Goal: Task Accomplishment & Management: Manage account settings

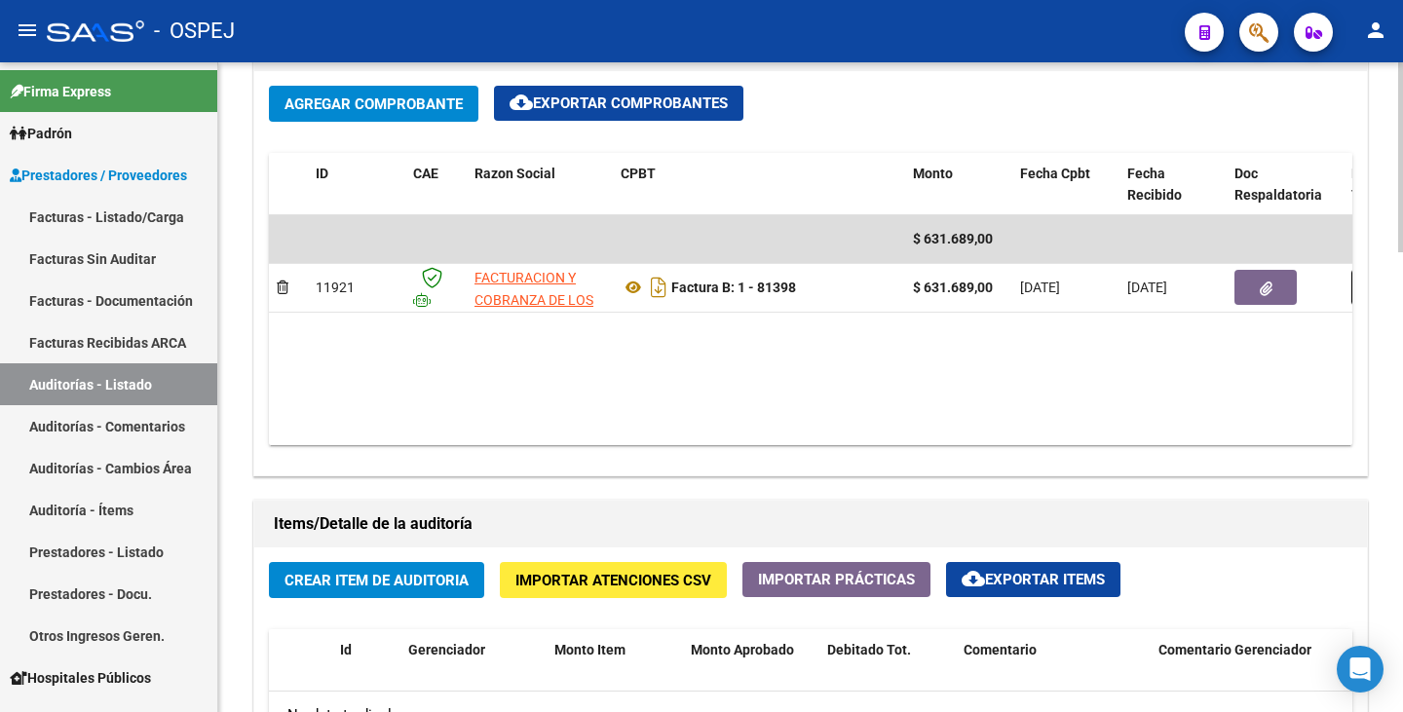
scroll to position [1169, 0]
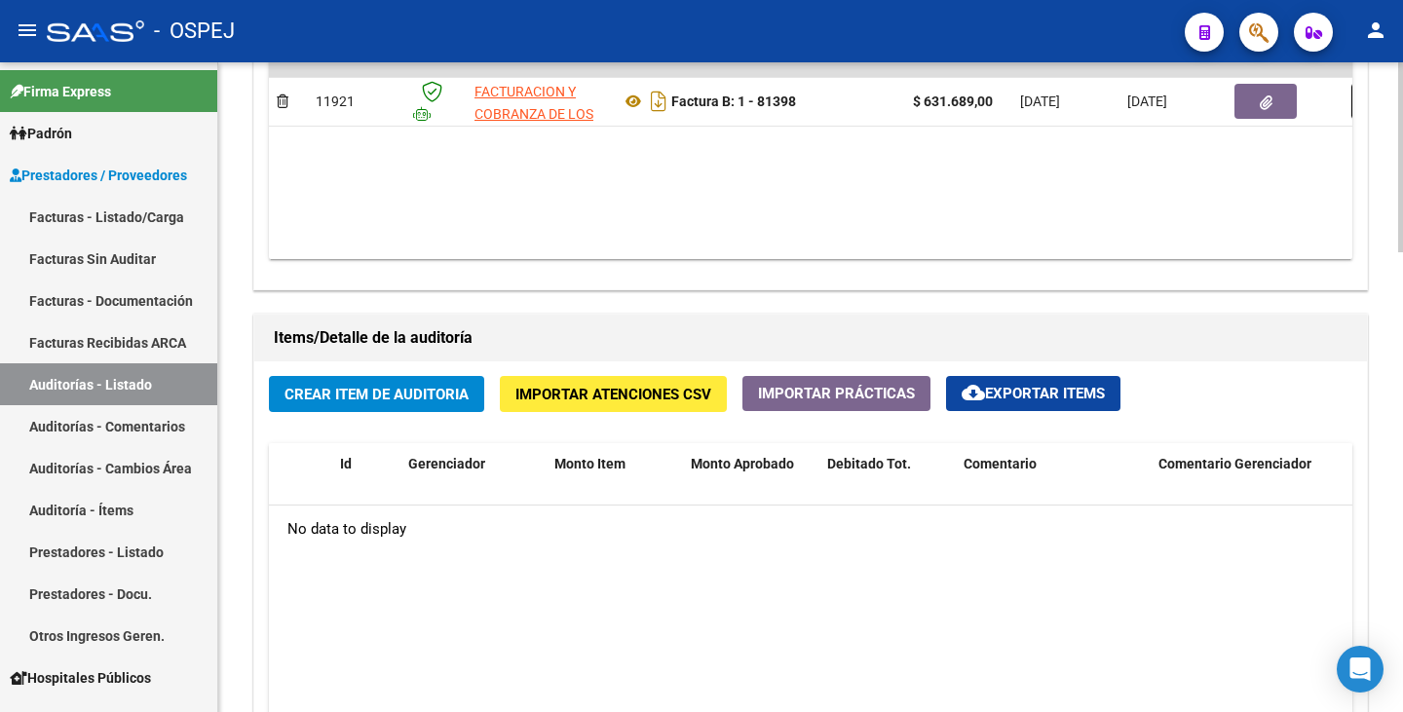
click at [579, 396] on span "Importar Atenciones CSV" at bounding box center [613, 395] width 196 height 18
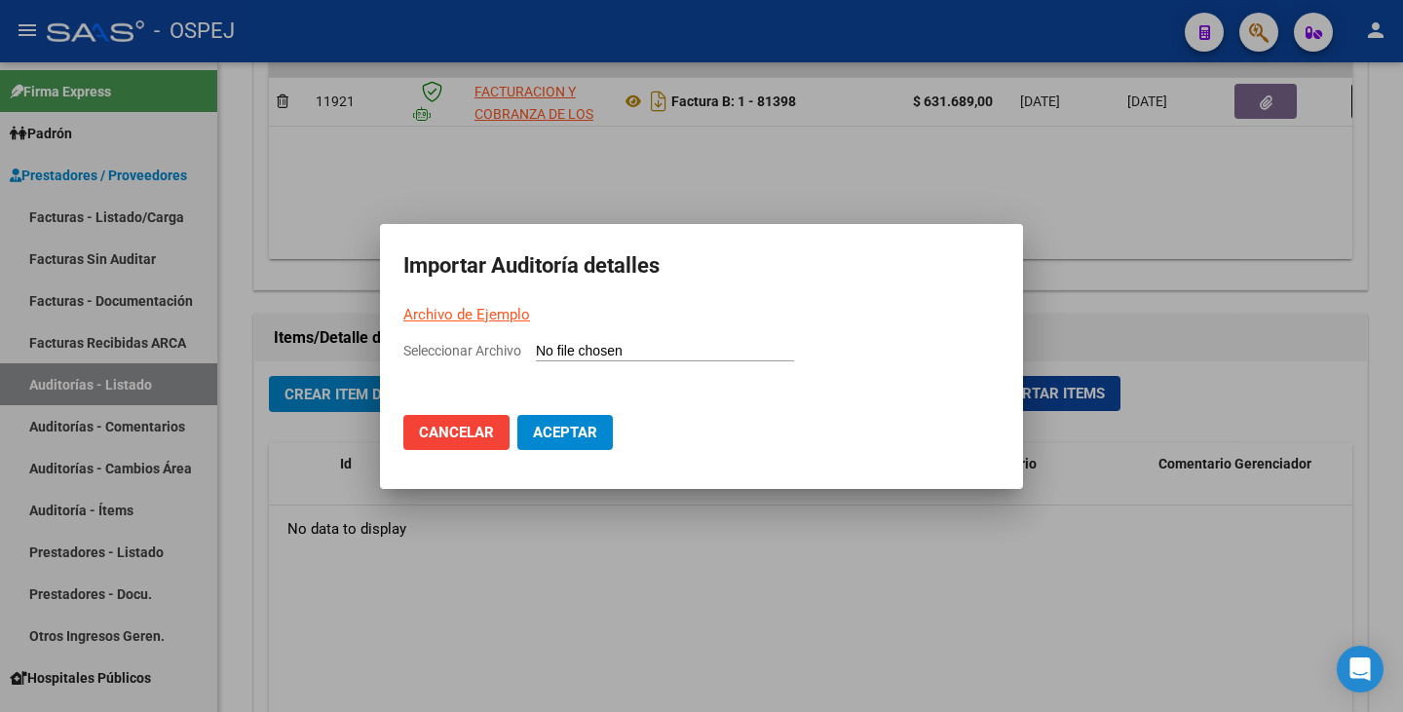
click at [543, 357] on input "Seleccionar Archivo" at bounding box center [665, 352] width 258 height 19
type input "C:\fakepath\FACOEP 81398.csv"
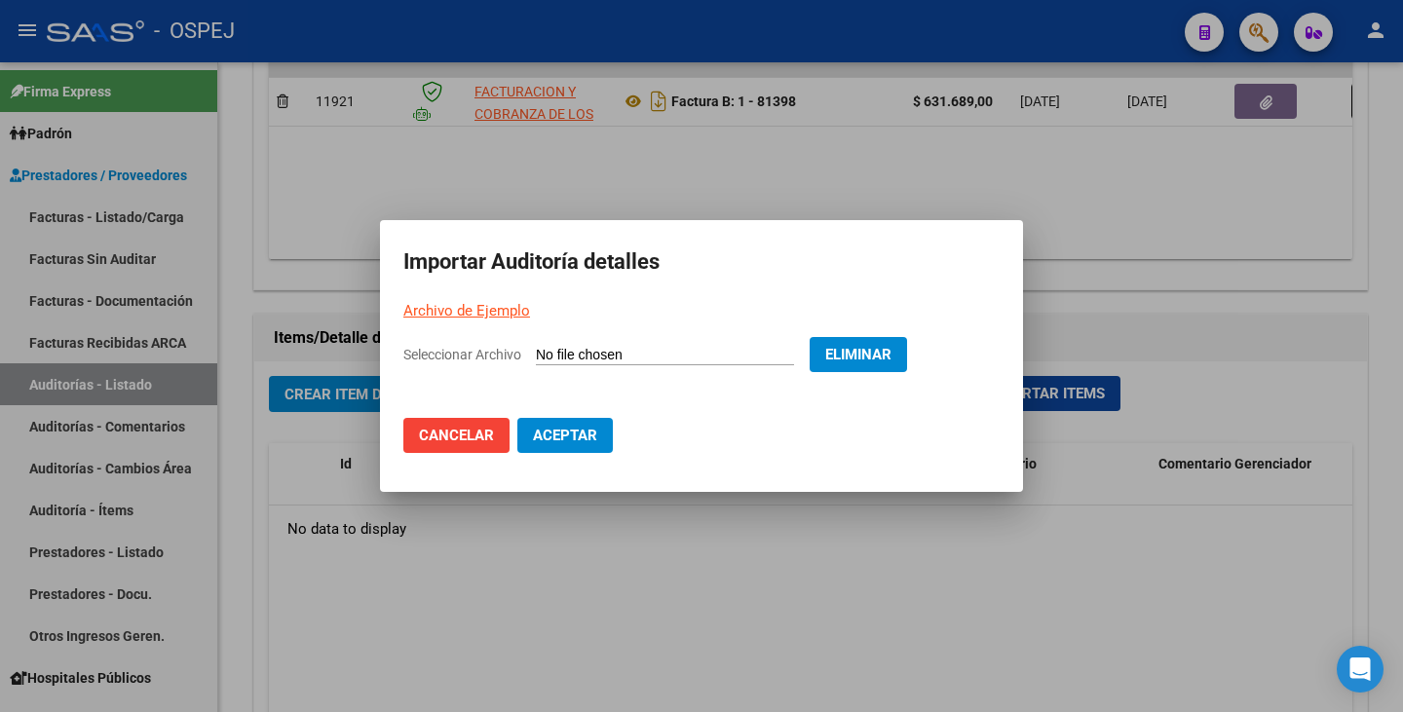
click at [596, 439] on span "Aceptar" at bounding box center [565, 436] width 64 height 18
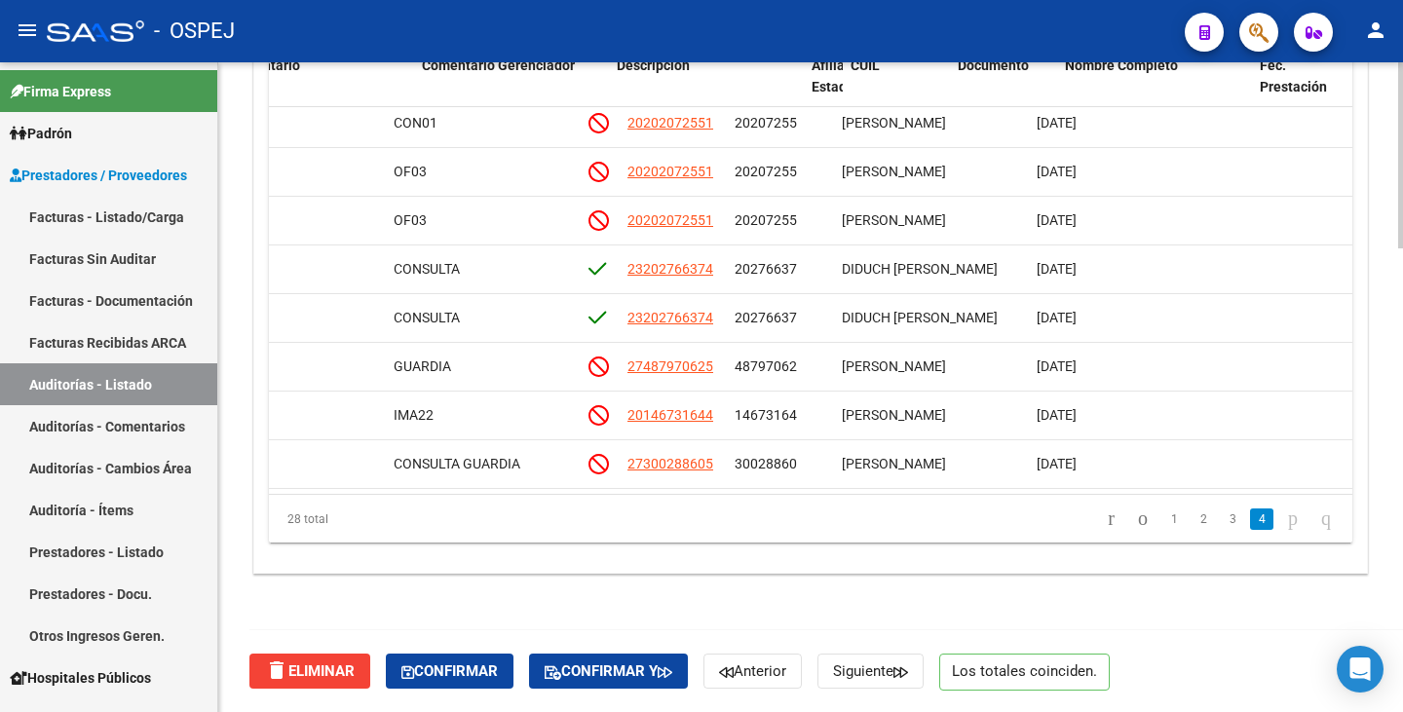
scroll to position [997, 699]
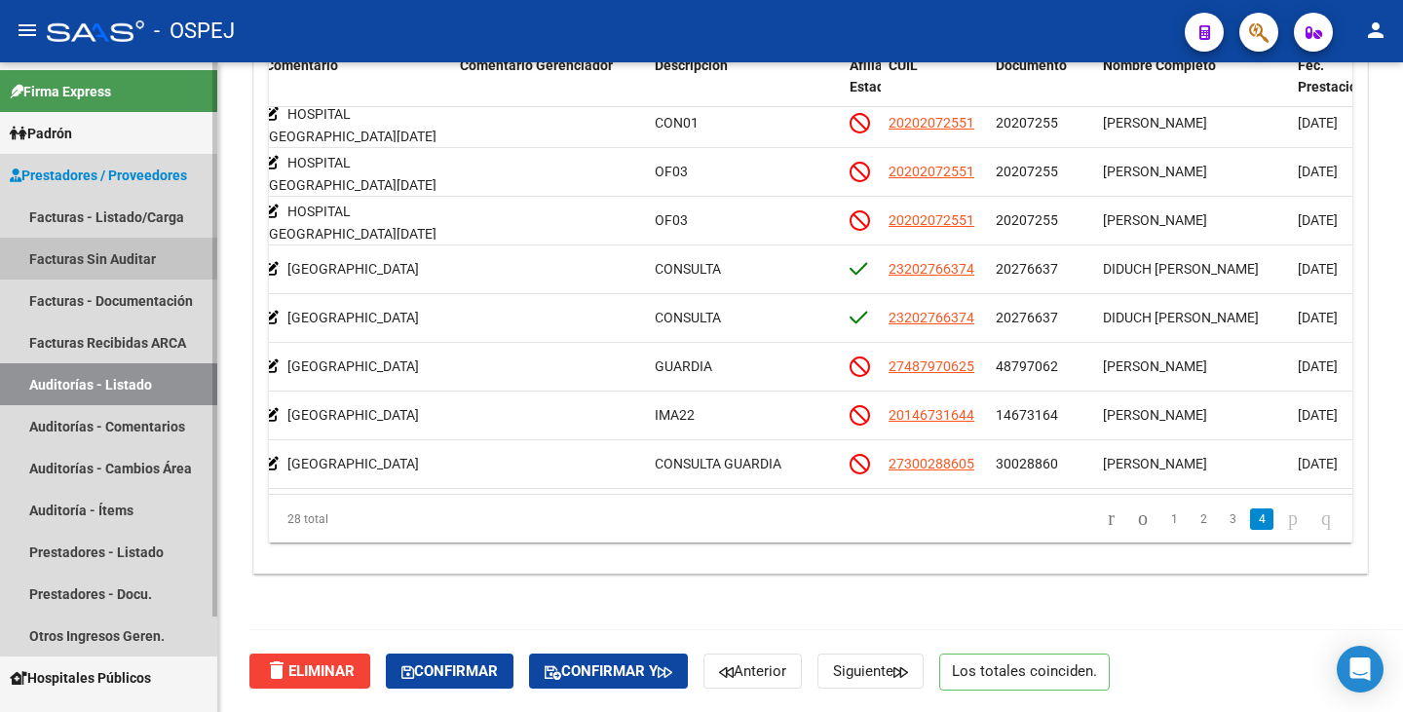
click at [134, 259] on link "Facturas Sin Auditar" at bounding box center [108, 259] width 217 height 42
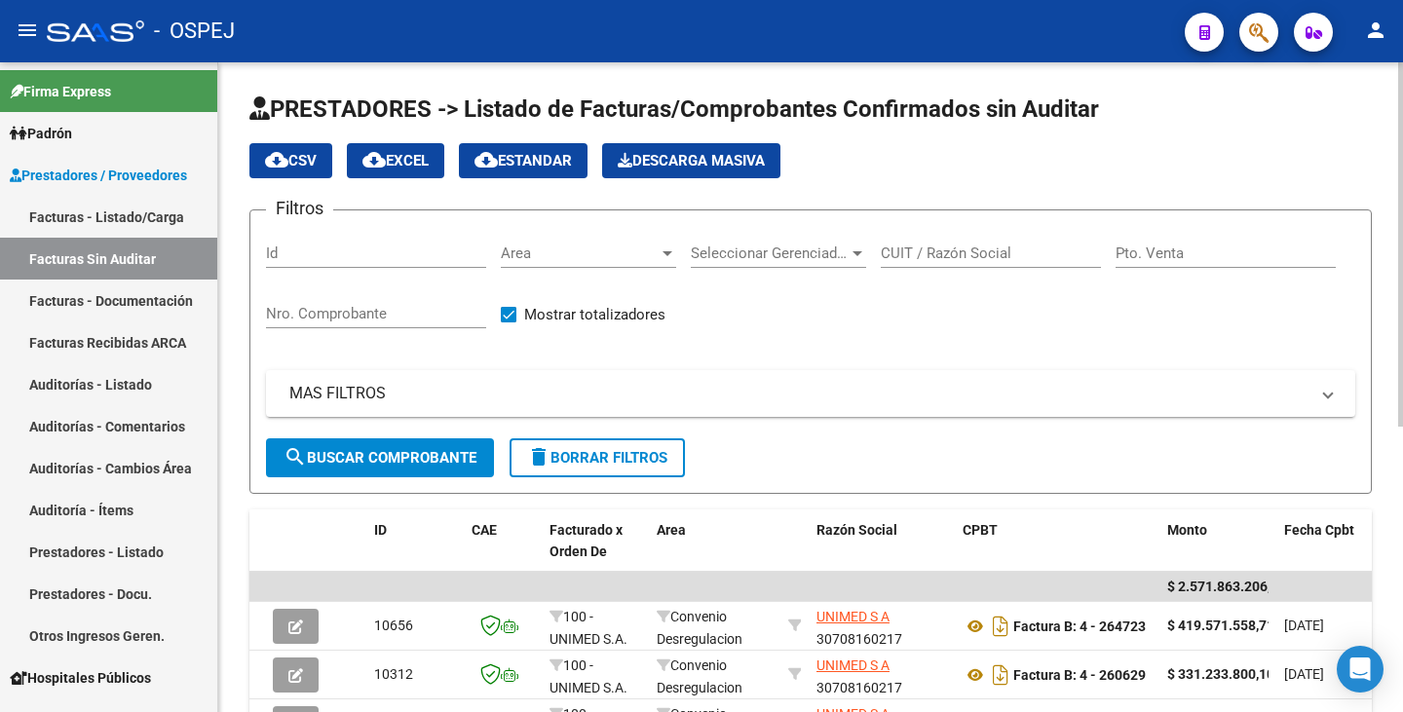
click at [646, 241] on div "Area Area" at bounding box center [588, 247] width 175 height 42
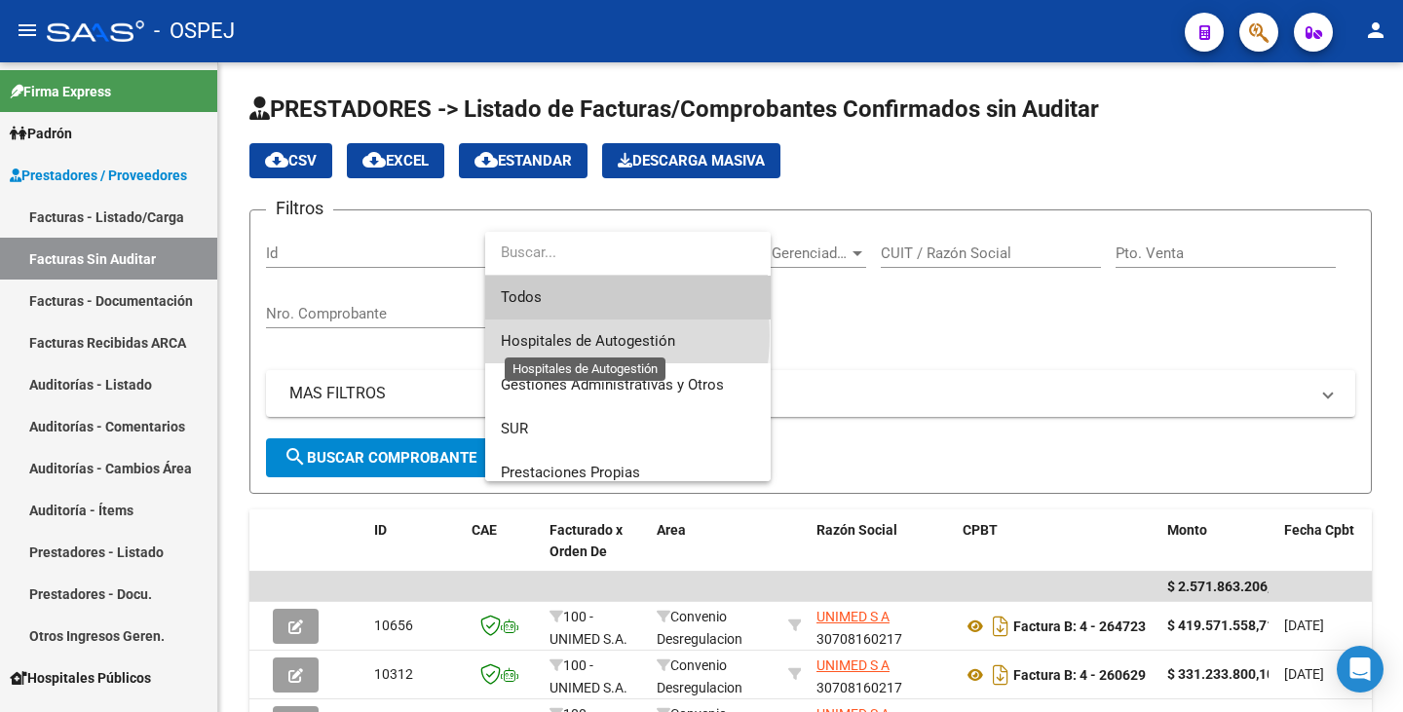
click at [554, 335] on span "Hospitales de Autogestión" at bounding box center [588, 341] width 174 height 18
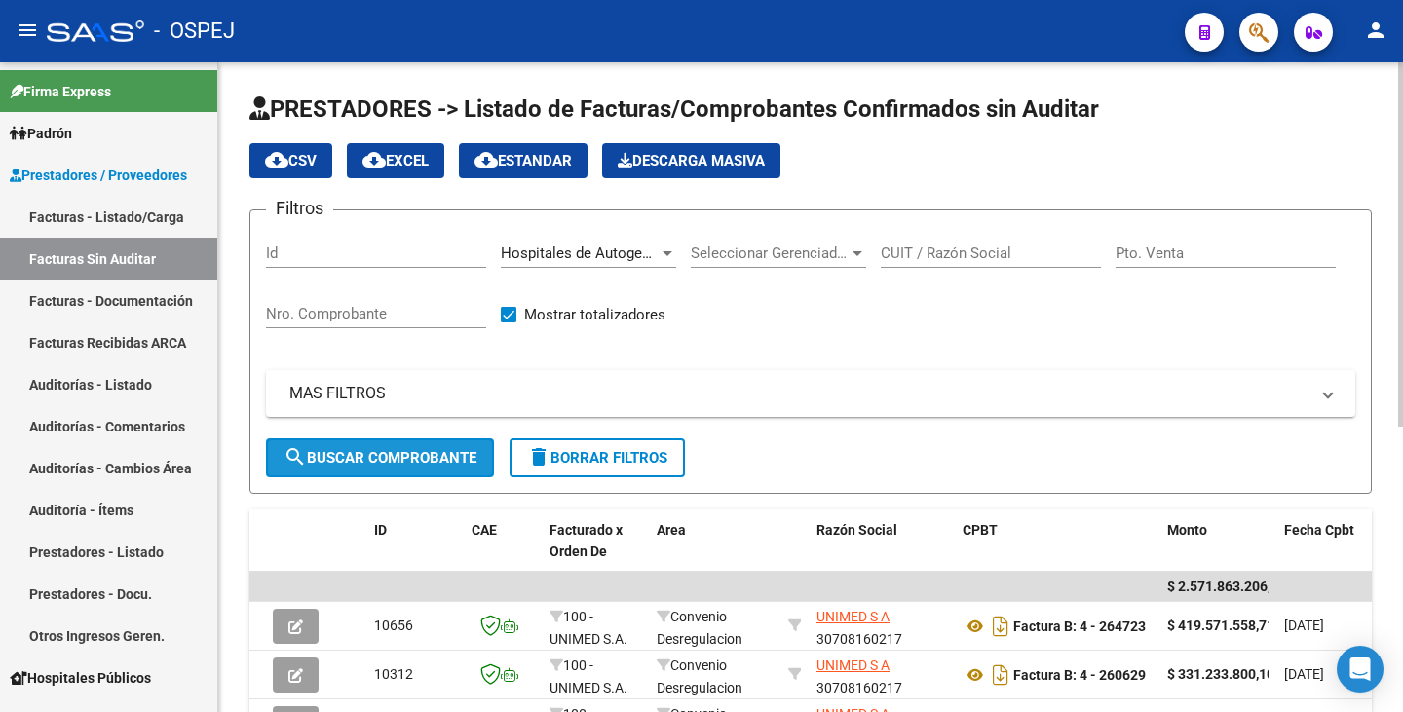
click at [389, 452] on span "search Buscar Comprobante" at bounding box center [380, 458] width 193 height 18
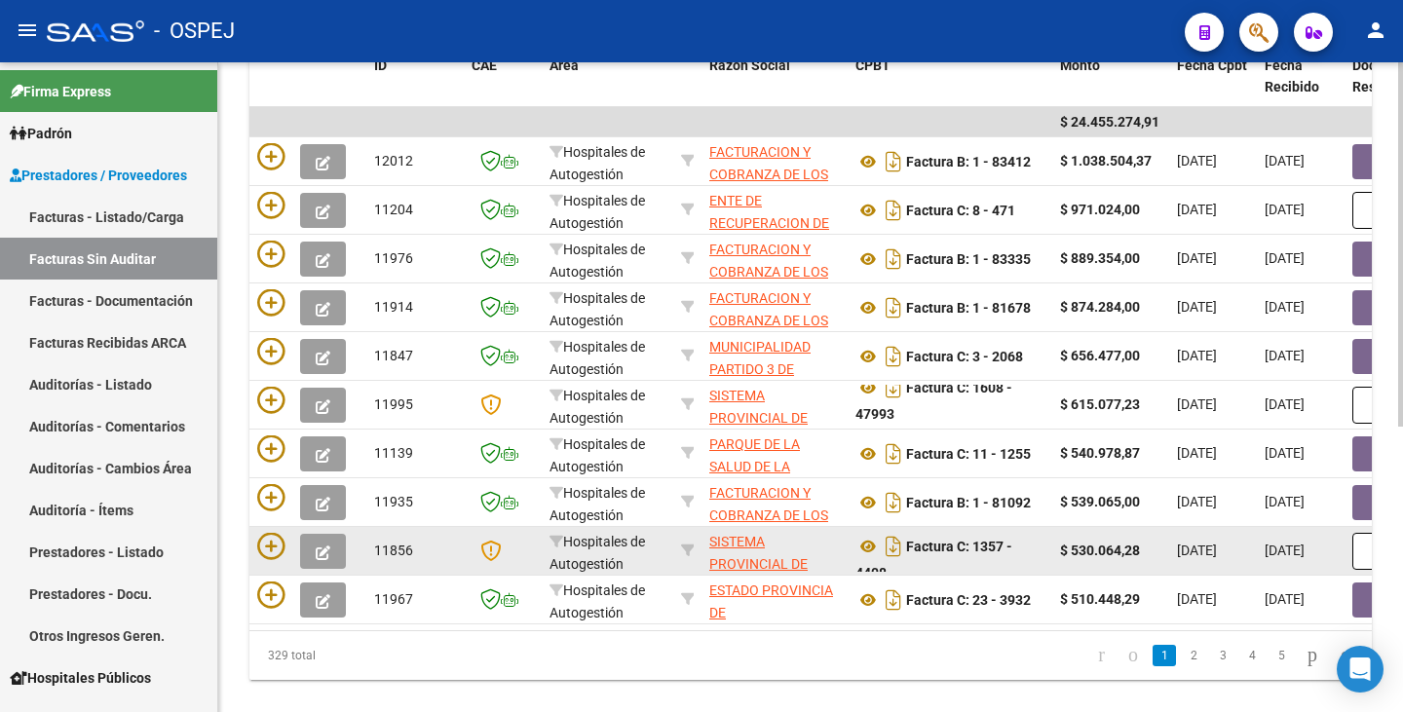
scroll to position [510, 0]
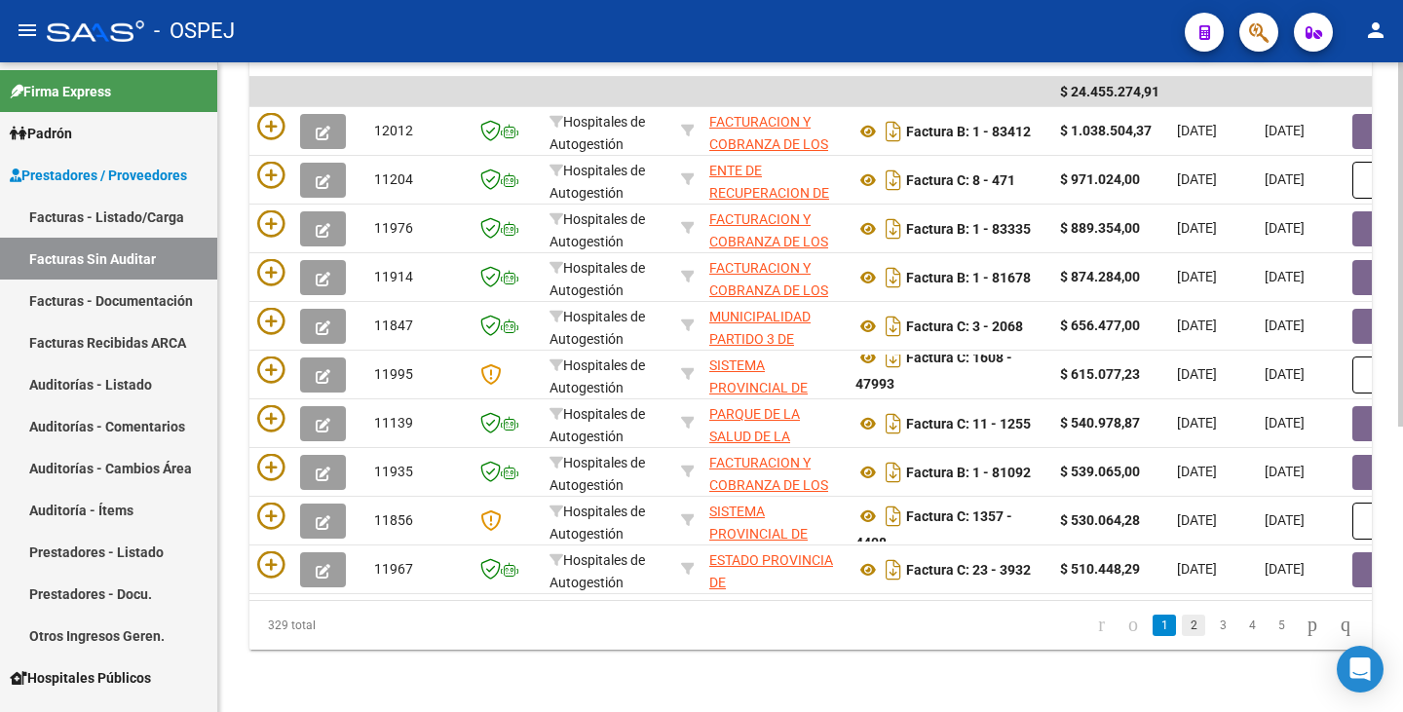
click at [1182, 625] on link "2" at bounding box center [1193, 625] width 23 height 21
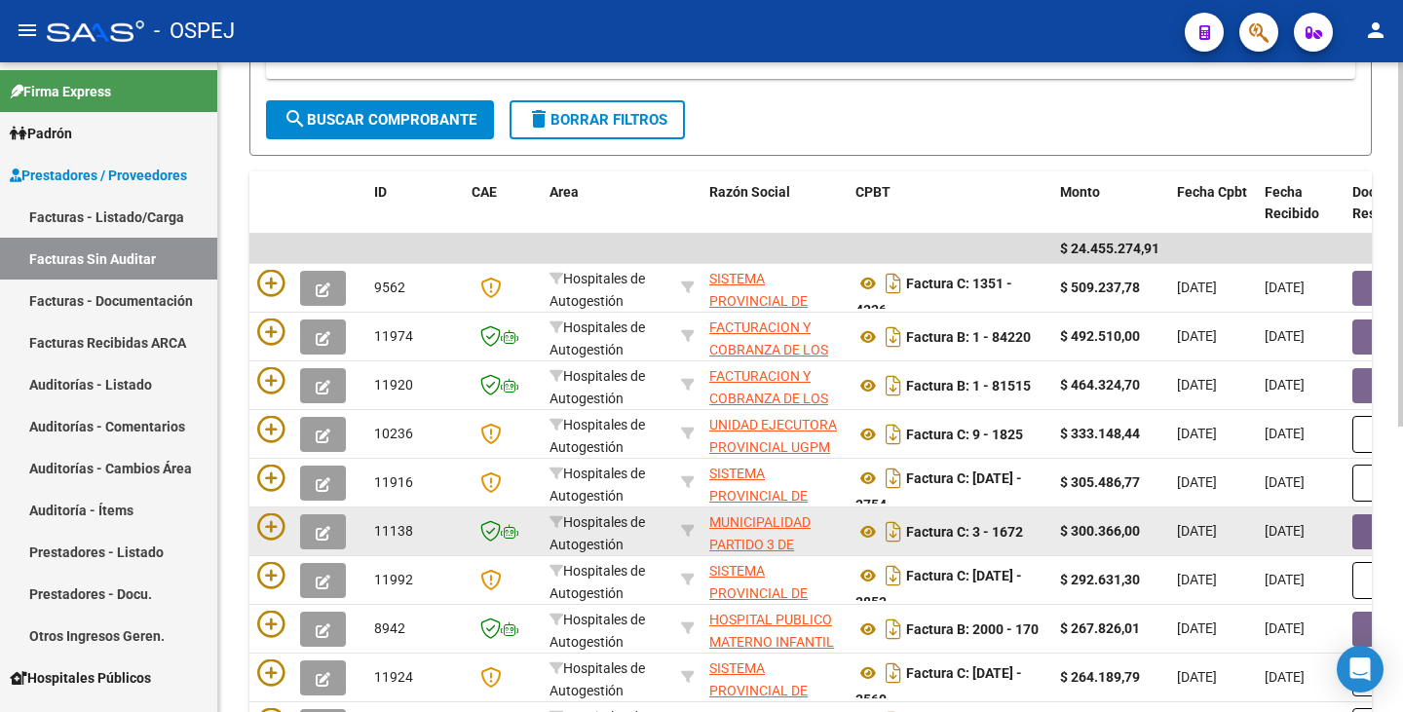
scroll to position [315, 0]
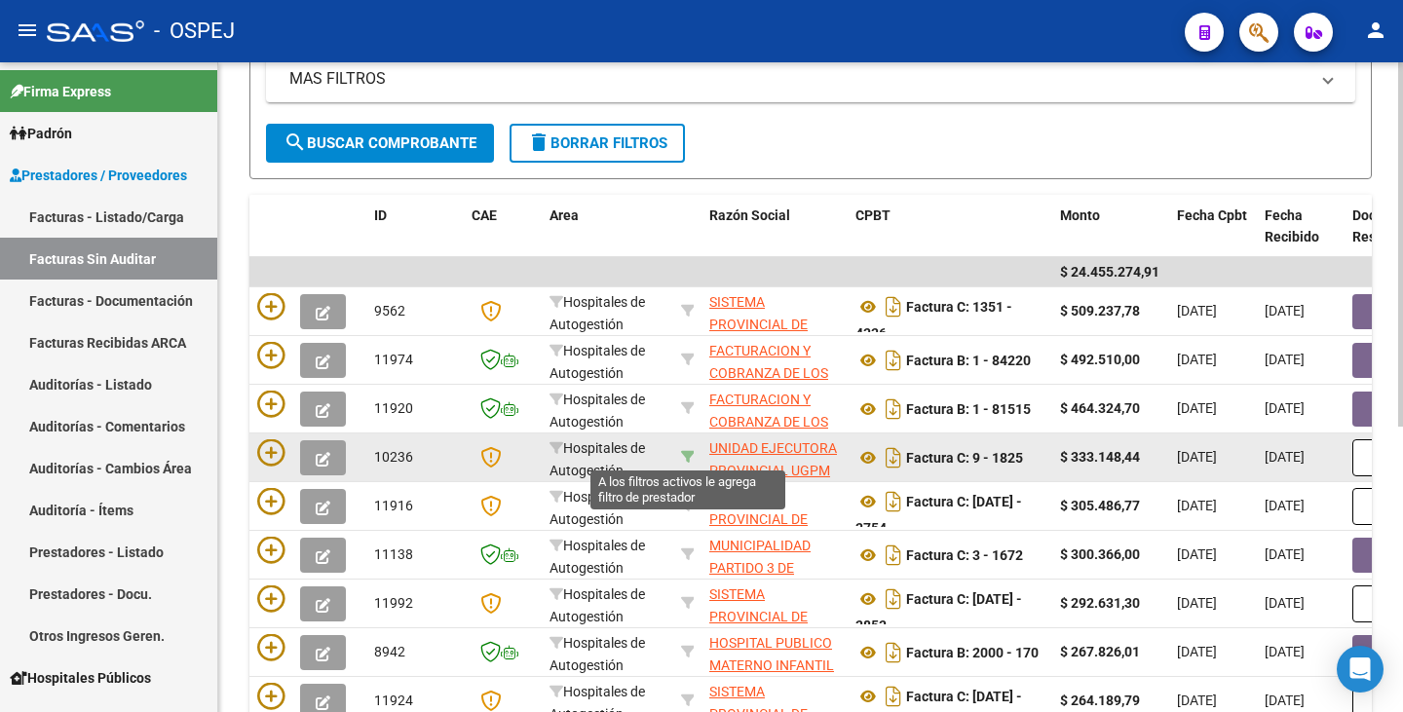
click at [689, 454] on icon at bounding box center [688, 457] width 14 height 14
type input "30707307591"
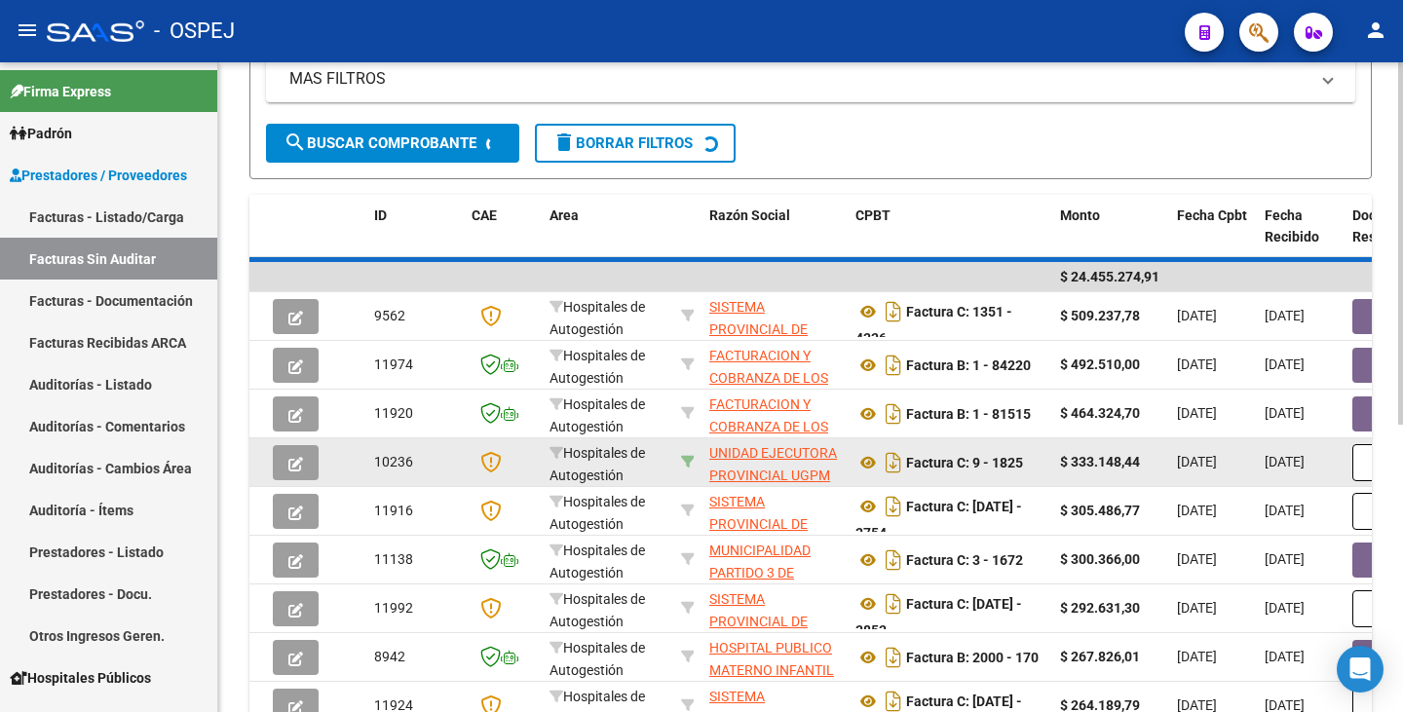
scroll to position [120, 0]
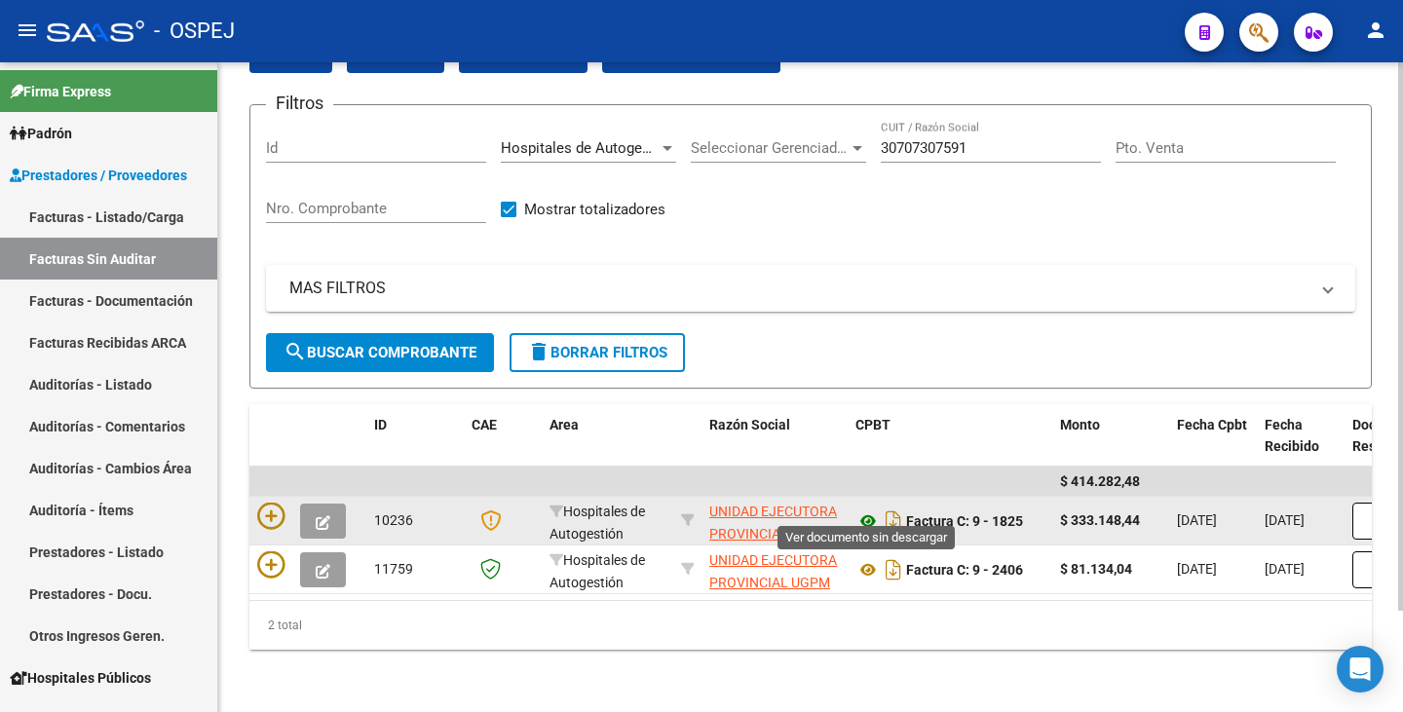
click at [862, 510] on icon at bounding box center [868, 521] width 25 height 23
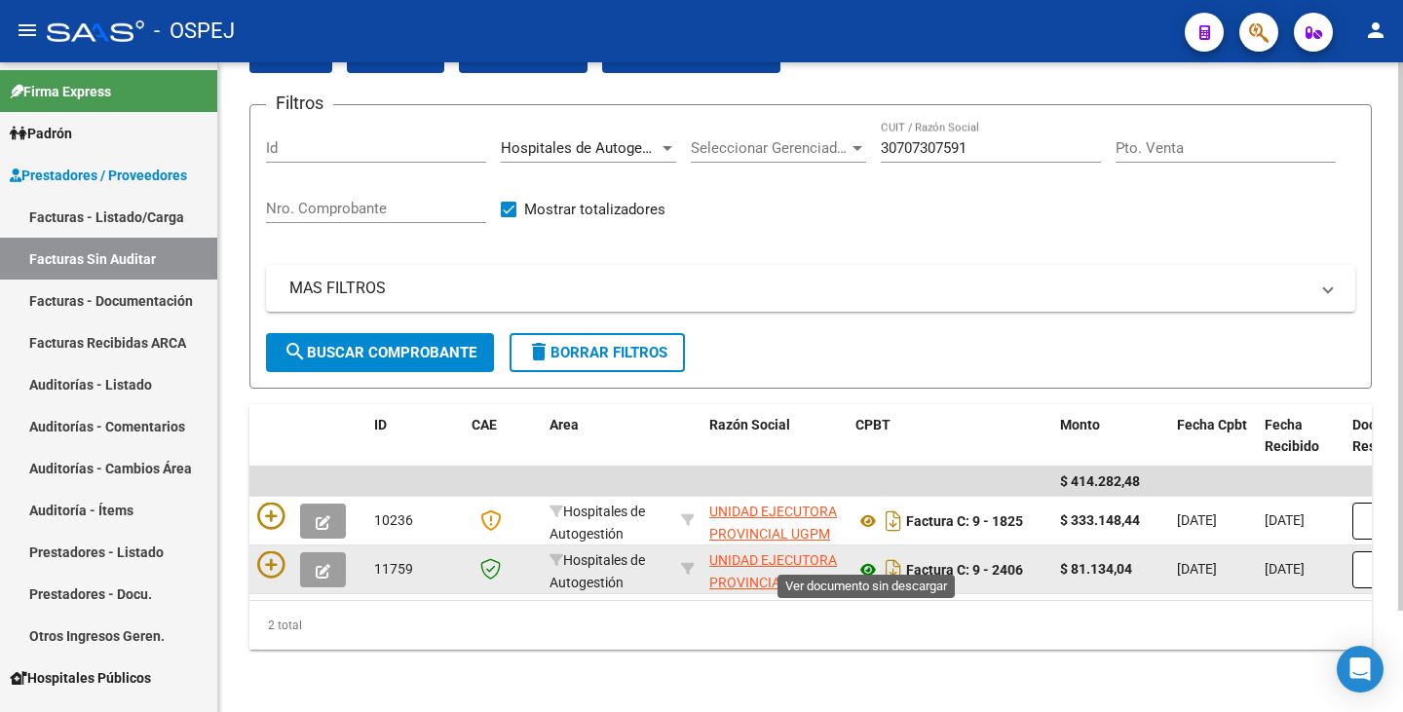
click at [865, 558] on icon at bounding box center [868, 569] width 25 height 23
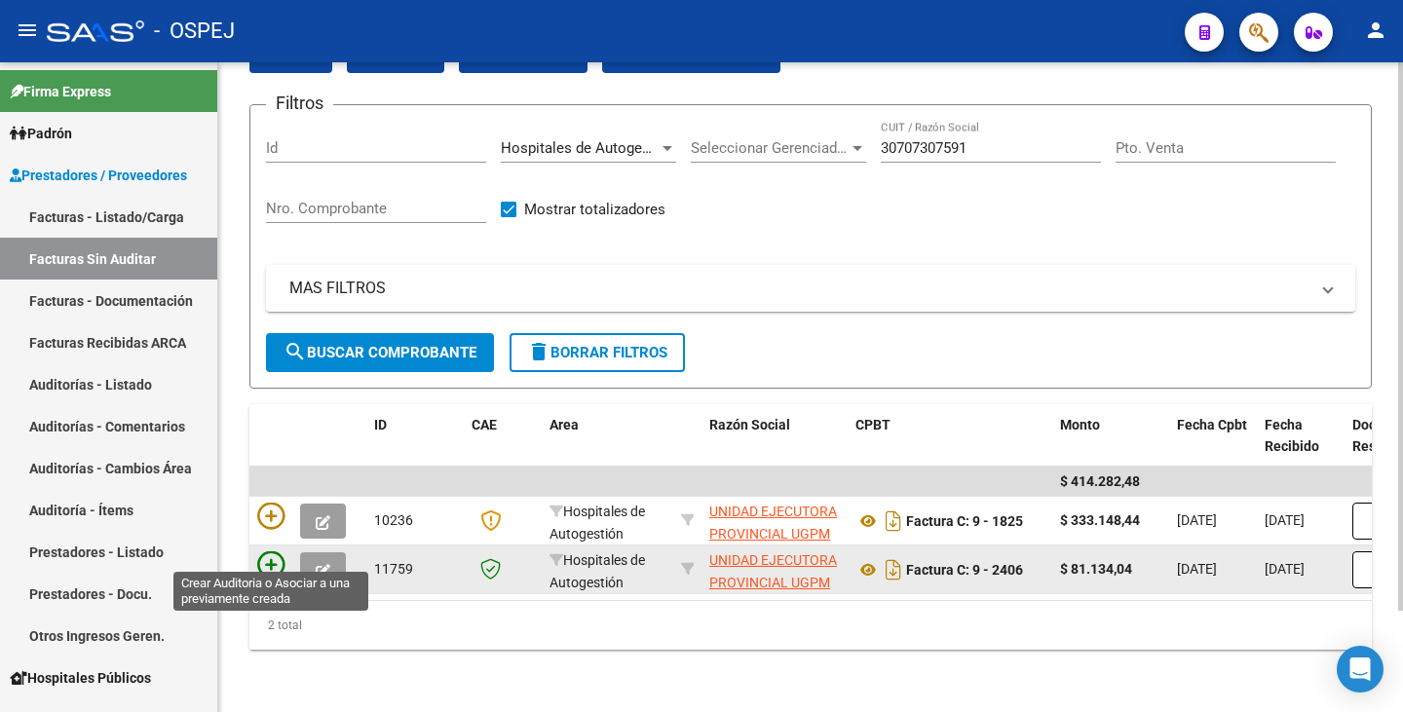
click at [269, 557] on icon at bounding box center [270, 565] width 27 height 27
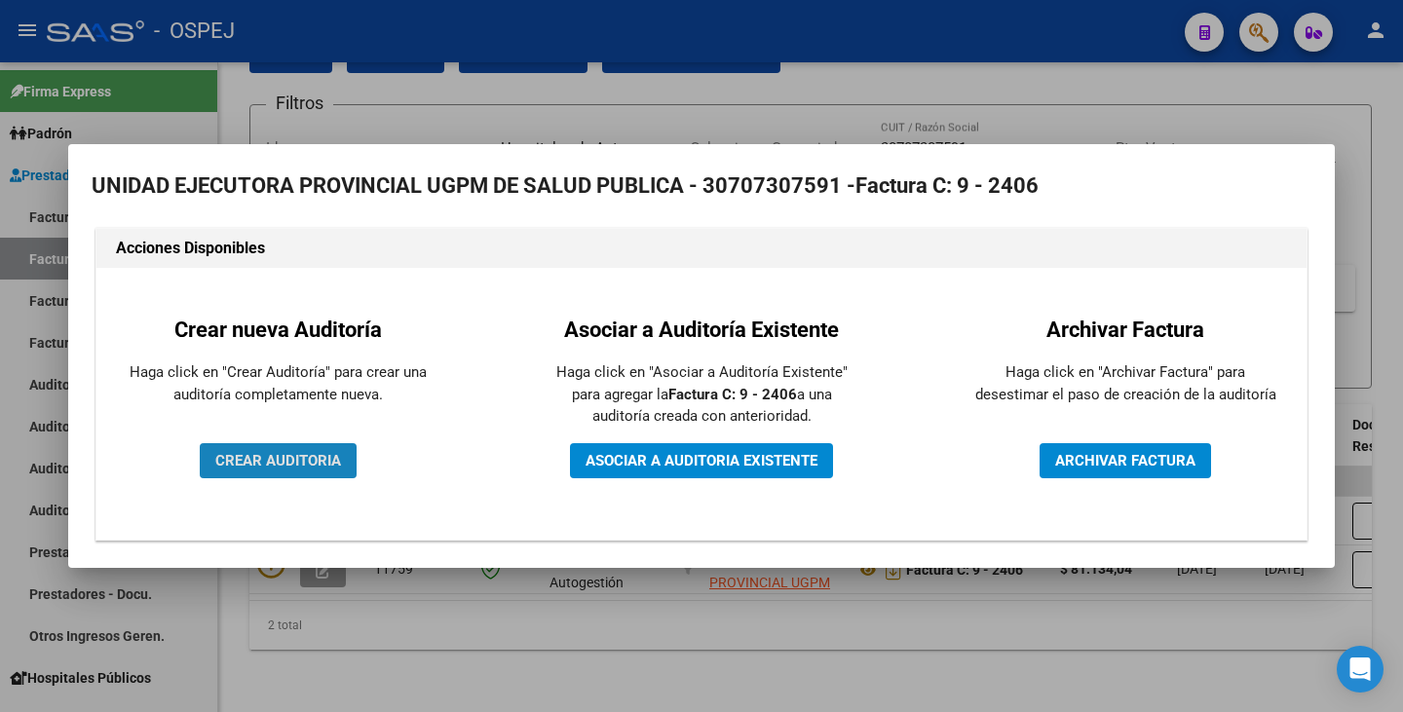
click at [286, 454] on span "CREAR AUDITORIA" at bounding box center [278, 461] width 126 height 18
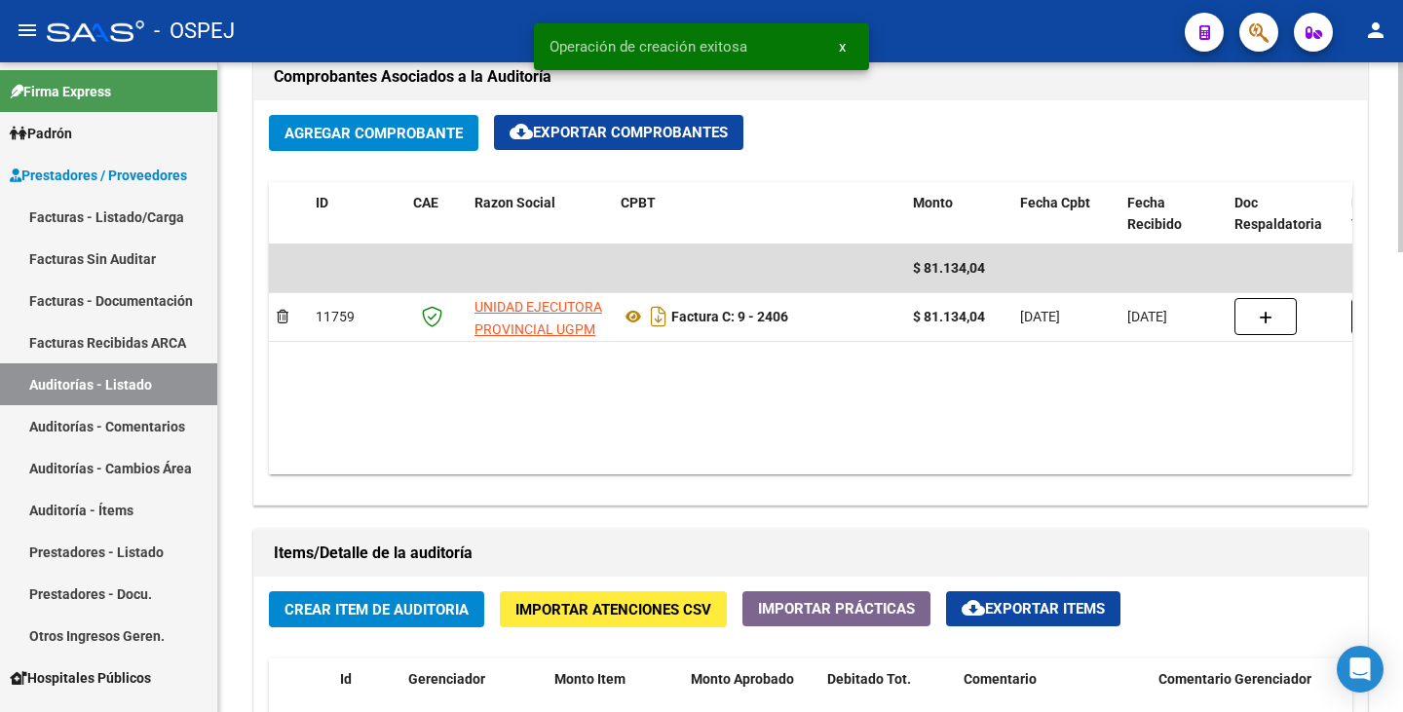
scroll to position [1072, 0]
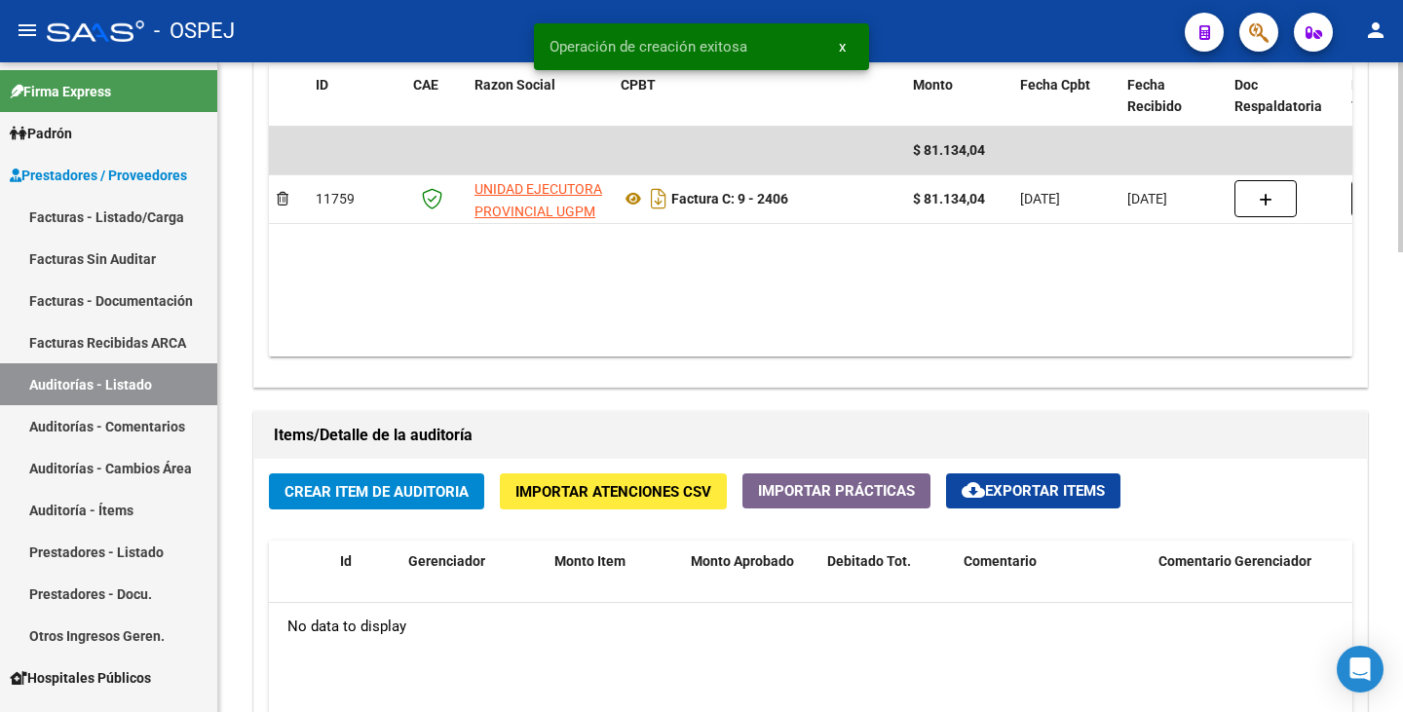
click at [598, 486] on span "Importar Atenciones CSV" at bounding box center [613, 492] width 196 height 18
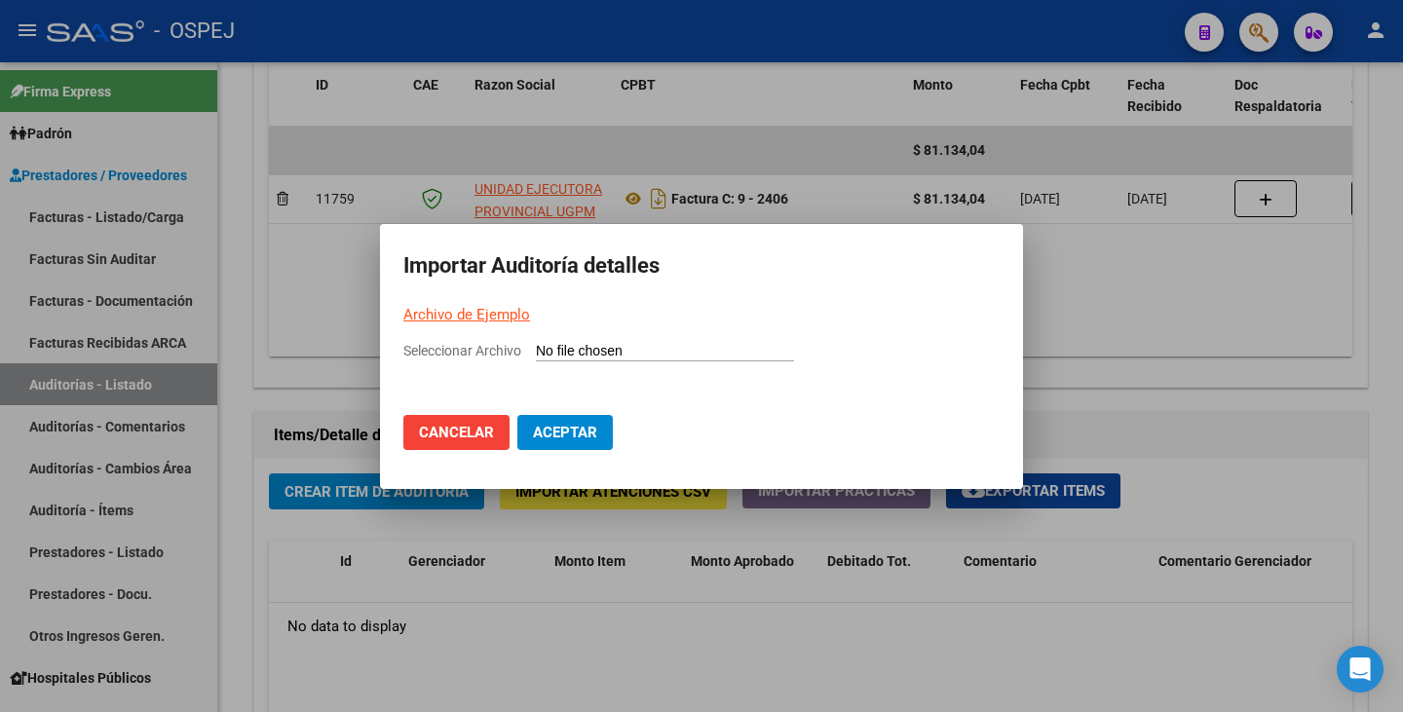
click at [485, 321] on link "Archivo de Ejemplo" at bounding box center [466, 315] width 127 height 18
click at [550, 355] on input "Seleccionar Archivo" at bounding box center [665, 352] width 258 height 19
type input "C:\fakepath\CENTRO DE SALUD CAPS FC 0196.csv"
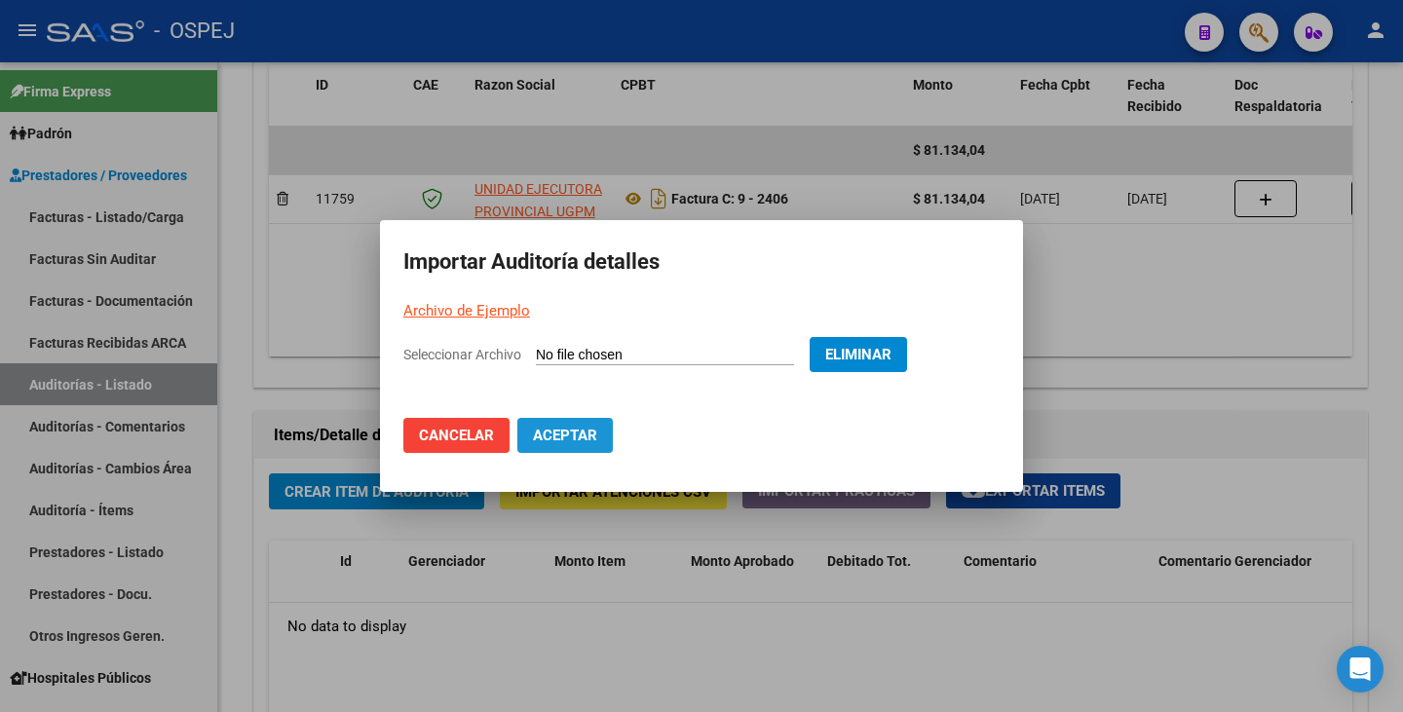
click at [558, 439] on span "Aceptar" at bounding box center [565, 436] width 64 height 18
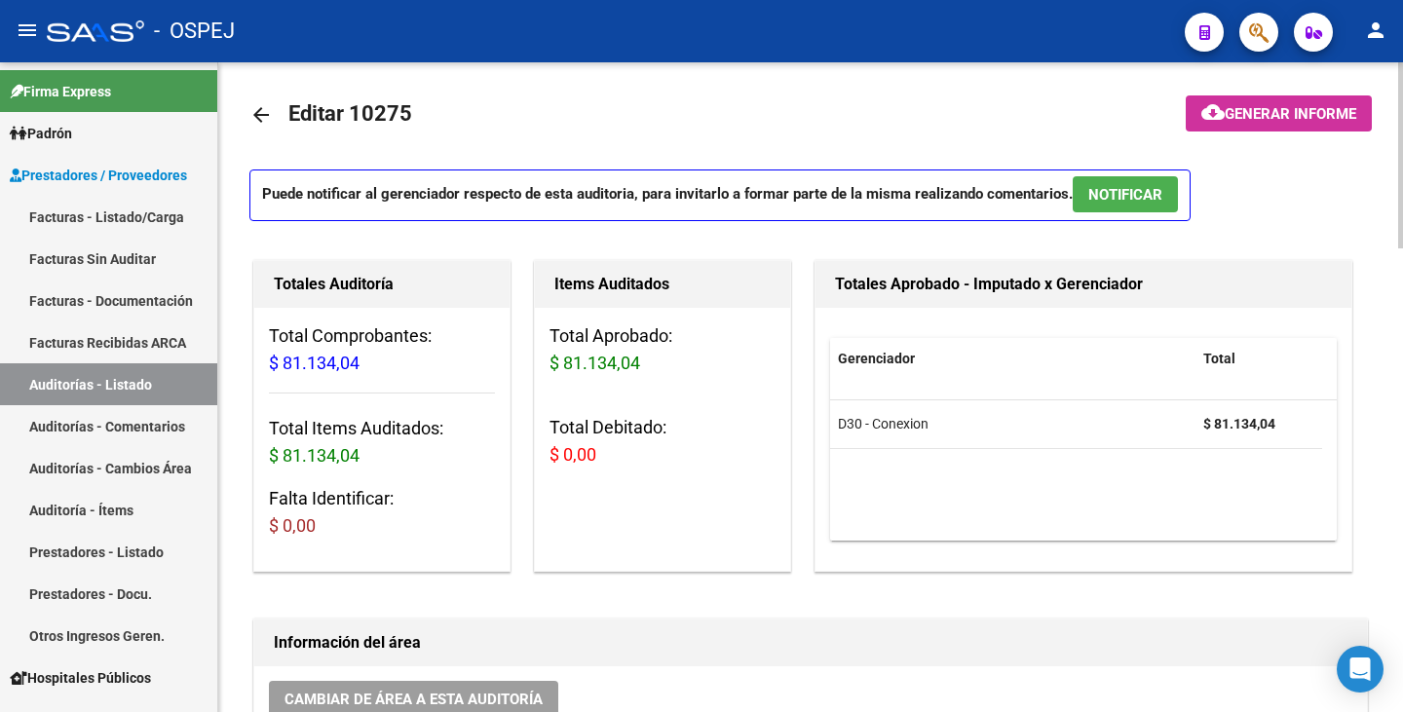
scroll to position [0, 0]
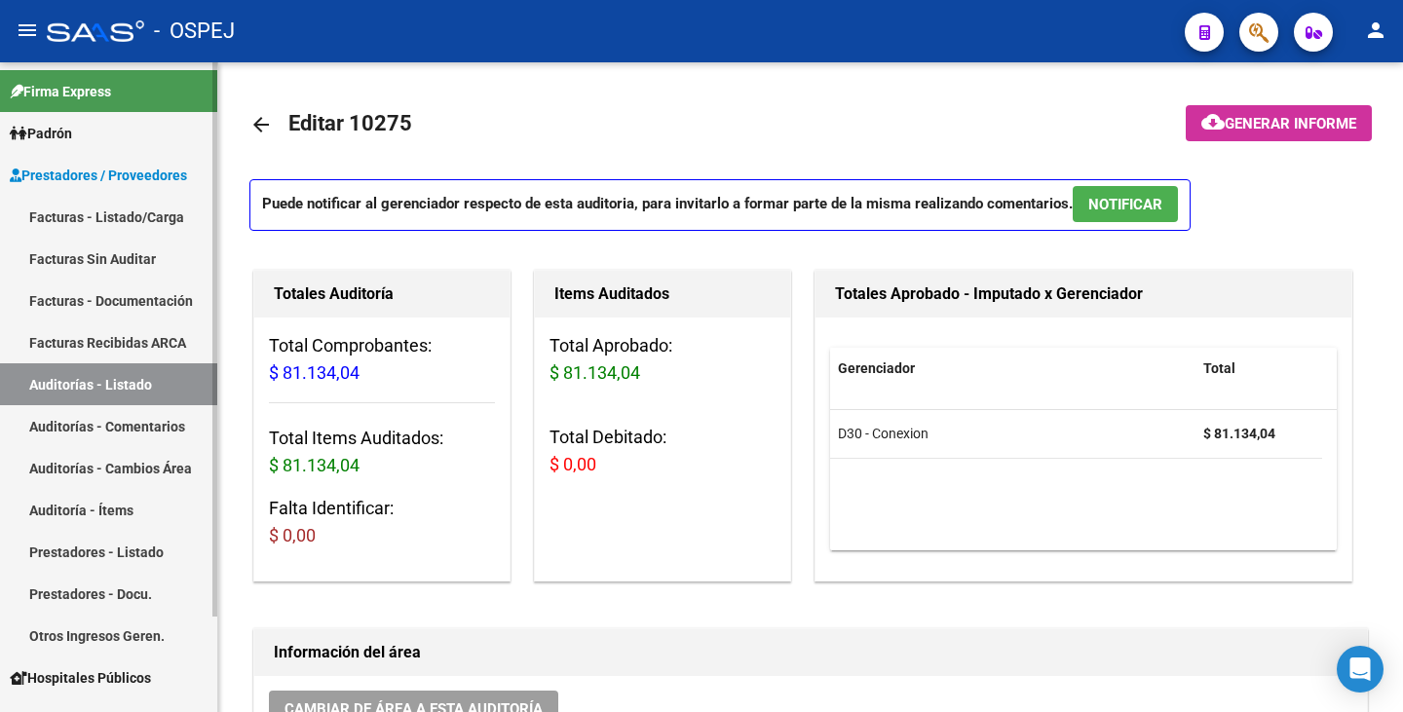
click at [111, 261] on link "Facturas Sin Auditar" at bounding box center [108, 259] width 217 height 42
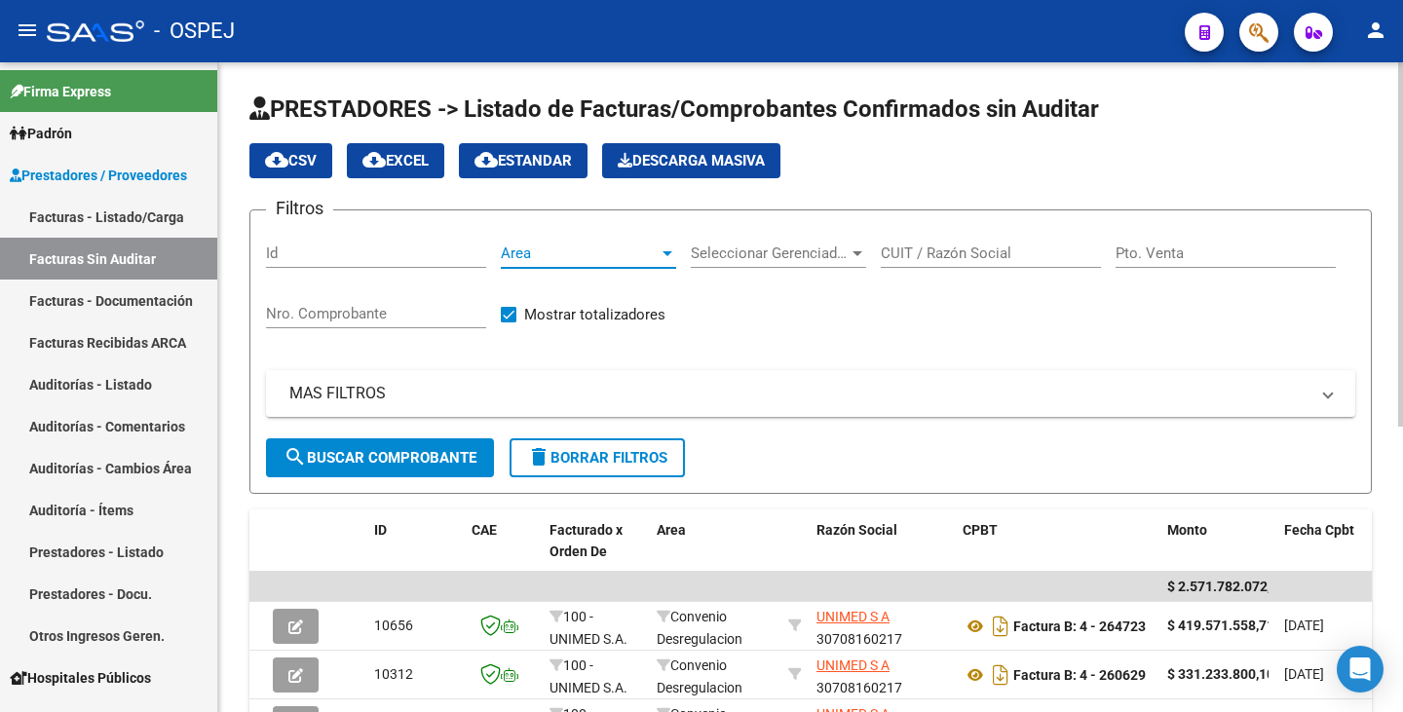
click at [590, 252] on span "Area" at bounding box center [580, 254] width 158 height 18
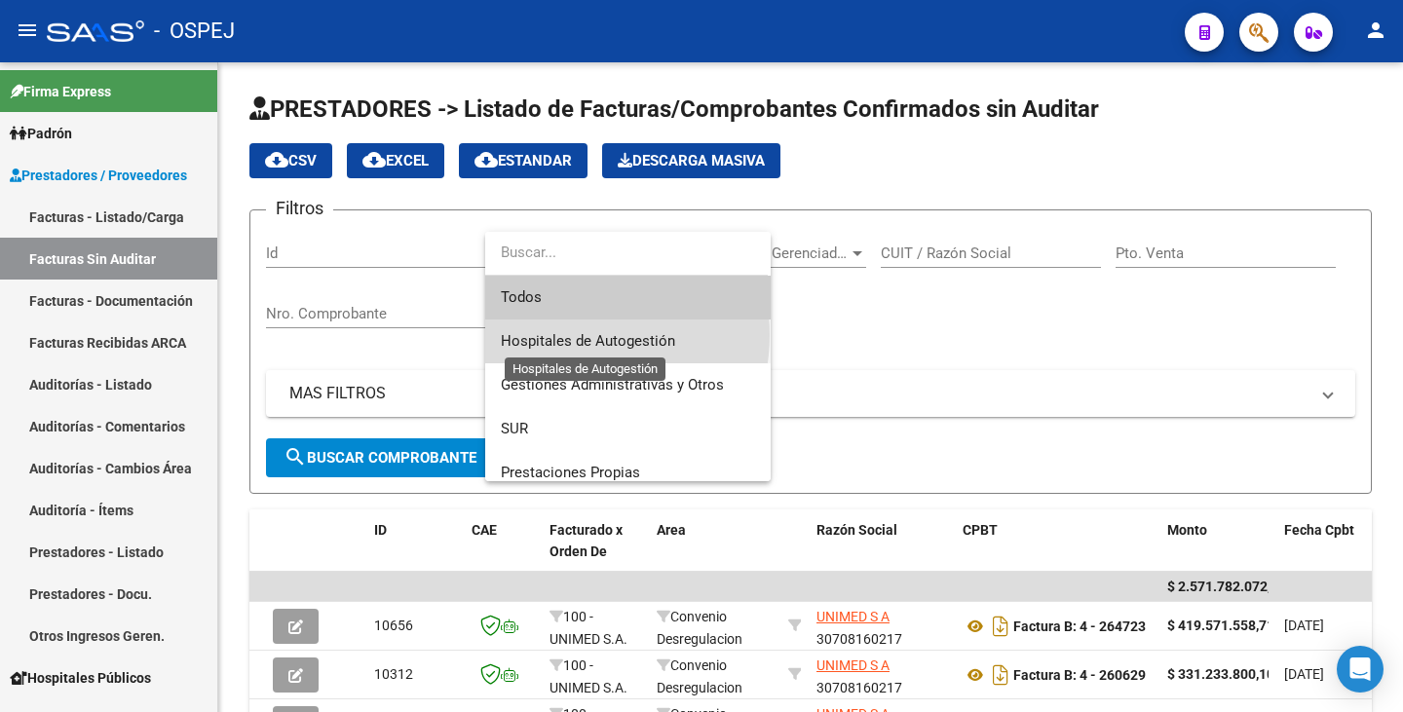
click at [573, 335] on span "Hospitales de Autogestión" at bounding box center [588, 341] width 174 height 18
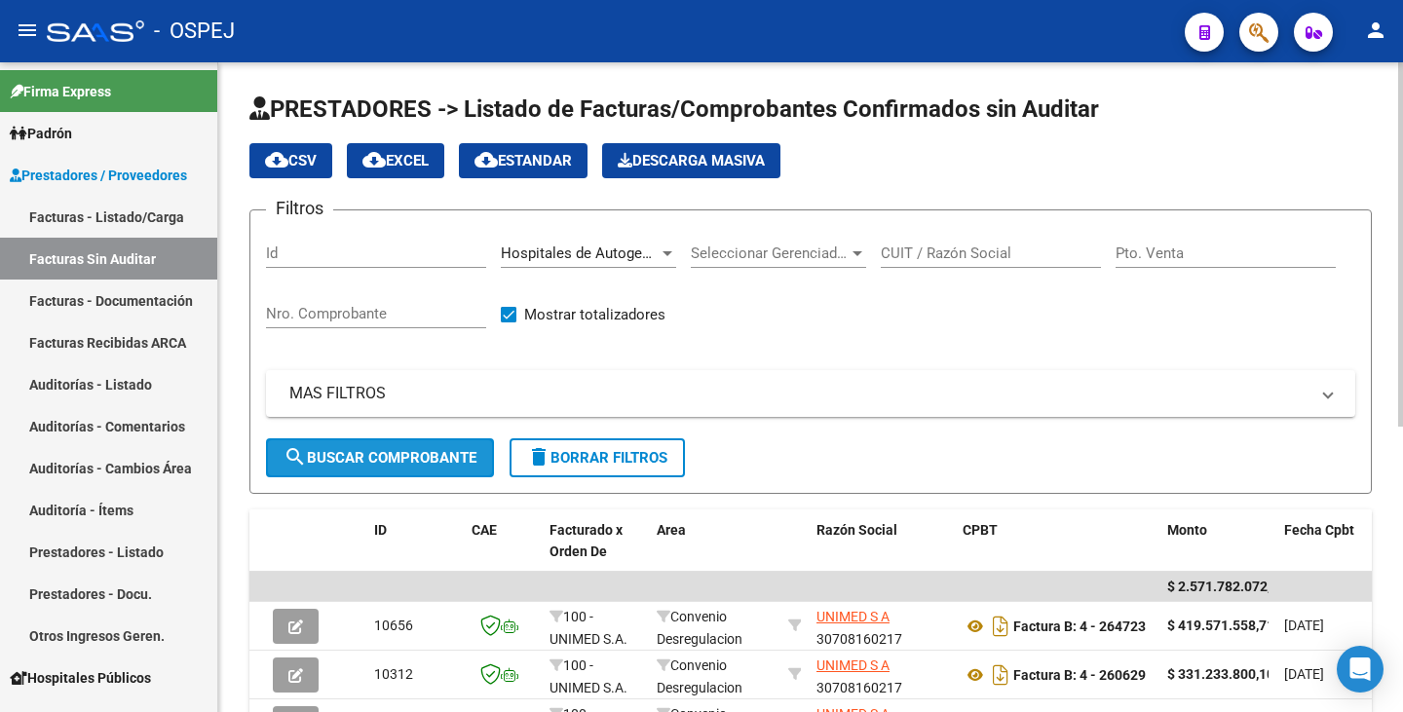
click at [393, 464] on span "search Buscar Comprobante" at bounding box center [380, 458] width 193 height 18
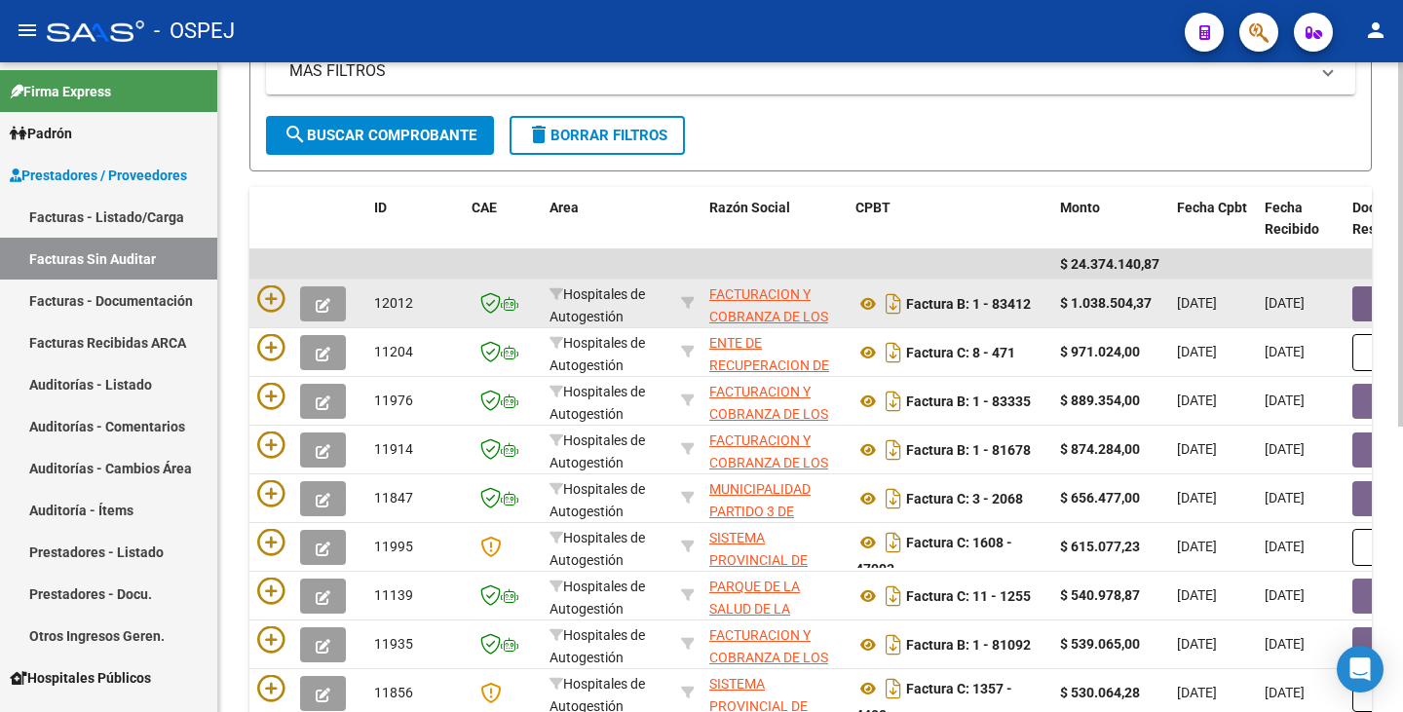
scroll to position [315, 0]
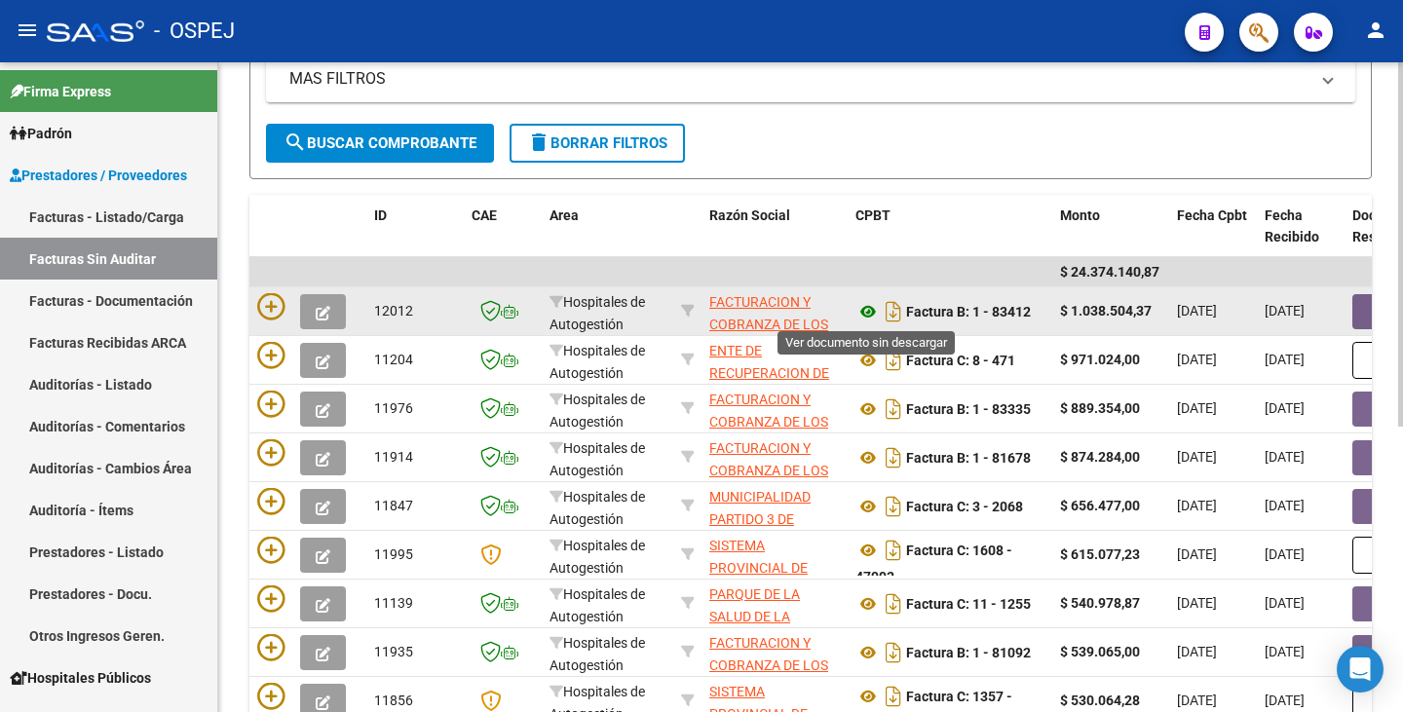
click at [863, 311] on icon at bounding box center [868, 311] width 25 height 23
click at [1361, 305] on button "button" at bounding box center [1384, 311] width 62 height 35
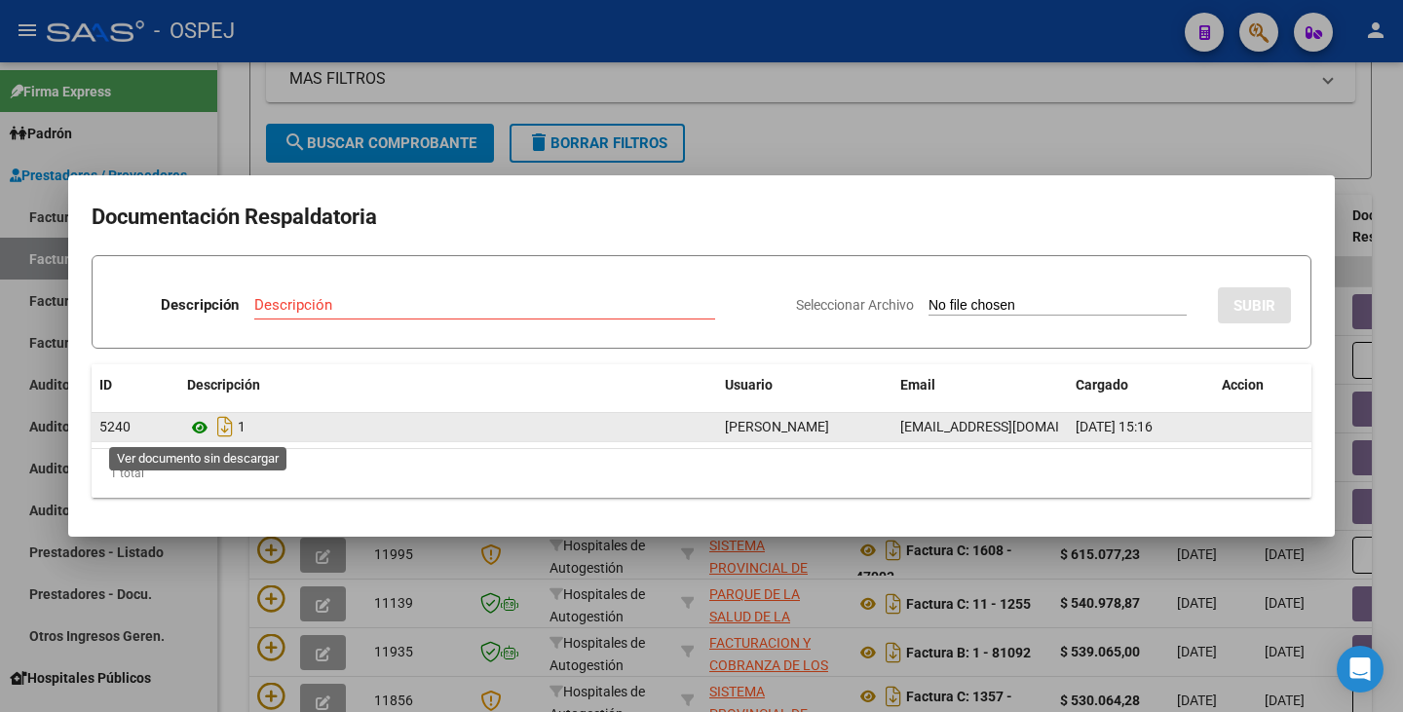
click at [194, 434] on icon at bounding box center [199, 427] width 25 height 23
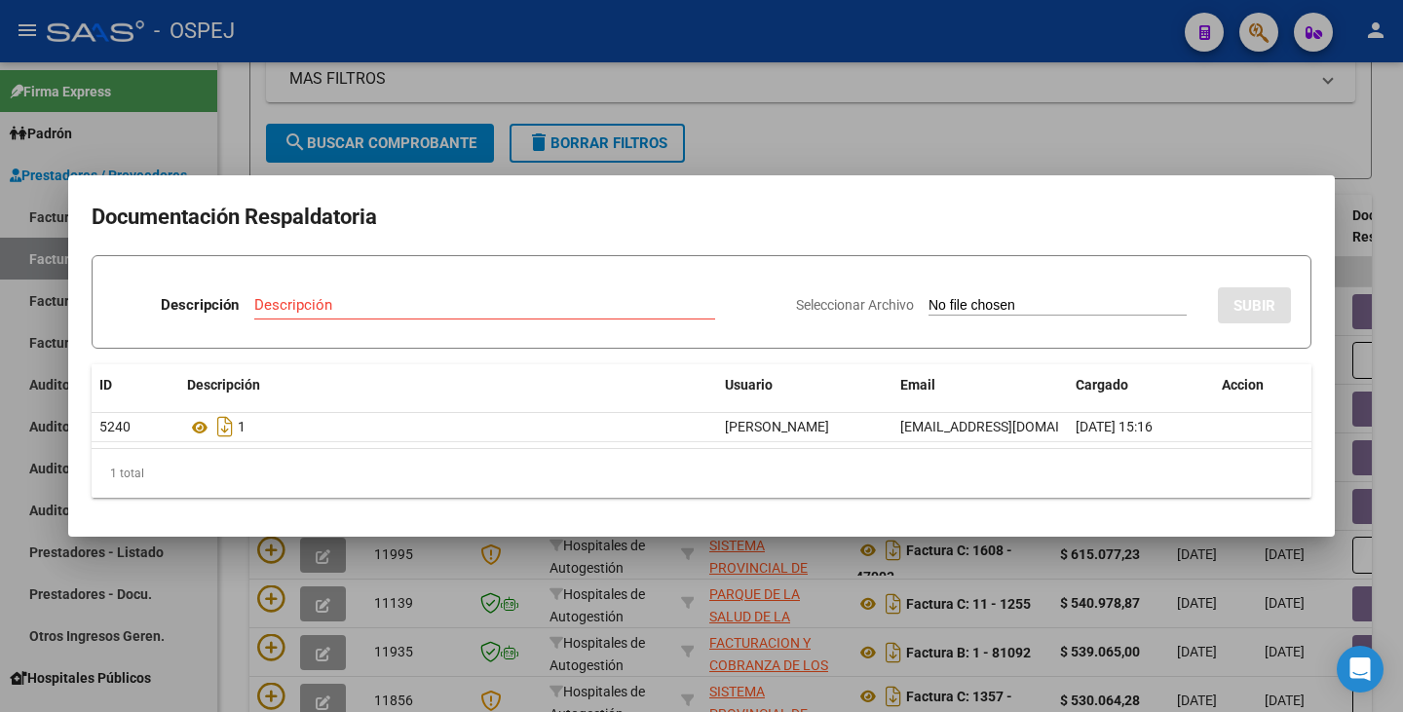
click at [222, 145] on div at bounding box center [701, 356] width 1403 height 712
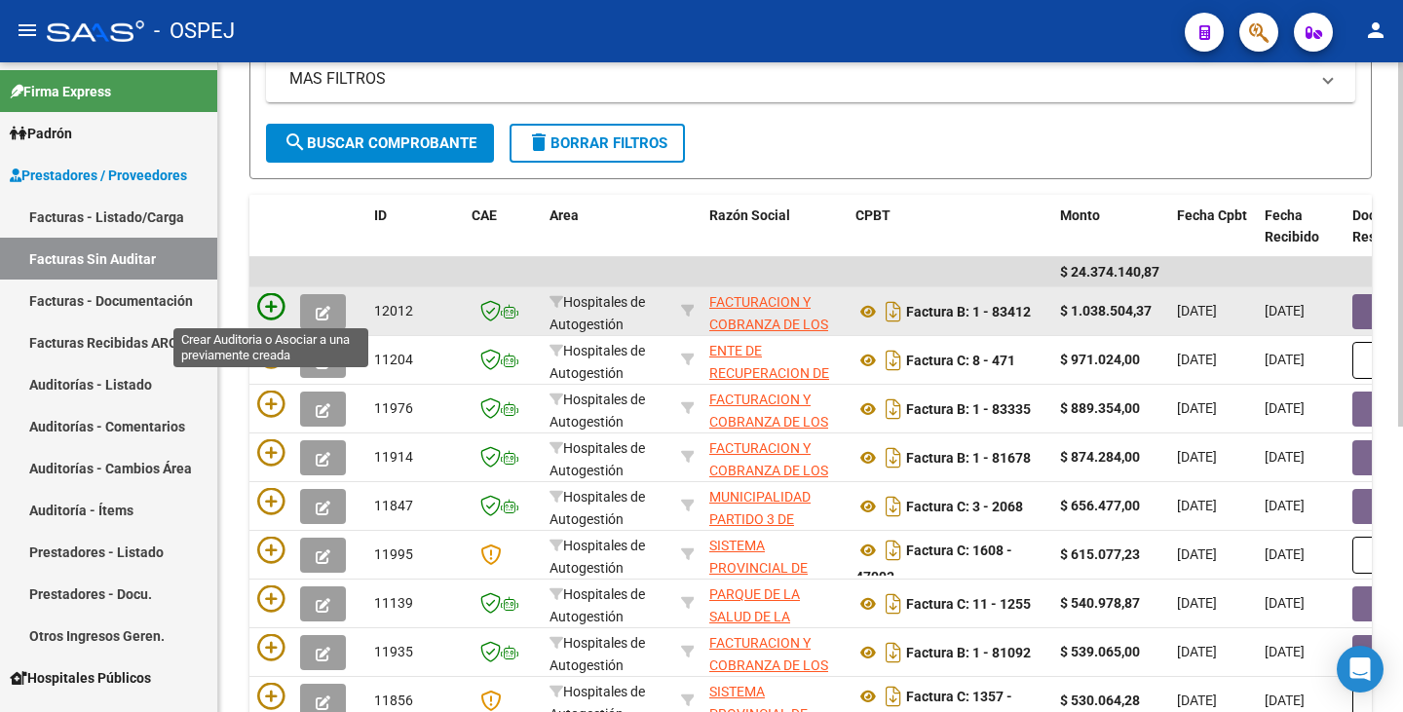
click at [277, 308] on icon at bounding box center [270, 306] width 27 height 27
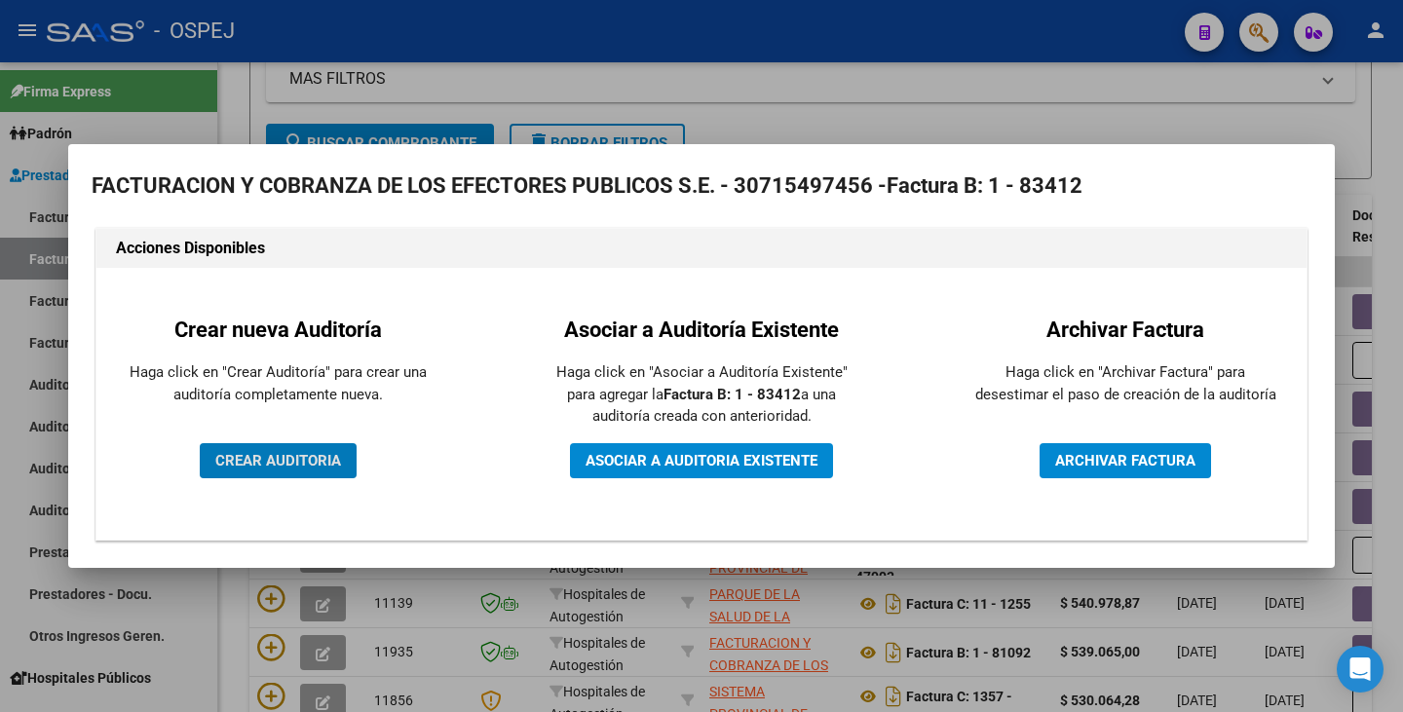
click at [284, 472] on button "CREAR AUDITORIA" at bounding box center [278, 460] width 157 height 35
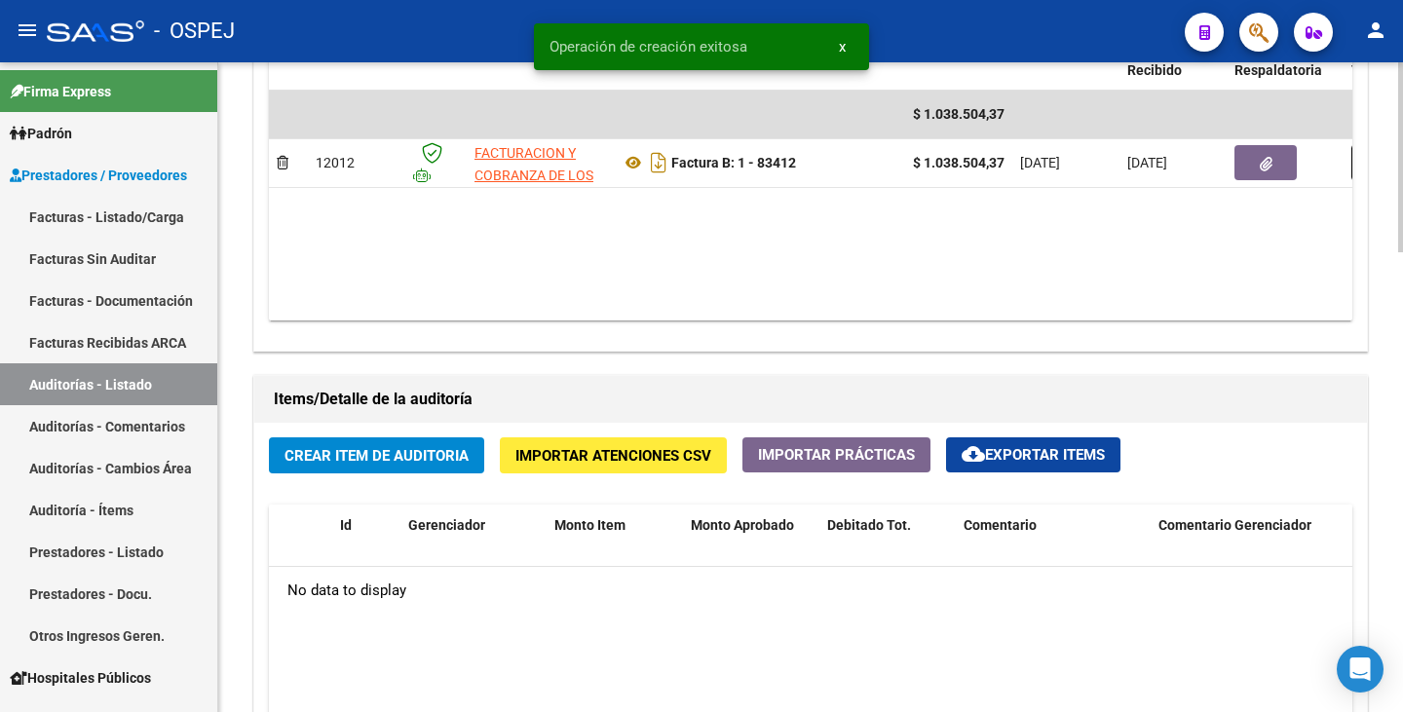
scroll to position [1267, 0]
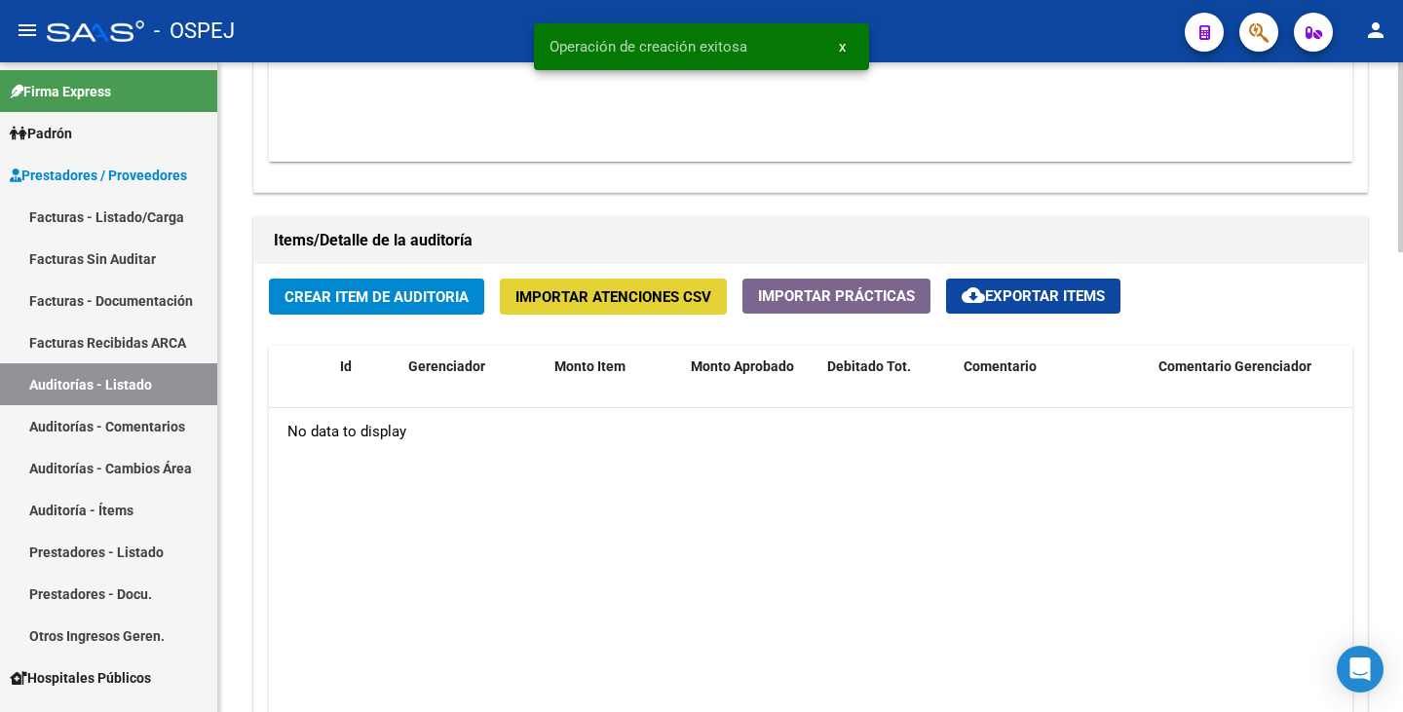
click at [544, 300] on span "Importar Atenciones CSV" at bounding box center [613, 297] width 196 height 18
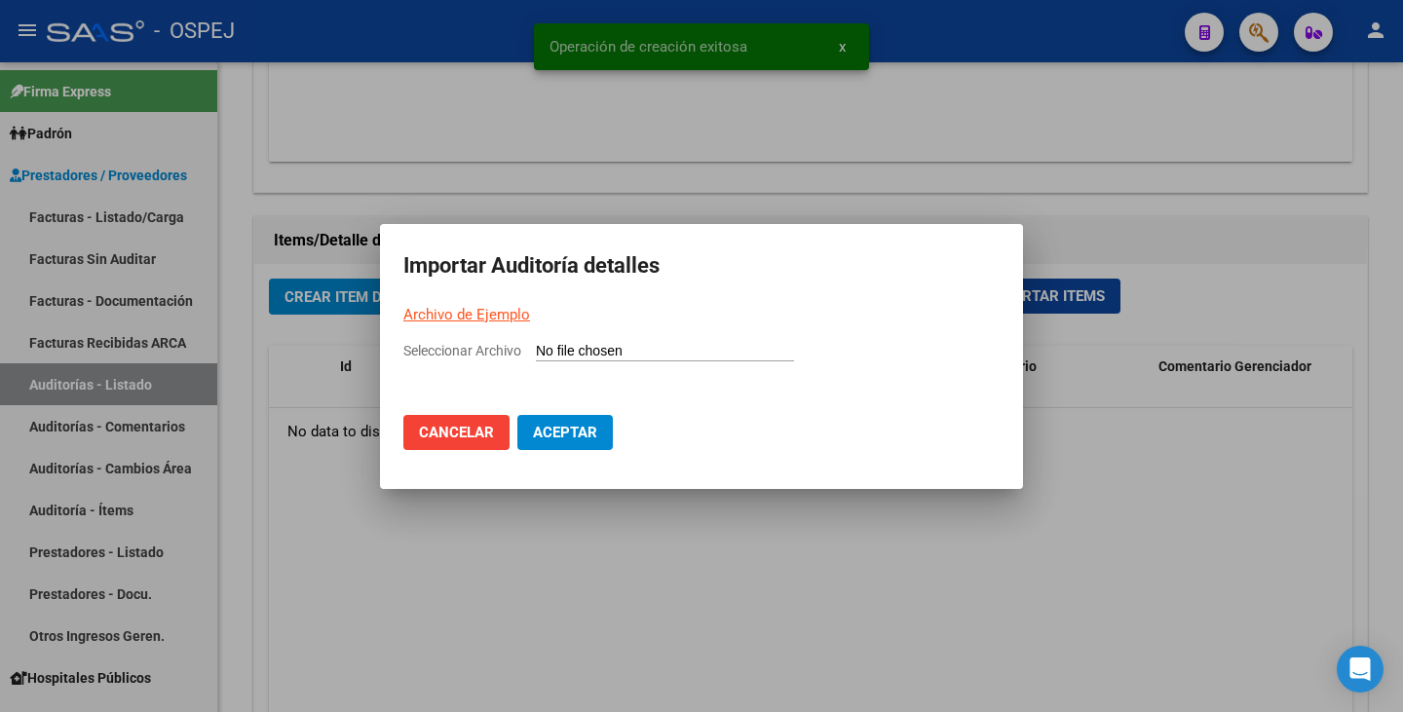
click at [564, 355] on input "Seleccionar Archivo" at bounding box center [665, 352] width 258 height 19
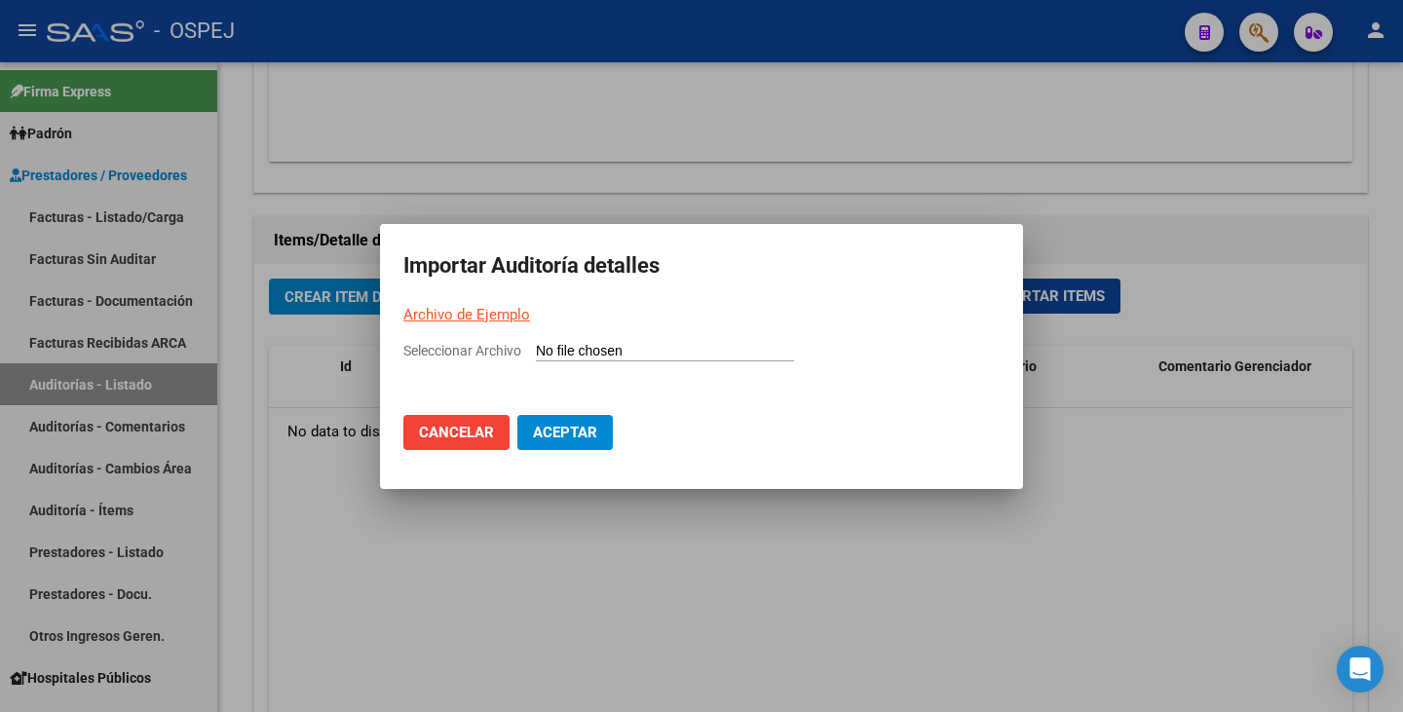
type input "C:\fakepath\FACOEP 83412.csv"
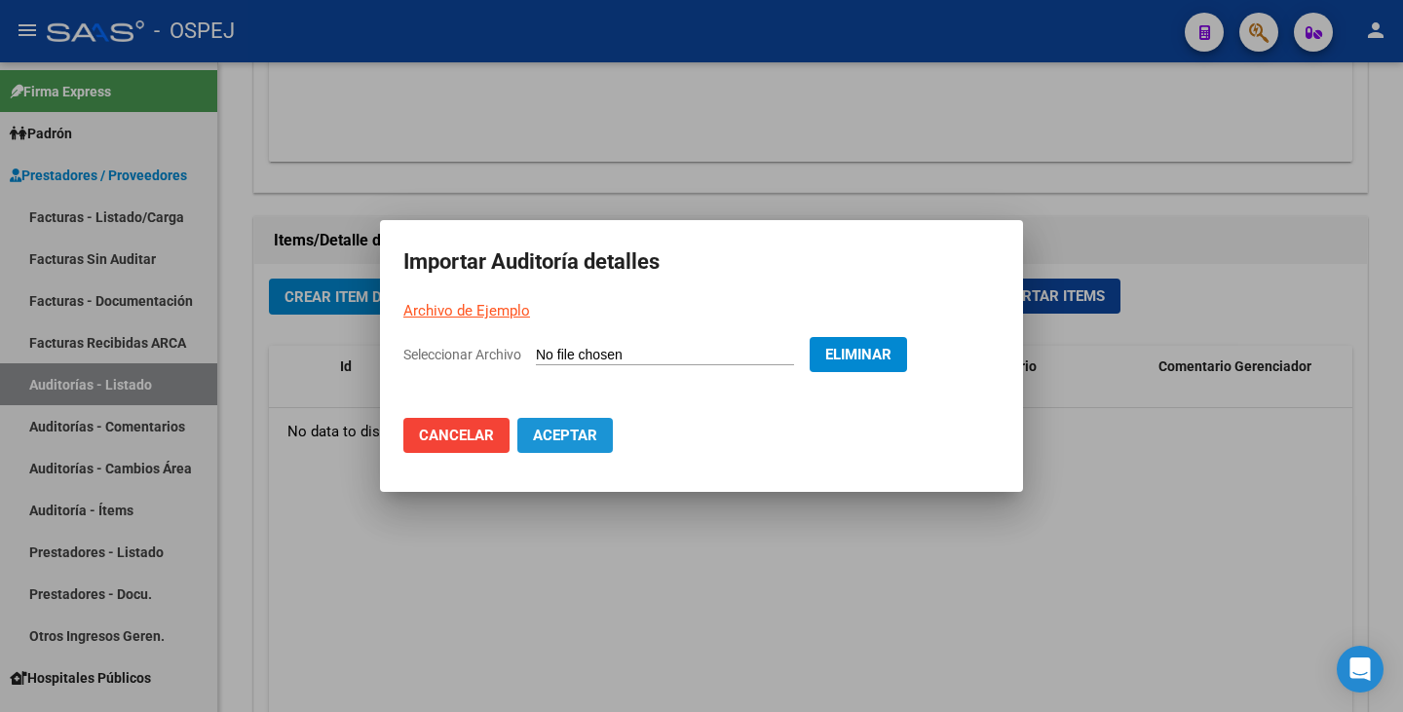
click at [525, 439] on button "Aceptar" at bounding box center [564, 435] width 95 height 35
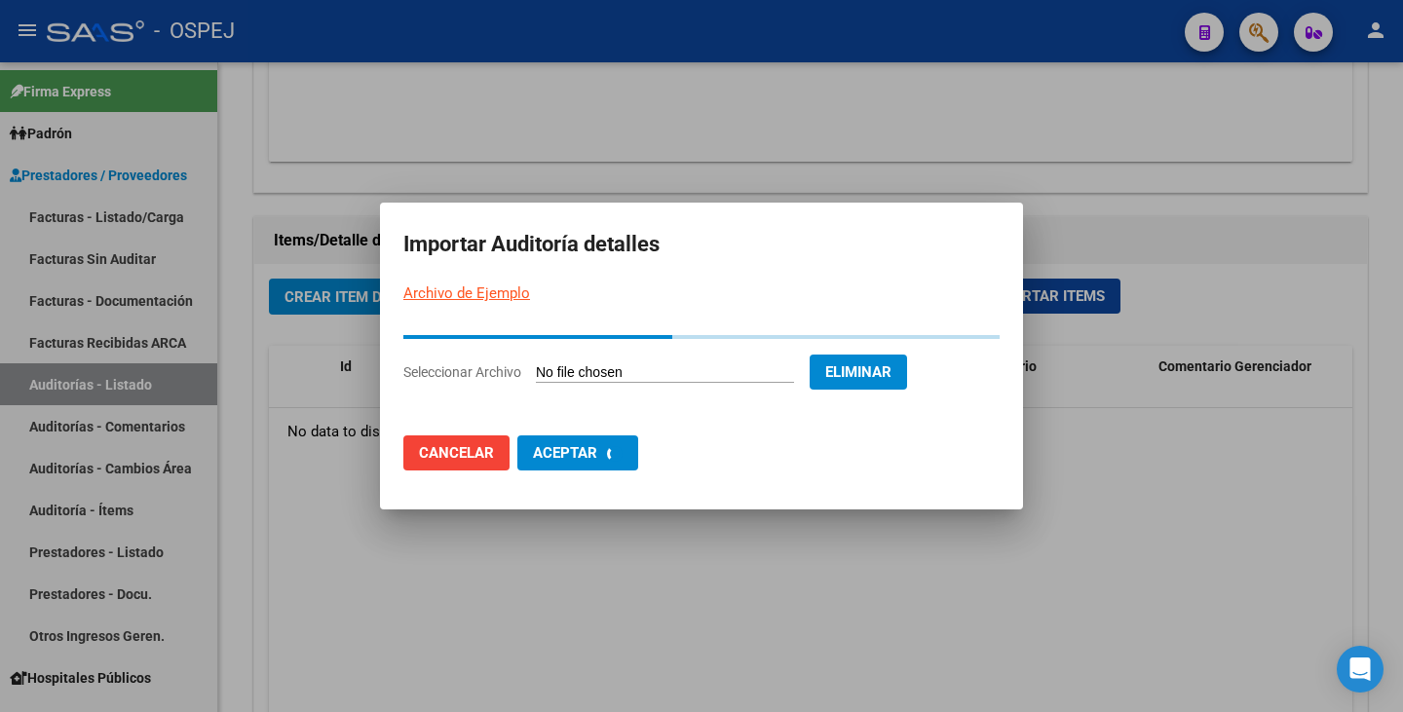
scroll to position [0, 0]
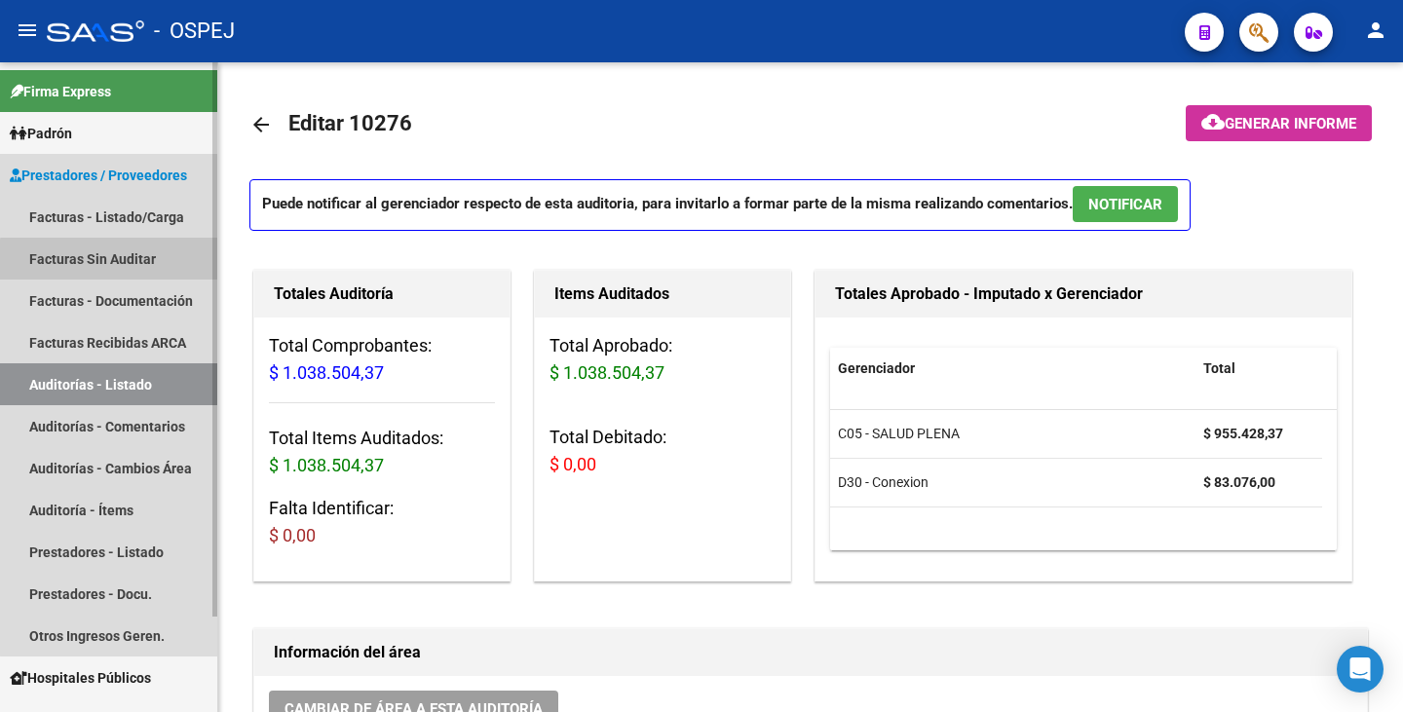
click at [126, 261] on link "Facturas Sin Auditar" at bounding box center [108, 259] width 217 height 42
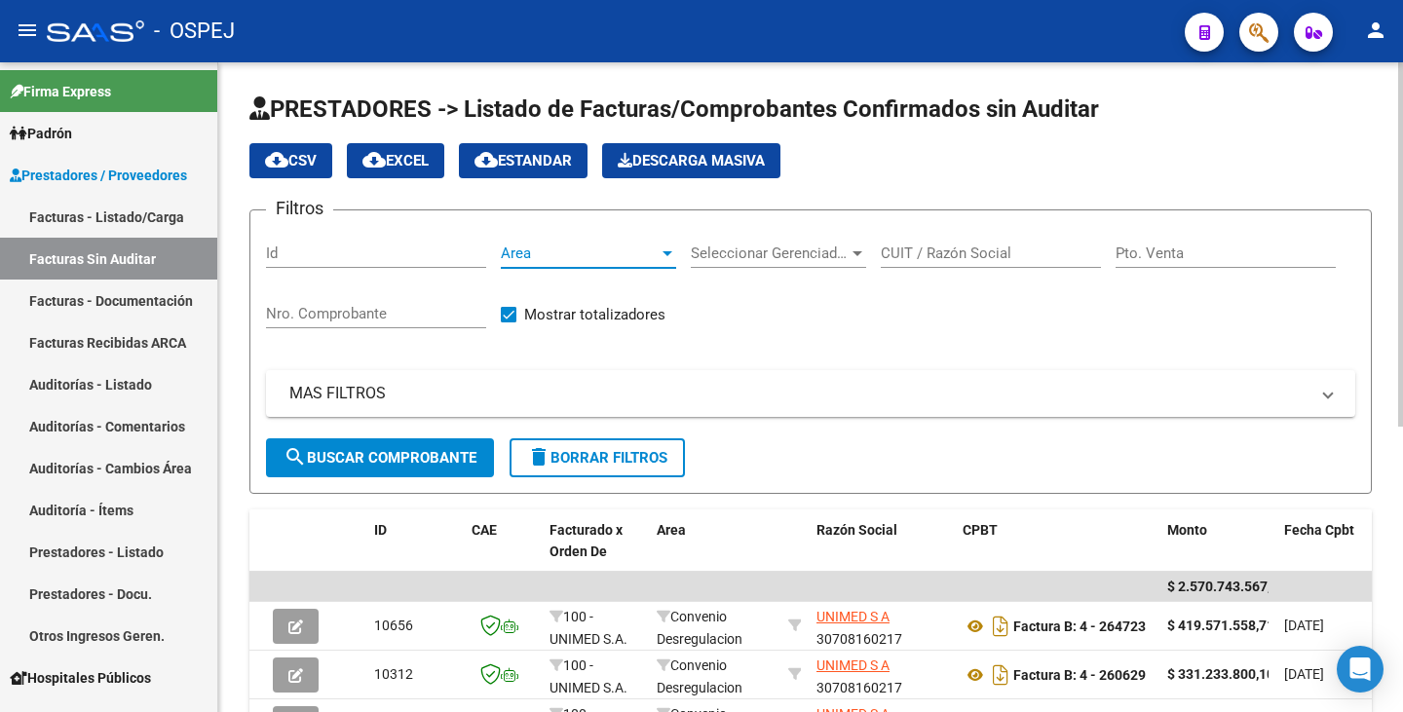
click at [665, 252] on div at bounding box center [668, 253] width 10 height 5
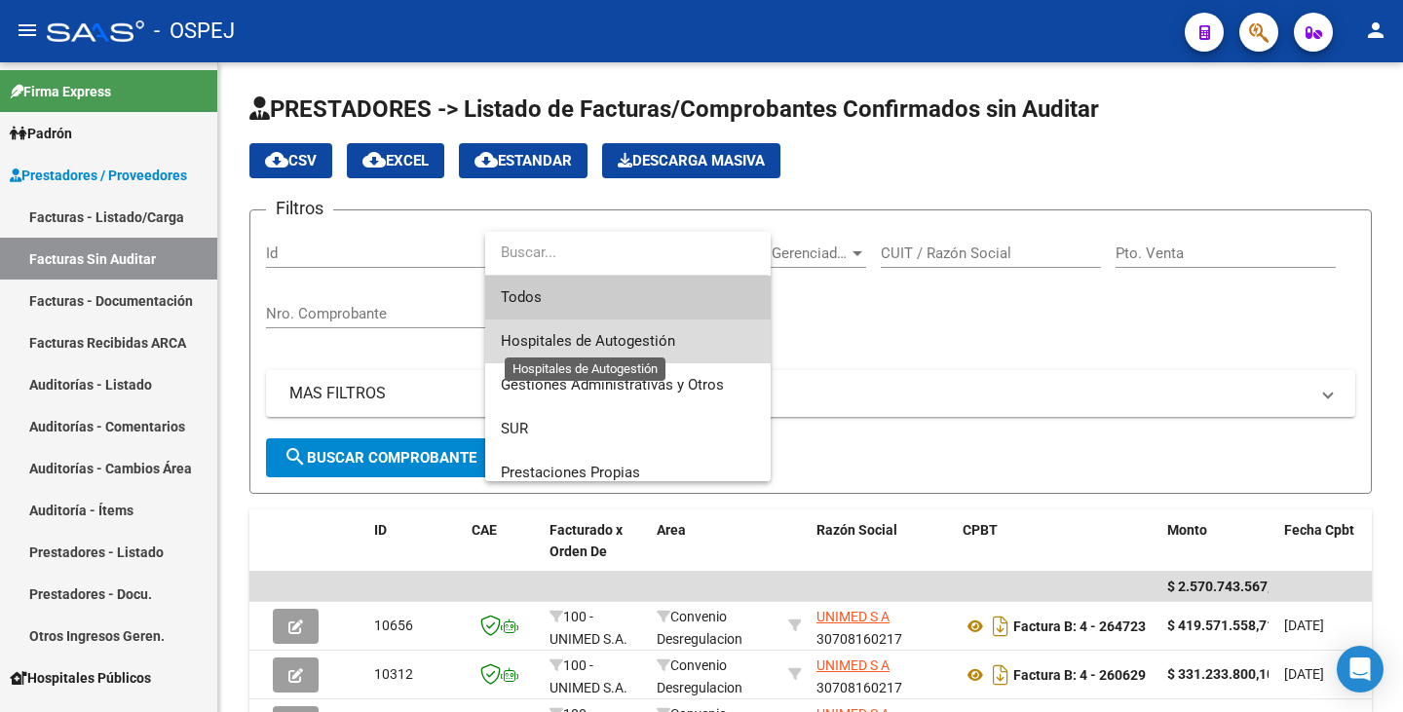
click at [642, 339] on span "Hospitales de Autogestión" at bounding box center [588, 341] width 174 height 18
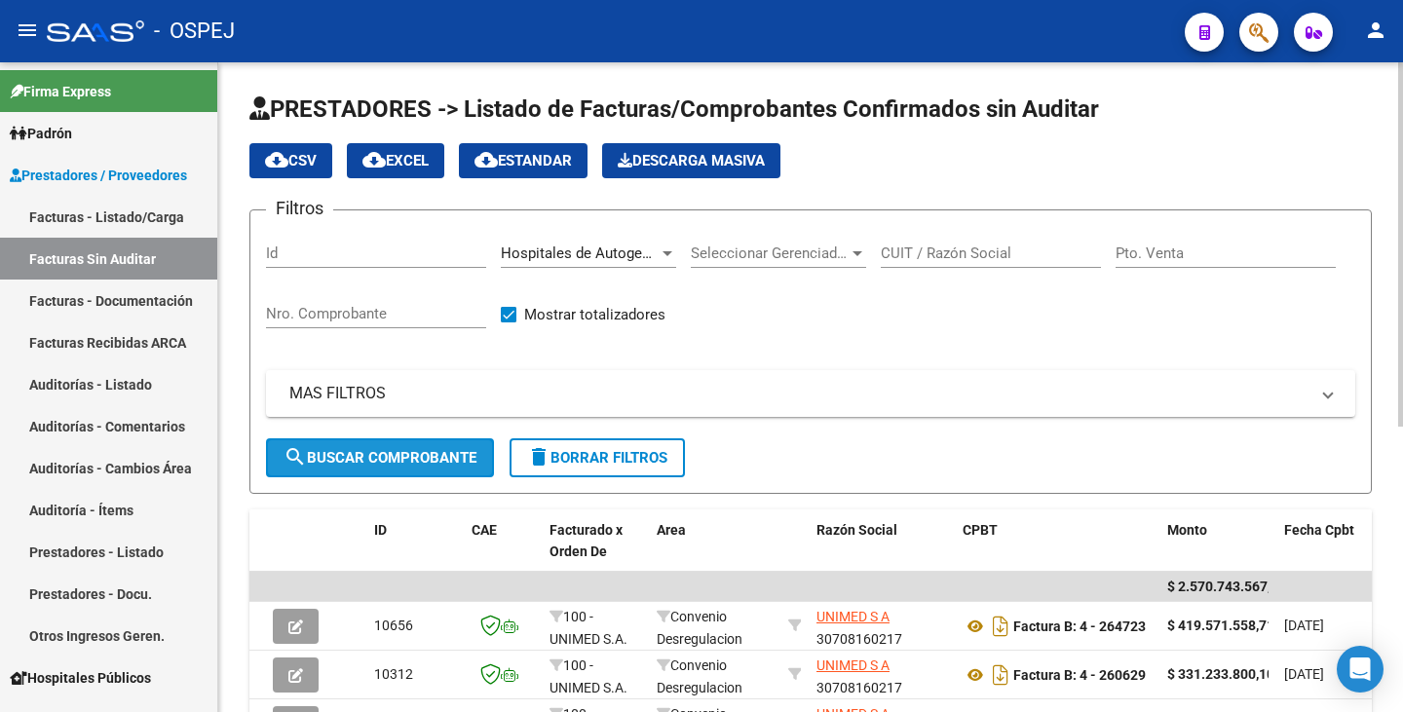
click at [435, 461] on span "search Buscar Comprobante" at bounding box center [380, 458] width 193 height 18
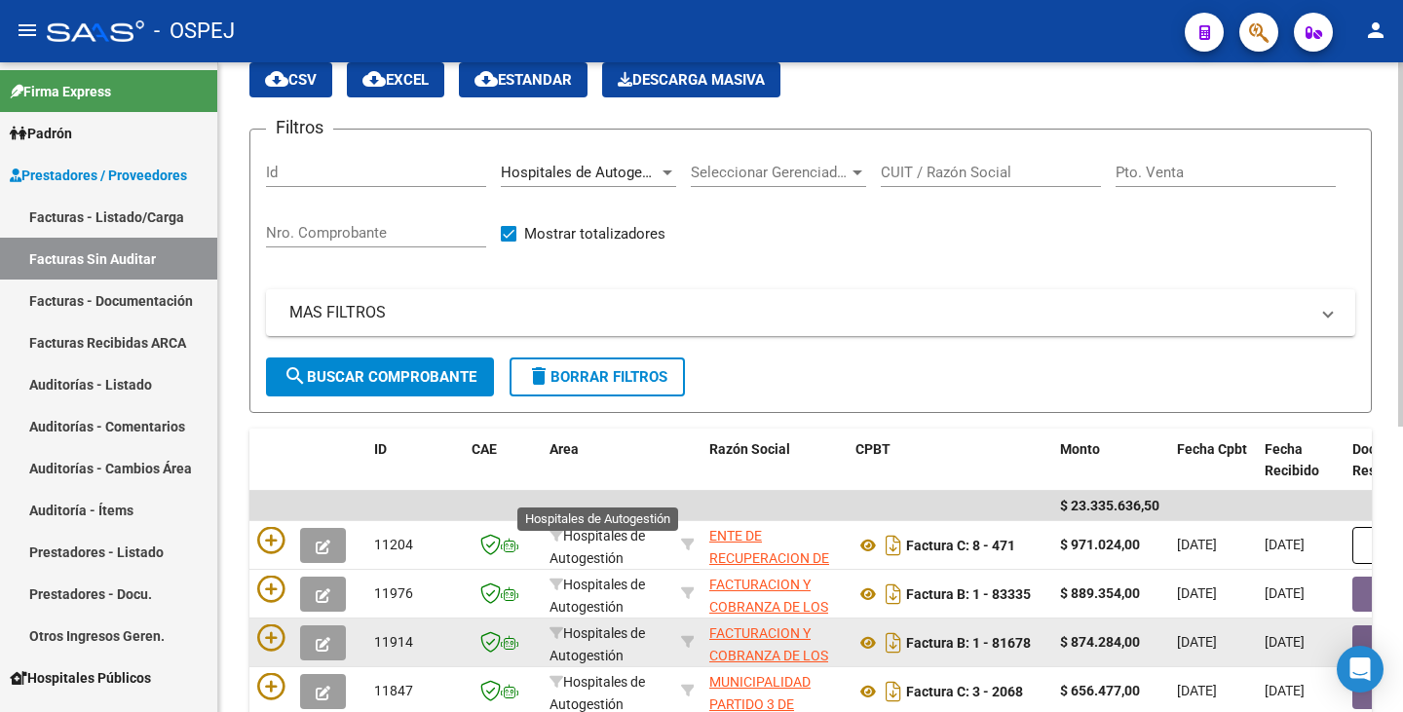
scroll to position [292, 0]
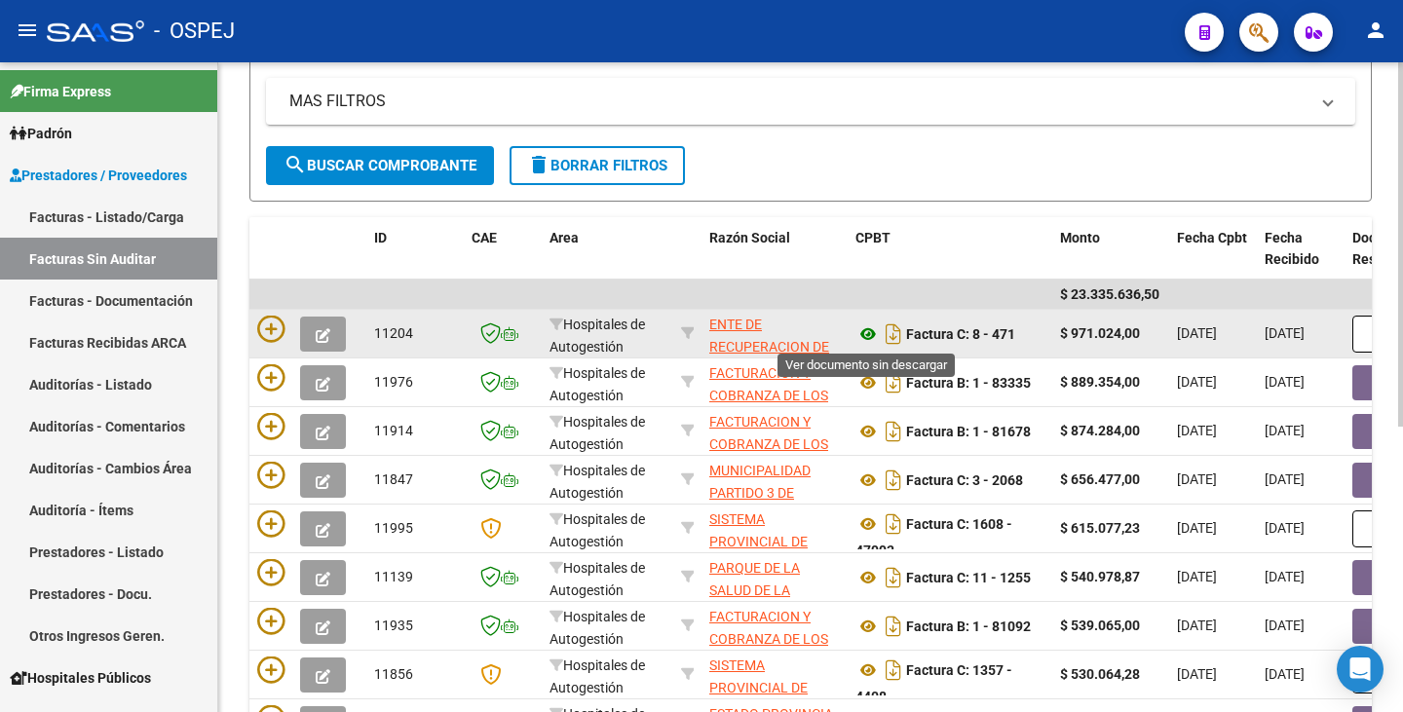
click at [863, 330] on icon at bounding box center [868, 334] width 25 height 23
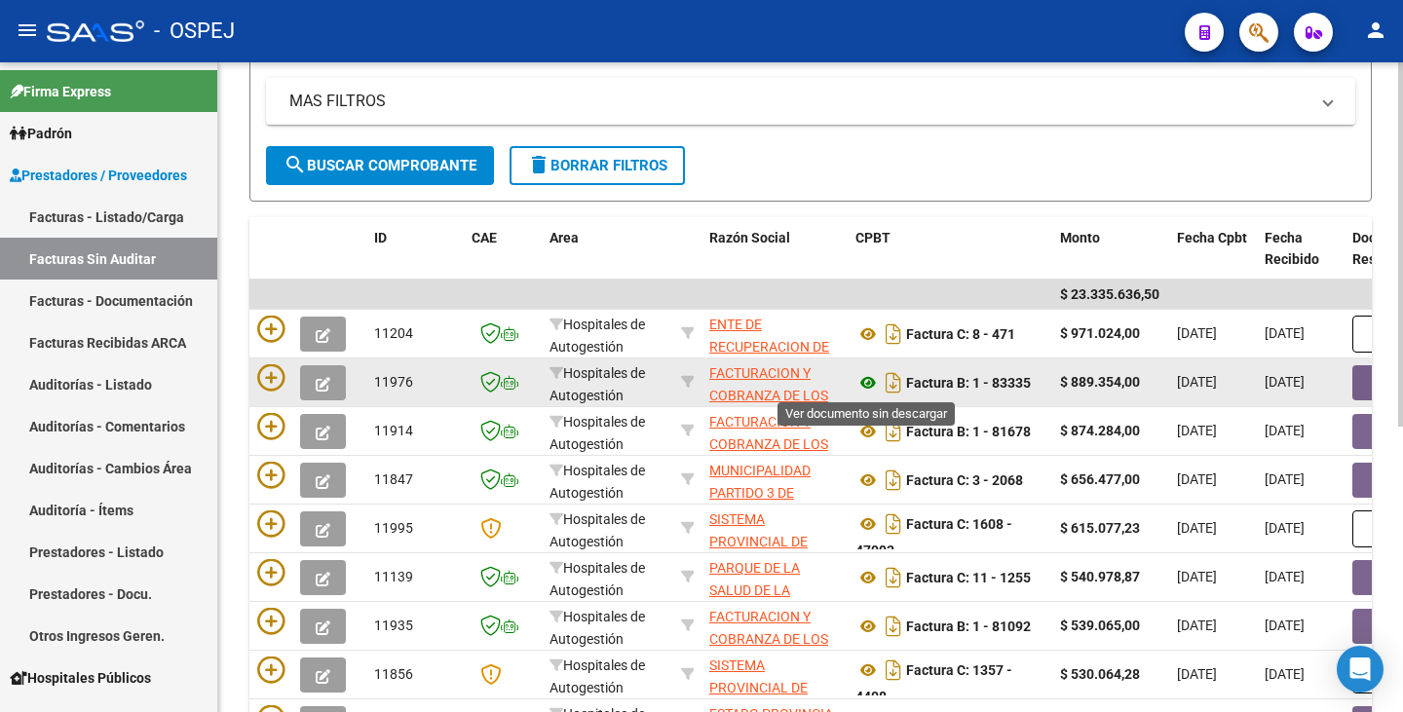
click at [872, 384] on icon at bounding box center [868, 382] width 25 height 23
click at [1363, 386] on button "button" at bounding box center [1384, 382] width 62 height 35
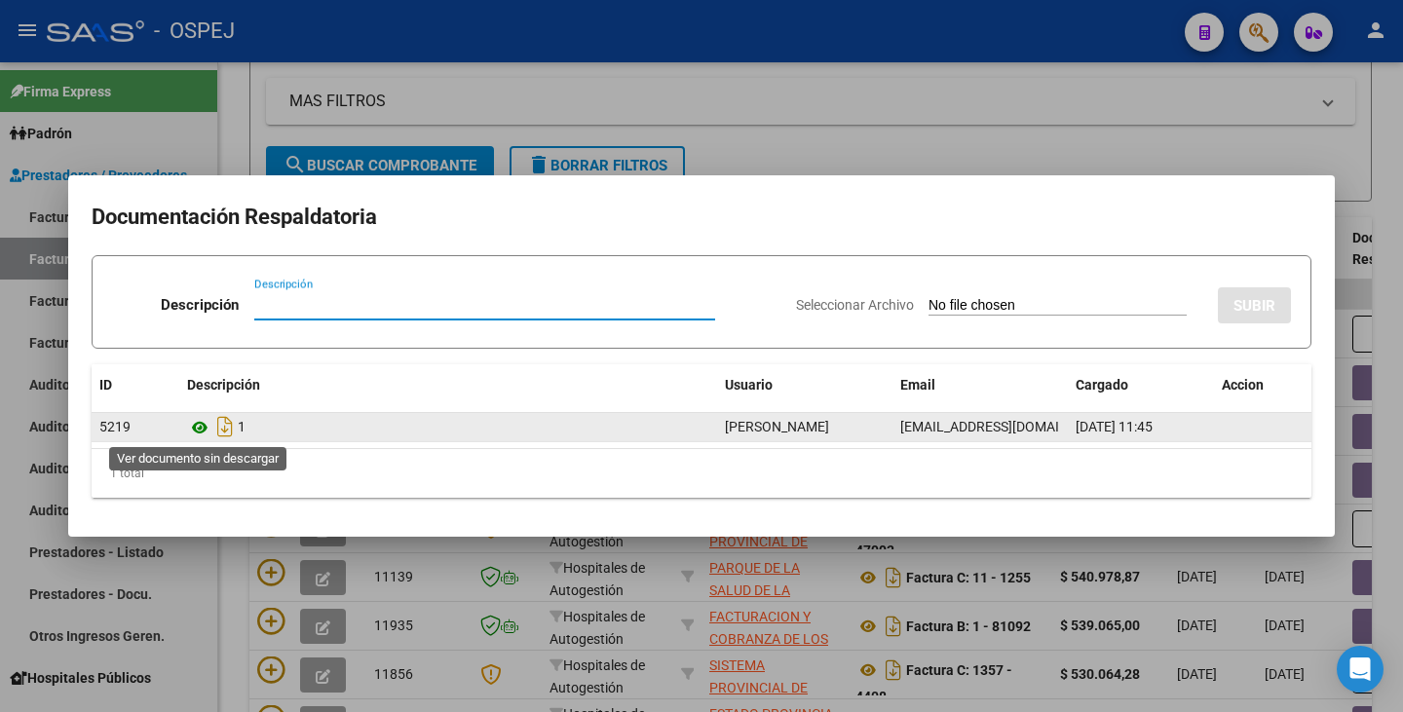
click at [204, 432] on icon at bounding box center [199, 427] width 25 height 23
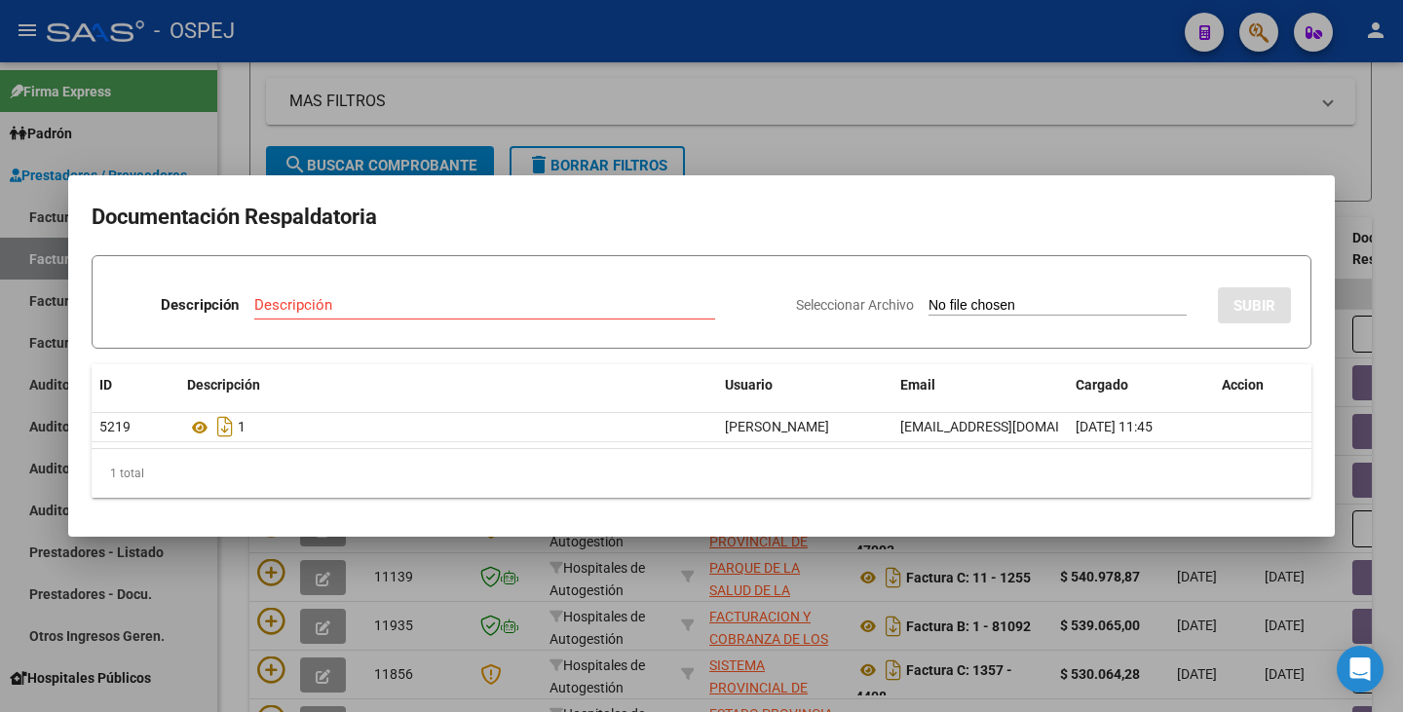
click at [245, 109] on div at bounding box center [701, 356] width 1403 height 712
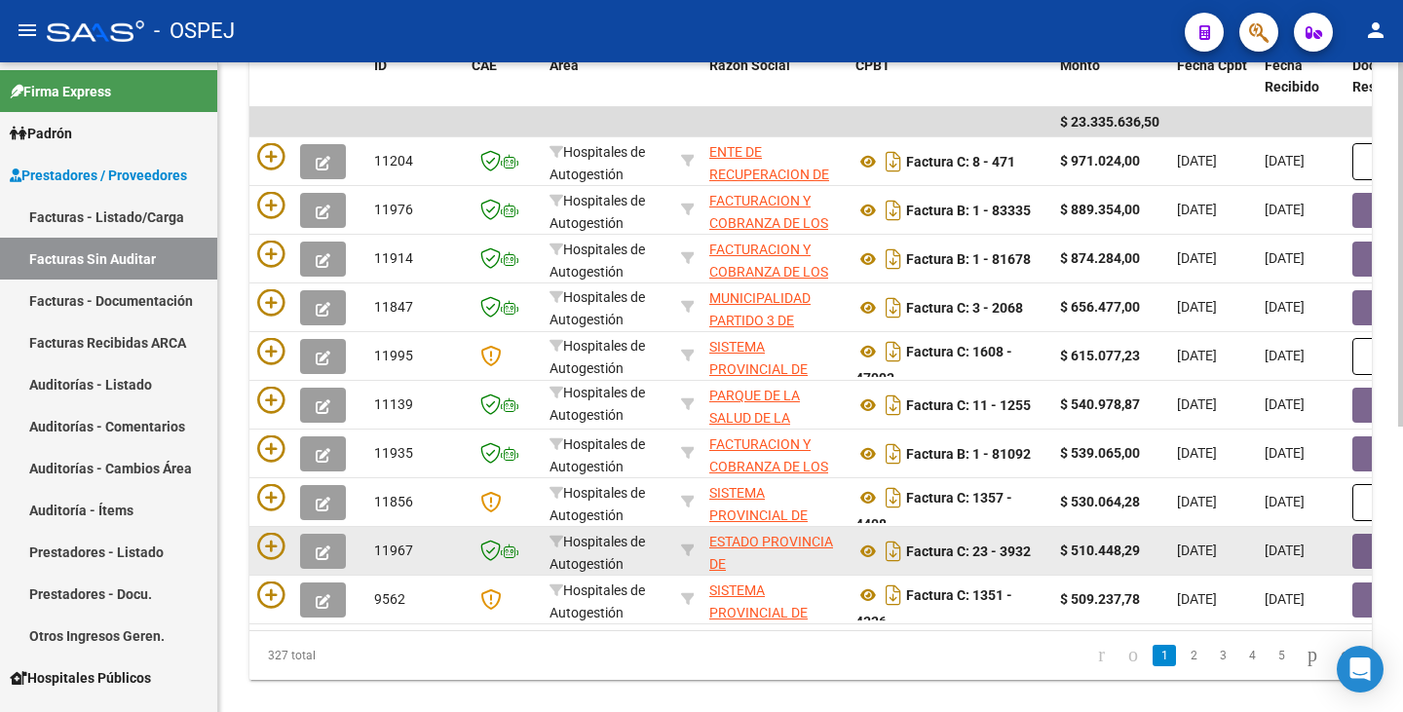
scroll to position [487, 0]
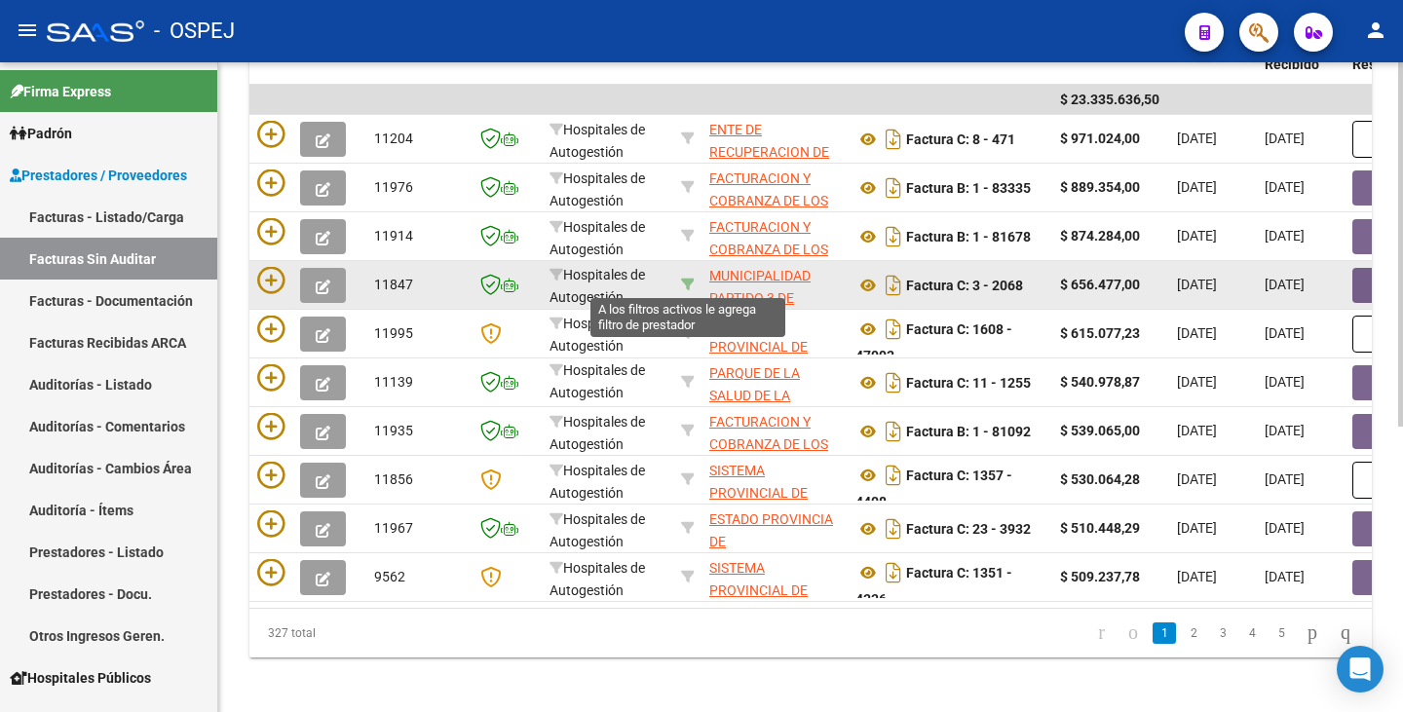
click at [683, 281] on icon at bounding box center [688, 285] width 14 height 14
type input "30999001242"
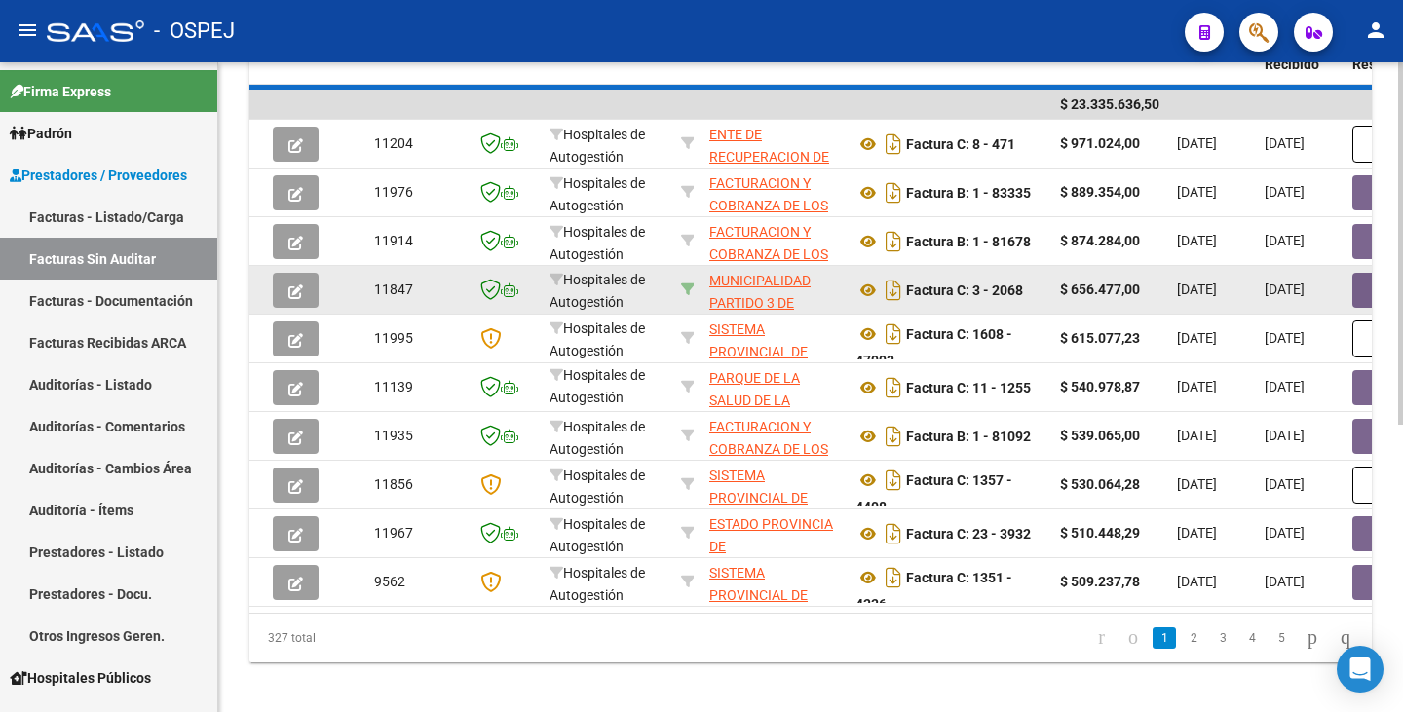
scroll to position [120, 0]
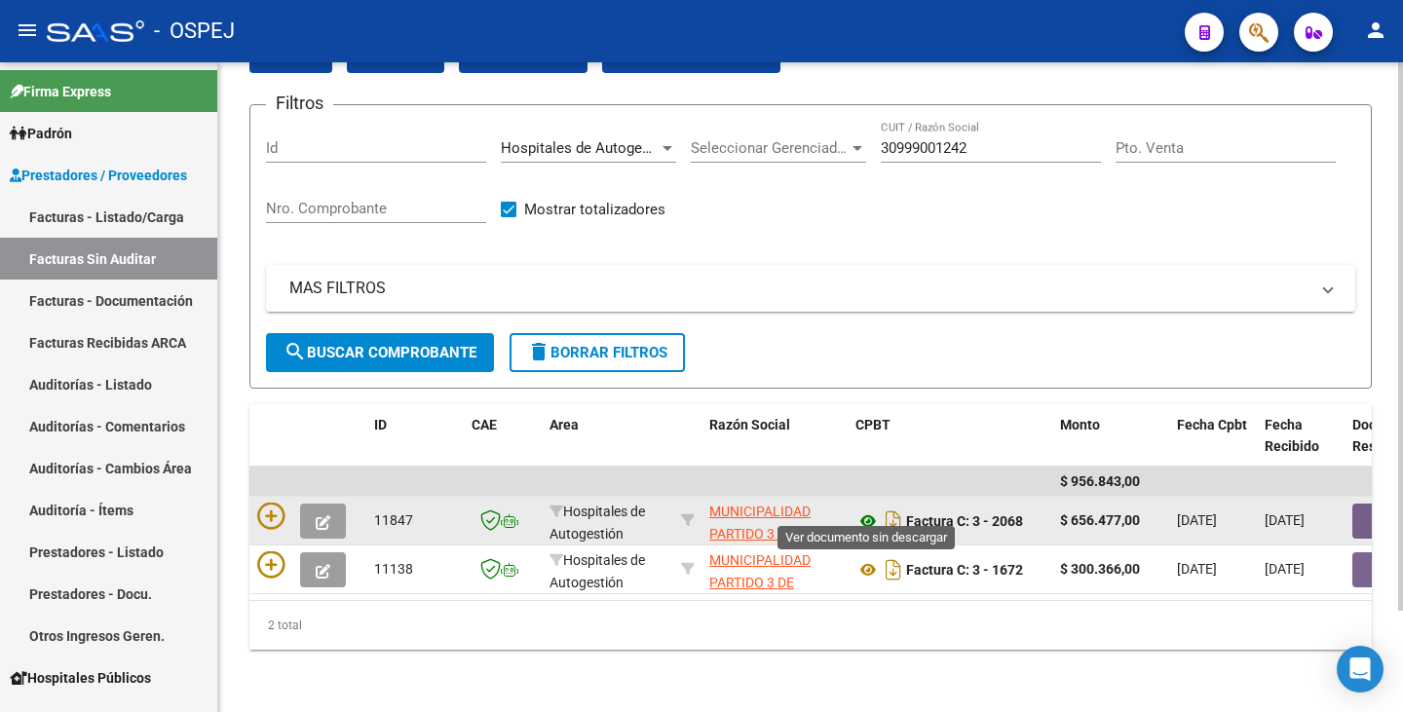
click at [868, 511] on icon at bounding box center [868, 521] width 25 height 23
click at [1357, 509] on button "button" at bounding box center [1384, 521] width 62 height 35
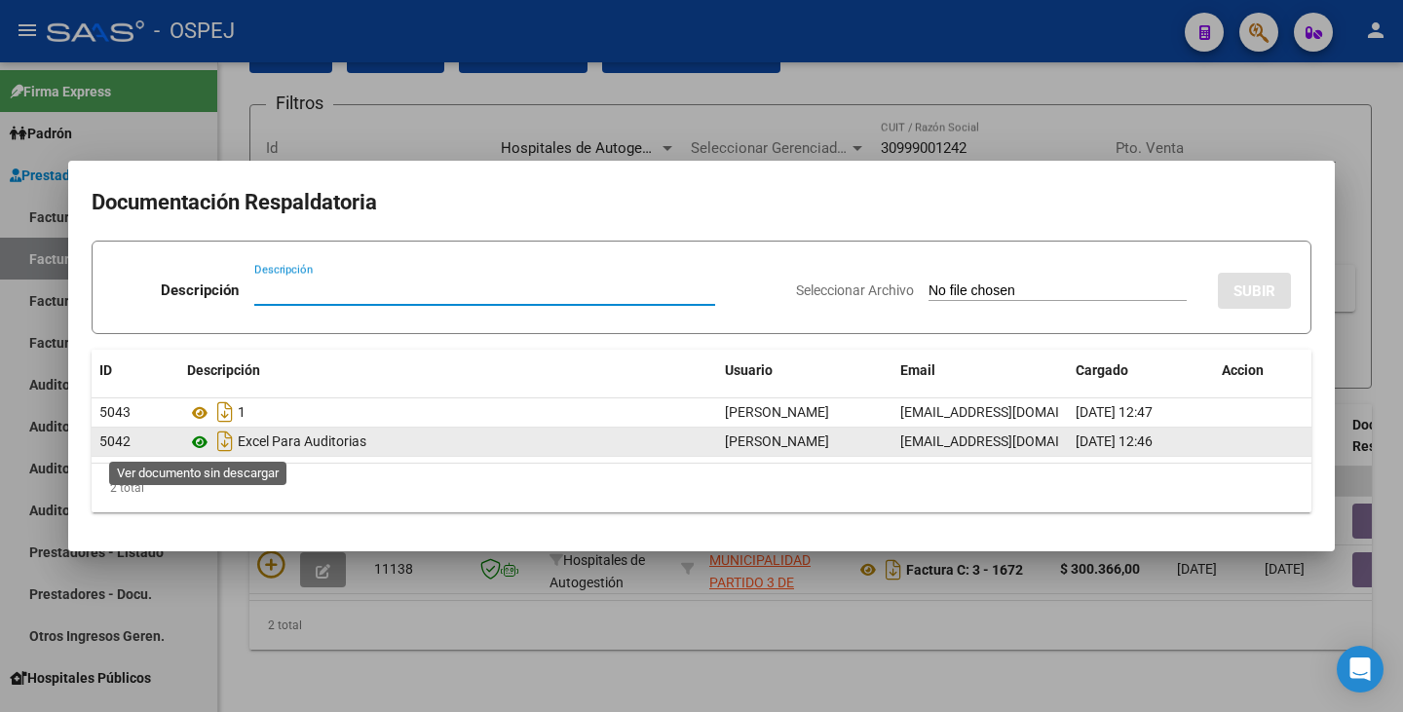
click at [199, 443] on icon at bounding box center [199, 442] width 25 height 23
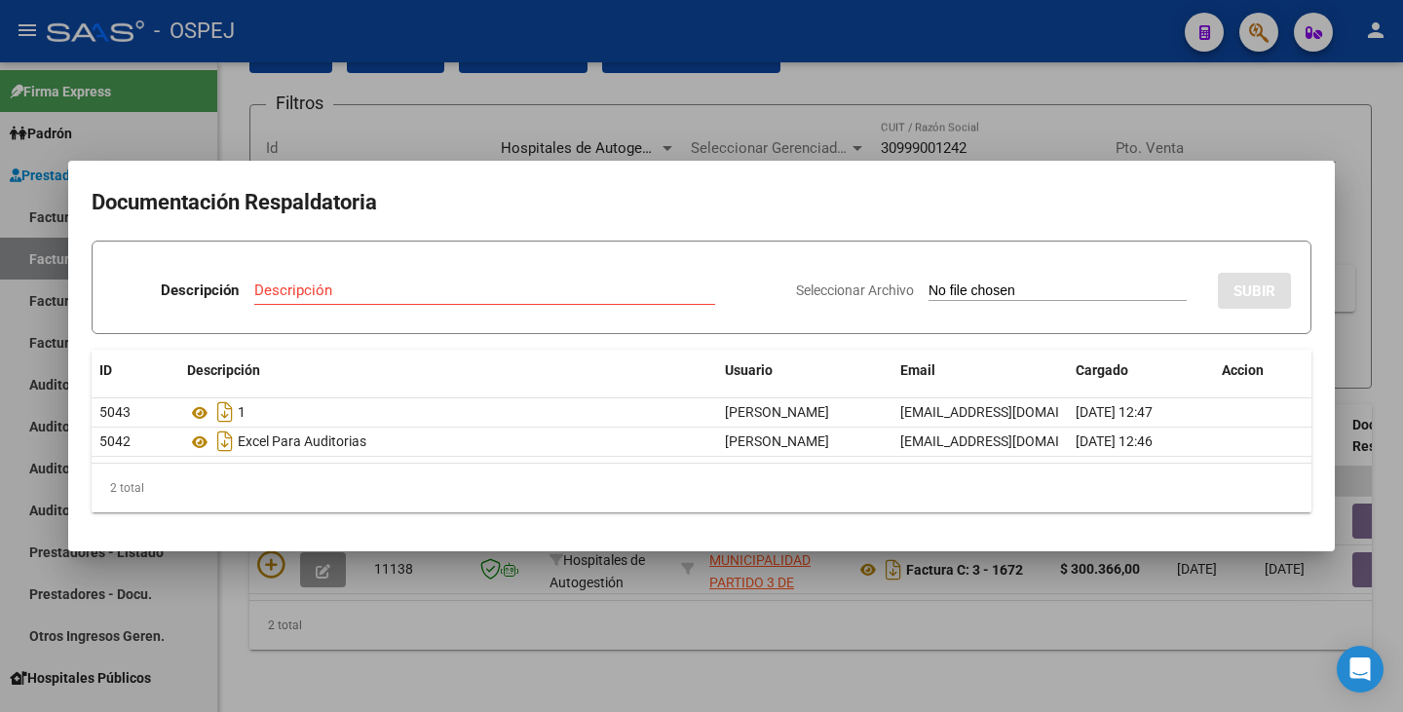
click at [690, 668] on div at bounding box center [701, 356] width 1403 height 712
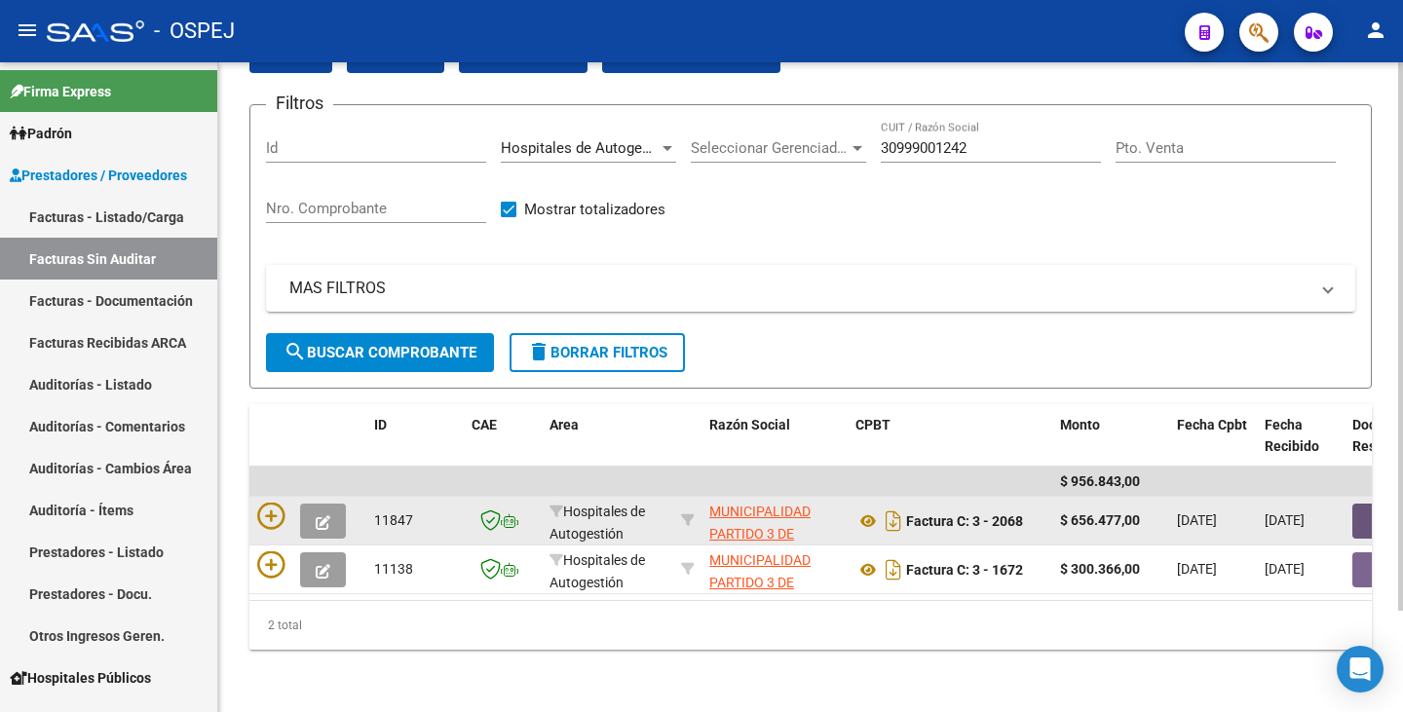
click at [1355, 512] on button "button" at bounding box center [1384, 521] width 62 height 35
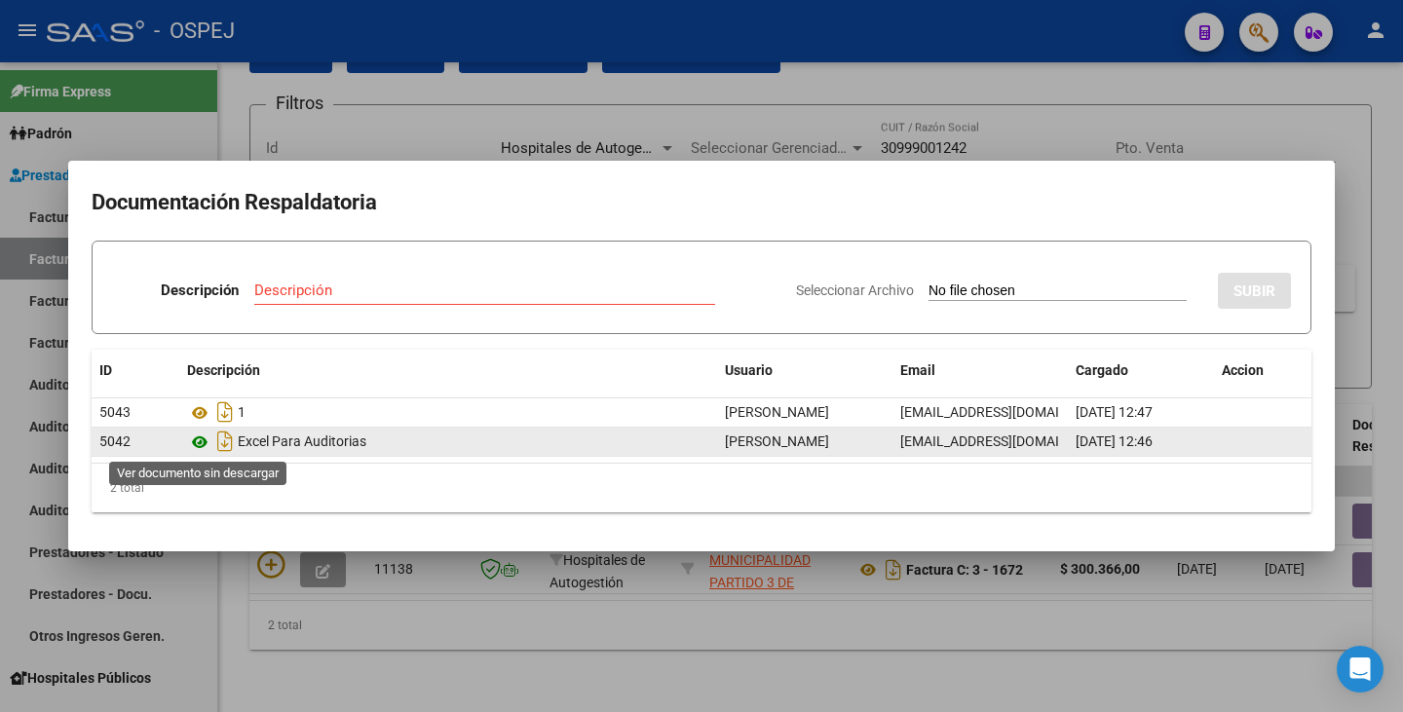
click at [198, 446] on icon at bounding box center [199, 442] width 25 height 23
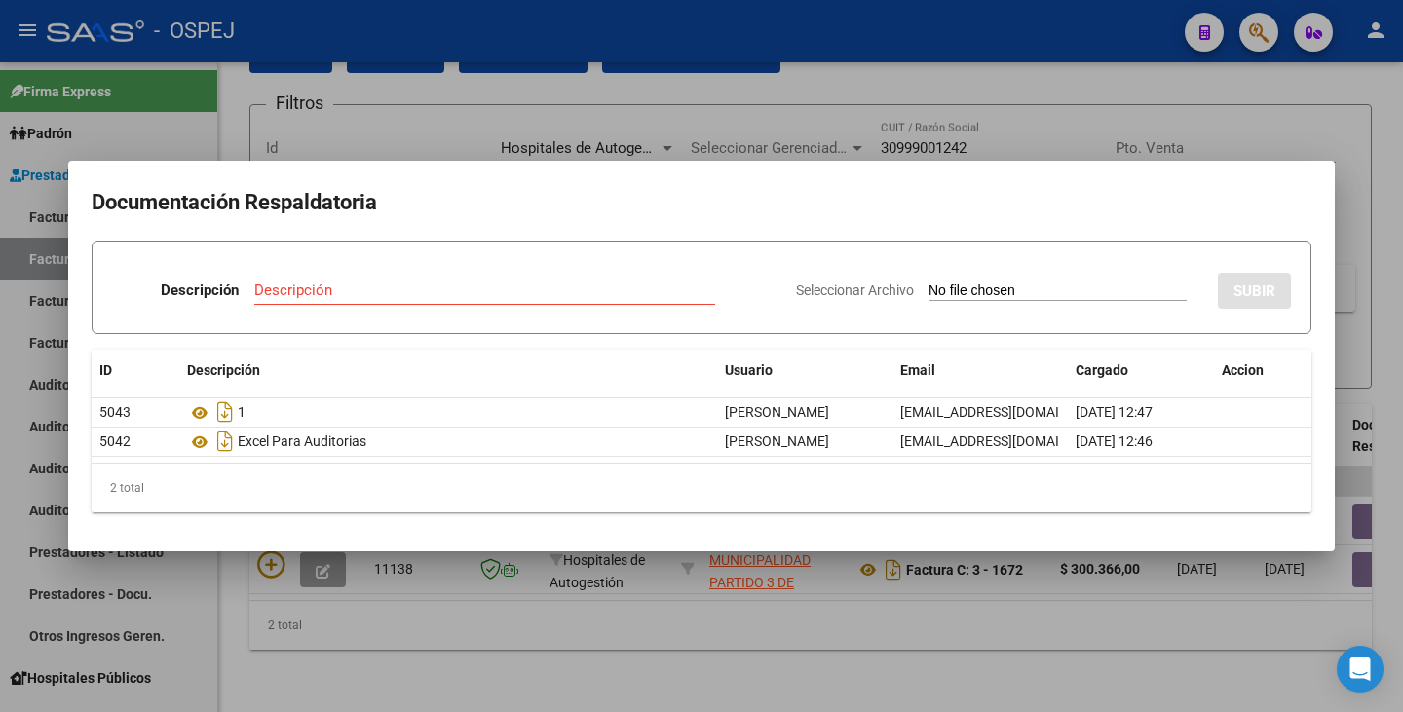
click at [350, 614] on div at bounding box center [701, 356] width 1403 height 712
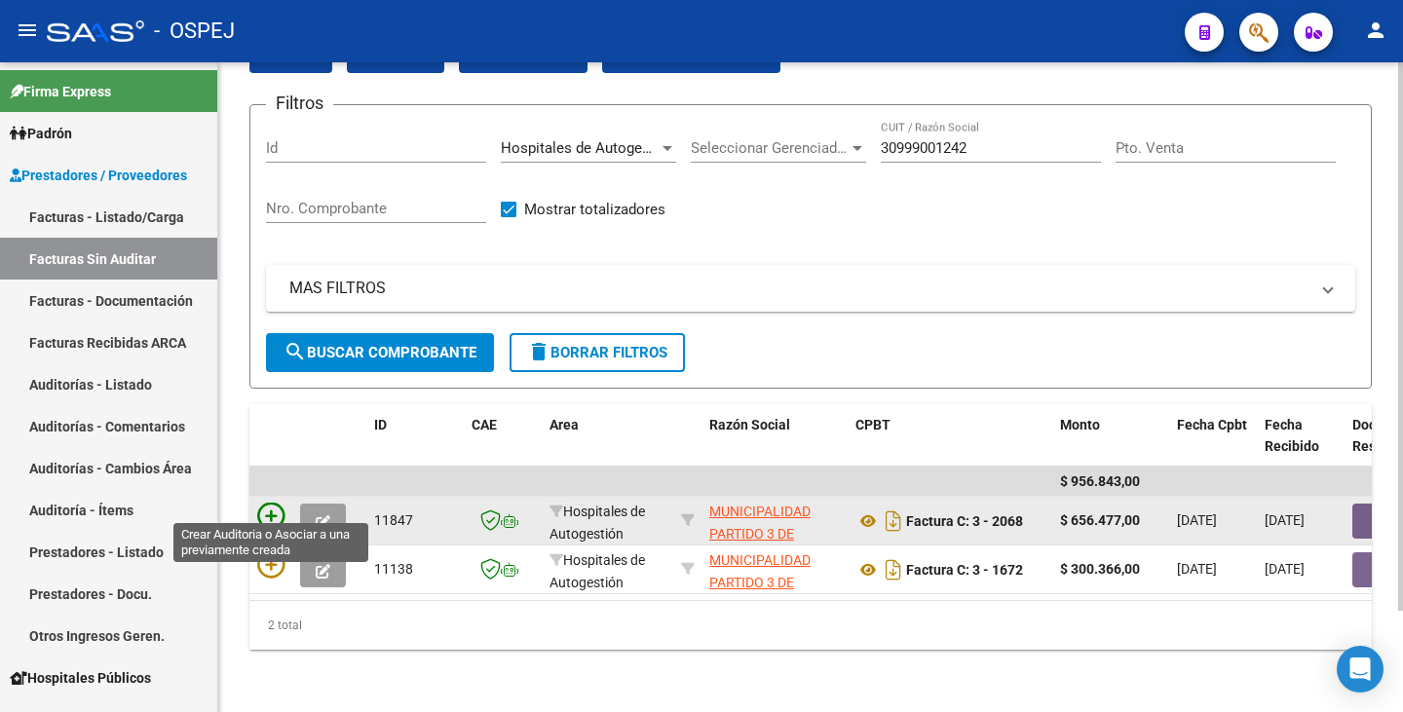
click at [274, 503] on icon at bounding box center [270, 516] width 27 height 27
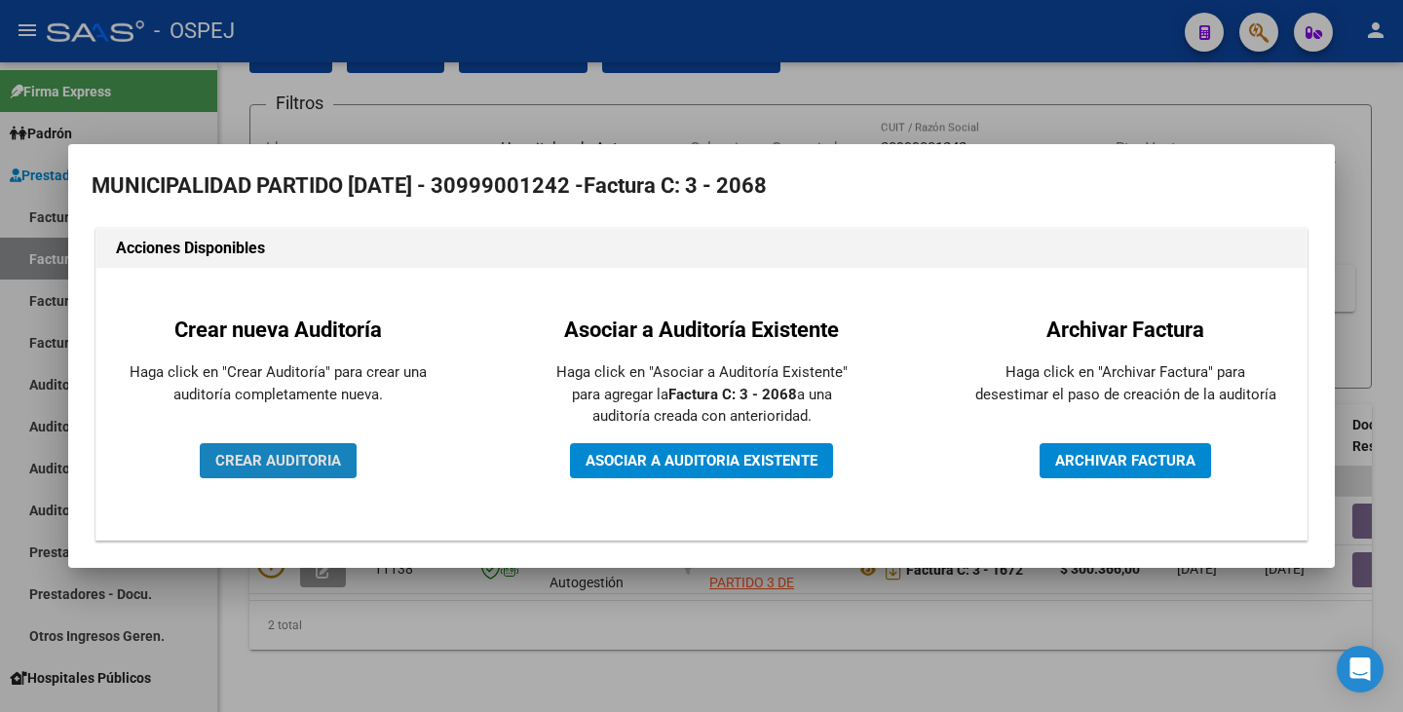
click at [266, 460] on span "CREAR AUDITORIA" at bounding box center [278, 461] width 126 height 18
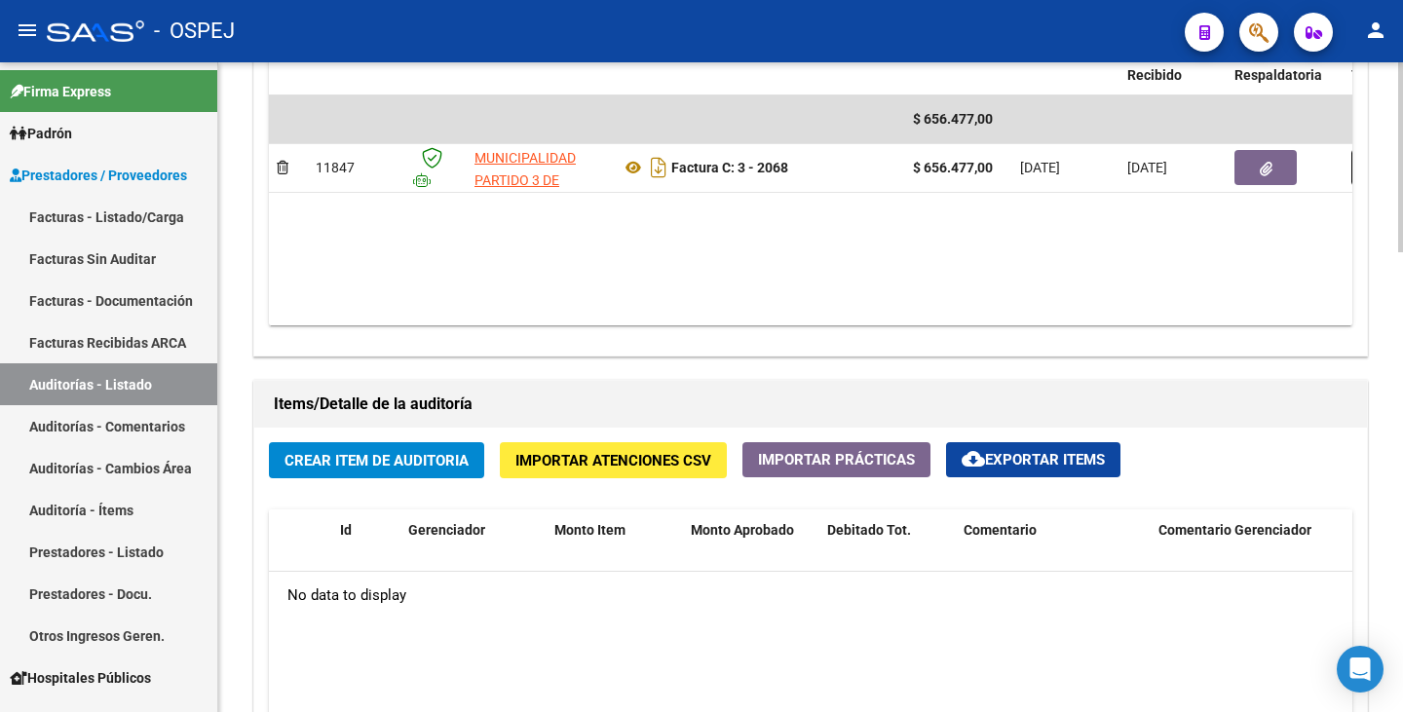
scroll to position [1072, 0]
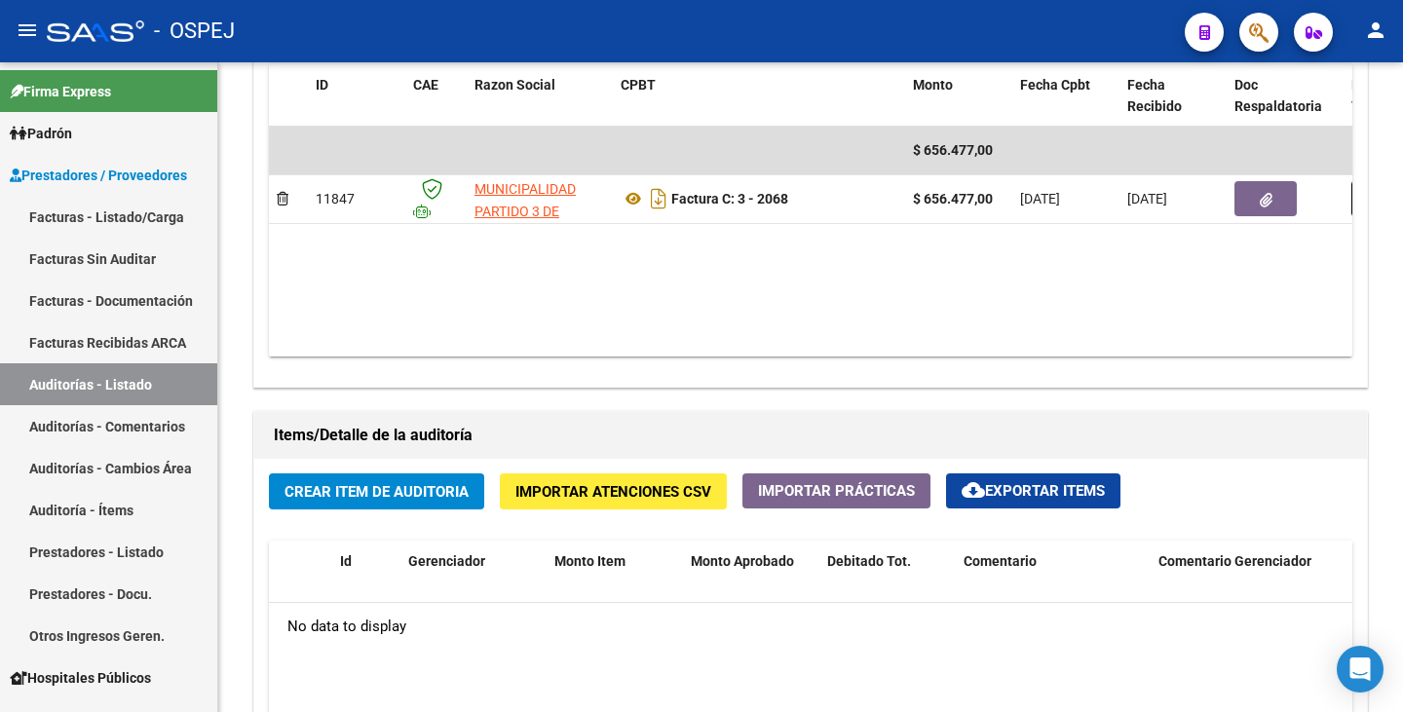
click at [289, 21] on div "- OSPEJ" at bounding box center [608, 31] width 1123 height 43
click at [562, 491] on span "Importar Atenciones CSV" at bounding box center [613, 492] width 196 height 18
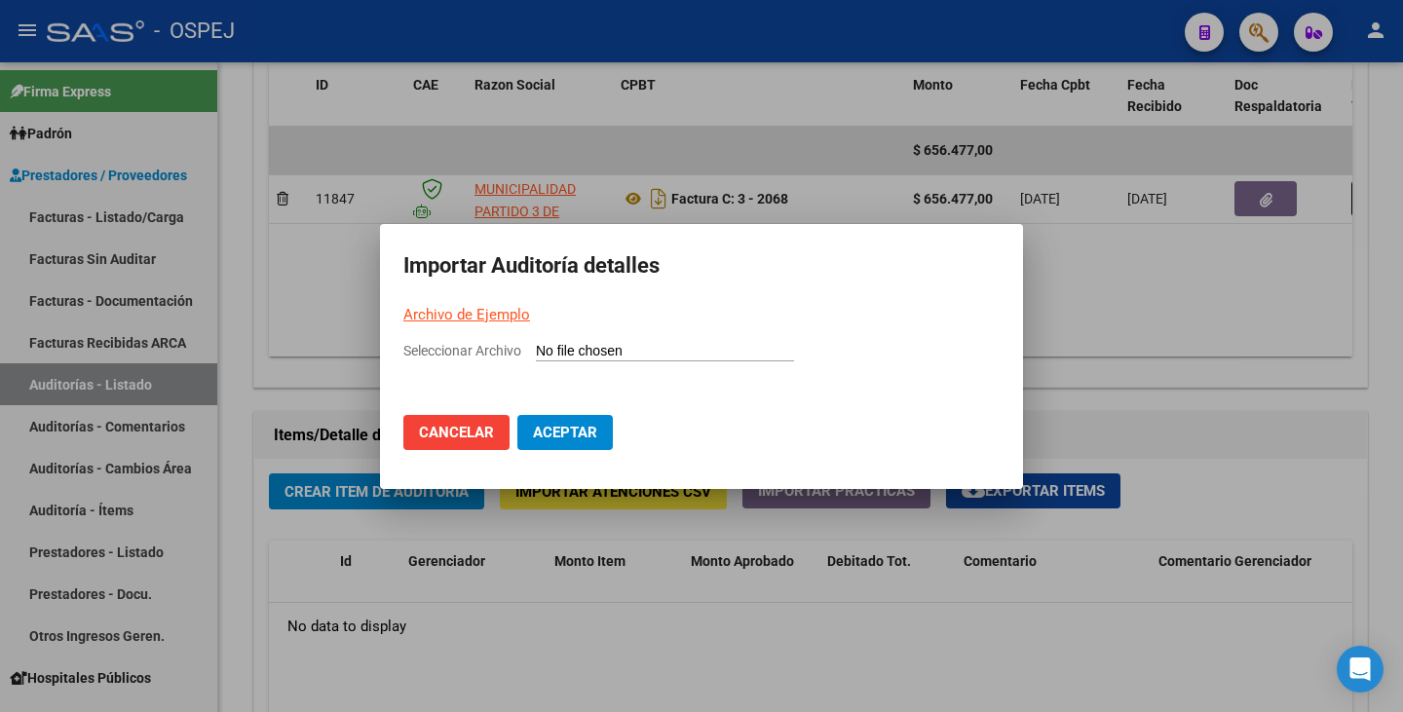
click at [553, 347] on input "Seleccionar Archivo" at bounding box center [665, 352] width 258 height 19
type input "C:\fakepath\MUNICIPALIDAD DE 3 DE FEBRERO 2068.csv"
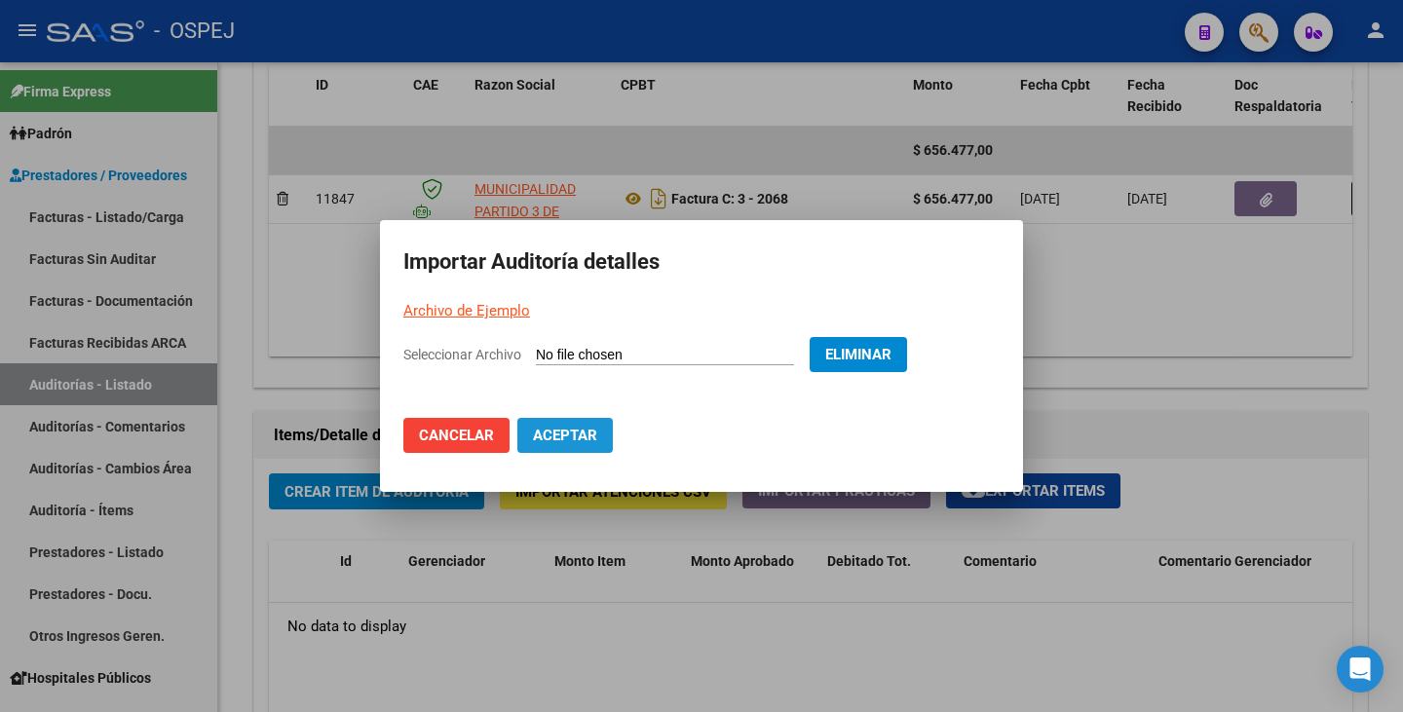
click at [584, 448] on button "Aceptar" at bounding box center [564, 435] width 95 height 35
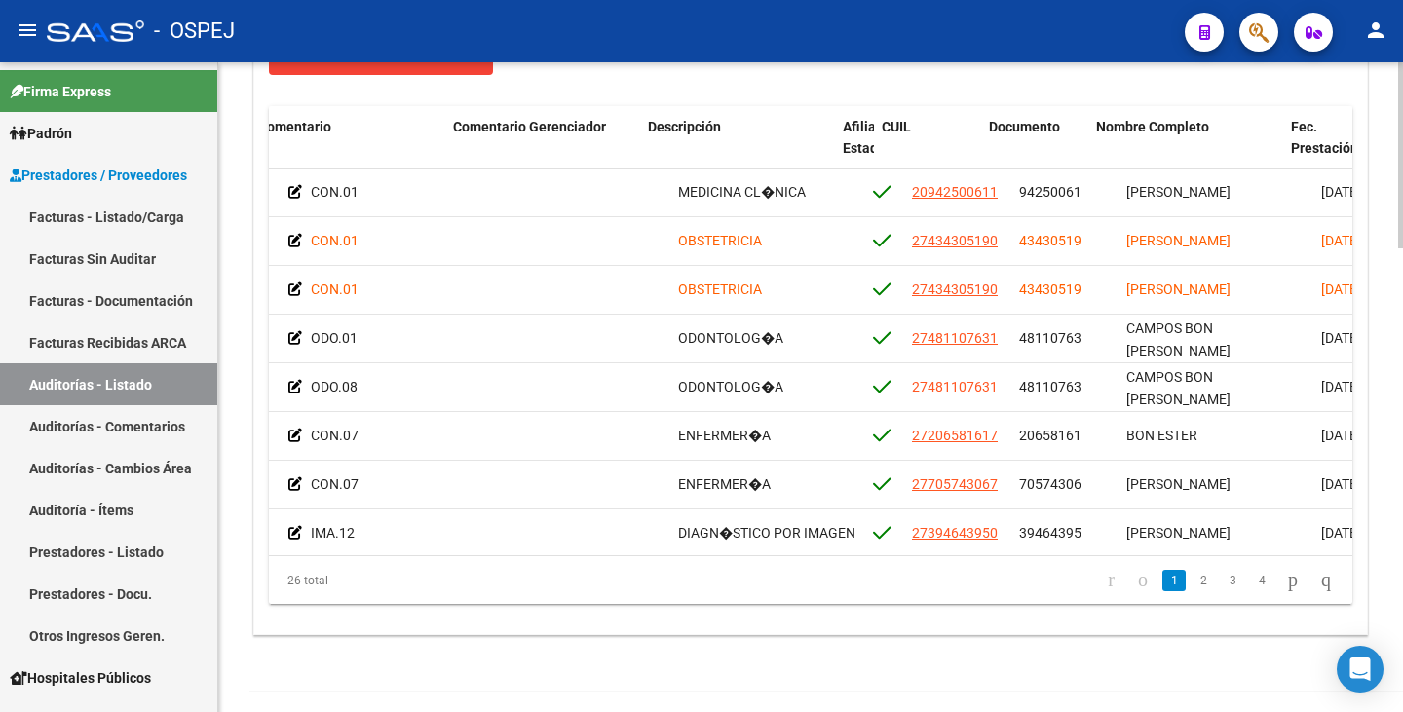
scroll to position [0, 713]
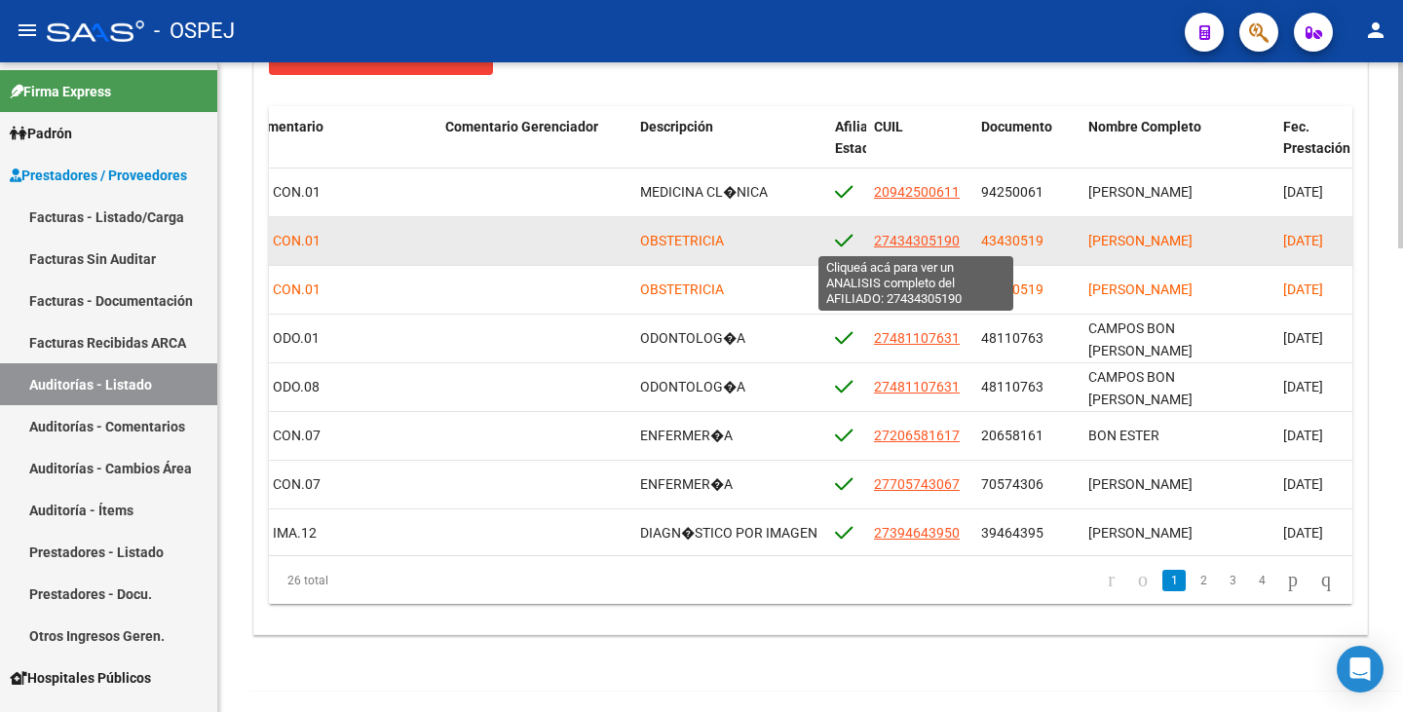
click at [927, 244] on span "27434305190" at bounding box center [917, 241] width 86 height 16
type textarea "27434305190"
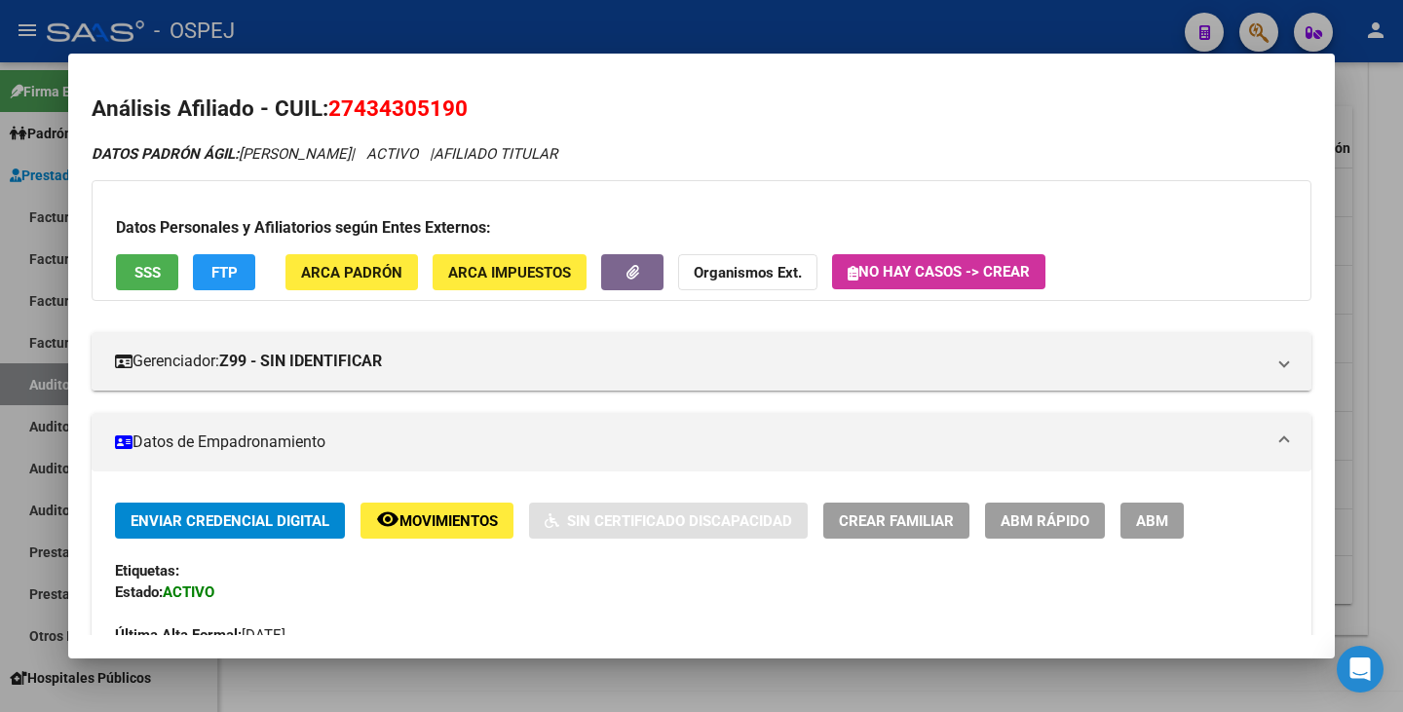
scroll to position [0, 0]
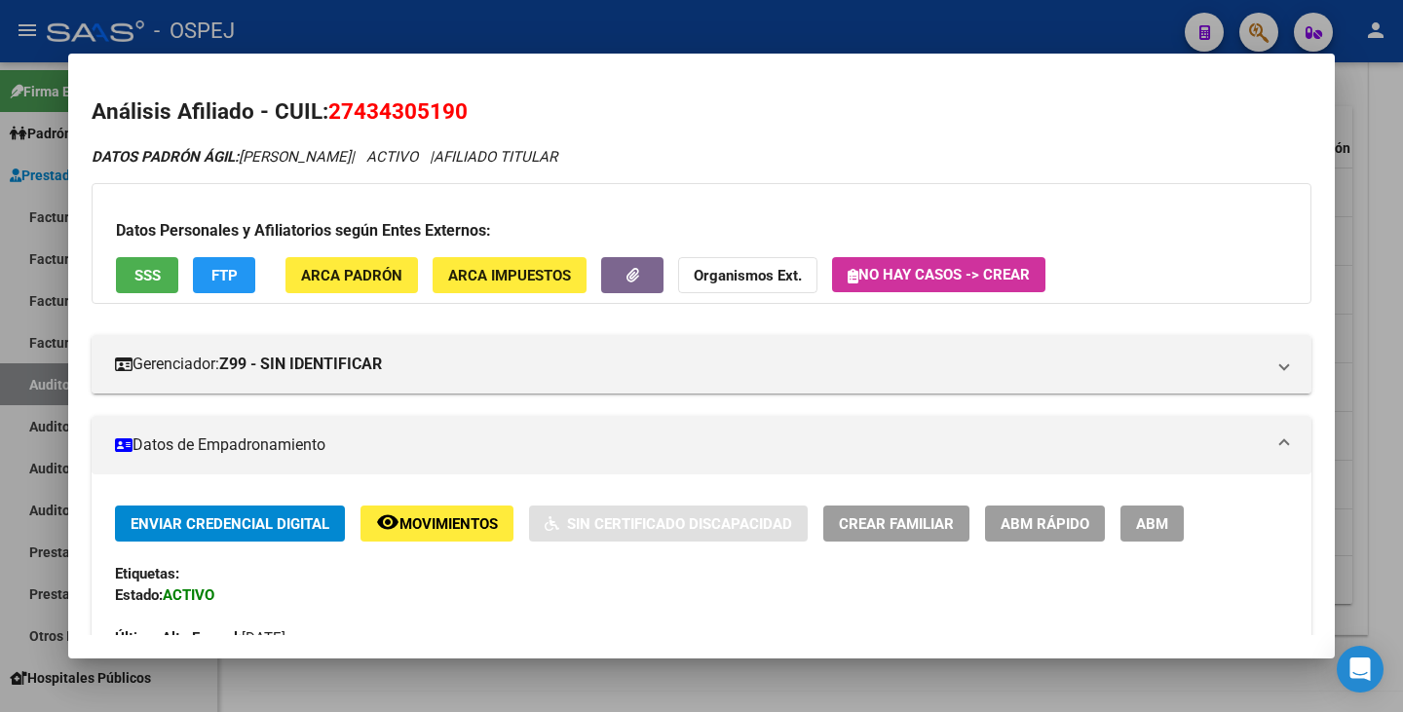
drag, startPoint x: 355, startPoint y: 103, endPoint x: 451, endPoint y: 109, distance: 96.6
click at [451, 109] on span "27434305190" at bounding box center [397, 110] width 139 height 25
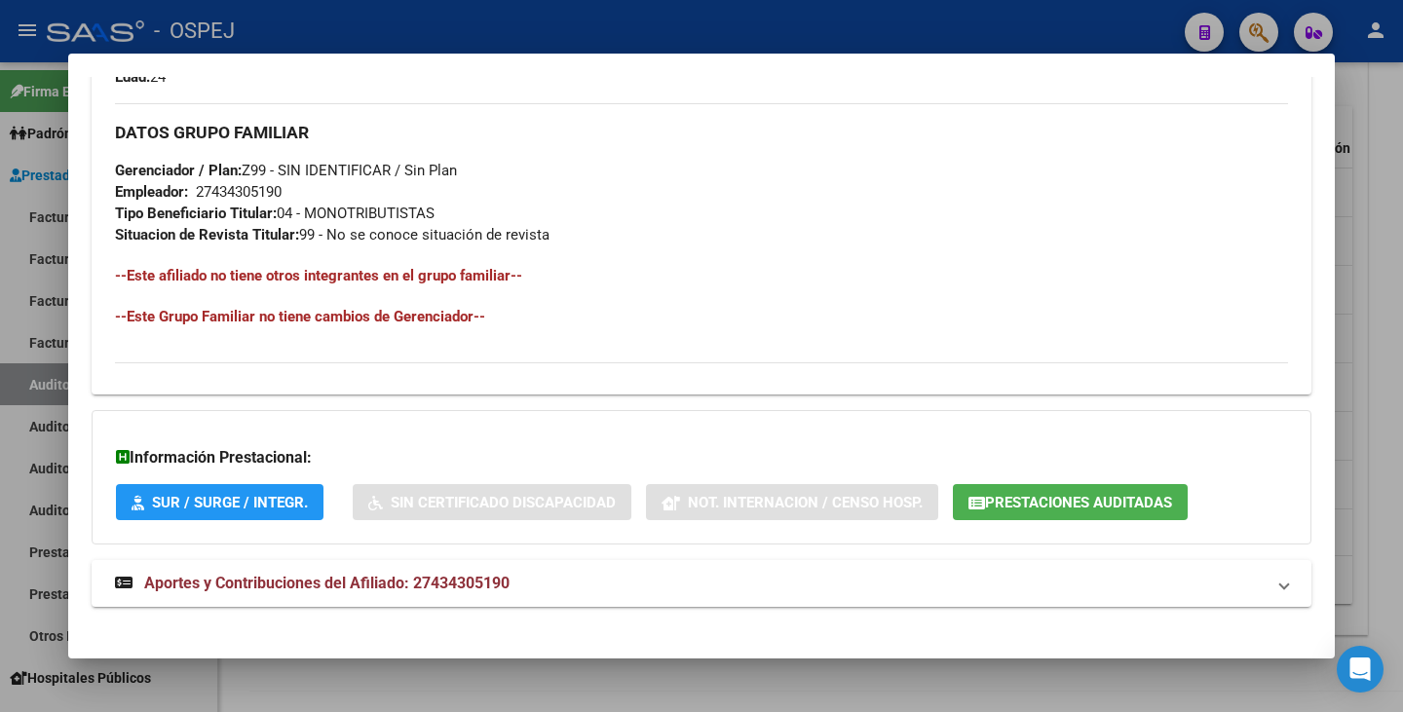
scroll to position [922, 0]
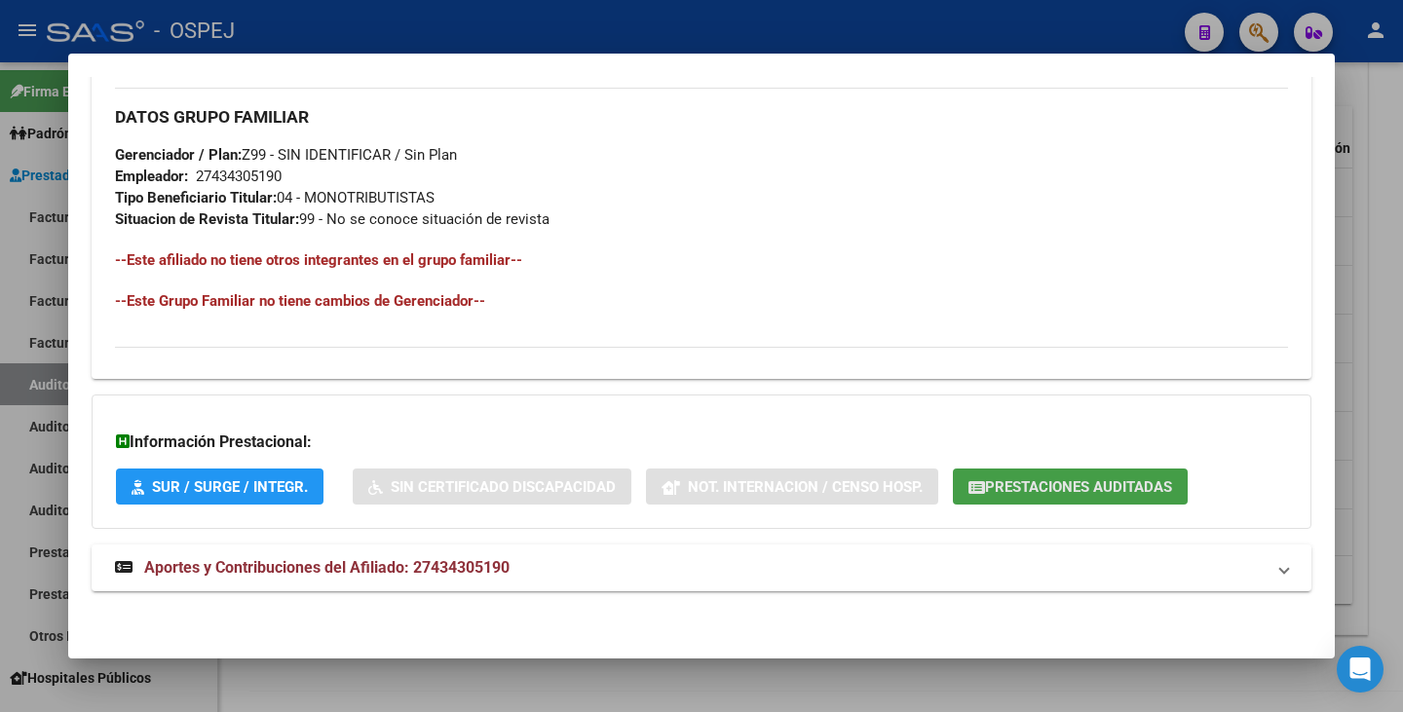
click at [1088, 500] on button "Prestaciones Auditadas" at bounding box center [1070, 487] width 235 height 36
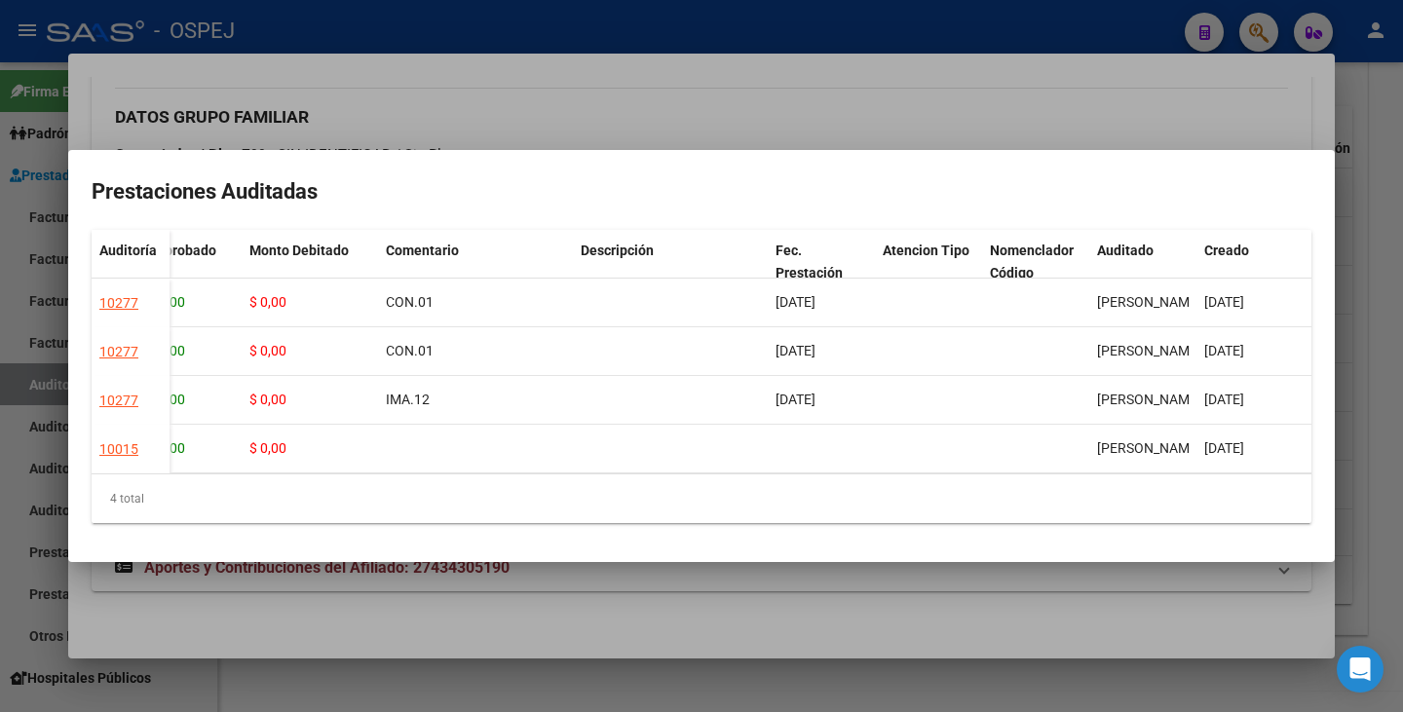
scroll to position [0, 0]
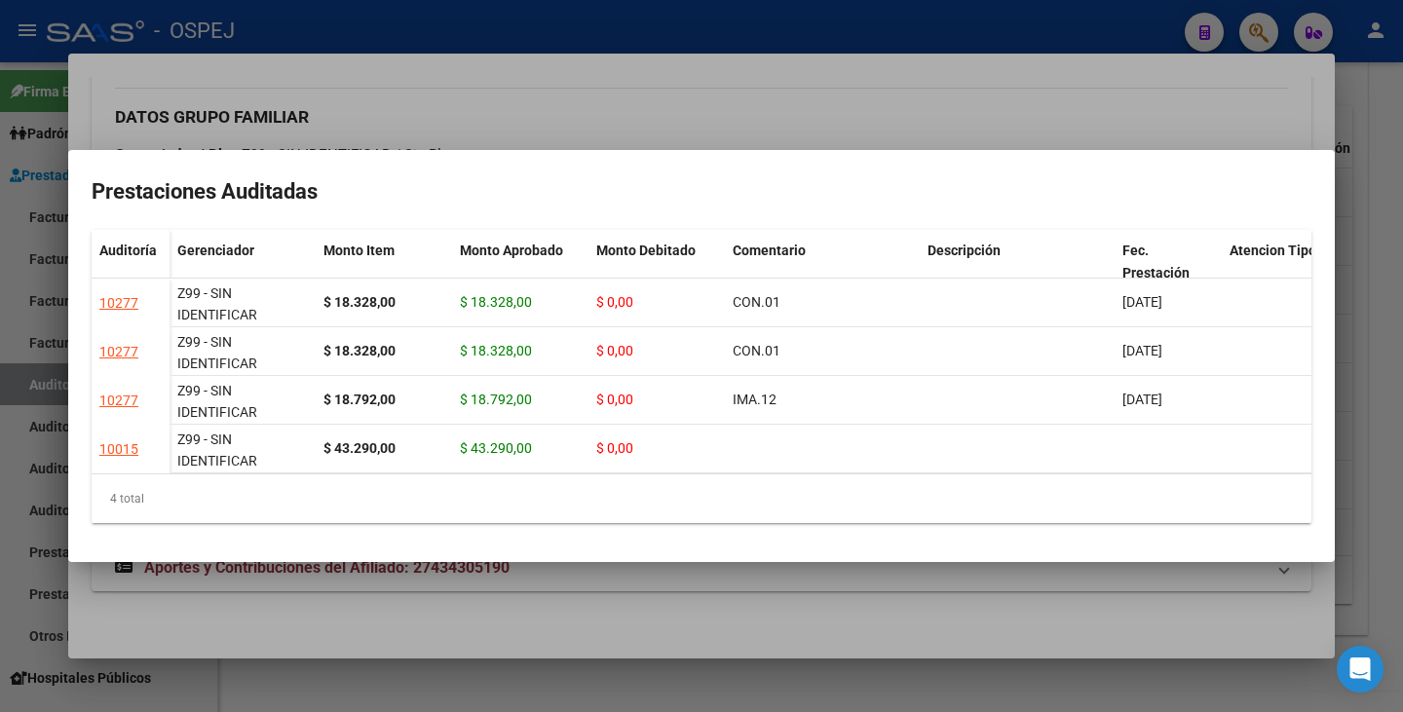
click at [341, 621] on div at bounding box center [701, 356] width 1403 height 712
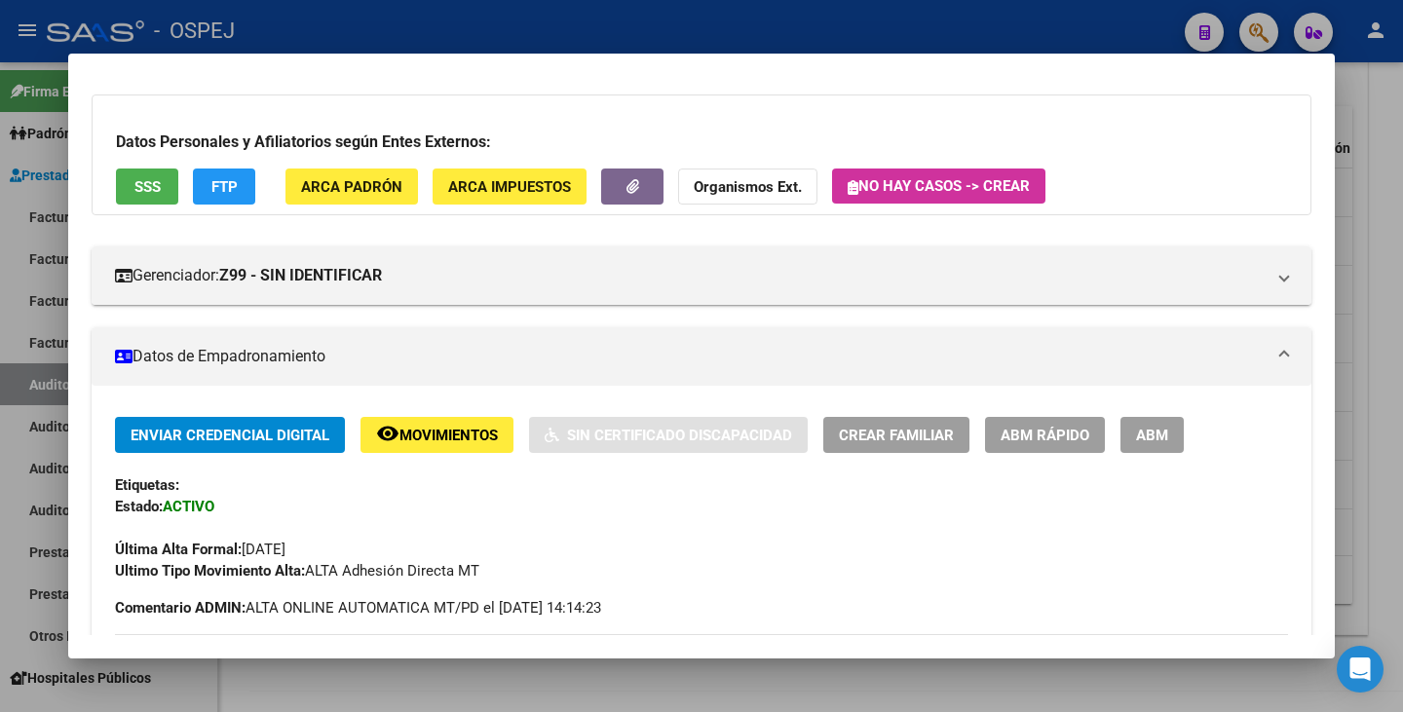
scroll to position [45, 0]
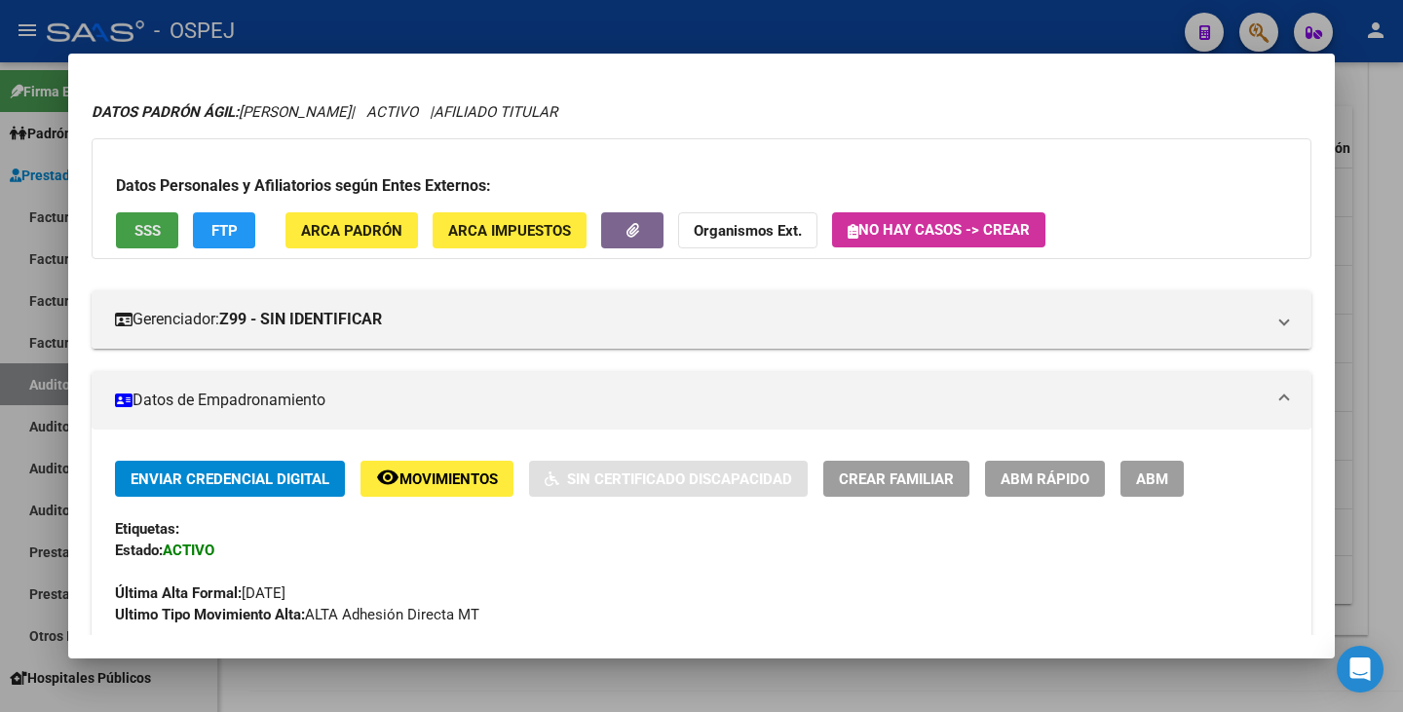
click at [126, 236] on button "SSS" at bounding box center [147, 230] width 62 height 36
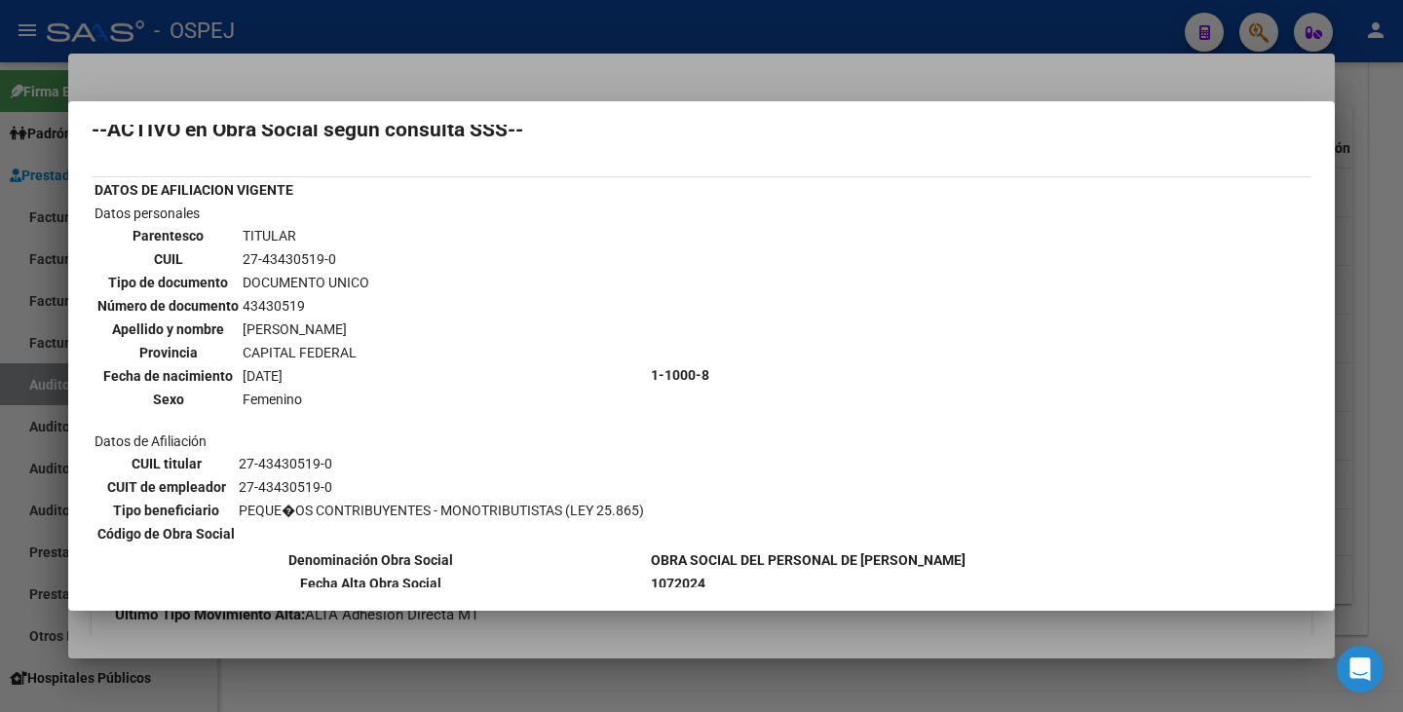
scroll to position [0, 0]
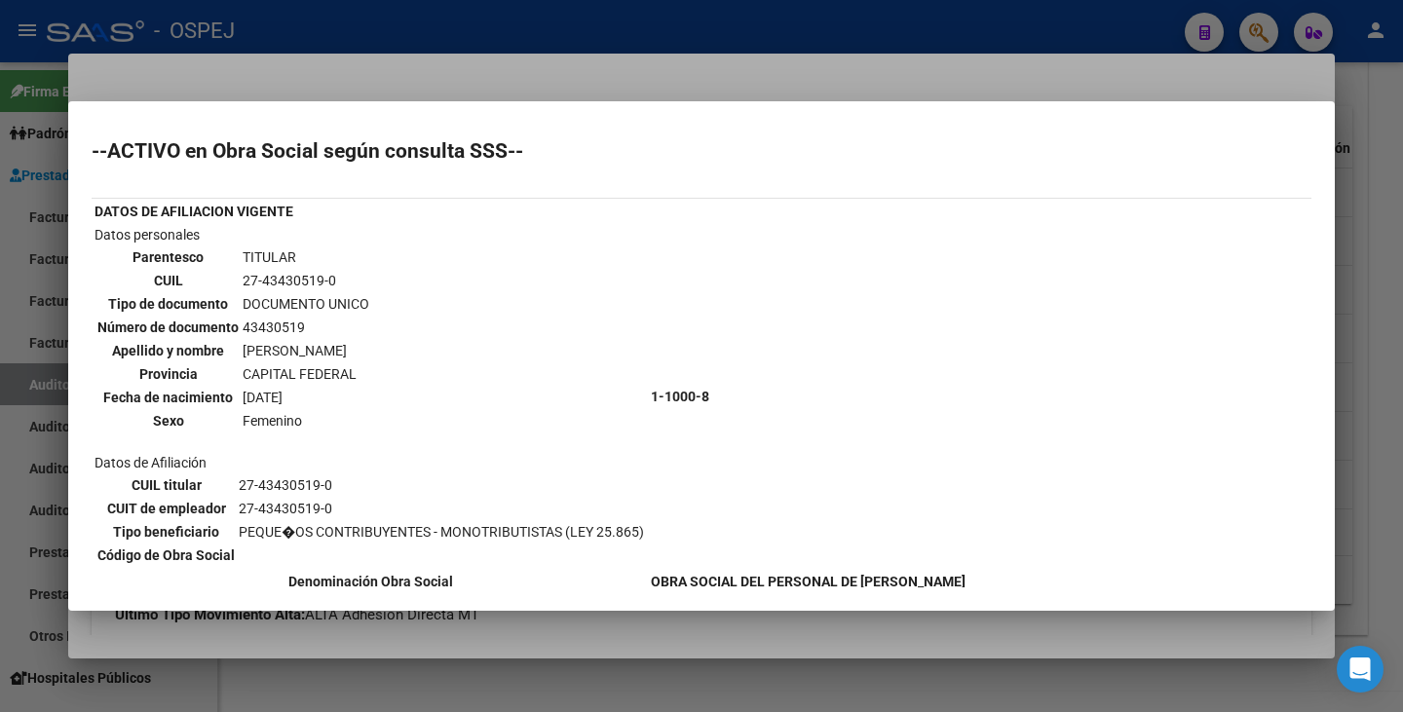
click at [344, 74] on div at bounding box center [701, 356] width 1403 height 712
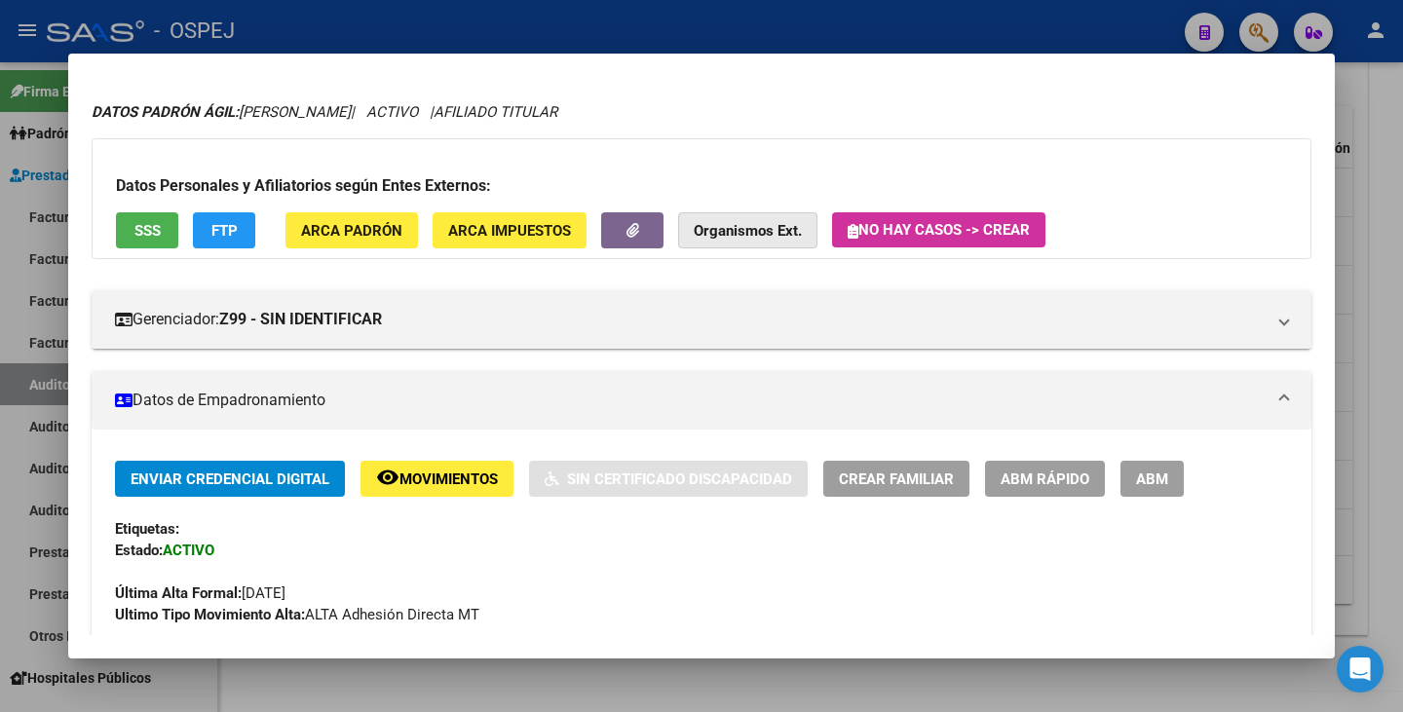
click at [773, 227] on strong "Organismos Ext." at bounding box center [748, 231] width 108 height 18
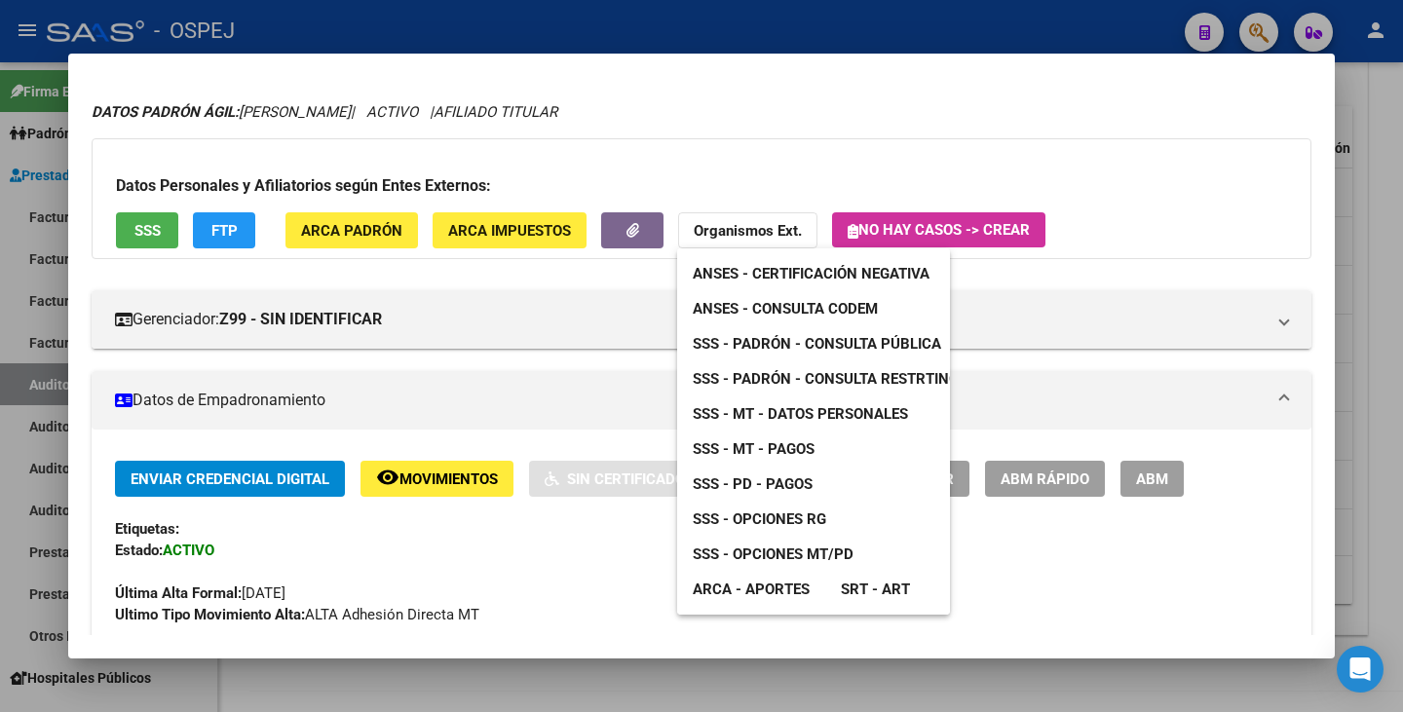
click at [688, 39] on div at bounding box center [701, 356] width 1403 height 712
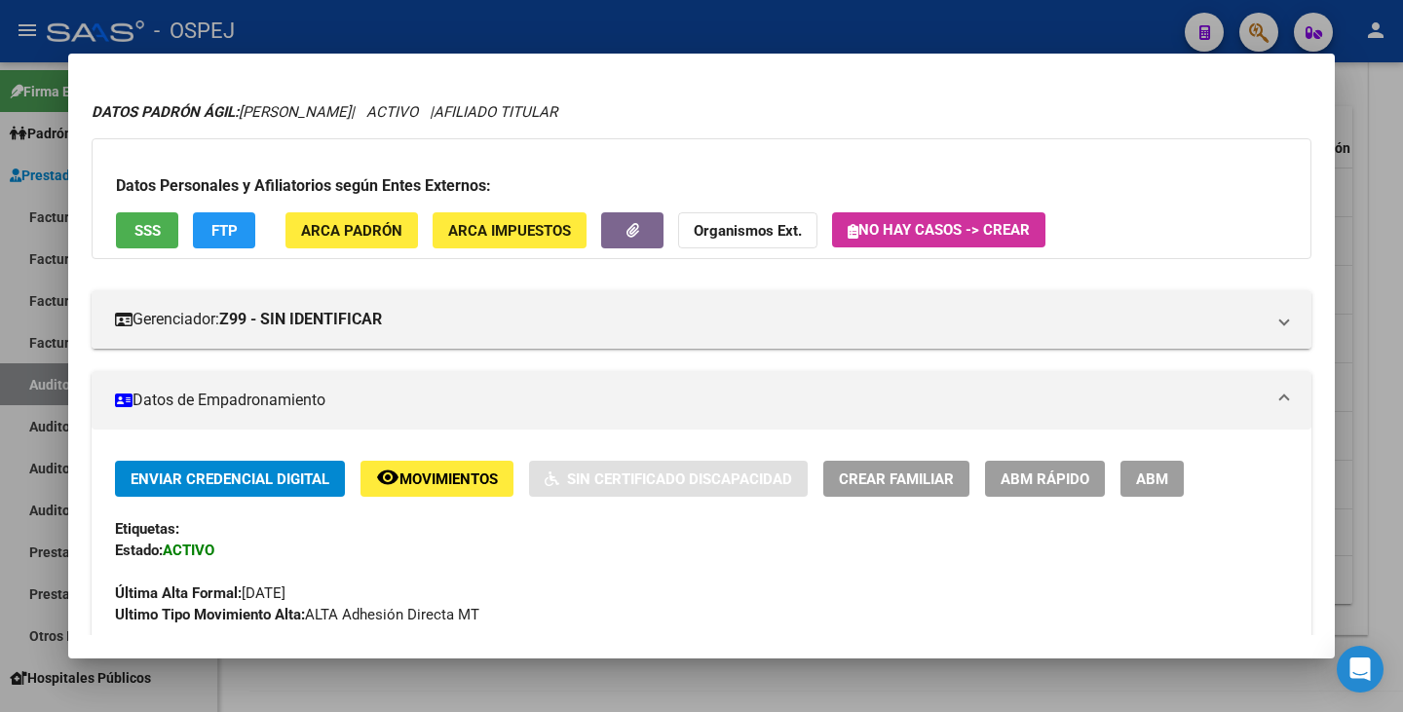
click at [678, 38] on div at bounding box center [701, 356] width 1403 height 712
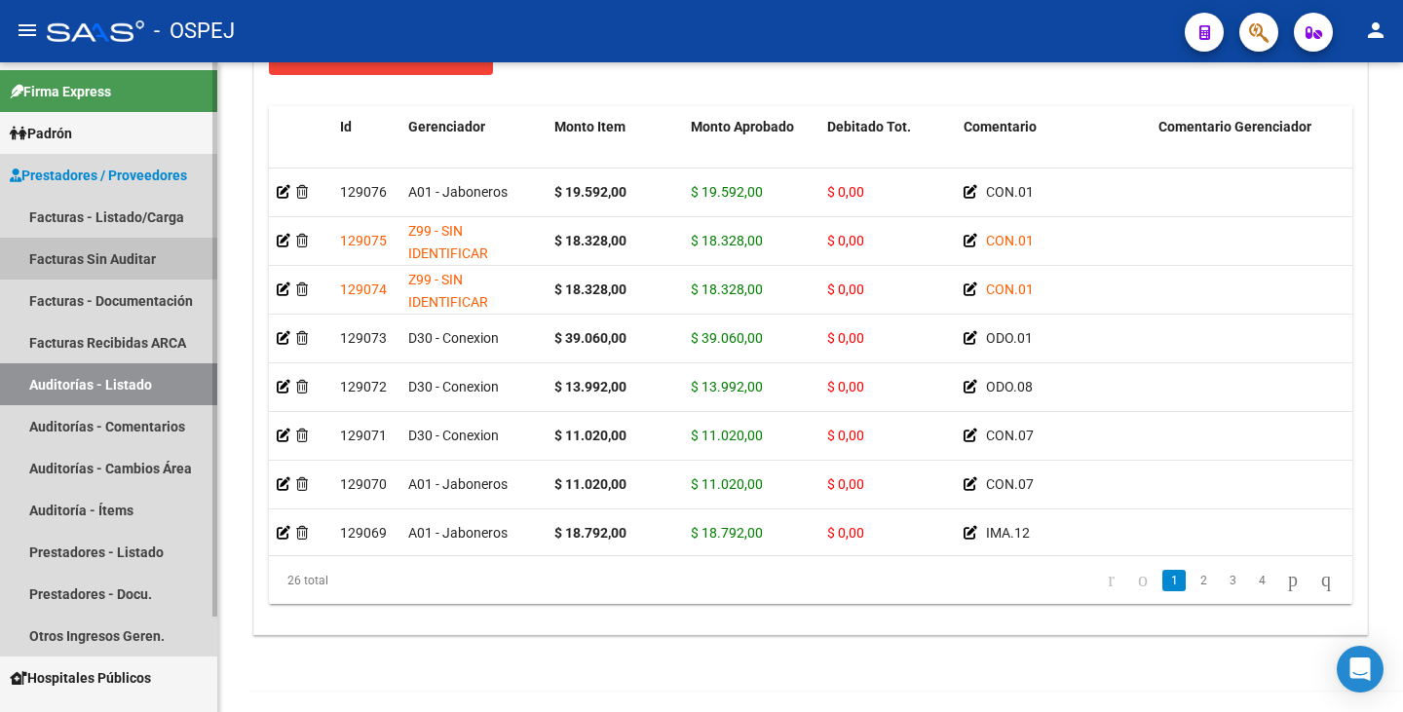
click at [121, 261] on link "Facturas Sin Auditar" at bounding box center [108, 259] width 217 height 42
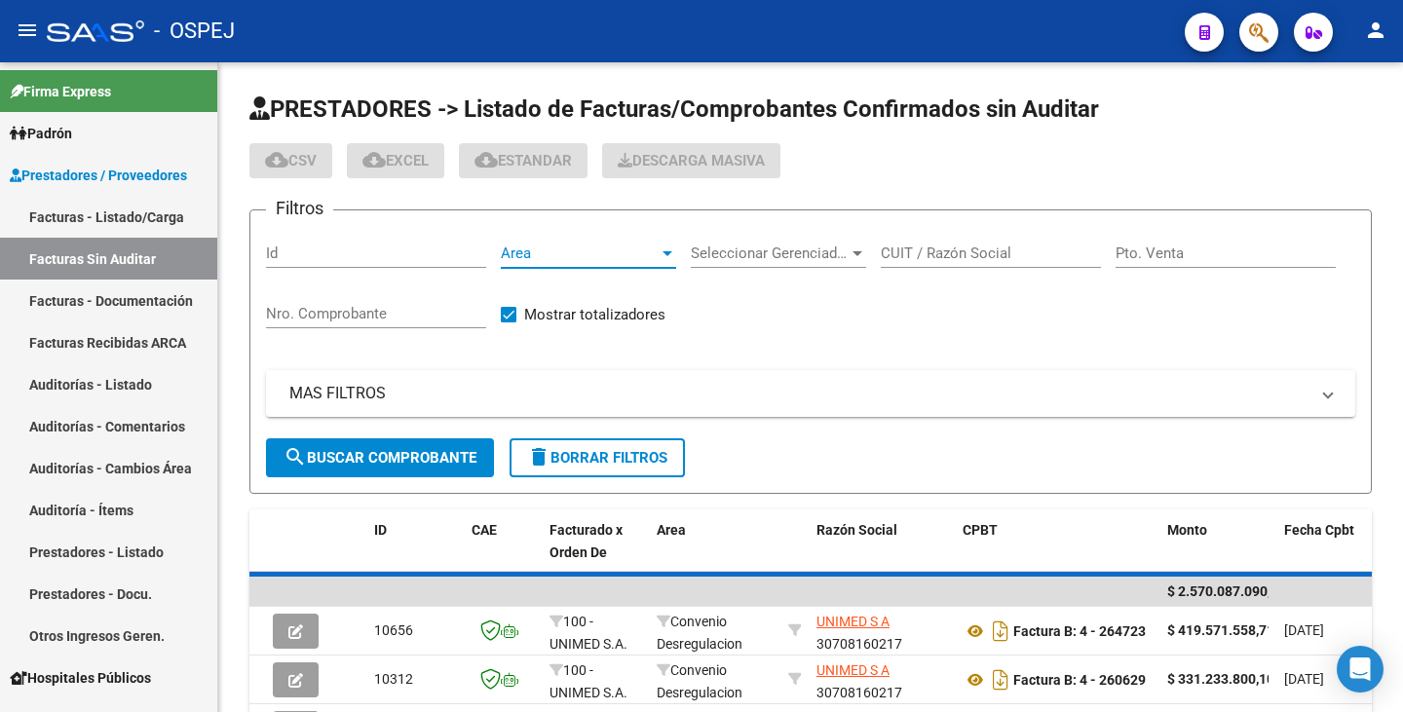
click at [621, 256] on span "Area" at bounding box center [580, 254] width 158 height 18
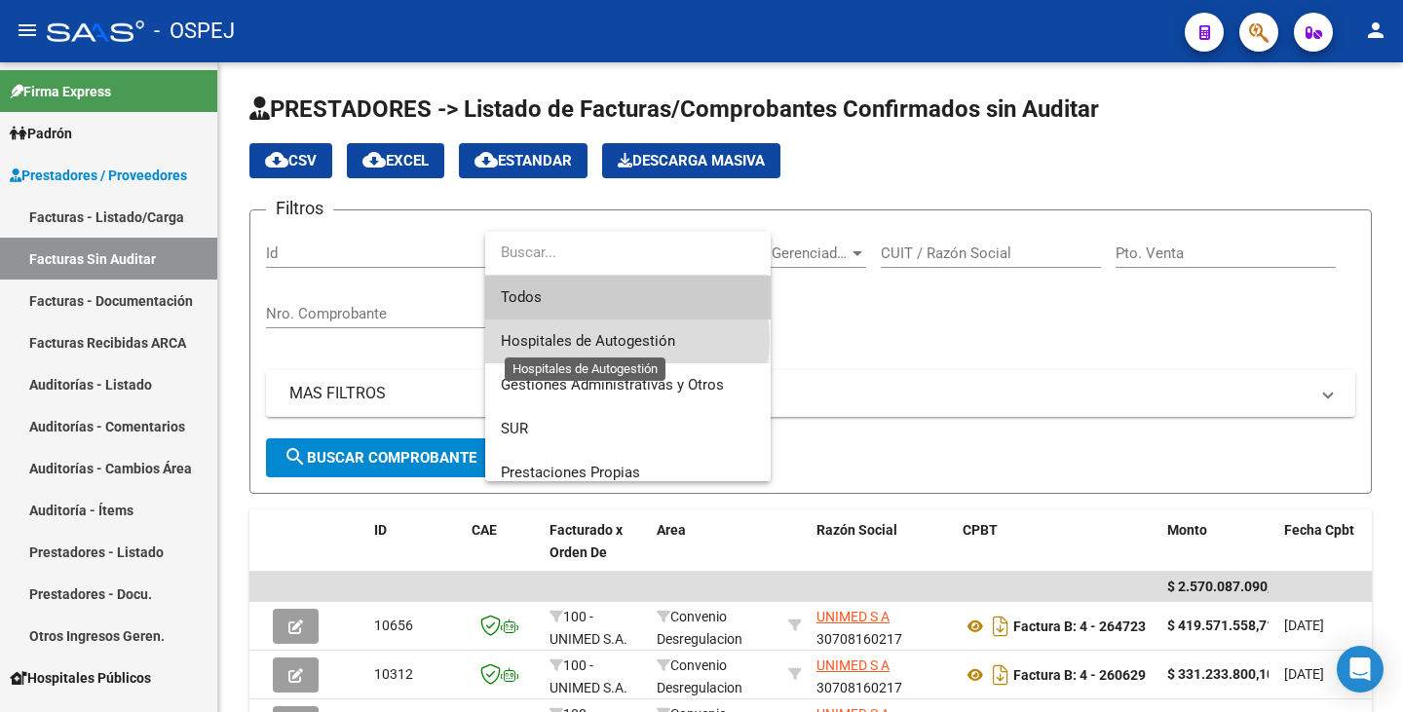
click at [614, 340] on span "Hospitales de Autogestión" at bounding box center [588, 341] width 174 height 18
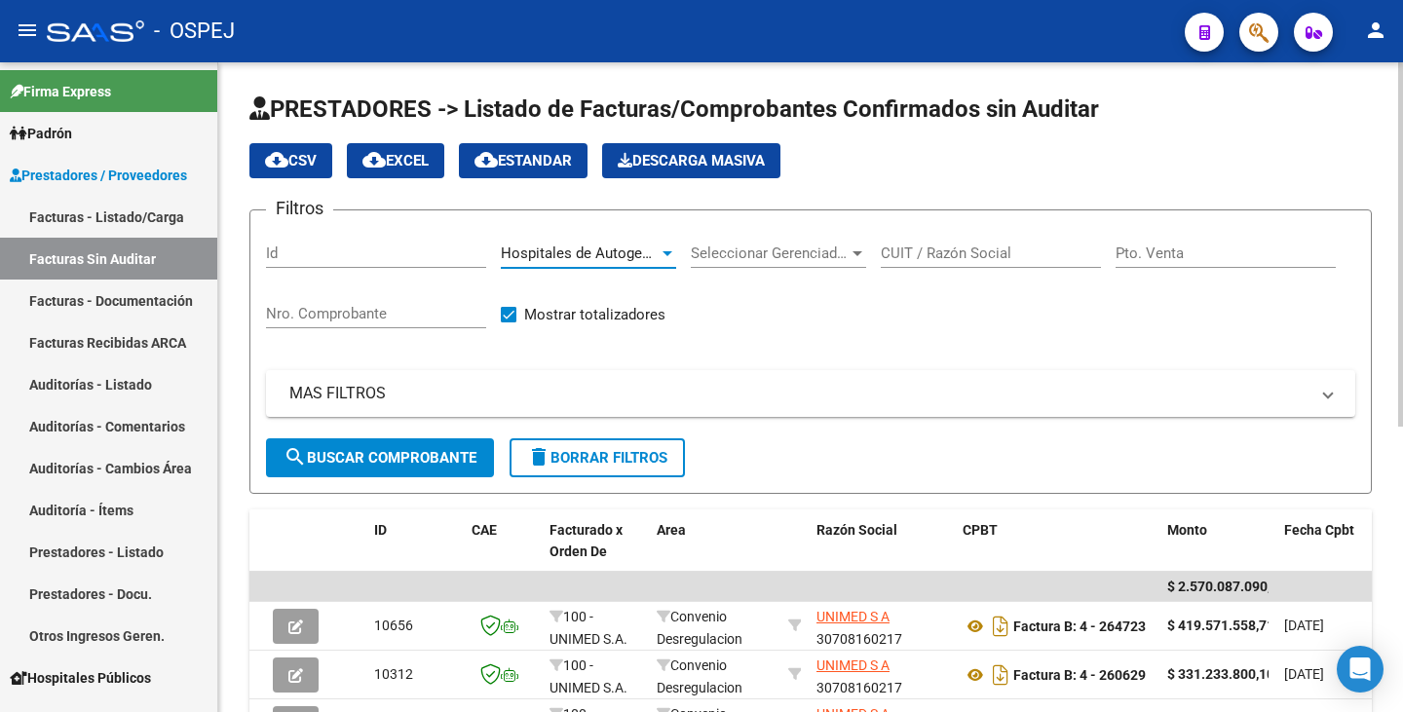
click at [471, 460] on span "search Buscar Comprobante" at bounding box center [380, 458] width 193 height 18
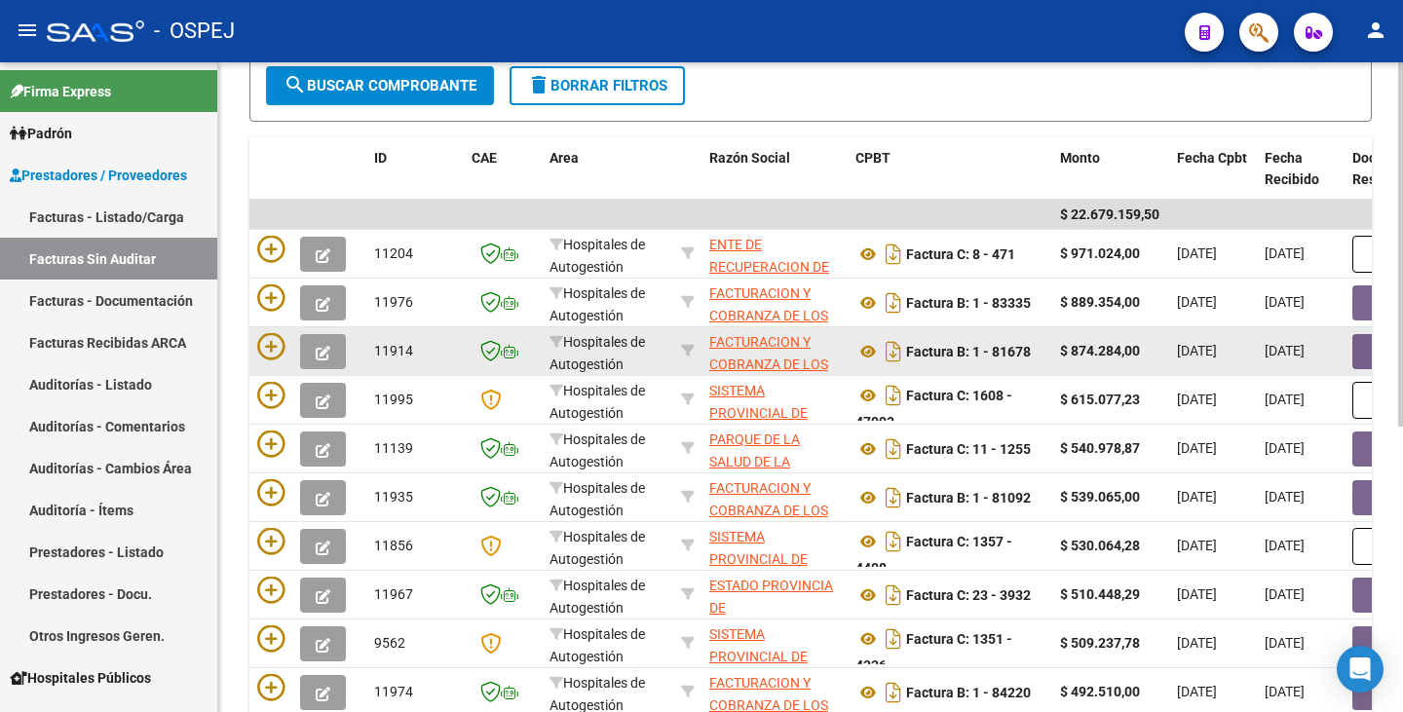
scroll to position [510, 0]
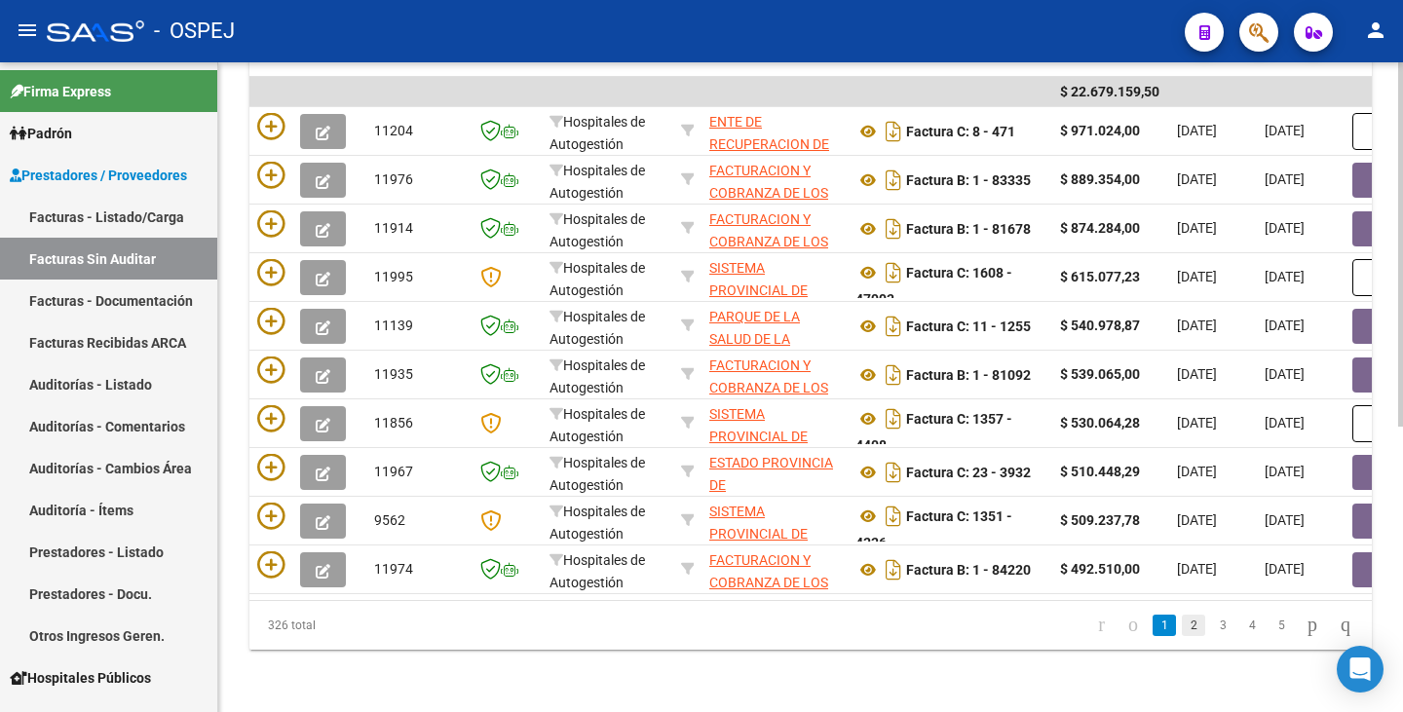
click at [1182, 630] on link "2" at bounding box center [1193, 625] width 23 height 21
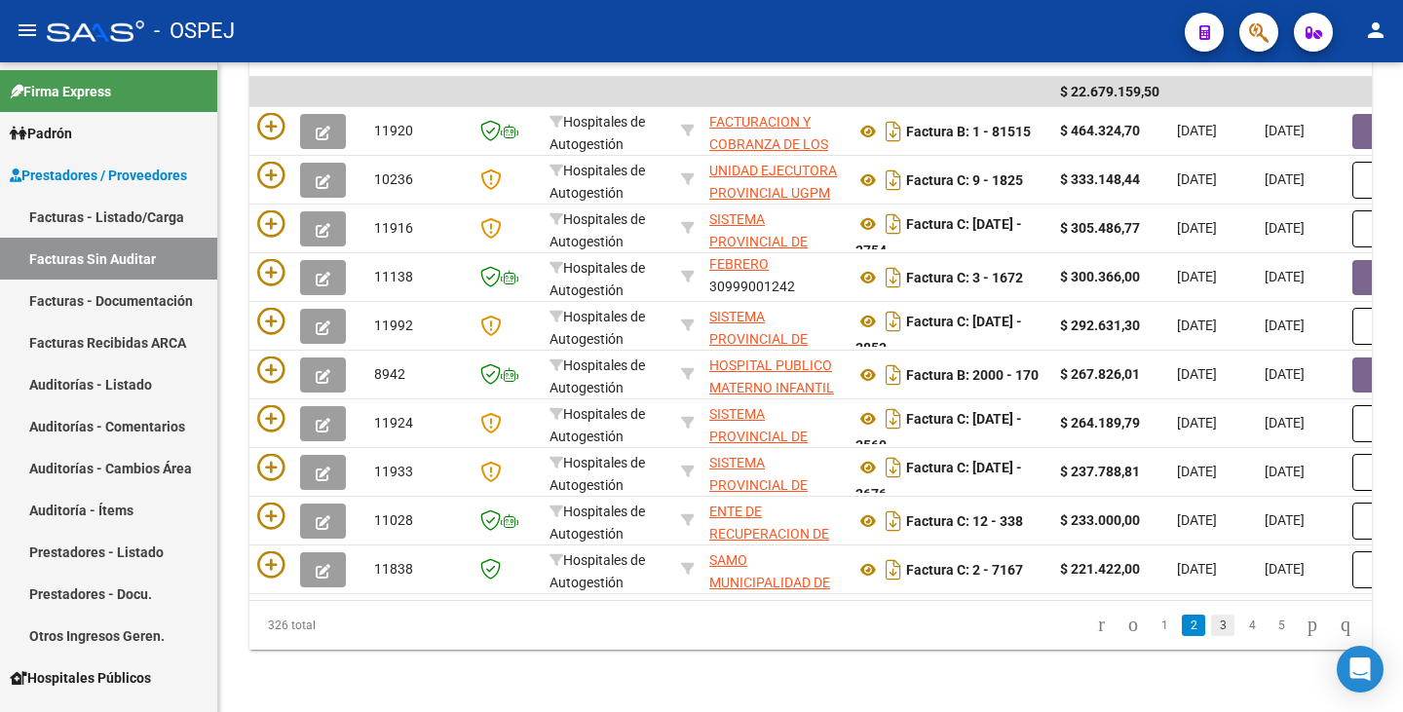
click at [1211, 630] on link "3" at bounding box center [1222, 625] width 23 height 21
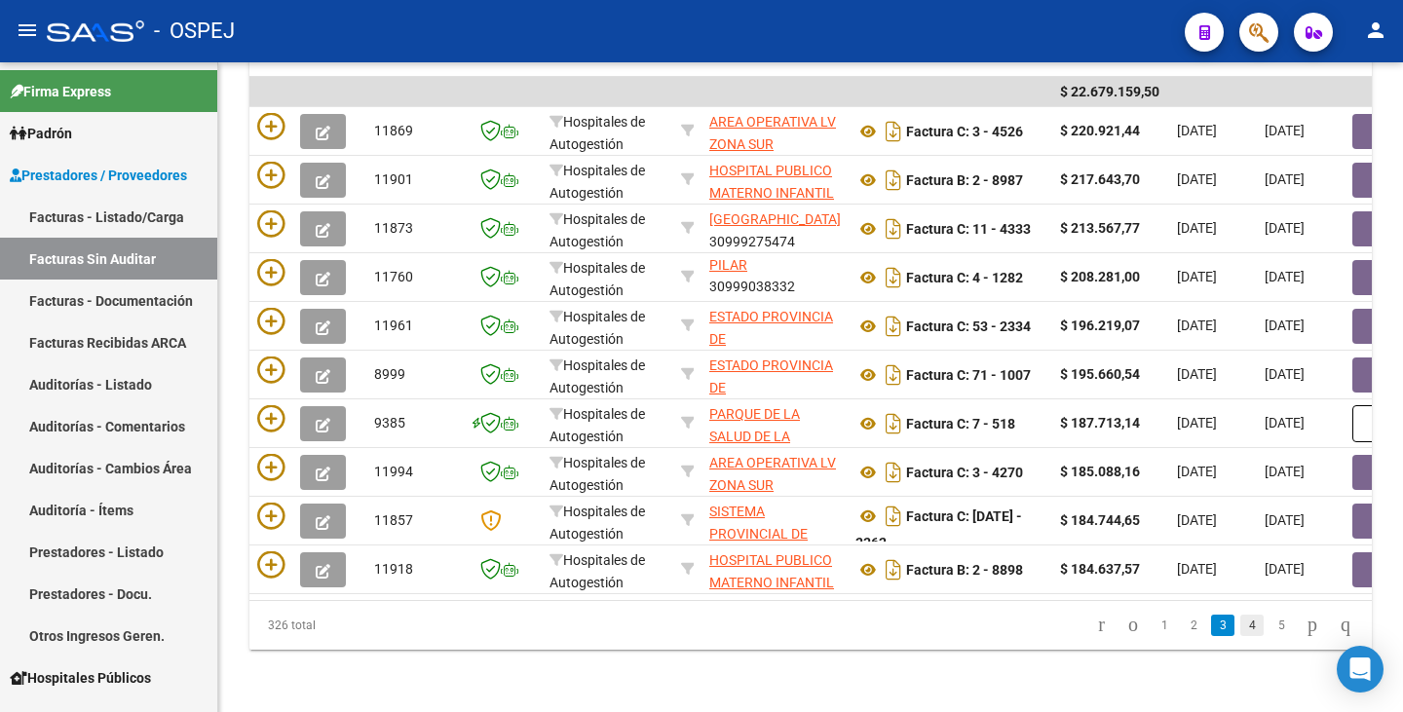
click at [1240, 627] on link "4" at bounding box center [1251, 625] width 23 height 21
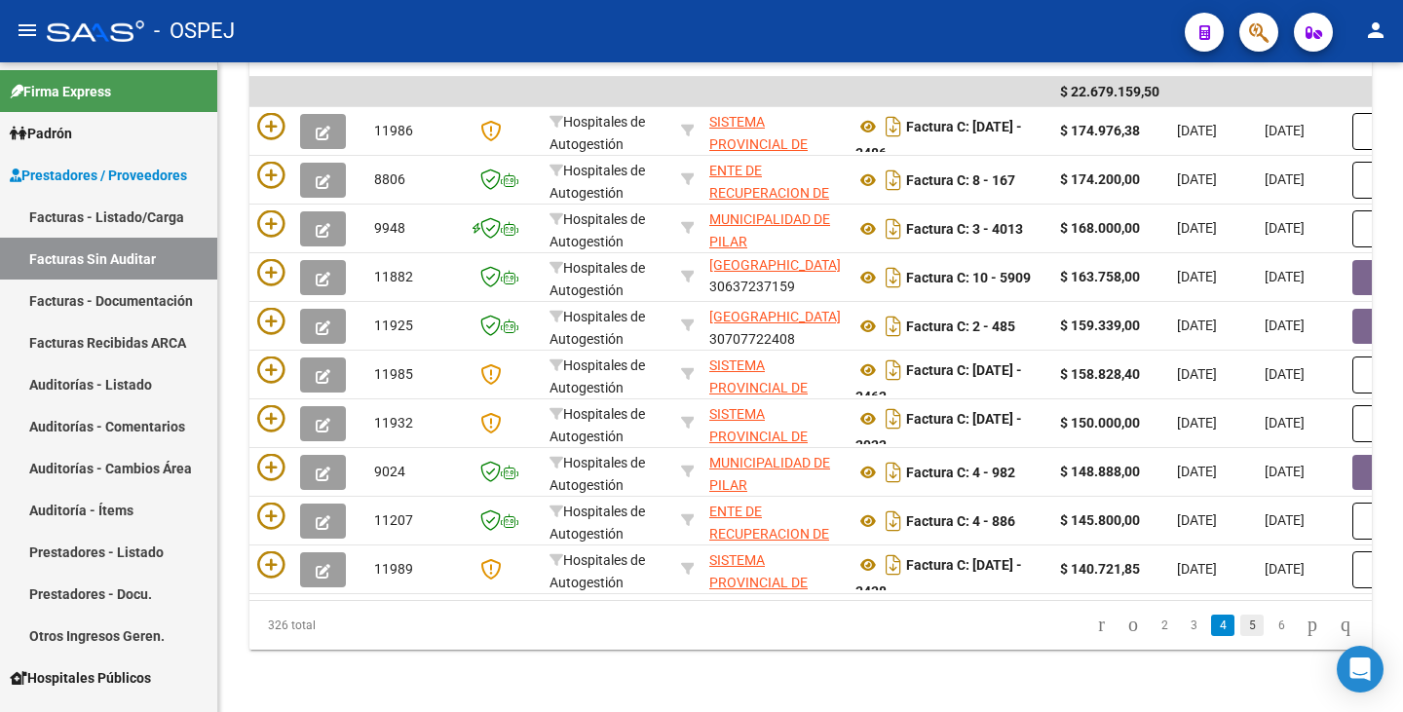
click at [1240, 632] on link "5" at bounding box center [1251, 625] width 23 height 21
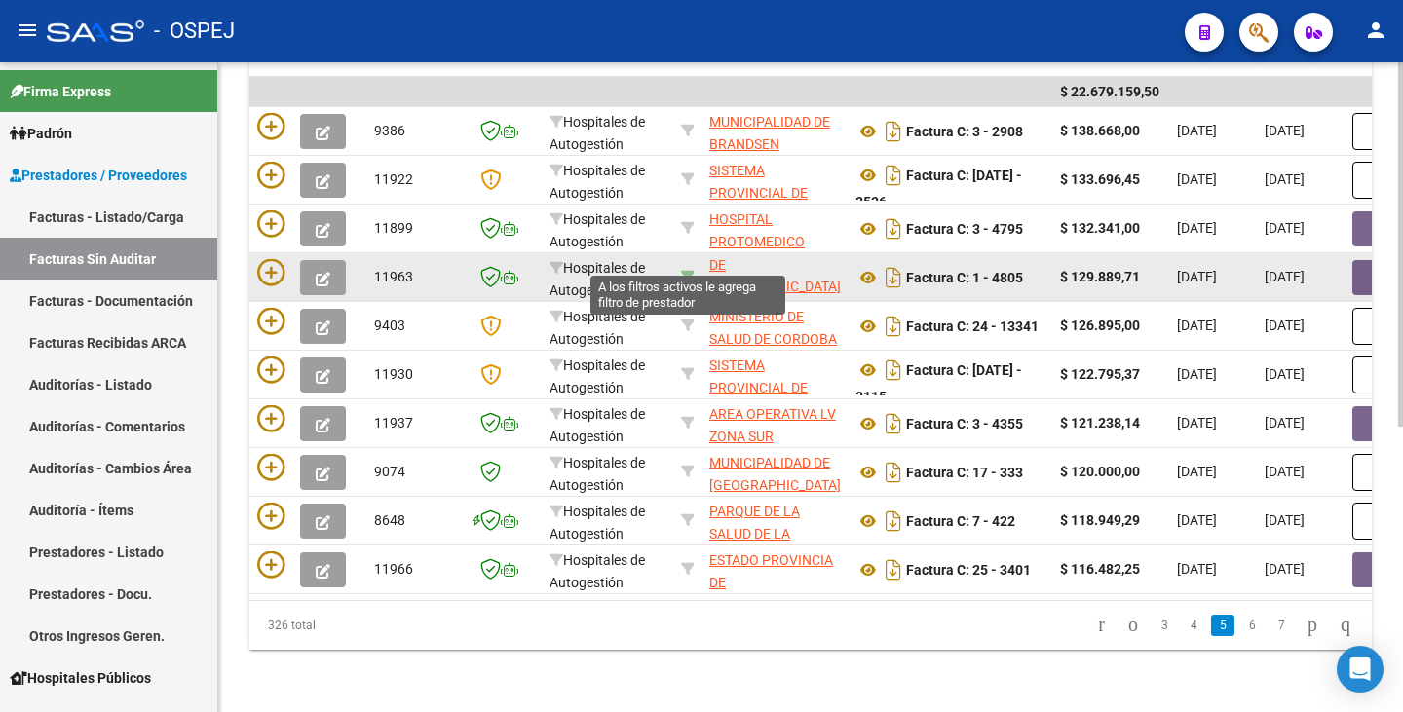
click at [689, 270] on icon at bounding box center [688, 277] width 14 height 14
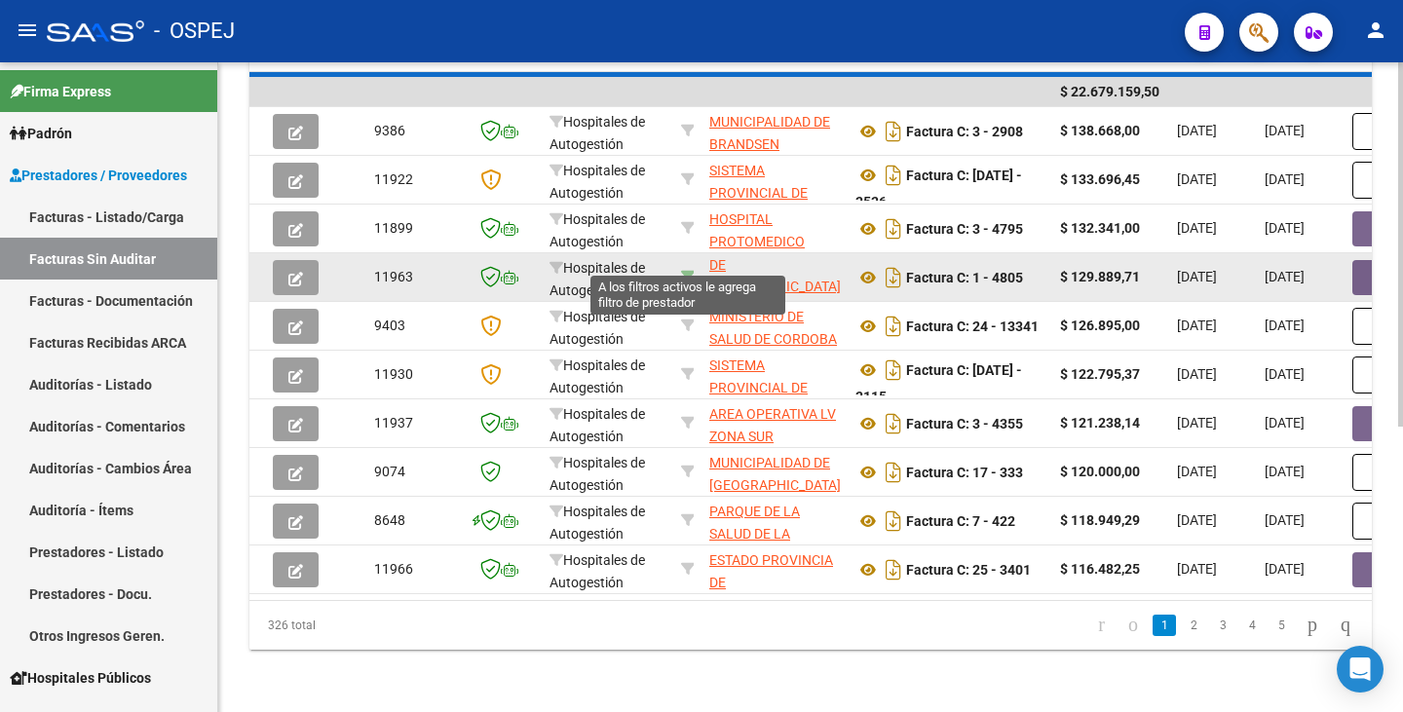
type input "30673377544"
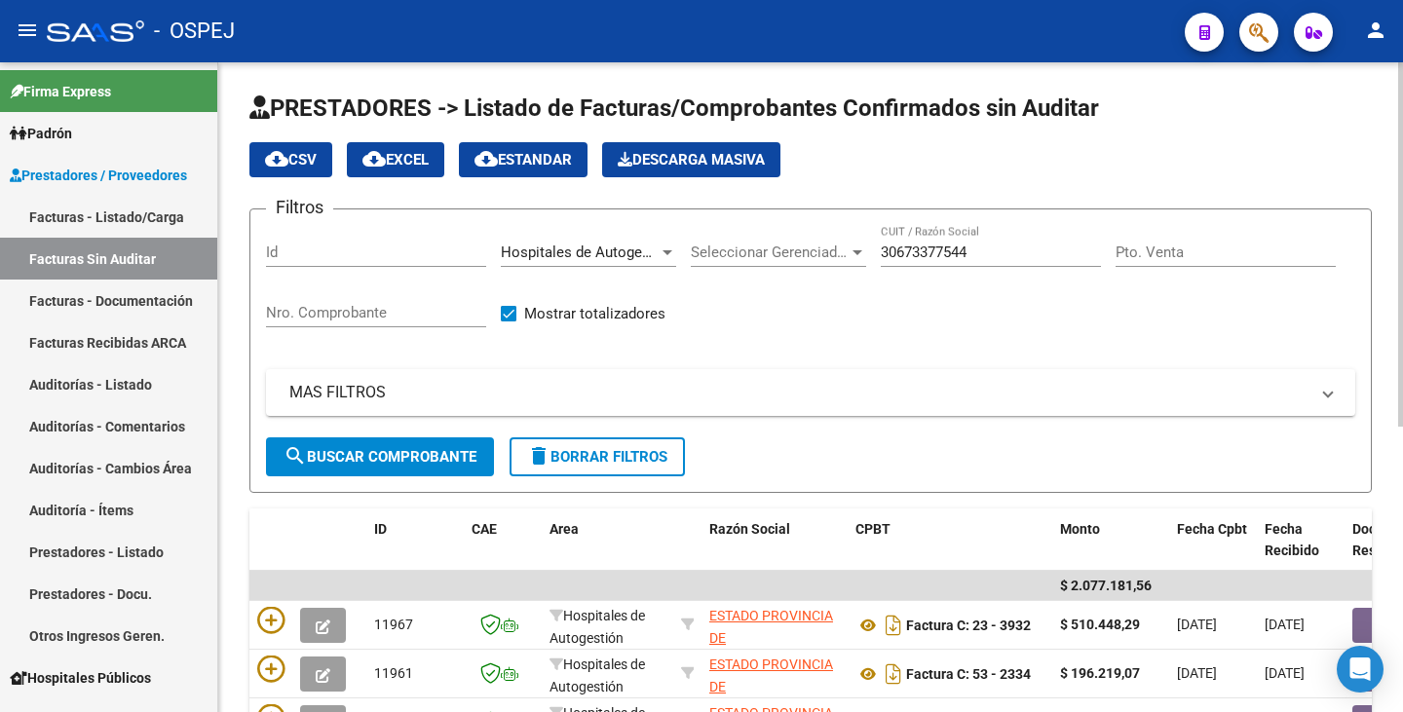
scroll to position [0, 0]
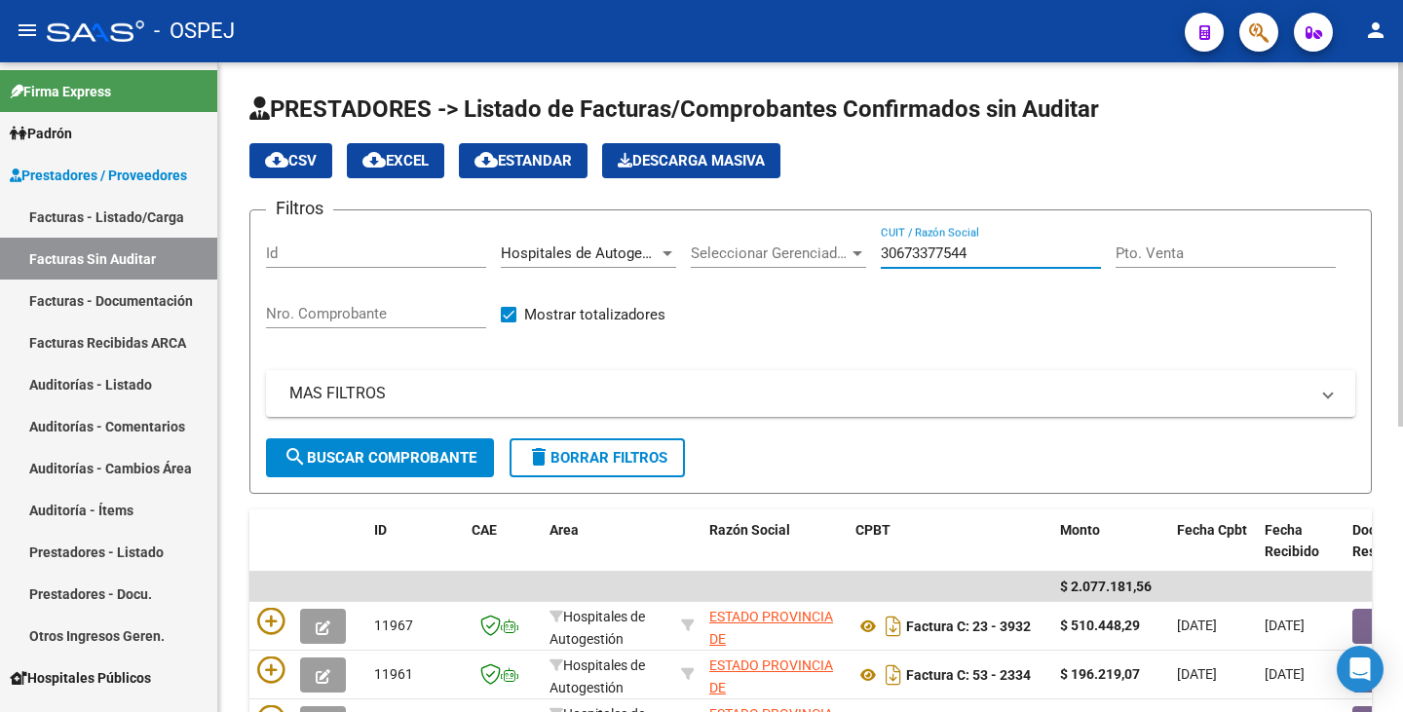
drag, startPoint x: 987, startPoint y: 255, endPoint x: 760, endPoint y: 236, distance: 227.9
click at [760, 236] on div "Filtros Id Hospitales de Autogestión Area Seleccionar Gerenciador Seleccionar G…" at bounding box center [810, 332] width 1089 height 212
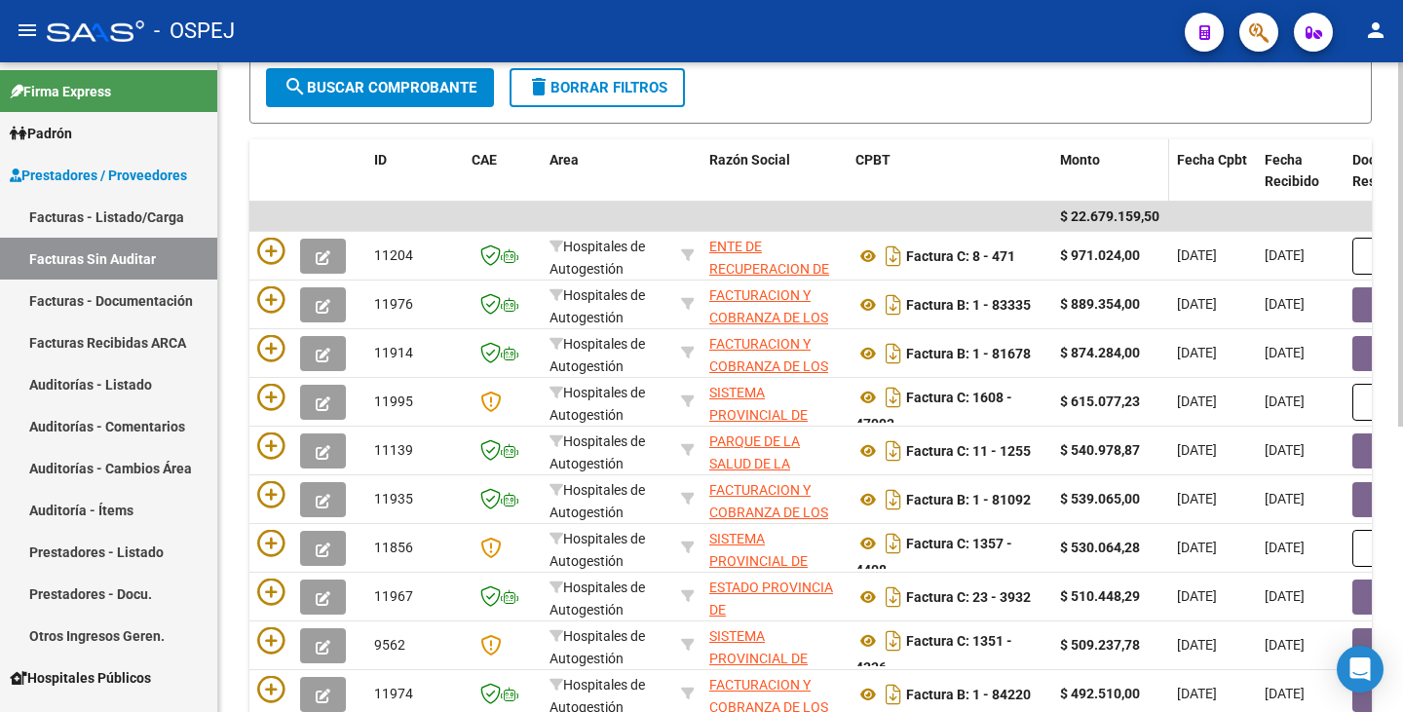
scroll to position [315, 0]
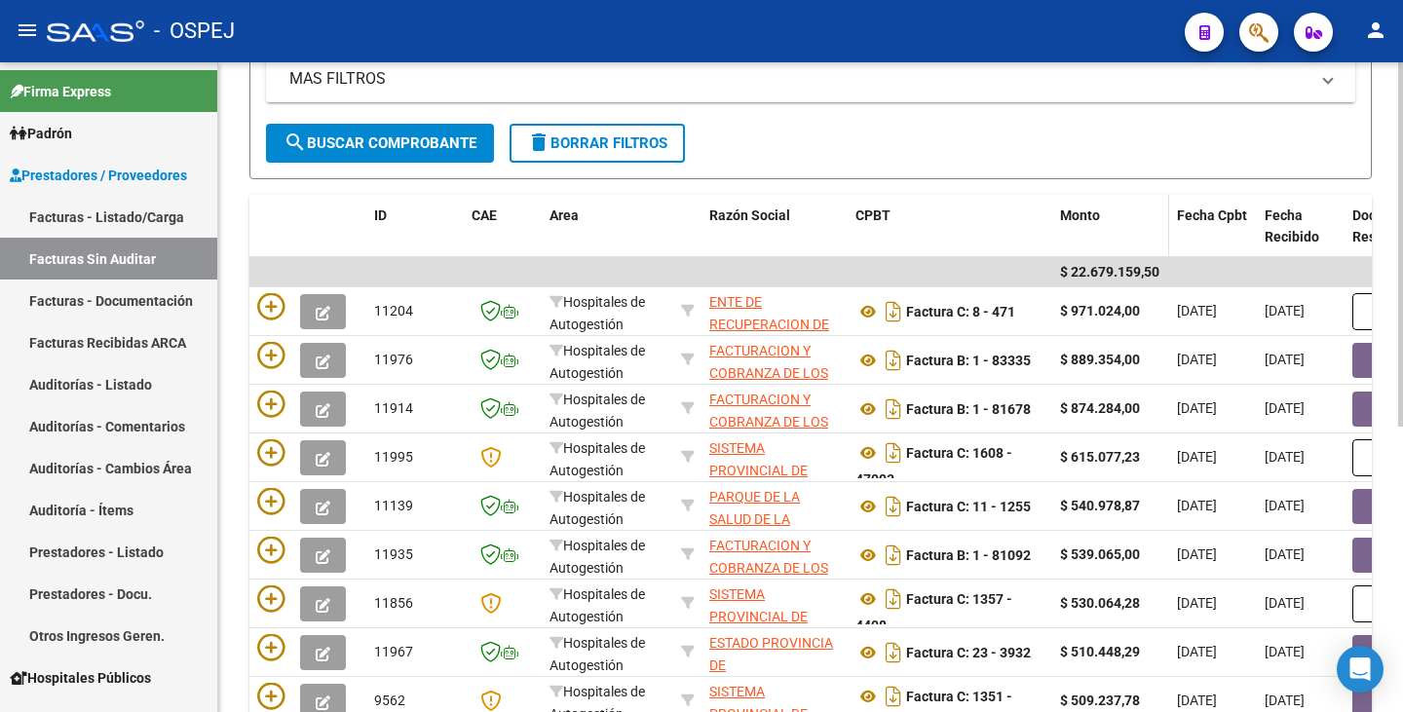
click at [1086, 212] on span "Monto" at bounding box center [1080, 216] width 40 height 16
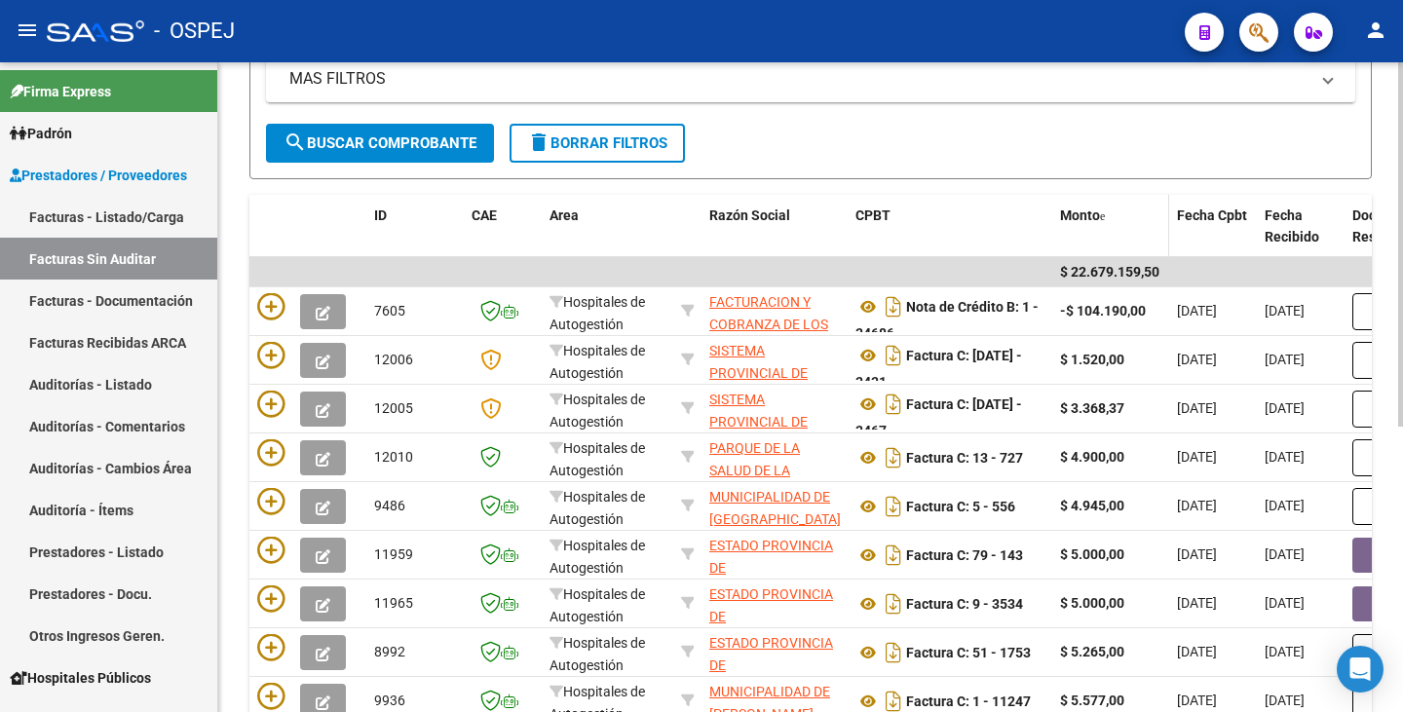
click at [1089, 215] on span "Monto" at bounding box center [1080, 216] width 40 height 16
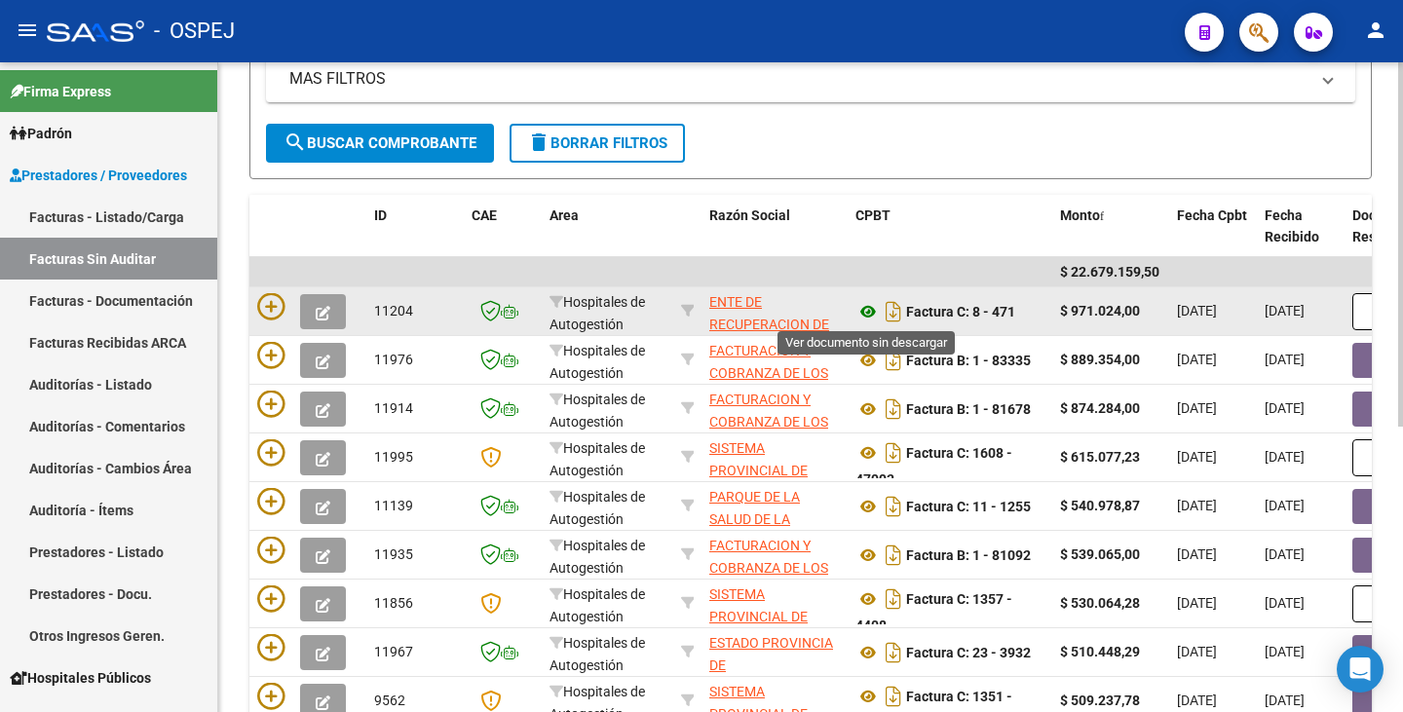
click at [868, 310] on icon at bounding box center [868, 311] width 25 height 23
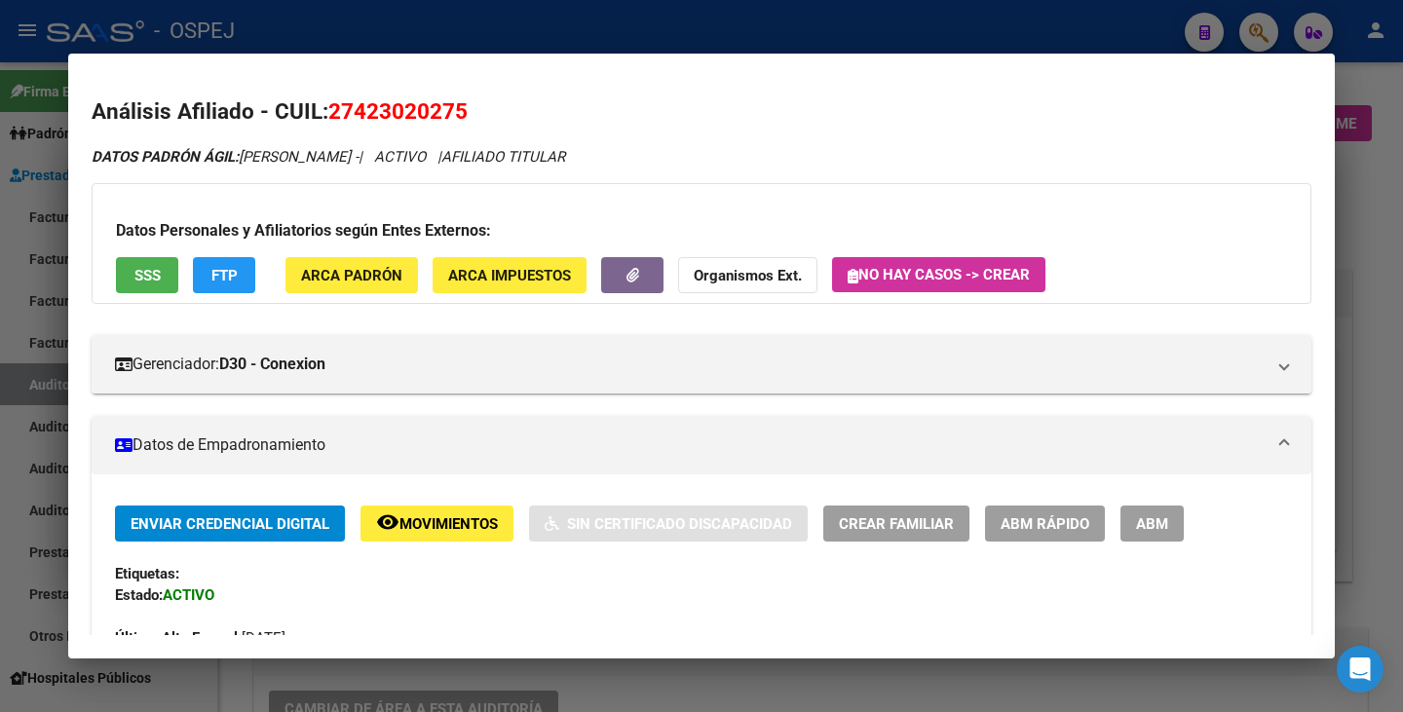
click at [3, 253] on div at bounding box center [701, 356] width 1403 height 712
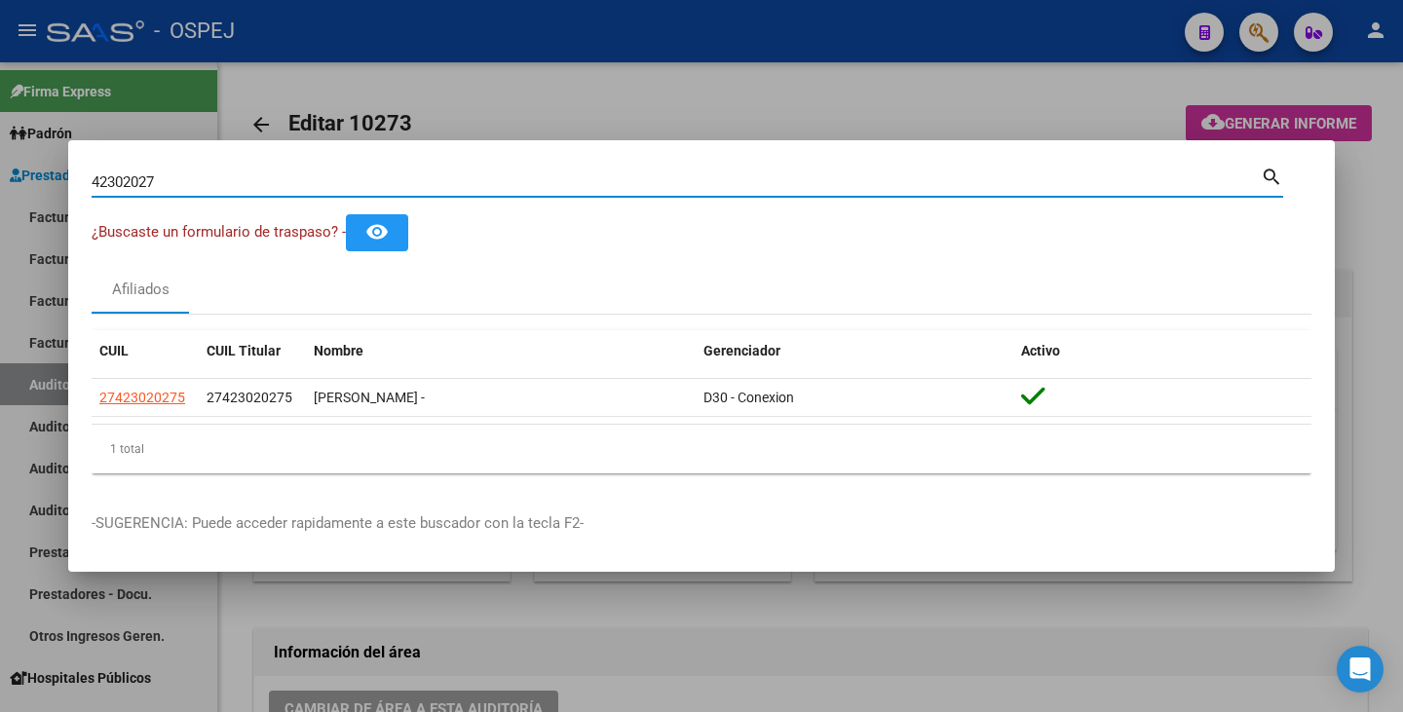
drag, startPoint x: 153, startPoint y: 180, endPoint x: 88, endPoint y: 168, distance: 66.5
click at [88, 168] on mat-dialog-content "42302027 Buscar (apellido, dni, cuil, nro traspaso, cuit, obra social) search ¿…" at bounding box center [701, 326] width 1267 height 325
type input "7"
paste input "57939344"
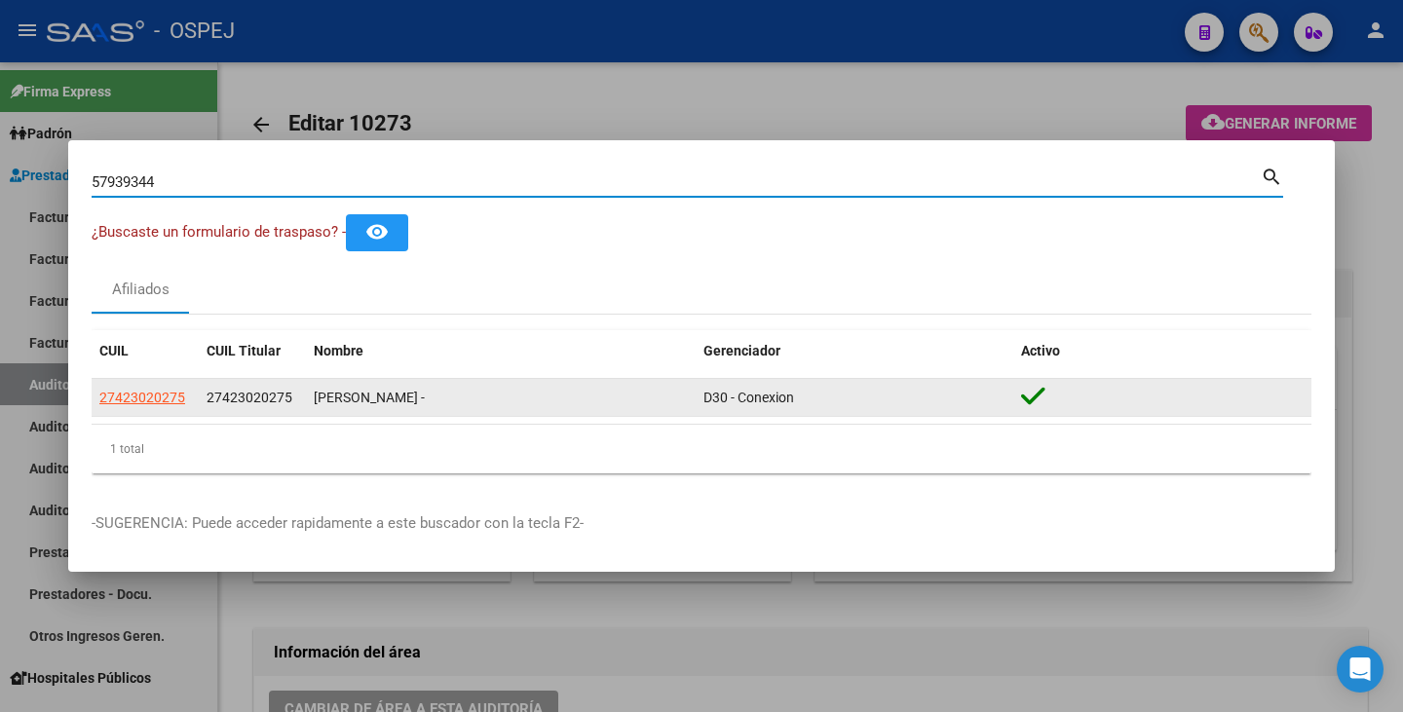
type input "57939344"
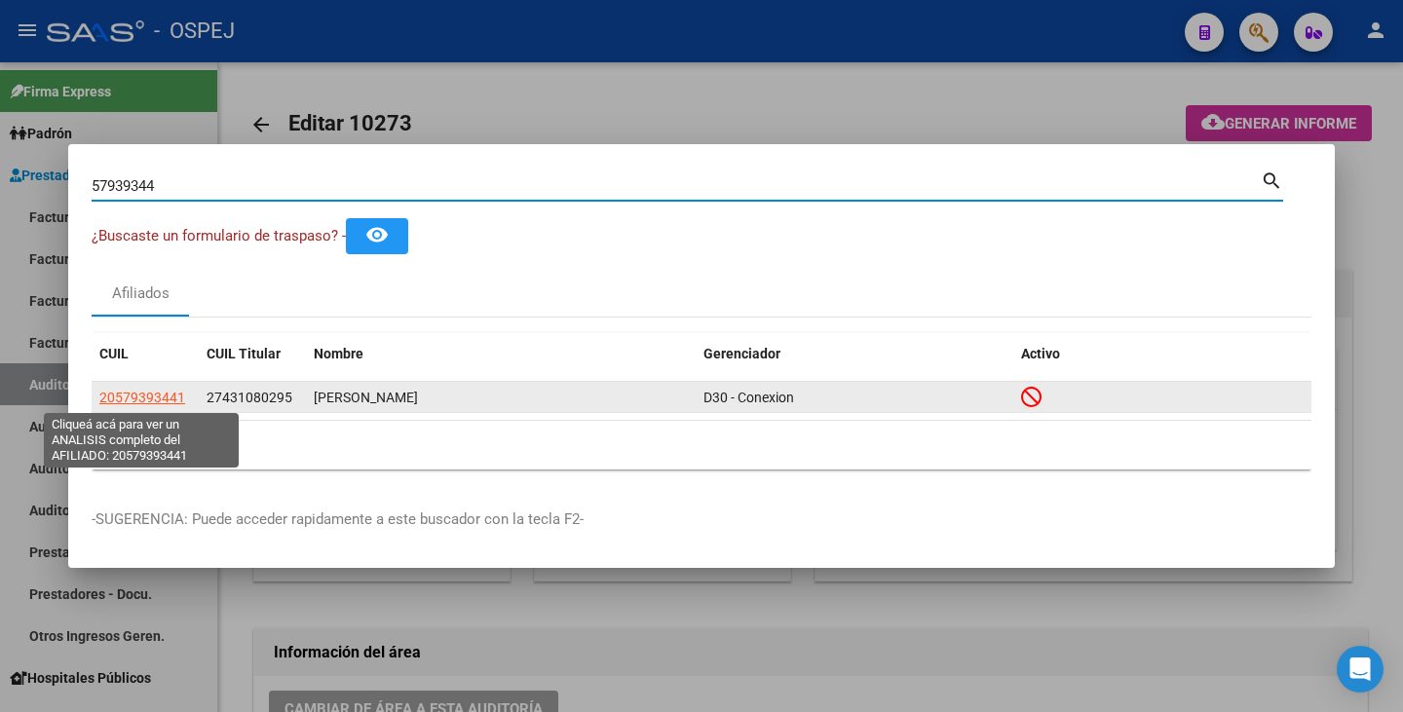
click at [152, 403] on span "20579393441" at bounding box center [142, 398] width 86 height 16
type textarea "20579393441"
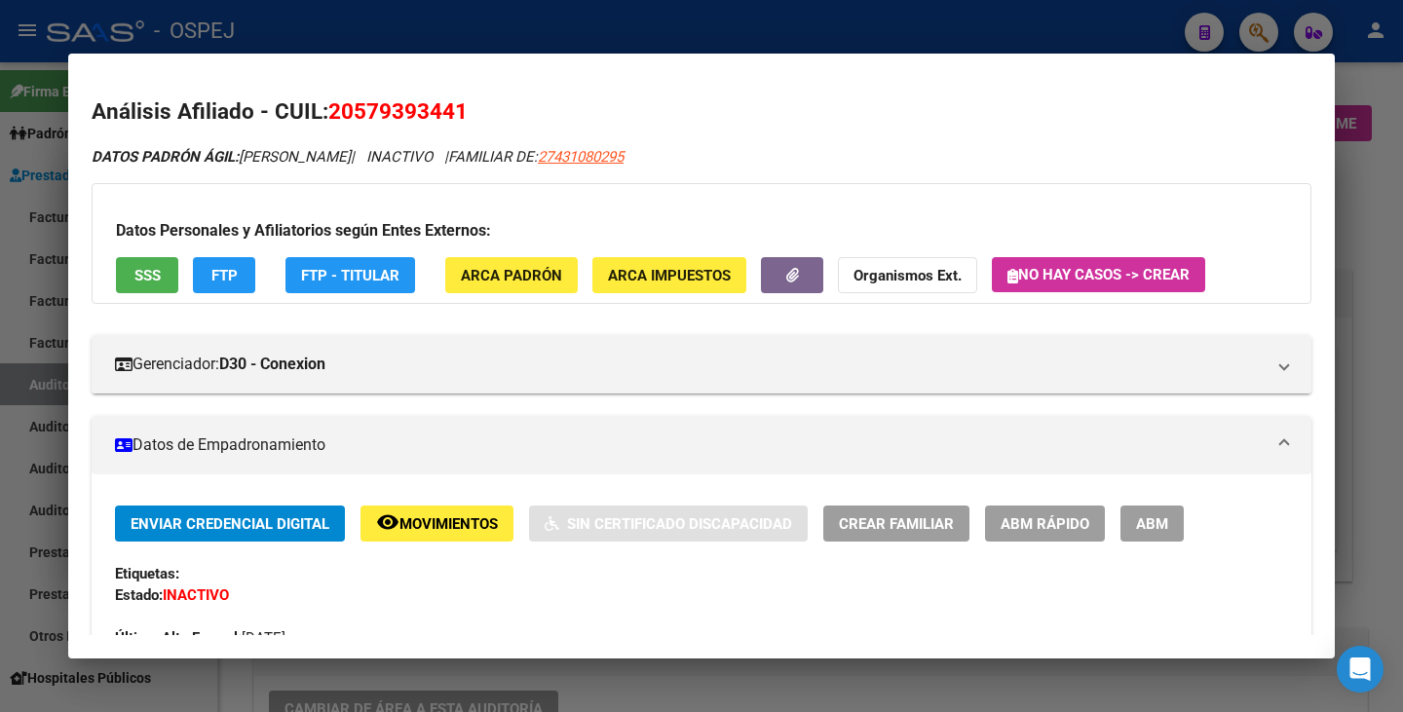
drag, startPoint x: 337, startPoint y: 111, endPoint x: 454, endPoint y: 95, distance: 118.0
click at [454, 95] on h2 "Análisis Afiliado - CUIL: 20579393441" at bounding box center [702, 111] width 1220 height 33
click at [441, 95] on h2 "Análisis Afiliado - CUIL: 20579393441" at bounding box center [702, 111] width 1220 height 33
click at [0, 339] on div at bounding box center [701, 356] width 1403 height 712
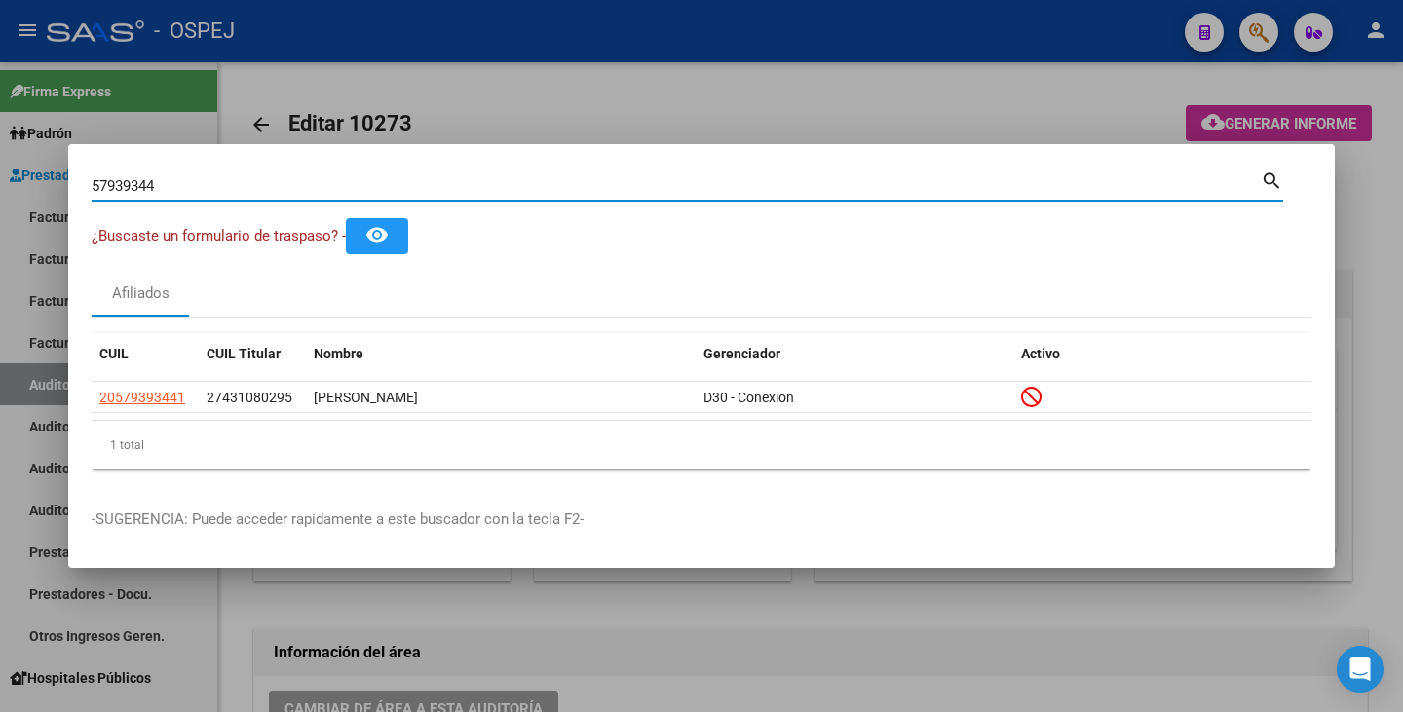
click at [220, 182] on input "57939344" at bounding box center [676, 186] width 1169 height 18
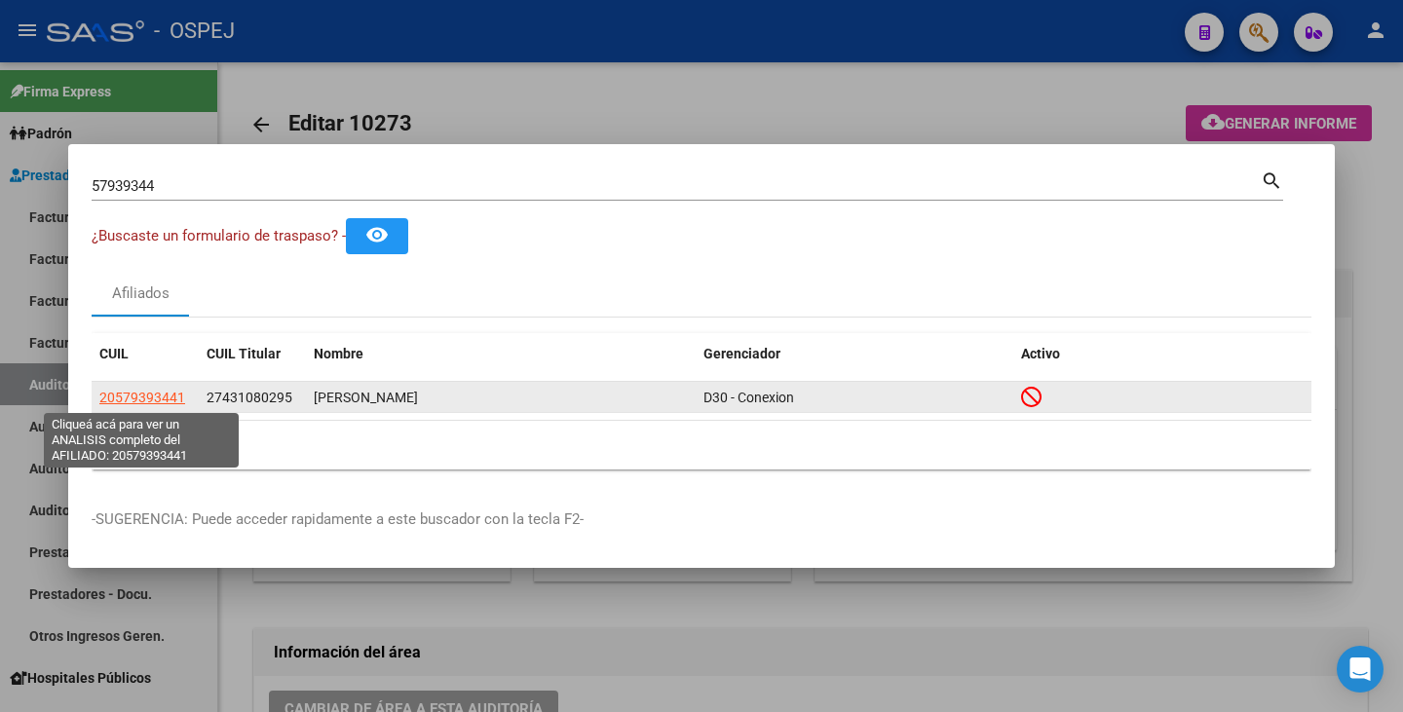
click at [114, 399] on span "20579393441" at bounding box center [142, 398] width 86 height 16
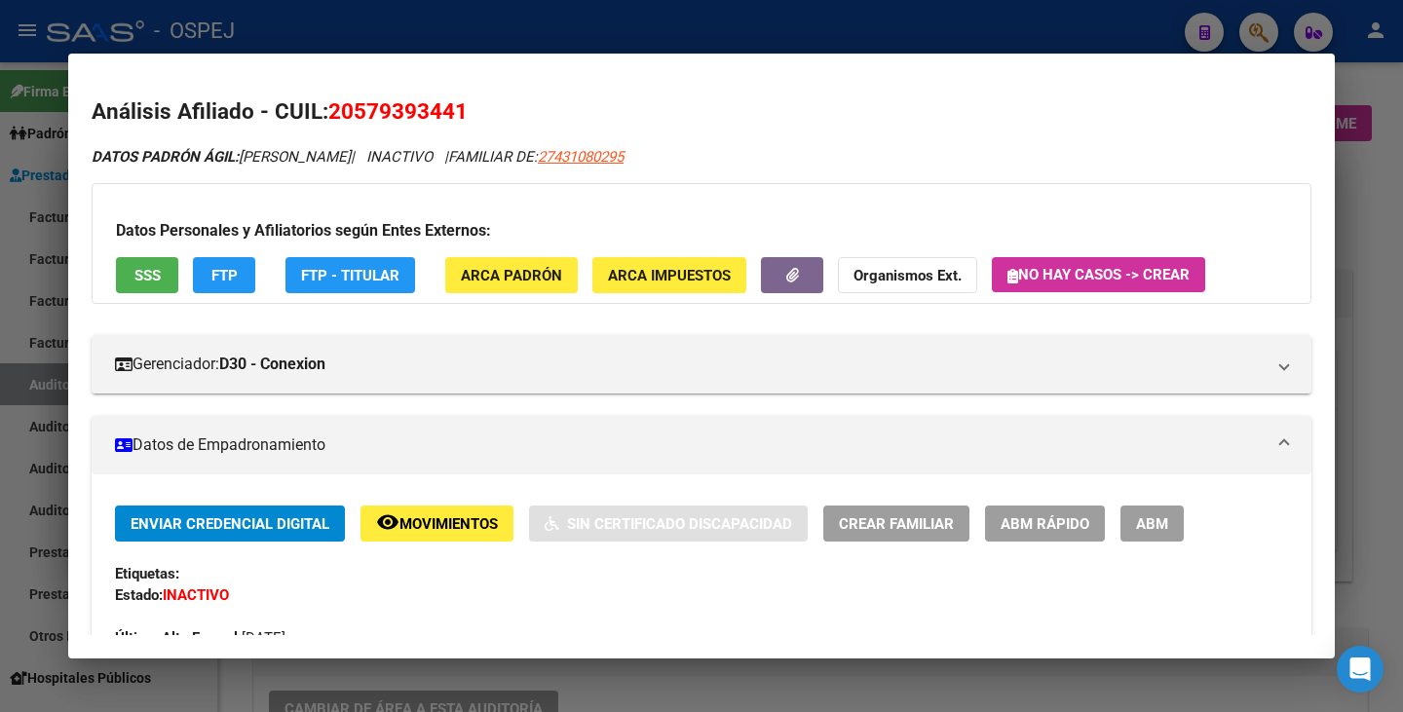
drag, startPoint x: 334, startPoint y: 107, endPoint x: 474, endPoint y: 93, distance: 140.1
click at [474, 93] on mat-dialog-content "Análisis Afiliado - CUIL: 20579393441 DATOS PADRÓN ÁGIL: GARCIA MATHEO DE LA CR…" at bounding box center [701, 356] width 1267 height 558
copy span "20579393441"
click at [86, 128] on mat-dialog-content "Análisis Afiliado - CUIL: 20579393441 DATOS PADRÓN ÁGIL: GARCIA MATHEO DE LA CR…" at bounding box center [701, 356] width 1267 height 558
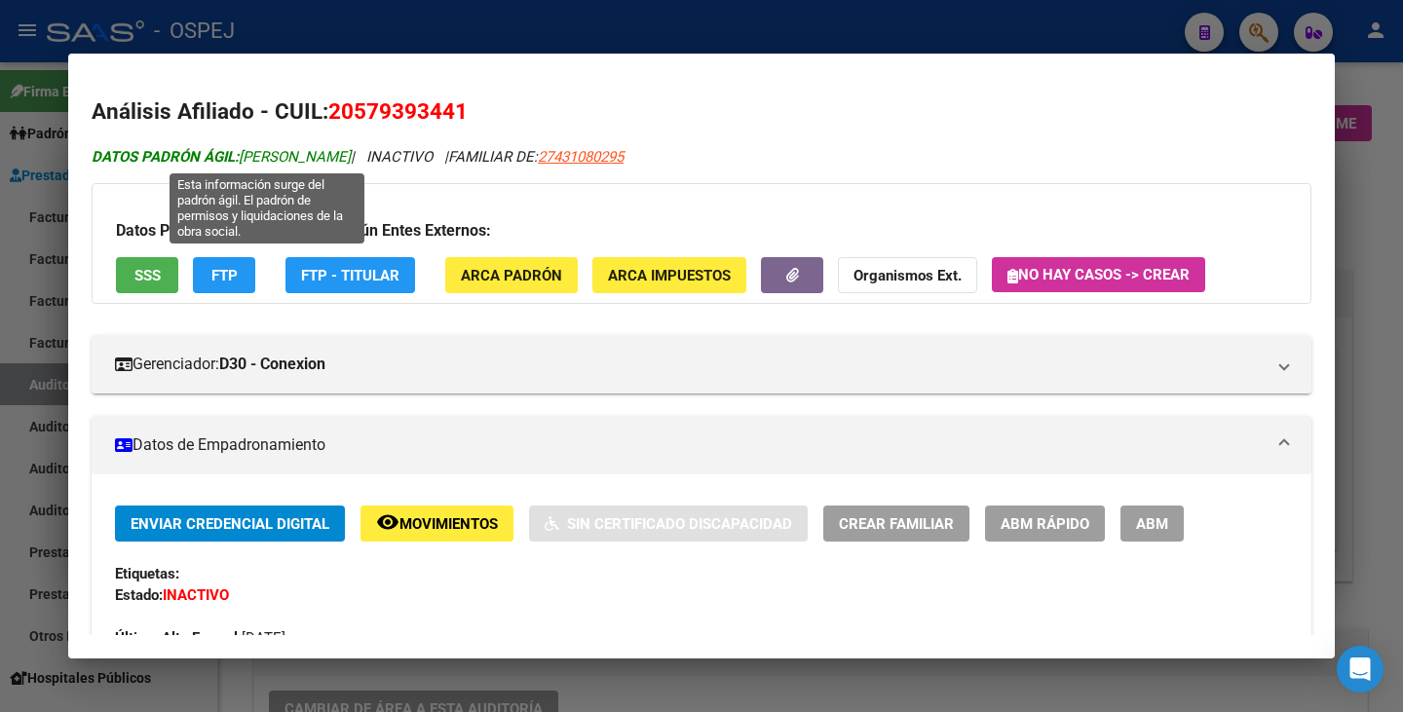
drag, startPoint x: 244, startPoint y: 157, endPoint x: 440, endPoint y: 163, distance: 196.9
click at [351, 163] on span "DATOS PADRÓN ÁGIL: GARCIA MATHEO DE LA CRUZ" at bounding box center [221, 157] width 259 height 18
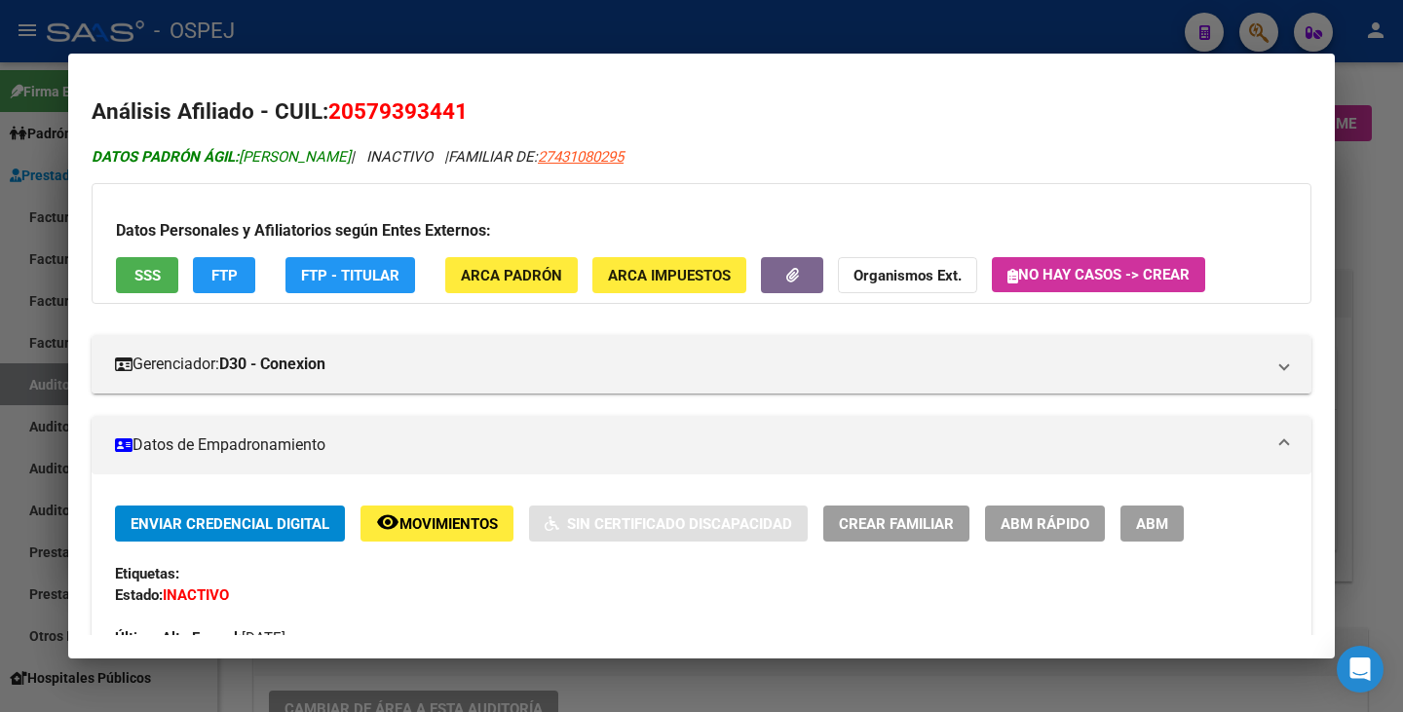
copy span "GARCIA MATHEO DE LA CRUZ"
click at [38, 282] on div at bounding box center [701, 356] width 1403 height 712
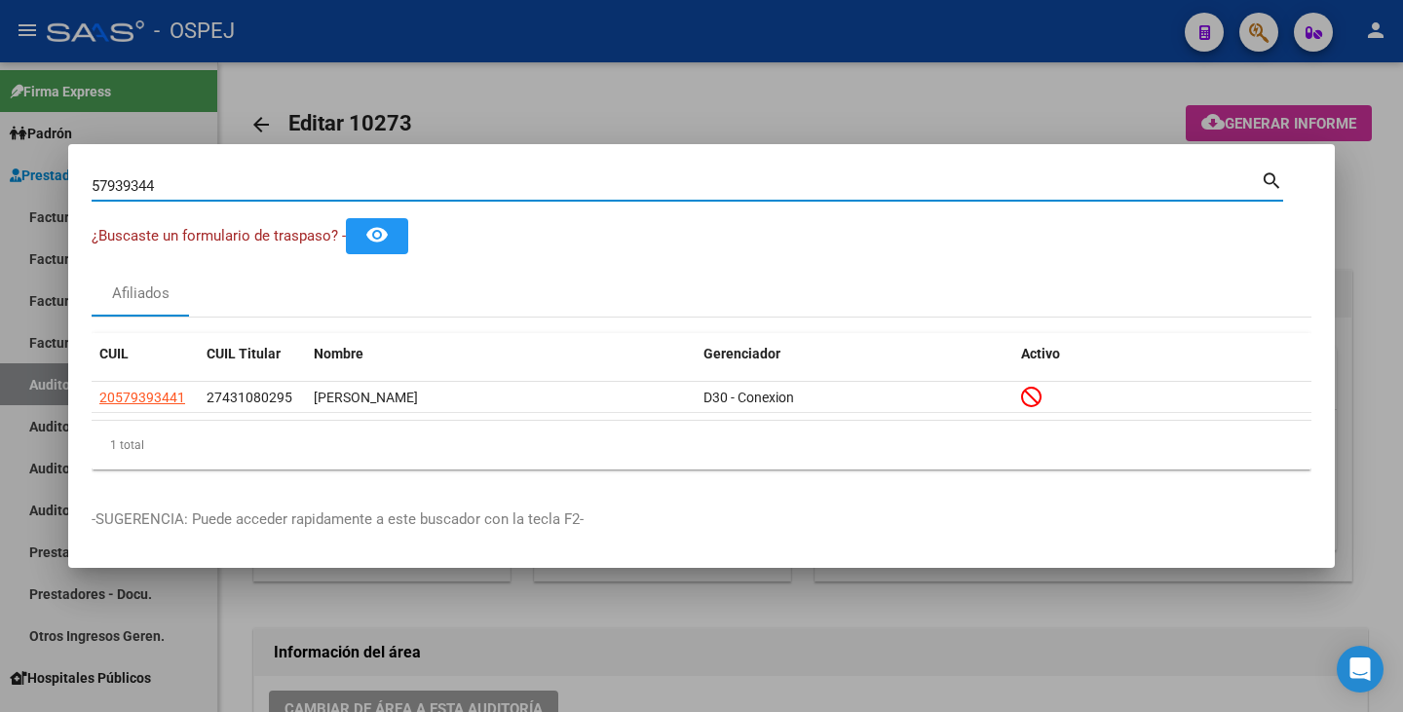
drag, startPoint x: 210, startPoint y: 193, endPoint x: 0, endPoint y: 186, distance: 210.6
click at [0, 186] on div "57939344 Buscar (apellido, dni, cuil, nro traspaso, cuit, obra social) search ¿…" at bounding box center [701, 356] width 1403 height 712
paste input "49213856"
type input "49213856"
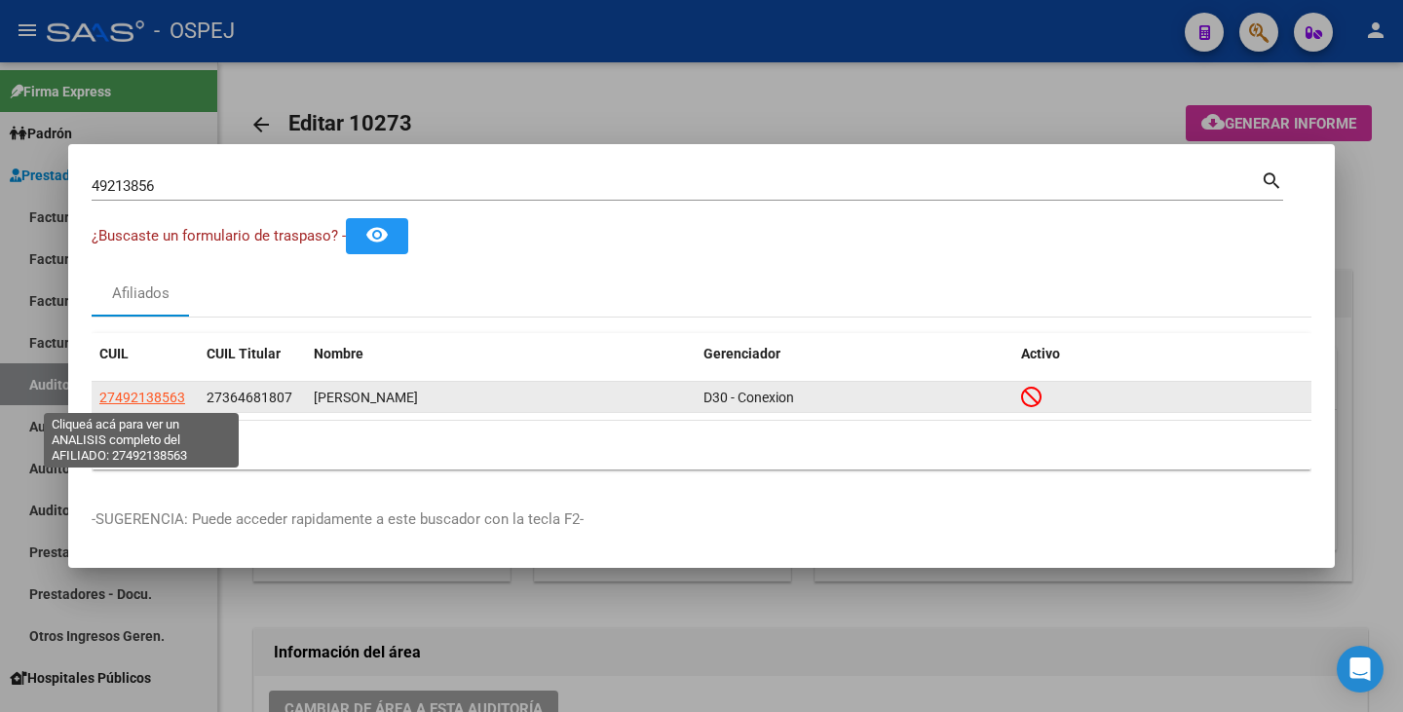
click at [120, 396] on span "27492138563" at bounding box center [142, 398] width 86 height 16
type textarea "27492138563"
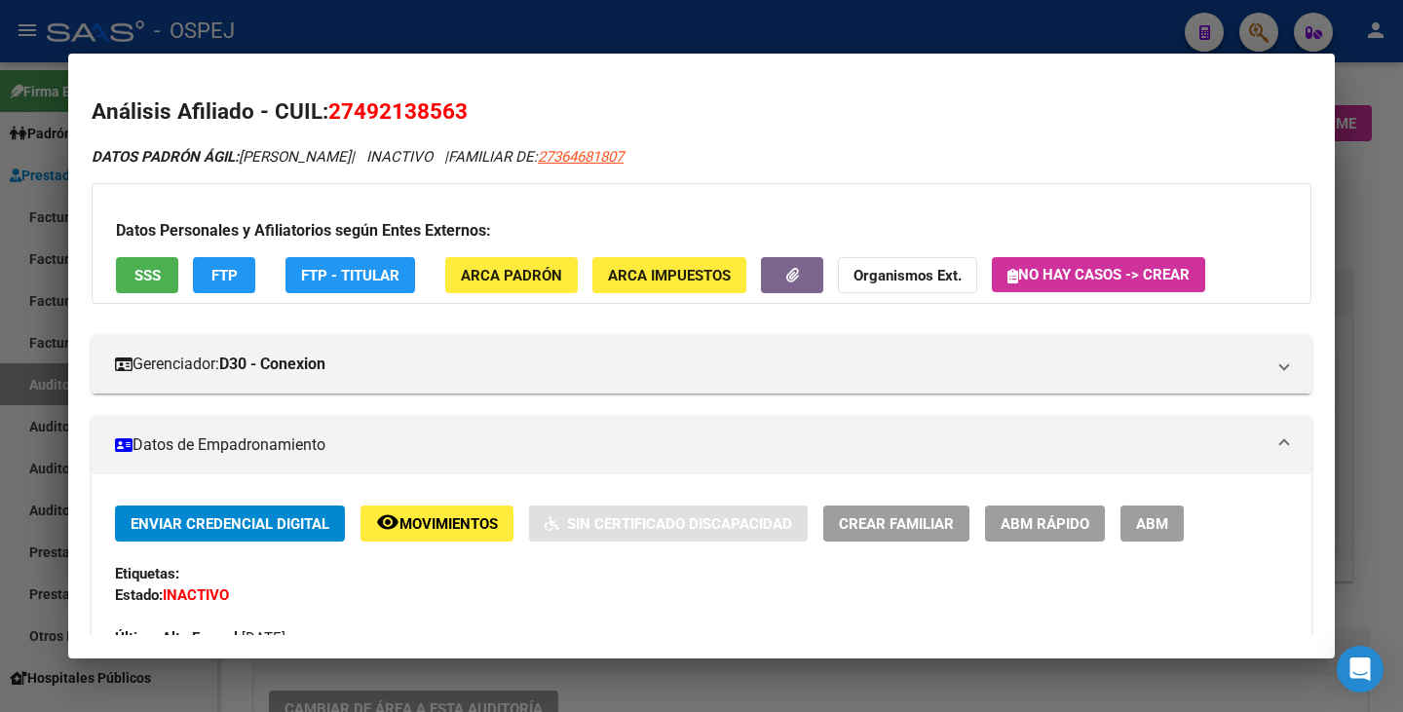
click at [12, 393] on div at bounding box center [701, 356] width 1403 height 712
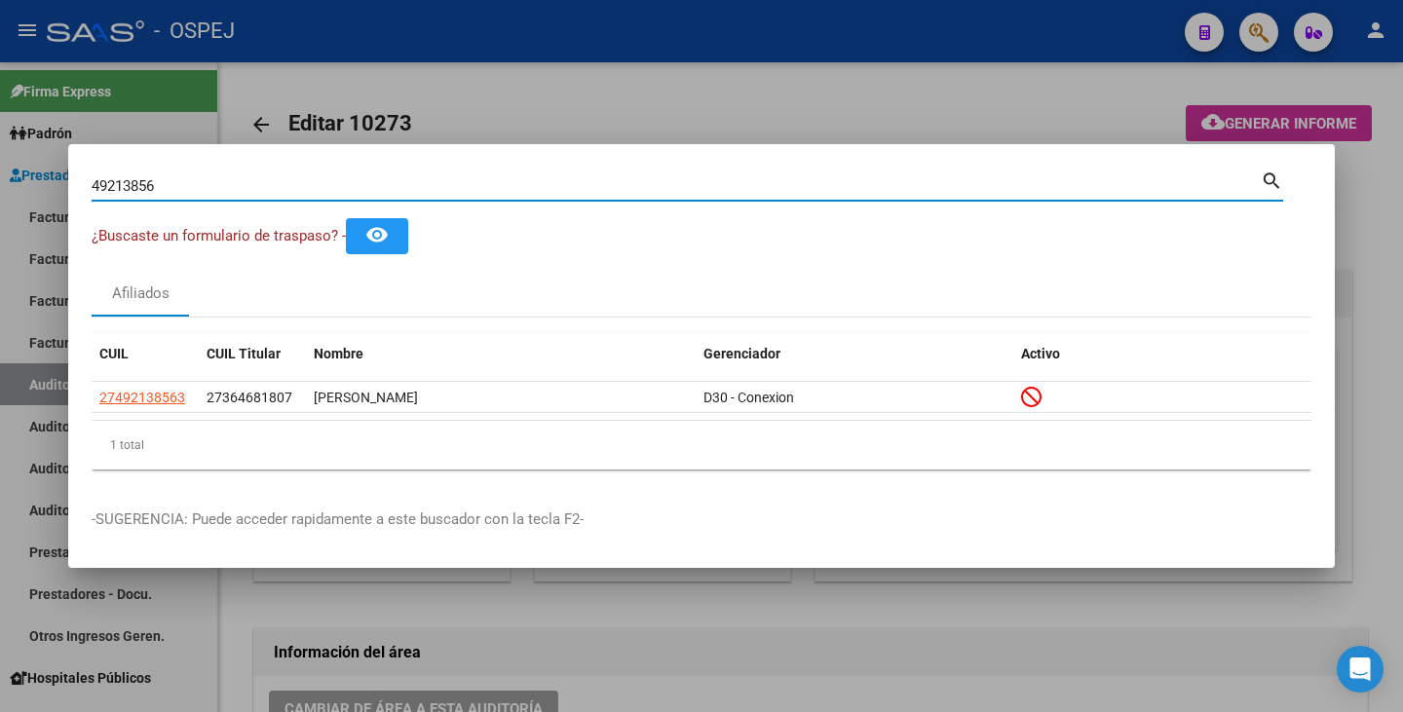
click at [172, 183] on input "49213856" at bounding box center [676, 186] width 1169 height 18
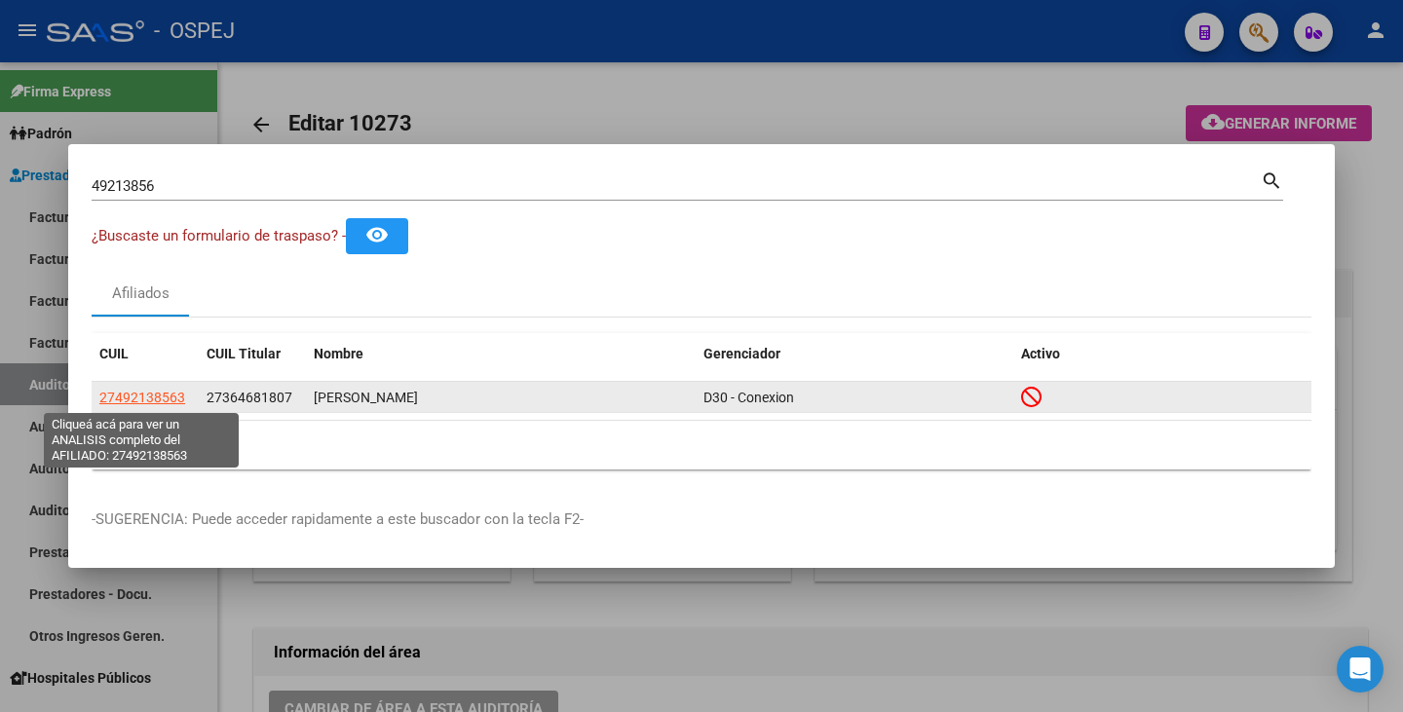
click at [136, 395] on span "27492138563" at bounding box center [142, 398] width 86 height 16
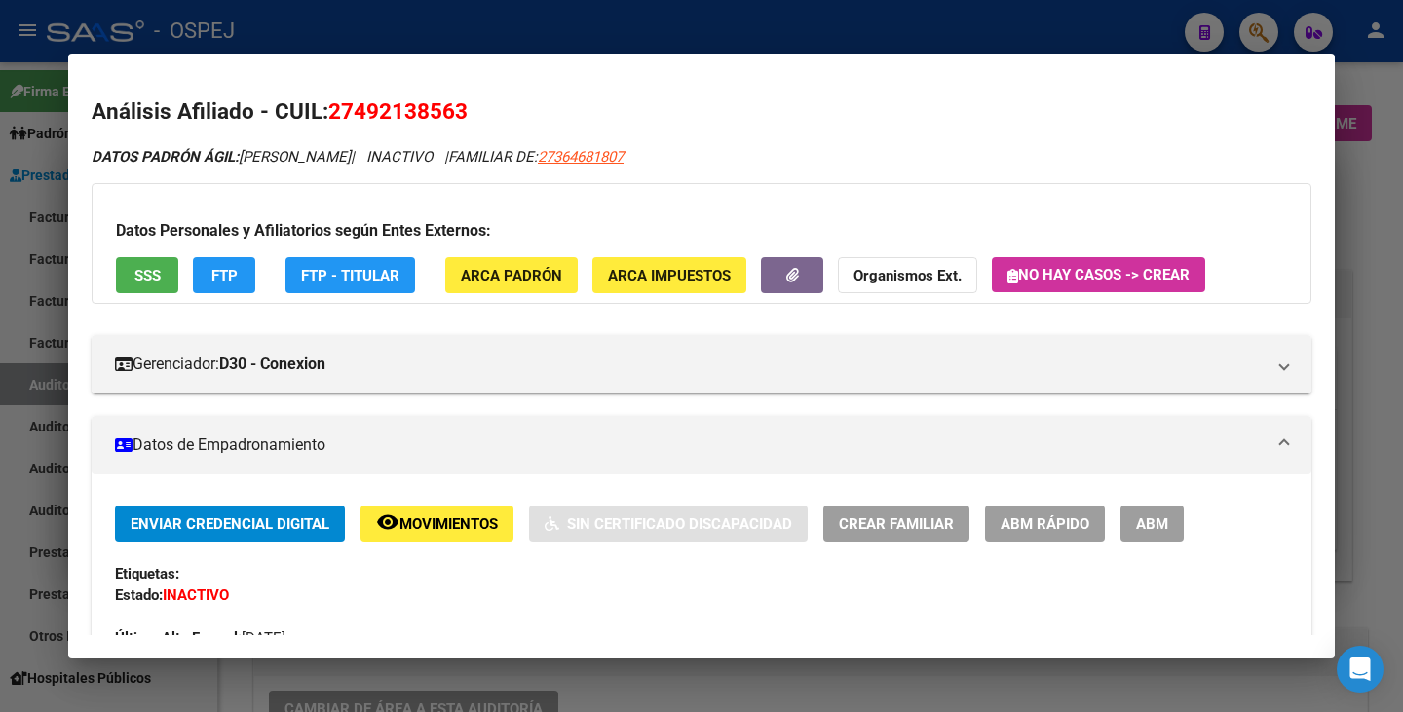
drag, startPoint x: 330, startPoint y: 100, endPoint x: 468, endPoint y: 96, distance: 137.5
click at [484, 100] on h2 "Análisis Afiliado - CUIL: 27492138563" at bounding box center [702, 111] width 1220 height 33
copy span "27492138563"
drag, startPoint x: 245, startPoint y: 159, endPoint x: 467, endPoint y: 168, distance: 222.4
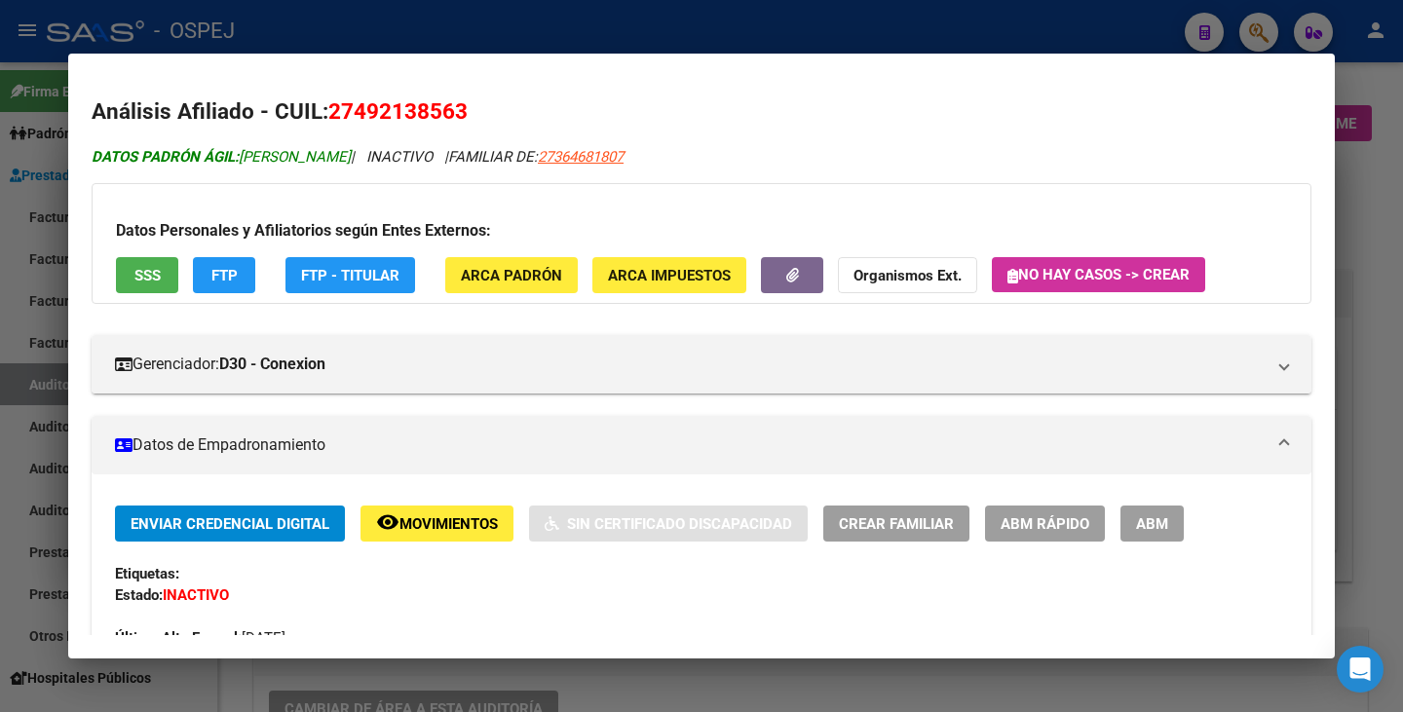
copy span "BARRETO JACQUELINE MILAGROS"
click at [49, 259] on div at bounding box center [701, 356] width 1403 height 712
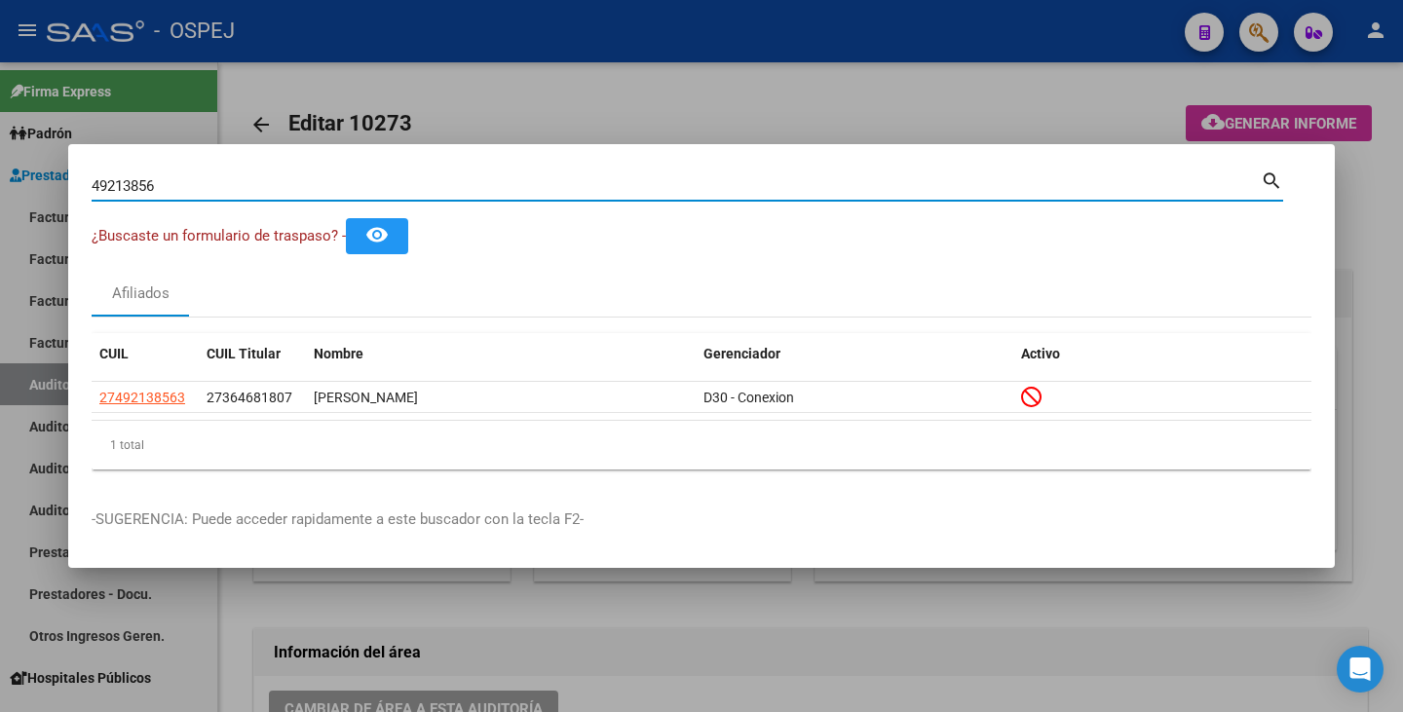
drag, startPoint x: 159, startPoint y: 182, endPoint x: 28, endPoint y: 155, distance: 133.4
click at [28, 155] on div "49213856 Buscar (apellido, dni, cuil, nro traspaso, cuit, obra social) search ¿…" at bounding box center [701, 356] width 1403 height 712
paste input "24971073"
type input "24971073"
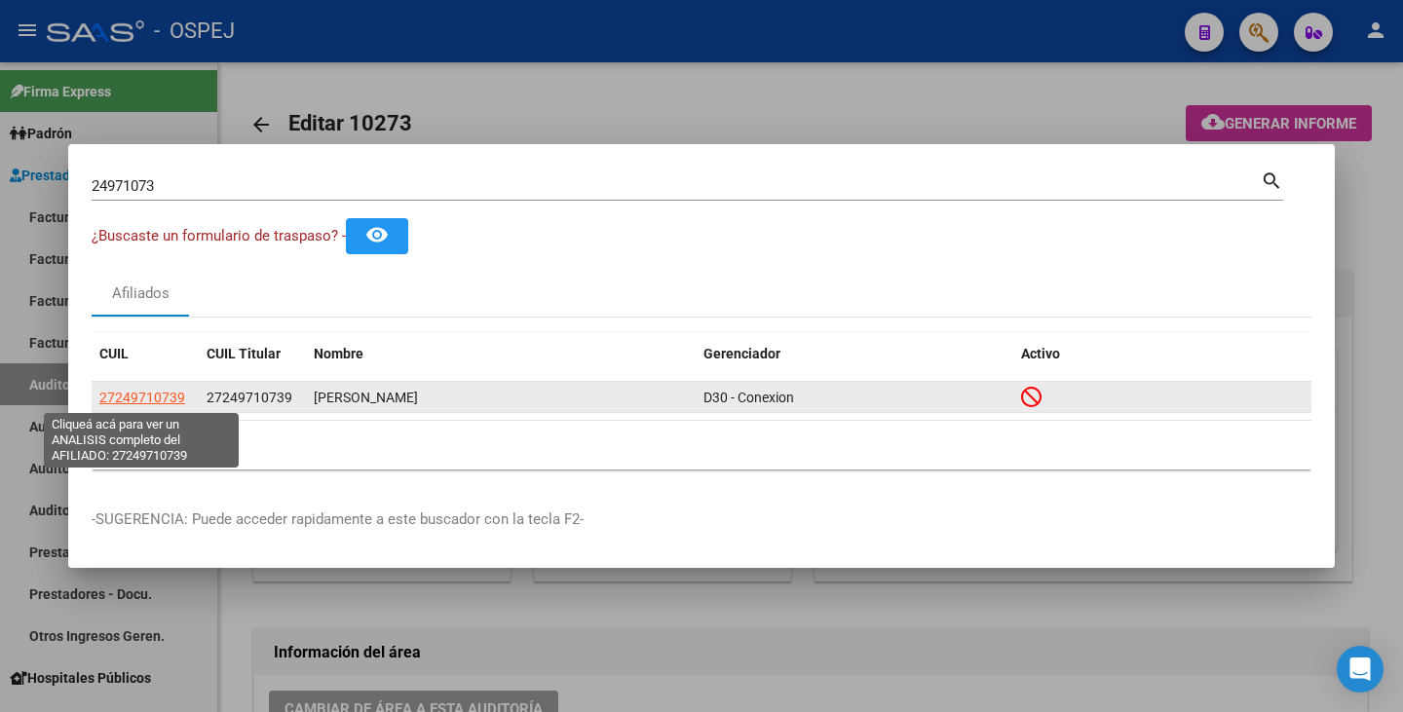
click at [110, 398] on span "27249710739" at bounding box center [142, 398] width 86 height 16
type textarea "27249710739"
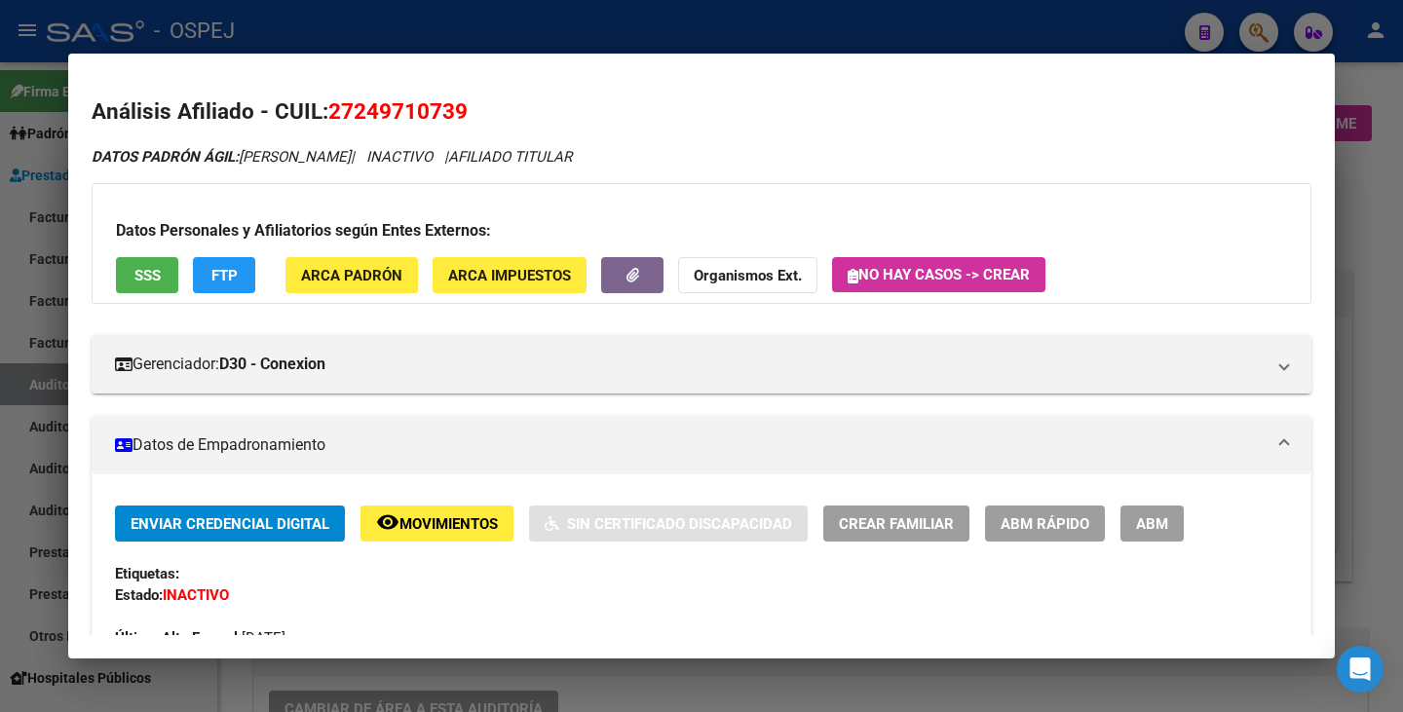
drag, startPoint x: 330, startPoint y: 110, endPoint x: 465, endPoint y: 117, distance: 134.6
click at [465, 117] on span "27249710739" at bounding box center [397, 110] width 139 height 25
copy span "27249710739"
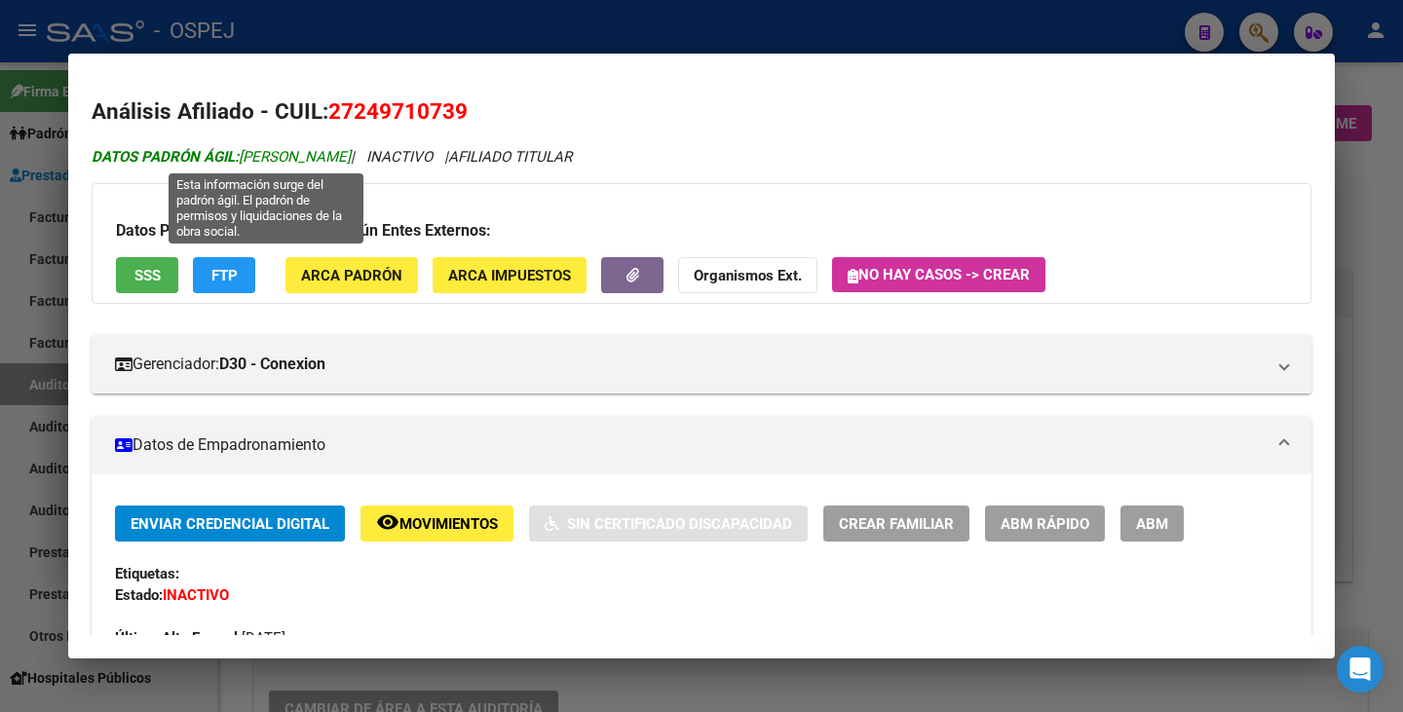
drag, startPoint x: 246, startPoint y: 153, endPoint x: 438, endPoint y: 159, distance: 192.1
click at [351, 159] on span "DATOS PADRÓN ÁGIL: NAVARRO GABRIELA LILIANA" at bounding box center [221, 157] width 259 height 18
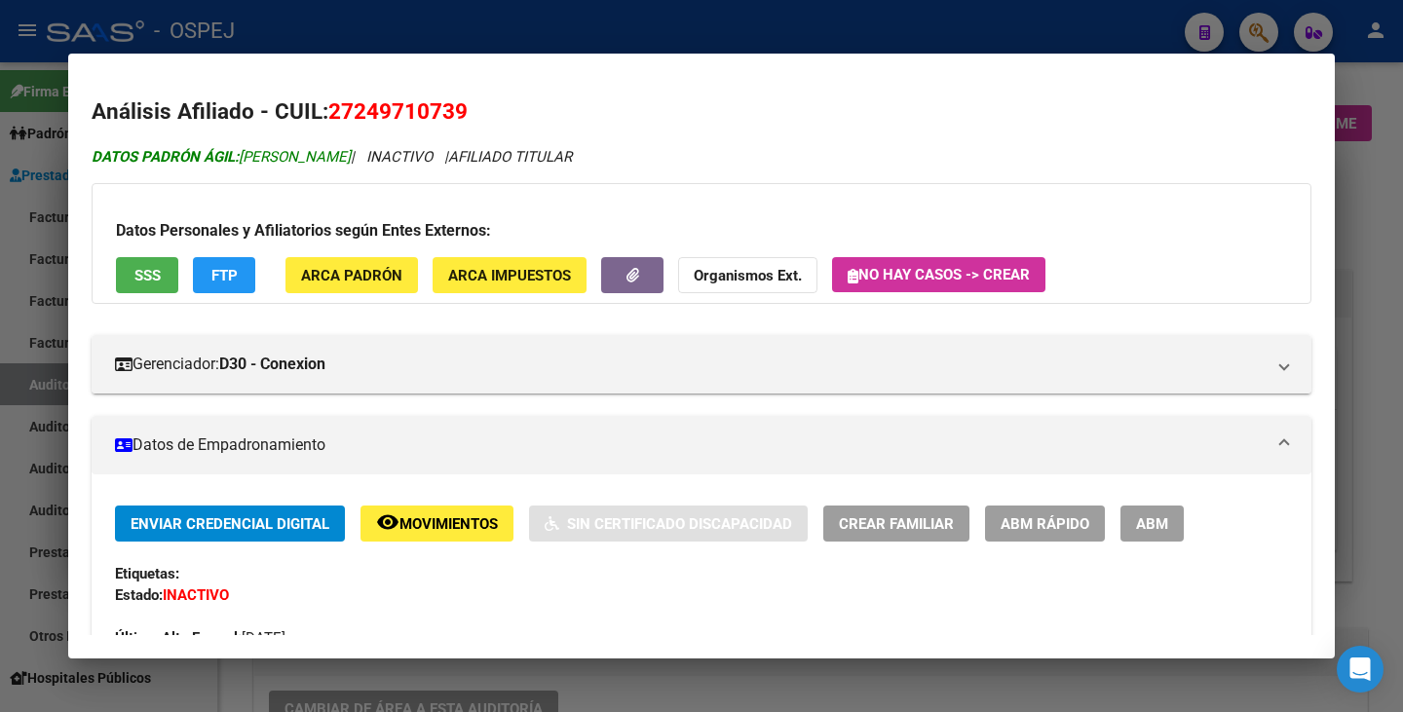
copy span "NAVARRO GABRIELA LILIANA"
click at [27, 330] on div at bounding box center [701, 356] width 1403 height 712
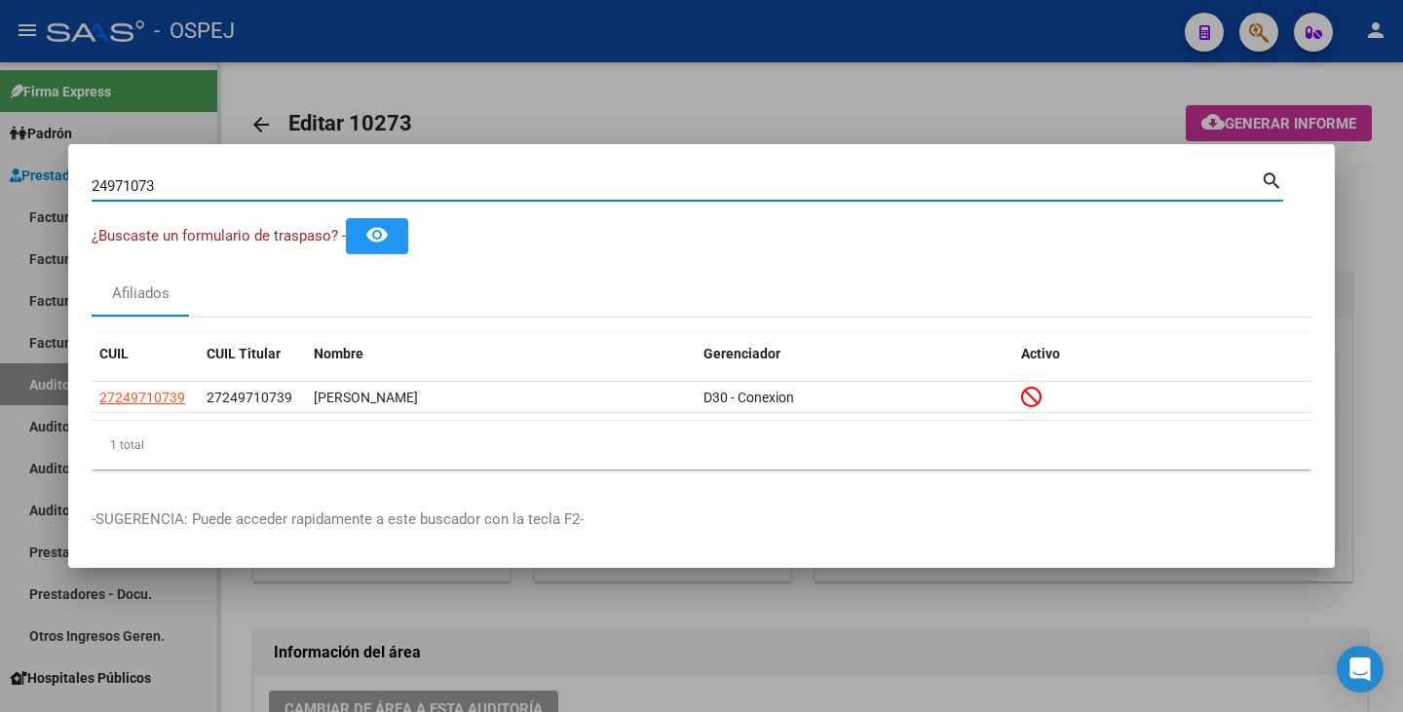
drag, startPoint x: 188, startPoint y: 188, endPoint x: 0, endPoint y: 181, distance: 188.2
click at [0, 181] on div "24971073 Buscar (apellido, dni, cuil, nro traspaso, cuit, obra social) search ¿…" at bounding box center [701, 356] width 1403 height 712
paste input "59183695"
type input "59183695"
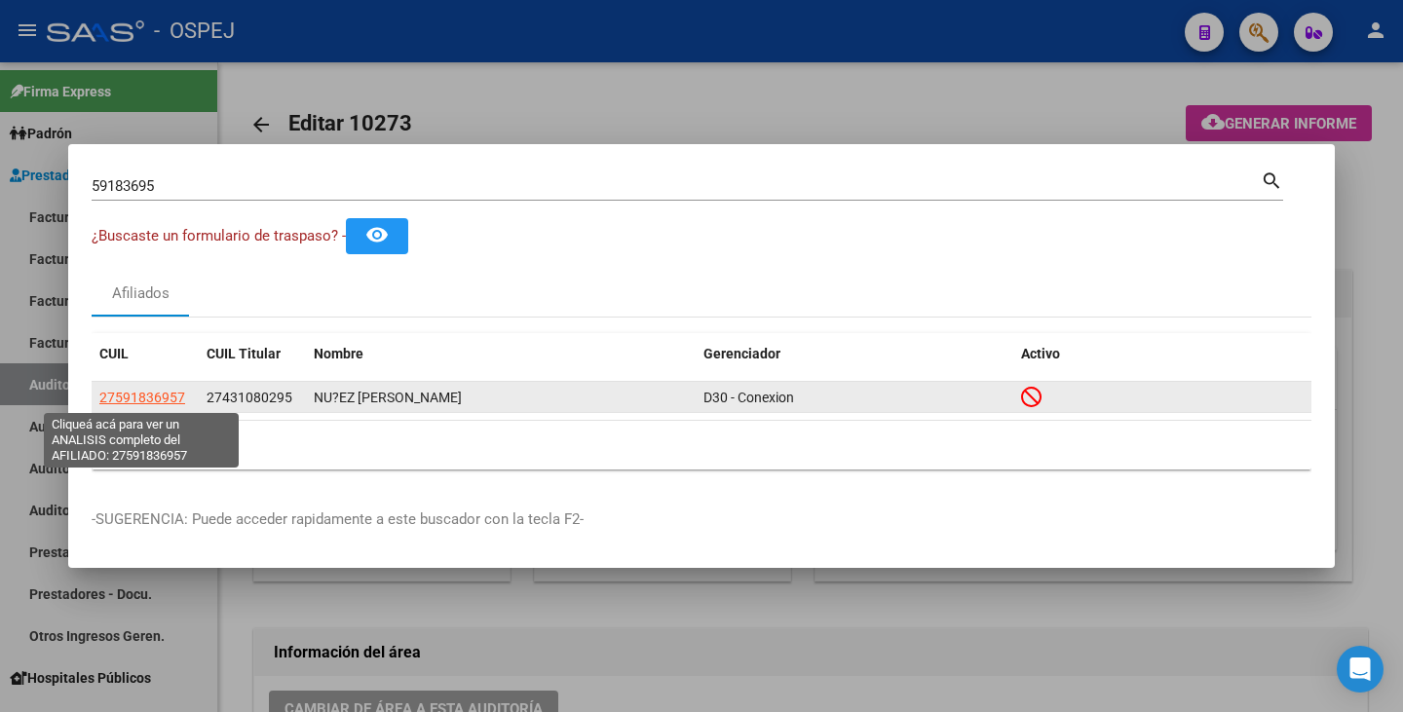
click at [146, 400] on span "27591836957" at bounding box center [142, 398] width 86 height 16
type textarea "27591836957"
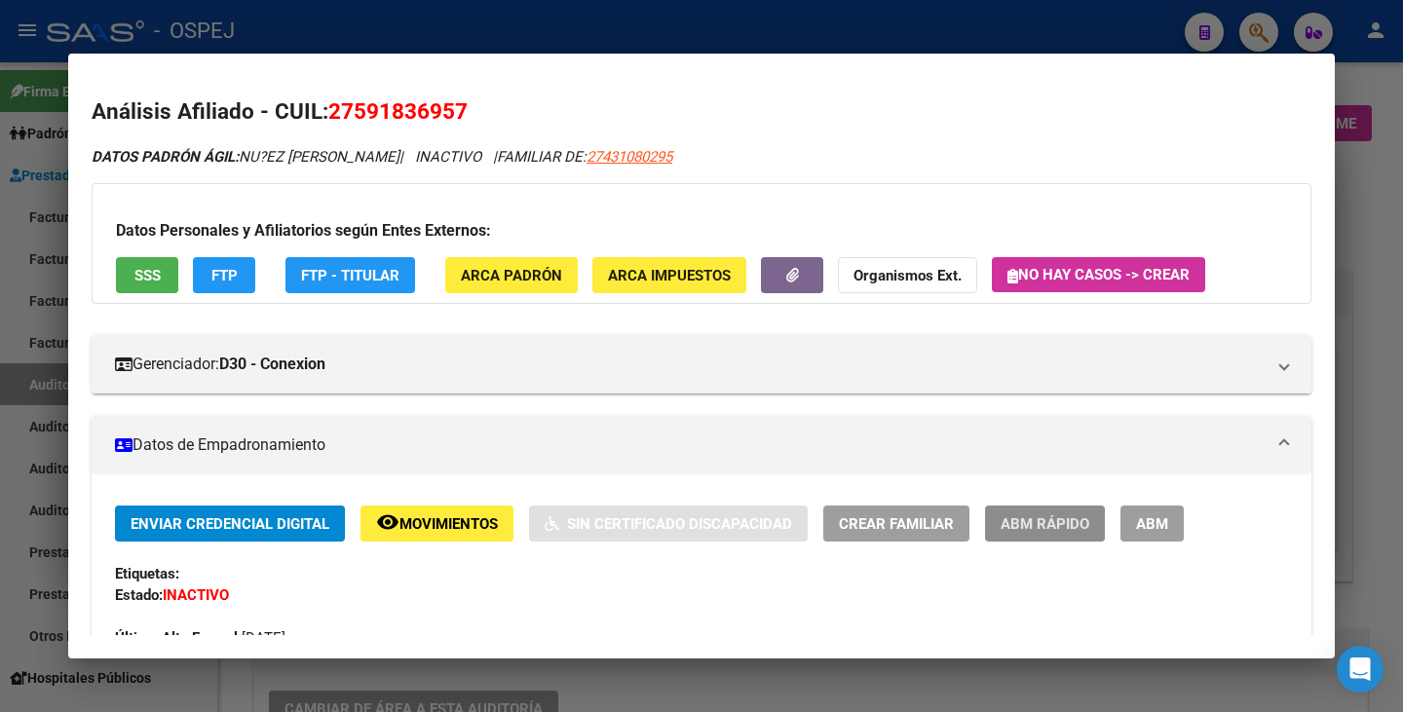
click at [1008, 528] on span "ABM Rápido" at bounding box center [1045, 524] width 89 height 18
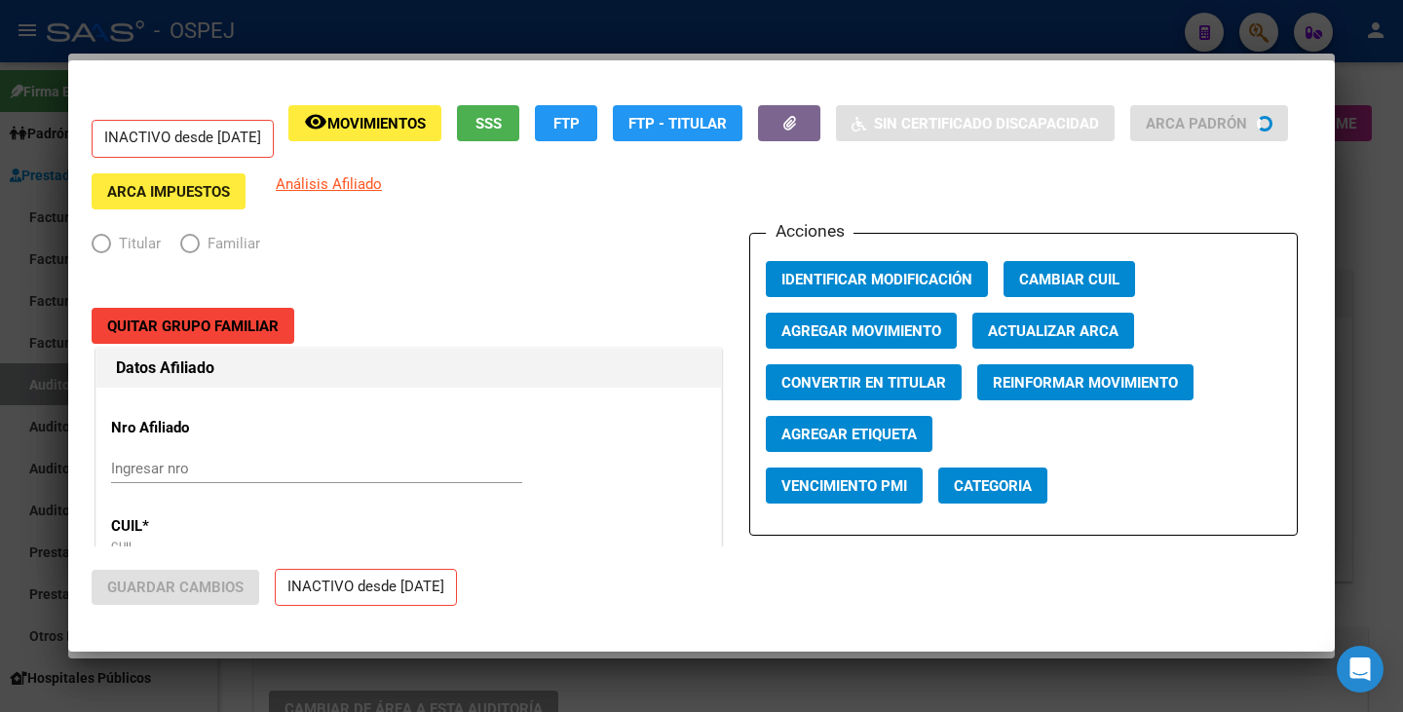
radio input "true"
type input "27-43108029-5"
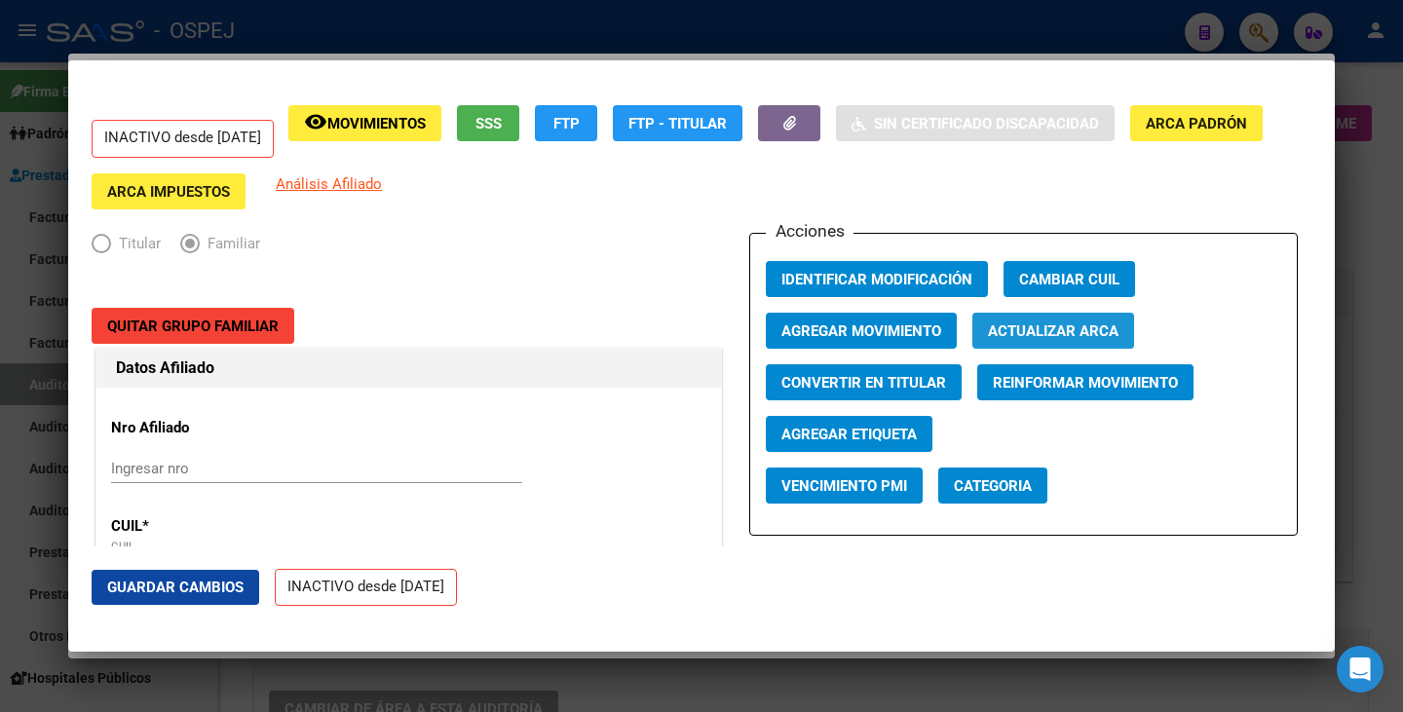
click at [1017, 334] on span "Actualizar ARCA" at bounding box center [1053, 332] width 131 height 18
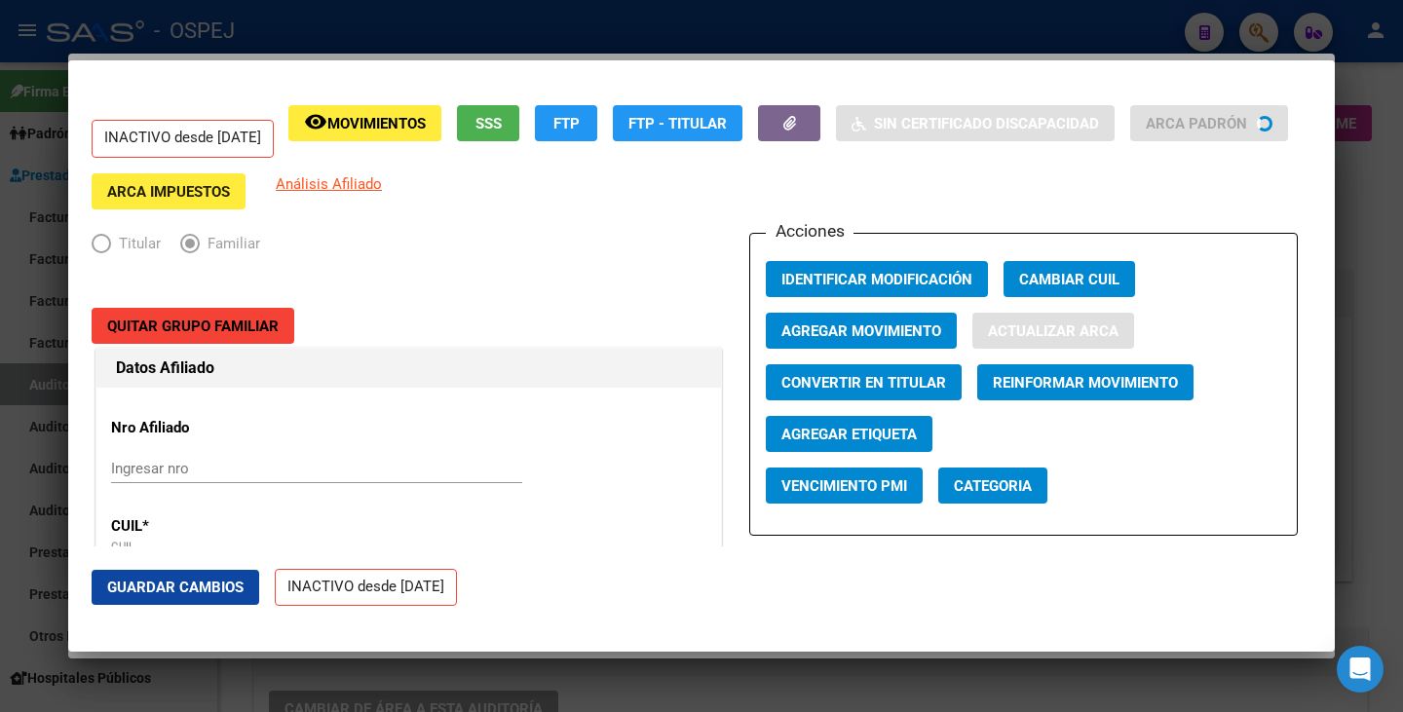
type input "NUÑEZ"
type input "TIHAGO BENJAMIN"
type input "CORRIENTES"
type input "LAS PIEDRAS"
type input "3215"
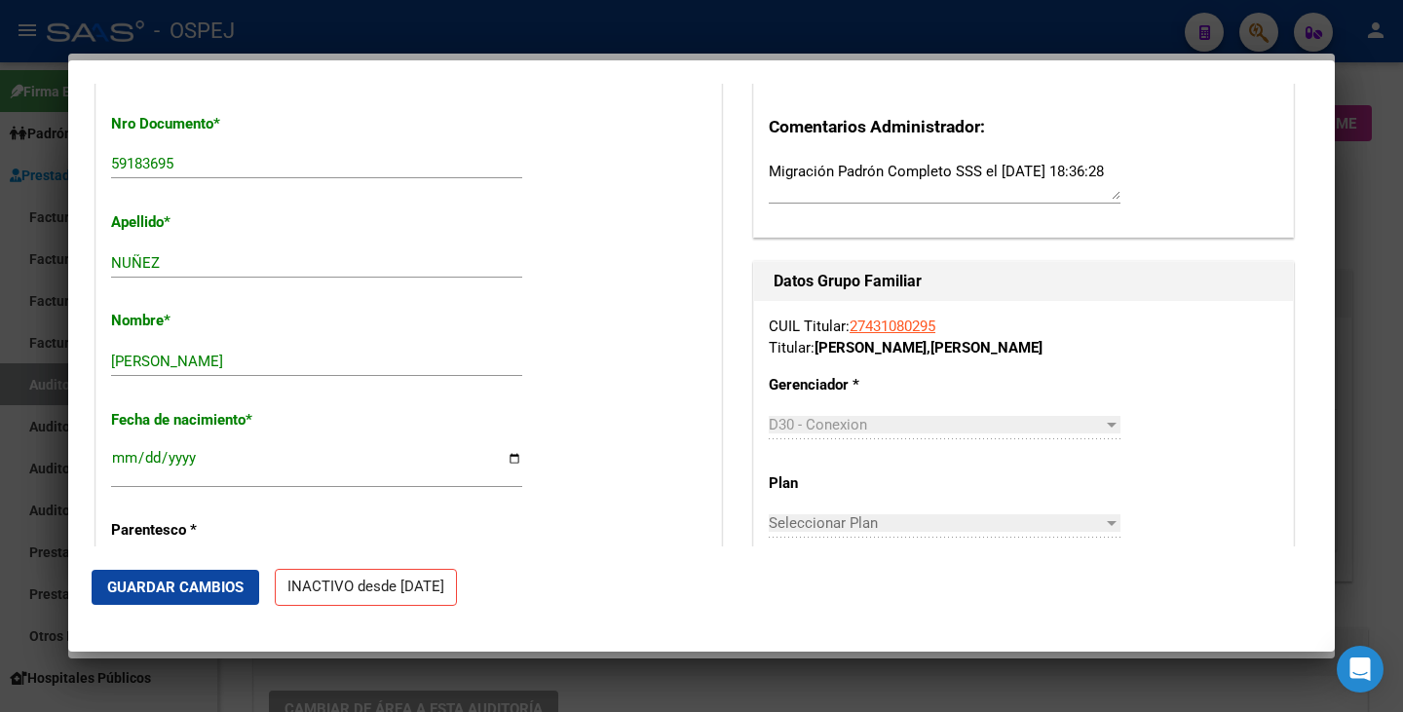
scroll to position [682, 0]
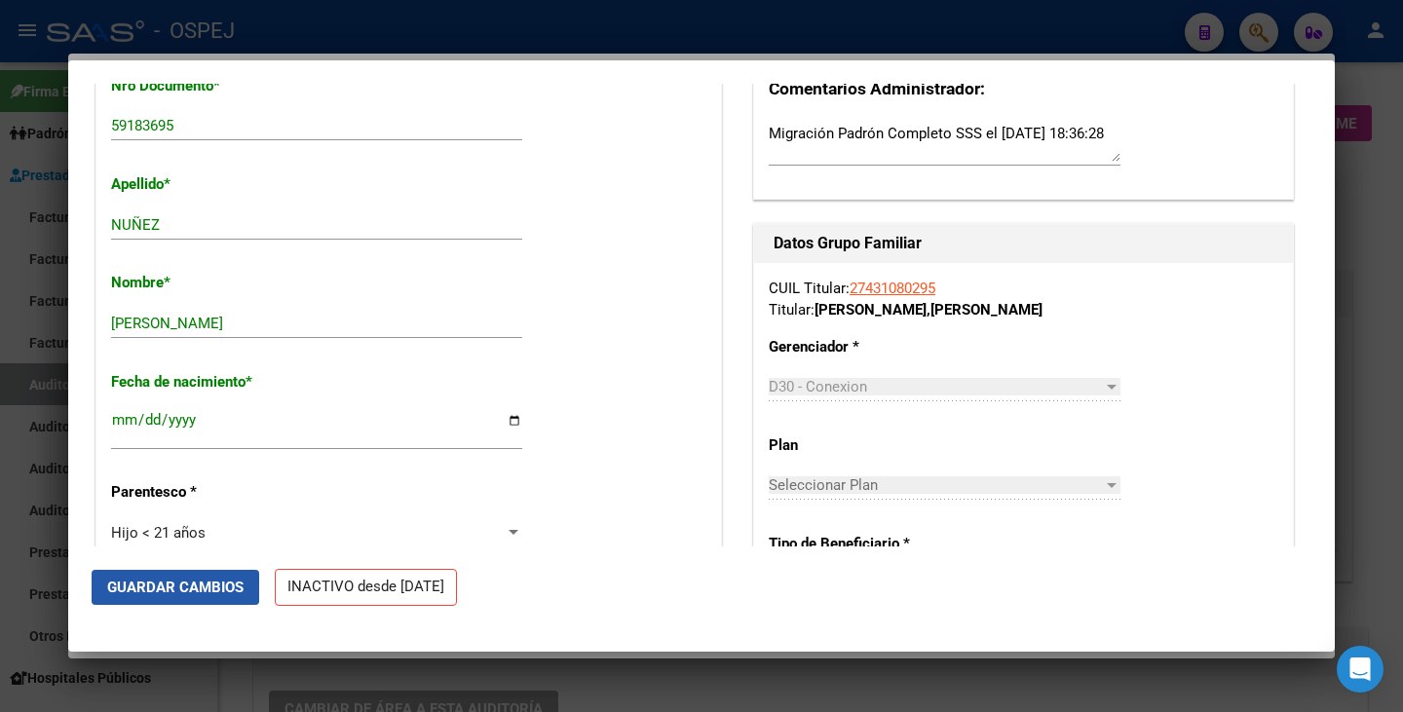
click at [196, 598] on button "Guardar Cambios" at bounding box center [176, 587] width 168 height 35
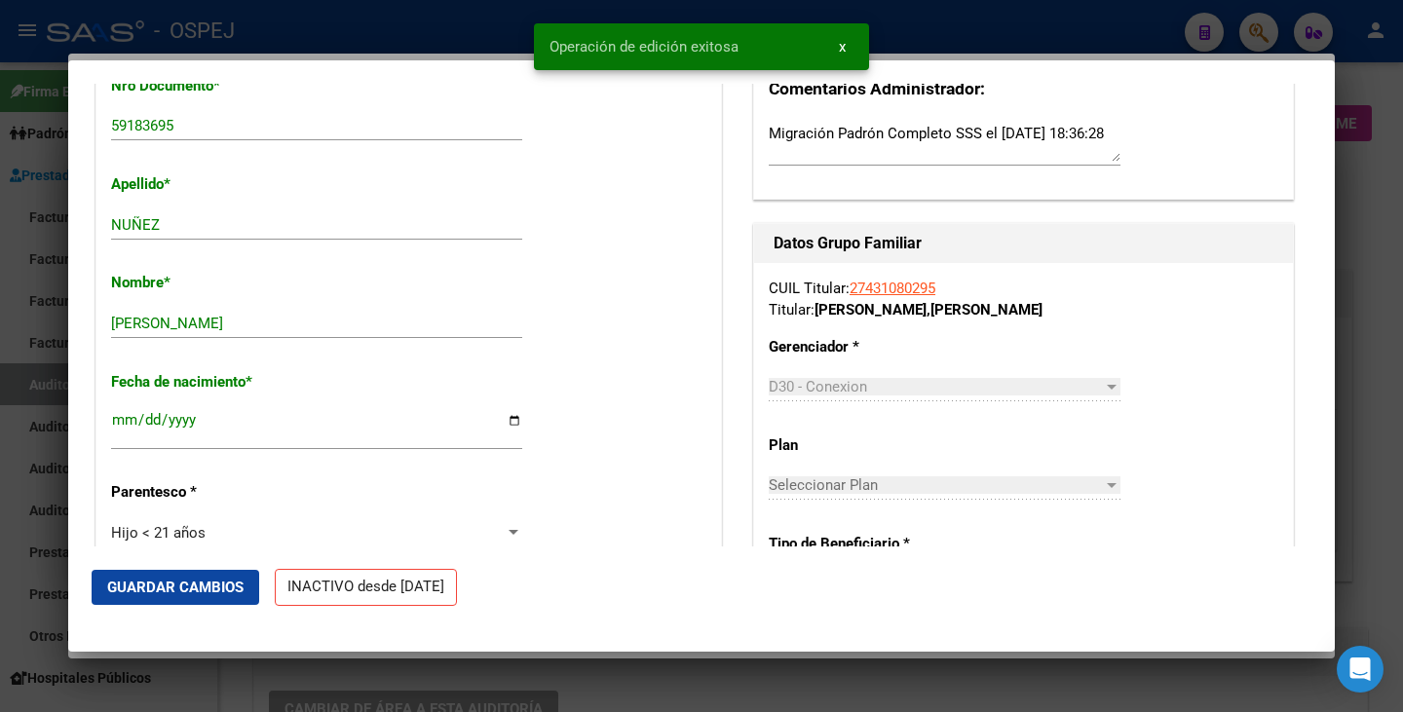
click at [34, 627] on div at bounding box center [701, 356] width 1403 height 712
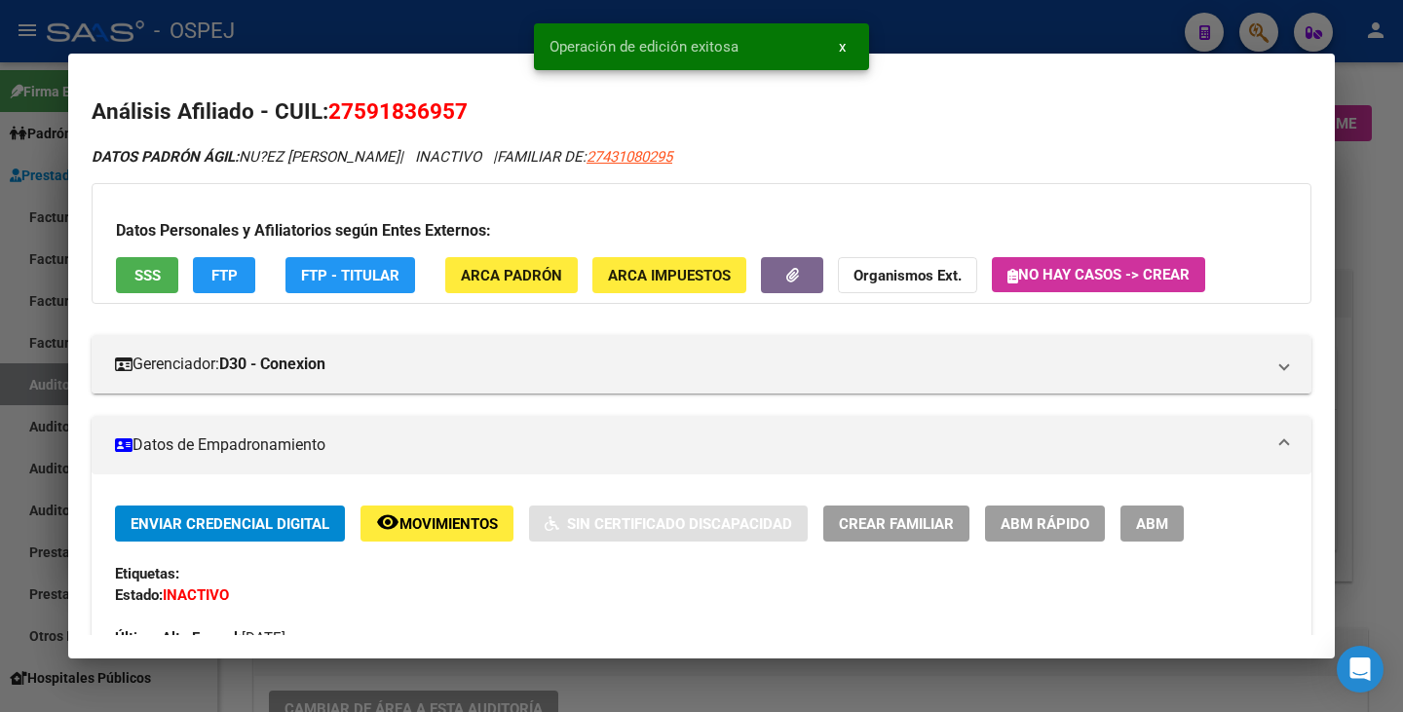
click at [31, 625] on div at bounding box center [701, 356] width 1403 height 712
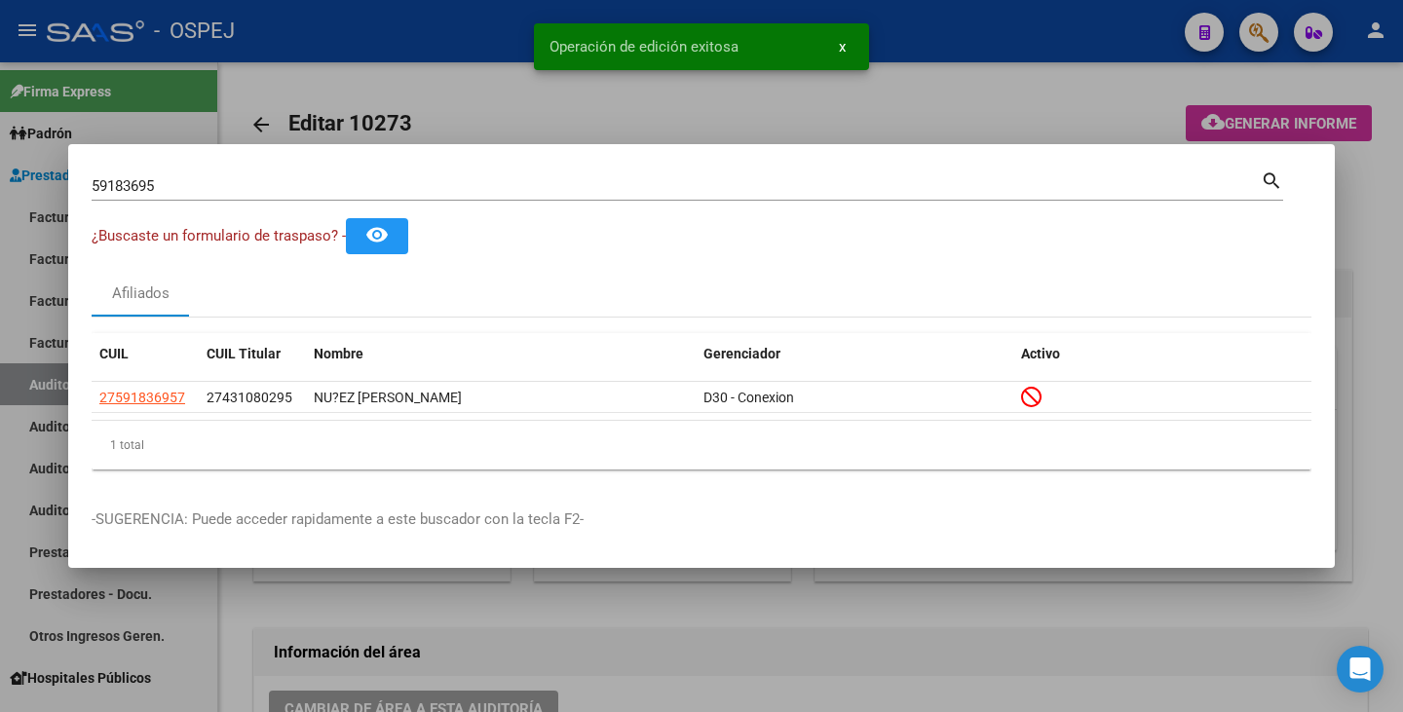
click at [31, 622] on div at bounding box center [701, 356] width 1403 height 712
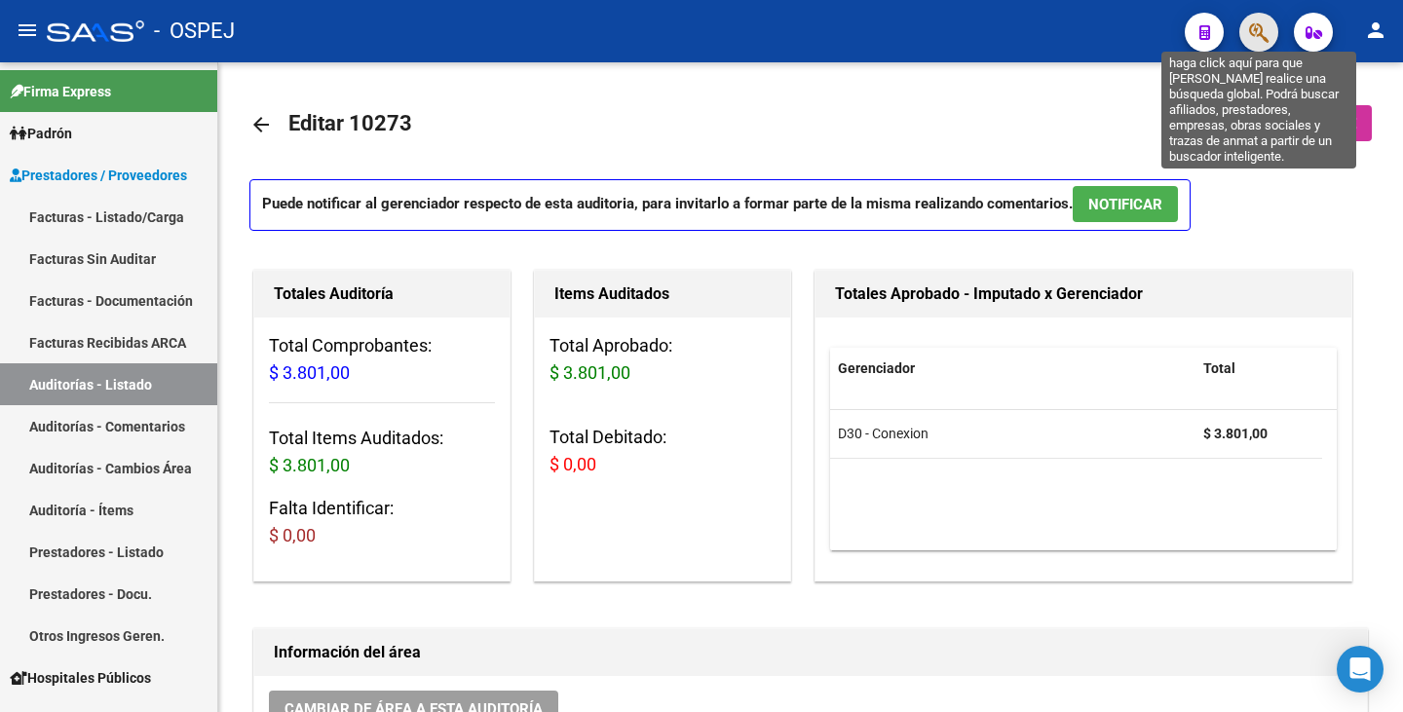
click at [1250, 42] on icon "button" at bounding box center [1258, 32] width 19 height 22
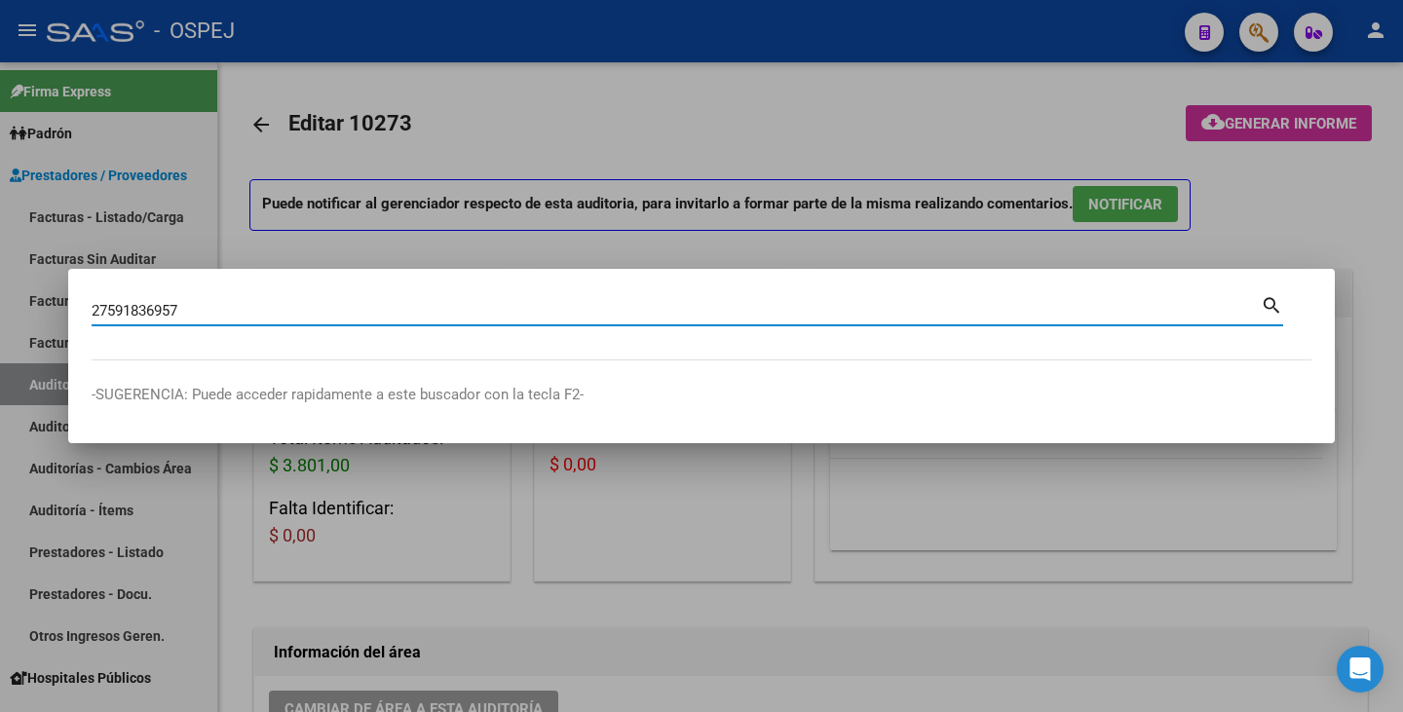
type input "27591836957"
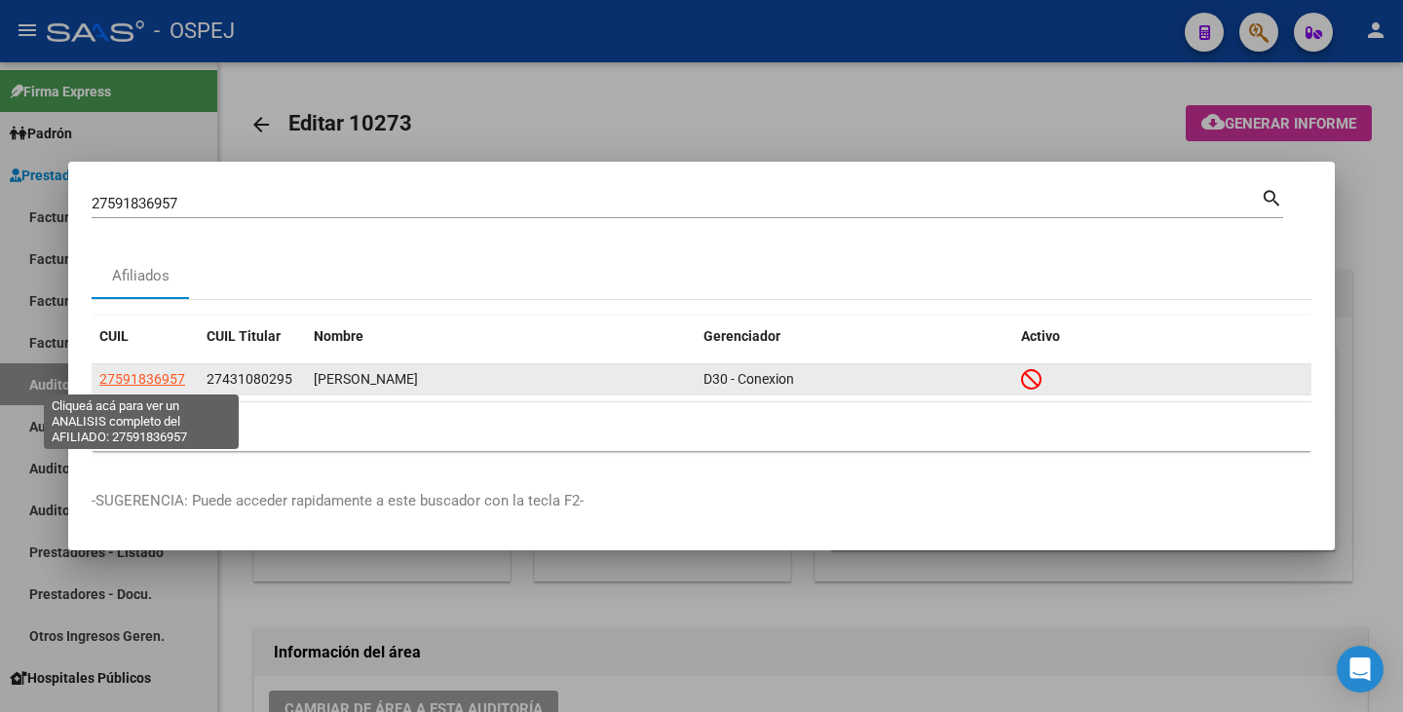
click at [157, 377] on span "27591836957" at bounding box center [142, 379] width 86 height 16
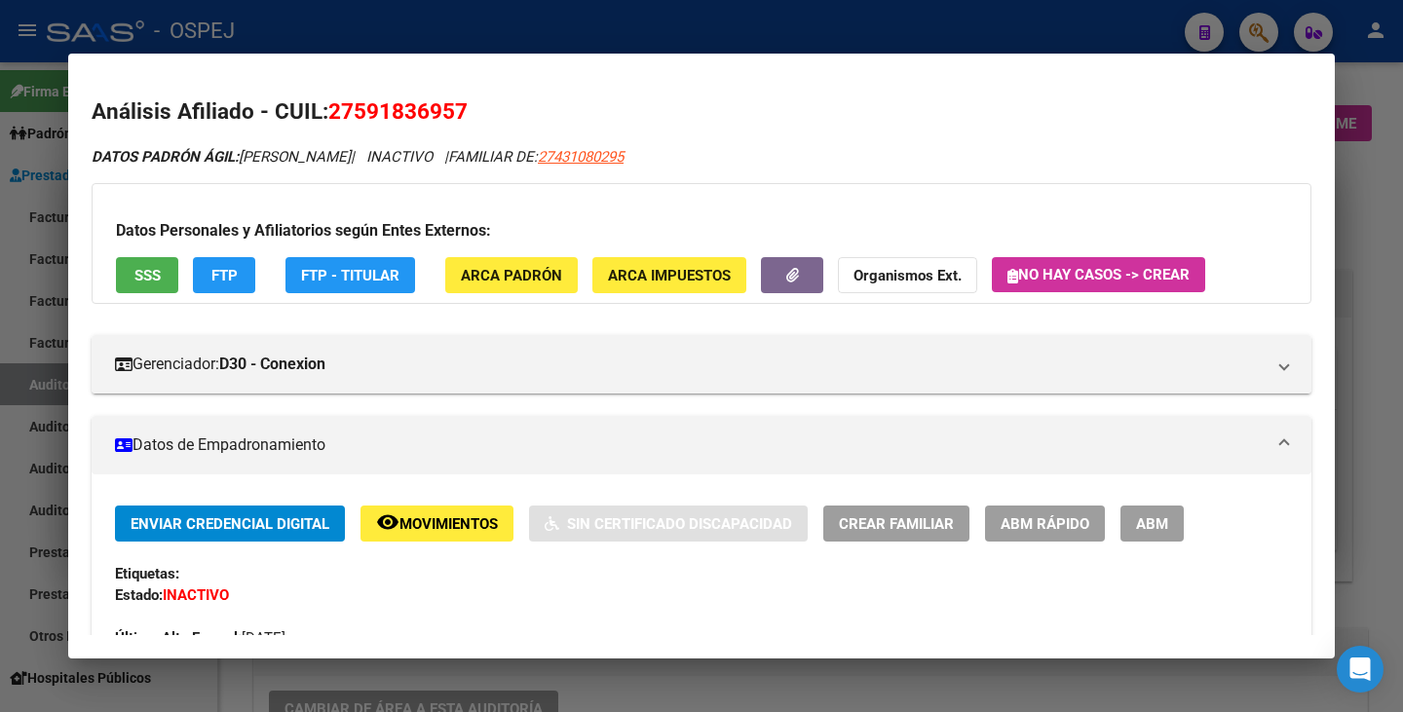
drag, startPoint x: 332, startPoint y: 106, endPoint x: 469, endPoint y: 118, distance: 136.9
click at [469, 118] on h2 "Análisis Afiliado - CUIL: 27591836957" at bounding box center [702, 111] width 1220 height 33
copy span "27591836957"
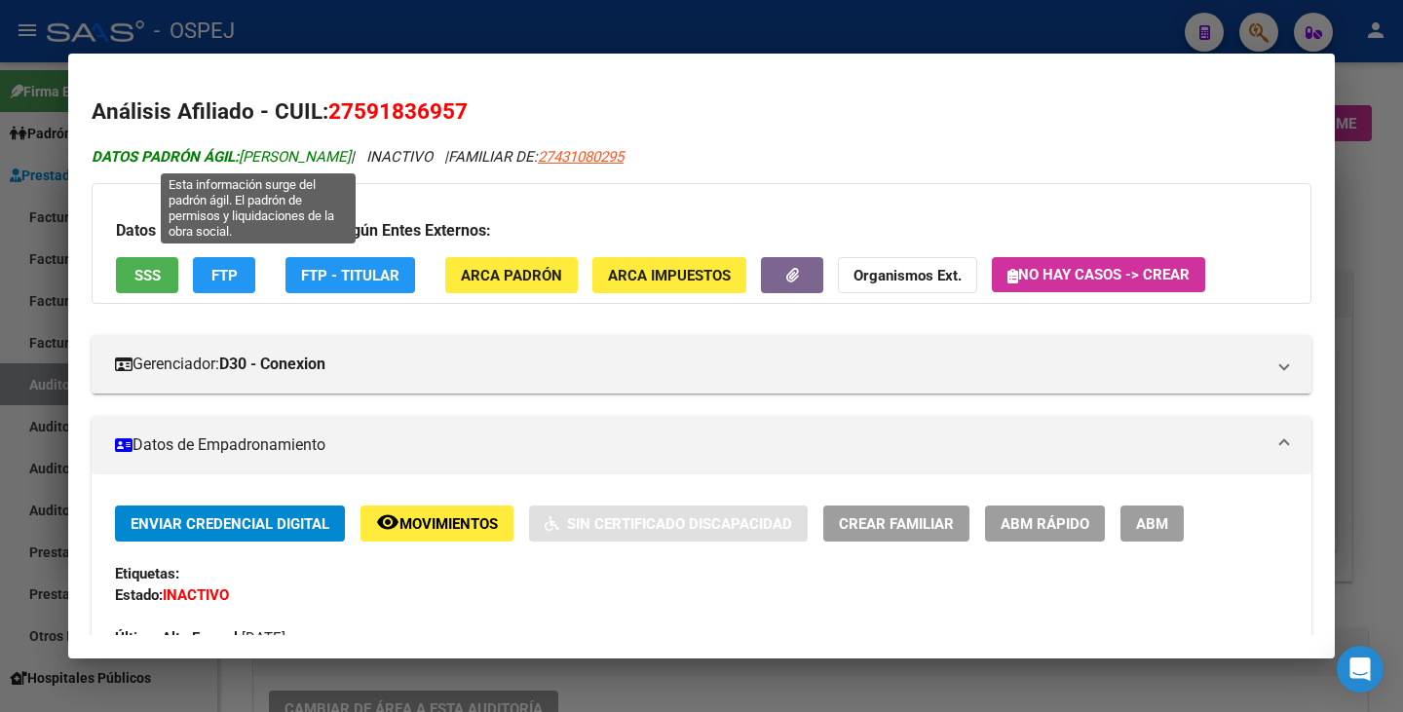
drag, startPoint x: 247, startPoint y: 153, endPoint x: 420, endPoint y: 148, distance: 173.5
click at [351, 148] on span "DATOS PADRÓN ÁGIL: NUÑEZ TIHAGO BENJAMIN" at bounding box center [221, 157] width 259 height 18
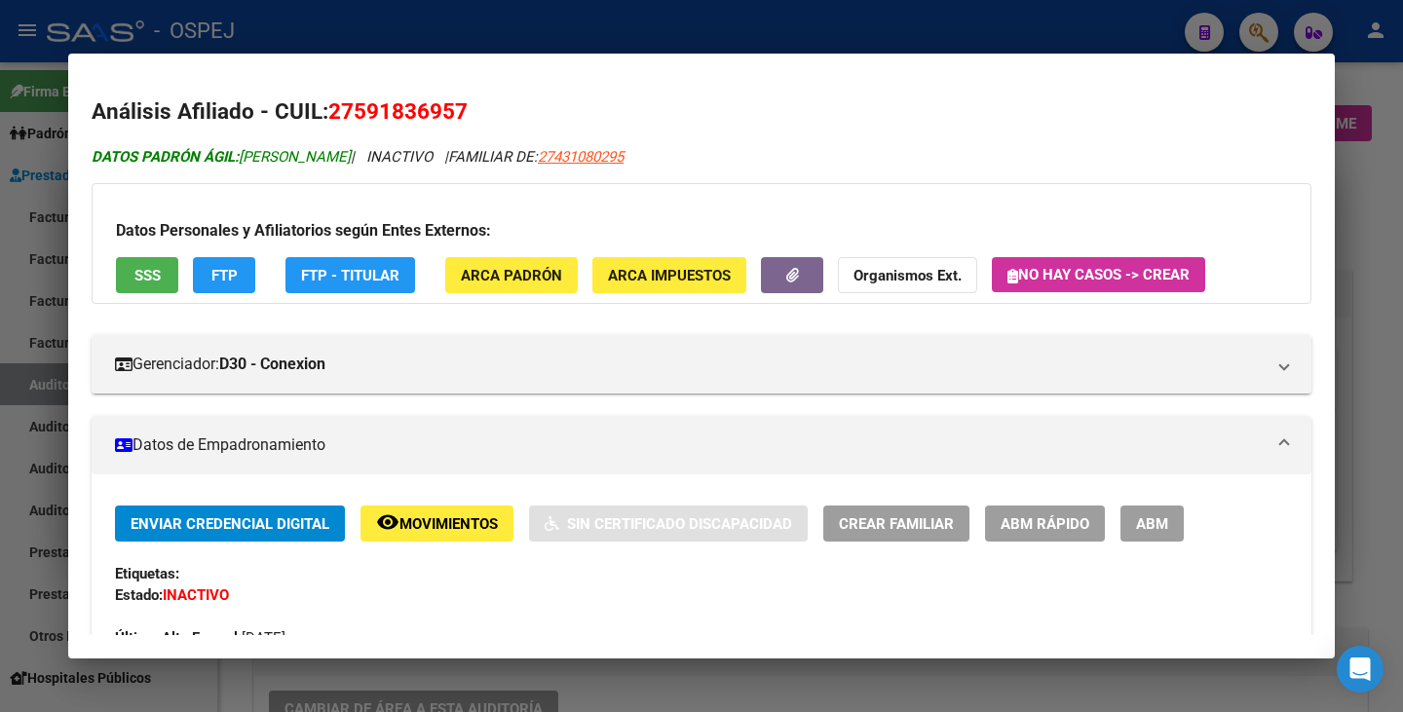
copy span "NUÑEZ TIHAGO BENJAMIN"
click at [46, 452] on div at bounding box center [701, 356] width 1403 height 712
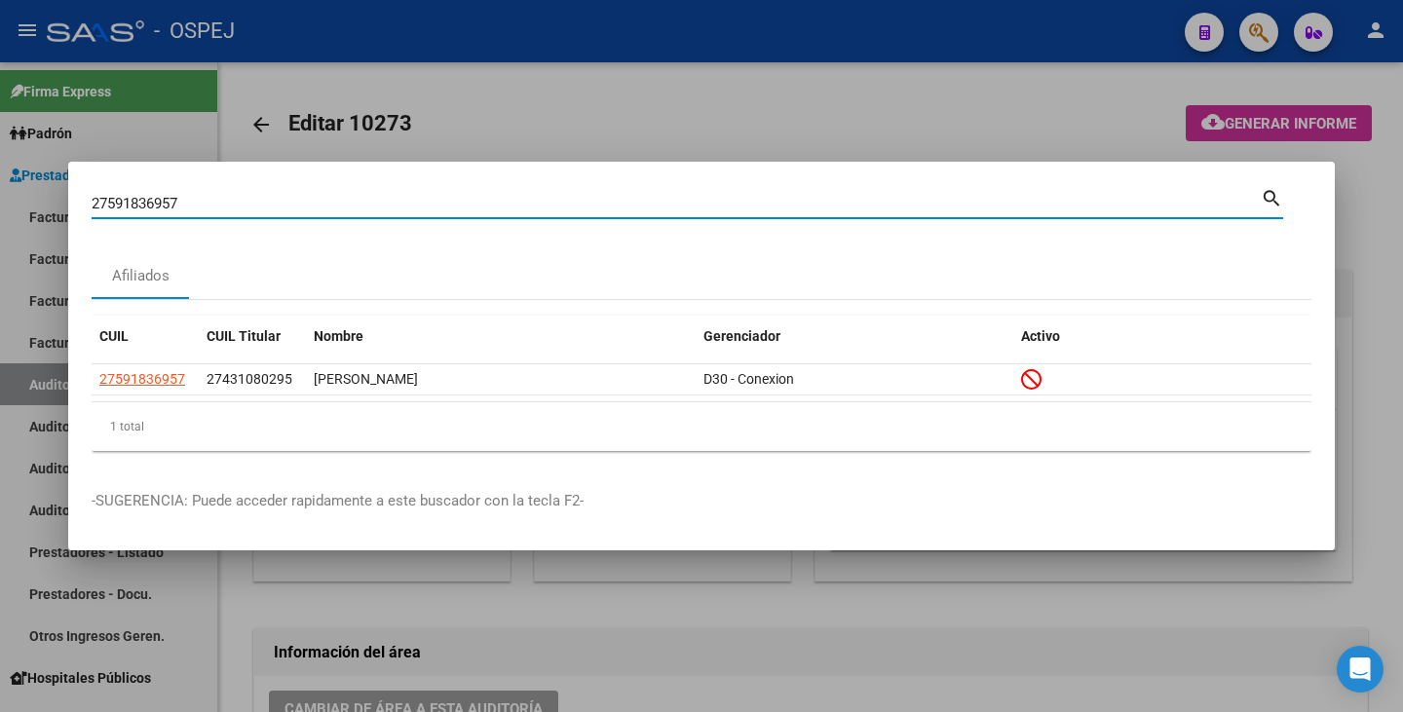
drag, startPoint x: 219, startPoint y: 204, endPoint x: 0, endPoint y: 174, distance: 221.2
click at [0, 174] on div "27591836957 Buscar (apellido, dni, cuil, nro traspaso, cuit, obra social) searc…" at bounding box center [701, 356] width 1403 height 712
paste input "38031129"
type input "38031129"
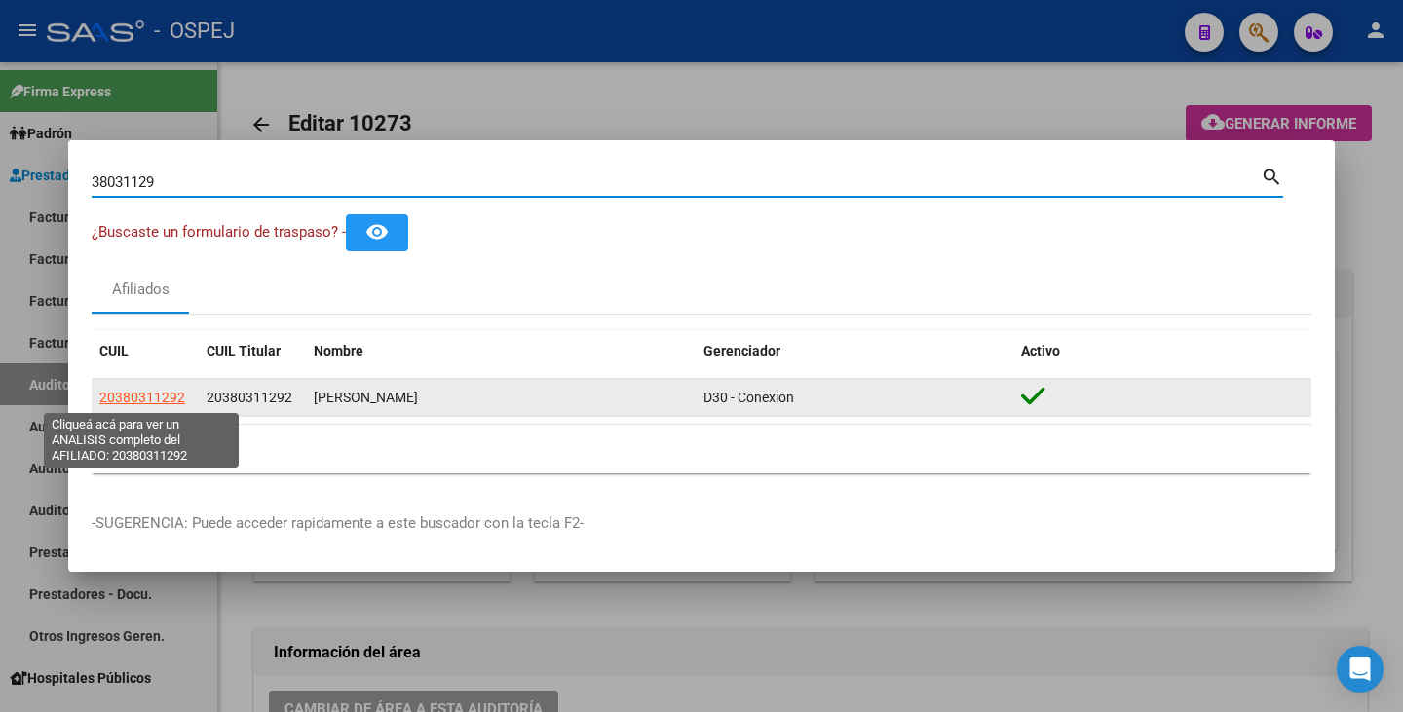
click at [155, 402] on span "20380311292" at bounding box center [142, 398] width 86 height 16
type textarea "20380311292"
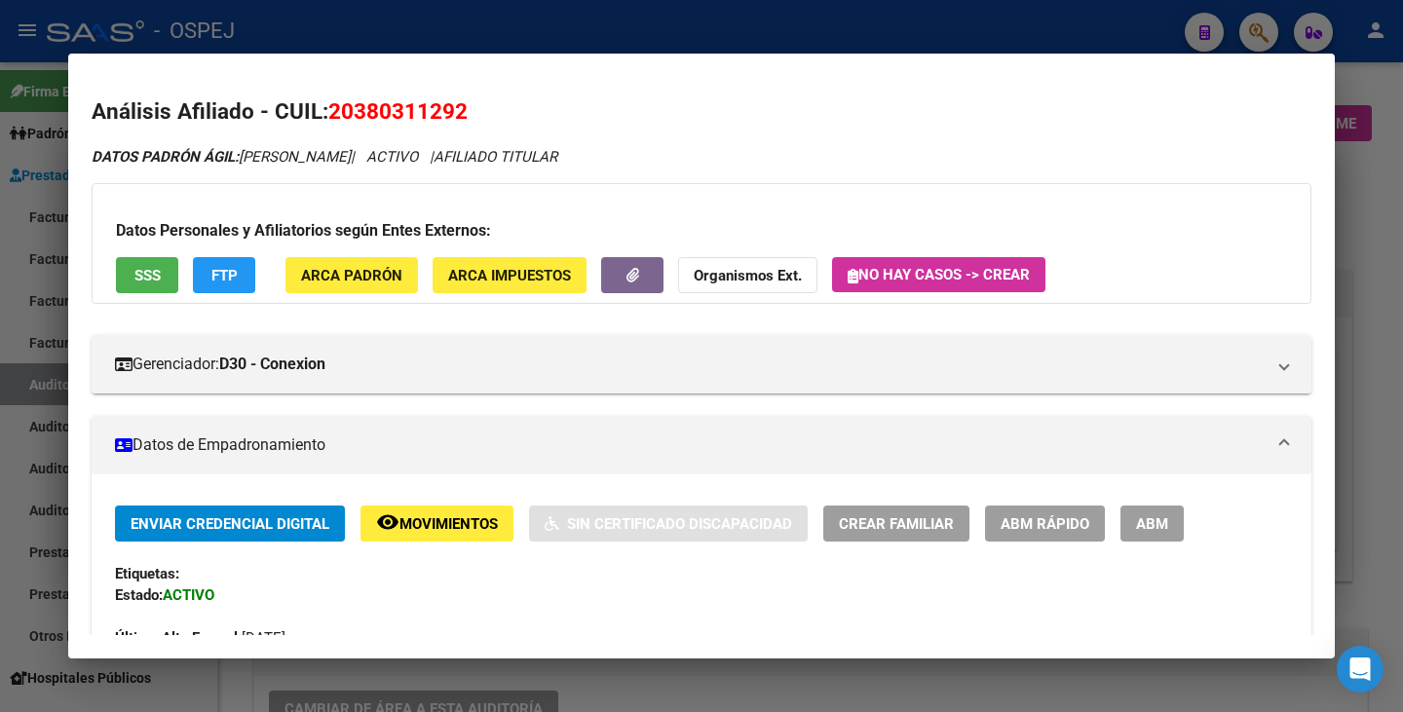
drag, startPoint x: 330, startPoint y: 105, endPoint x: 473, endPoint y: 106, distance: 142.3
click at [473, 106] on h2 "Análisis Afiliado - CUIL: 20380311292" at bounding box center [702, 111] width 1220 height 33
copy span "20380311292"
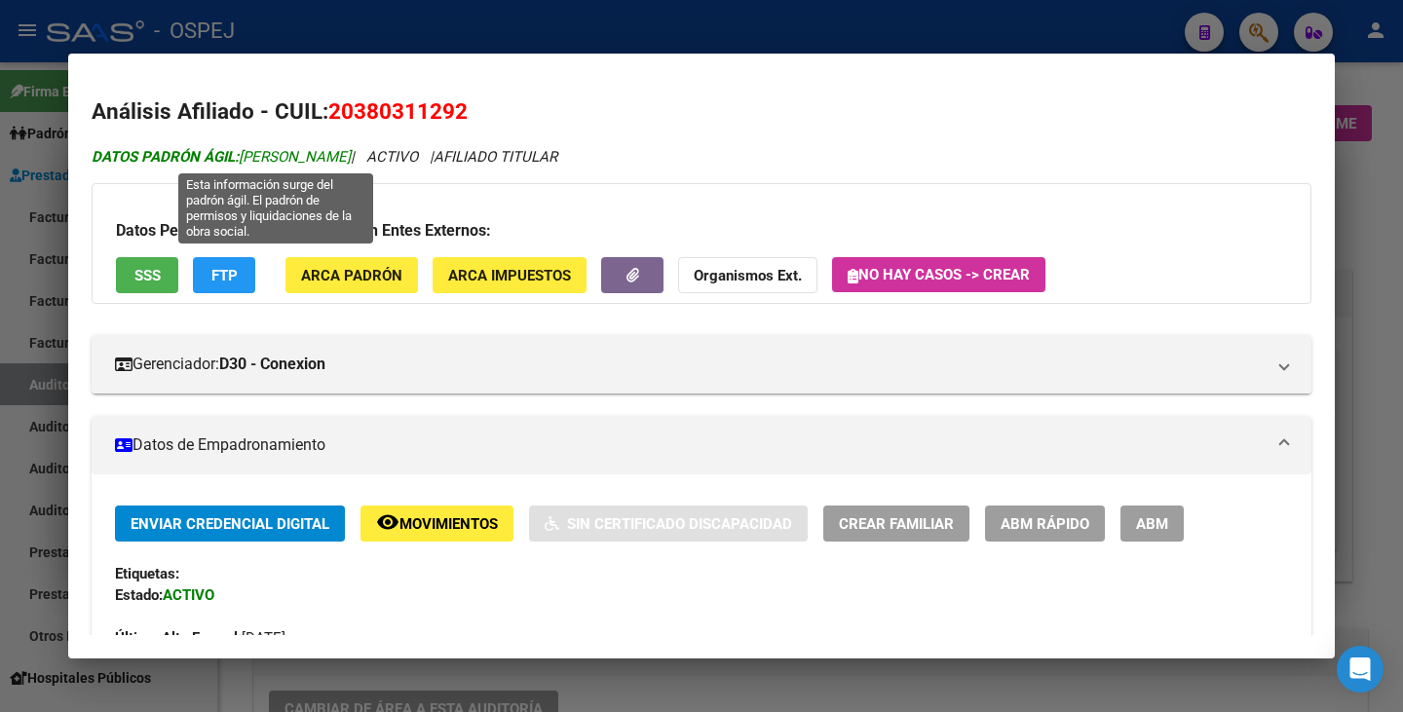
drag, startPoint x: 243, startPoint y: 157, endPoint x: 455, endPoint y: 147, distance: 212.7
click at [351, 148] on span "DATOS PADRÓN ÁGIL: MORALES MAXIMILIANO OSCAR" at bounding box center [221, 157] width 259 height 18
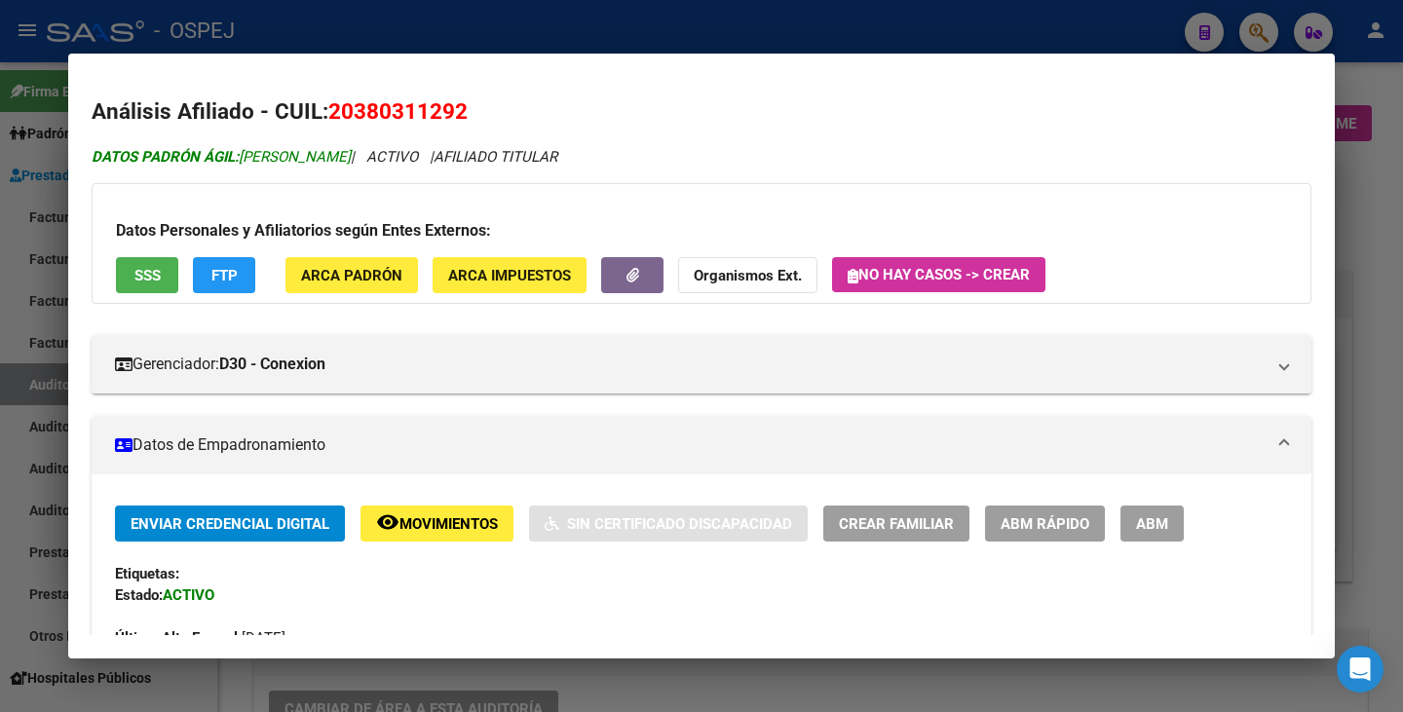
copy span "MORALES MAXIMILIANO OSCAR"
drag, startPoint x: 3, startPoint y: 358, endPoint x: 6, endPoint y: 348, distance: 10.2
click at [4, 358] on div at bounding box center [701, 356] width 1403 height 712
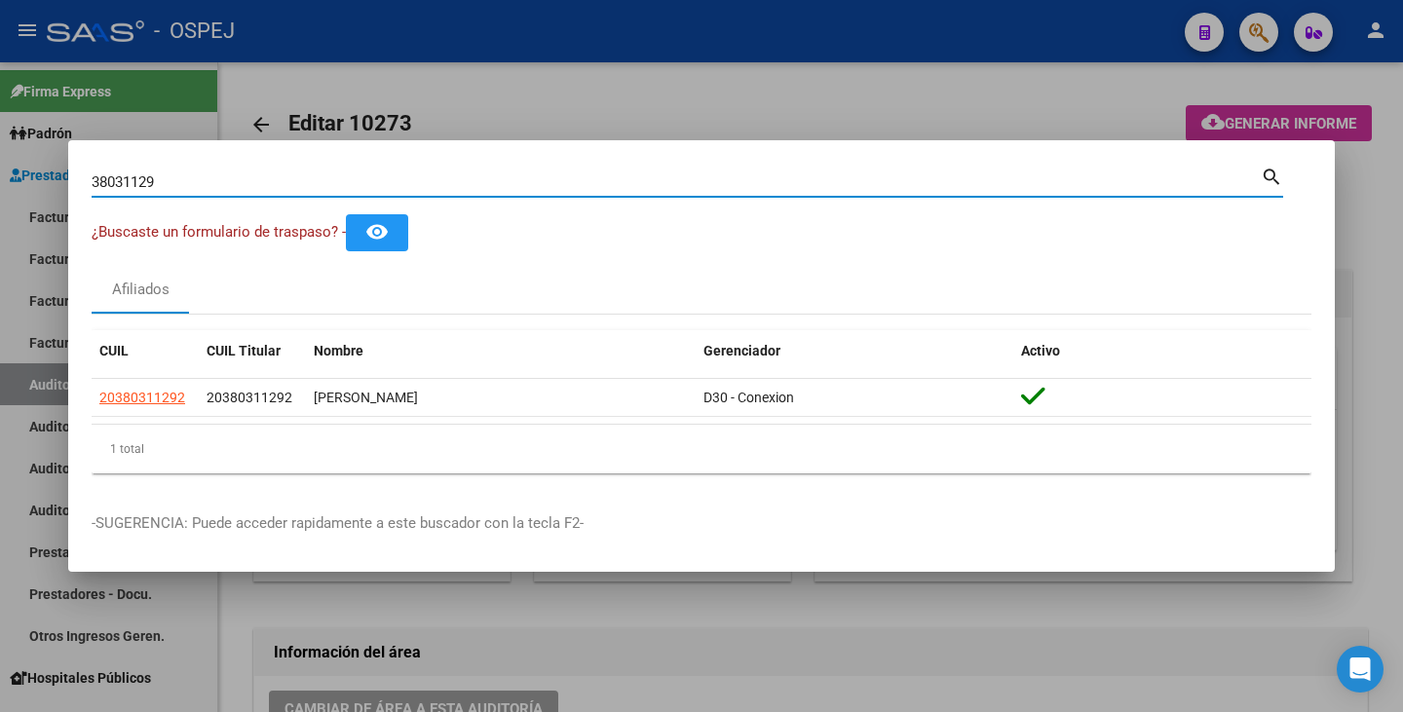
drag, startPoint x: 209, startPoint y: 187, endPoint x: 22, endPoint y: 154, distance: 189.0
click at [22, 154] on div "38031129 Buscar (apellido, dni, cuil, nro traspaso, cuit, obra social) search ¿…" at bounding box center [701, 356] width 1403 height 712
paste input "21891386"
type input "21891386"
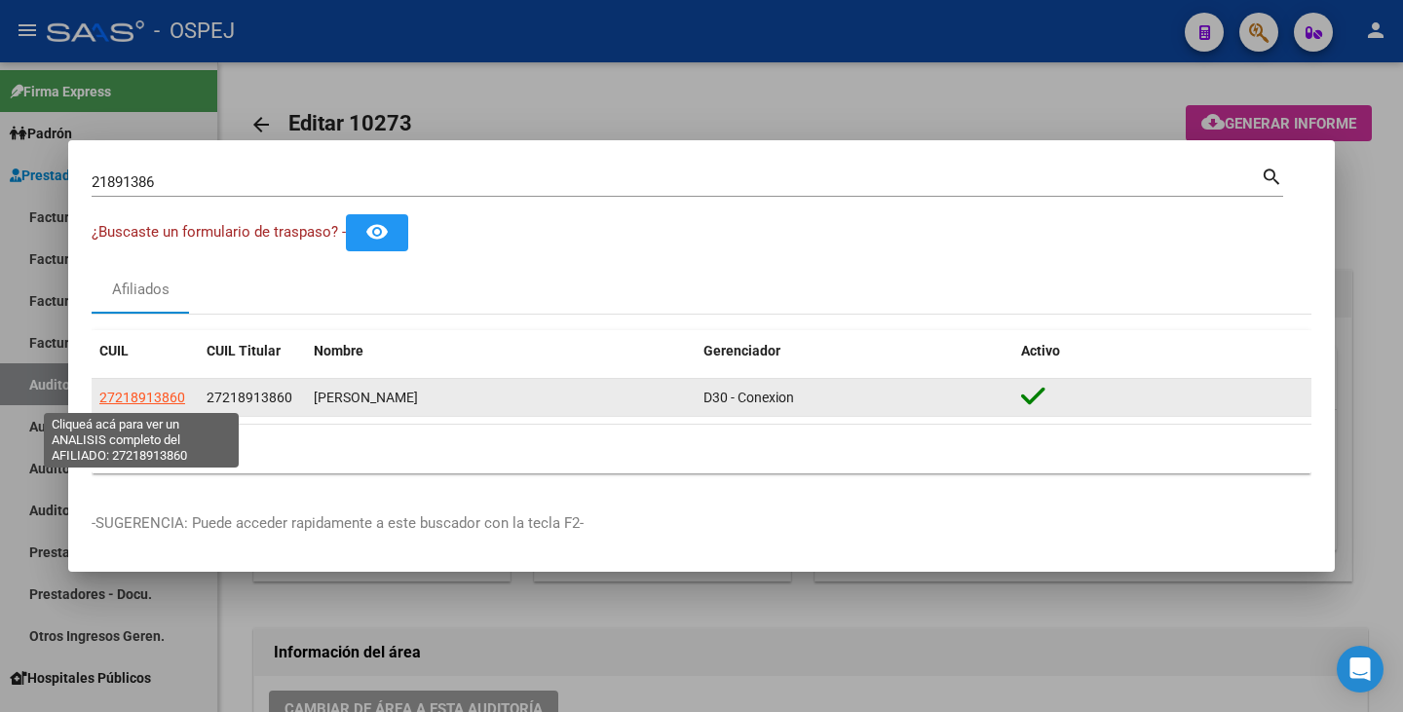
click at [151, 395] on span "27218913860" at bounding box center [142, 398] width 86 height 16
type textarea "27218913860"
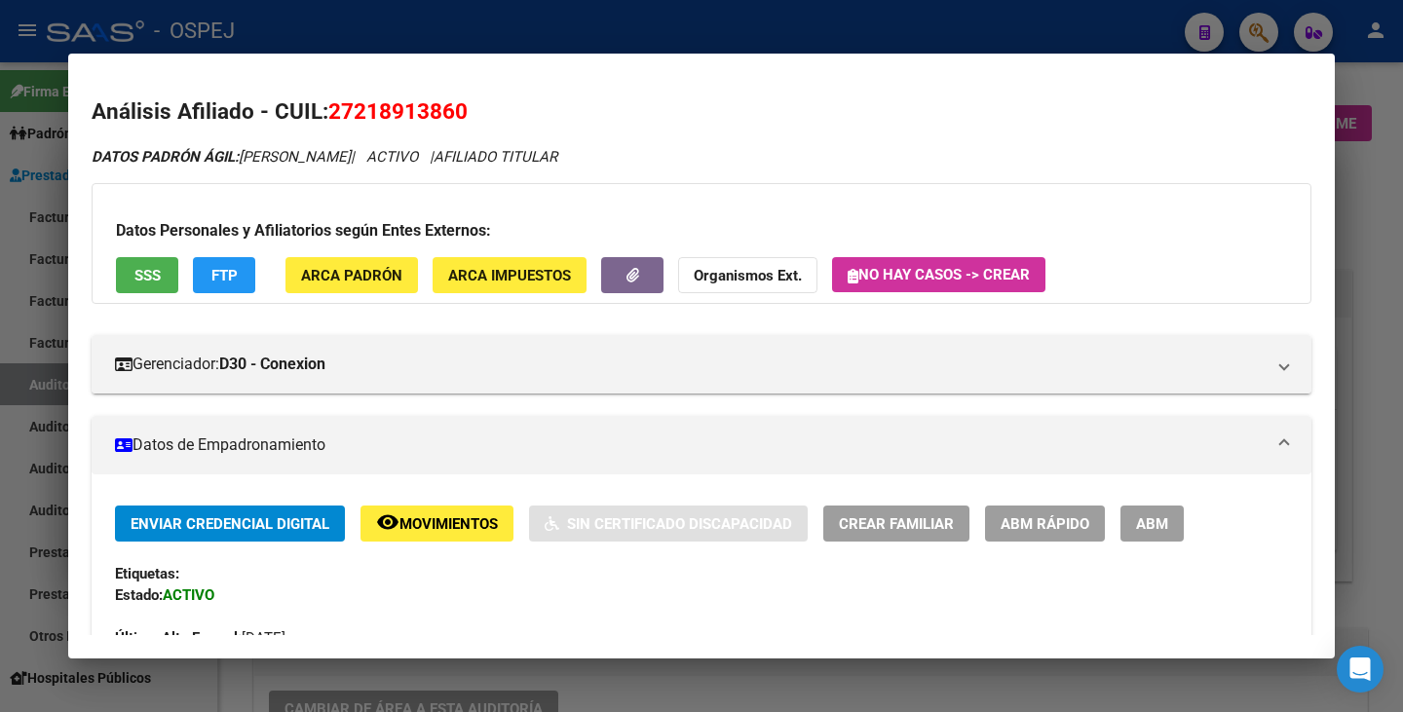
drag, startPoint x: 338, startPoint y: 112, endPoint x: 495, endPoint y: 89, distance: 158.6
click at [495, 89] on mat-dialog-content "Análisis Afiliado - CUIL: 27218913860 DATOS PADRÓN ÁGIL: SANCHEZ MARTA ALEJANDR…" at bounding box center [701, 356] width 1267 height 558
click at [478, 112] on h2 "Análisis Afiliado - CUIL: 27218913860" at bounding box center [702, 111] width 1220 height 33
drag, startPoint x: 334, startPoint y: 112, endPoint x: 474, endPoint y: 109, distance: 139.4
click at [474, 109] on h2 "Análisis Afiliado - CUIL: 27218913860" at bounding box center [702, 111] width 1220 height 33
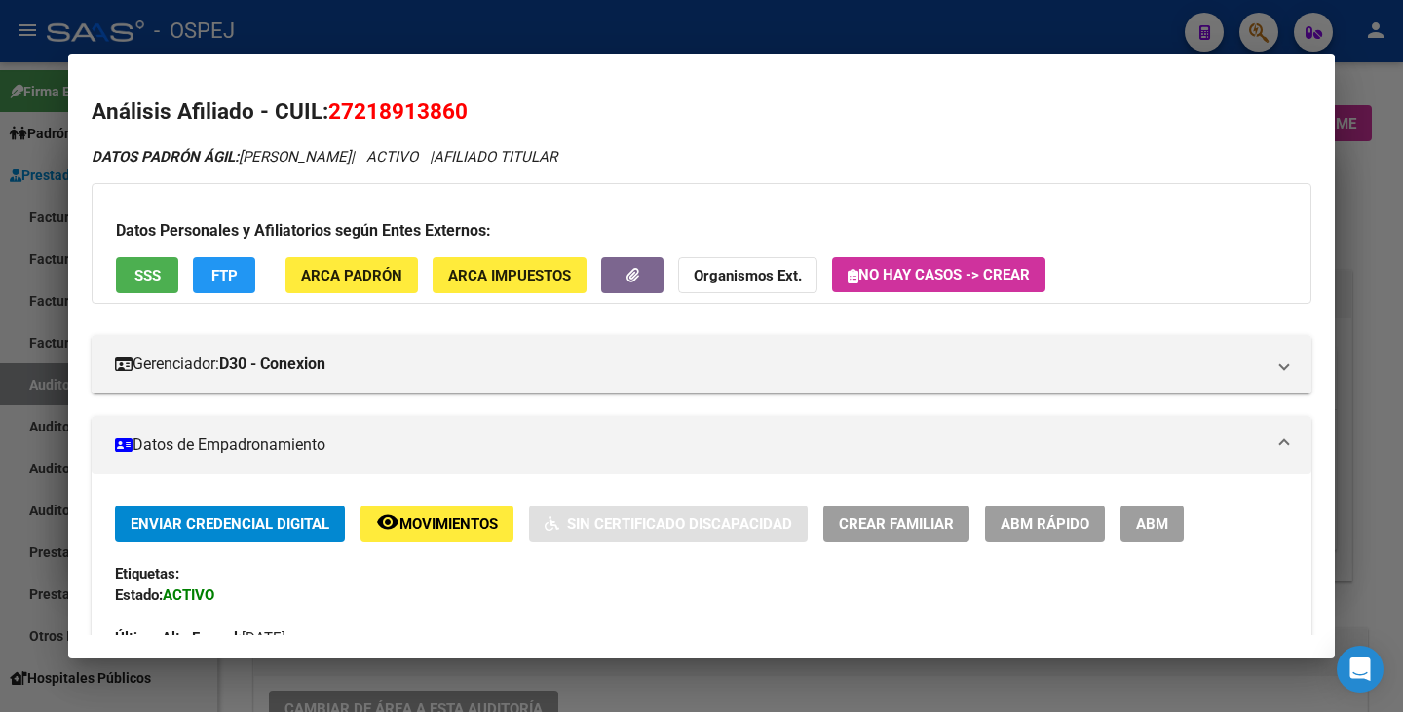
drag, startPoint x: 401, startPoint y: 129, endPoint x: 360, endPoint y: 116, distance: 42.8
click at [360, 116] on span "27218913860" at bounding box center [397, 110] width 139 height 25
drag, startPoint x: 334, startPoint y: 112, endPoint x: 462, endPoint y: 111, distance: 127.7
click at [463, 111] on span "27218913860" at bounding box center [397, 110] width 139 height 25
click at [29, 427] on div at bounding box center [701, 356] width 1403 height 712
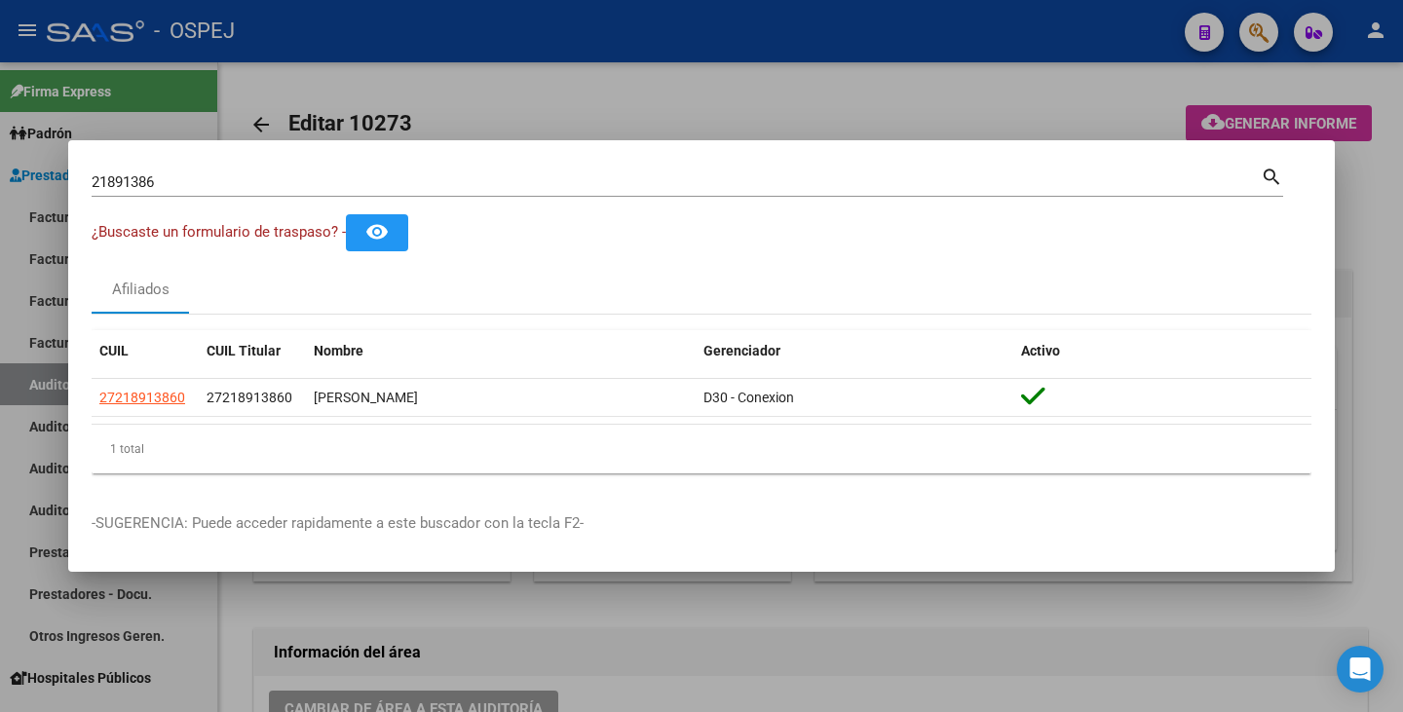
click at [382, 286] on div "Afiliados" at bounding box center [702, 290] width 1220 height 47
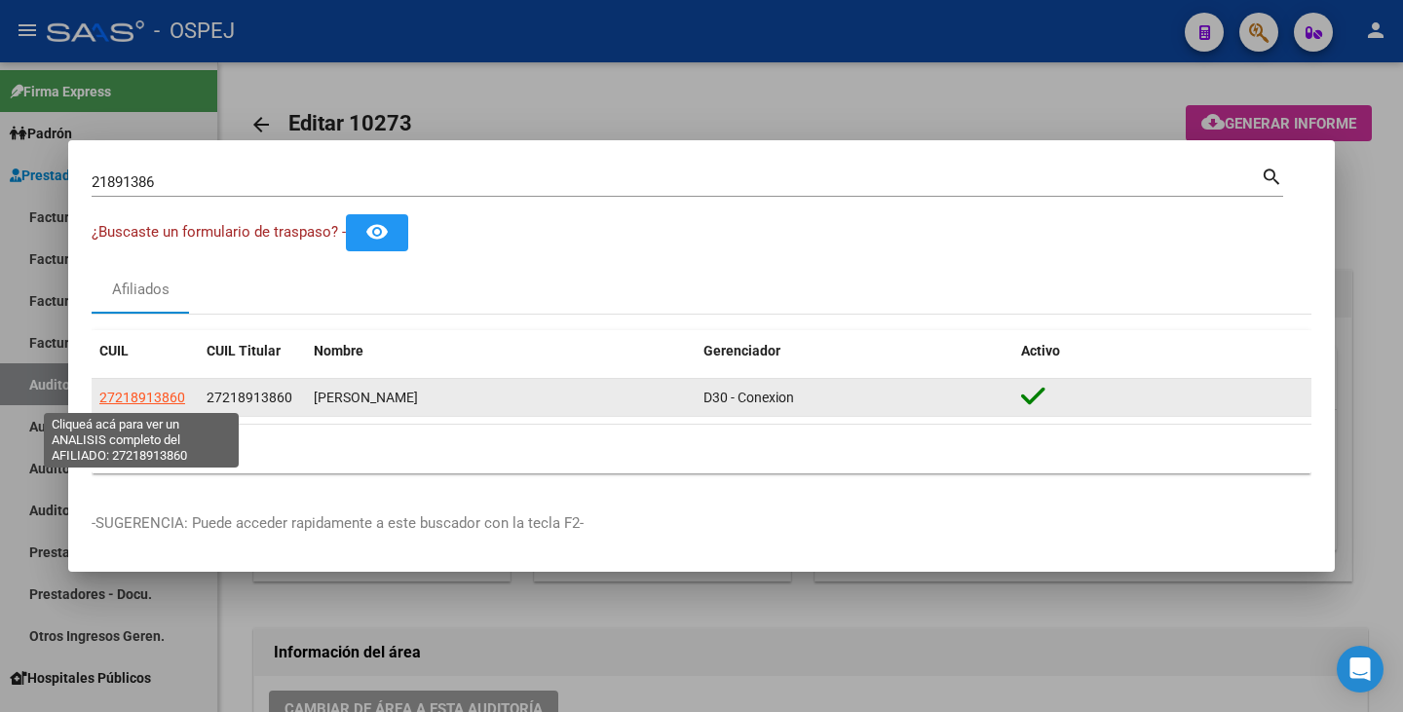
click at [132, 401] on span "27218913860" at bounding box center [142, 398] width 86 height 16
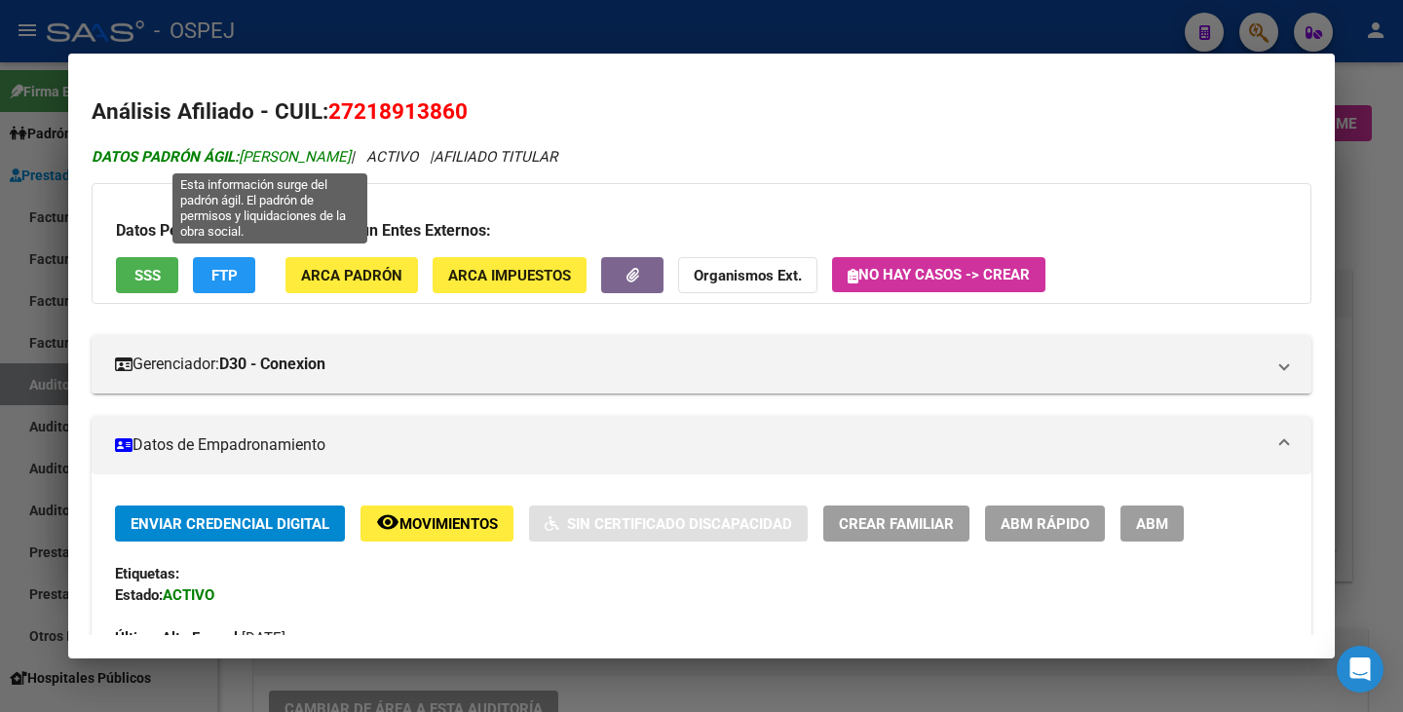
drag, startPoint x: 245, startPoint y: 153, endPoint x: 444, endPoint y: 151, distance: 199.8
click at [351, 151] on span "DATOS PADRÓN ÁGIL: SANCHEZ MARTA ALEJANDRA" at bounding box center [221, 157] width 259 height 18
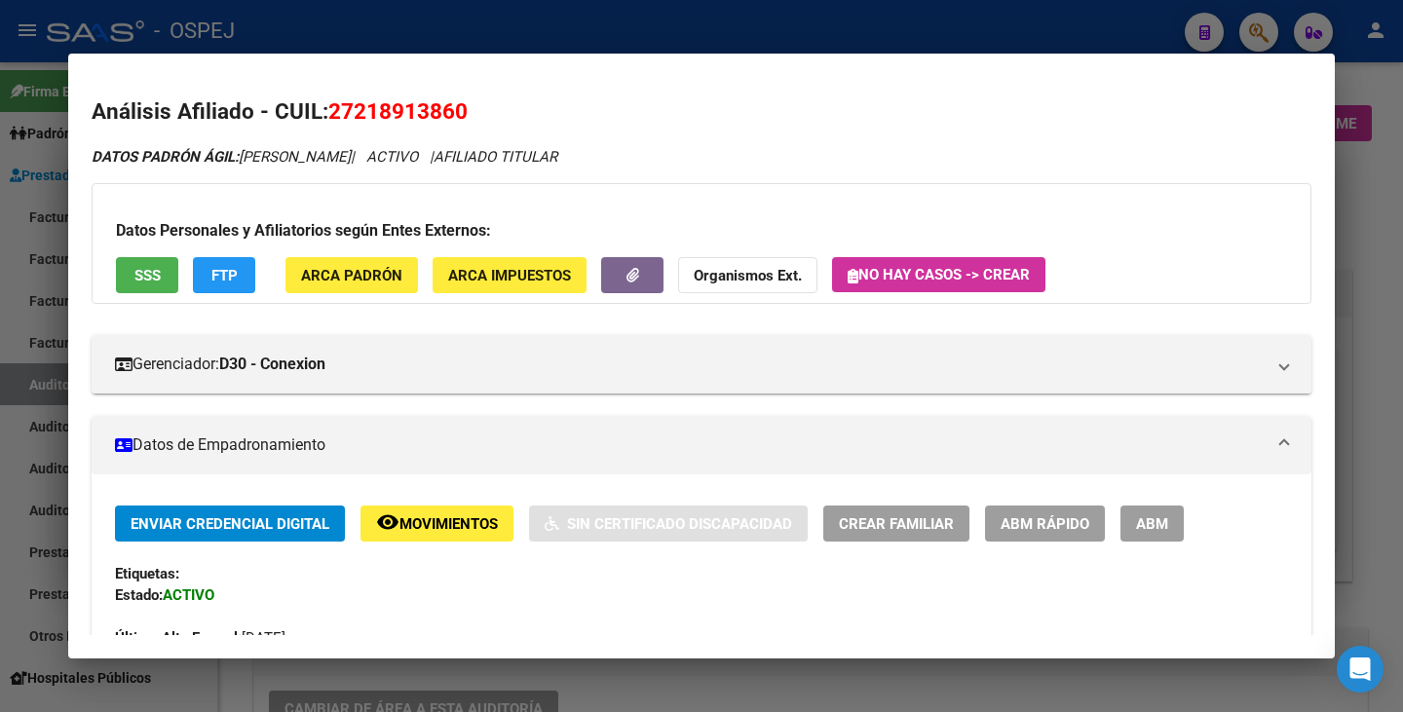
click at [27, 216] on div at bounding box center [701, 356] width 1403 height 712
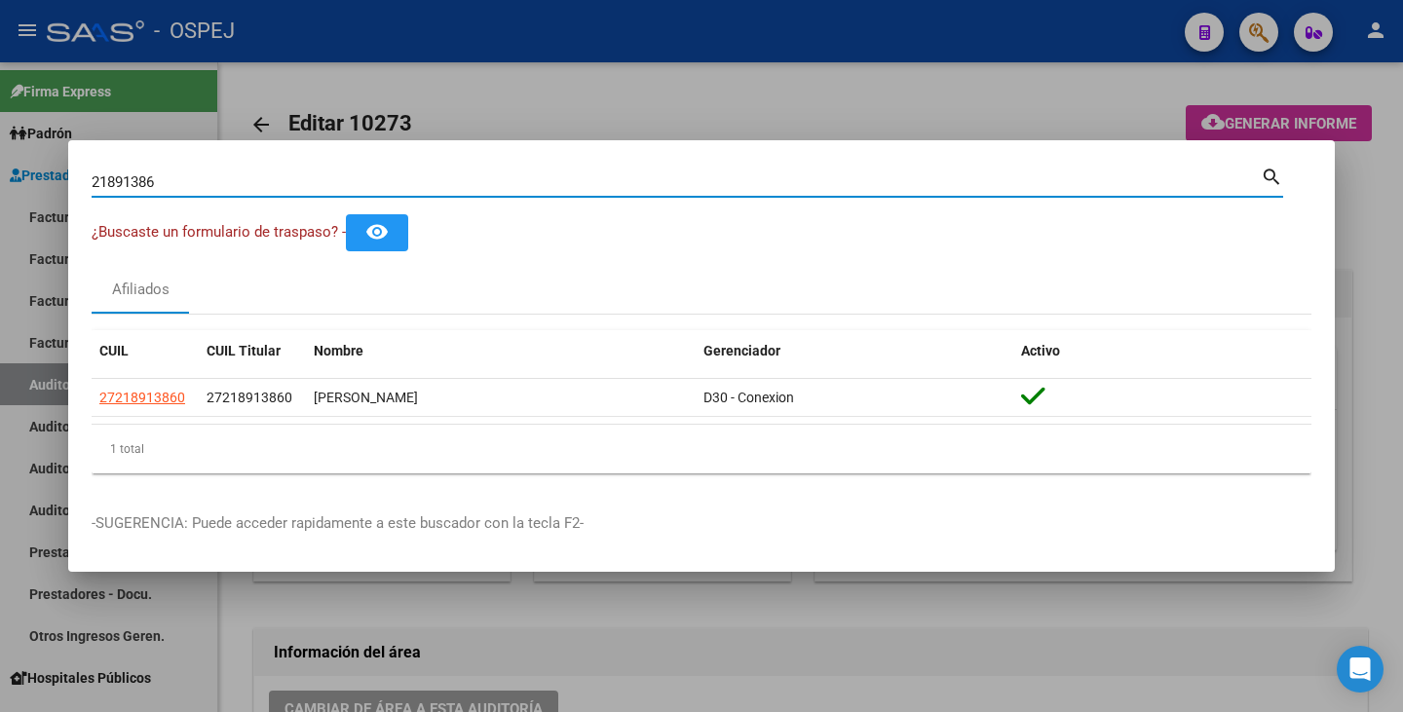
drag, startPoint x: 184, startPoint y: 180, endPoint x: 0, endPoint y: 138, distance: 188.9
click at [0, 138] on div "21891386 Buscar (apellido, dni, cuil, nro traspaso, cuit, obra social) search ¿…" at bounding box center [701, 356] width 1403 height 712
paste input "24921312"
type input "24921312"
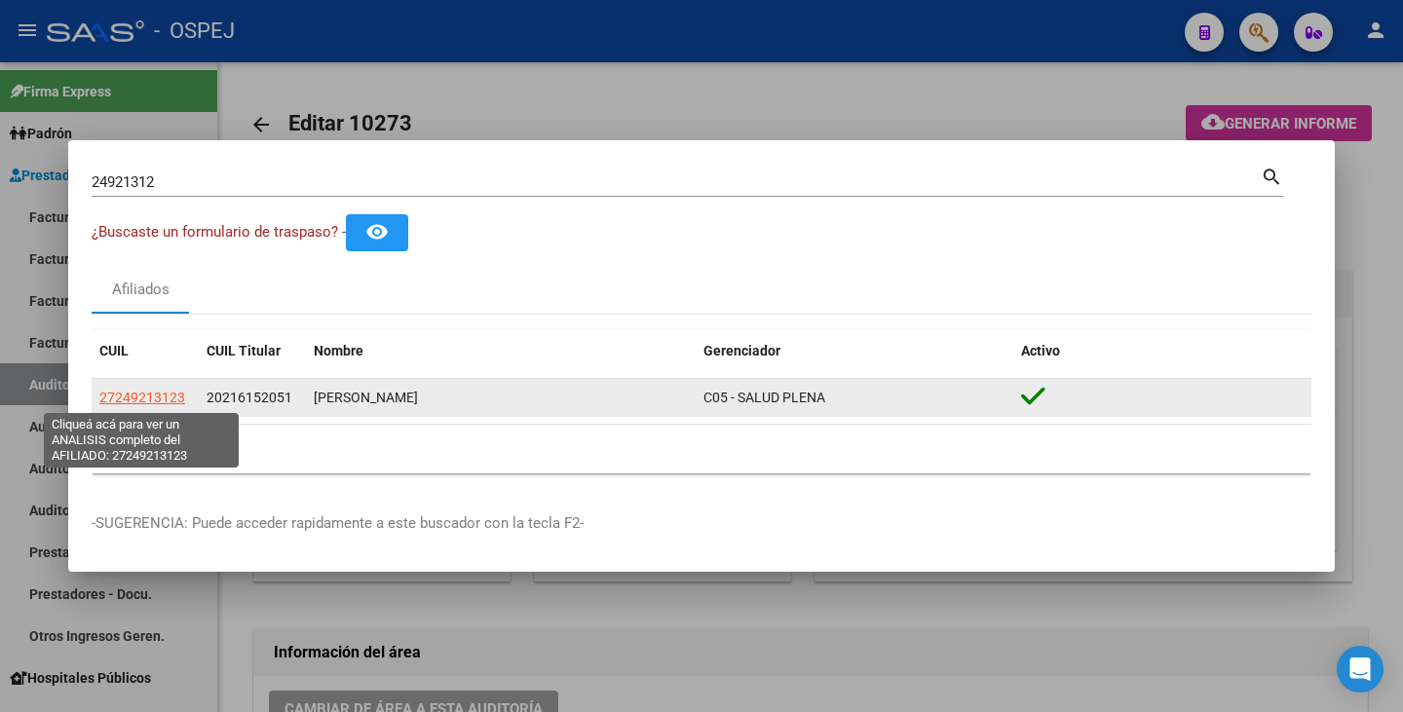
click at [119, 396] on span "27249213123" at bounding box center [142, 398] width 86 height 16
type textarea "27249213123"
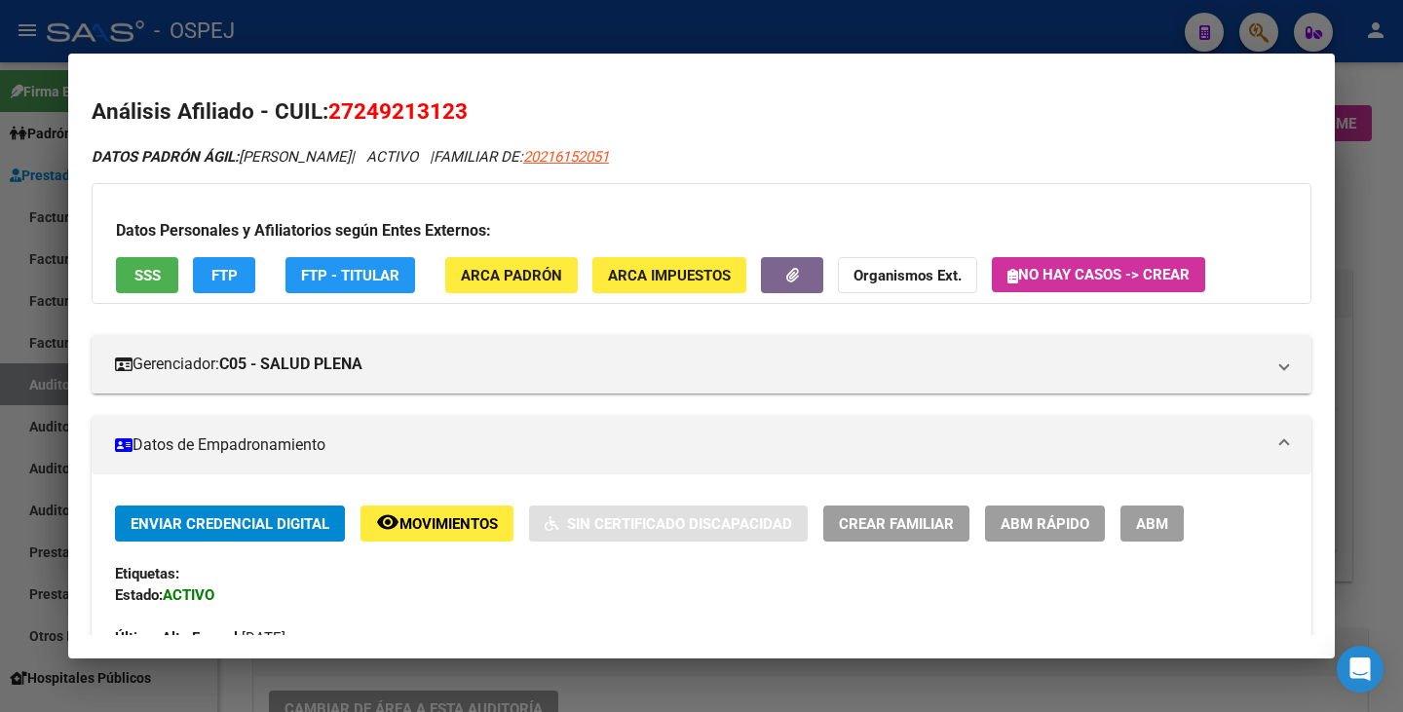
drag, startPoint x: 331, startPoint y: 112, endPoint x: 507, endPoint y: 111, distance: 175.4
click at [507, 111] on h2 "Análisis Afiliado - CUIL: 27249213123" at bounding box center [702, 111] width 1220 height 33
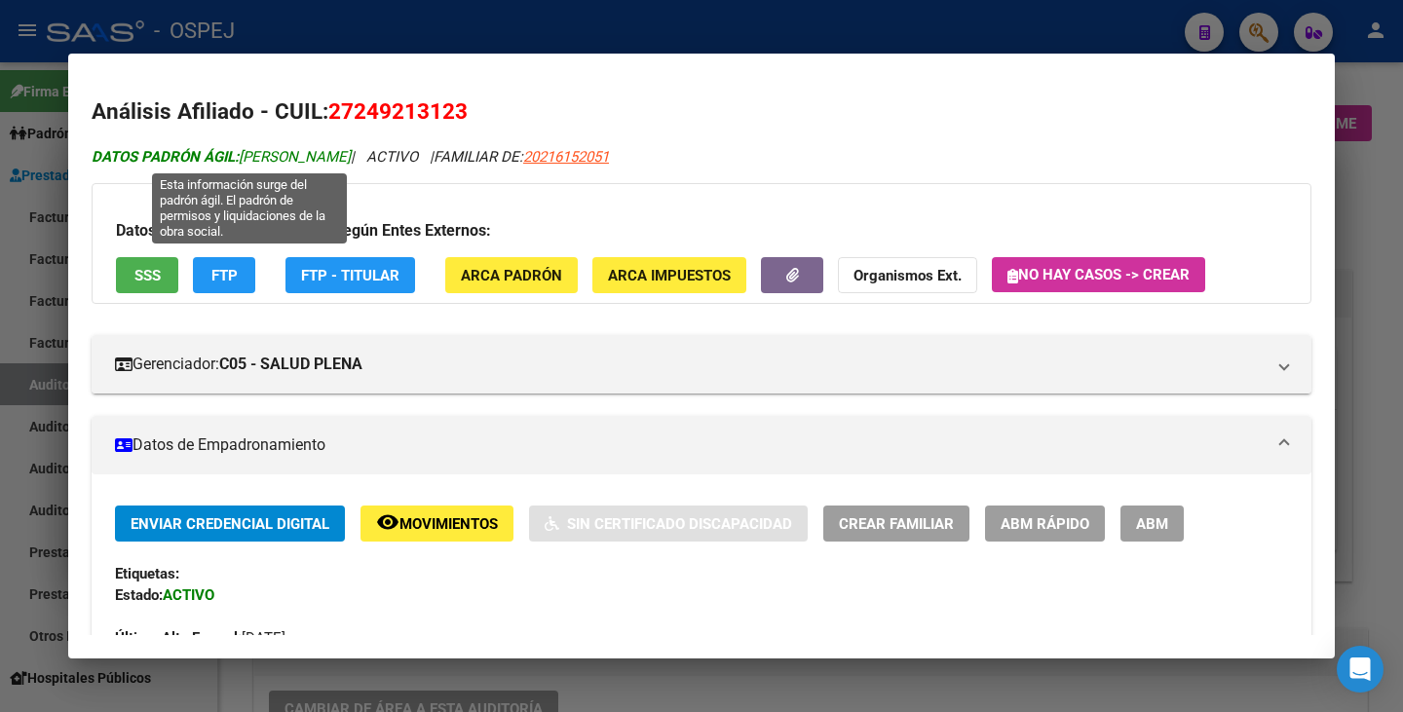
drag, startPoint x: 246, startPoint y: 155, endPoint x: 397, endPoint y: 161, distance: 151.2
click at [351, 161] on span "DATOS PADRÓN ÁGIL: LUNA ANDREA PATRICIA" at bounding box center [221, 157] width 259 height 18
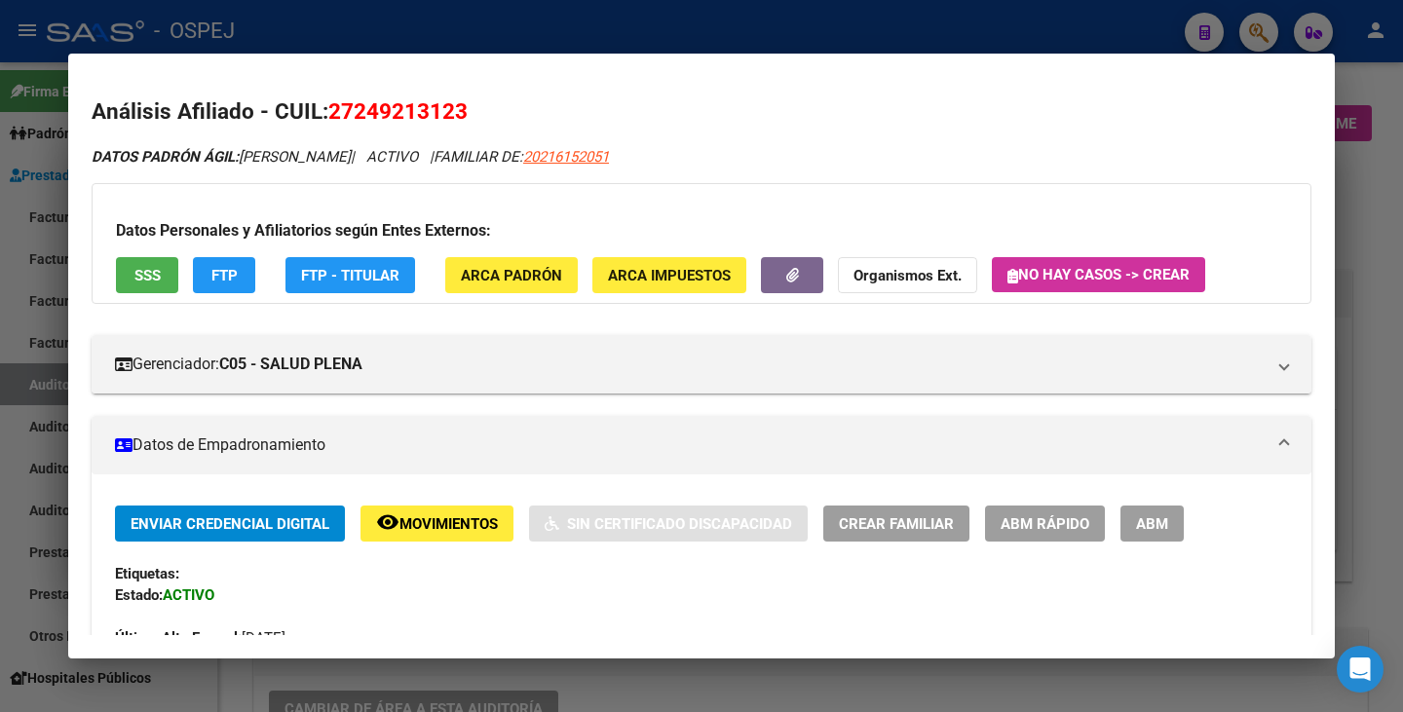
drag, startPoint x: 1, startPoint y: 338, endPoint x: 147, endPoint y: 244, distance: 174.1
click at [1, 337] on div at bounding box center [701, 356] width 1403 height 712
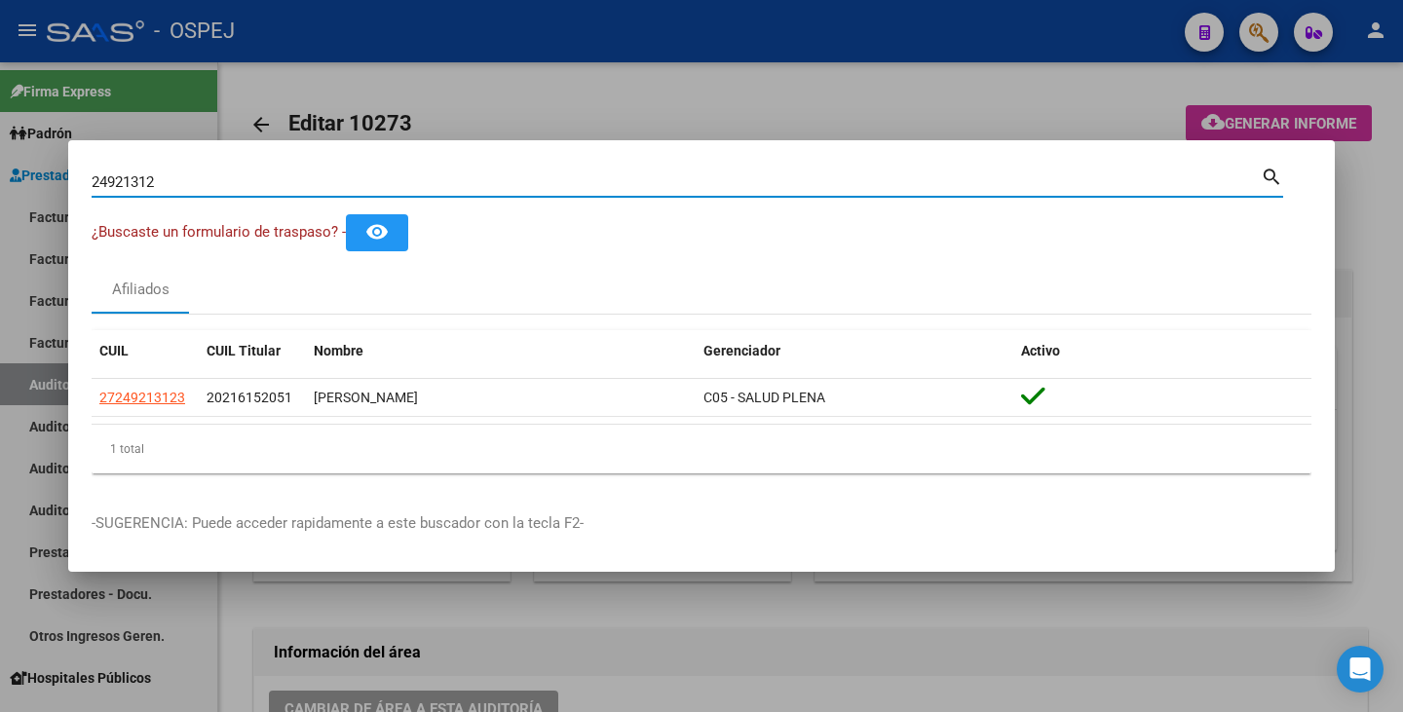
drag, startPoint x: 201, startPoint y: 182, endPoint x: 3, endPoint y: 156, distance: 199.6
click at [3, 156] on div "24921312 Buscar (apellido, dni, cuil, nro traspaso, cuit, obra social) search ¿…" at bounding box center [701, 356] width 1403 height 712
paste input "93770681"
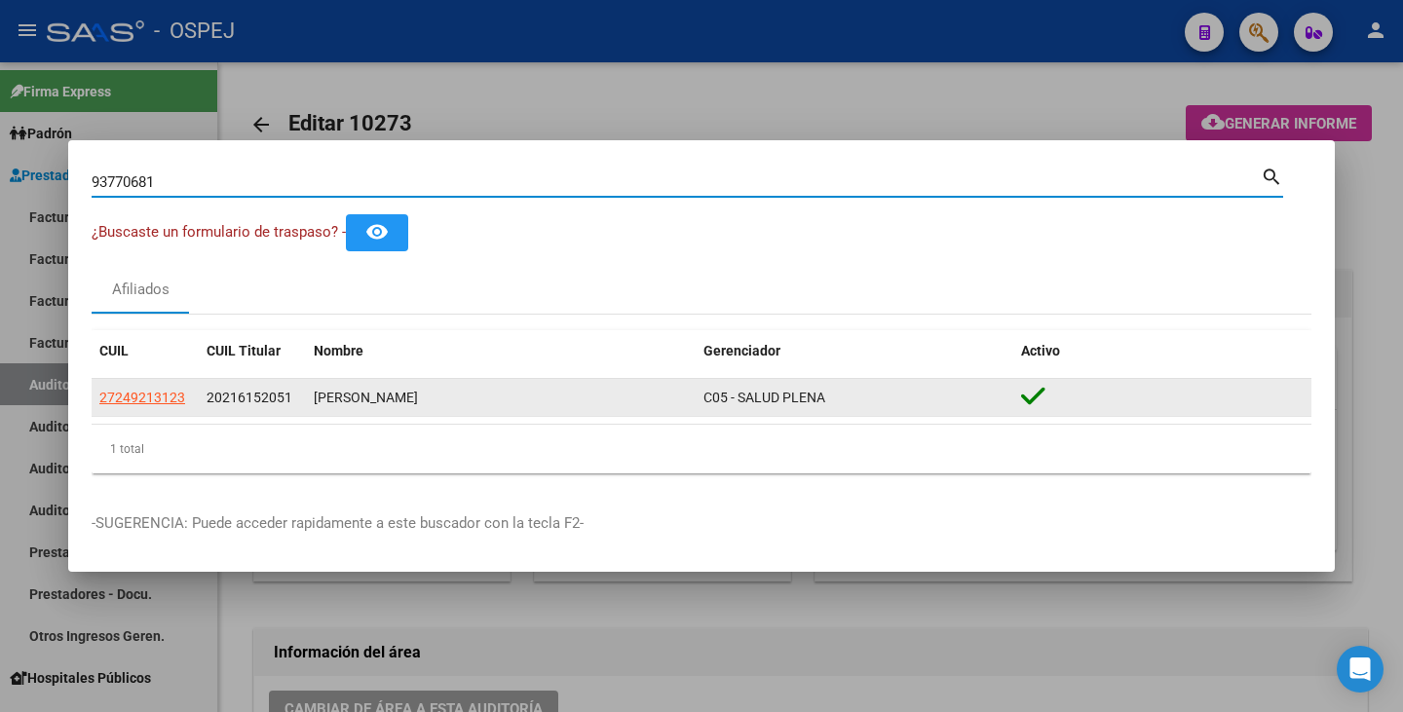
type input "93770681"
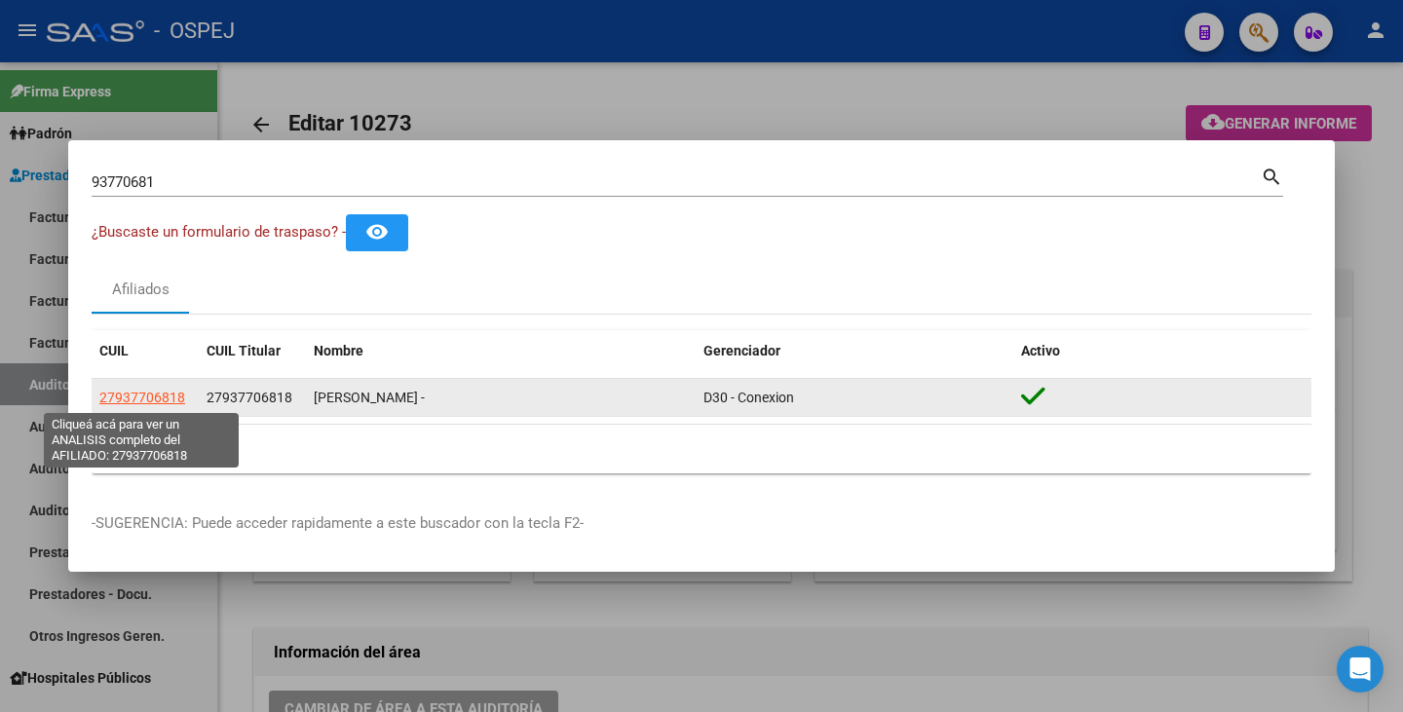
click at [126, 398] on span "27937706818" at bounding box center [142, 398] width 86 height 16
type textarea "27937706818"
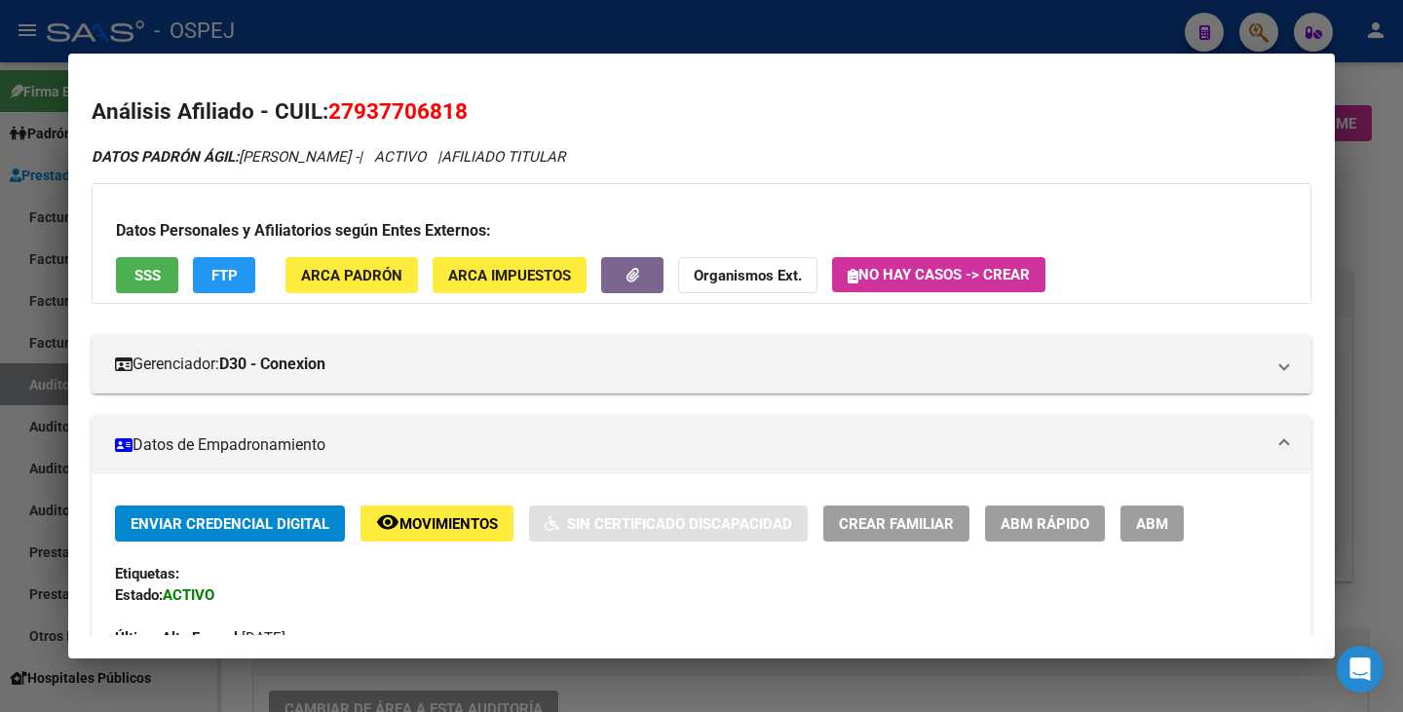
drag, startPoint x: 333, startPoint y: 102, endPoint x: 484, endPoint y: 110, distance: 151.2
click at [484, 110] on h2 "Análisis Afiliado - CUIL: 27937706818" at bounding box center [702, 111] width 1220 height 33
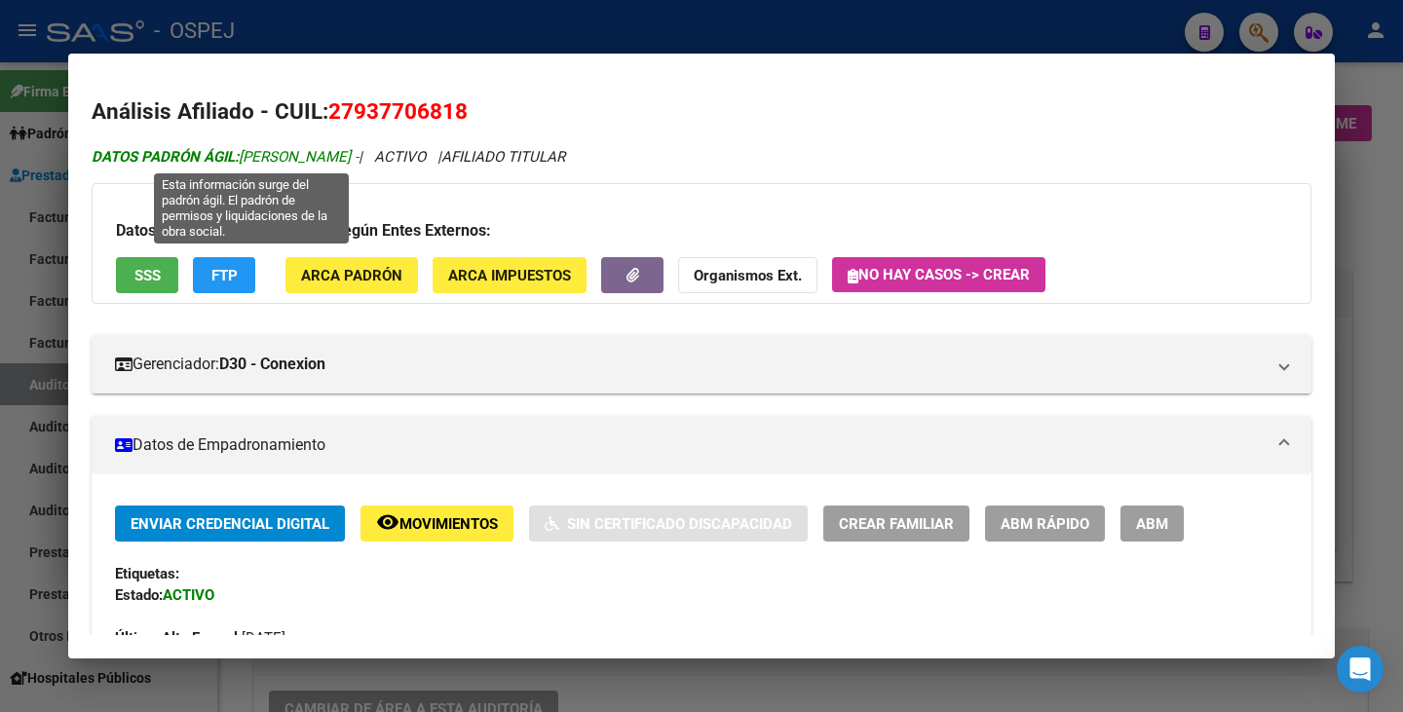
drag, startPoint x: 244, startPoint y: 149, endPoint x: 399, endPoint y: 153, distance: 155.0
click at [359, 153] on span "DATOS PADRÓN ÁGIL: VERA BASCOPE MIRIAN -" at bounding box center [225, 157] width 267 height 18
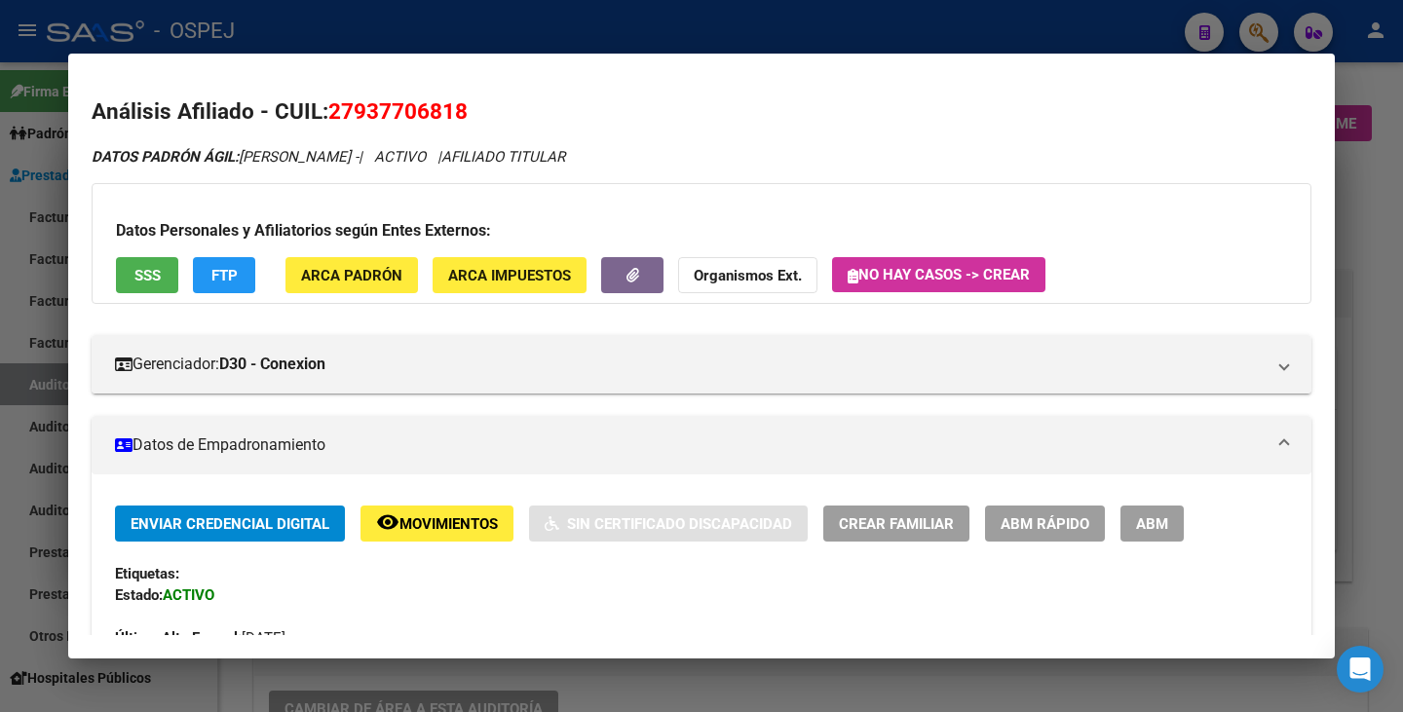
drag, startPoint x: 31, startPoint y: 320, endPoint x: 47, endPoint y: 304, distance: 22.0
click at [31, 319] on div at bounding box center [701, 356] width 1403 height 712
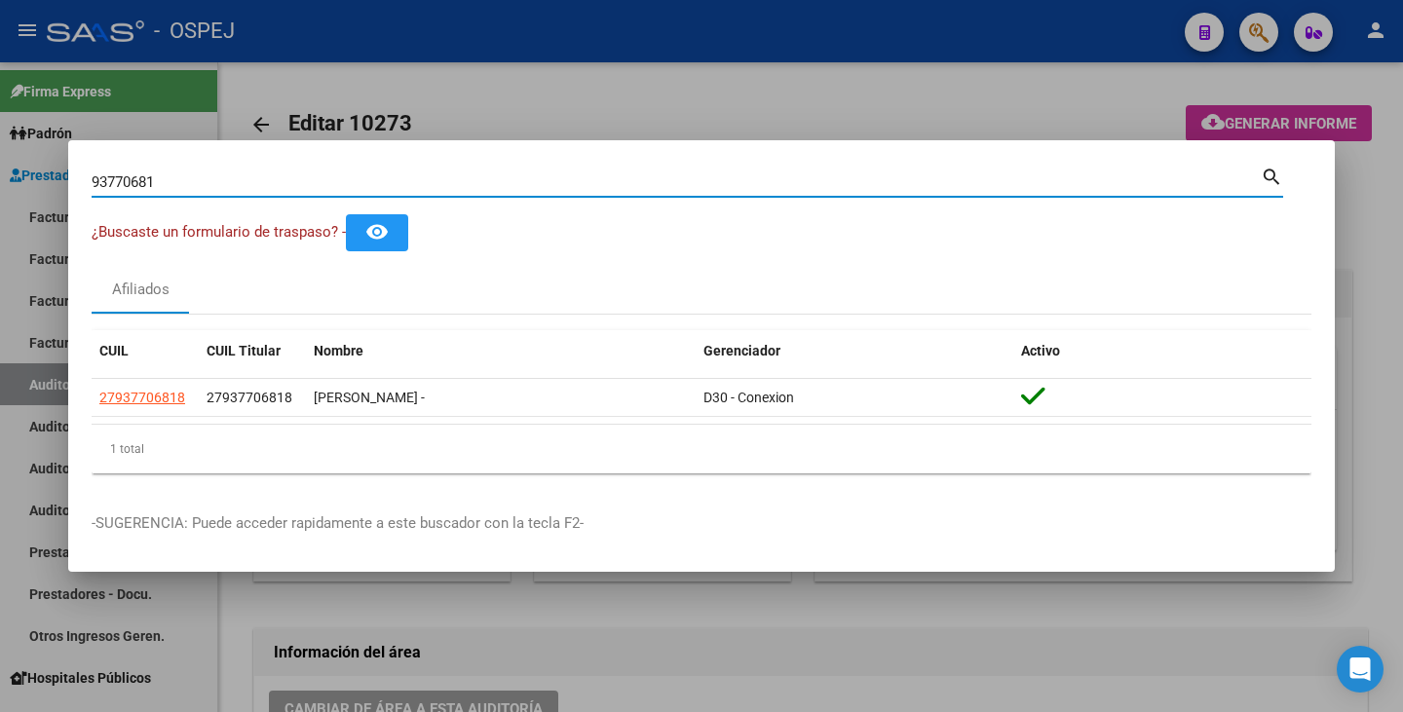
drag, startPoint x: 170, startPoint y: 182, endPoint x: 32, endPoint y: 142, distance: 143.1
click at [32, 142] on div "93770681 Buscar (apellido, dni, cuil, nro traspaso, cuit, obra social) search ¿…" at bounding box center [701, 356] width 1403 height 712
paste input "52701991"
type input "52701991"
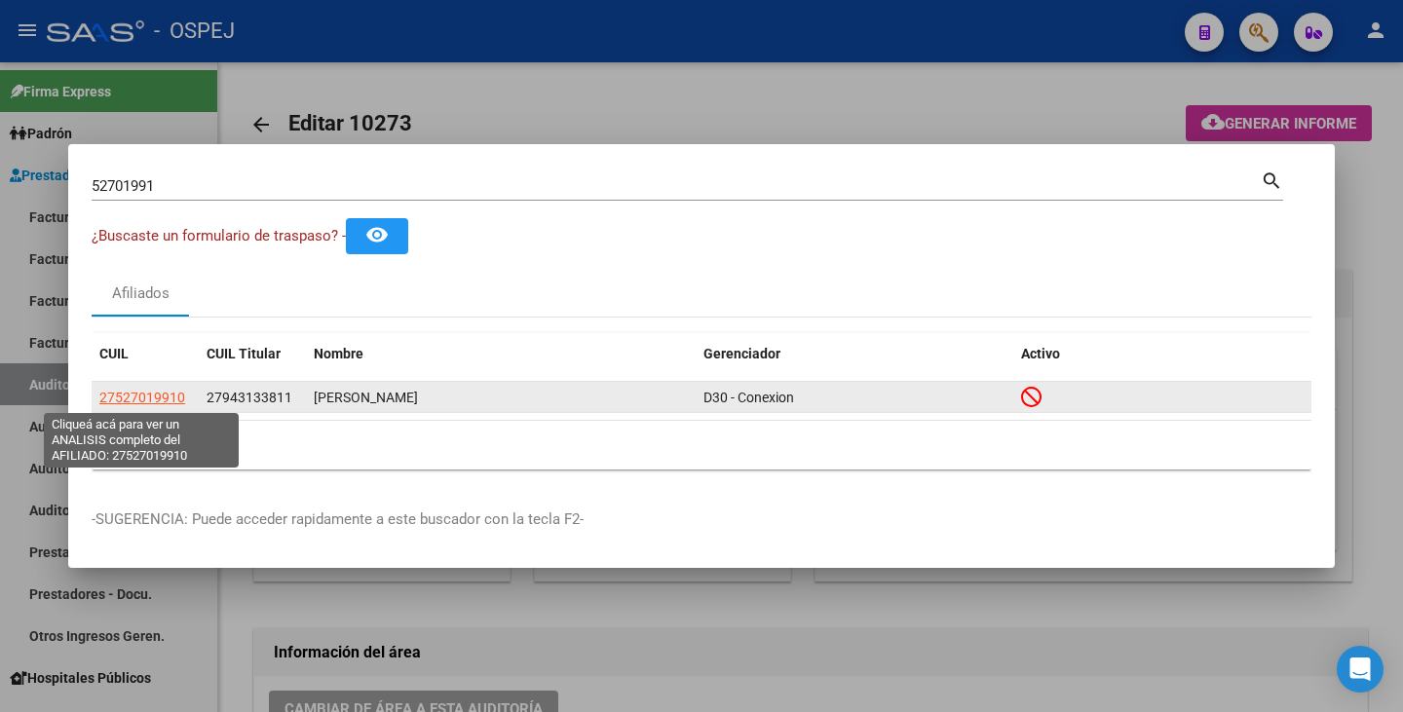
click at [139, 397] on span "27527019910" at bounding box center [142, 398] width 86 height 16
type textarea "27527019910"
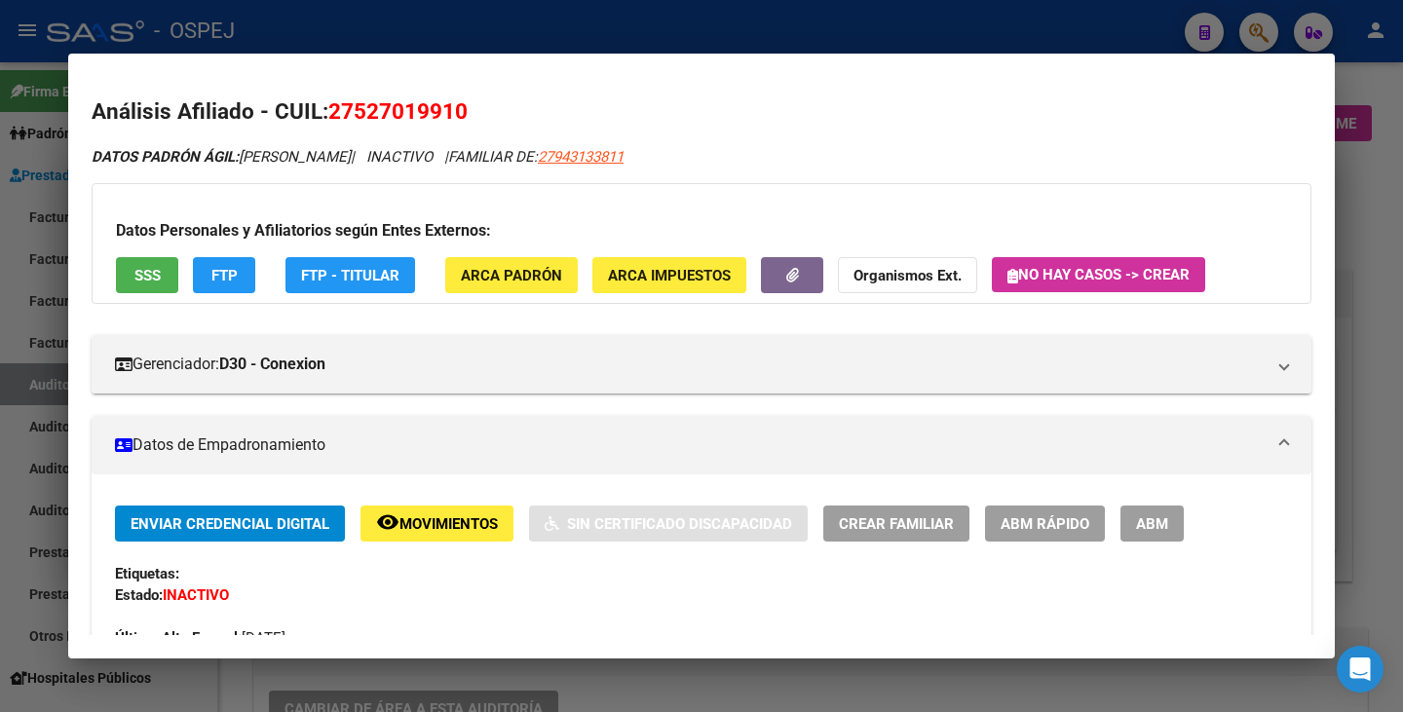
drag, startPoint x: 333, startPoint y: 109, endPoint x: 464, endPoint y: 116, distance: 130.8
click at [464, 116] on span "27527019910" at bounding box center [397, 110] width 139 height 25
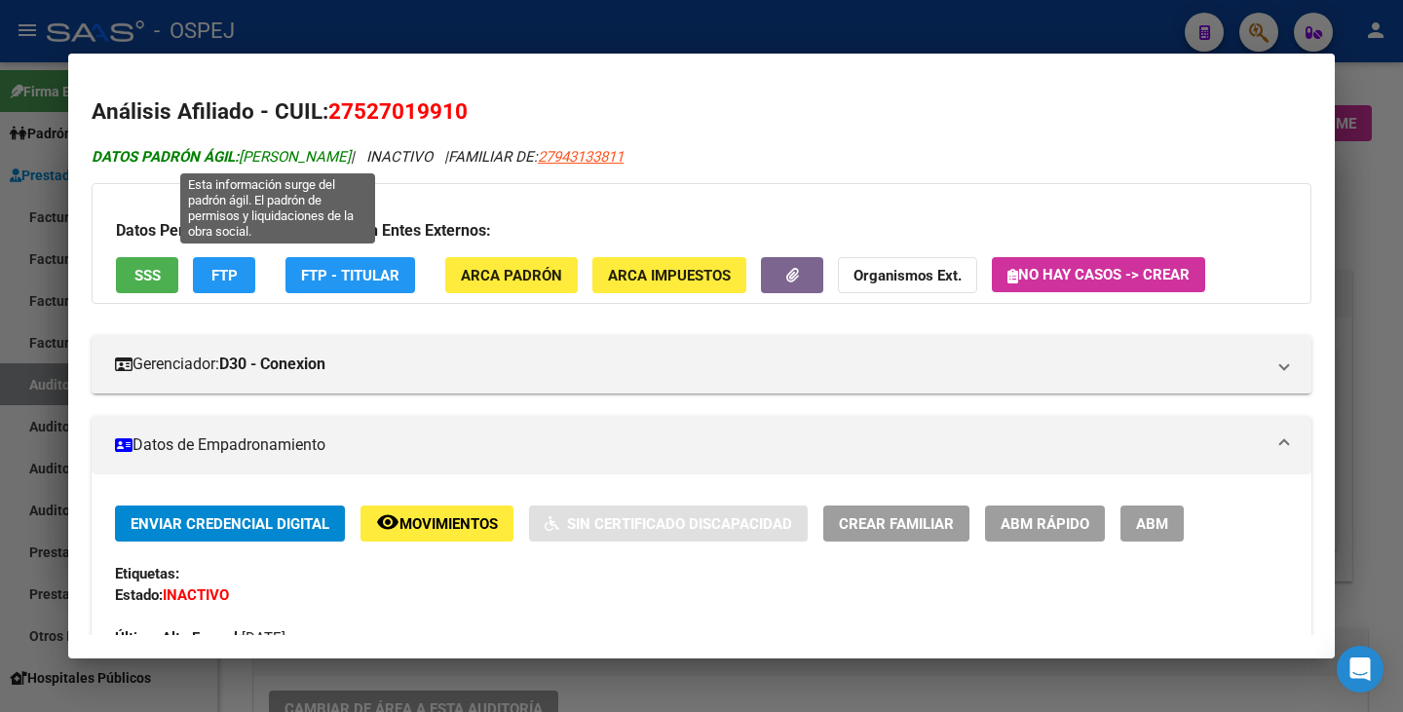
drag, startPoint x: 247, startPoint y: 160, endPoint x: 458, endPoint y: 154, distance: 211.5
click at [351, 154] on span "DATOS PADRÓN ÁGIL: GAMARRA GONZALEZ CATALINA" at bounding box center [221, 157] width 259 height 18
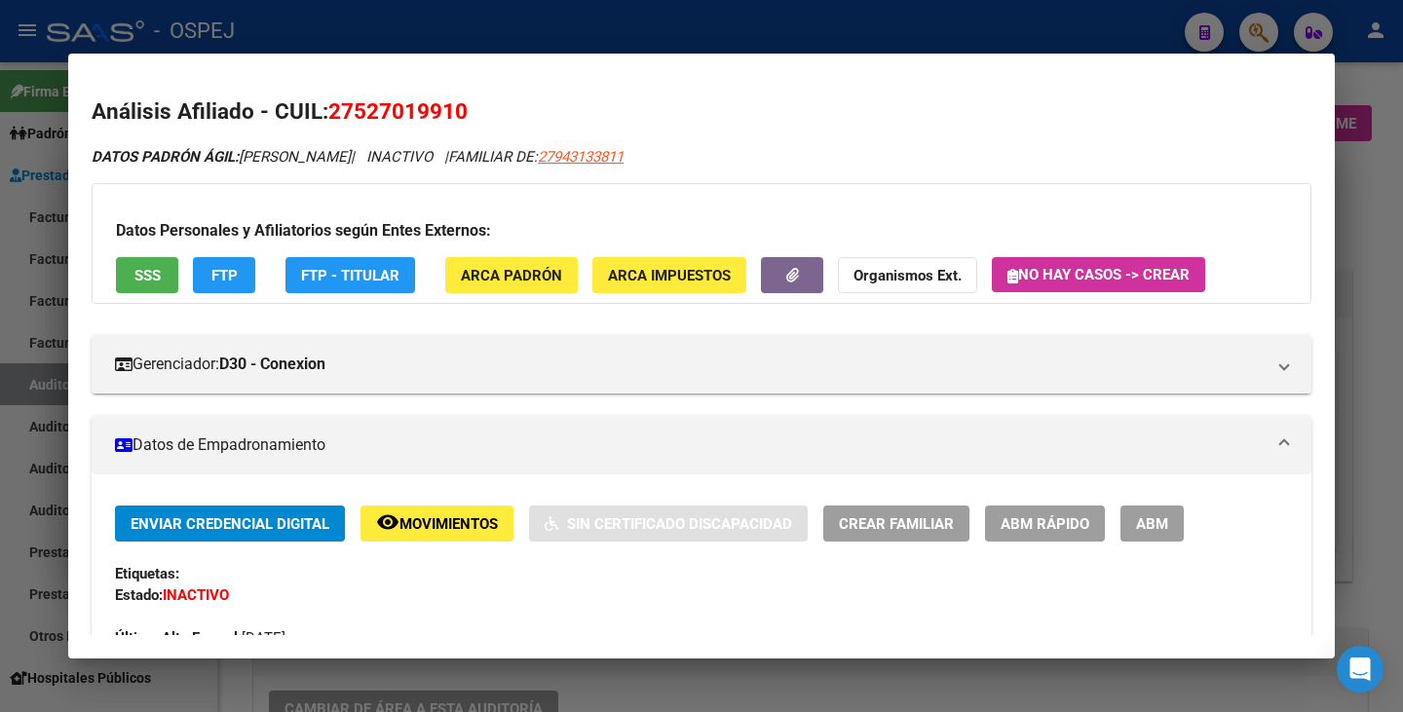
click at [17, 397] on div at bounding box center [701, 356] width 1403 height 712
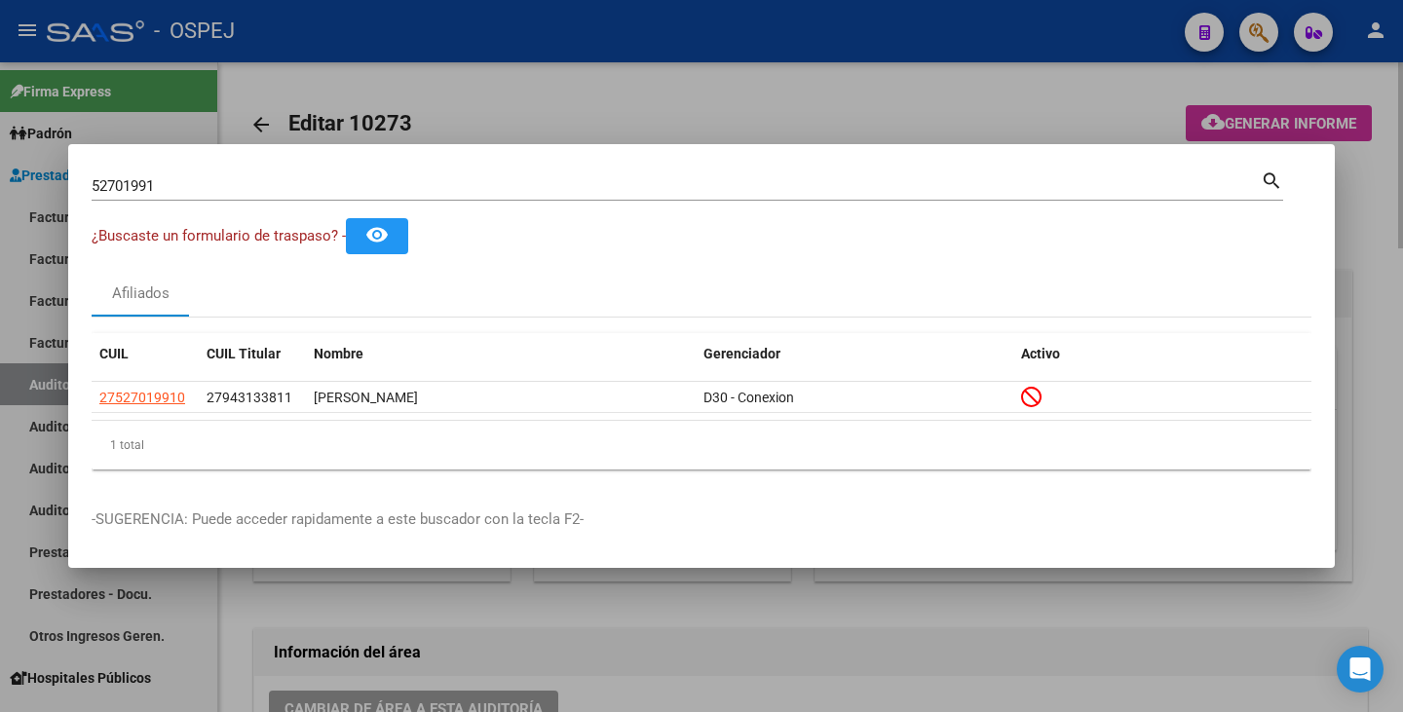
click at [228, 623] on div at bounding box center [701, 356] width 1403 height 712
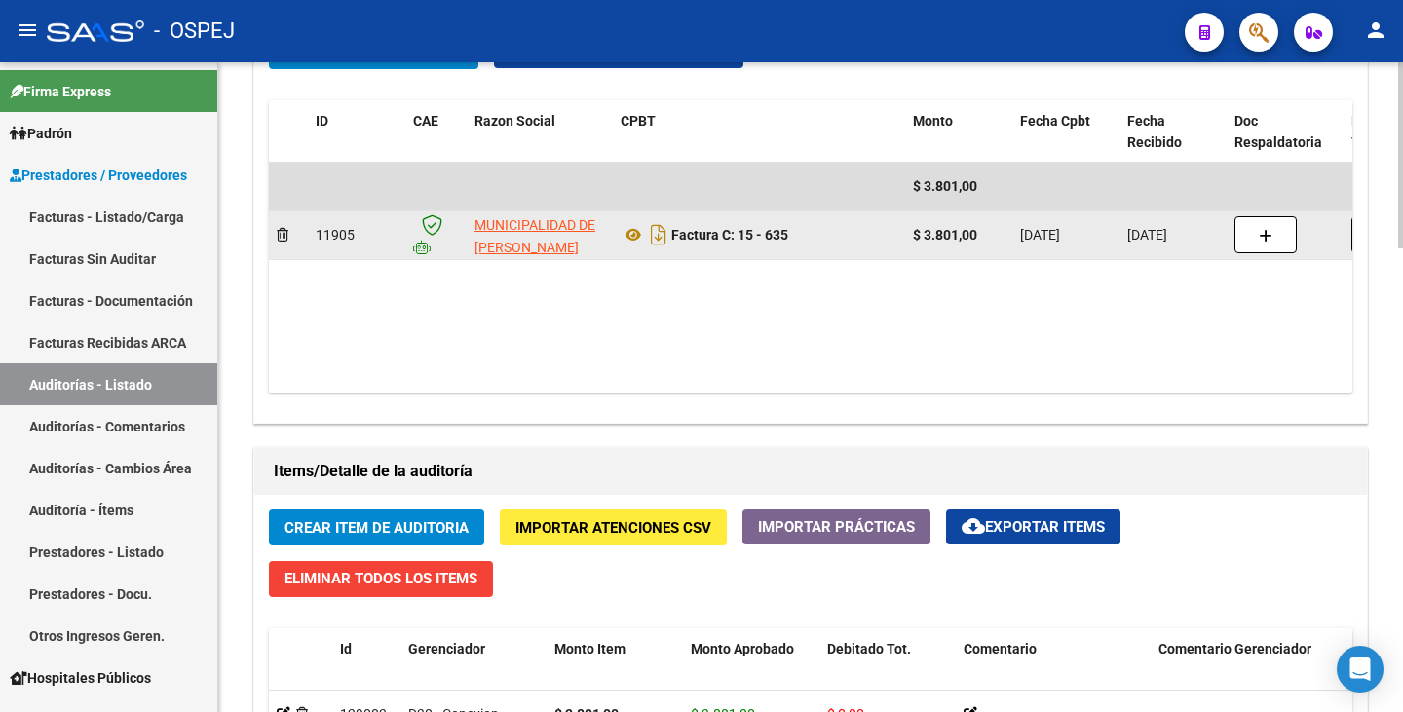
scroll to position [877, 0]
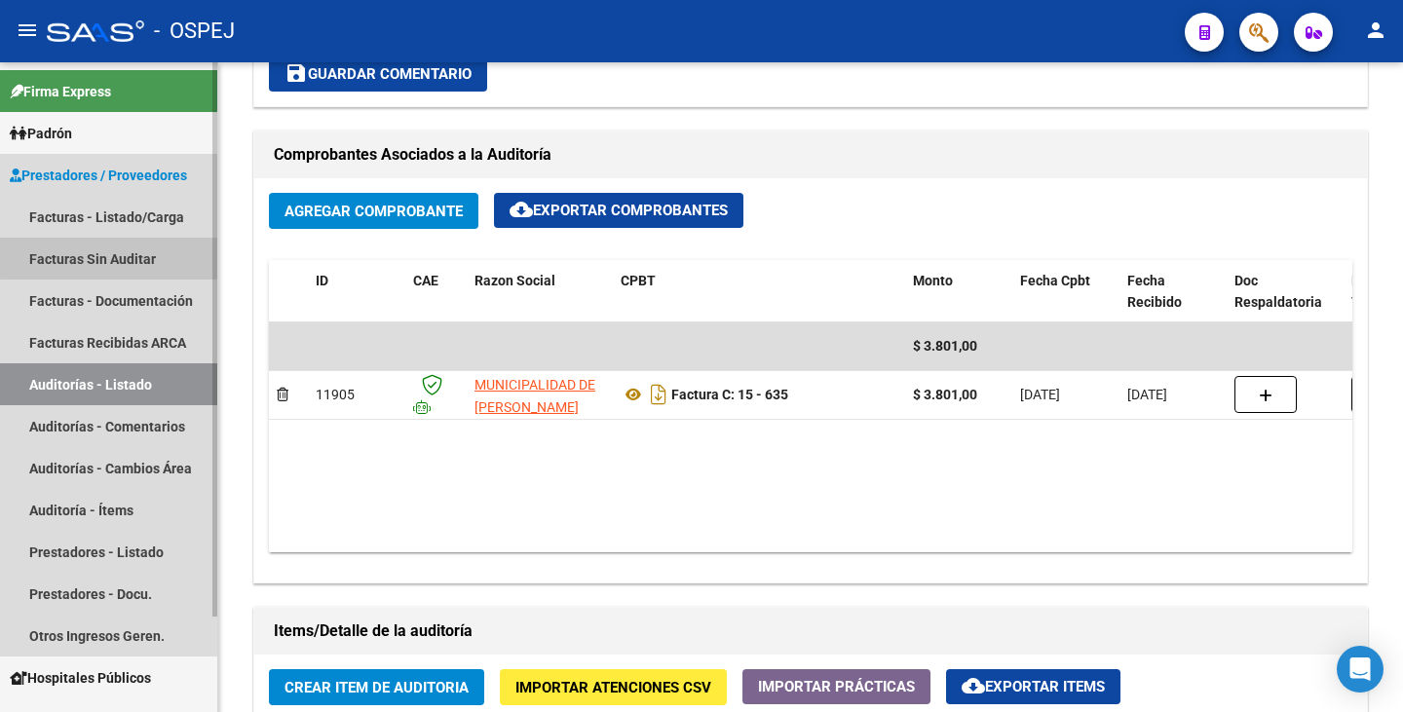
click at [133, 255] on link "Facturas Sin Auditar" at bounding box center [108, 259] width 217 height 42
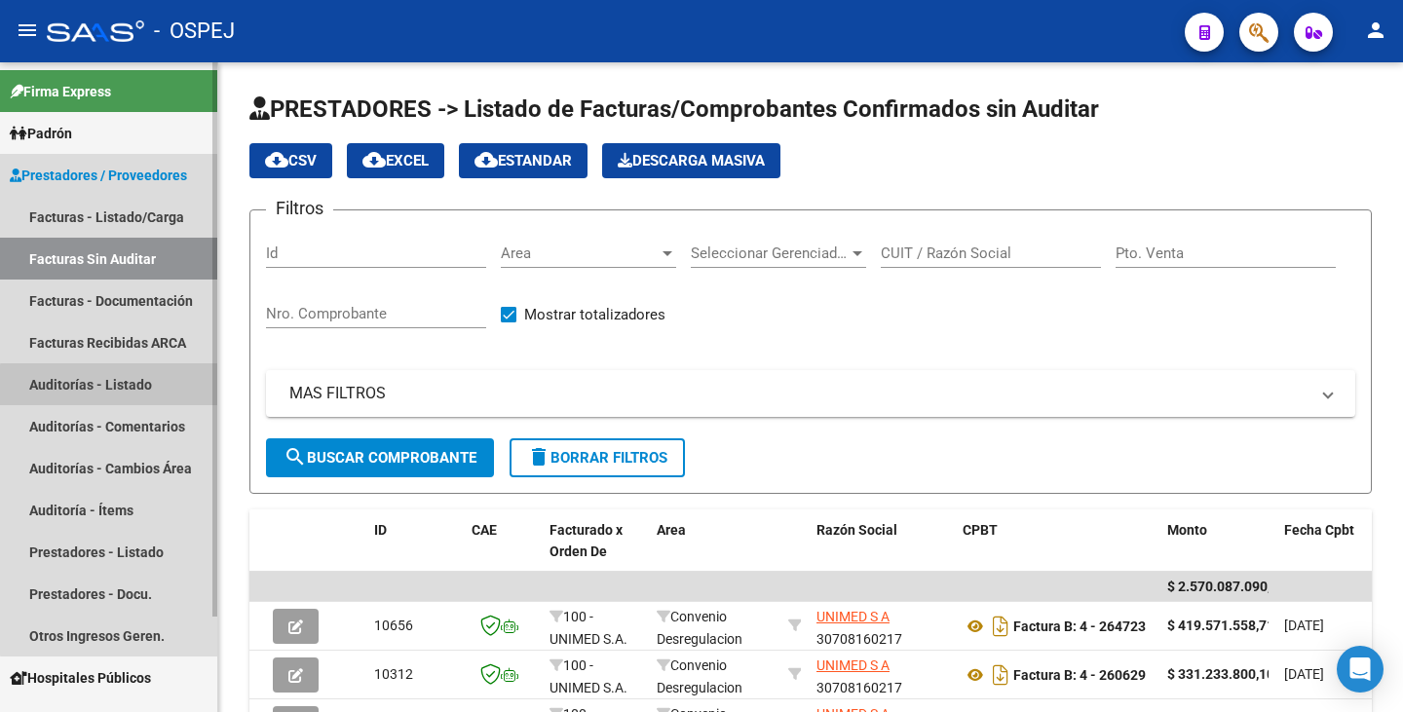
click at [139, 388] on link "Auditorías - Listado" at bounding box center [108, 384] width 217 height 42
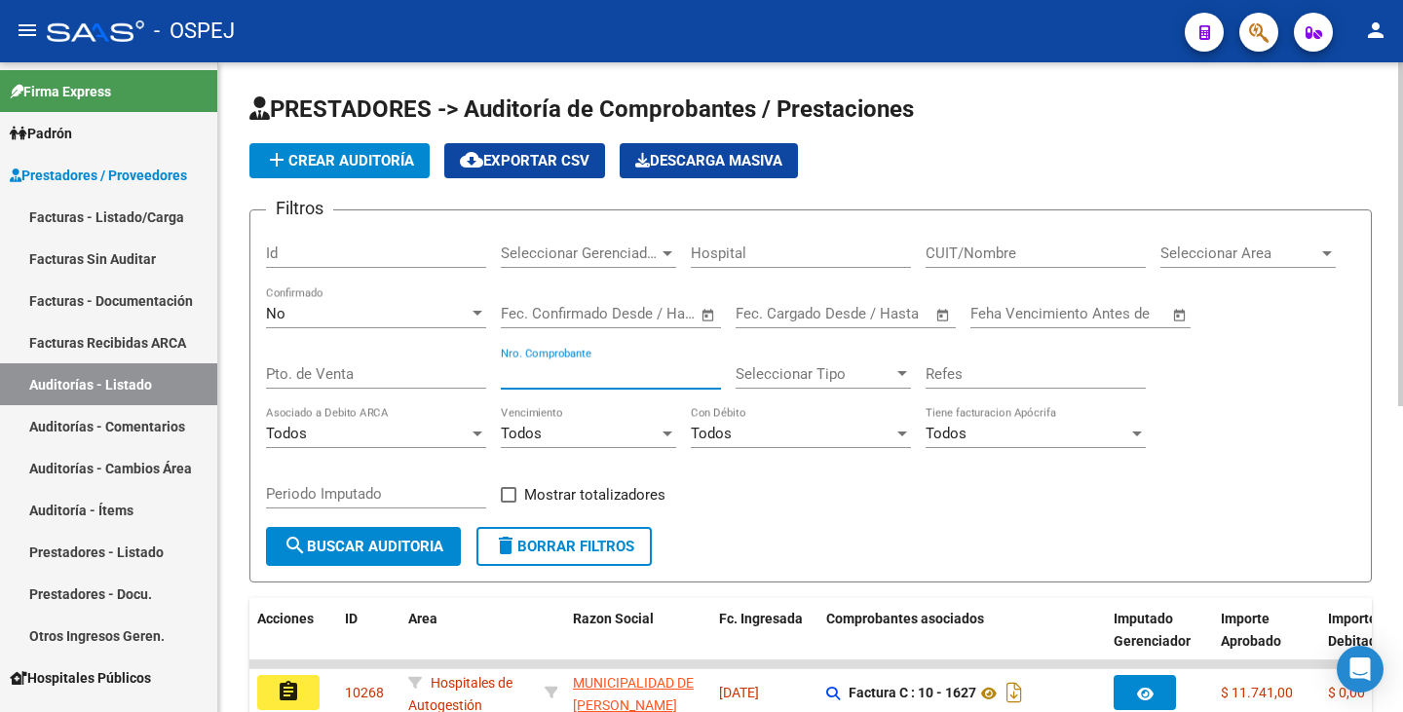
click at [611, 372] on input "Nro. Comprobante" at bounding box center [611, 374] width 220 height 18
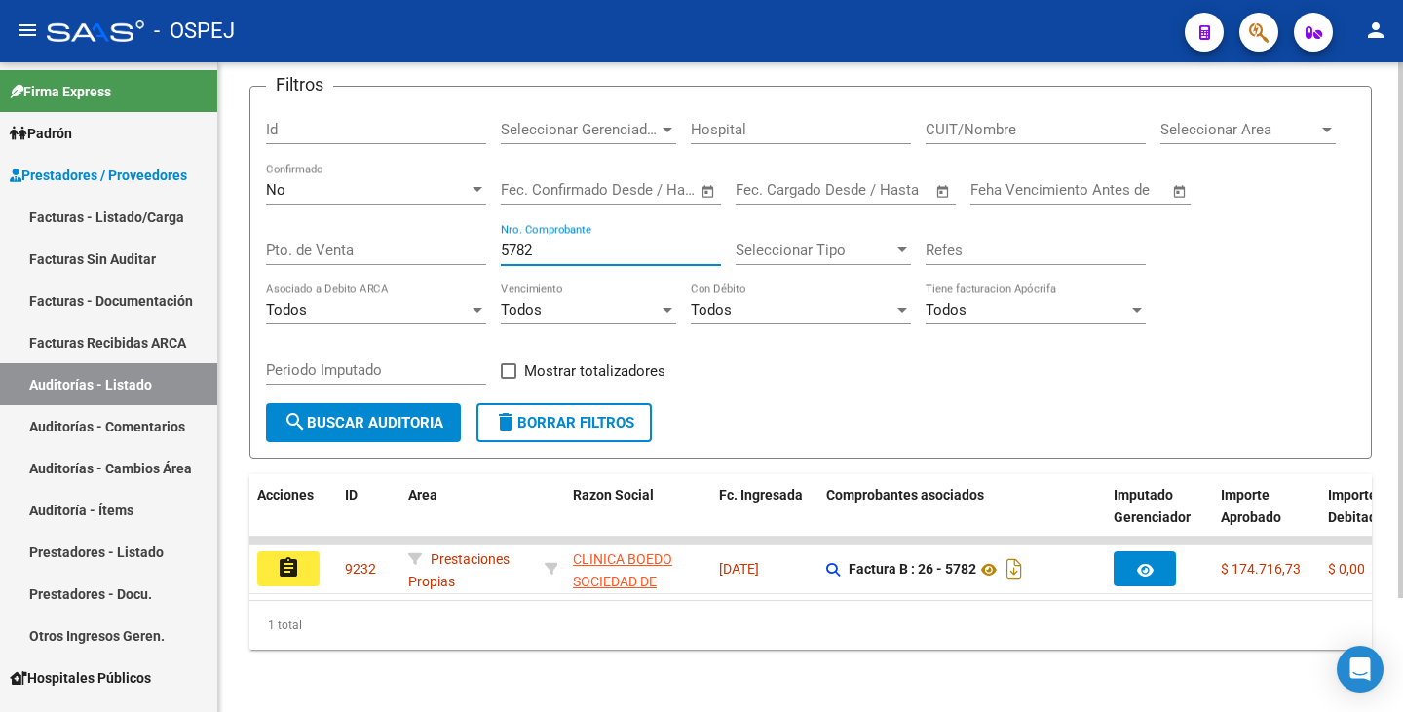
scroll to position [138, 0]
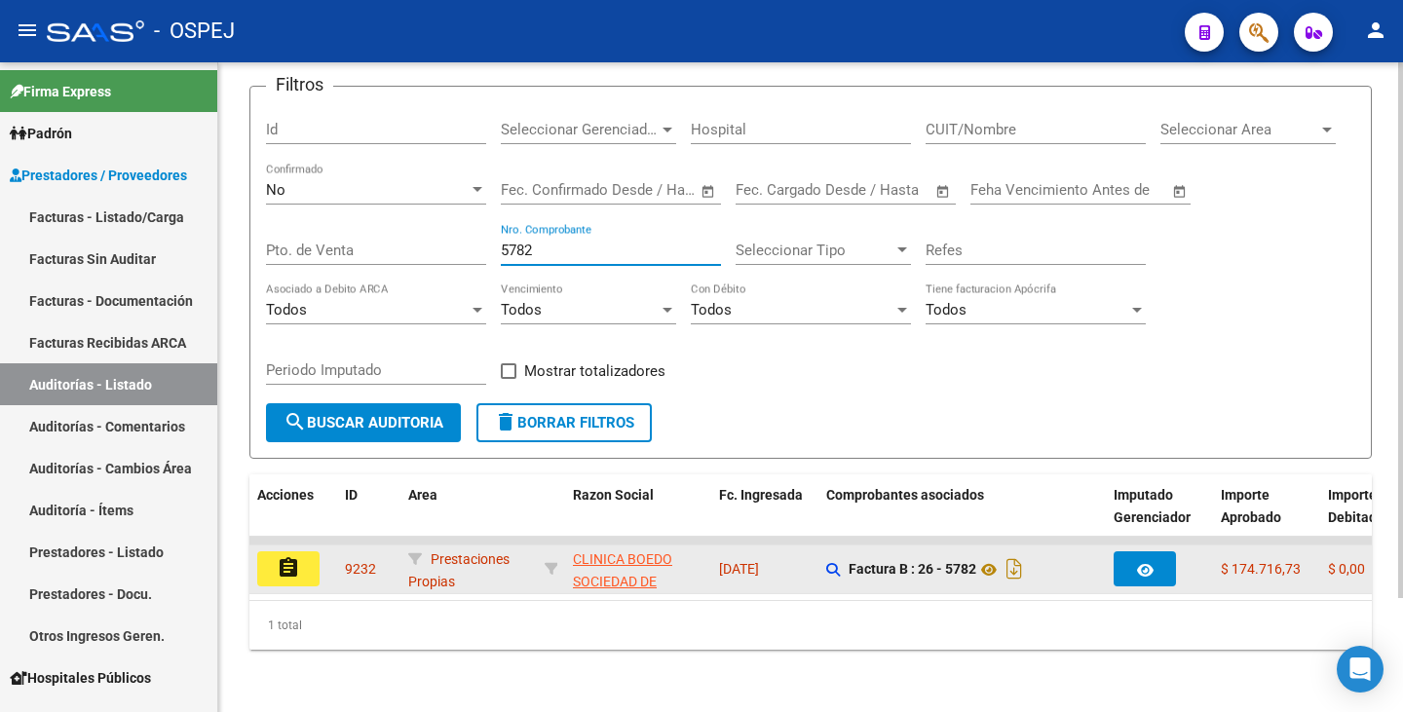
type input "5782"
click at [297, 556] on mat-icon "assignment" at bounding box center [288, 567] width 23 height 23
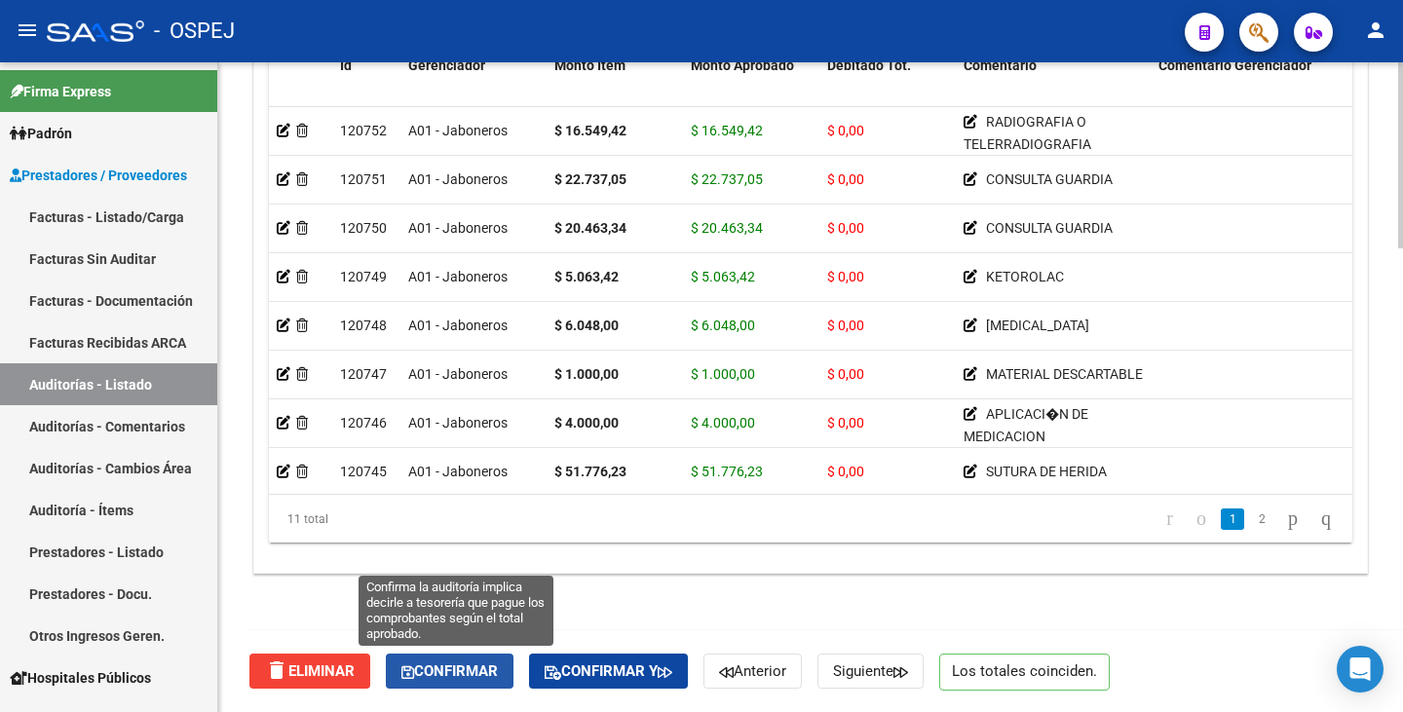
click at [469, 678] on span "Confirmar" at bounding box center [449, 672] width 96 height 18
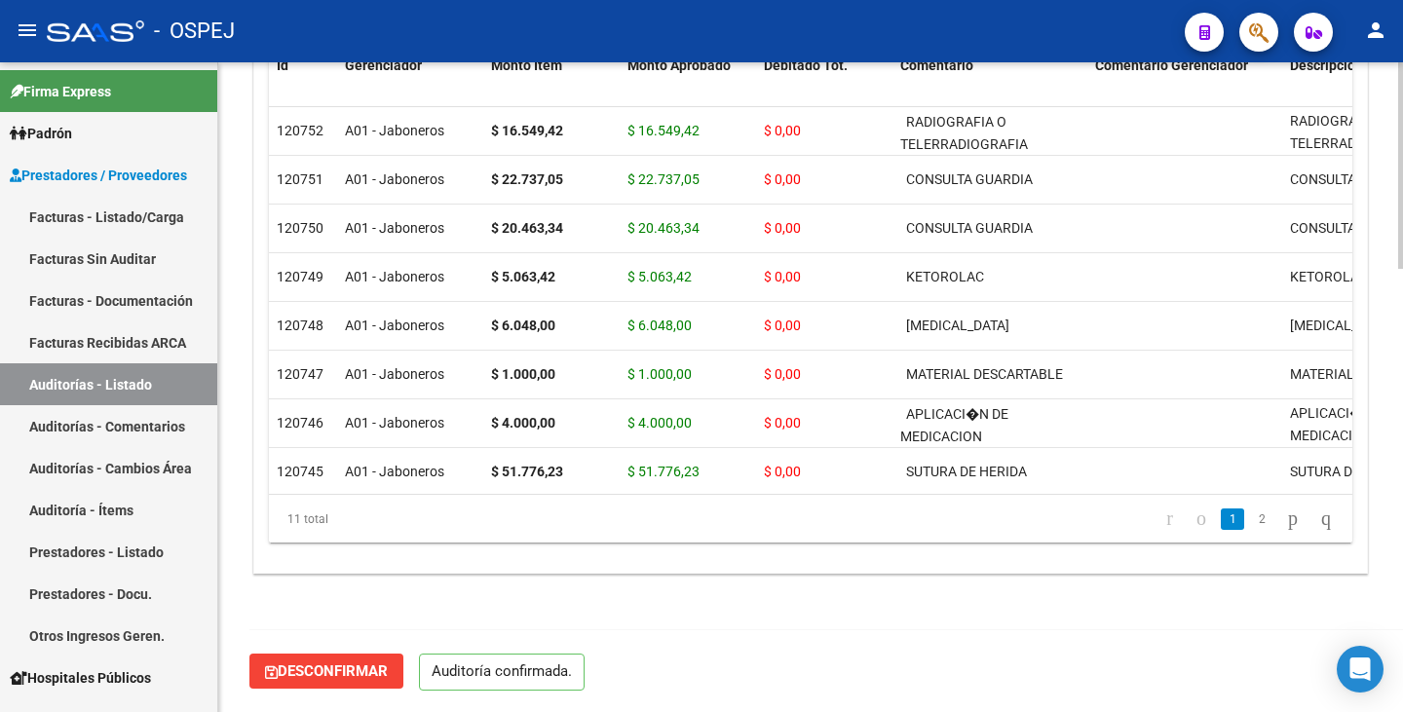
scroll to position [1395, 0]
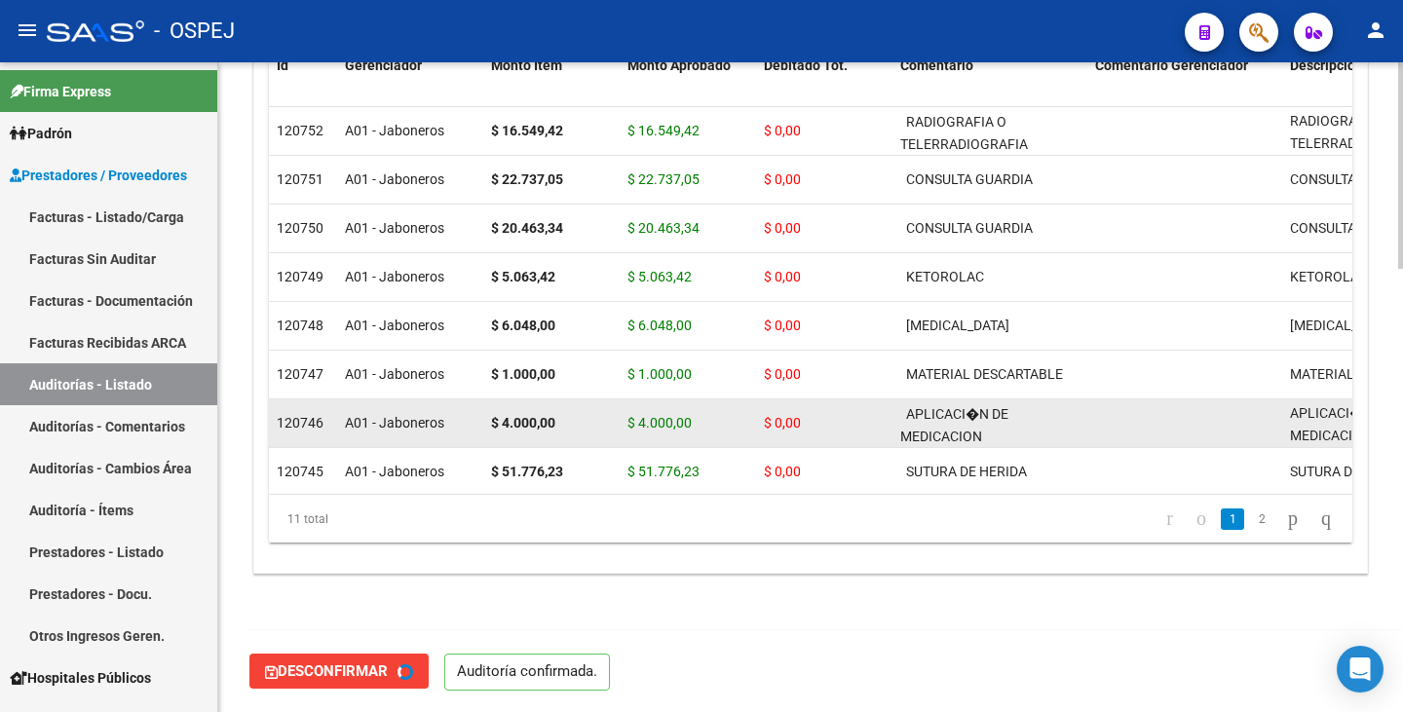
type input "202508"
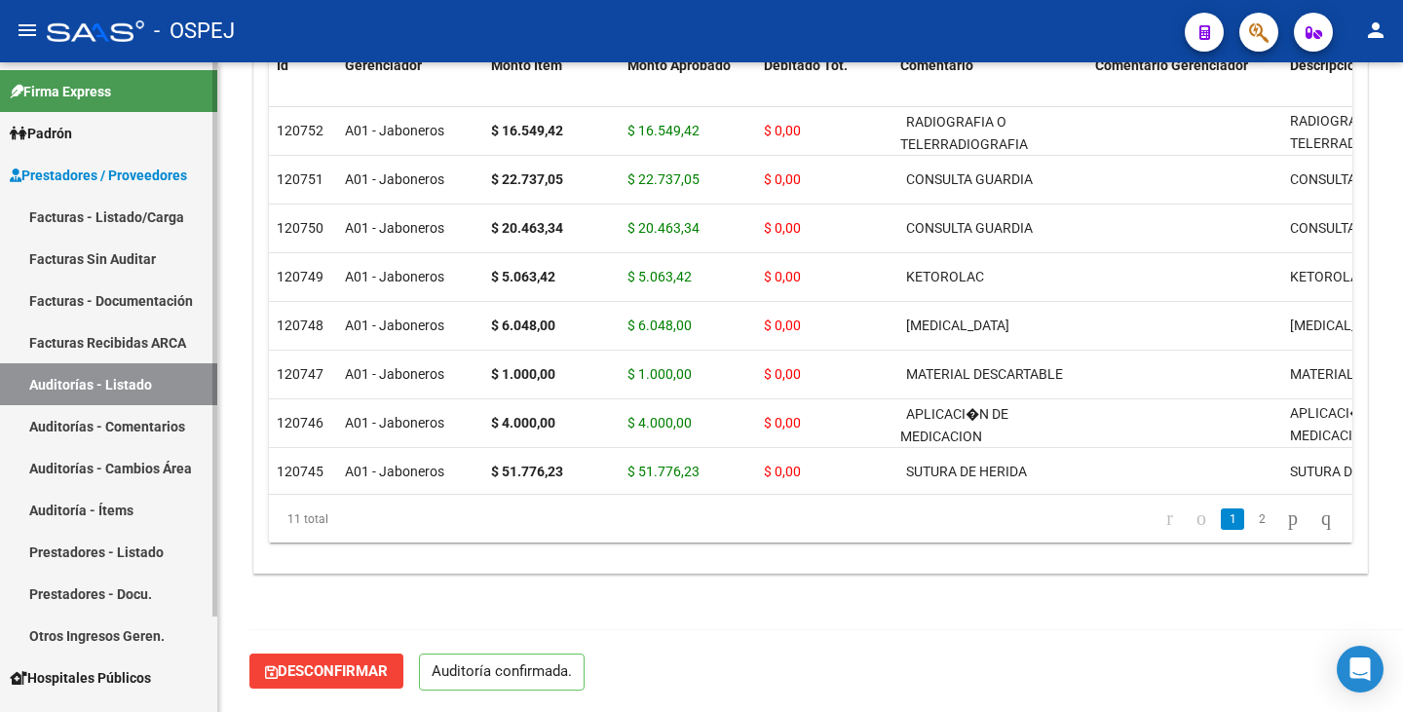
click at [115, 388] on link "Auditorías - Listado" at bounding box center [108, 384] width 217 height 42
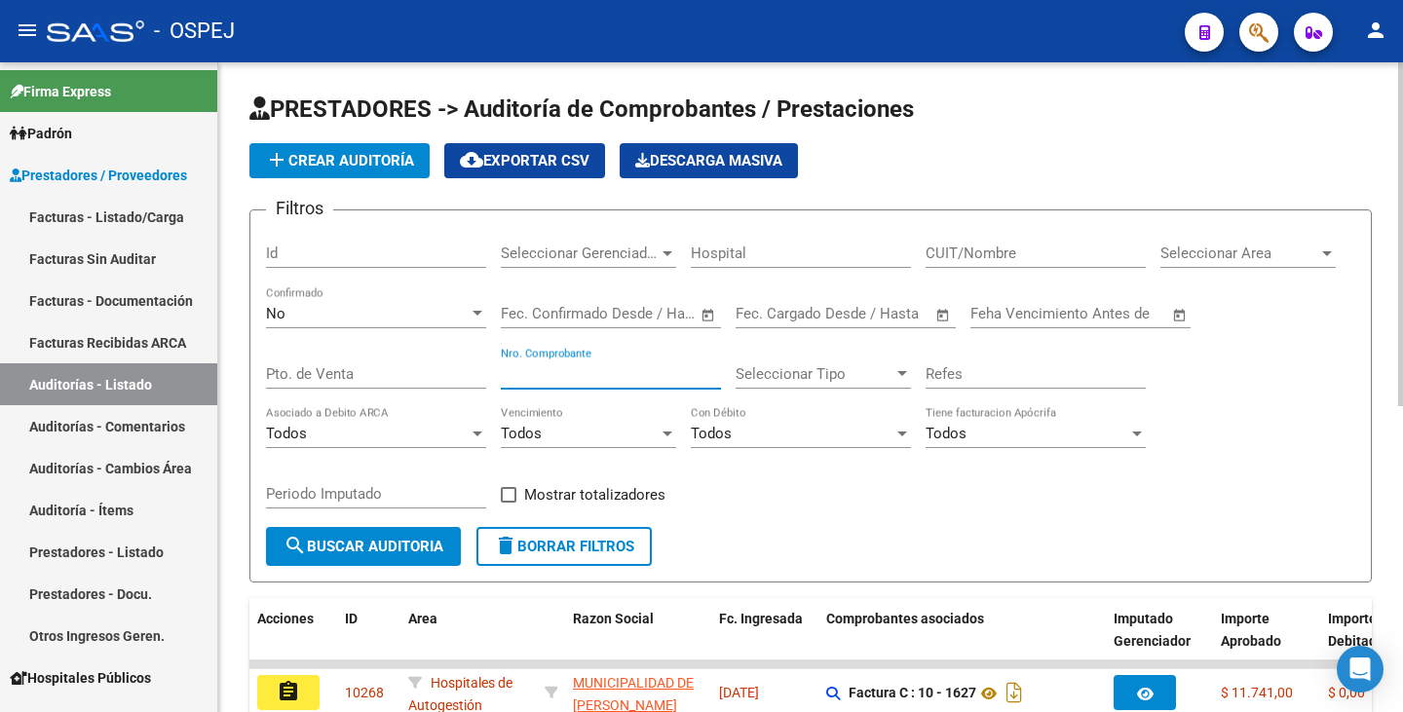
click at [568, 370] on input "Nro. Comprobante" at bounding box center [611, 374] width 220 height 18
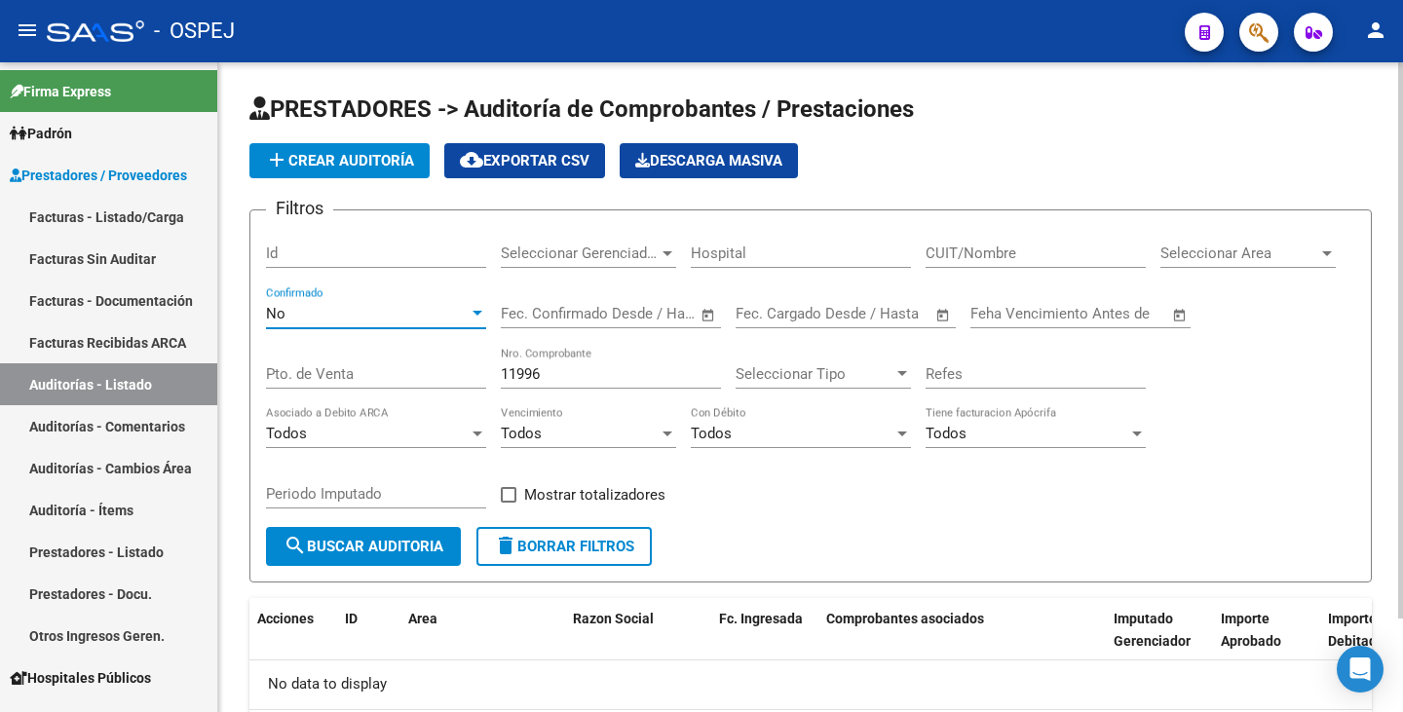
click at [364, 310] on div "No" at bounding box center [367, 314] width 203 height 18
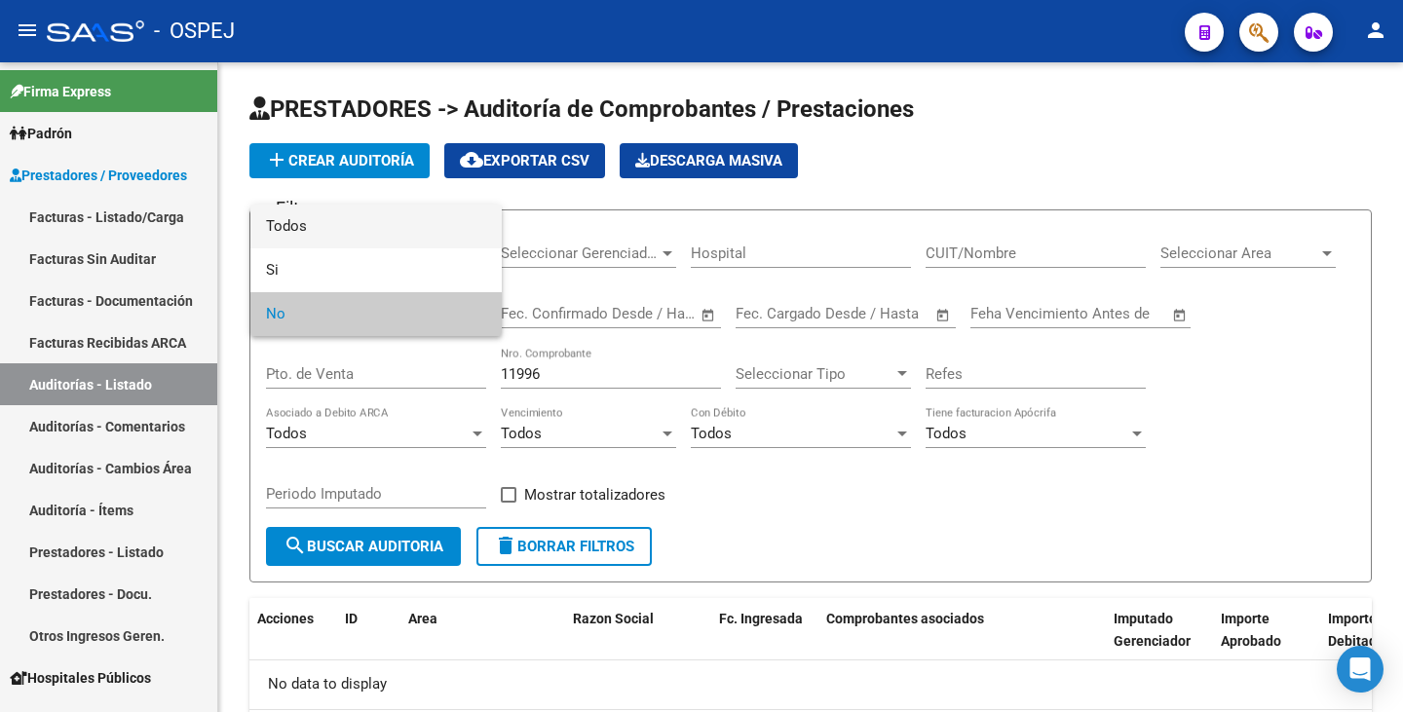
click at [312, 213] on span "Todos" at bounding box center [376, 227] width 220 height 44
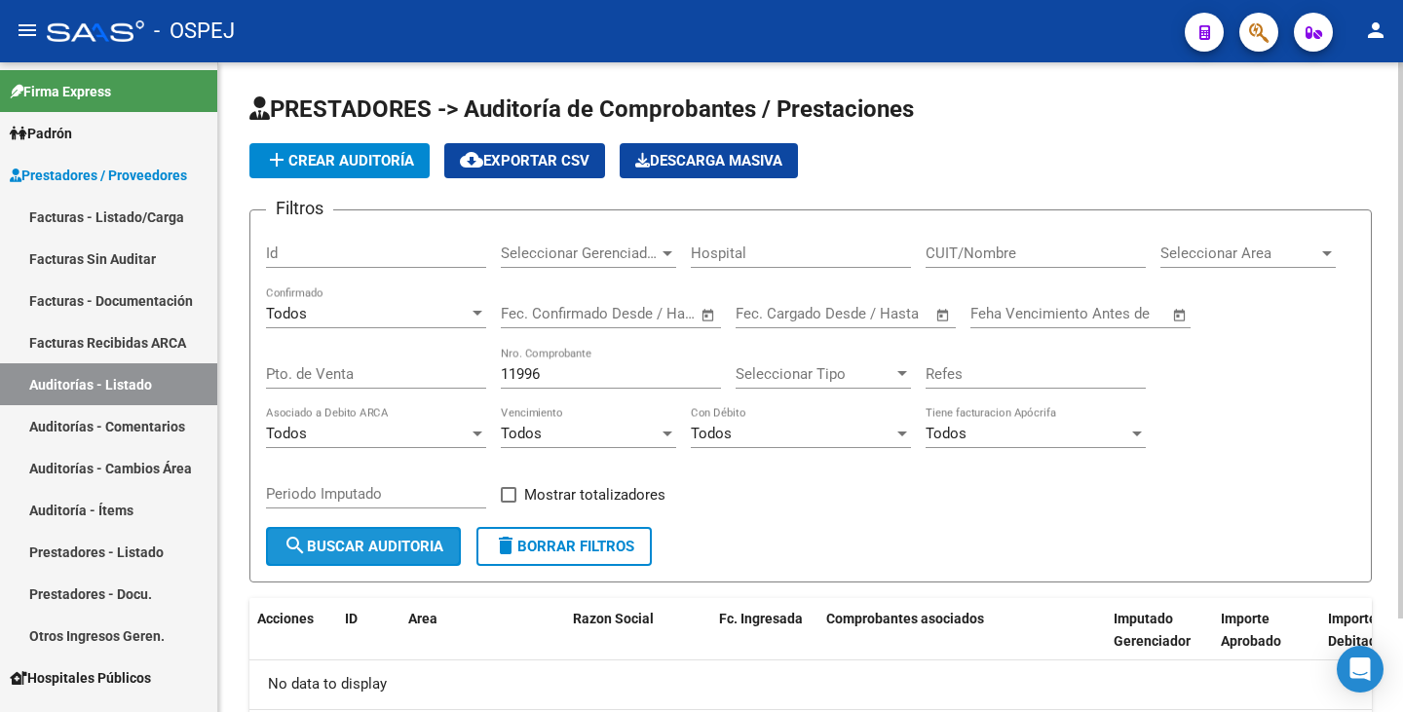
click at [269, 542] on button "search Buscar Auditoria" at bounding box center [363, 546] width 195 height 39
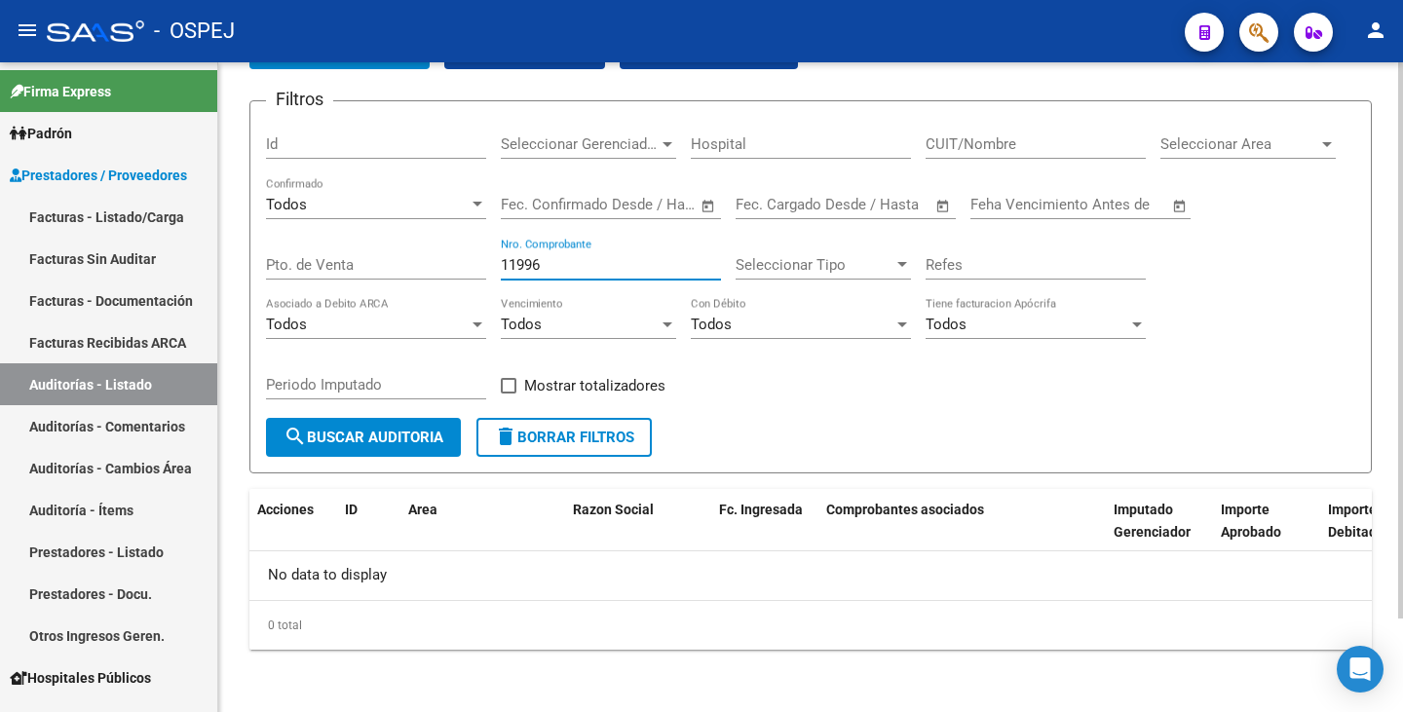
click at [546, 264] on input "11996" at bounding box center [611, 265] width 220 height 18
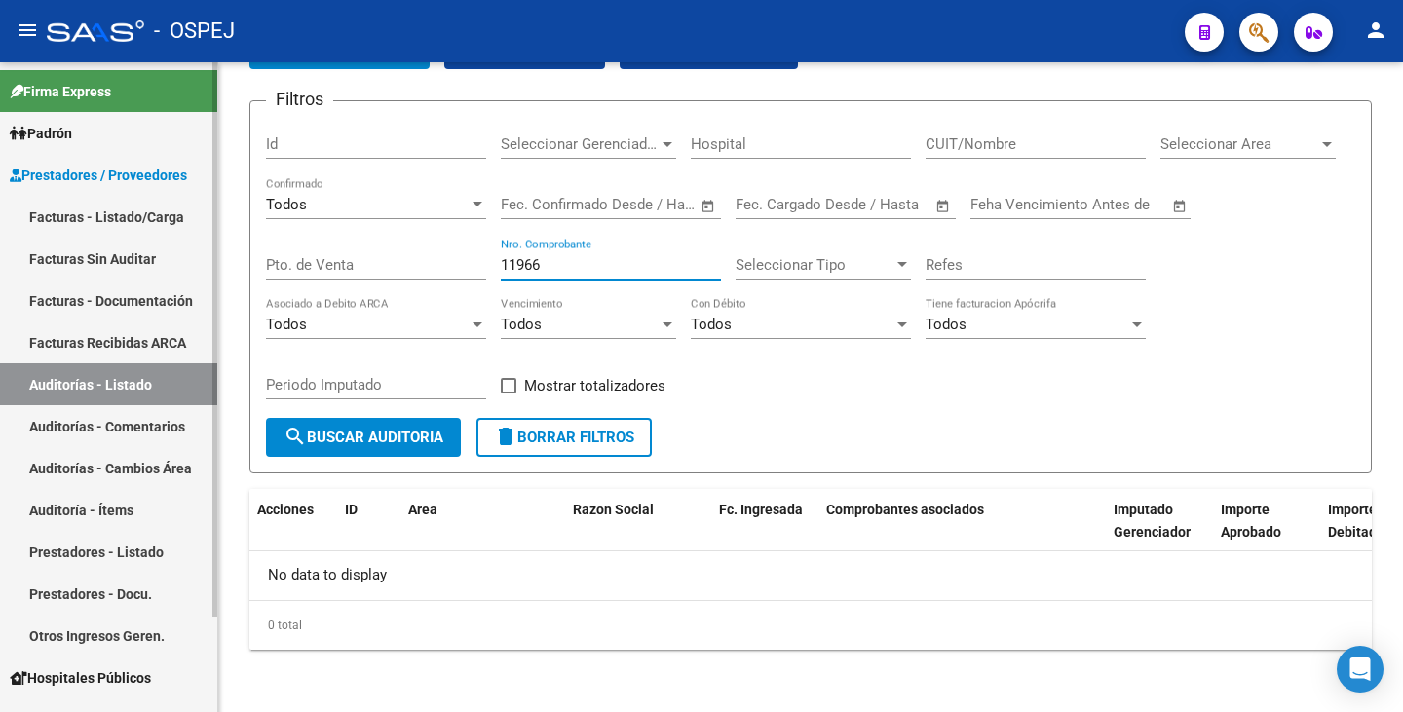
type input "11966"
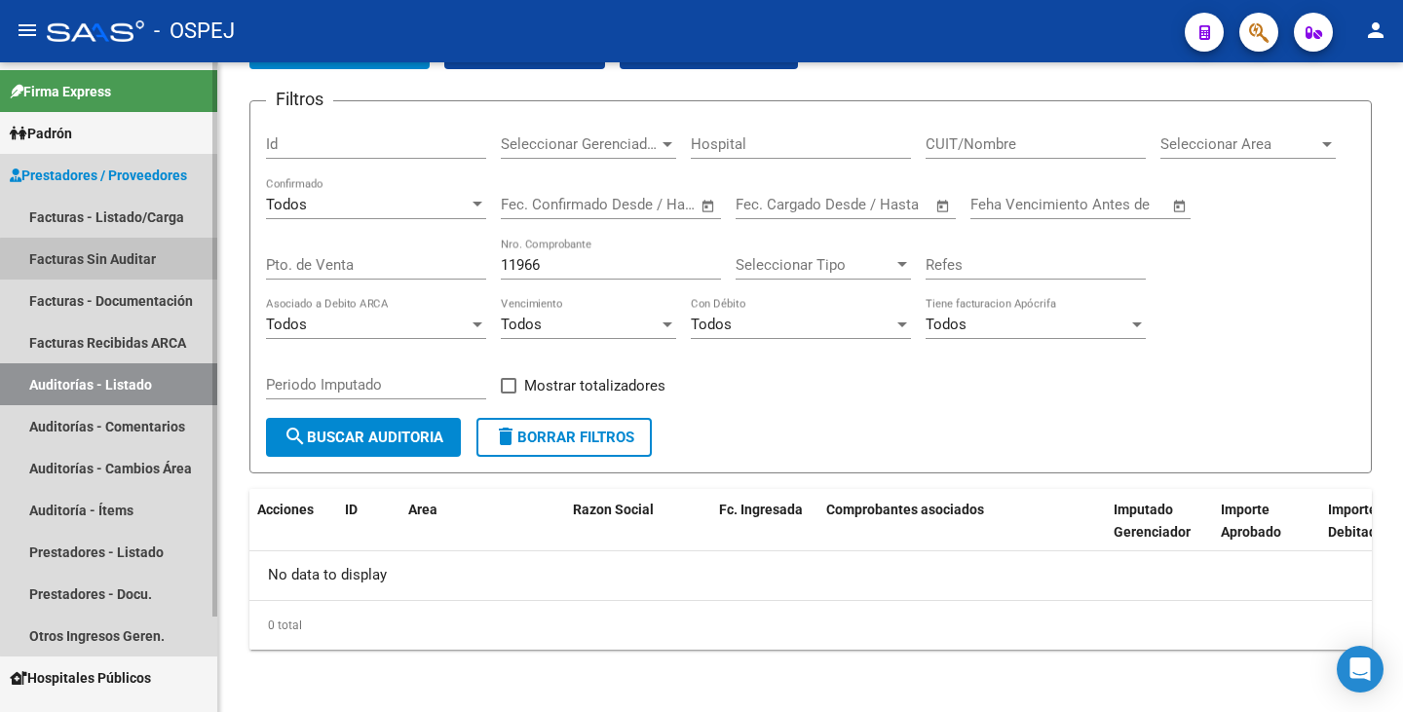
click at [126, 260] on link "Facturas Sin Auditar" at bounding box center [108, 259] width 217 height 42
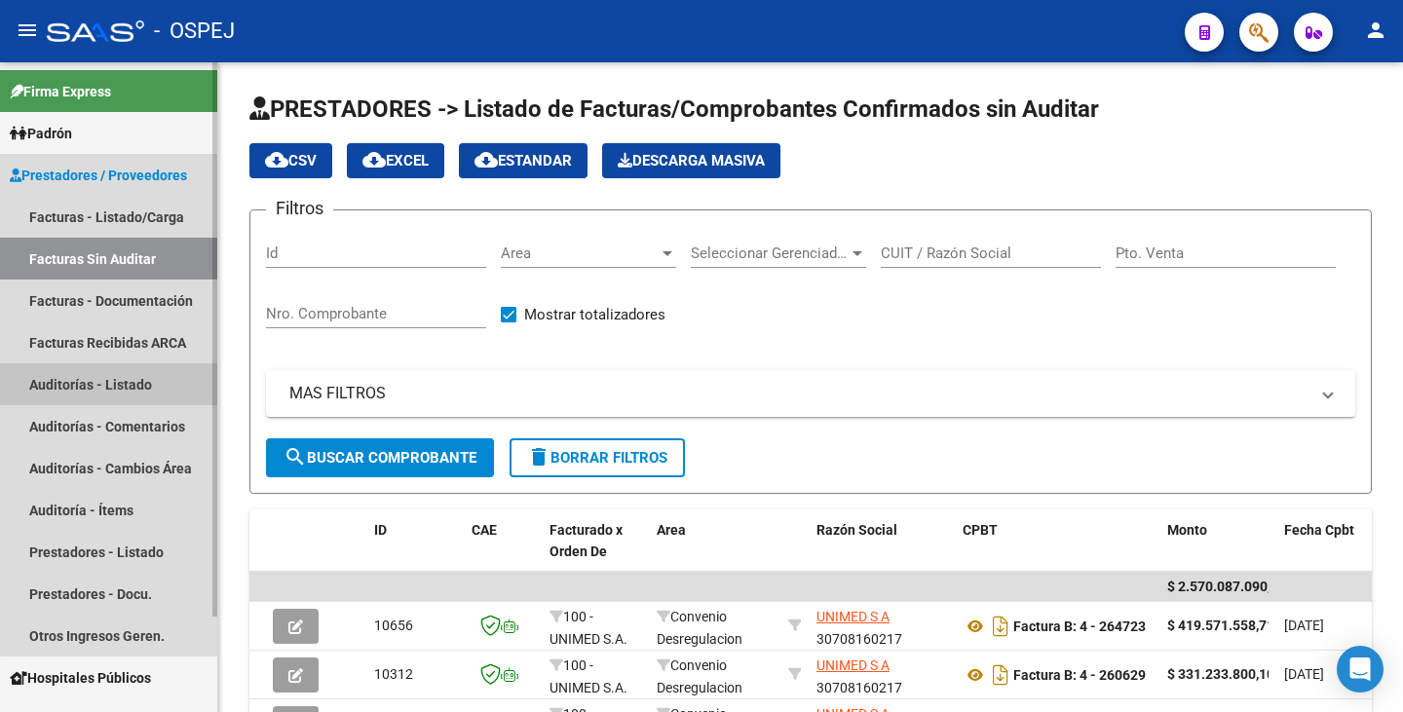
click at [137, 382] on link "Auditorías - Listado" at bounding box center [108, 384] width 217 height 42
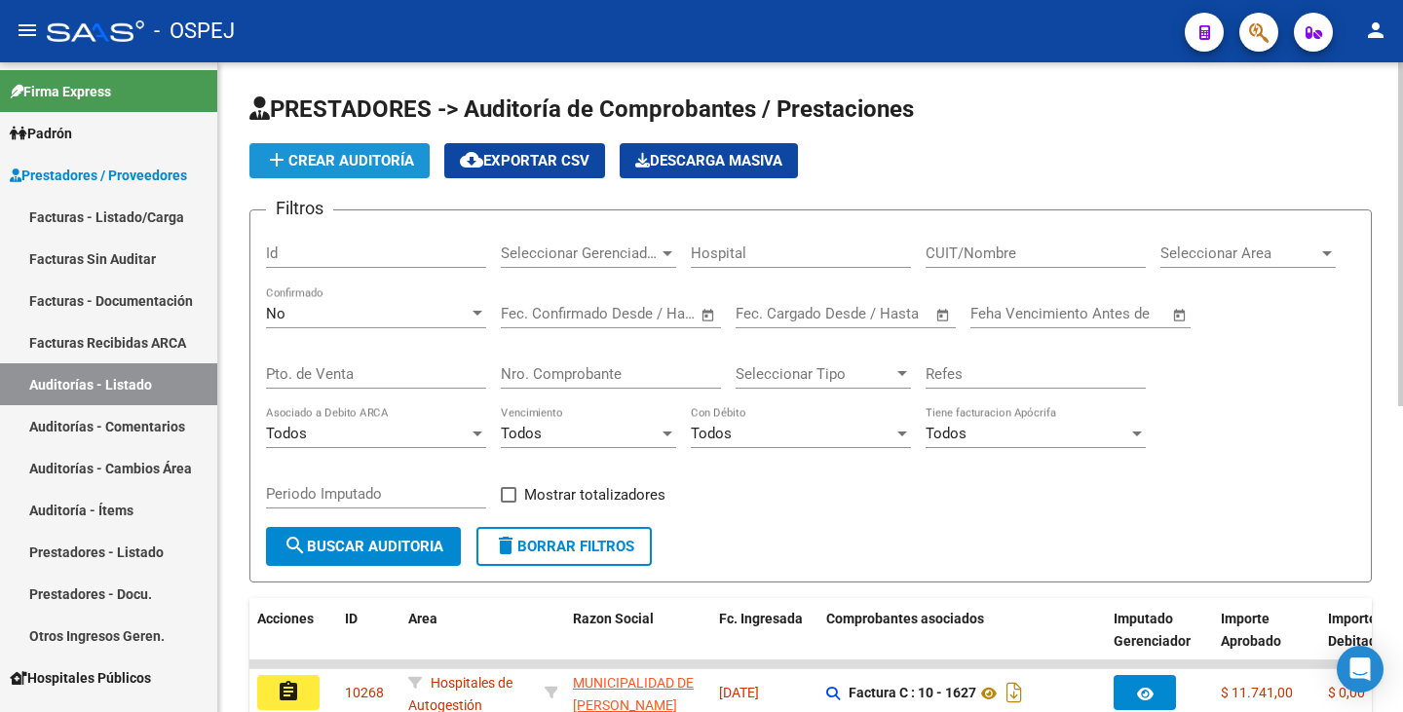
click at [347, 162] on span "add Crear Auditoría" at bounding box center [339, 161] width 149 height 18
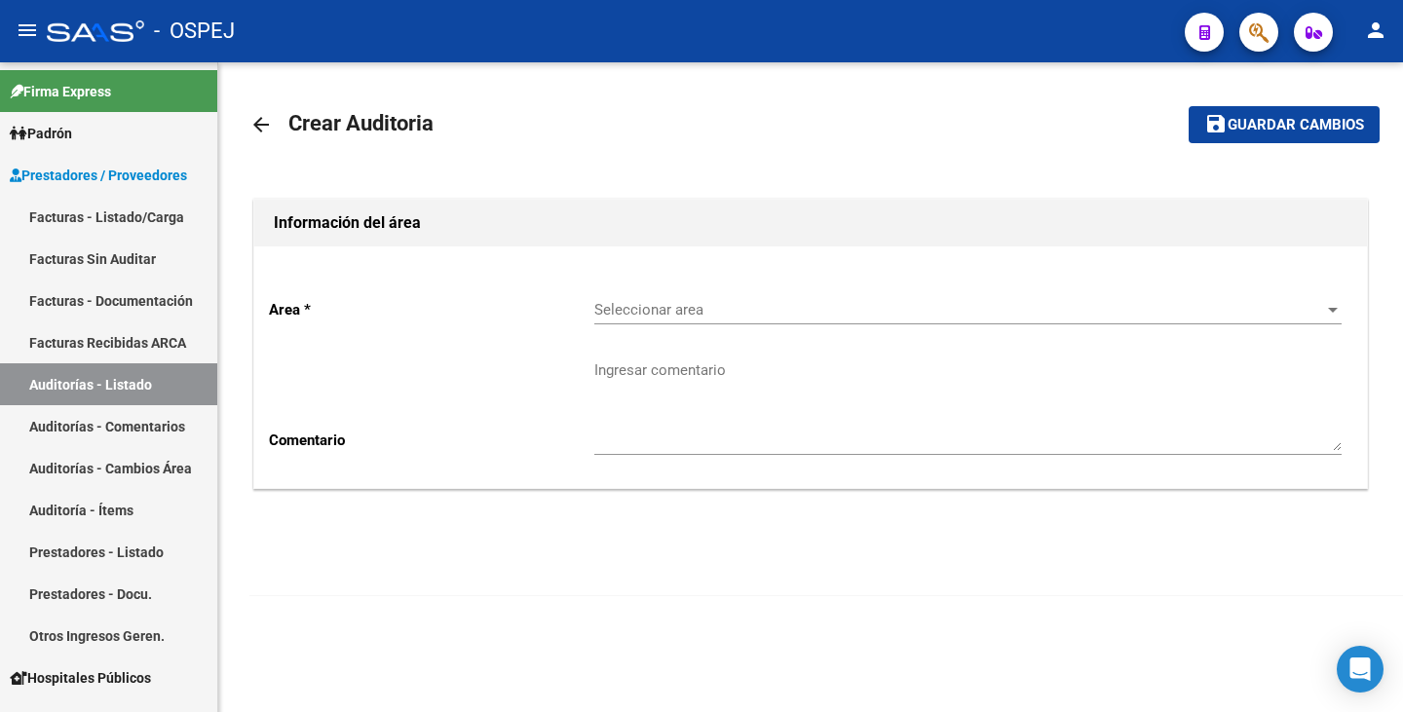
click at [746, 312] on span "Seleccionar area" at bounding box center [959, 310] width 730 height 18
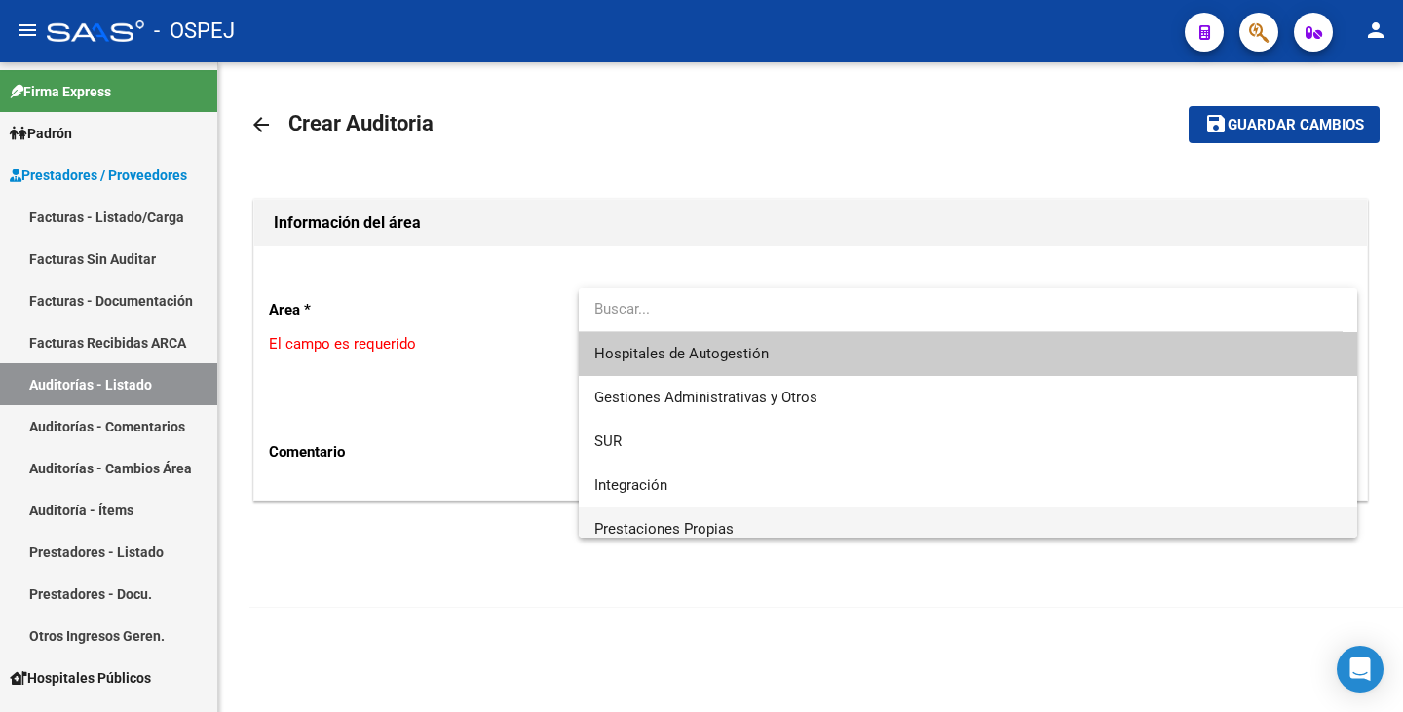
click at [676, 518] on span "Prestaciones Propias" at bounding box center [967, 530] width 747 height 44
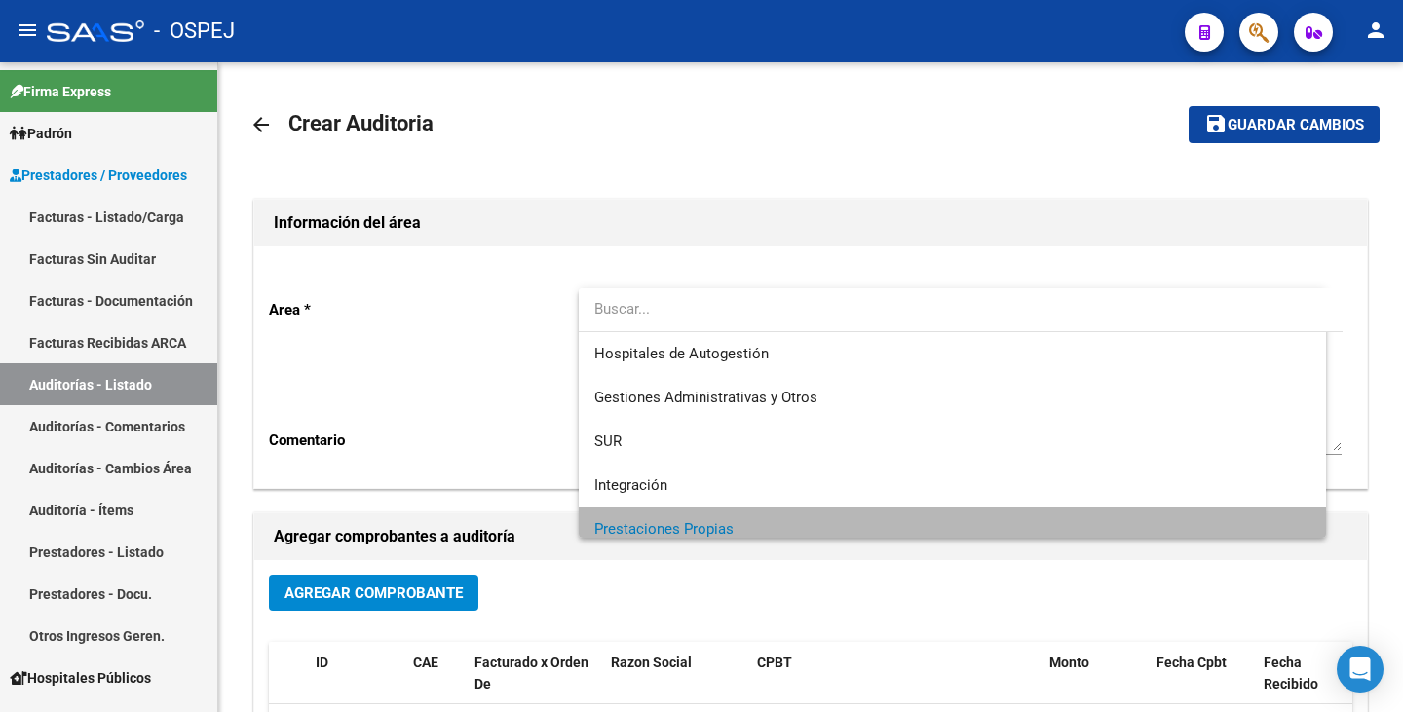
scroll to position [14, 0]
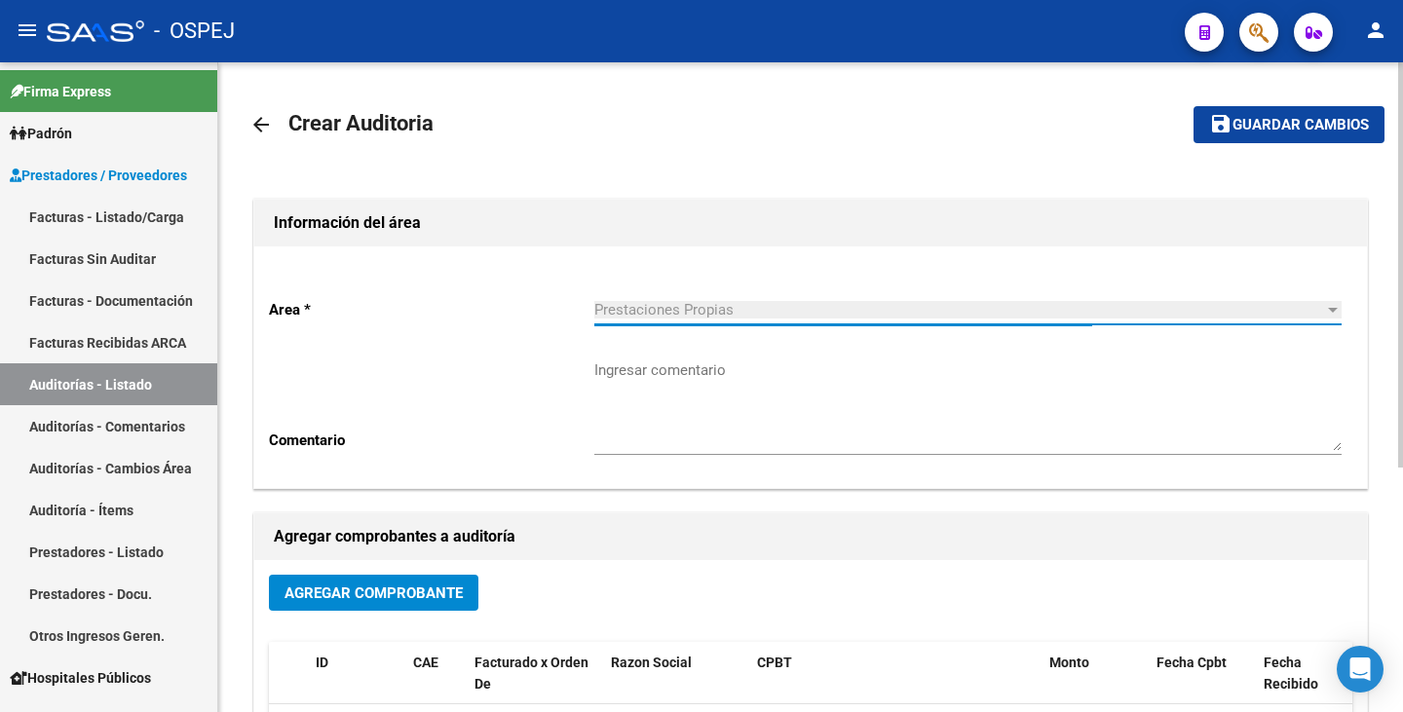
click at [456, 599] on span "Agregar Comprobante" at bounding box center [374, 594] width 178 height 18
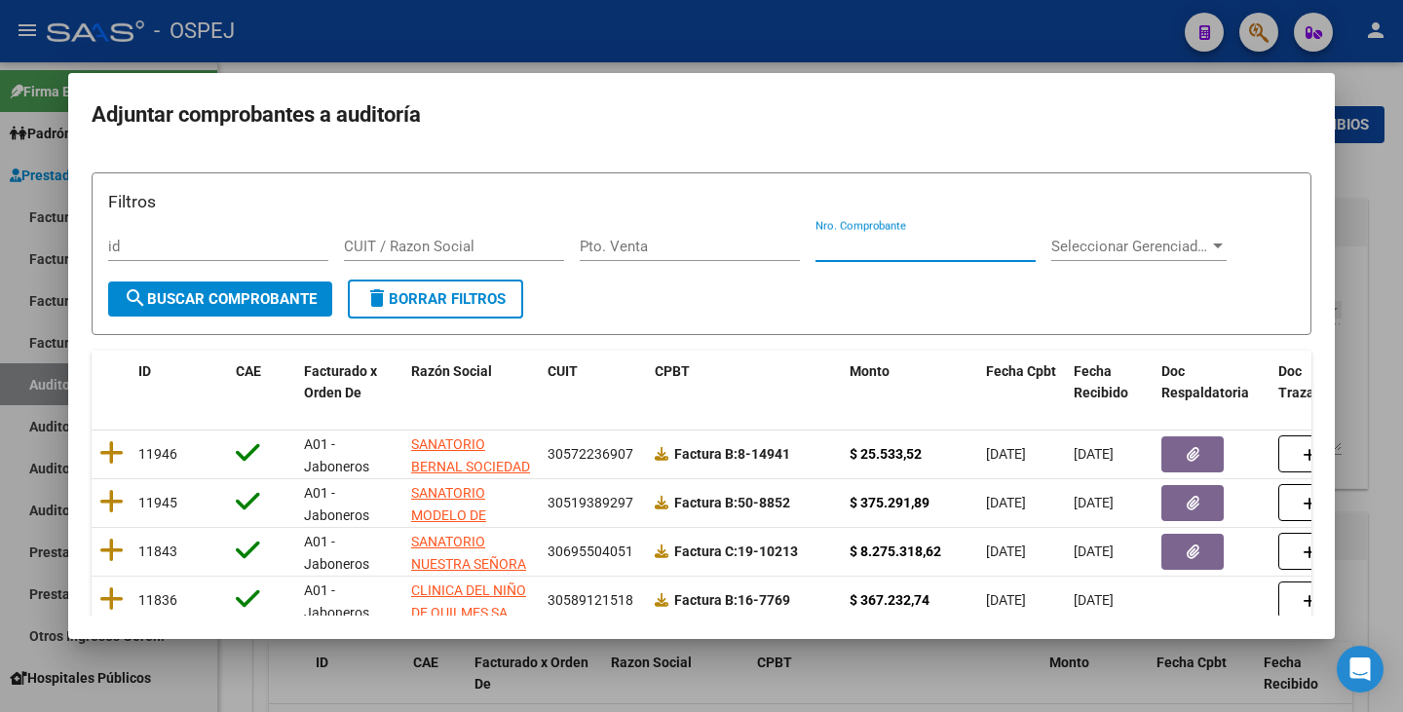
click at [940, 249] on input "Nro. Comprobante" at bounding box center [926, 247] width 220 height 18
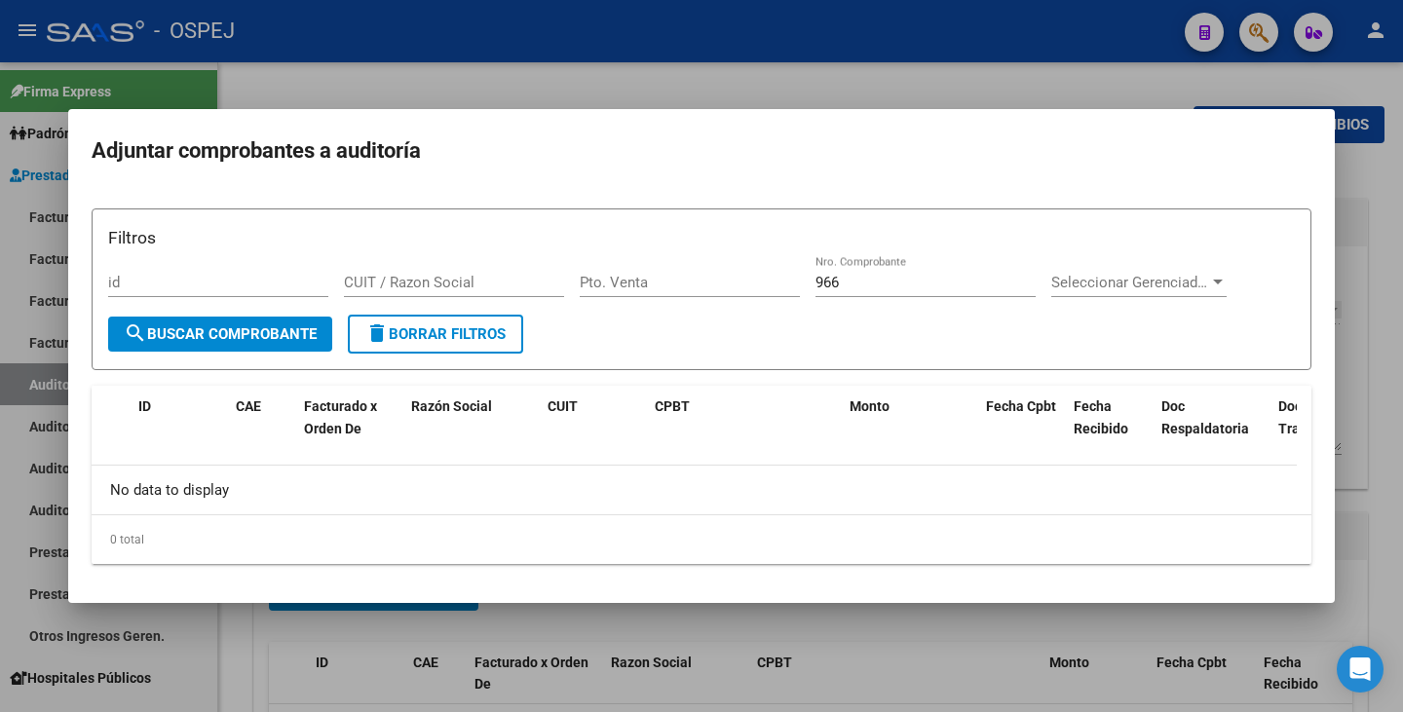
drag, startPoint x: 909, startPoint y: 295, endPoint x: 798, endPoint y: 272, distance: 113.5
click at [798, 272] on div "Filtros id CUIT / Razon Social Pto. Venta 966 Nro. Comprobante Seleccionar Gere…" at bounding box center [701, 270] width 1187 height 91
click at [895, 275] on input "966" at bounding box center [926, 283] width 220 height 18
type input "9"
click at [667, 524] on div "0 total" at bounding box center [702, 539] width 1220 height 49
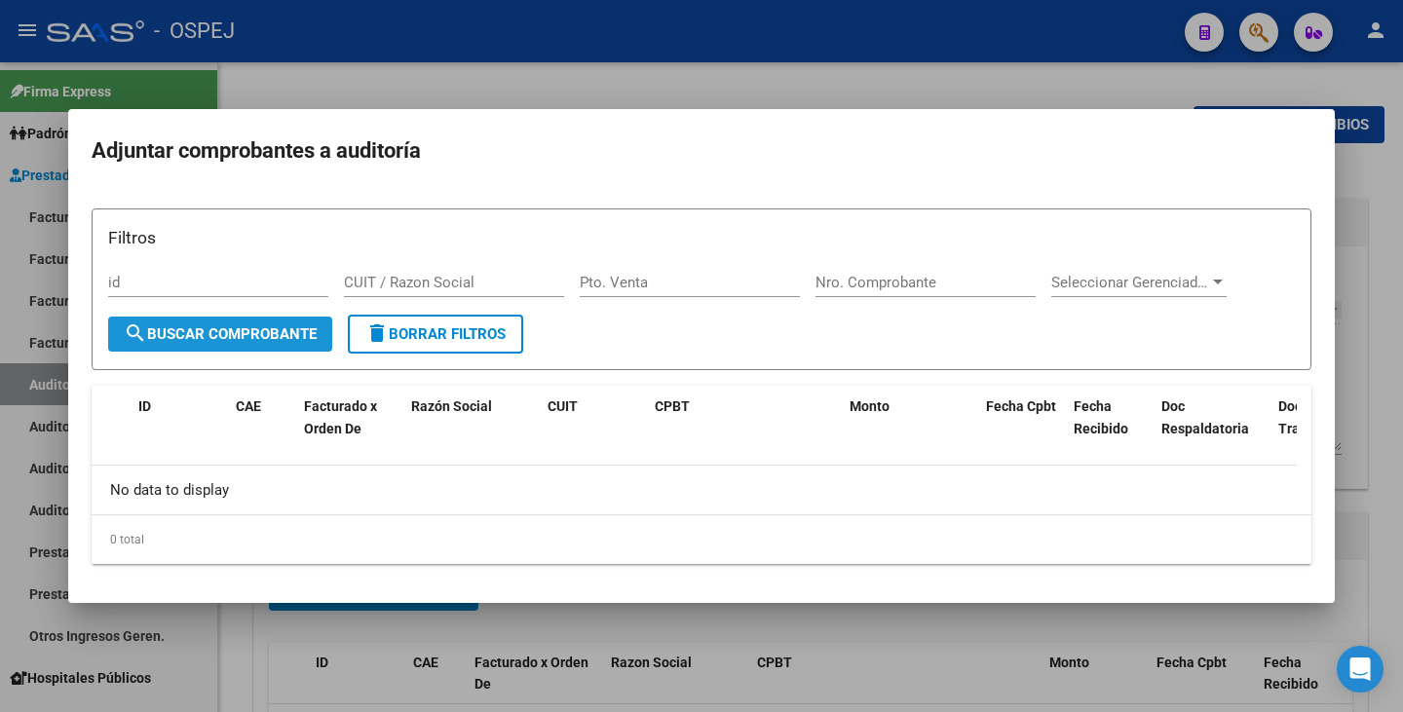
click at [225, 337] on span "search Buscar Comprobante" at bounding box center [220, 334] width 193 height 18
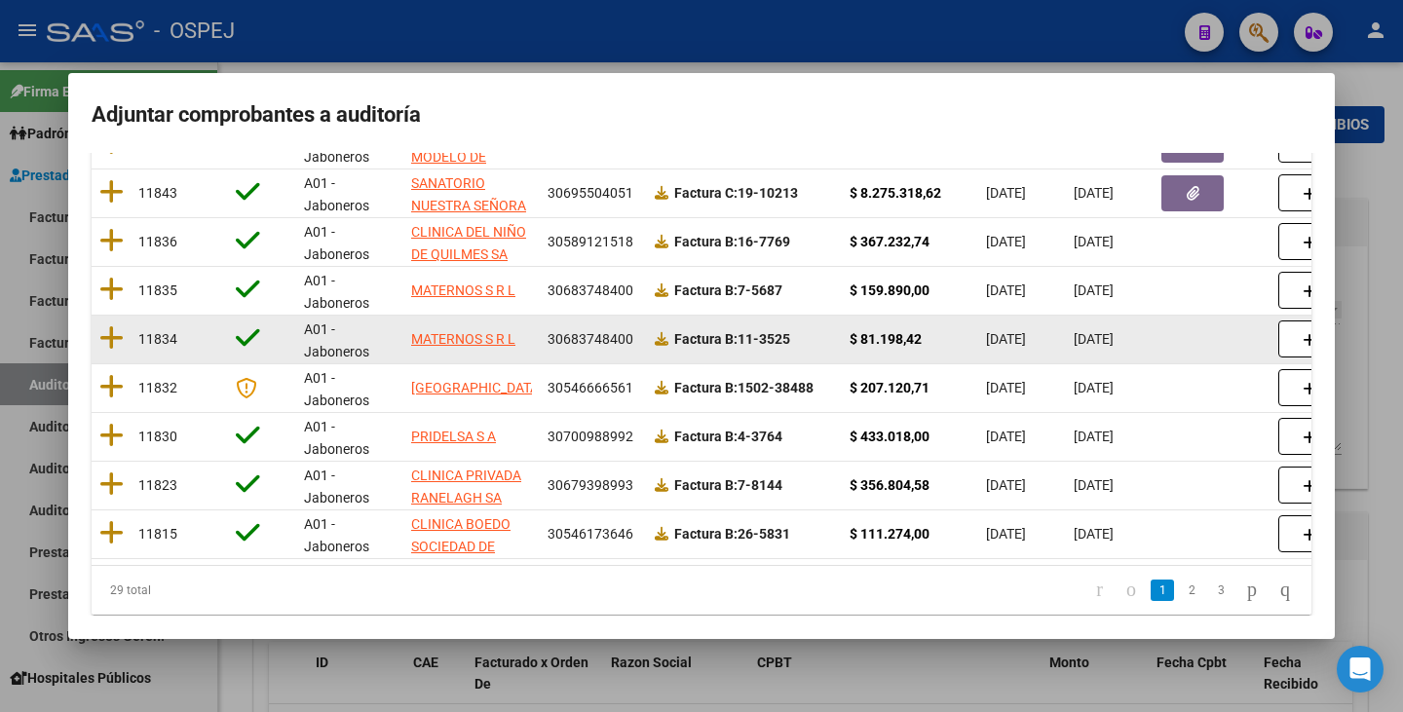
scroll to position [388, 0]
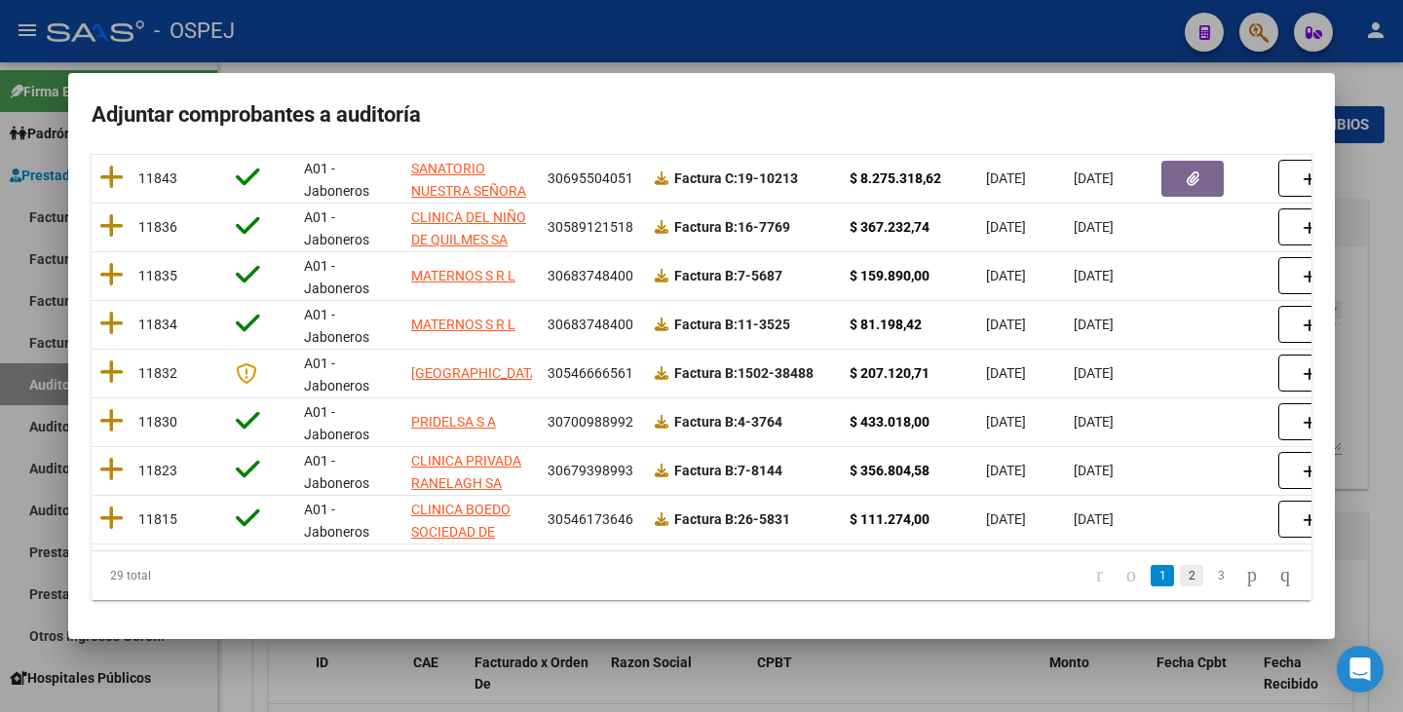
click at [1180, 582] on link "2" at bounding box center [1191, 575] width 23 height 21
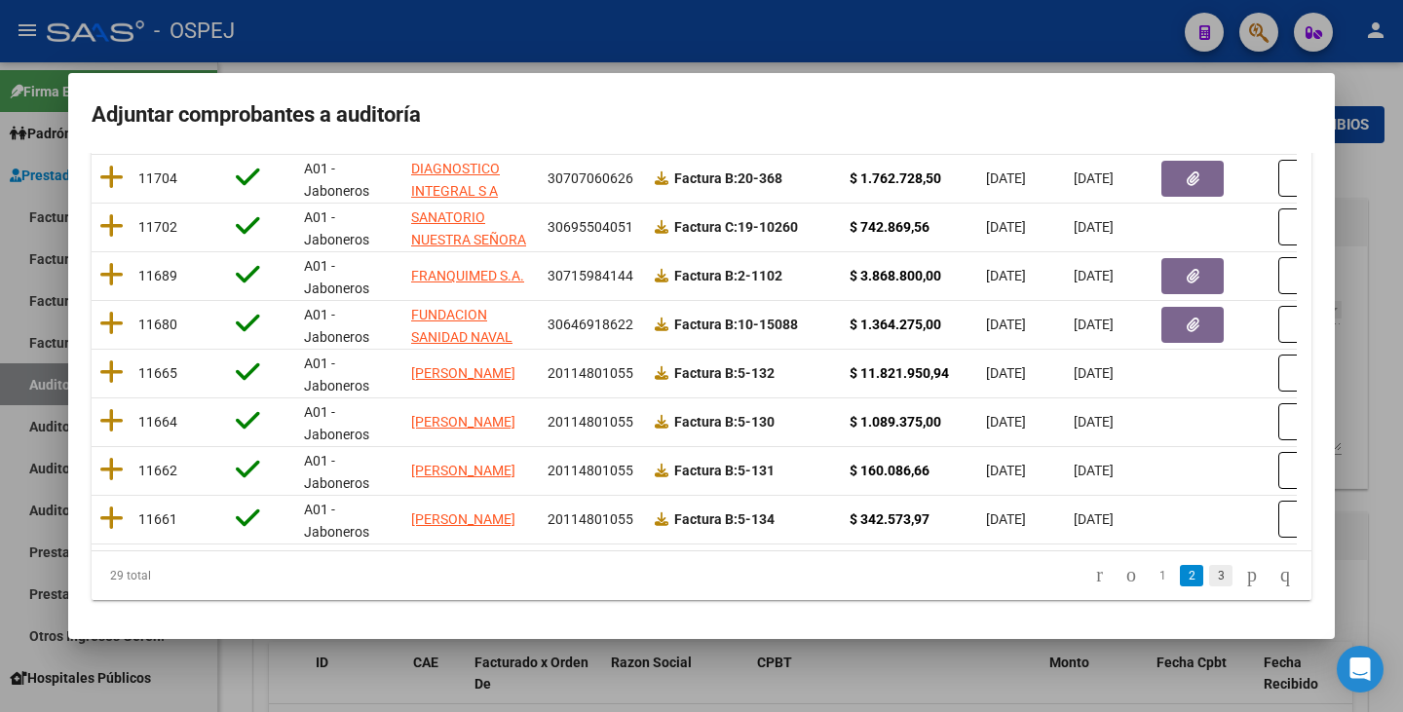
click at [1209, 582] on link "3" at bounding box center [1220, 575] width 23 height 21
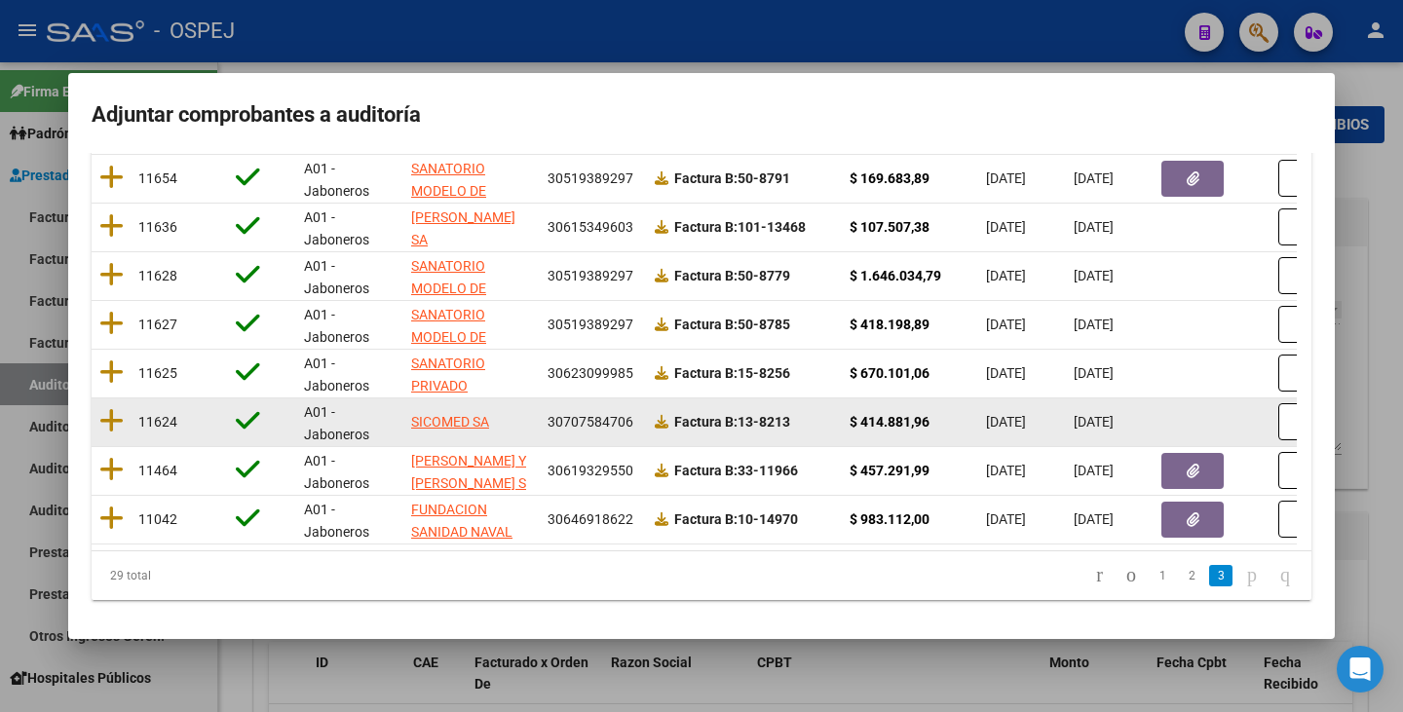
scroll to position [242, 0]
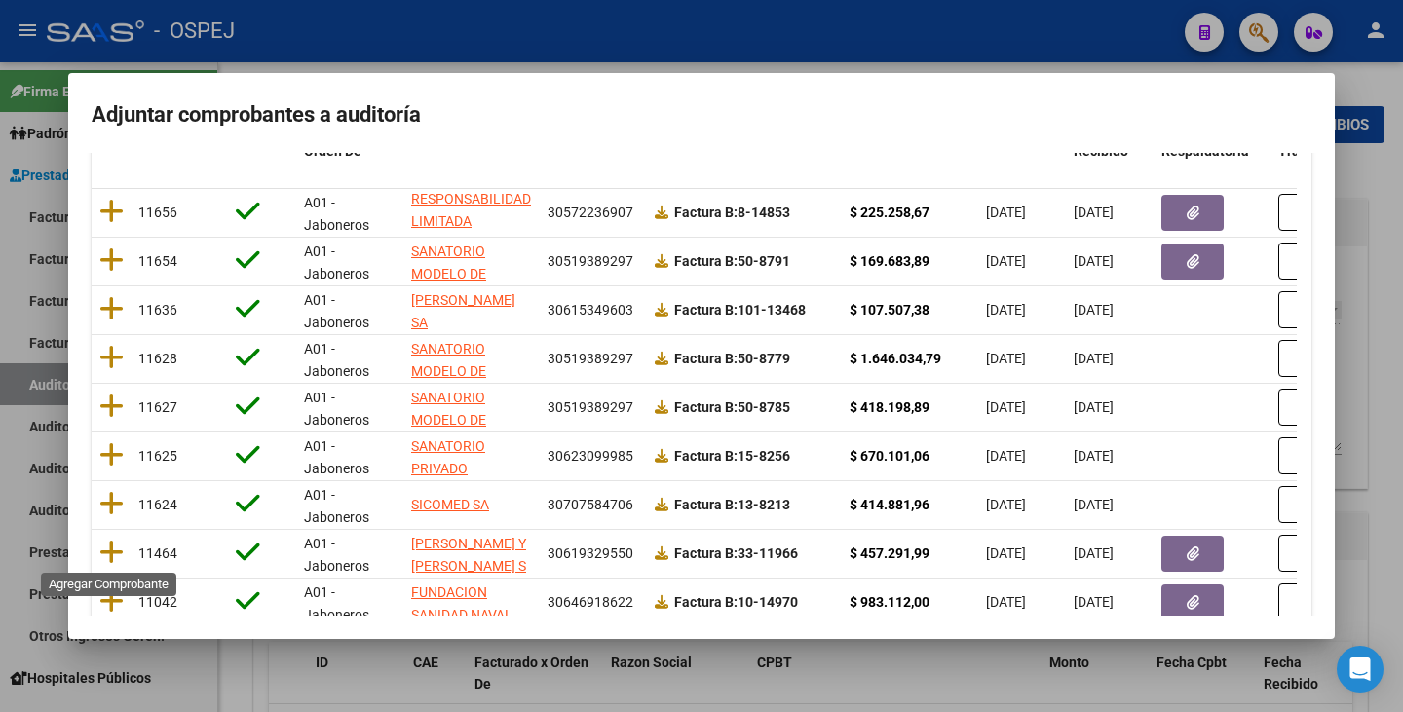
click at [112, 555] on icon at bounding box center [111, 552] width 24 height 27
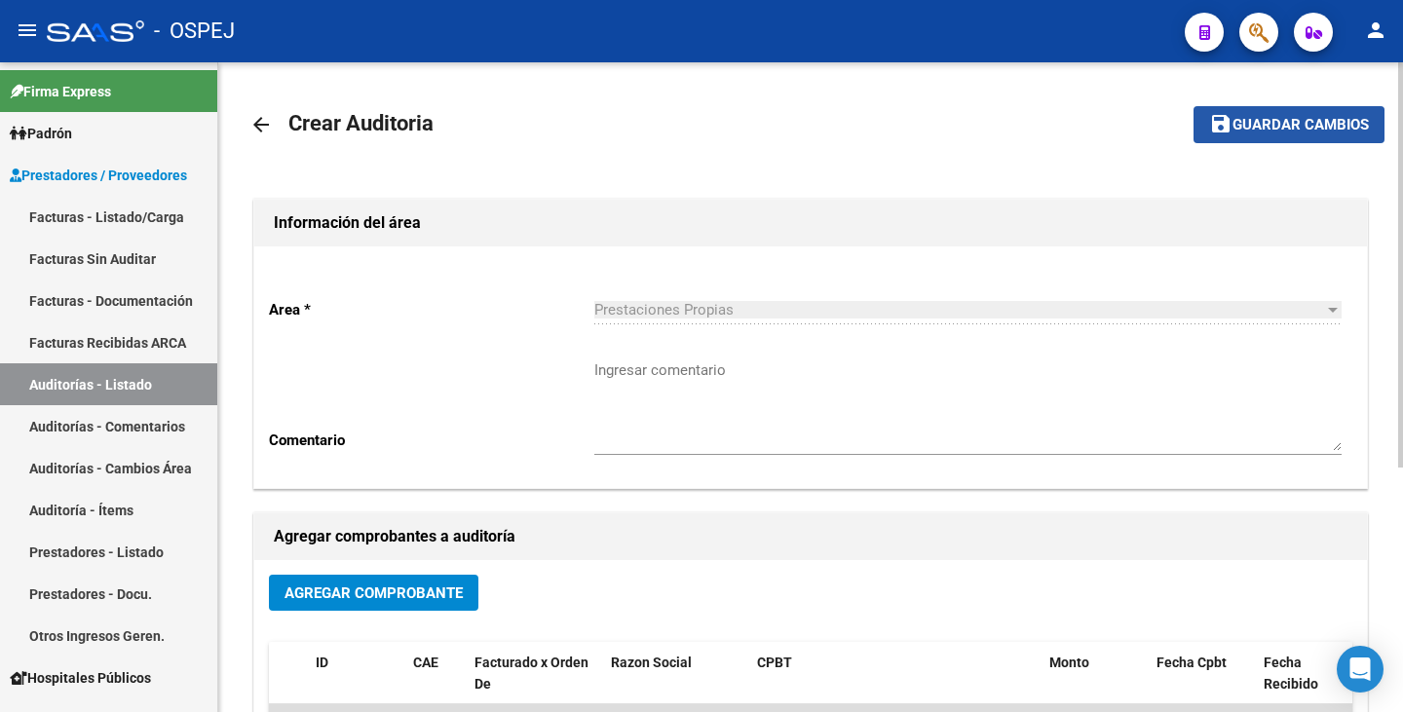
click at [1271, 133] on span "Guardar cambios" at bounding box center [1301, 126] width 136 height 18
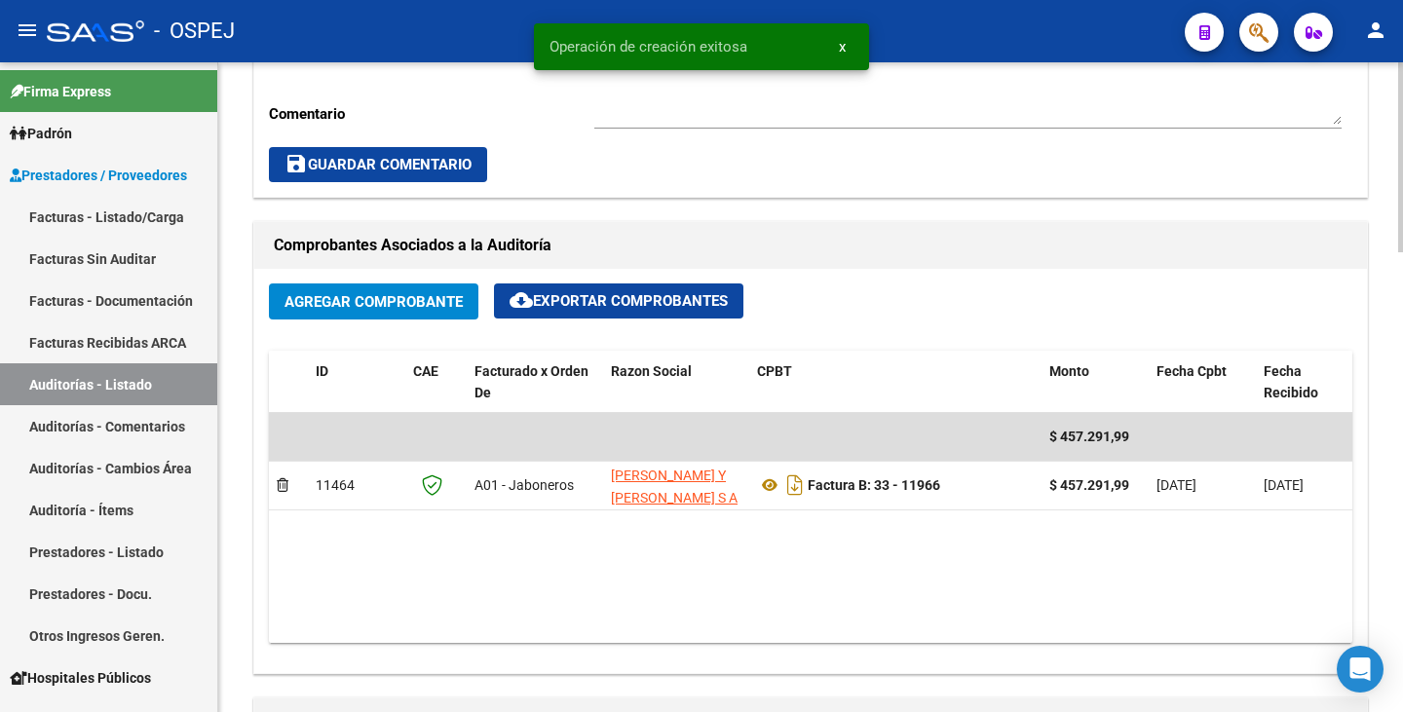
scroll to position [1072, 0]
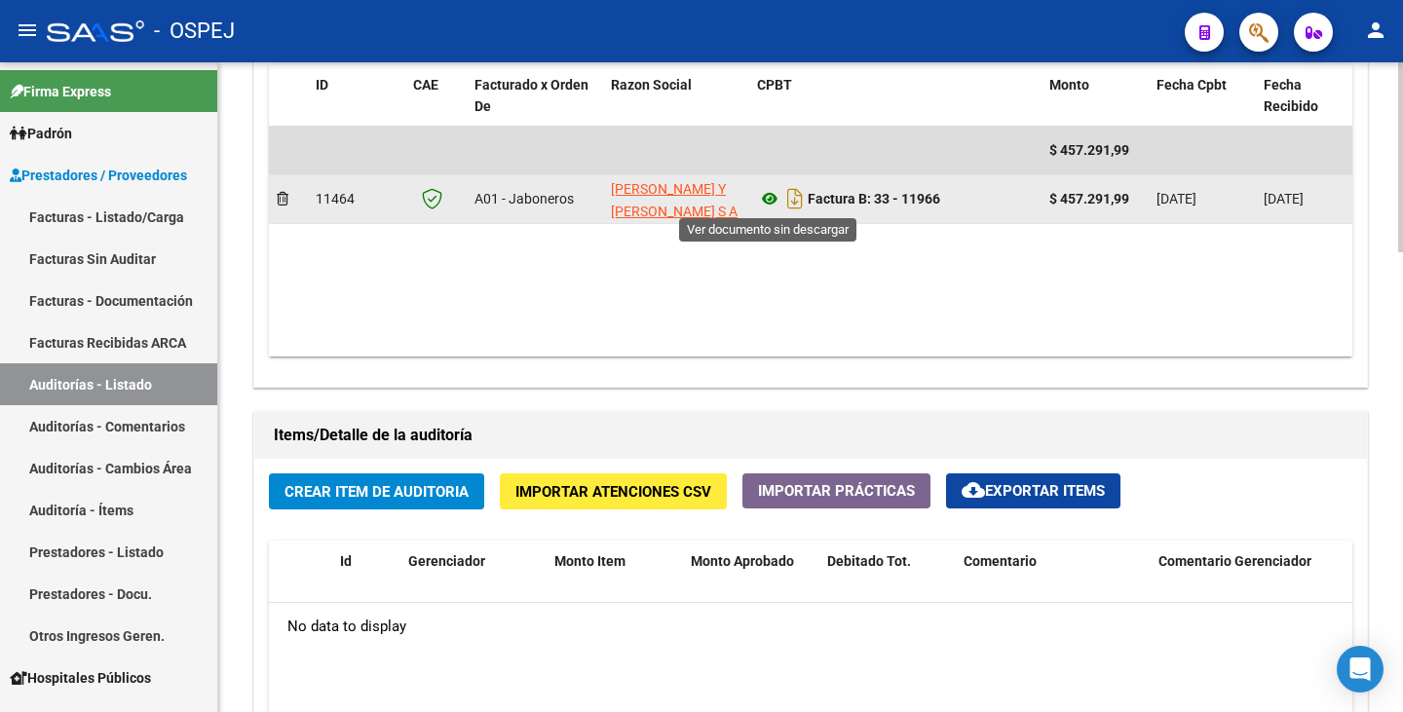
click at [770, 201] on icon at bounding box center [769, 198] width 25 height 23
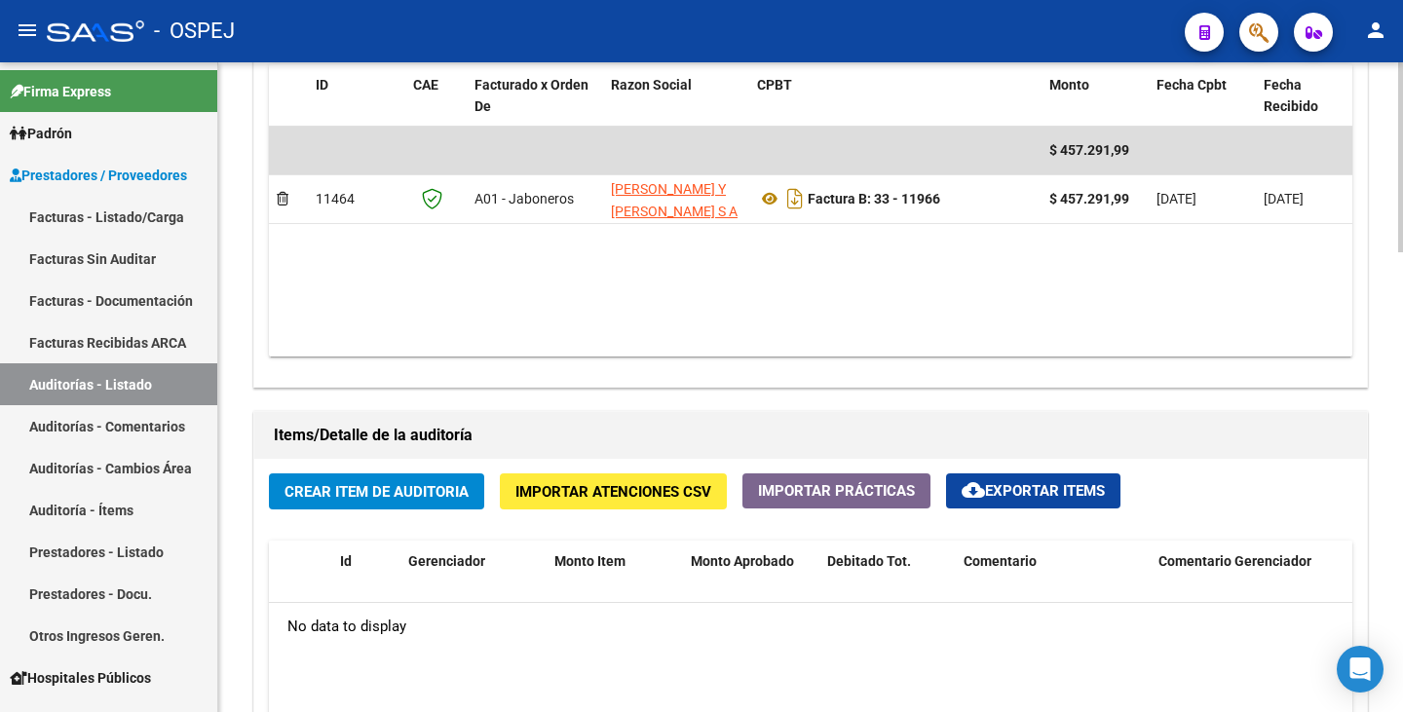
scroll to position [0, 283]
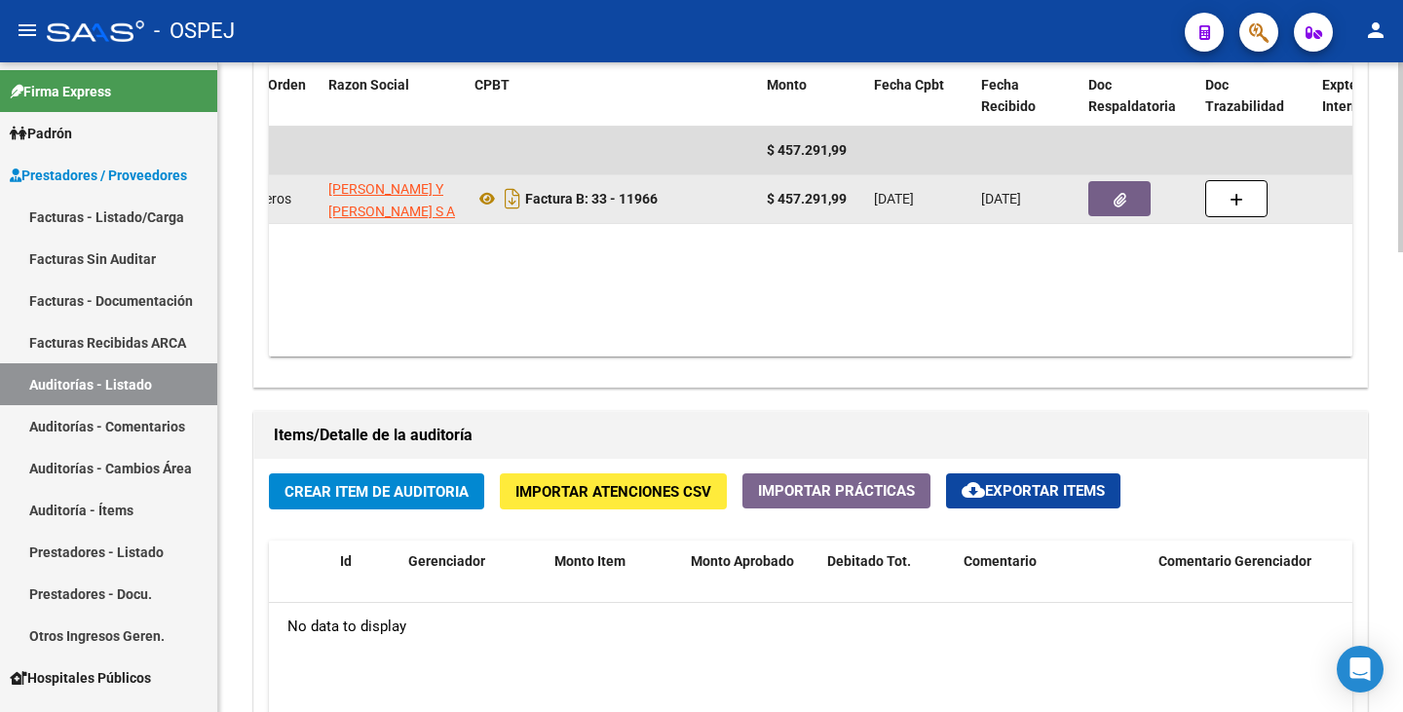
click at [1126, 205] on icon "button" at bounding box center [1120, 200] width 13 height 15
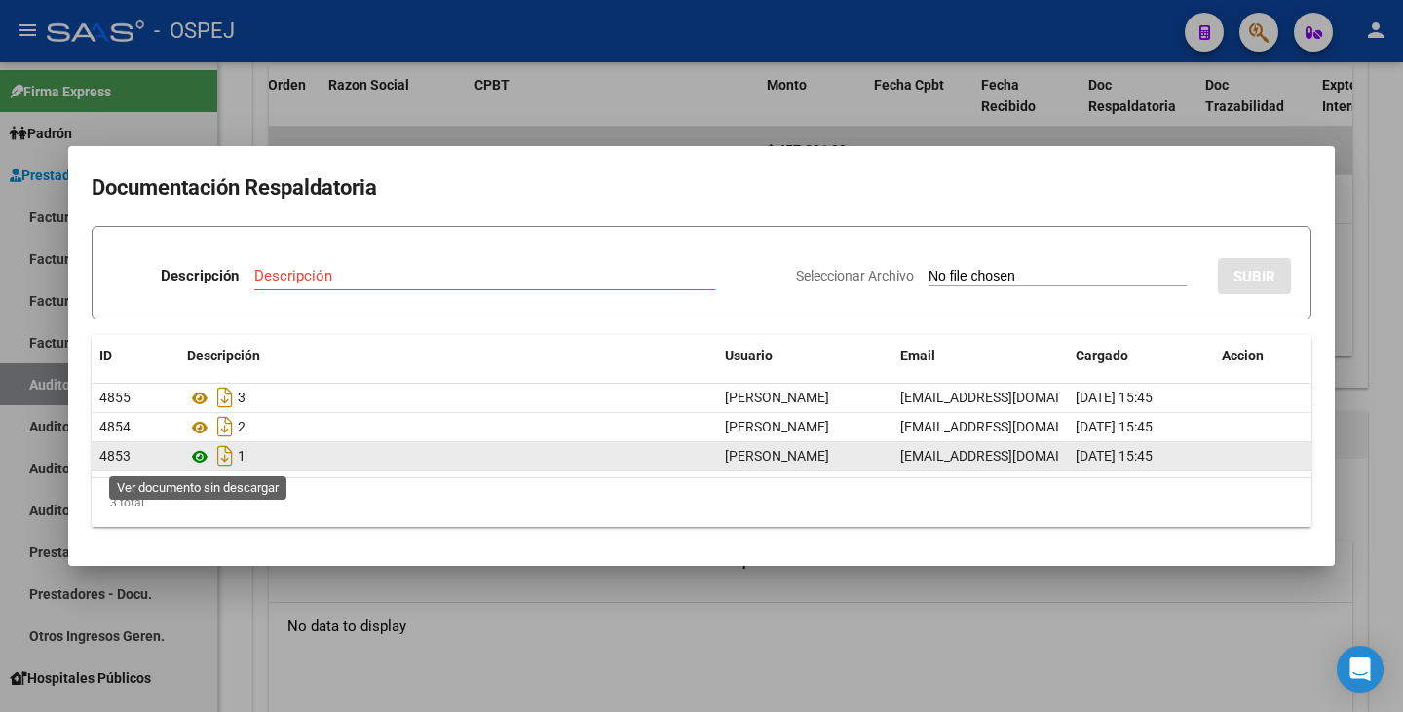
click at [198, 457] on icon at bounding box center [199, 456] width 25 height 23
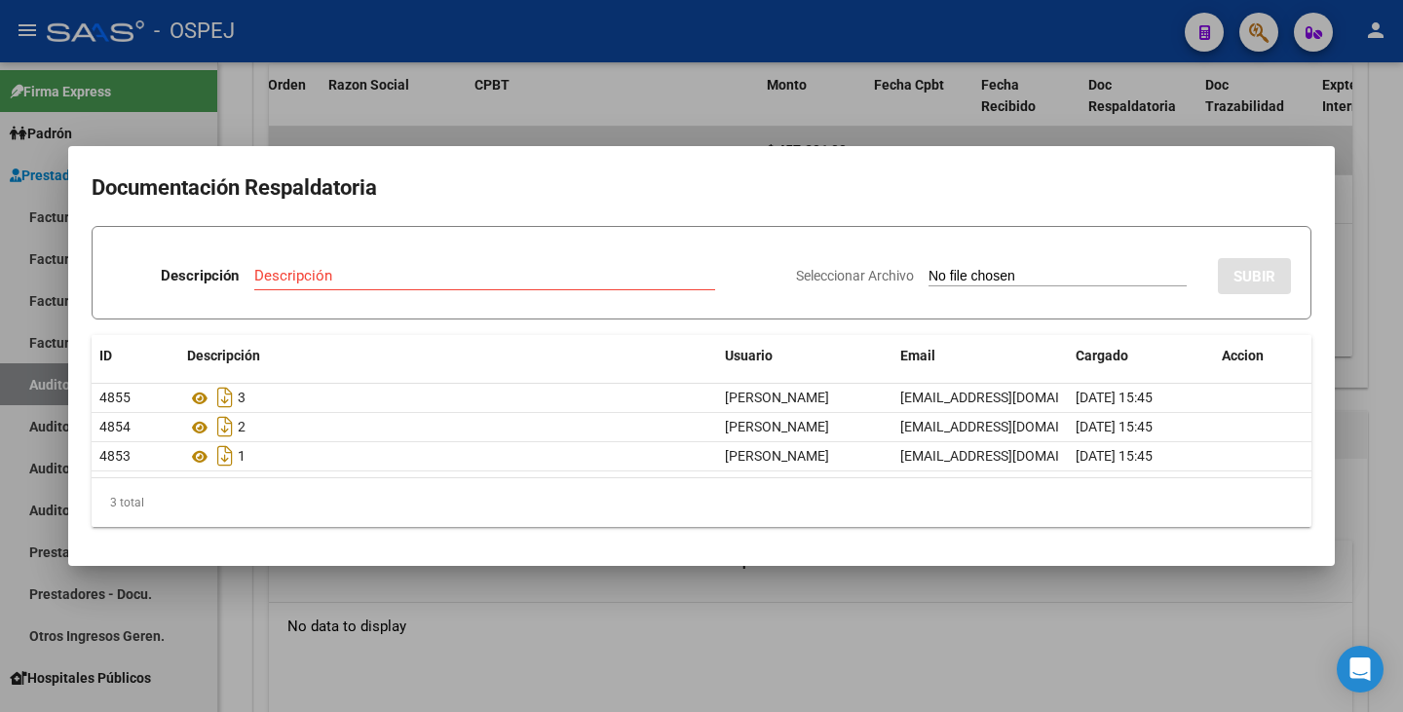
click at [295, 639] on div at bounding box center [701, 356] width 1403 height 712
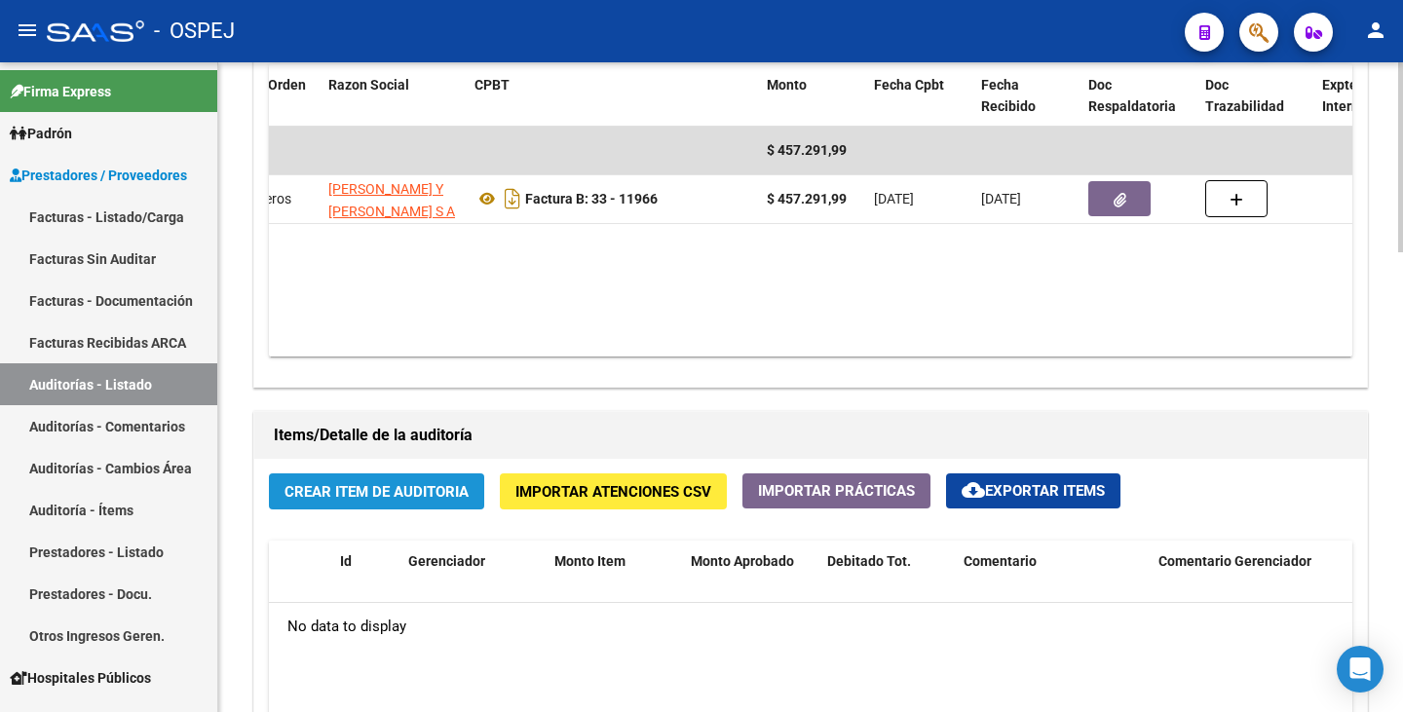
click at [392, 504] on button "Crear Item de Auditoria" at bounding box center [376, 492] width 215 height 36
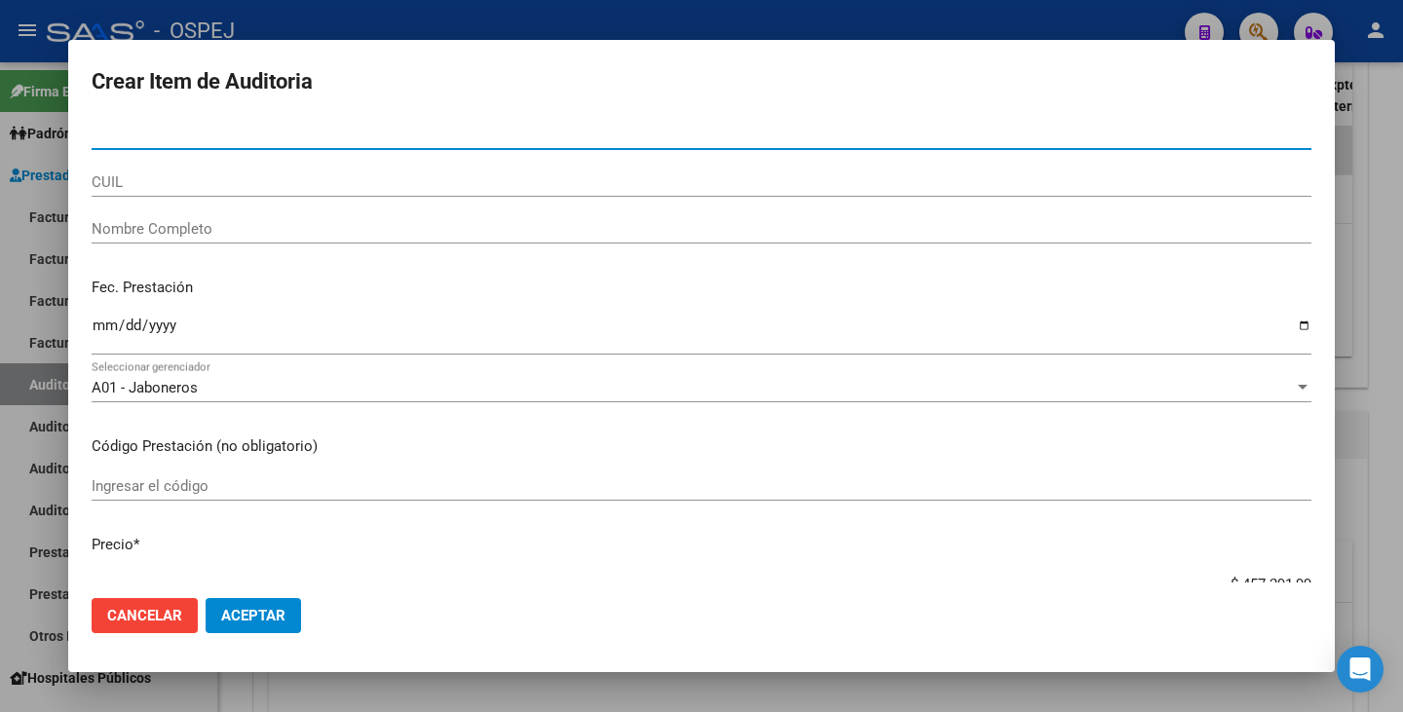
paste input "28686526"
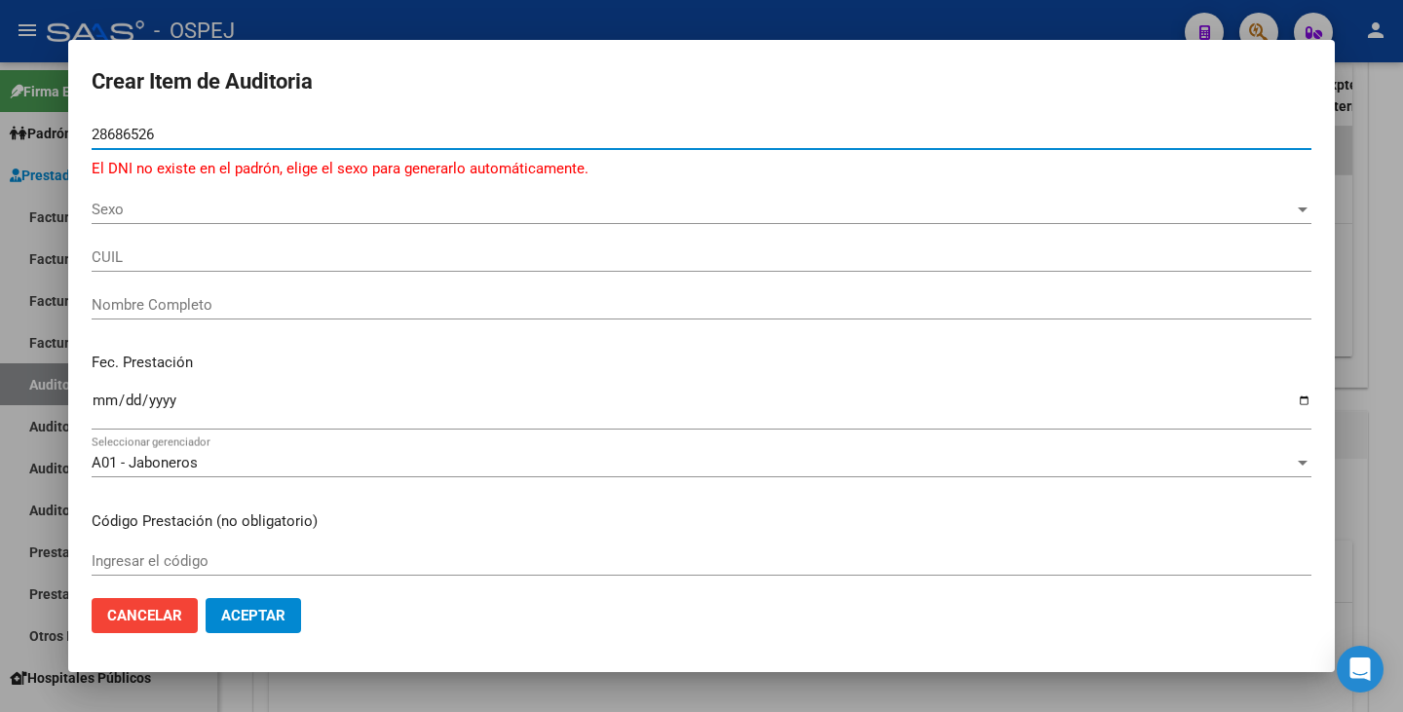
type input "28686526"
click at [139, 212] on span "Sexo" at bounding box center [693, 210] width 1202 height 18
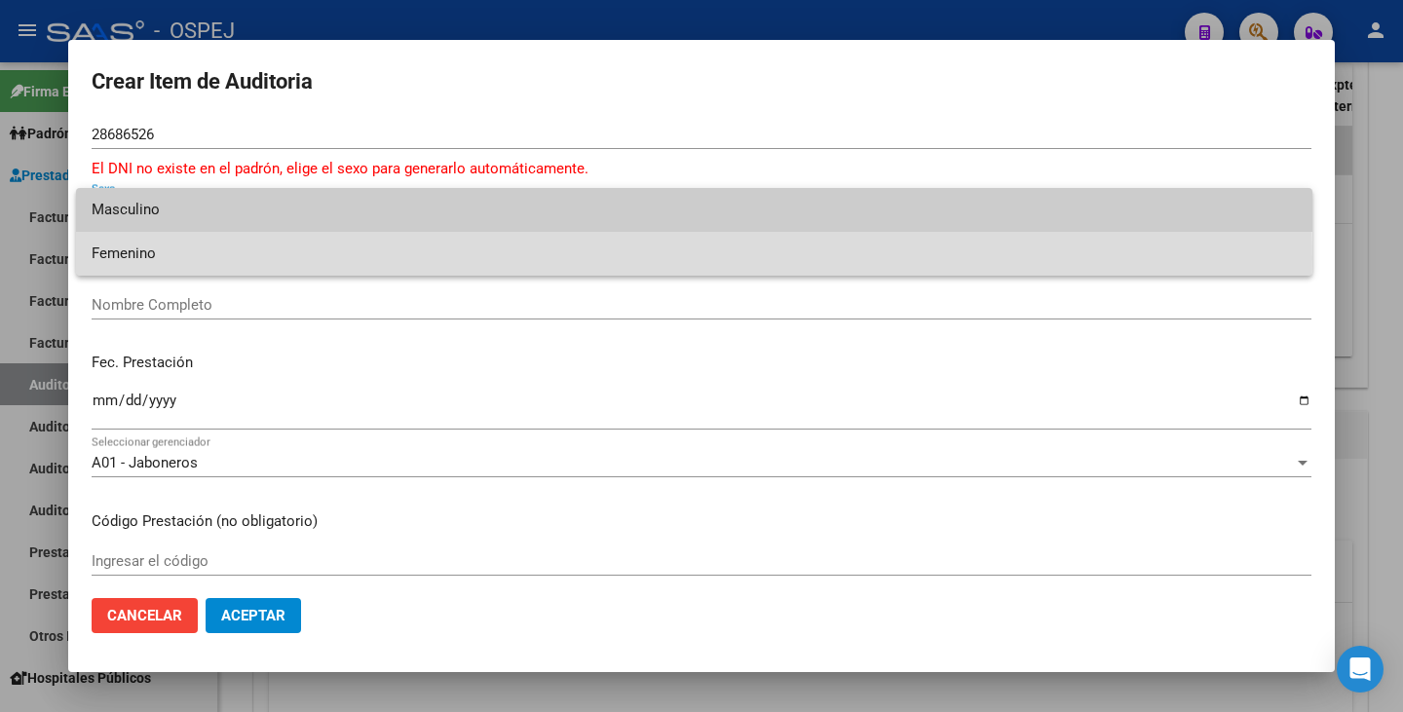
click at [134, 258] on span "Femenino" at bounding box center [694, 254] width 1205 height 44
type input "27286865262"
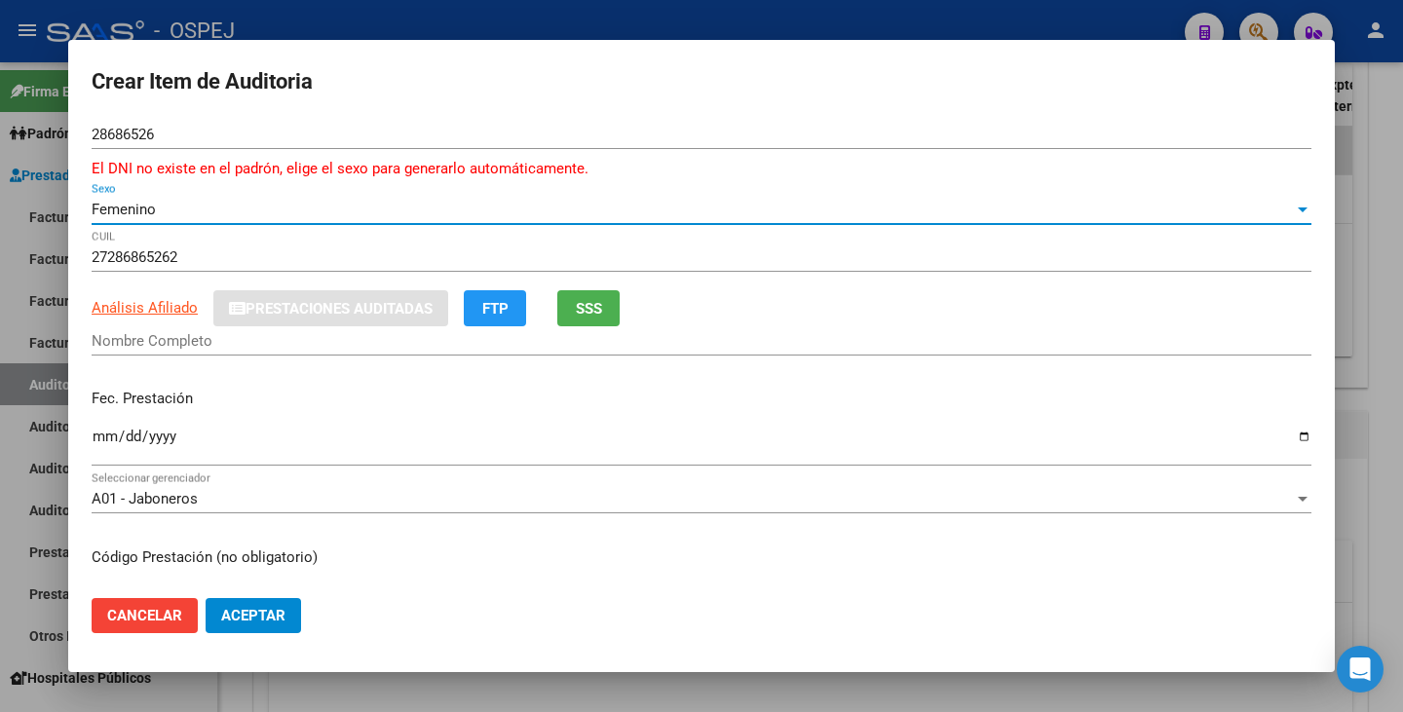
type input "CAGGIANO CECILIA CRISITNA"
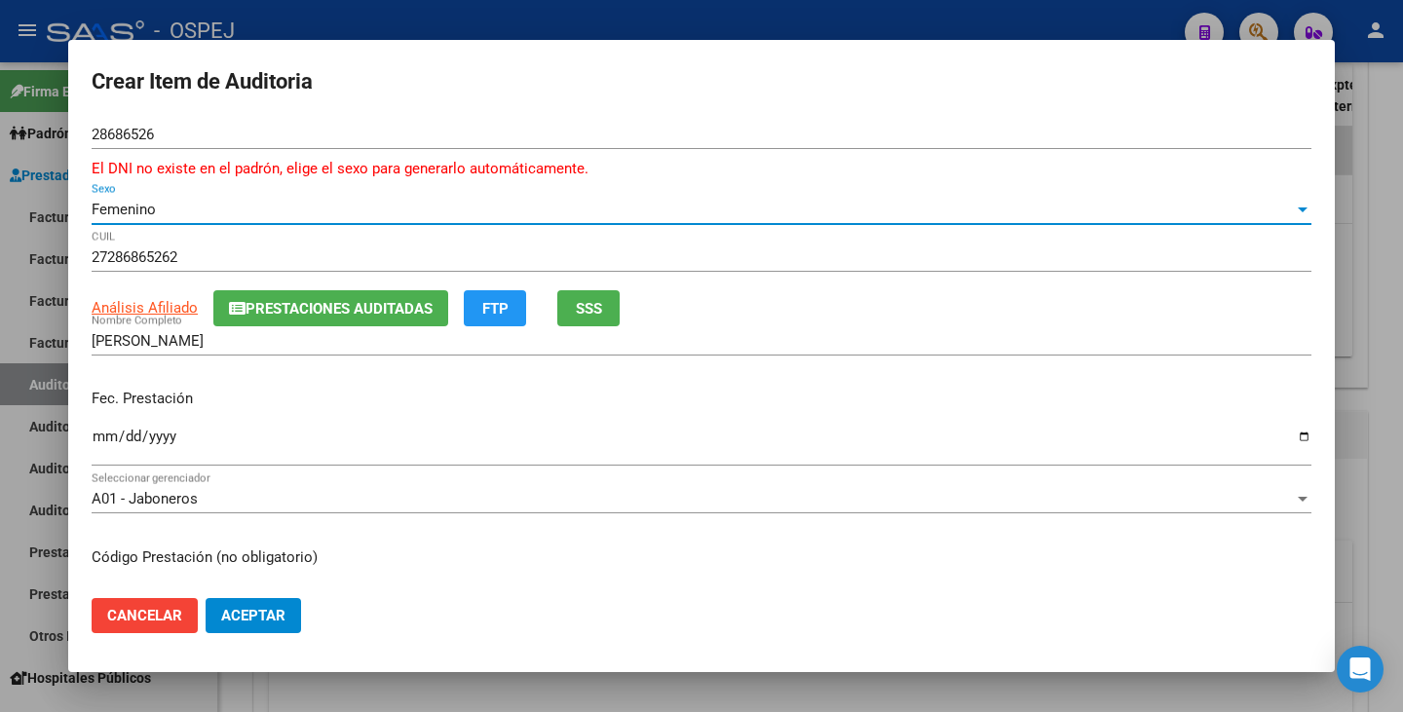
click at [95, 440] on input "Ingresar la fecha" at bounding box center [702, 444] width 1220 height 31
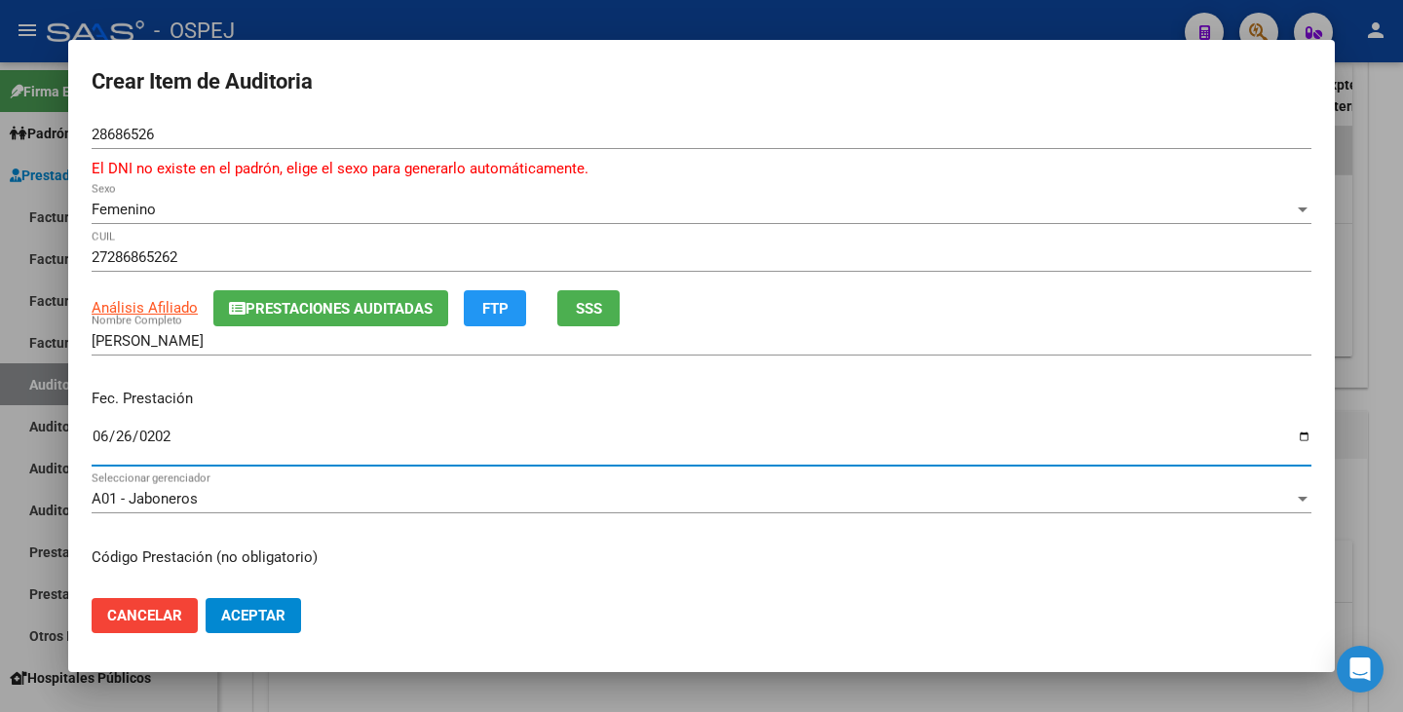
type input "2025-06-26"
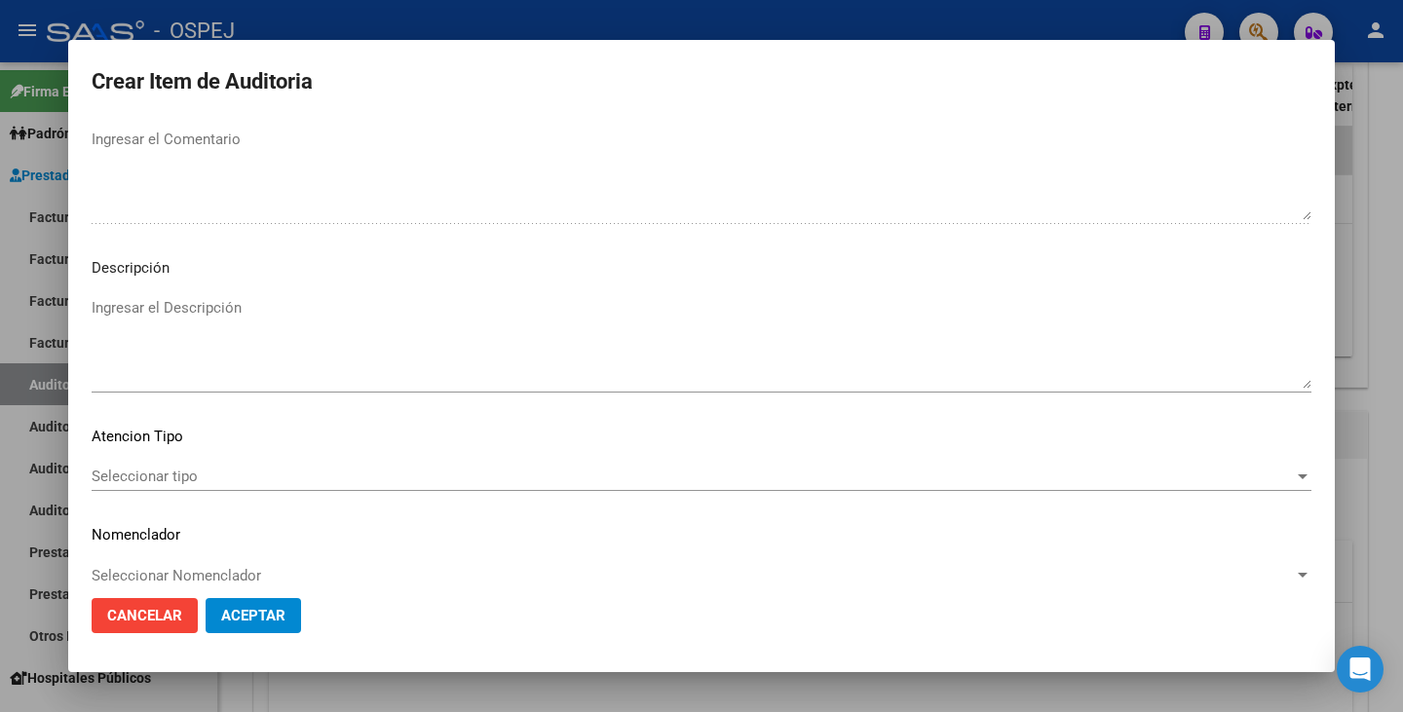
scroll to position [1146, 0]
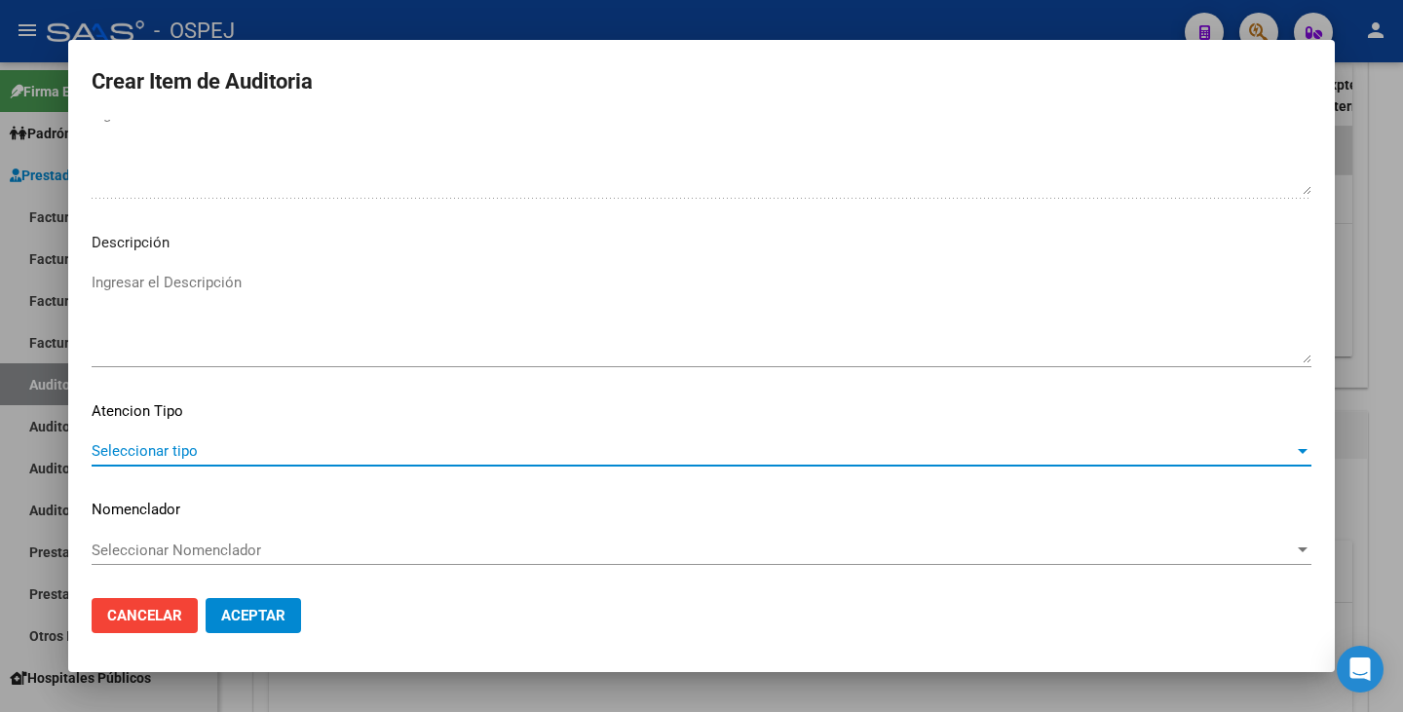
click at [533, 443] on span "Seleccionar tipo" at bounding box center [693, 451] width 1202 height 18
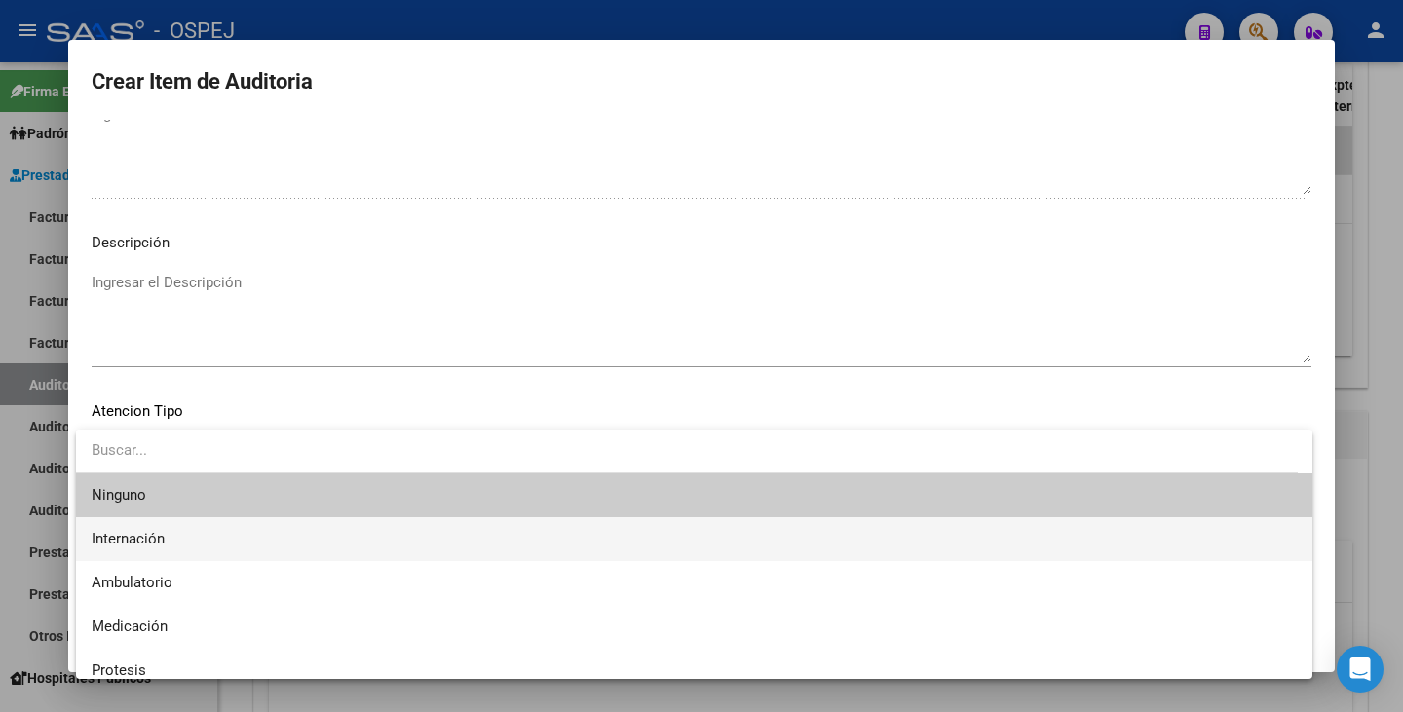
click at [374, 523] on span "Internación" at bounding box center [694, 539] width 1205 height 44
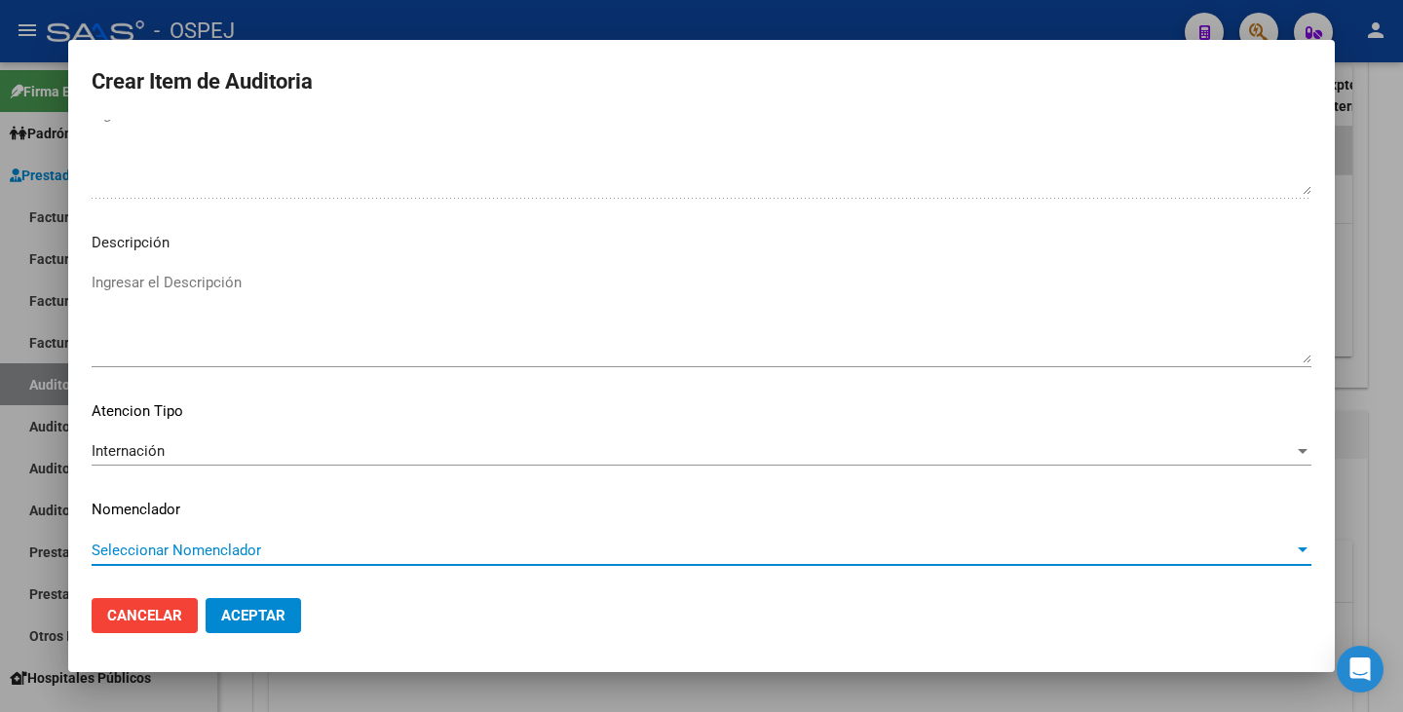
click at [235, 555] on span "Seleccionar Nomenclador" at bounding box center [693, 551] width 1202 height 18
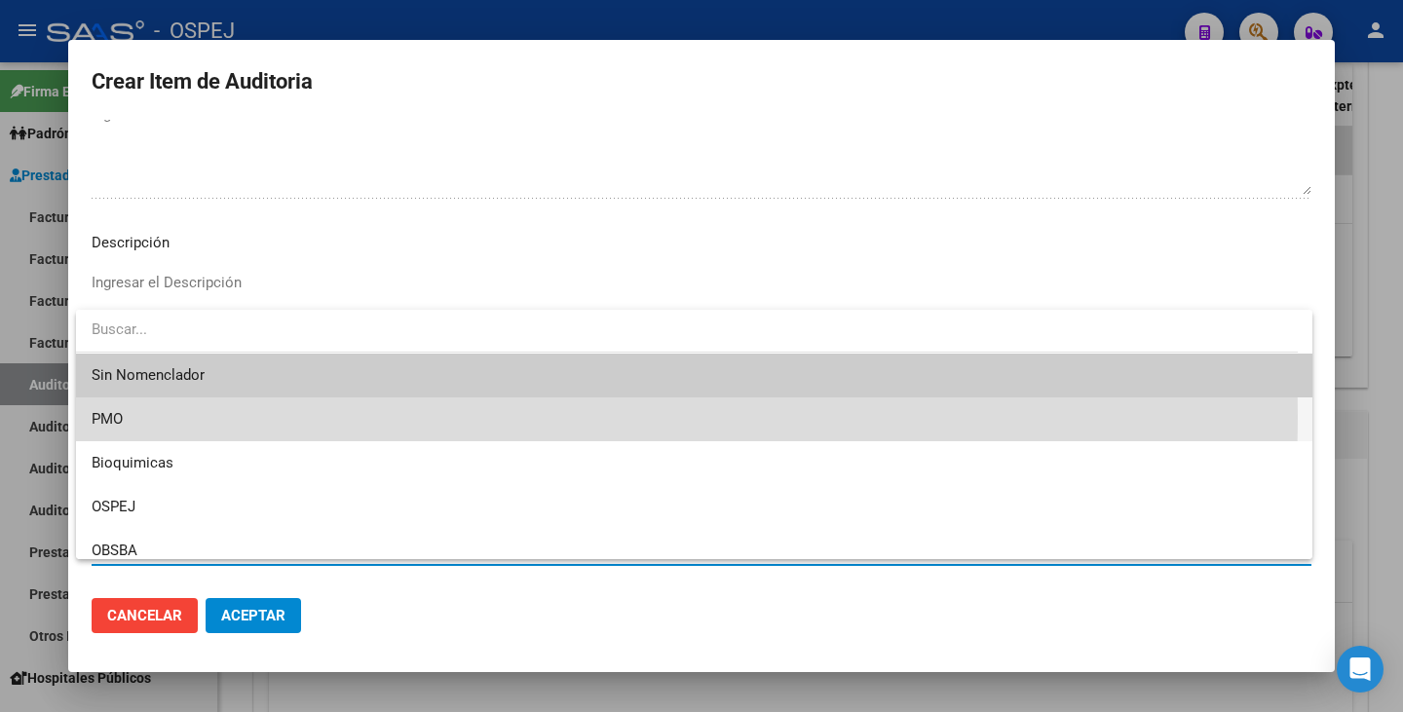
click at [124, 417] on span "PMO" at bounding box center [694, 420] width 1205 height 44
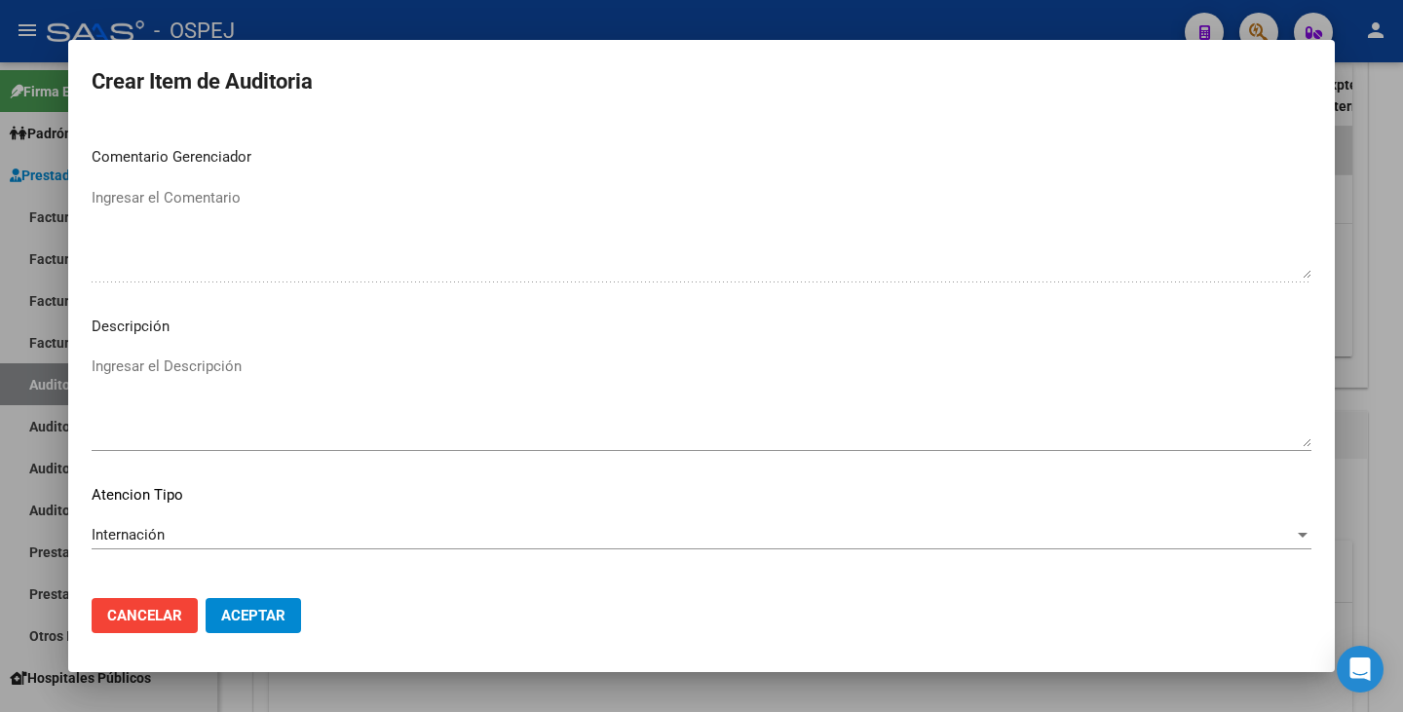
scroll to position [1245, 0]
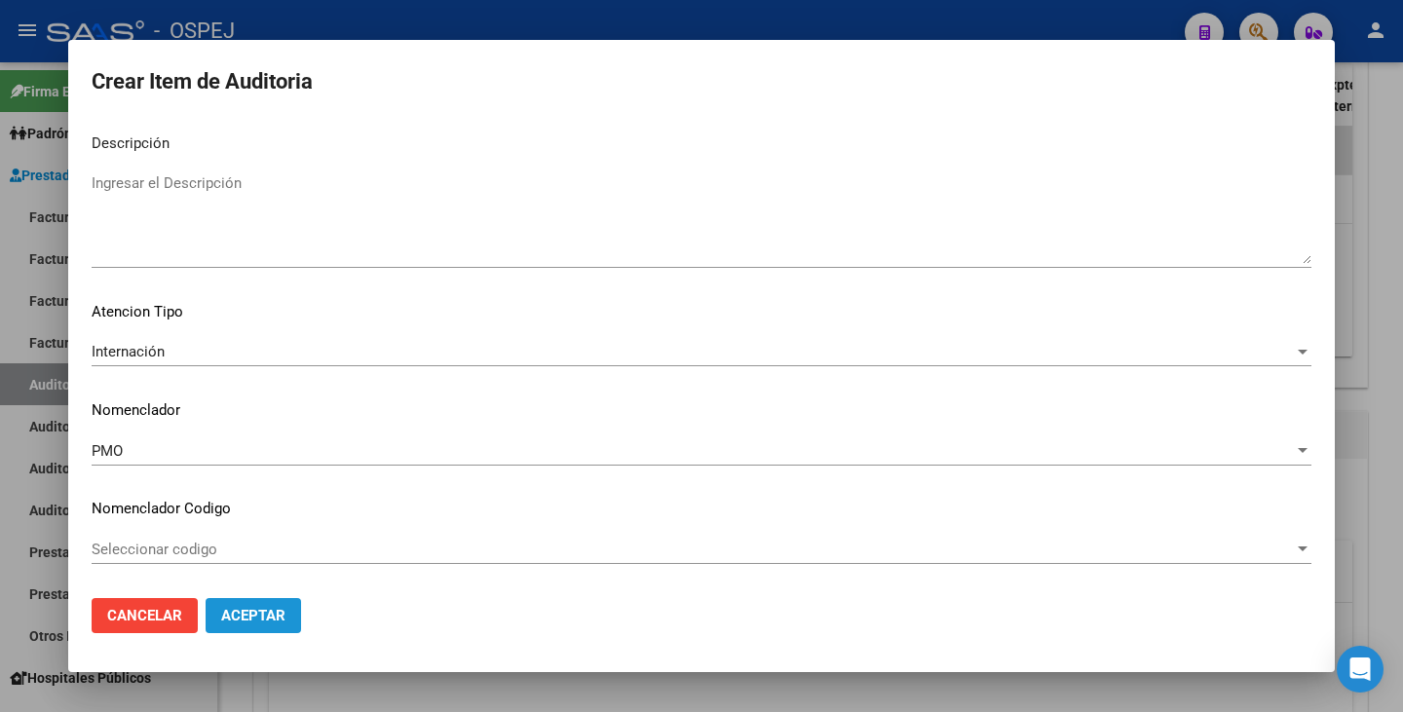
click at [233, 623] on span "Aceptar" at bounding box center [253, 616] width 64 height 18
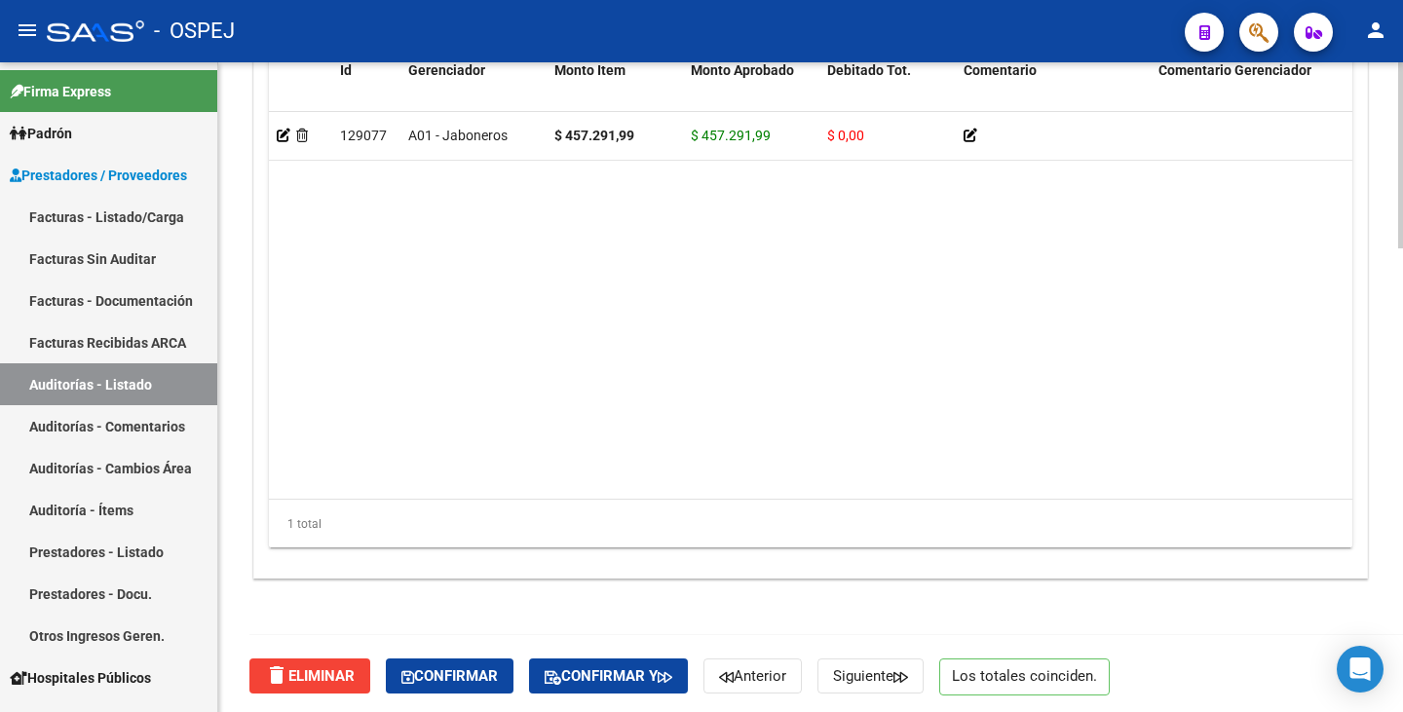
scroll to position [1621, 0]
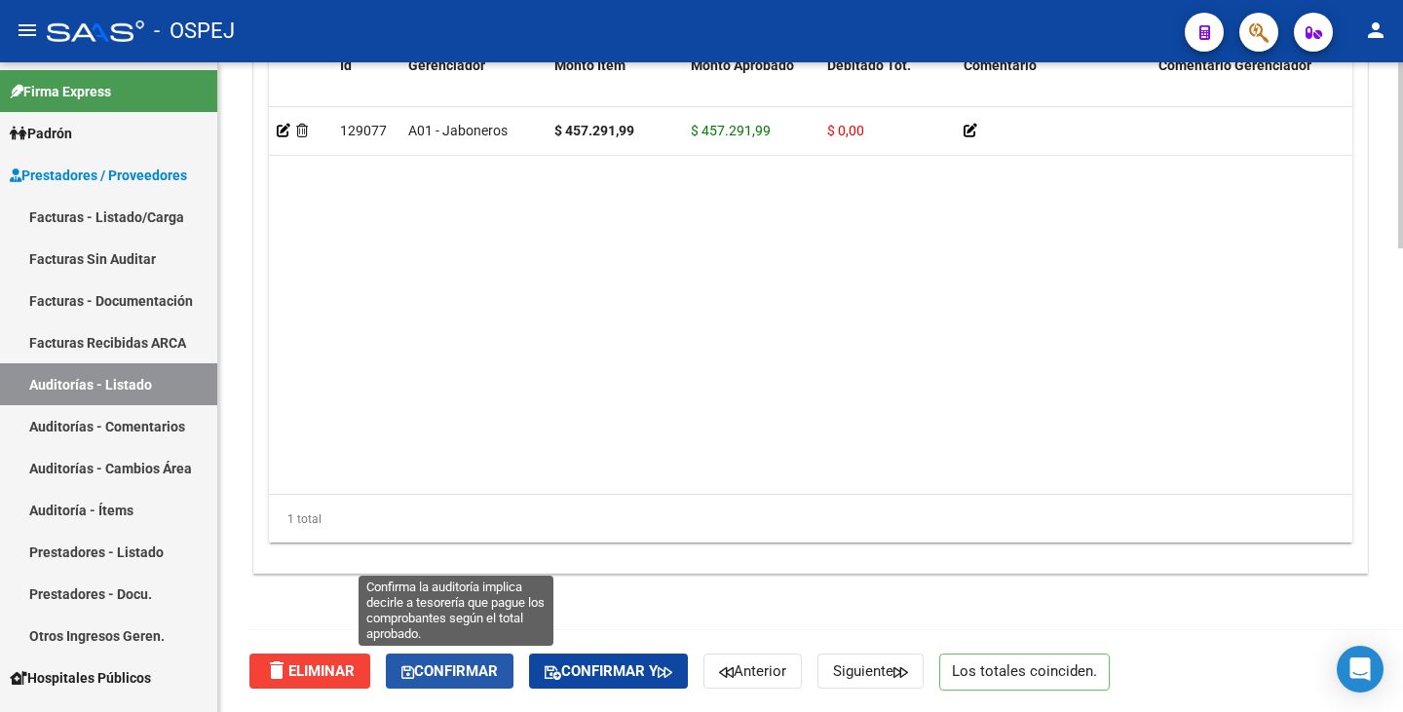
click at [463, 665] on span "Confirmar" at bounding box center [449, 672] width 96 height 18
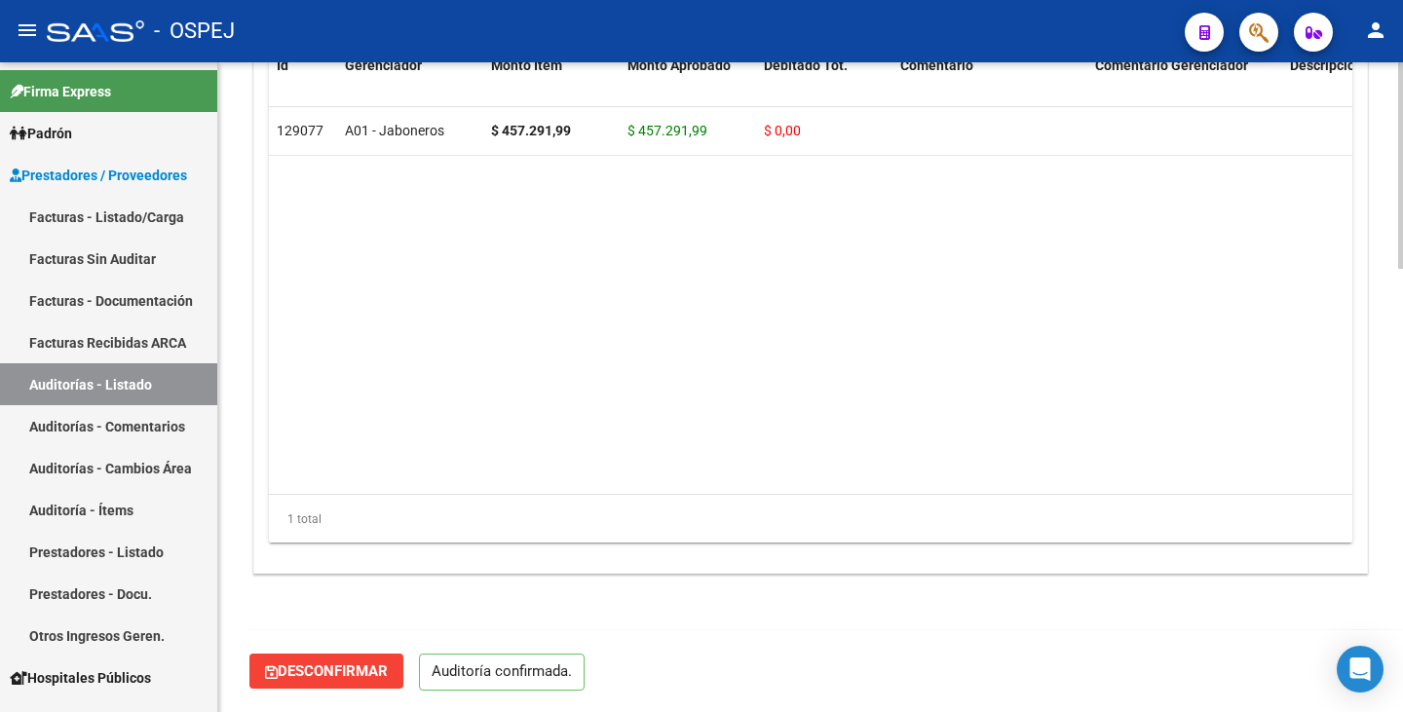
scroll to position [1395, 0]
type input "202508"
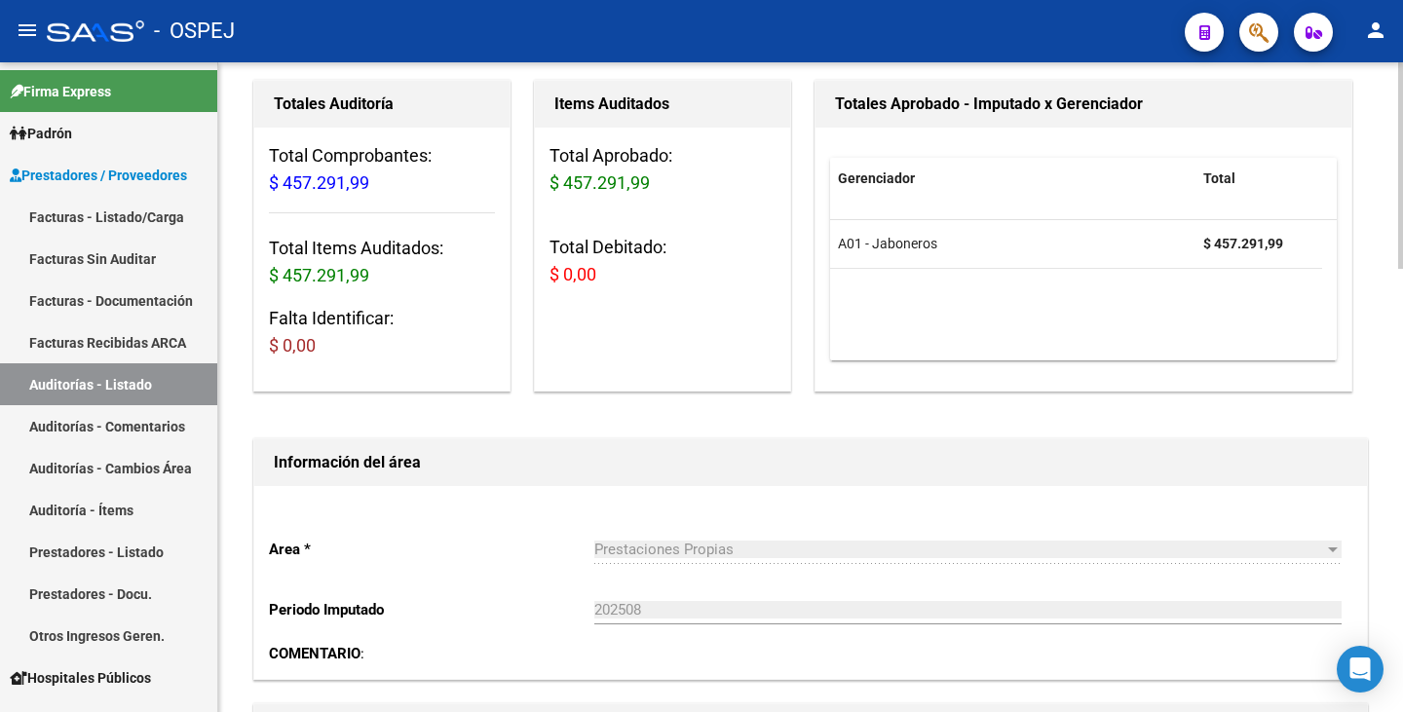
scroll to position [0, 0]
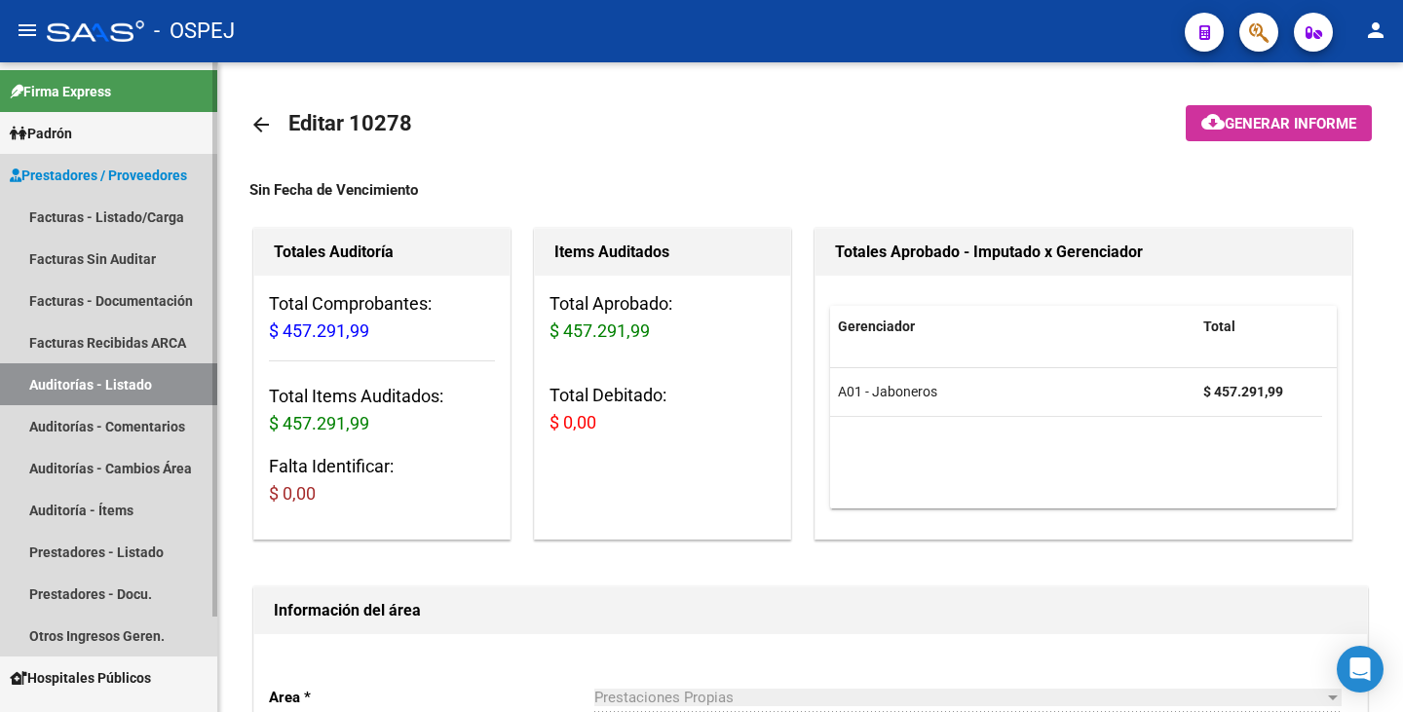
click at [102, 377] on link "Auditorías - Listado" at bounding box center [108, 384] width 217 height 42
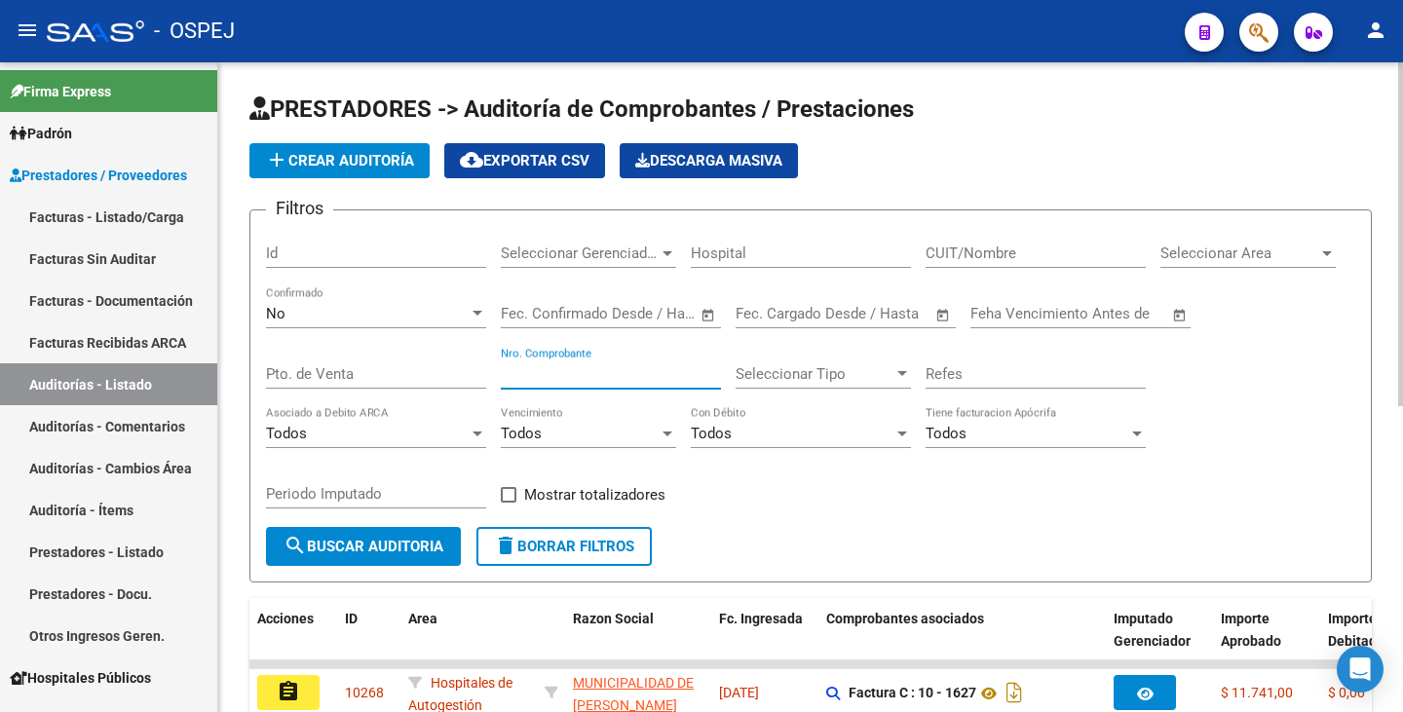
click at [522, 370] on input "Nro. Comprobante" at bounding box center [611, 374] width 220 height 18
type input "3699"
click at [294, 313] on div "No" at bounding box center [367, 314] width 203 height 18
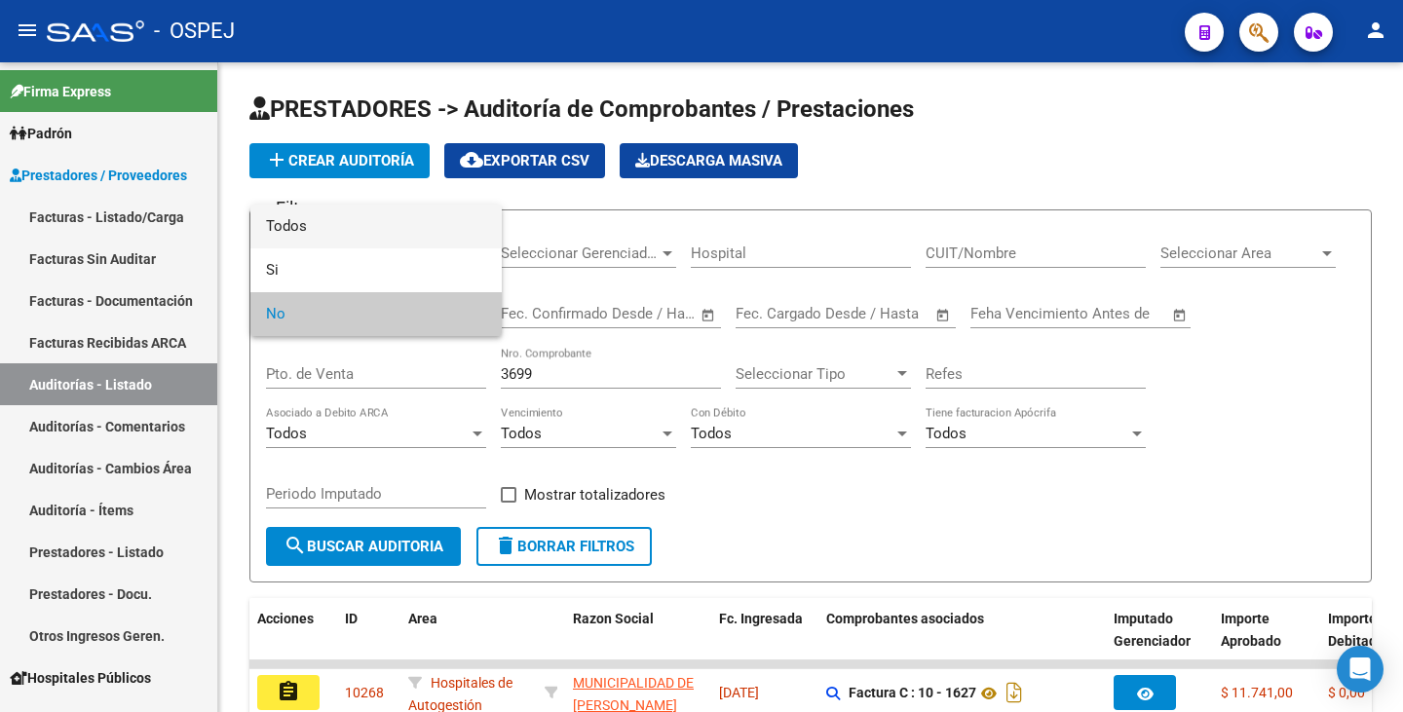
click at [309, 228] on span "Todos" at bounding box center [376, 227] width 220 height 44
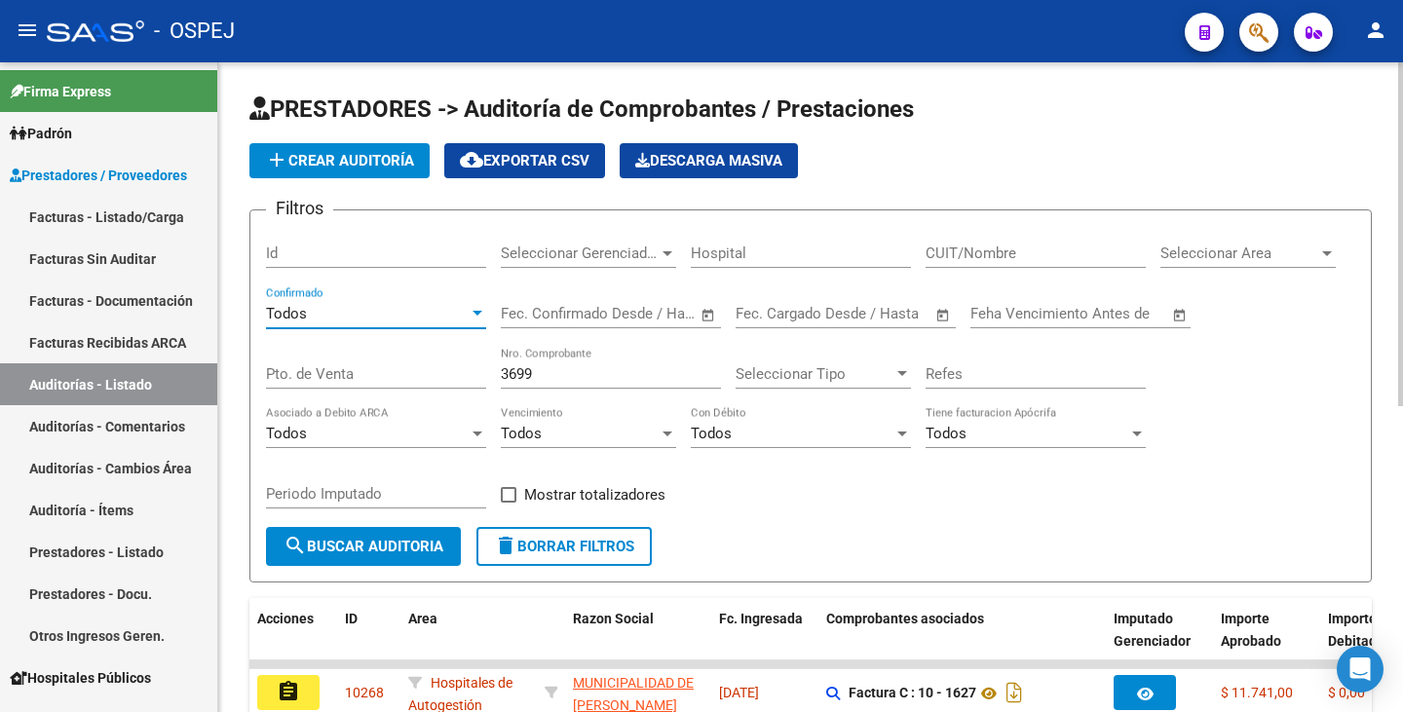
click at [378, 546] on span "search Buscar Auditoria" at bounding box center [364, 547] width 160 height 18
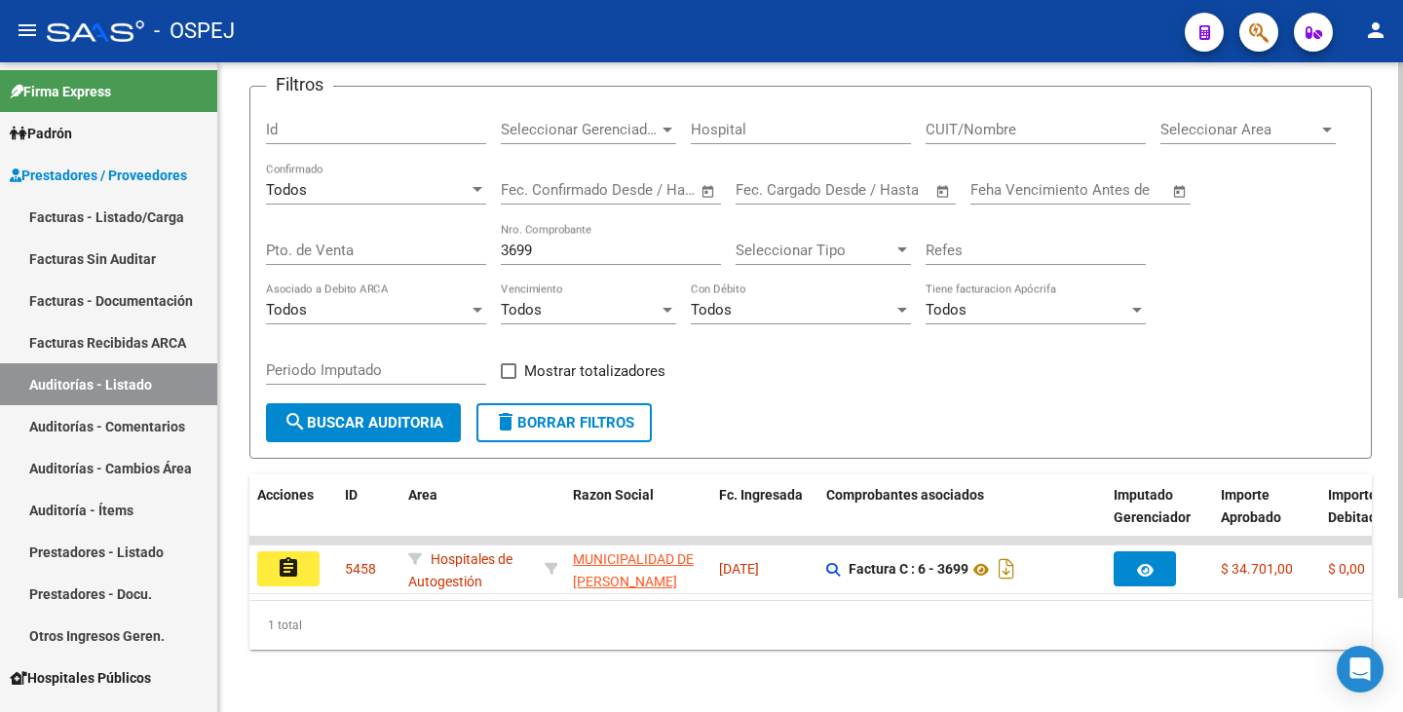
scroll to position [138, 0]
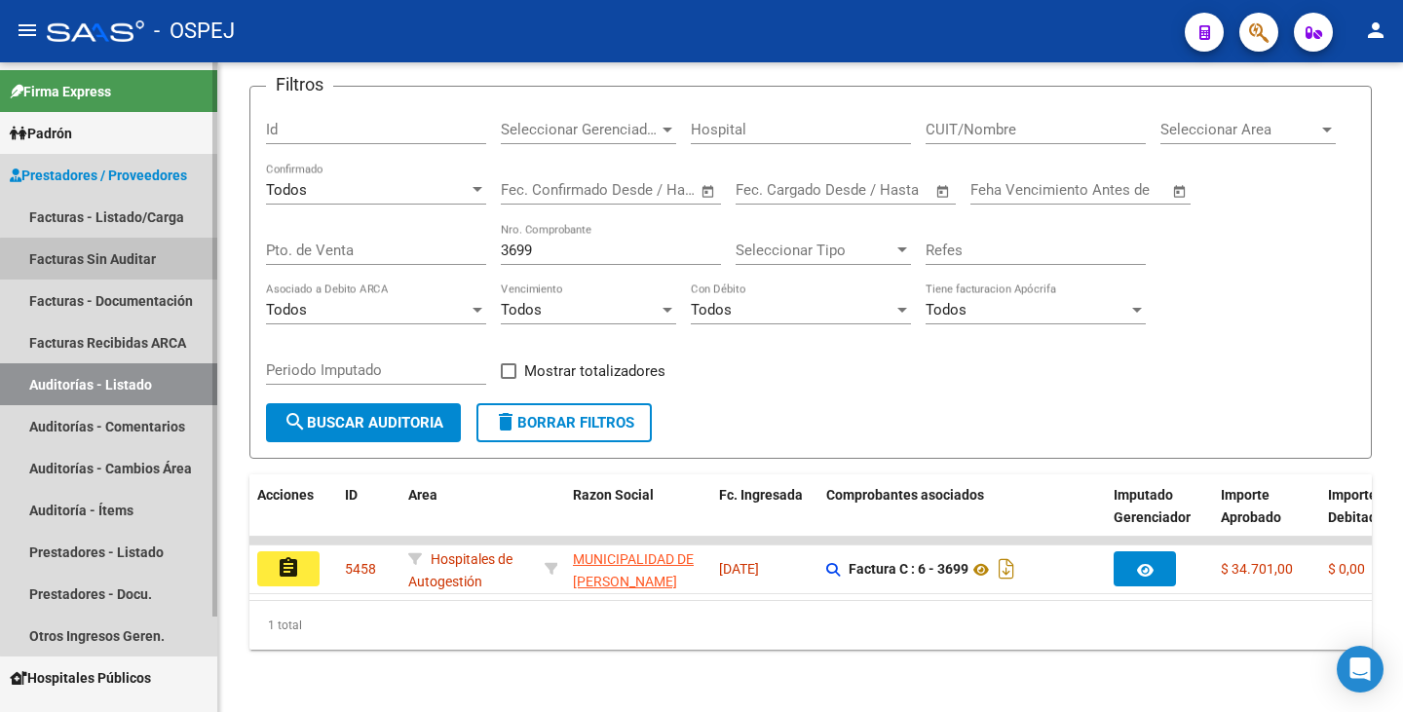
click at [113, 259] on link "Facturas Sin Auditar" at bounding box center [108, 259] width 217 height 42
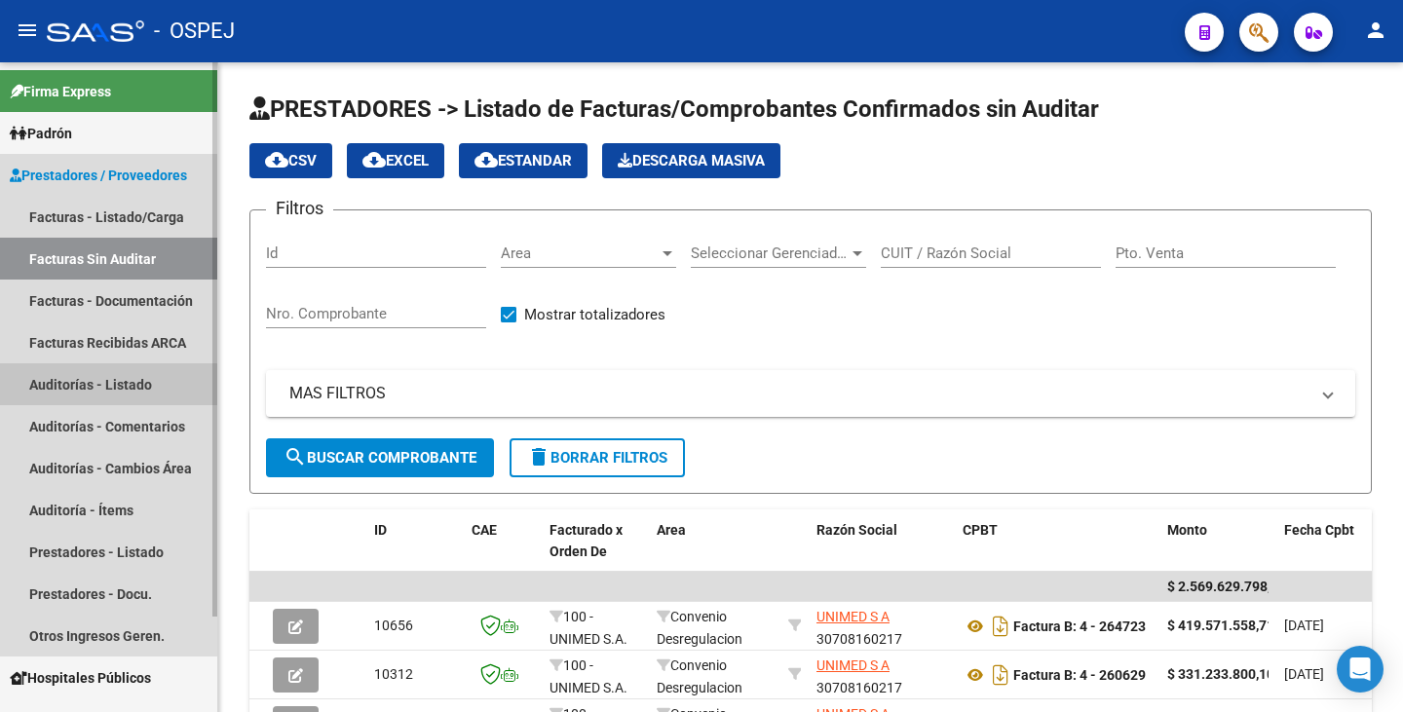
click at [101, 386] on link "Auditorías - Listado" at bounding box center [108, 384] width 217 height 42
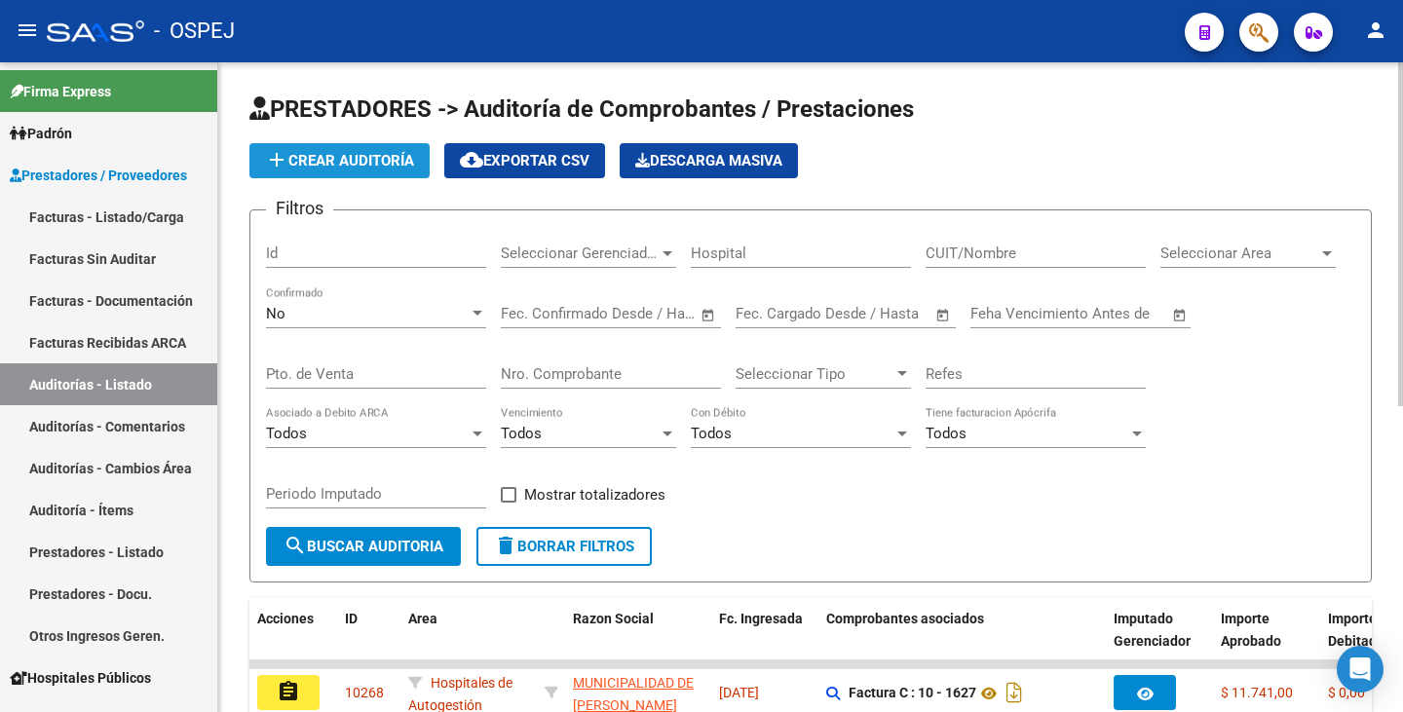
click at [374, 169] on span "add Crear Auditoría" at bounding box center [339, 161] width 149 height 18
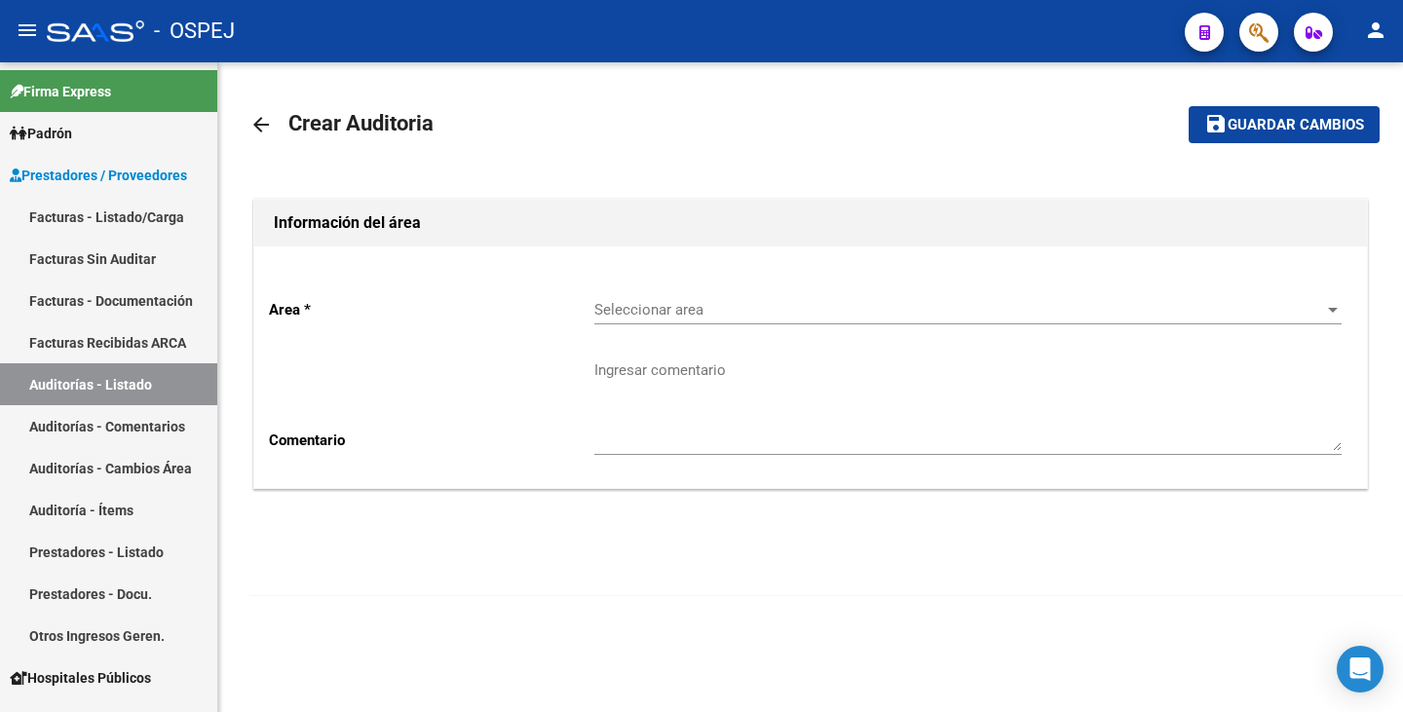
click at [726, 310] on span "Seleccionar area" at bounding box center [959, 310] width 730 height 18
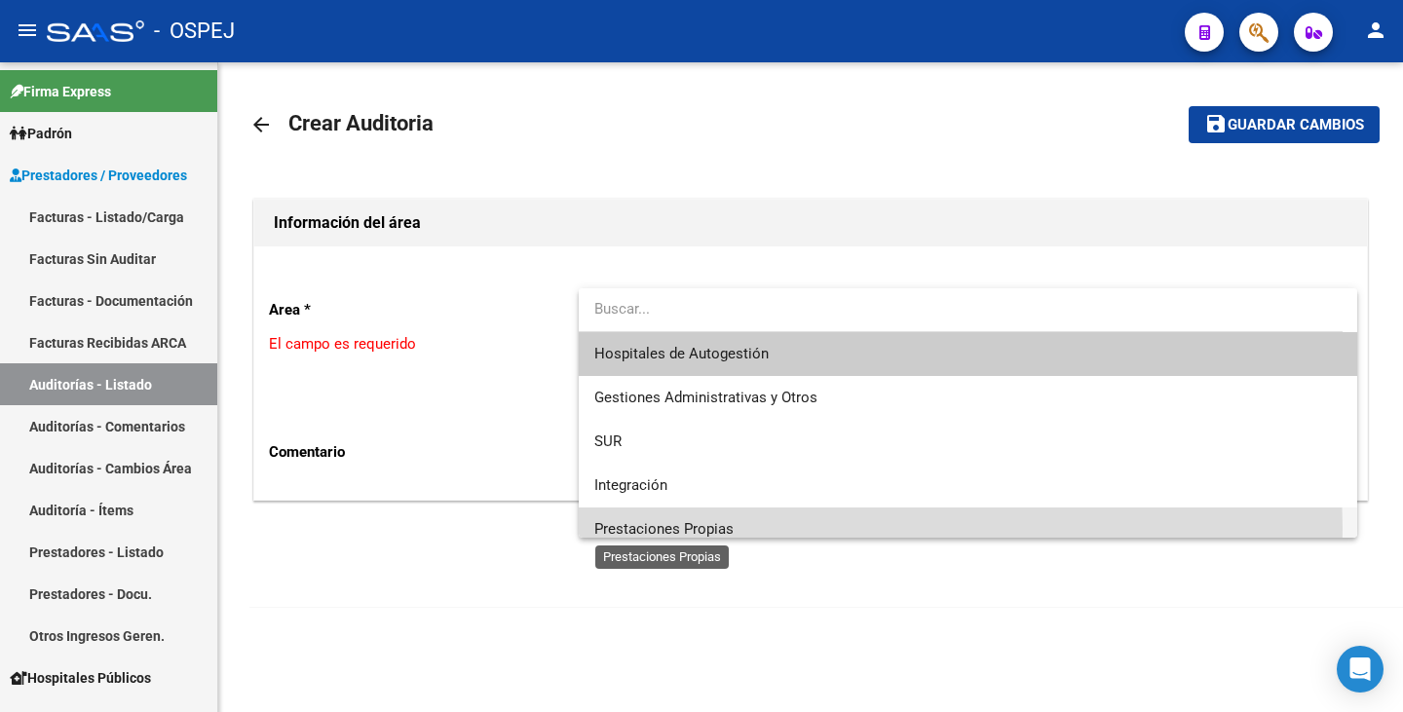
click at [639, 528] on span "Prestaciones Propias" at bounding box center [967, 530] width 747 height 44
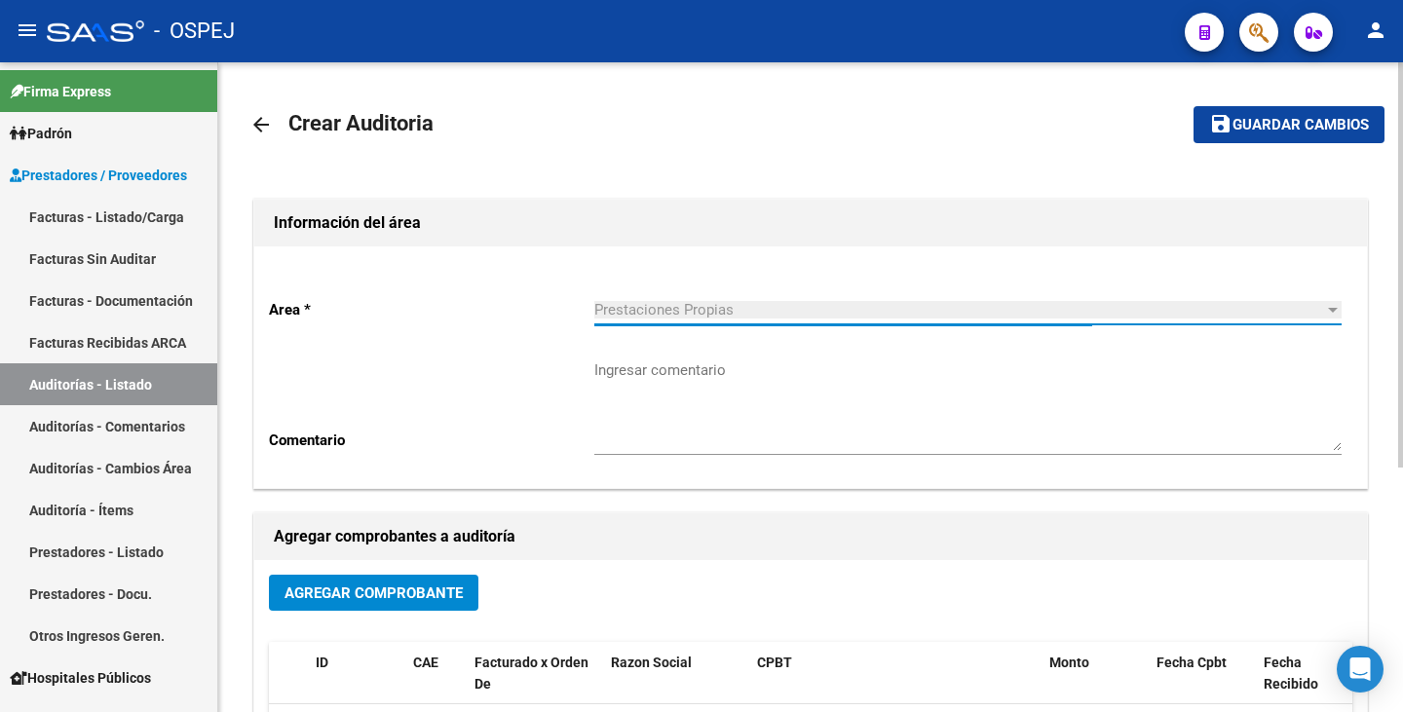
click at [405, 595] on span "Agregar Comprobante" at bounding box center [374, 594] width 178 height 18
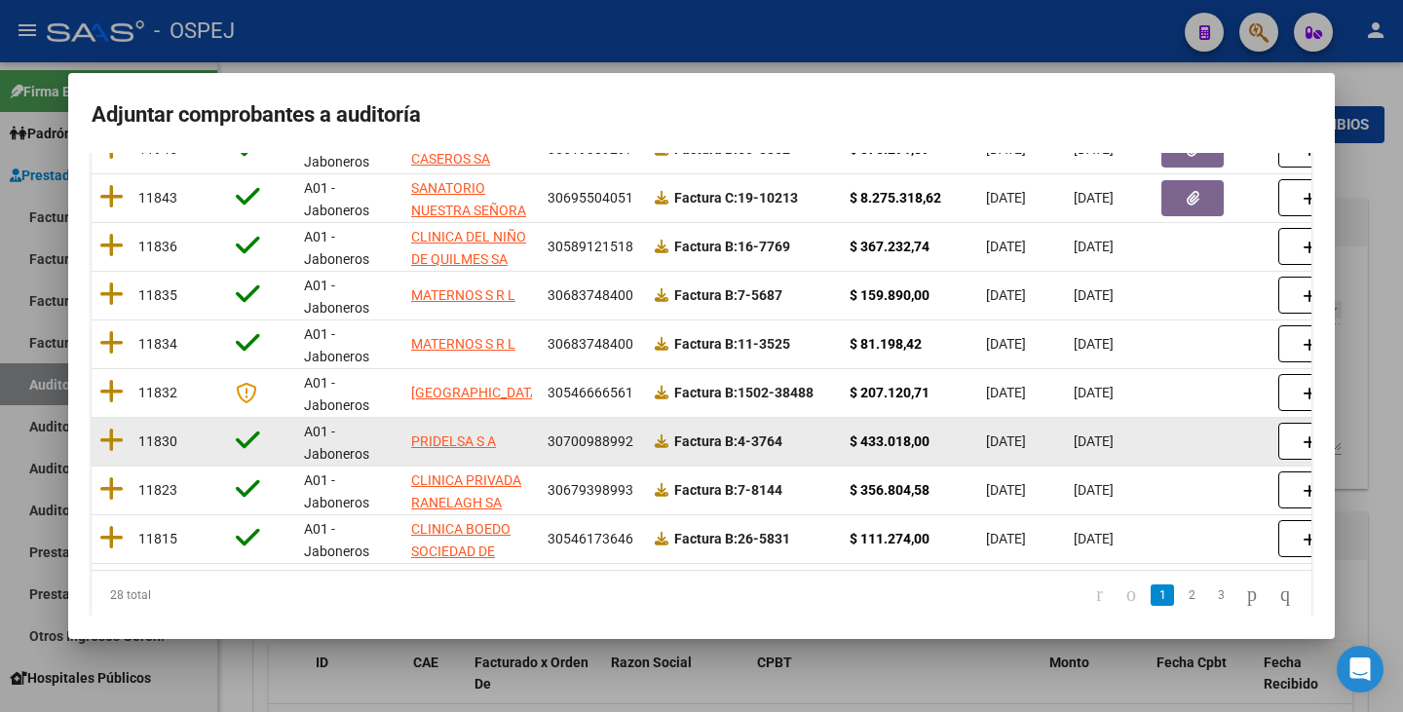
scroll to position [388, 0]
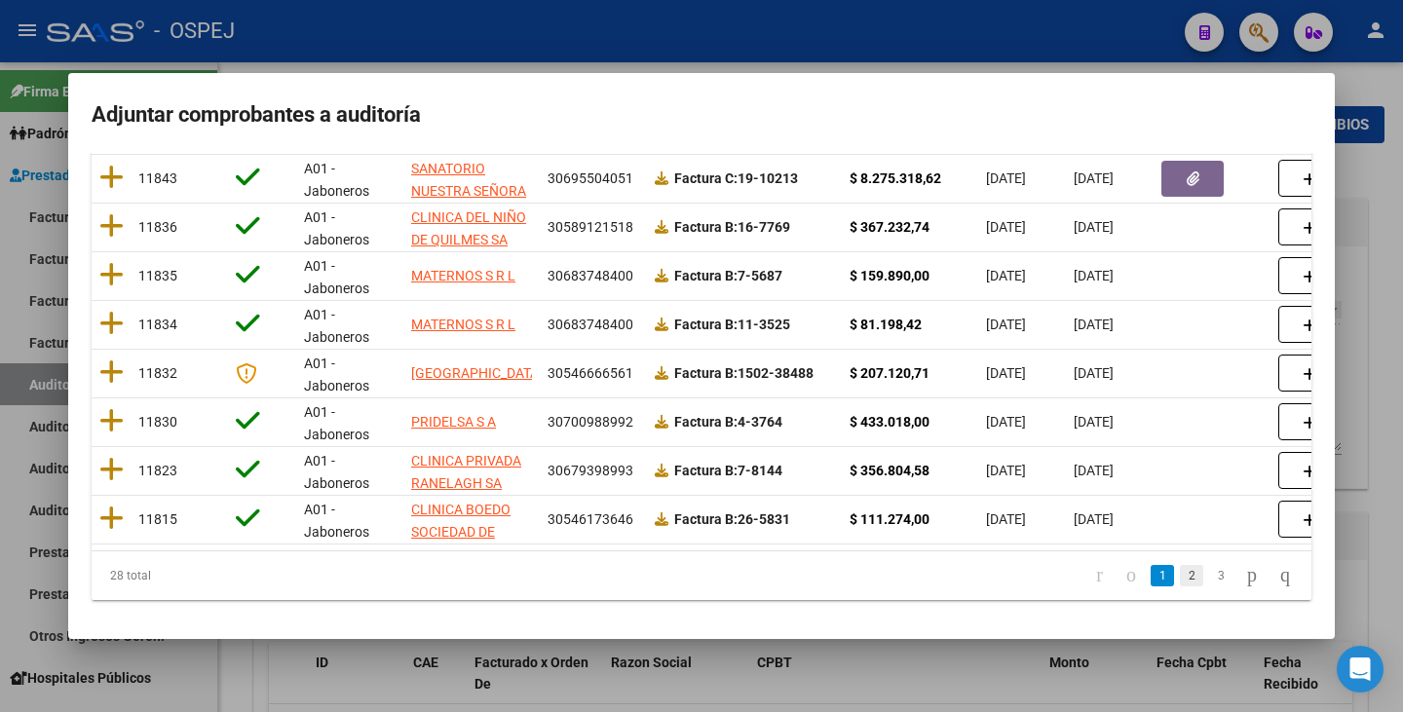
click at [1180, 576] on link "2" at bounding box center [1191, 575] width 23 height 21
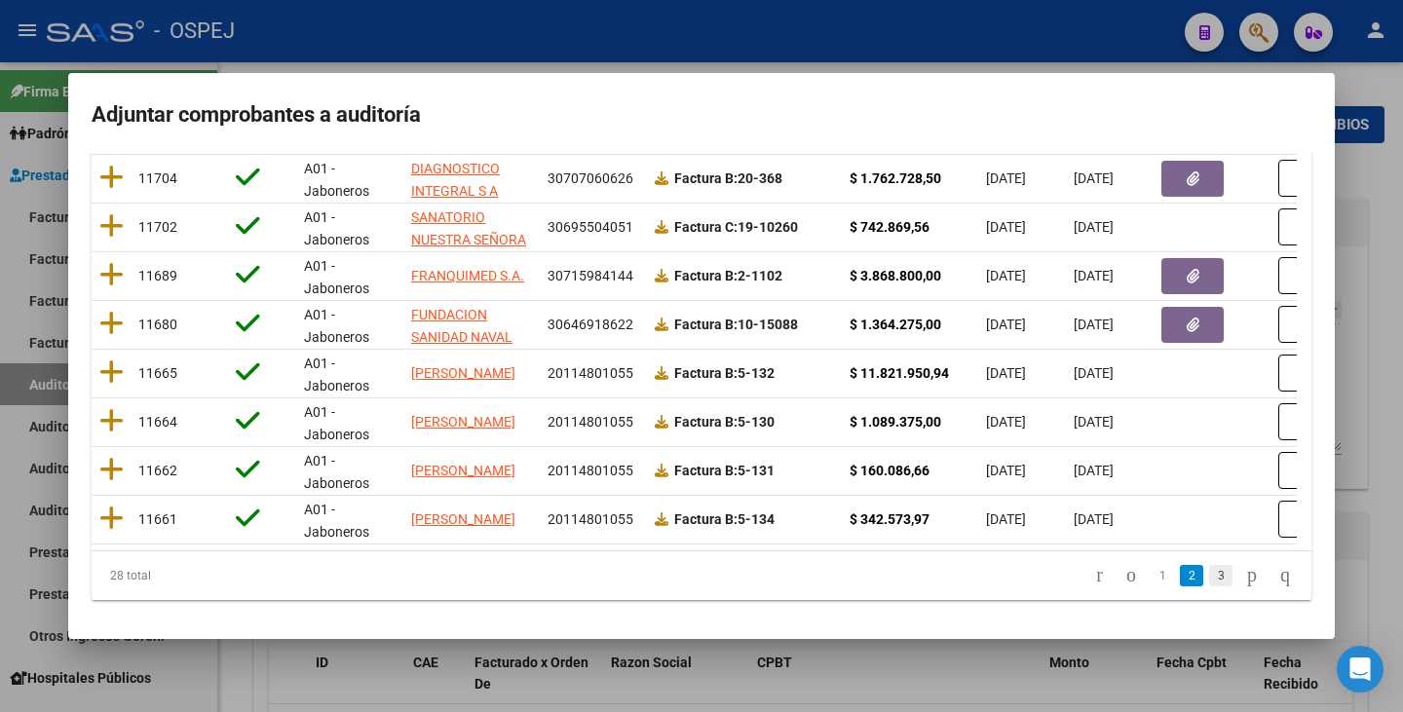
click at [1209, 585] on link "3" at bounding box center [1220, 575] width 23 height 21
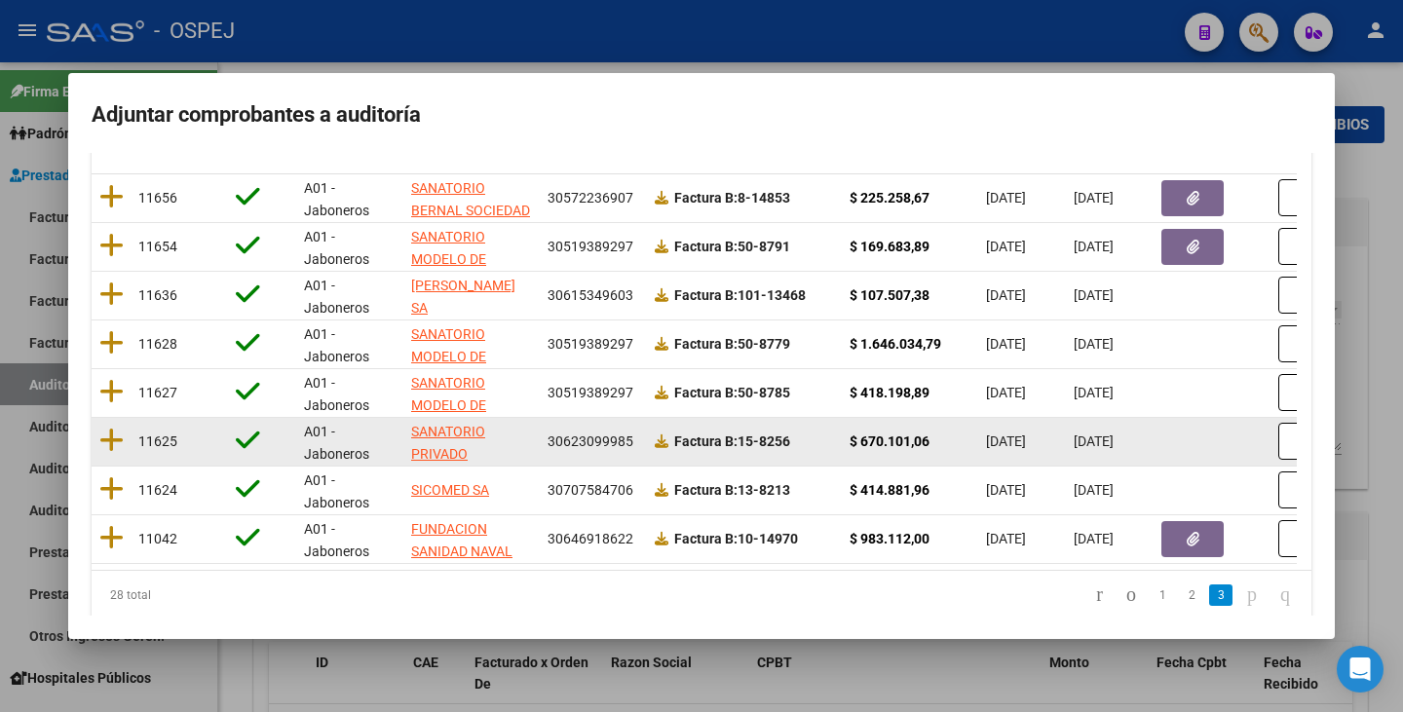
scroll to position [290, 0]
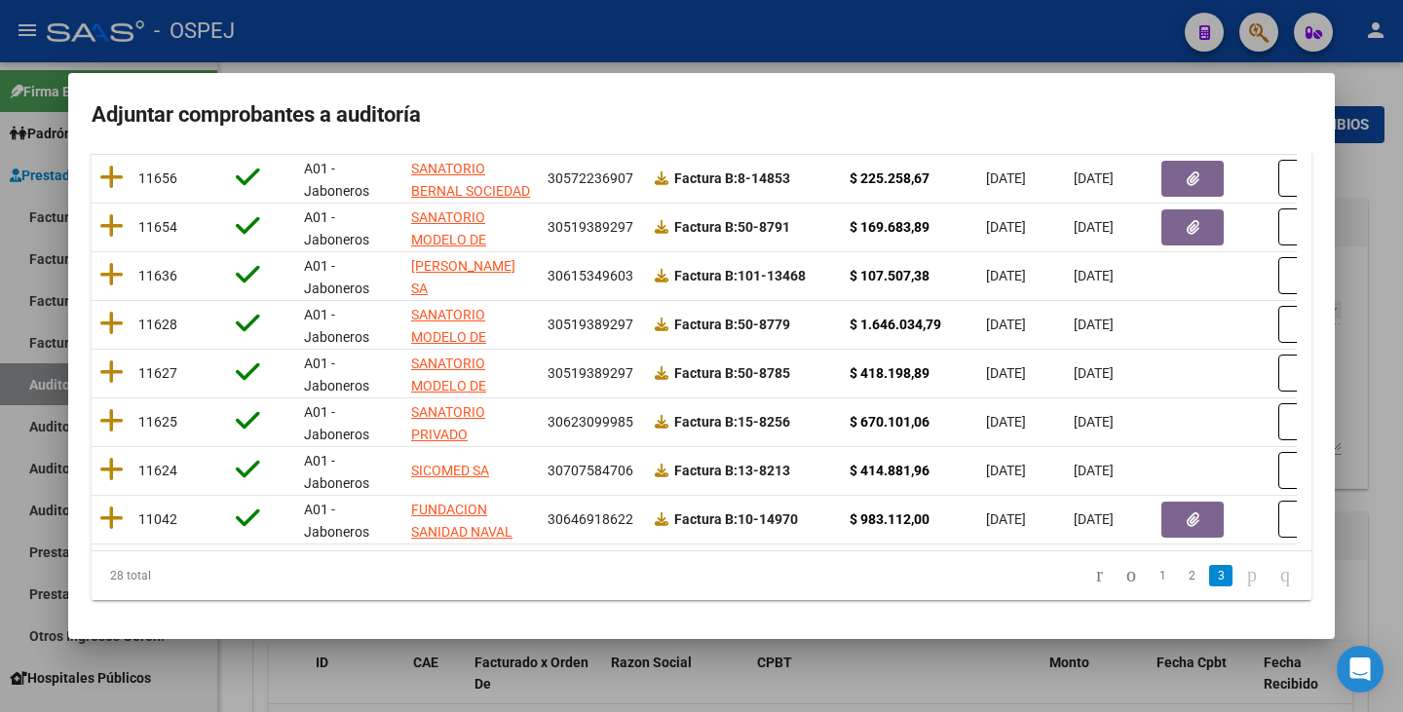
click at [282, 672] on div at bounding box center [701, 356] width 1403 height 712
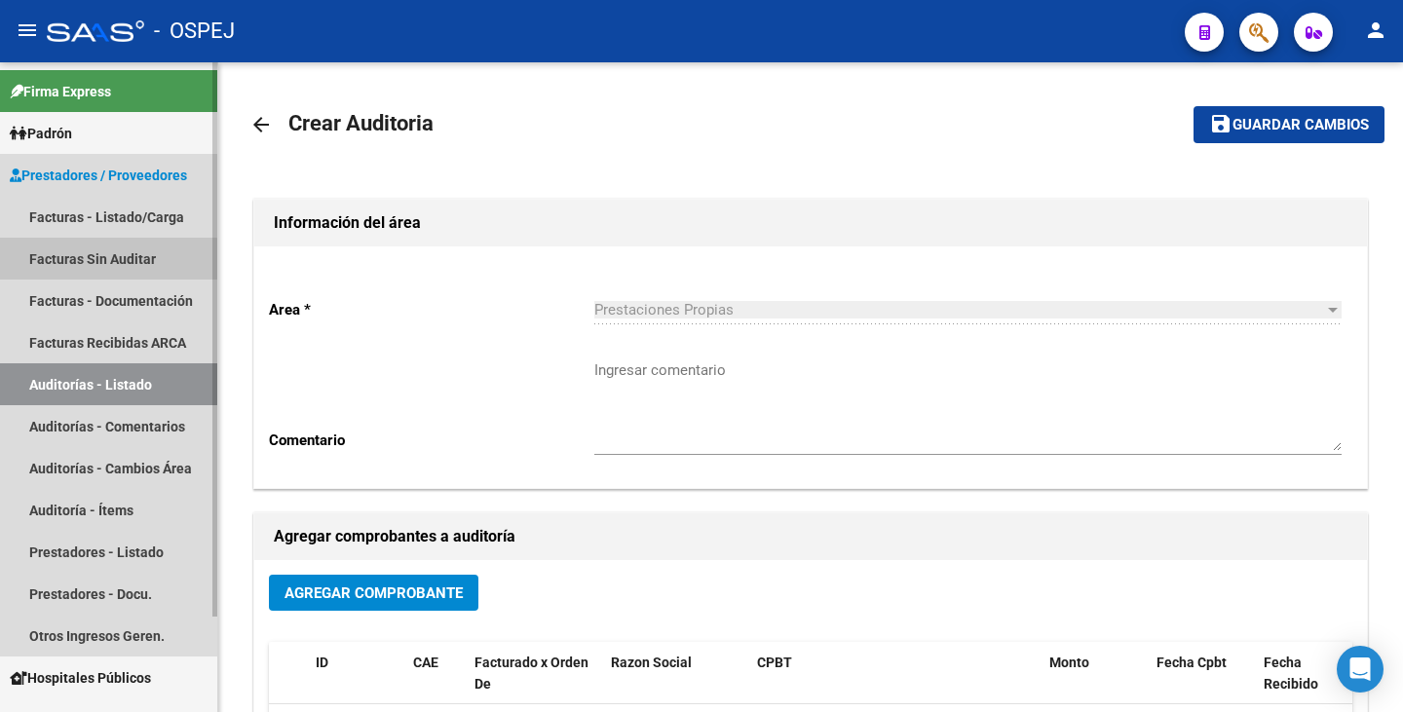
click at [83, 261] on link "Facturas Sin Auditar" at bounding box center [108, 259] width 217 height 42
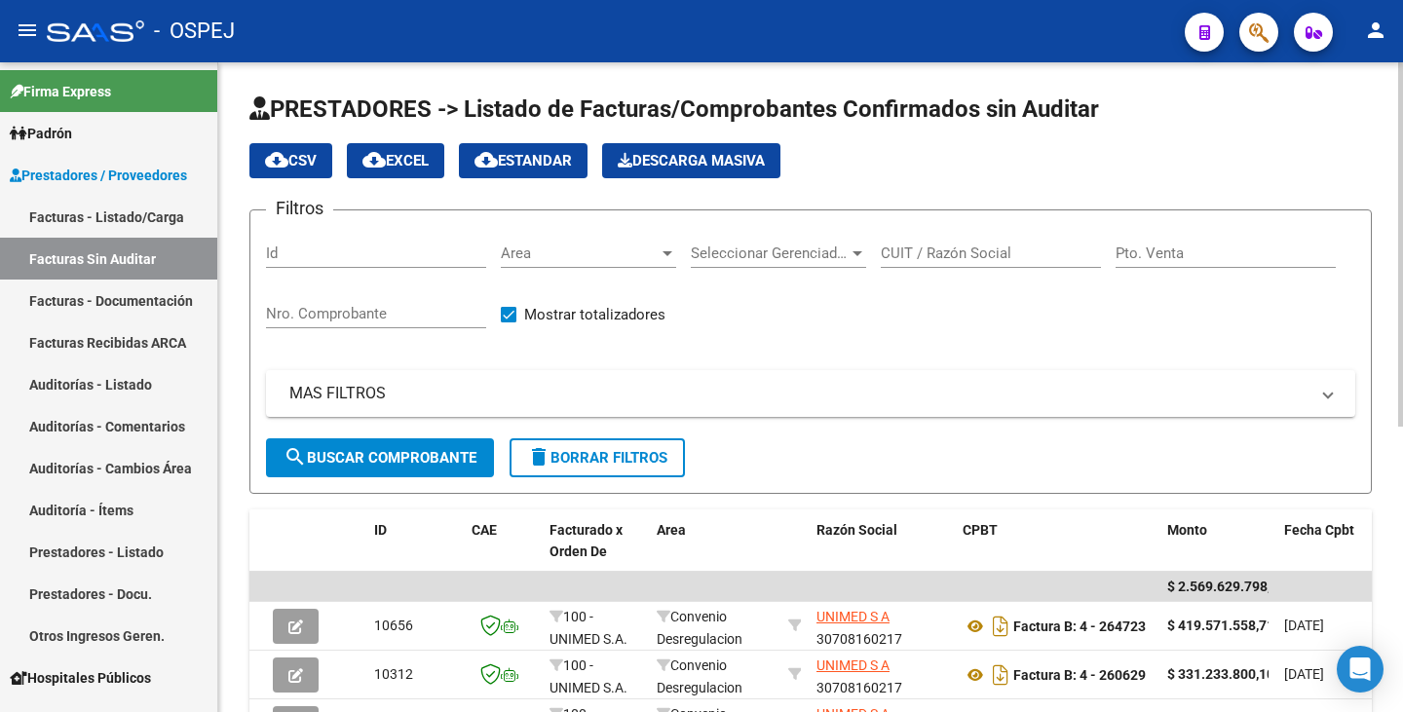
click at [992, 262] on div "CUIT / Razón Social" at bounding box center [991, 247] width 220 height 42
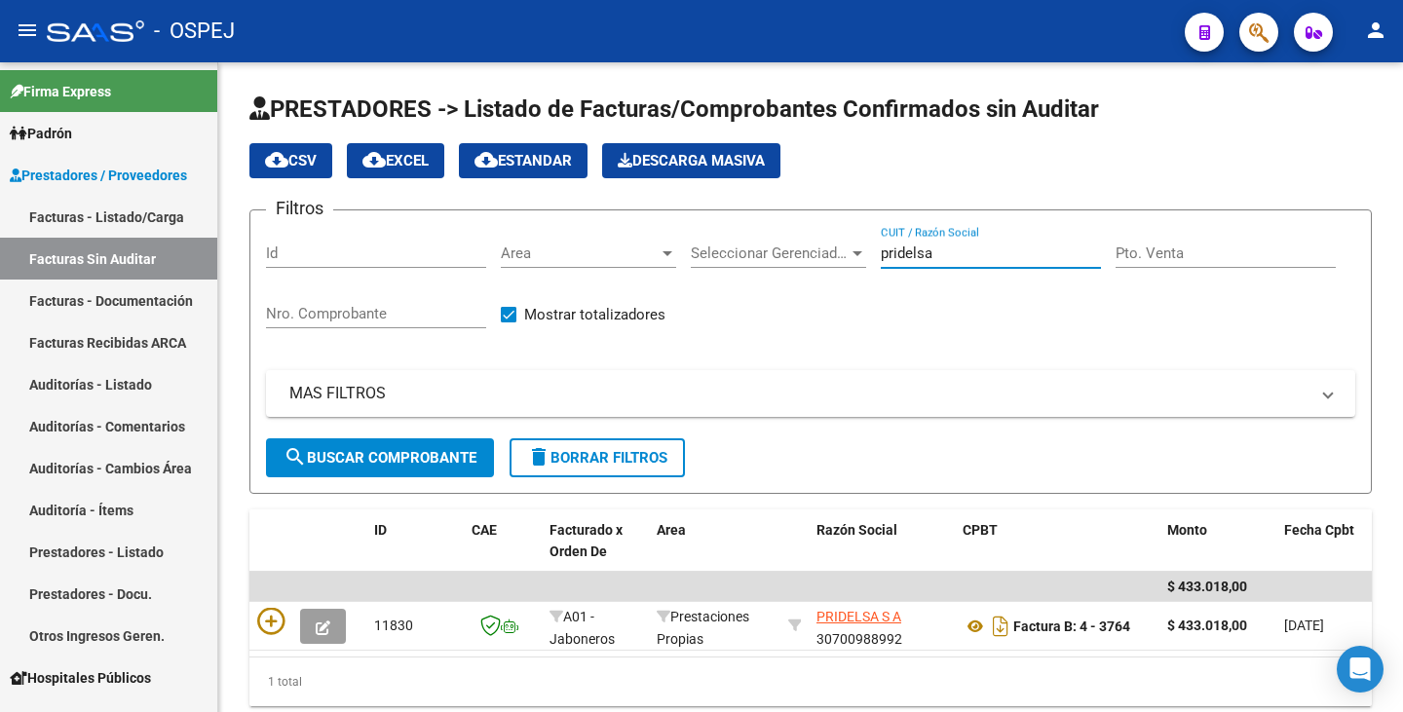
type input "pridelsa"
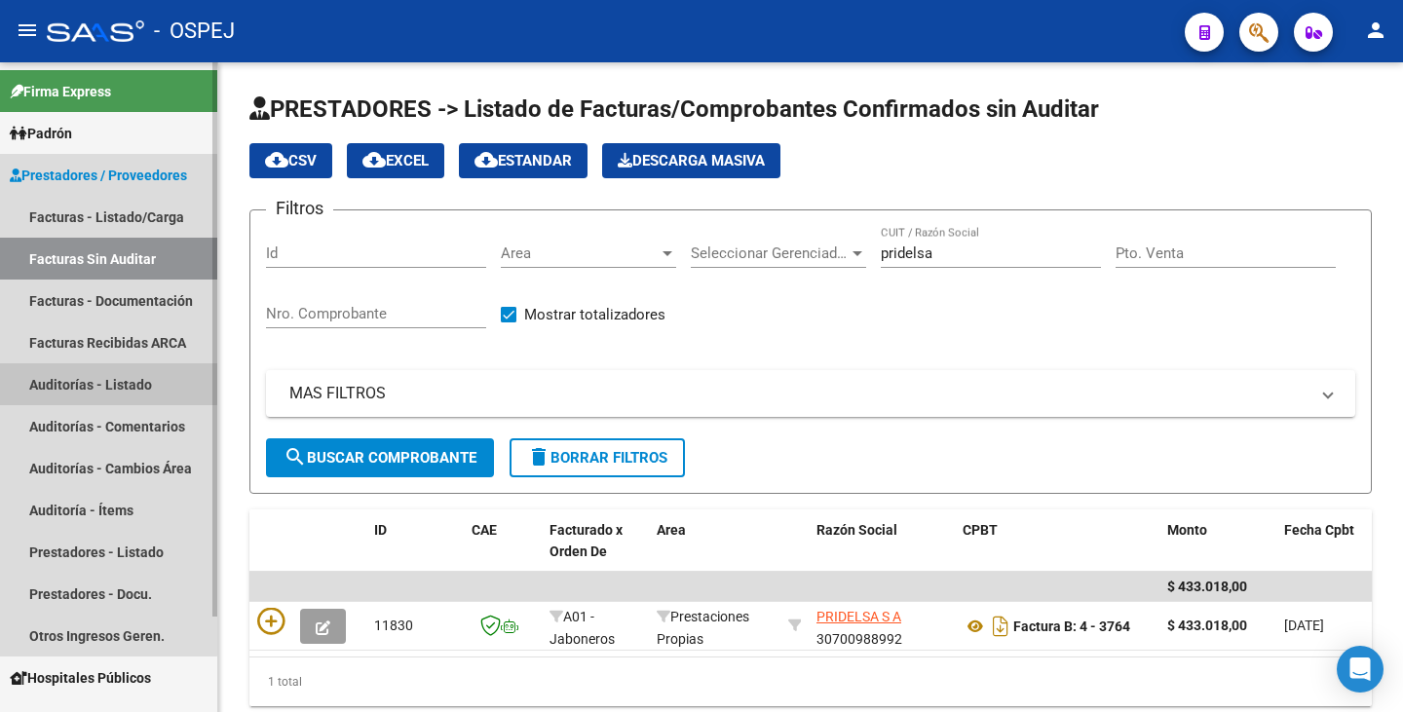
click at [105, 375] on link "Auditorías - Listado" at bounding box center [108, 384] width 217 height 42
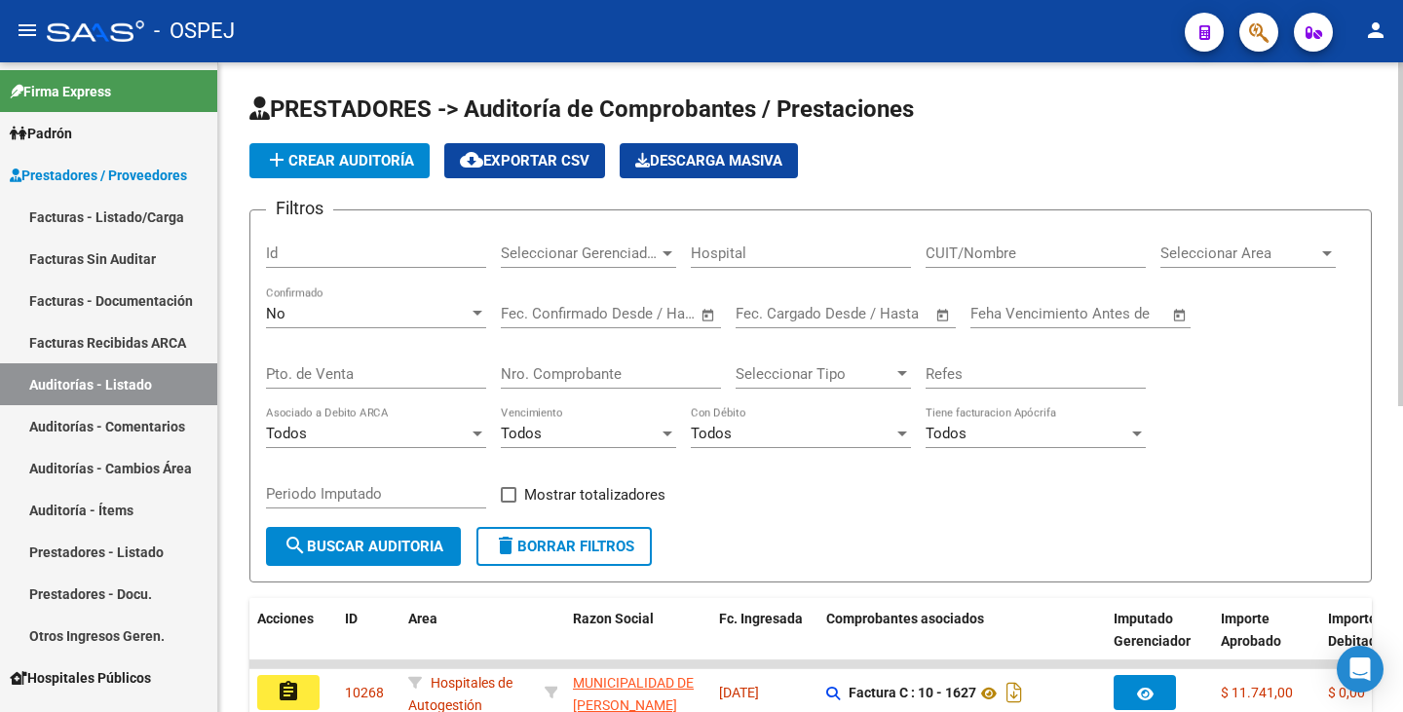
click at [1022, 253] on input "CUIT/Nombre" at bounding box center [1036, 254] width 220 height 18
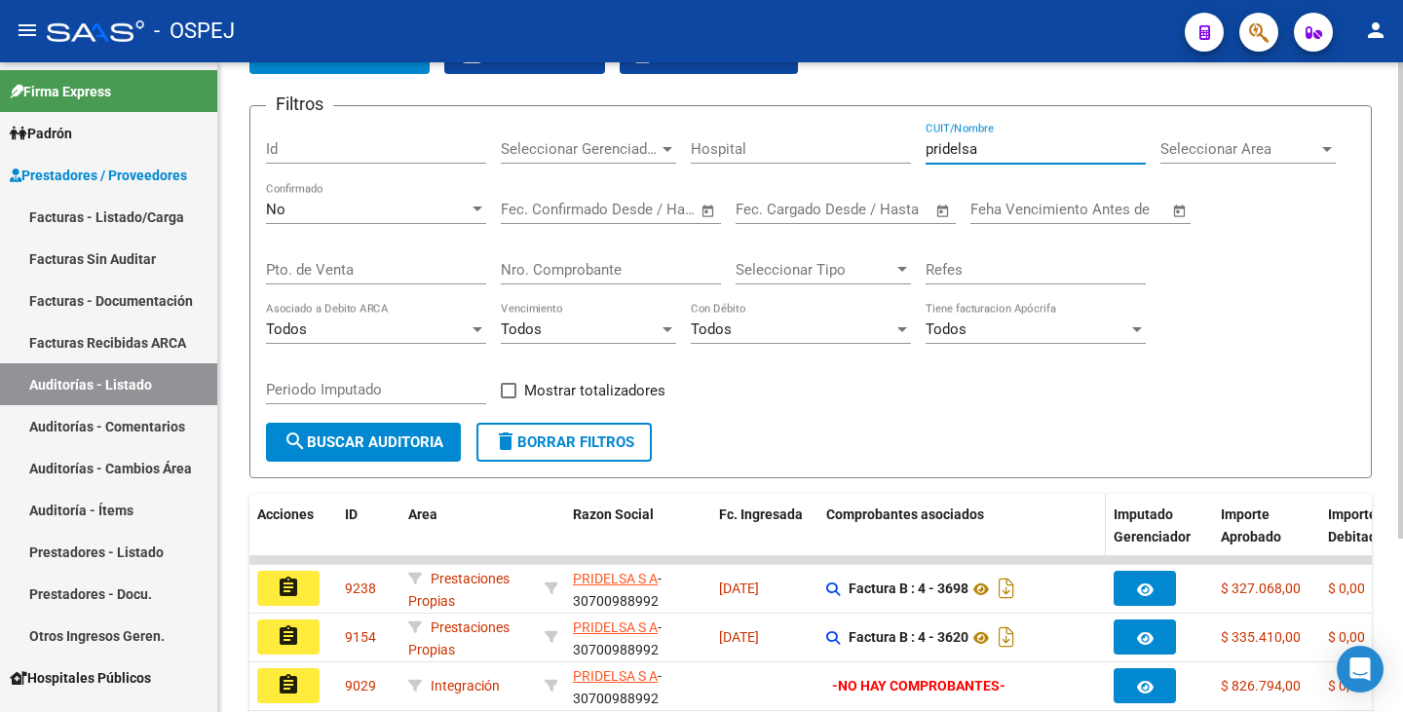
scroll to position [236, 0]
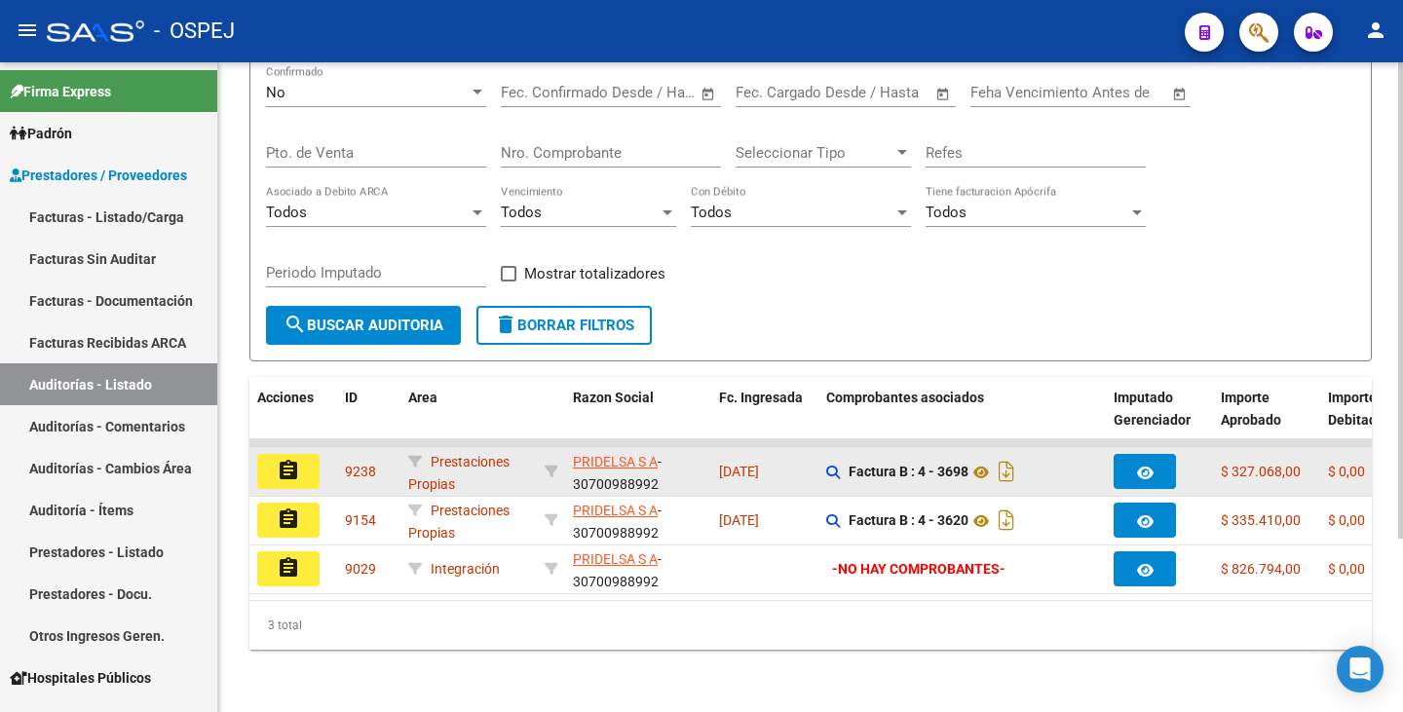
type input "pridelsa"
click at [308, 457] on button "assignment" at bounding box center [288, 471] width 62 height 35
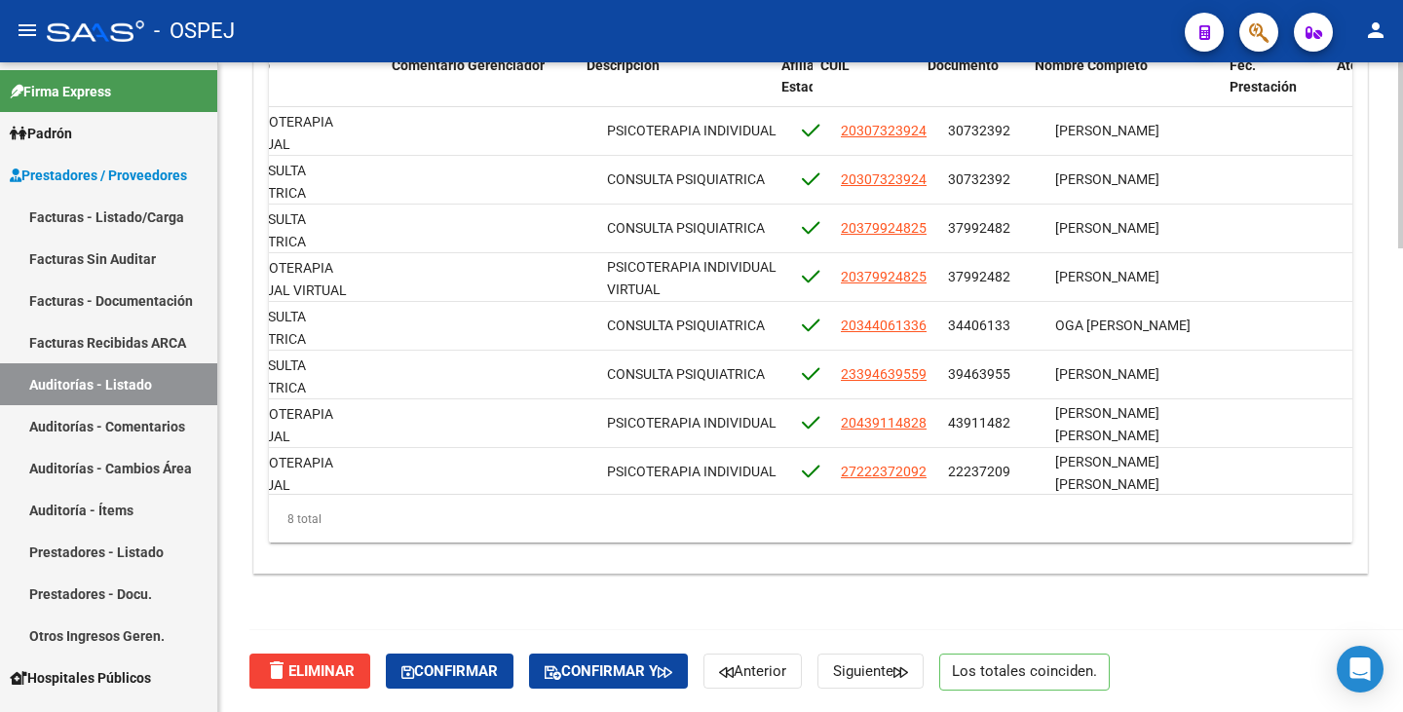
scroll to position [0, 792]
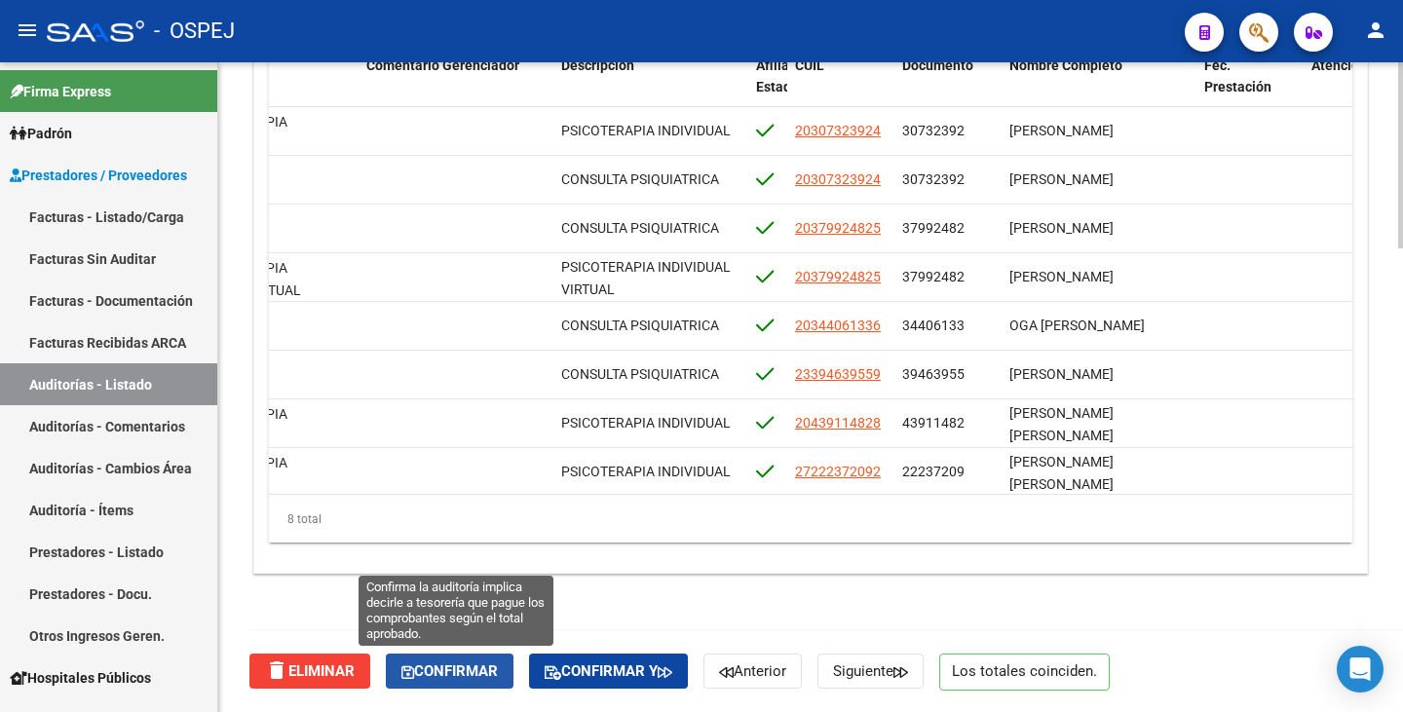
click at [464, 670] on span "Confirmar" at bounding box center [449, 672] width 96 height 18
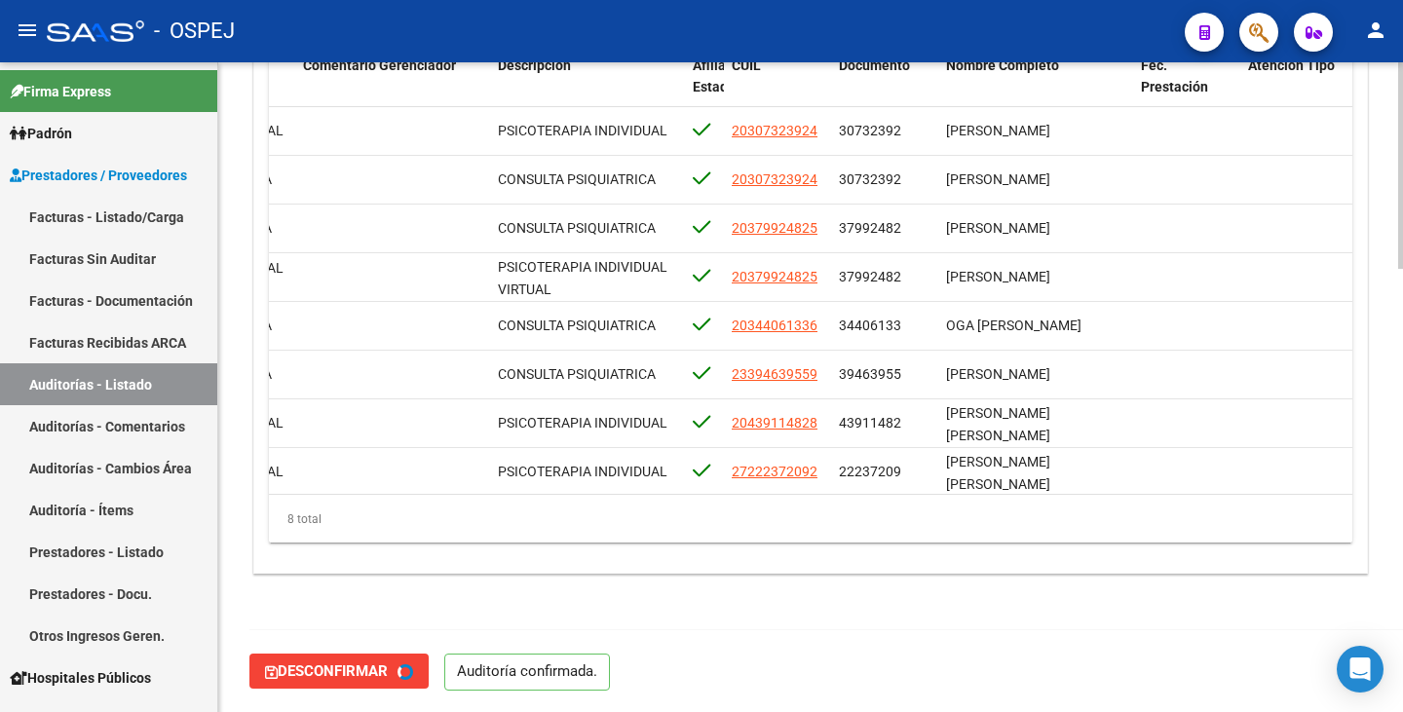
type input "202508"
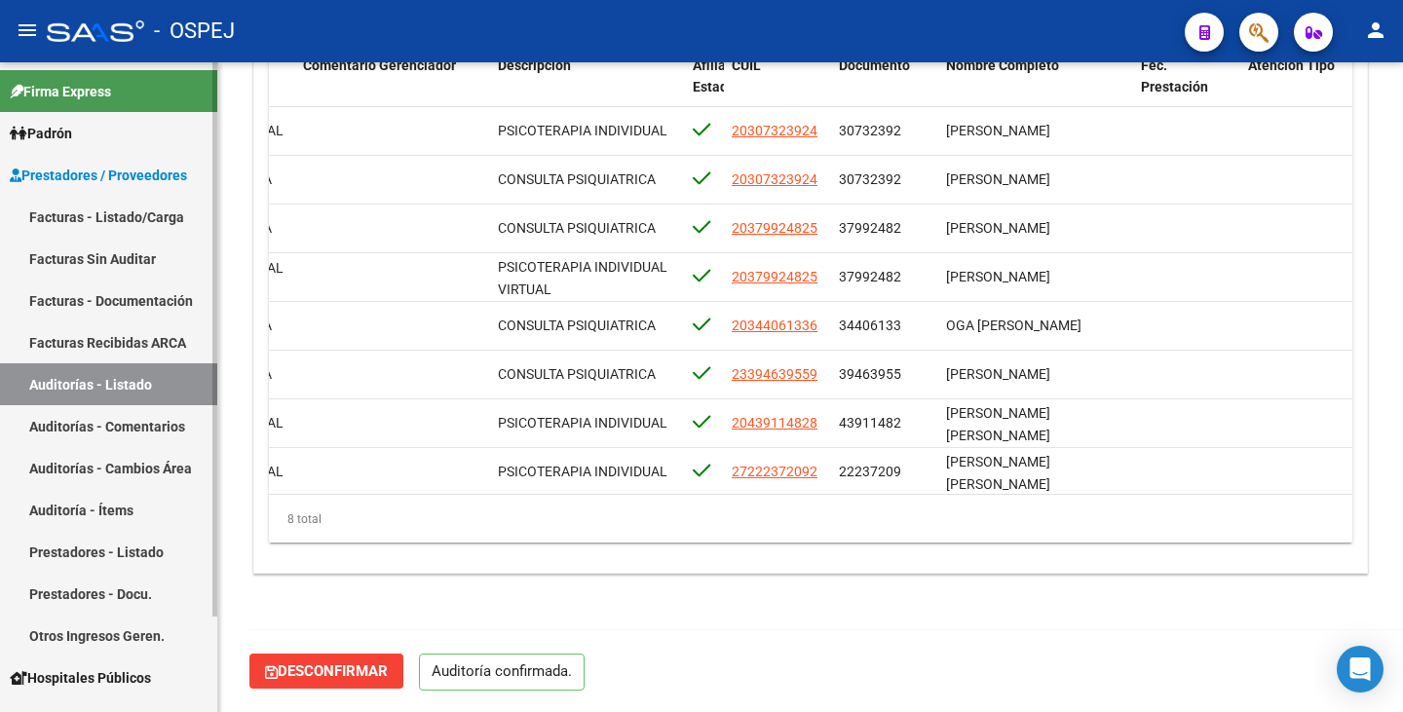
click at [99, 268] on link "Facturas Sin Auditar" at bounding box center [108, 259] width 217 height 42
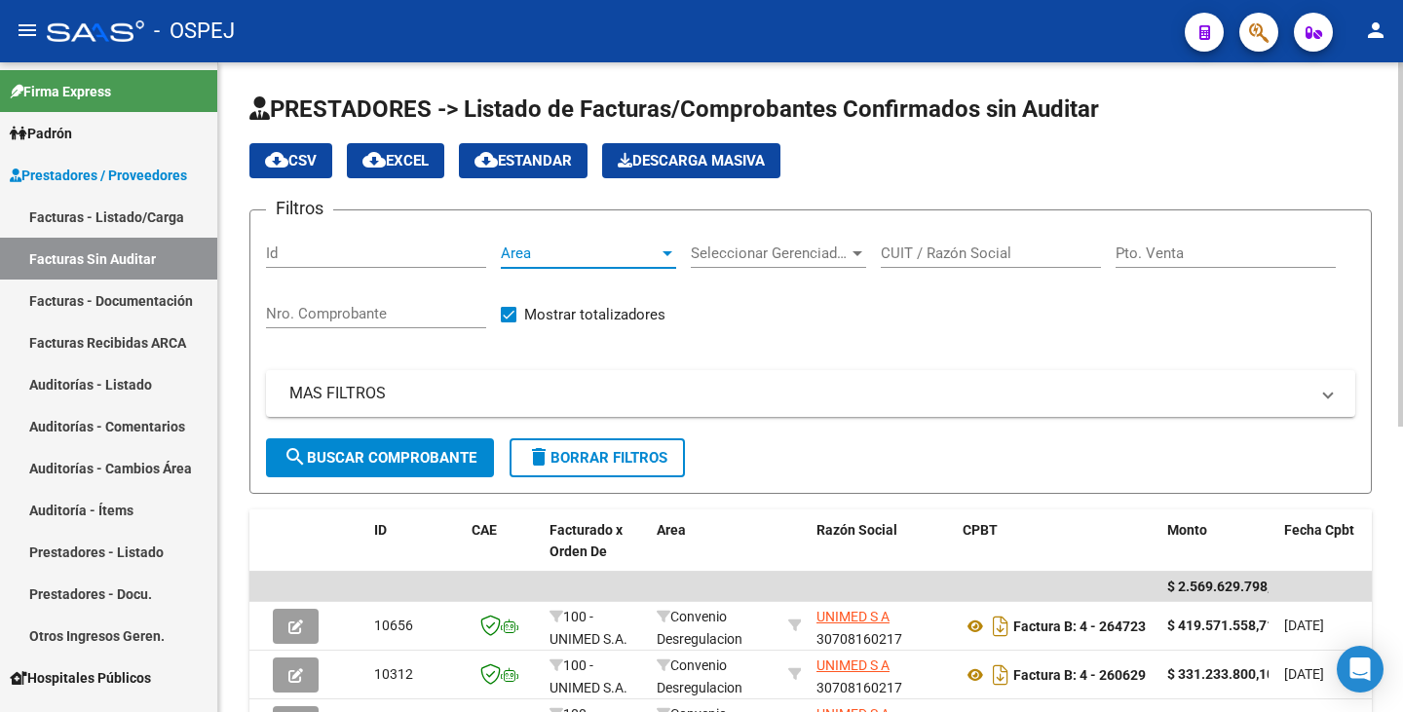
click at [643, 259] on span "Area" at bounding box center [580, 254] width 158 height 18
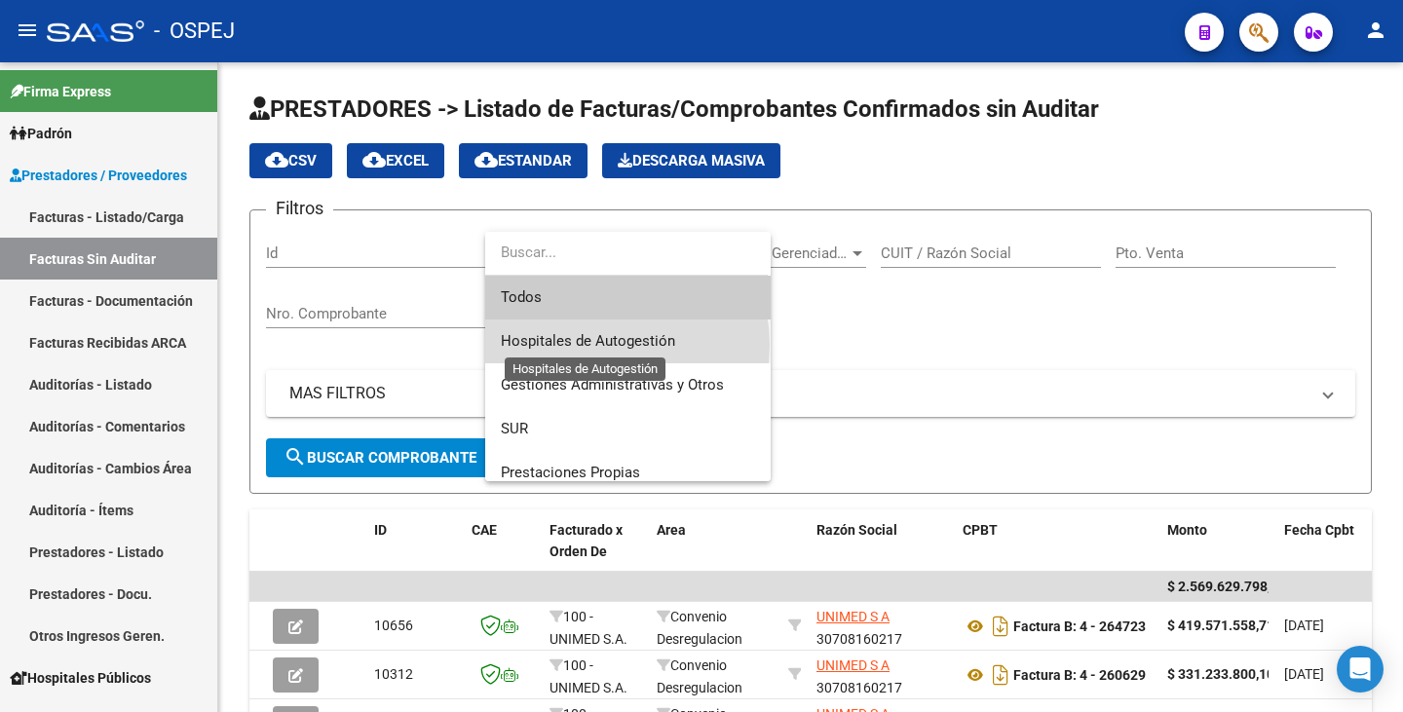
click at [596, 345] on span "Hospitales de Autogestión" at bounding box center [588, 341] width 174 height 18
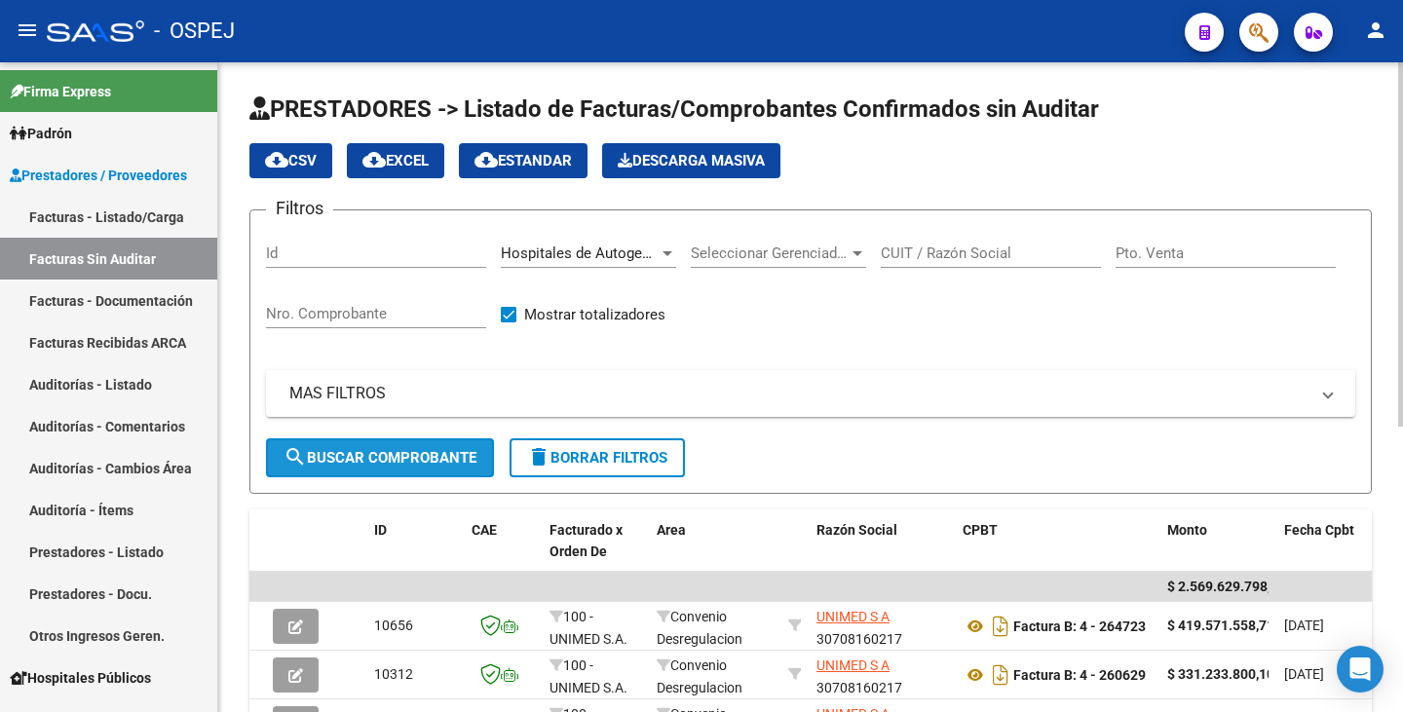
click at [332, 456] on span "search Buscar Comprobante" at bounding box center [380, 458] width 193 height 18
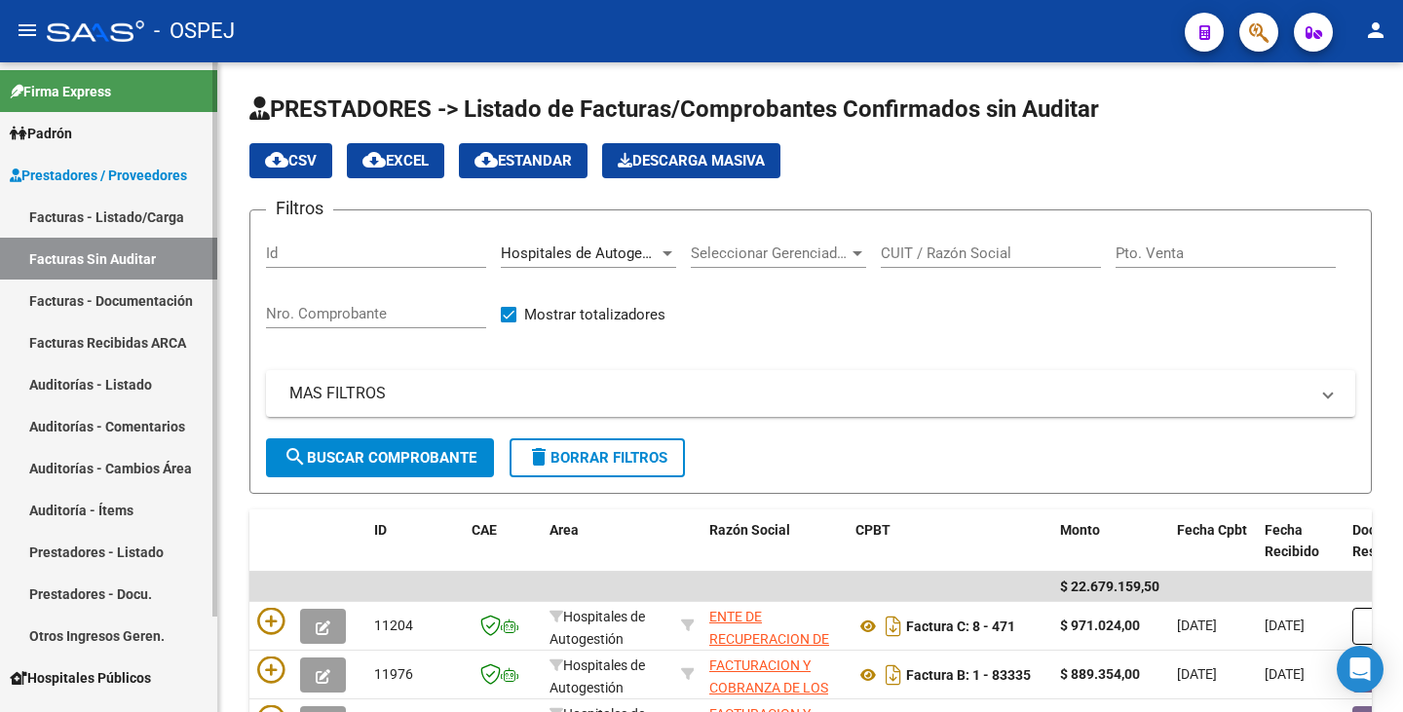
click at [94, 387] on link "Auditorías - Listado" at bounding box center [108, 384] width 217 height 42
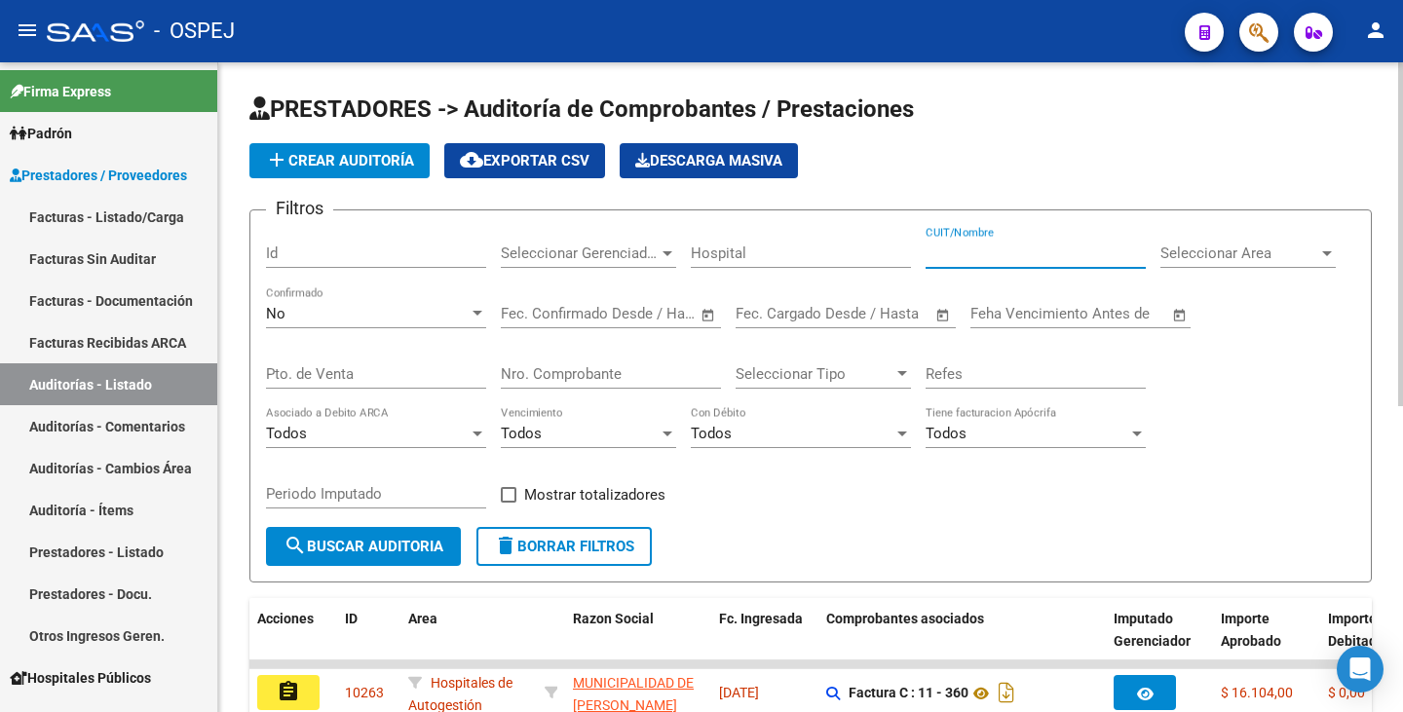
click at [973, 255] on input "CUIT/Nombre" at bounding box center [1036, 254] width 220 height 18
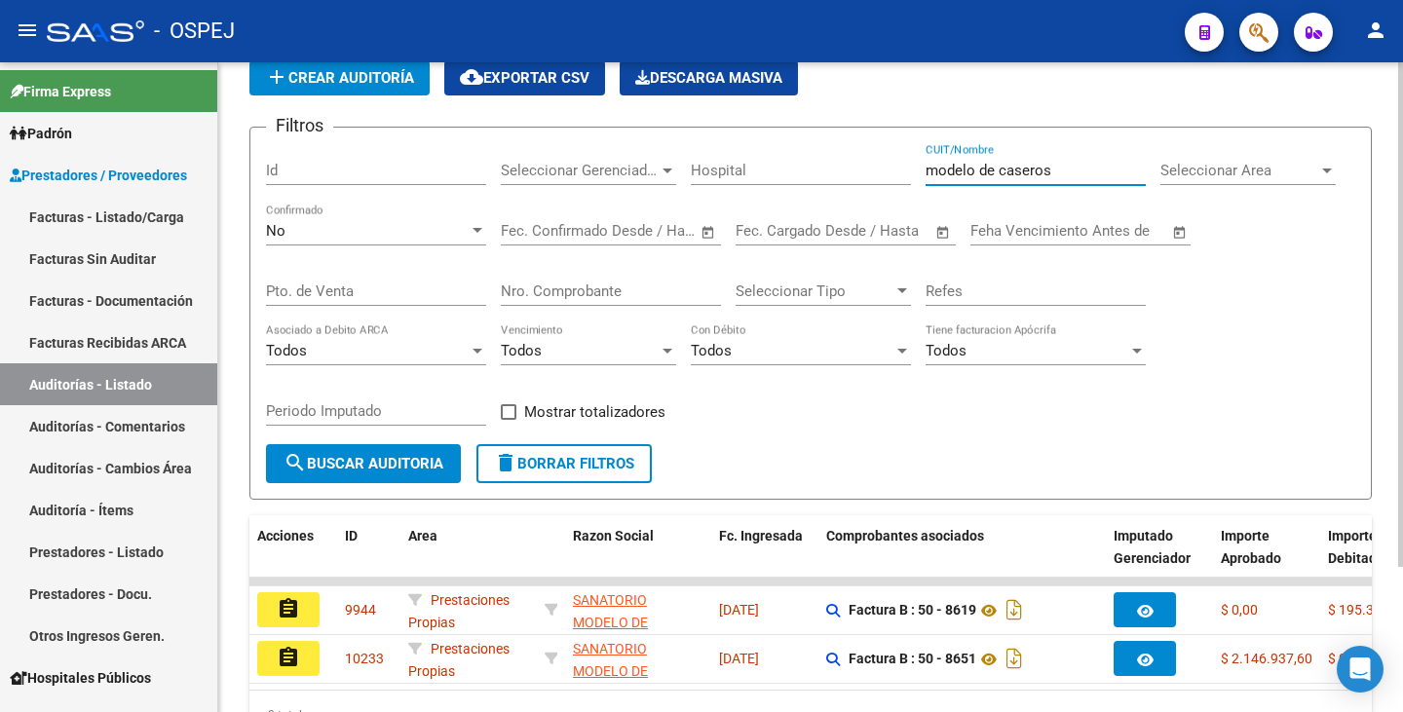
scroll to position [187, 0]
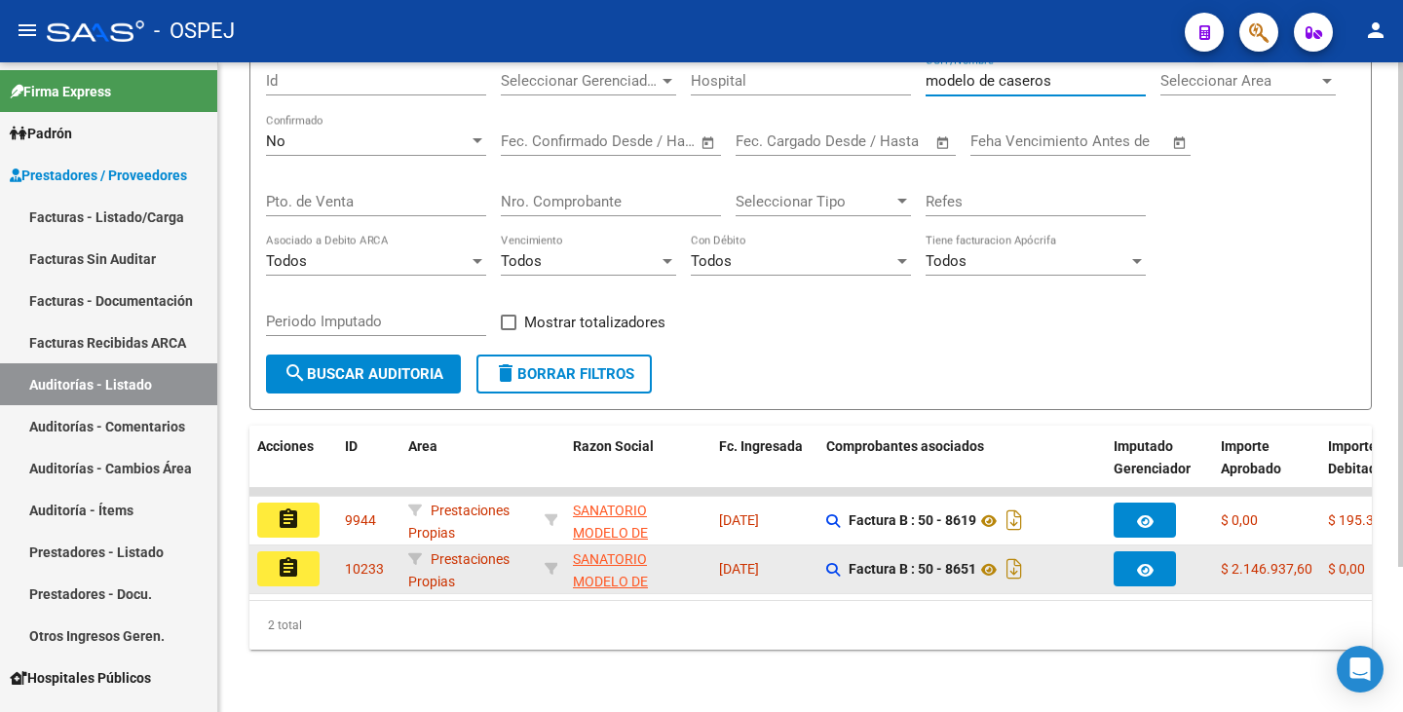
type input "modelo de caseros"
click at [272, 553] on button "assignment" at bounding box center [288, 569] width 62 height 35
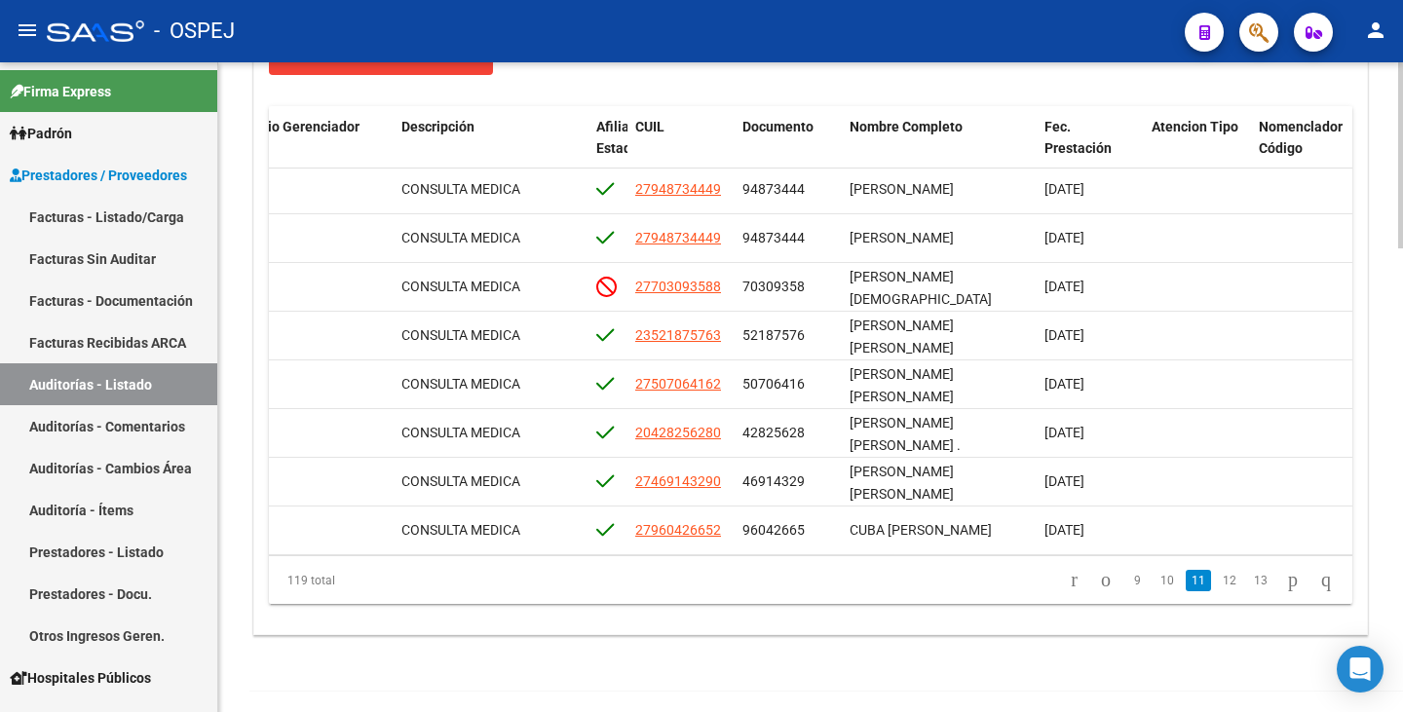
scroll to position [4257, 952]
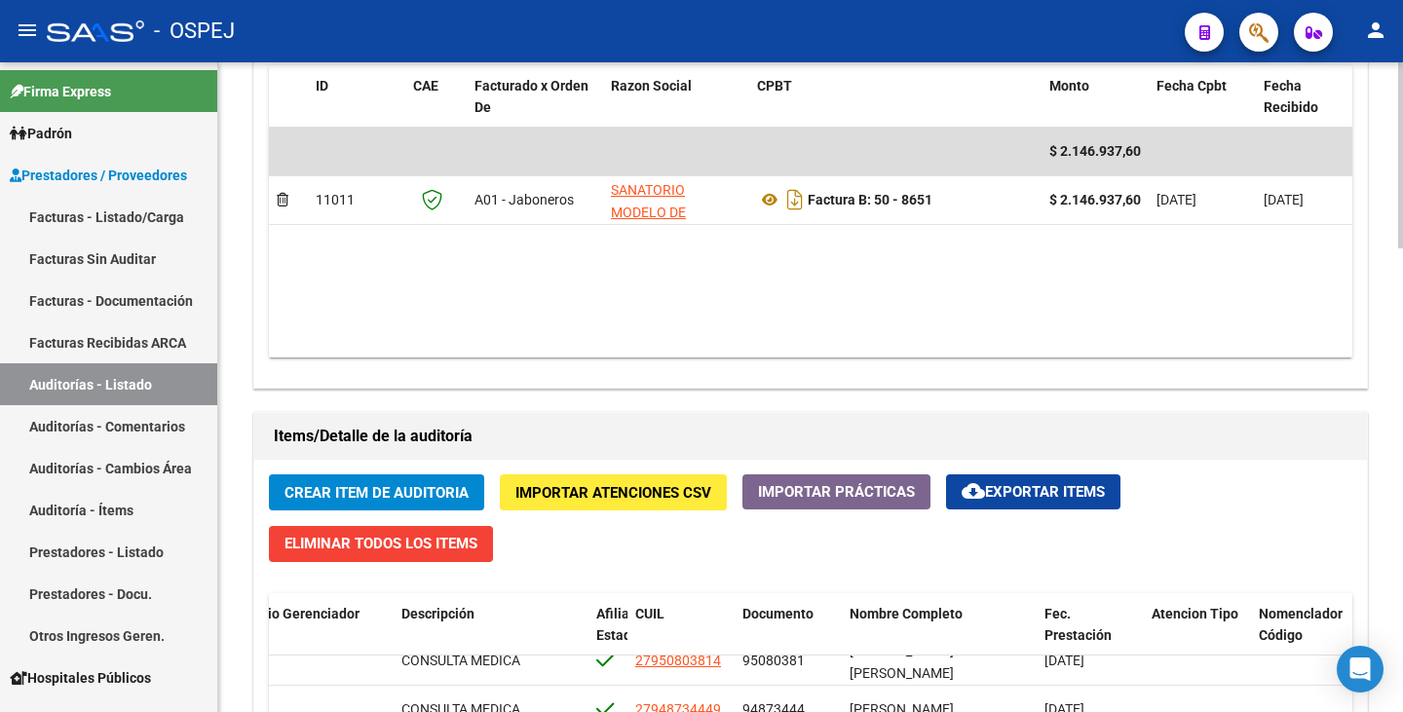
scroll to position [974, 0]
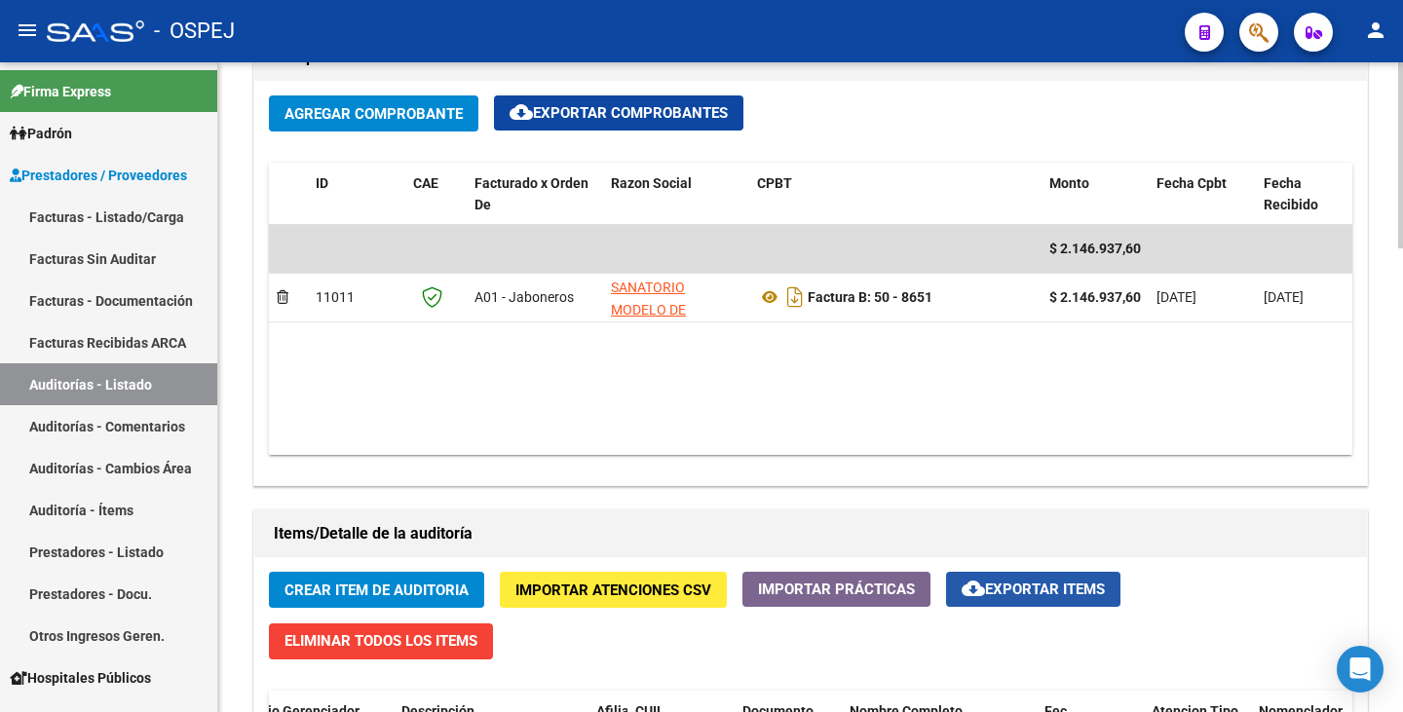
click at [1002, 577] on button "cloud_download Exportar Items" at bounding box center [1033, 589] width 174 height 35
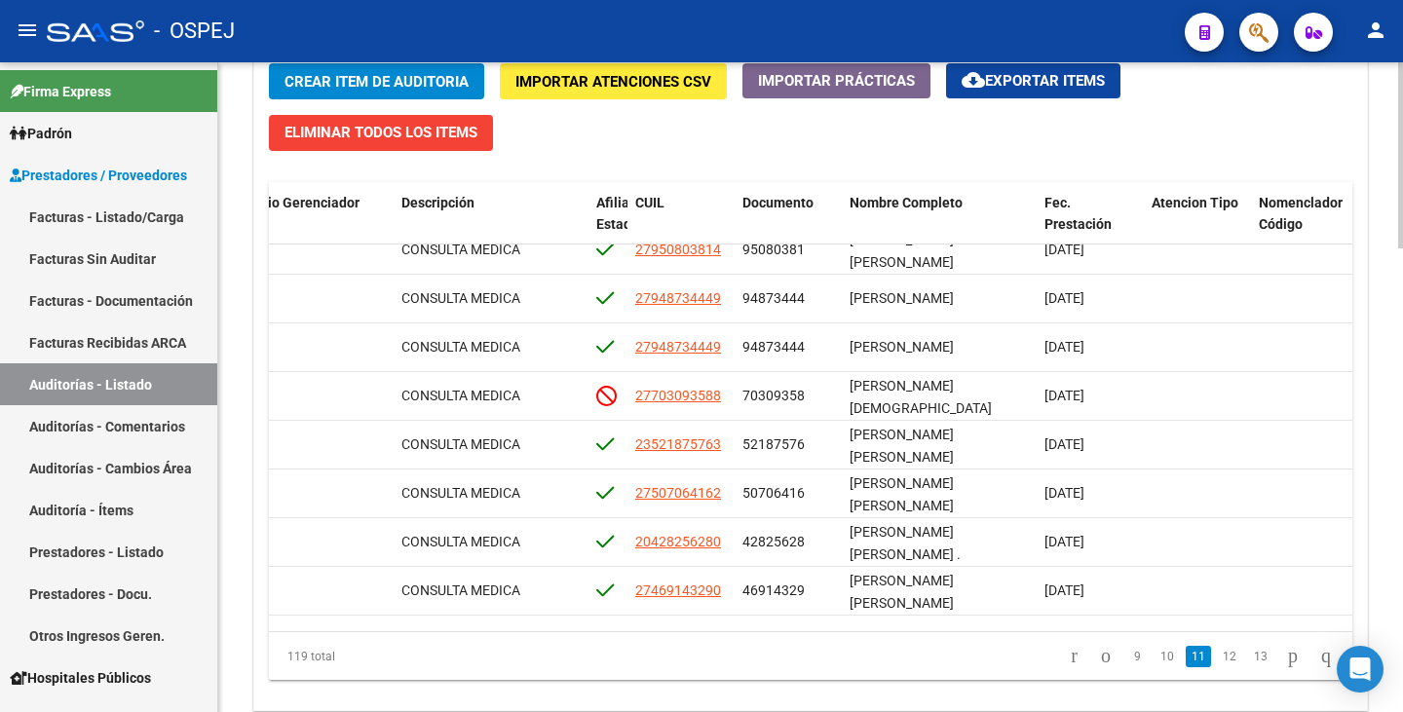
scroll to position [1542, 0]
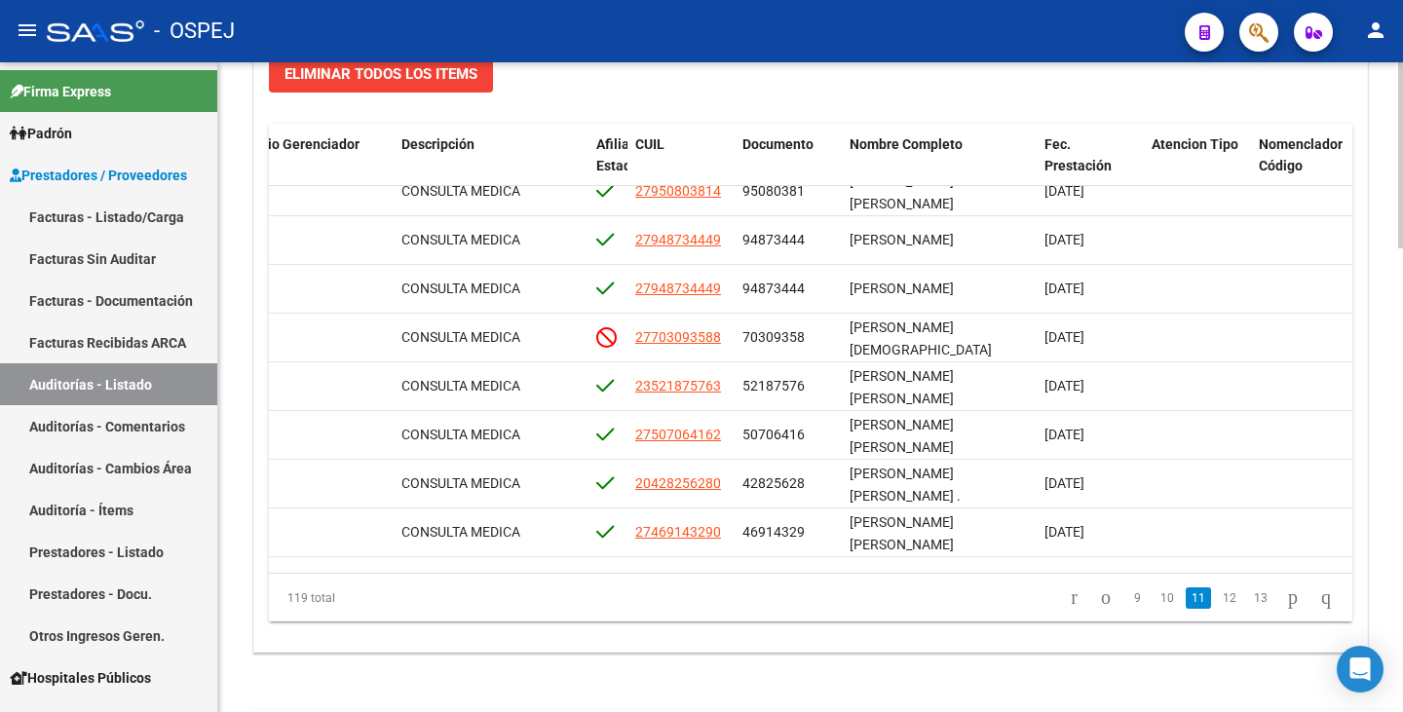
click at [1402, 627] on div at bounding box center [1400, 597] width 5 height 186
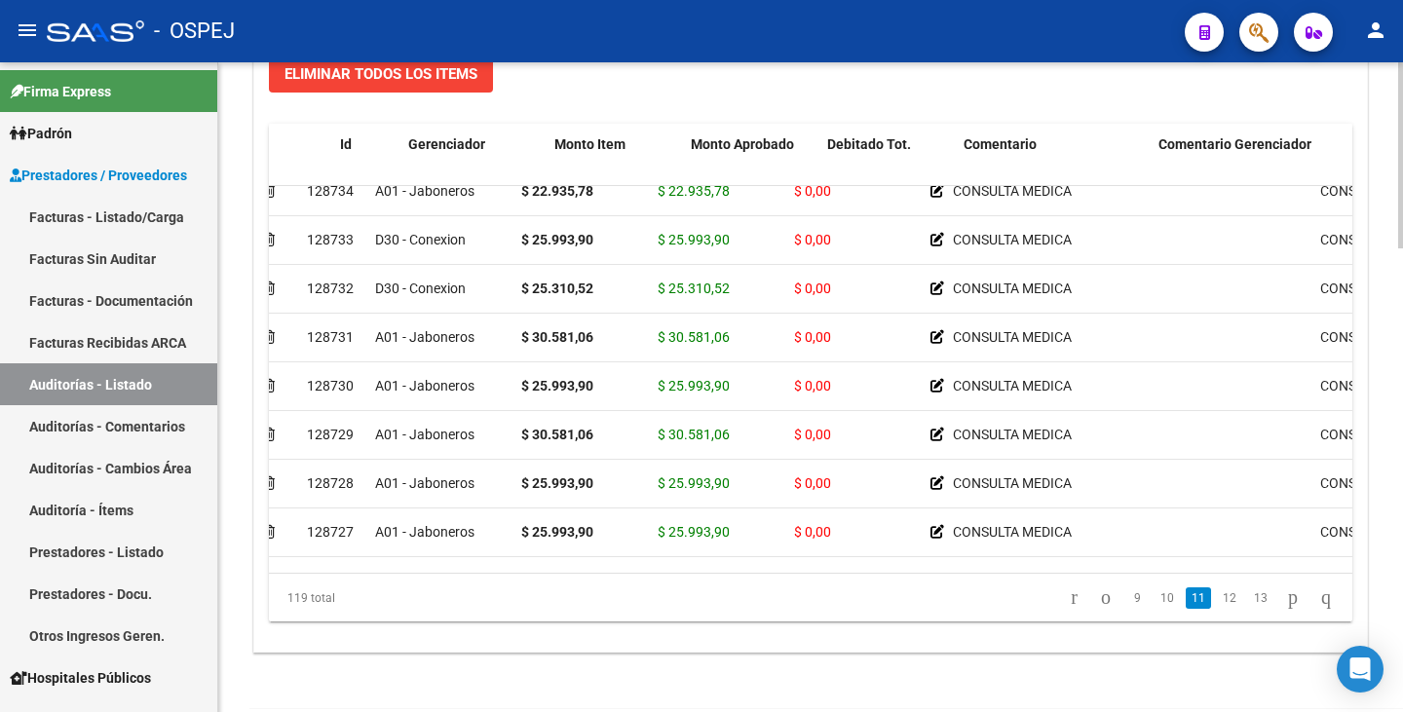
scroll to position [4257, 0]
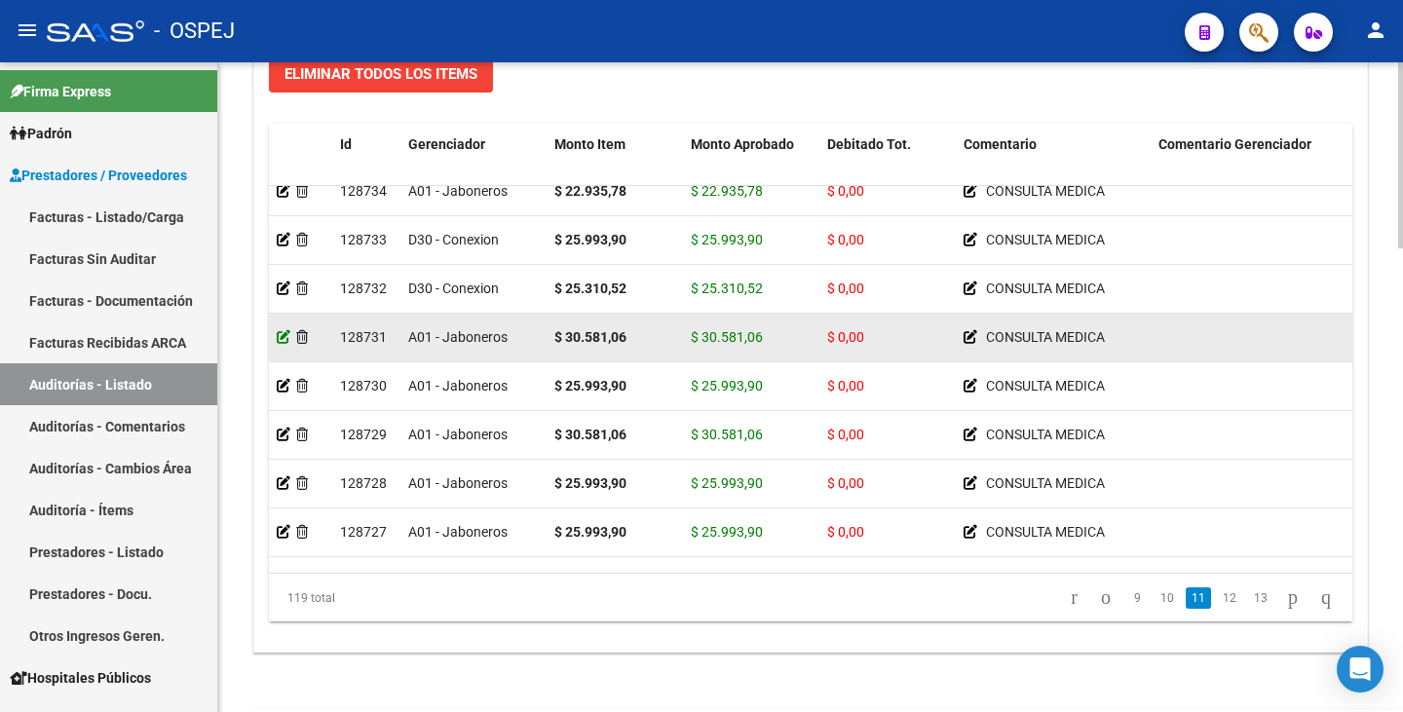
click at [278, 334] on icon at bounding box center [284, 337] width 14 height 14
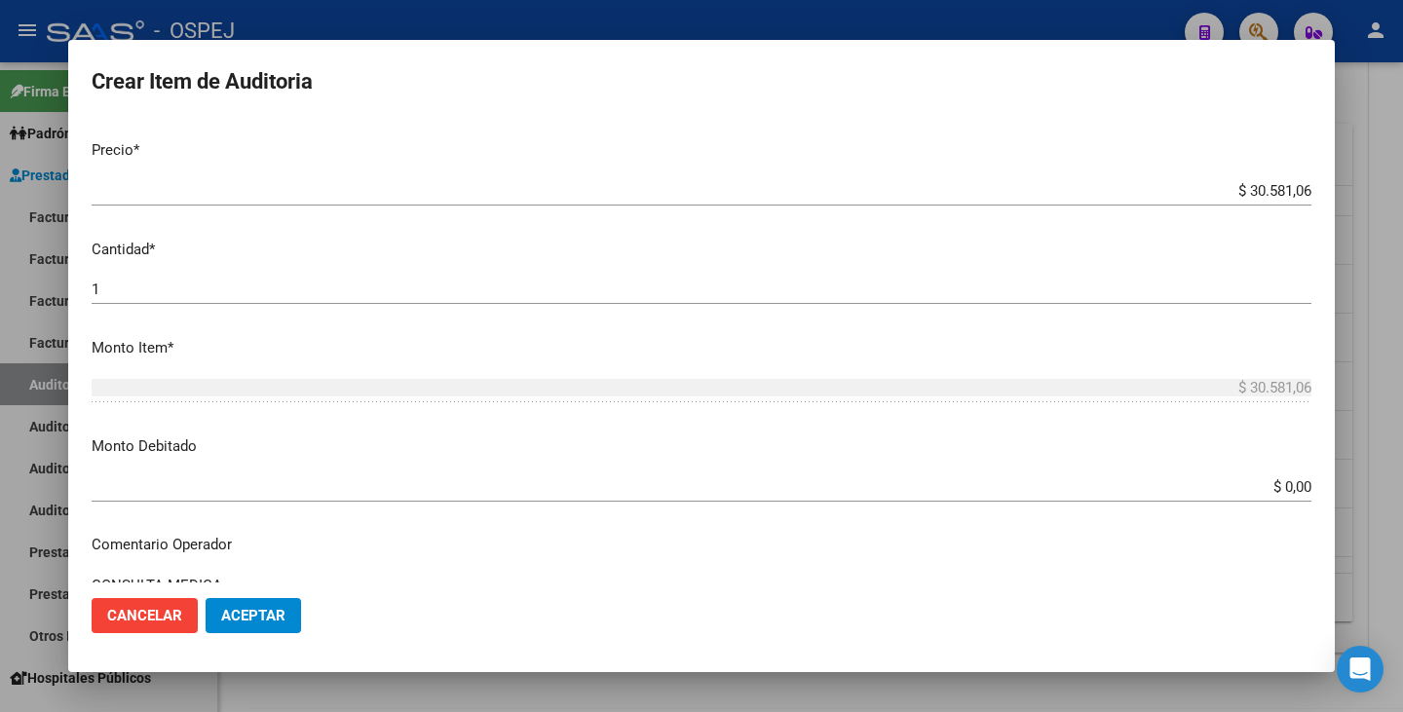
scroll to position [585, 0]
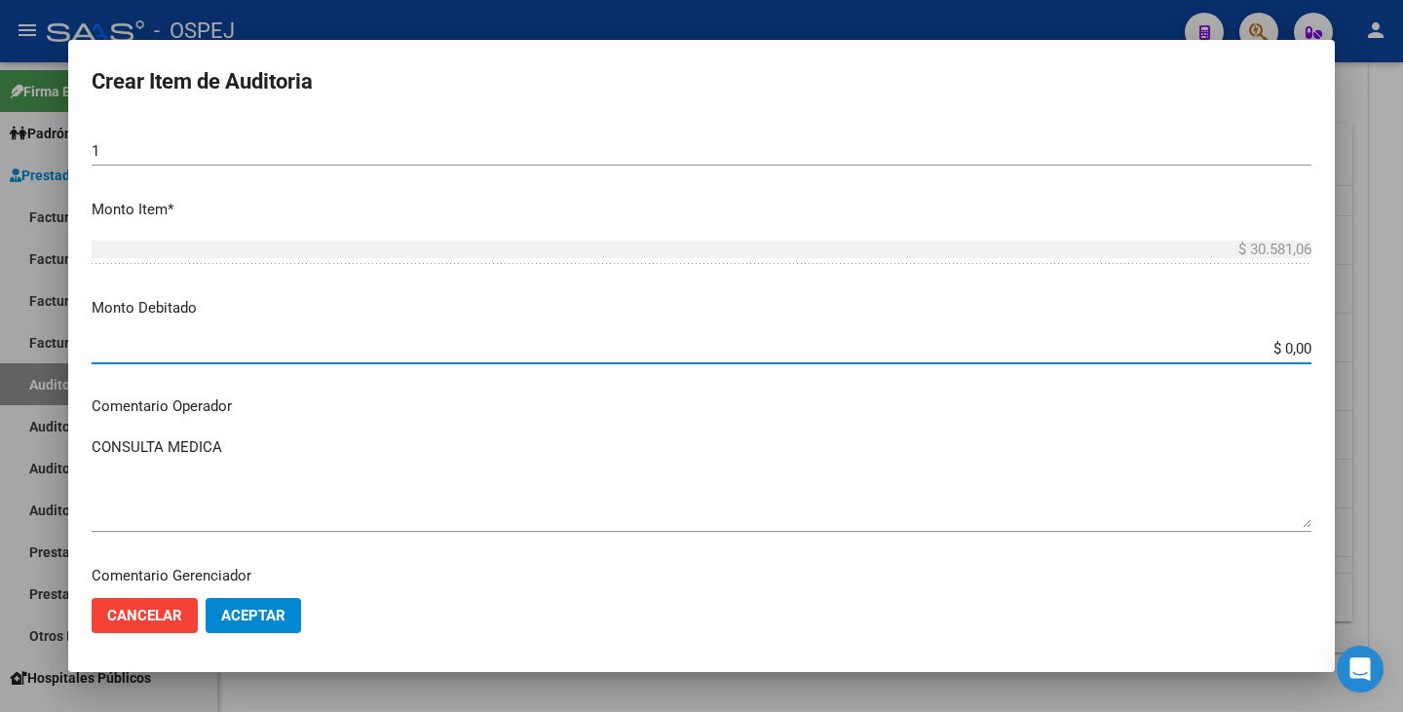
click at [1293, 353] on input "$ 0,00" at bounding box center [702, 349] width 1220 height 18
type input "$ 30.581,06"
click at [281, 616] on span "Aceptar" at bounding box center [253, 616] width 64 height 18
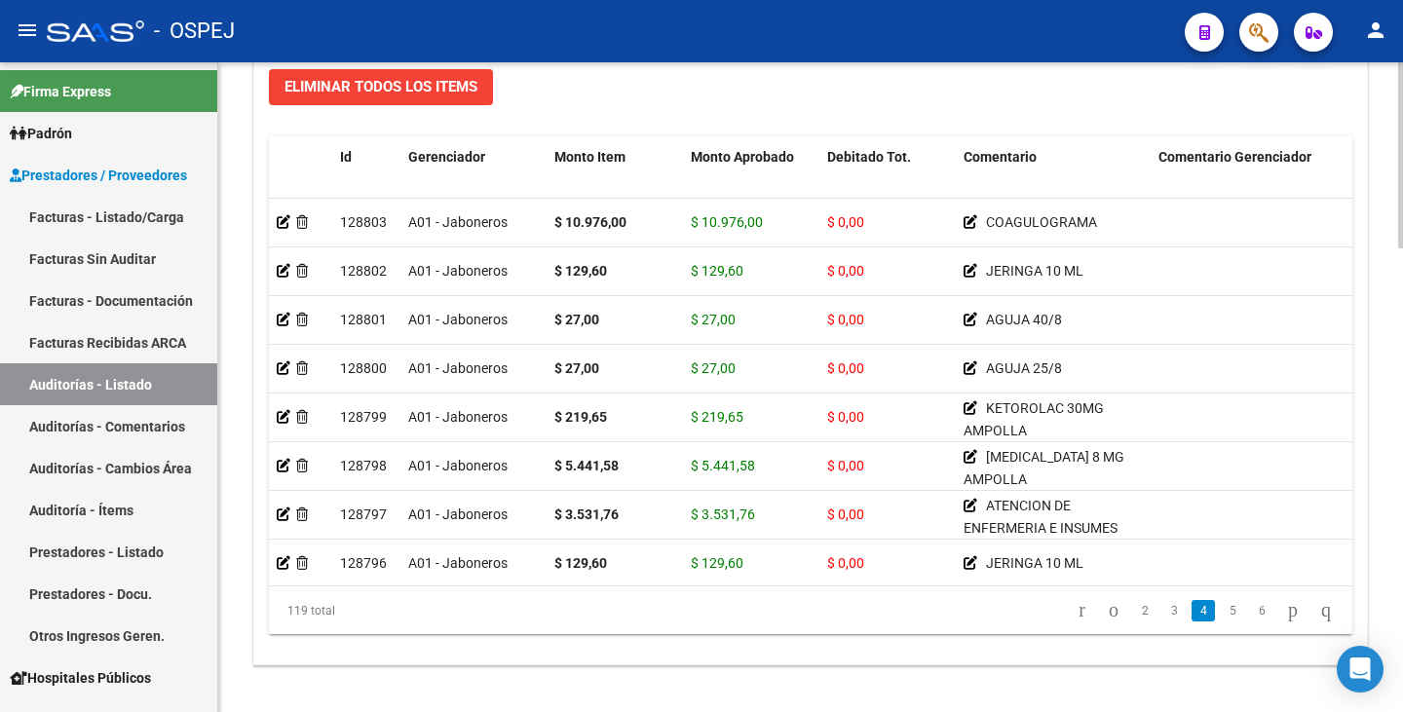
scroll to position [1570, 0]
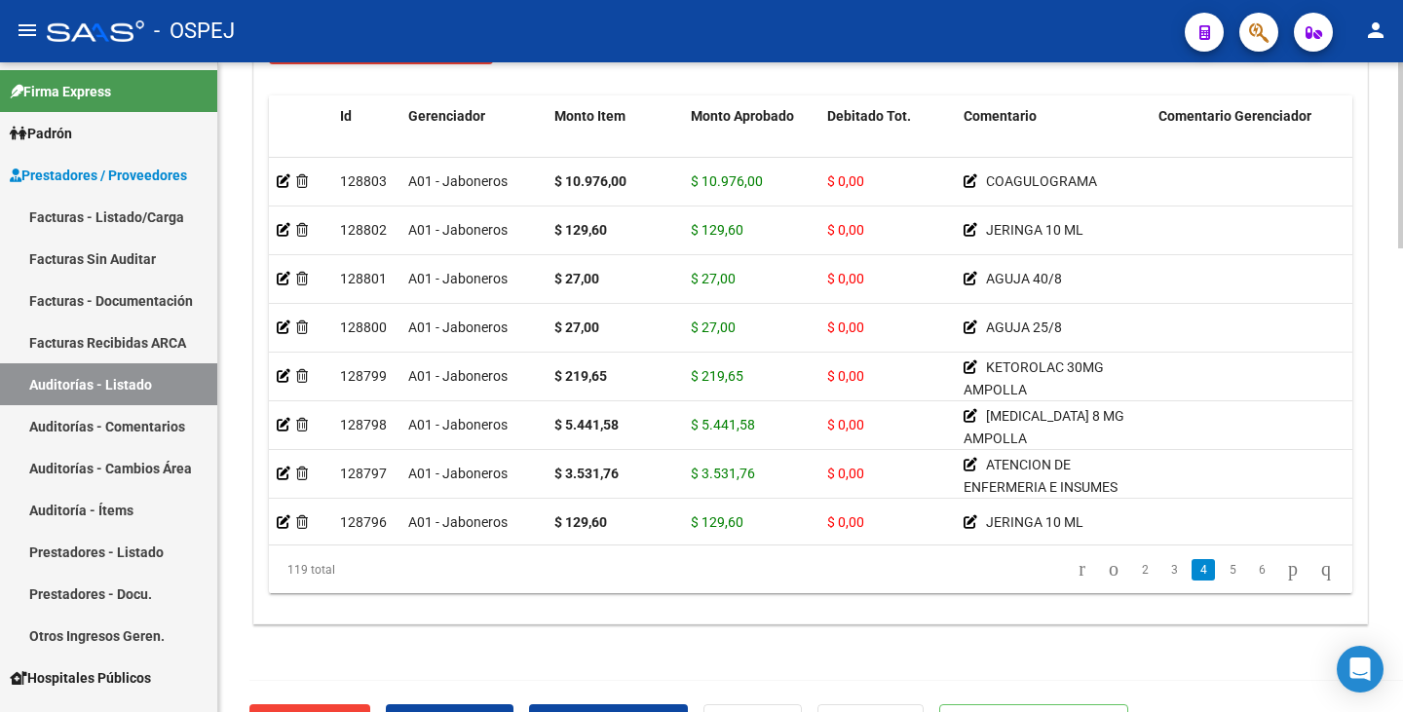
click at [1402, 643] on div at bounding box center [1400, 605] width 5 height 186
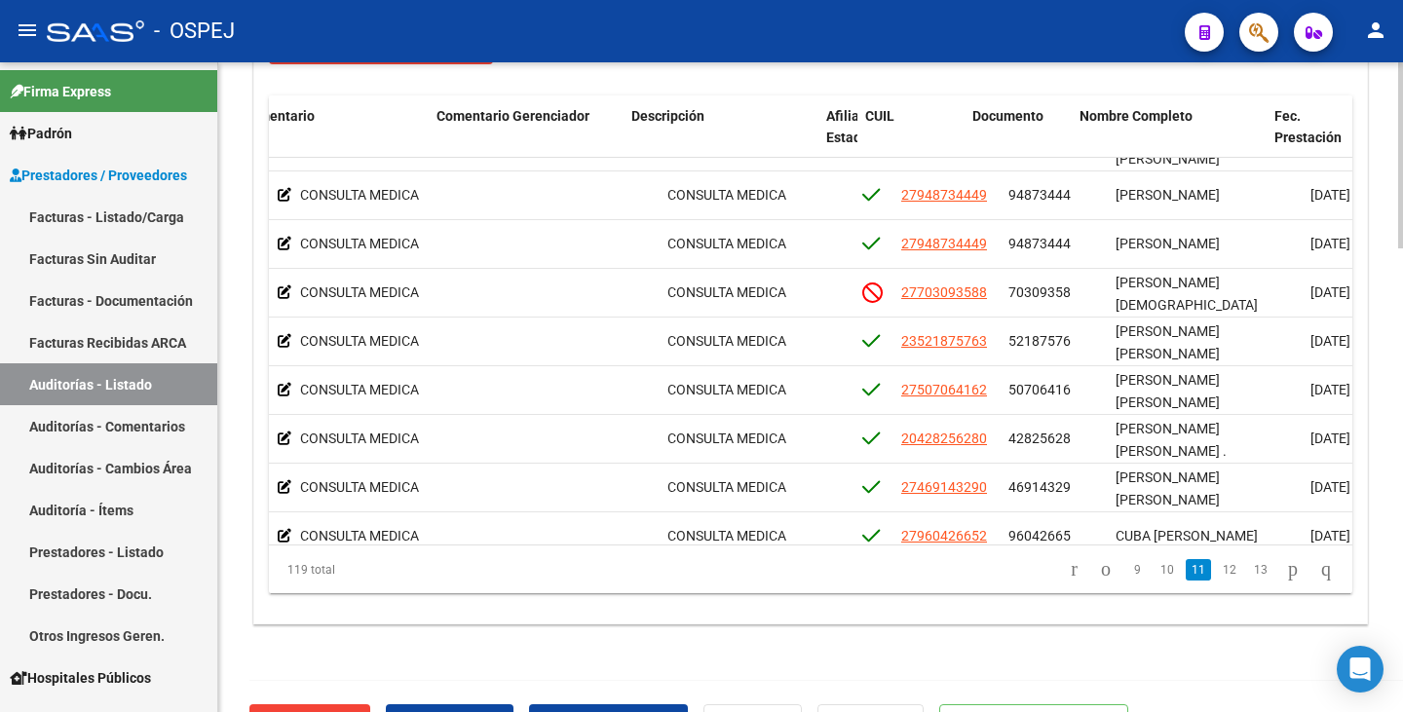
scroll to position [4274, 722]
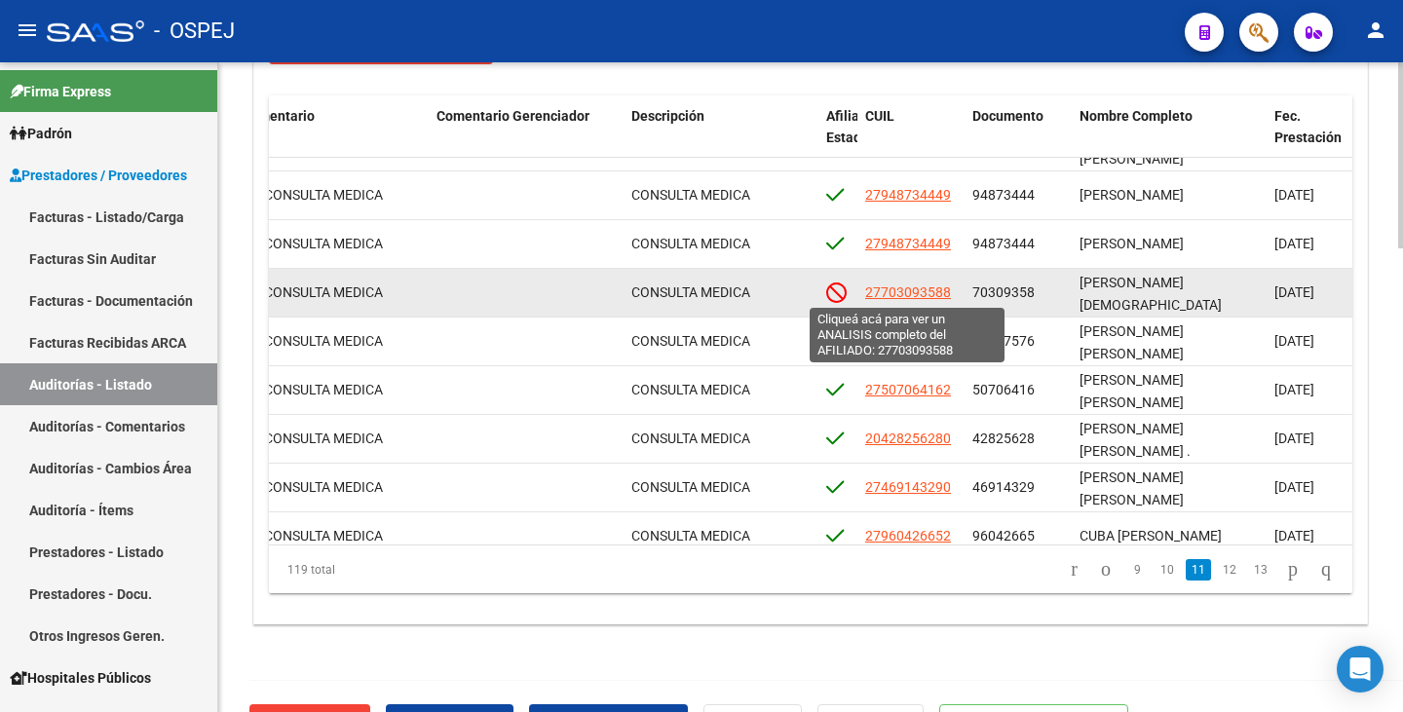
click at [895, 294] on span "27703093588" at bounding box center [908, 293] width 86 height 16
type textarea "27703093588"
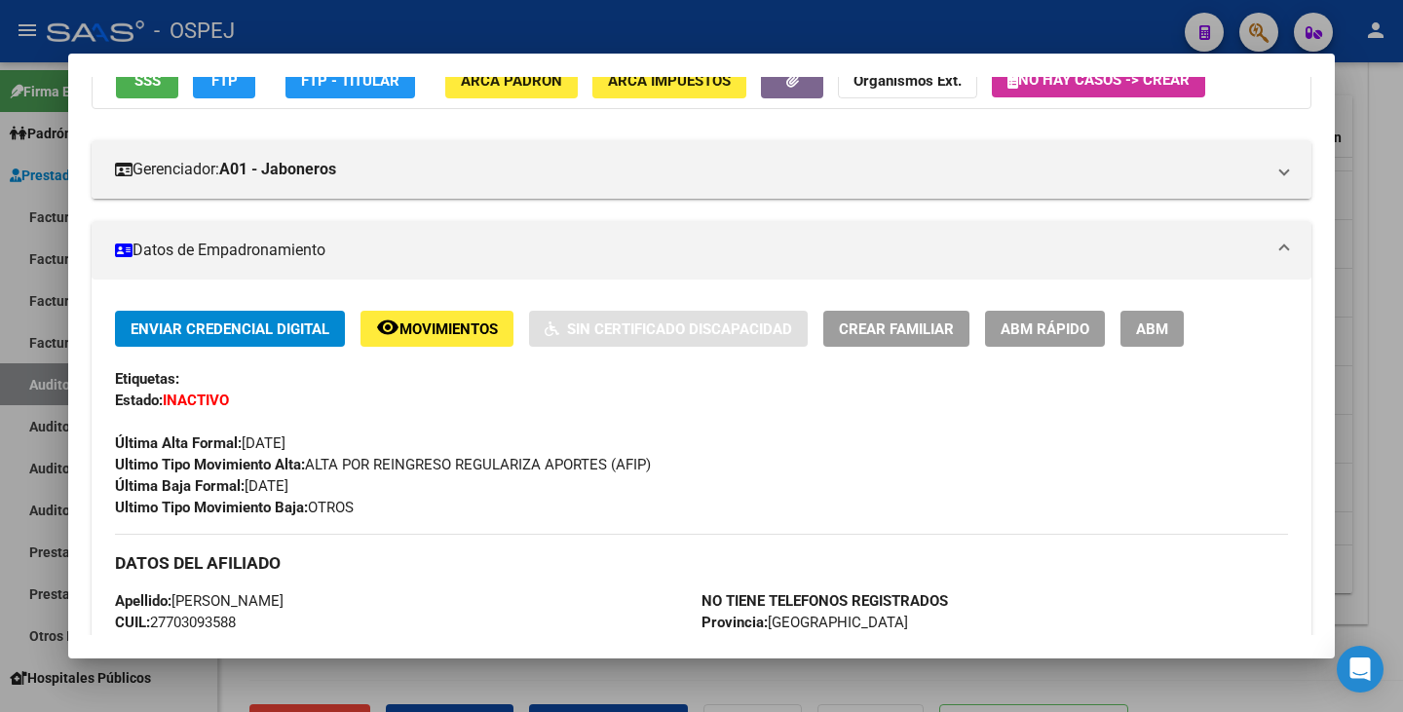
scroll to position [0, 0]
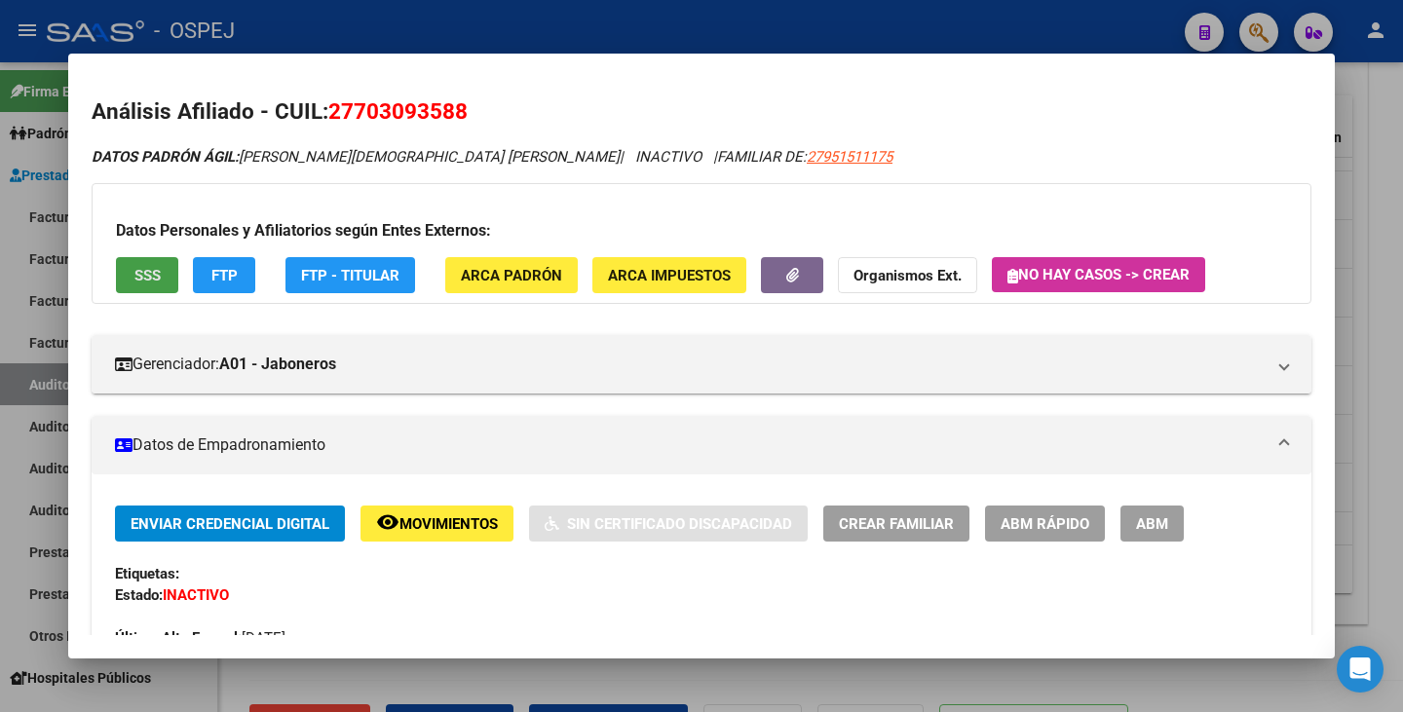
click at [134, 280] on span "SSS" at bounding box center [147, 276] width 26 height 18
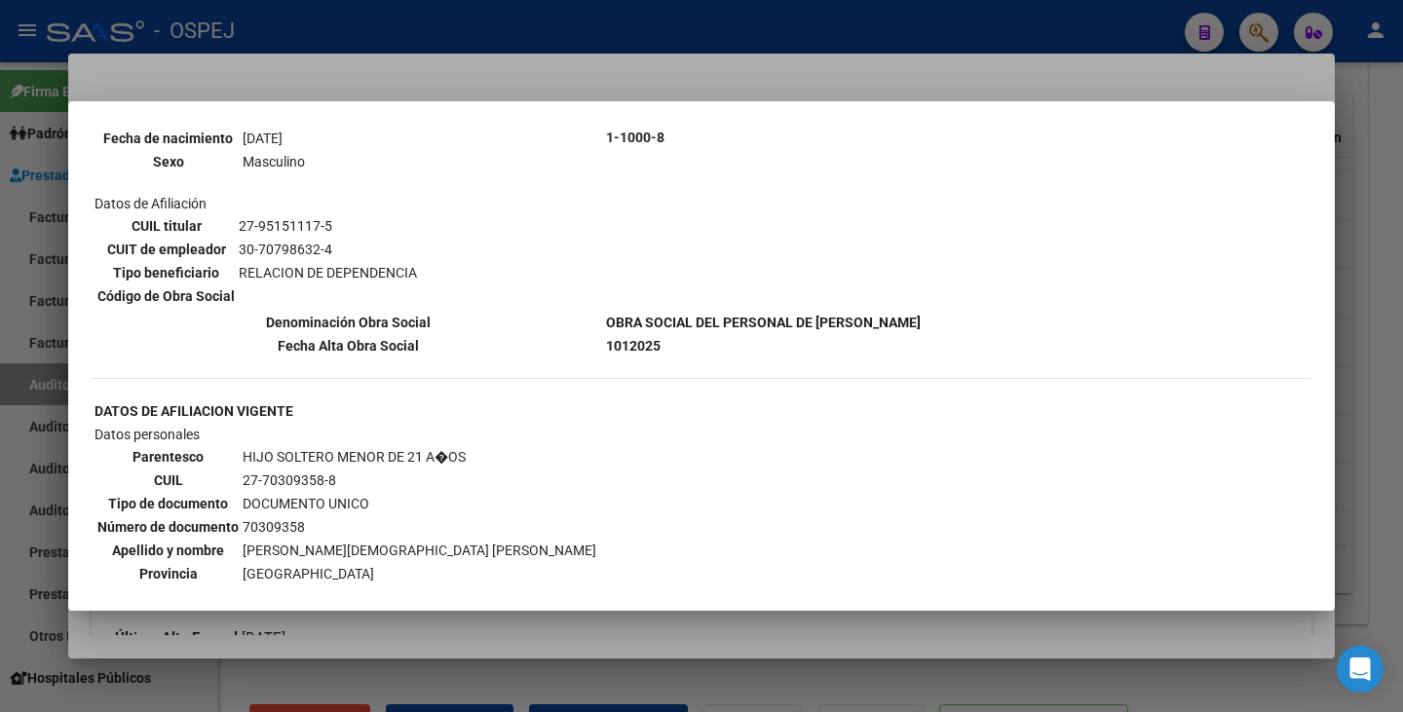
scroll to position [846, 0]
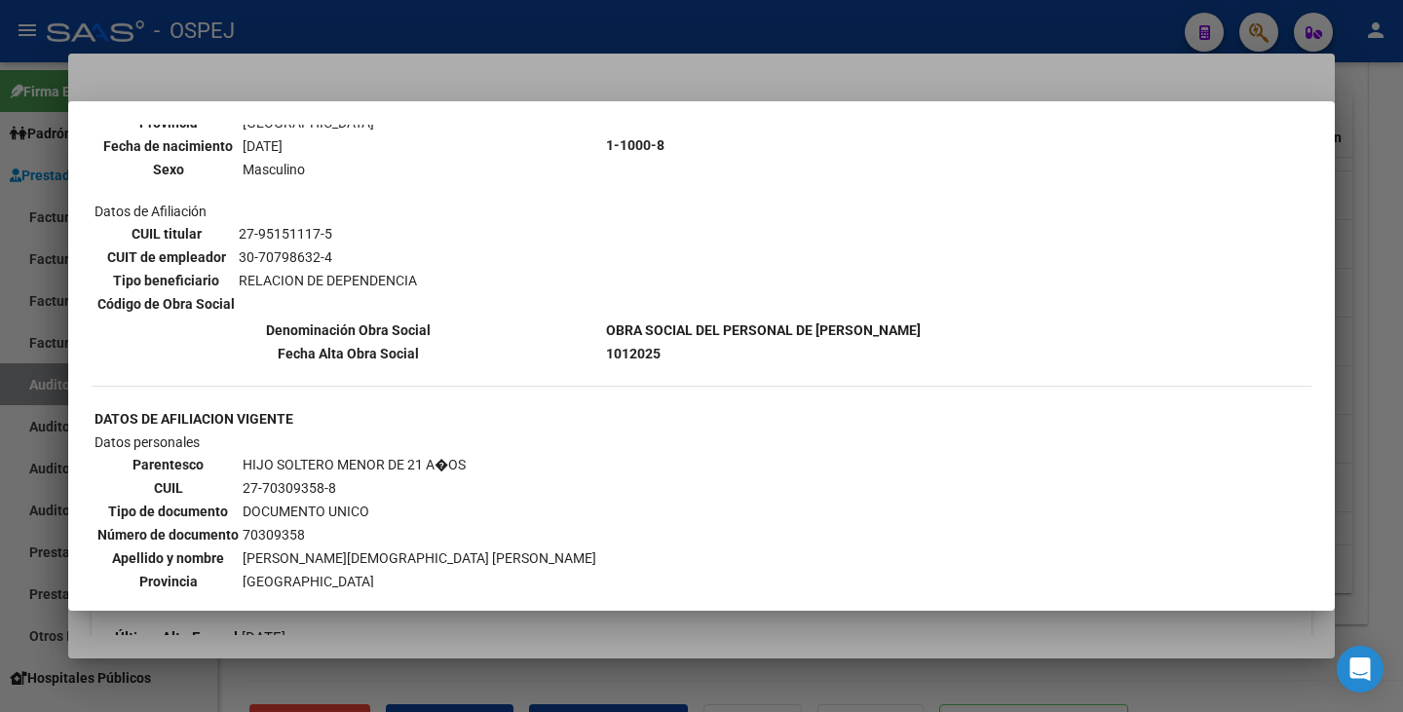
click at [227, 81] on div at bounding box center [701, 356] width 1403 height 712
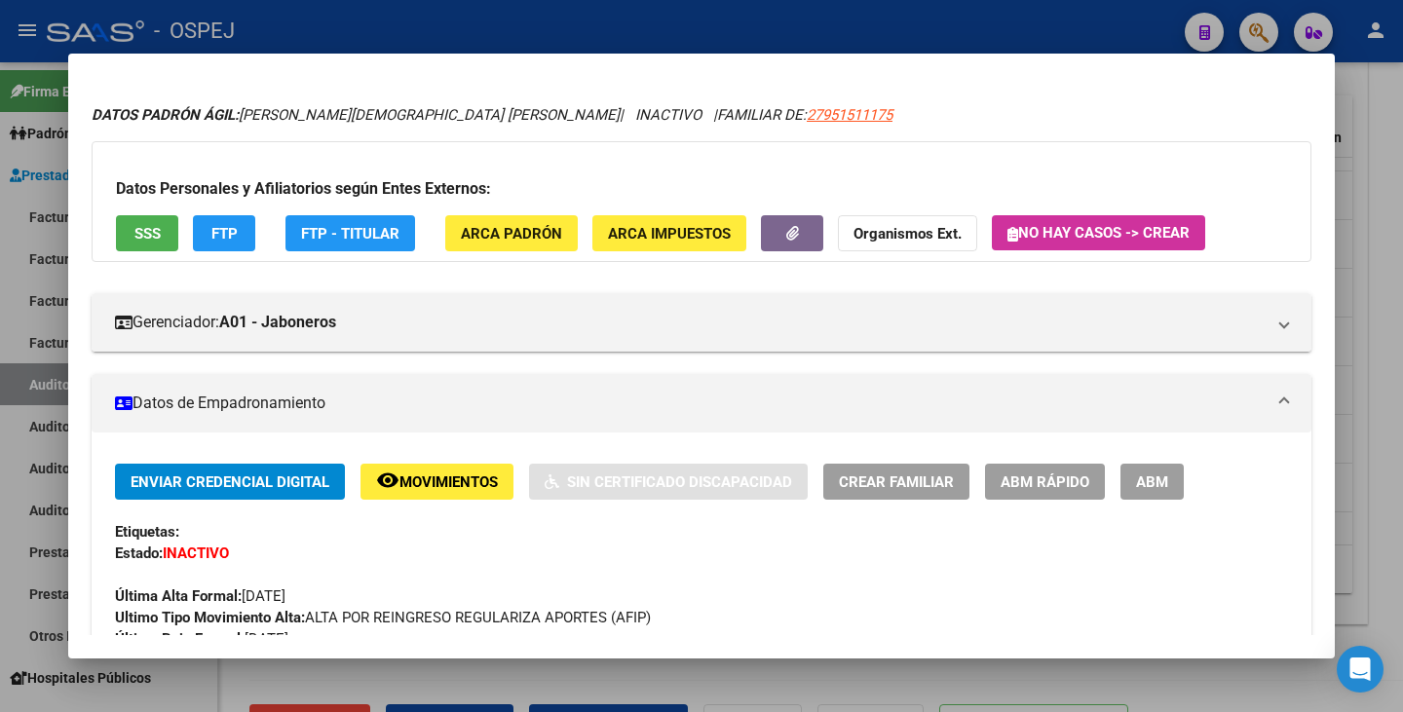
scroll to position [0, 0]
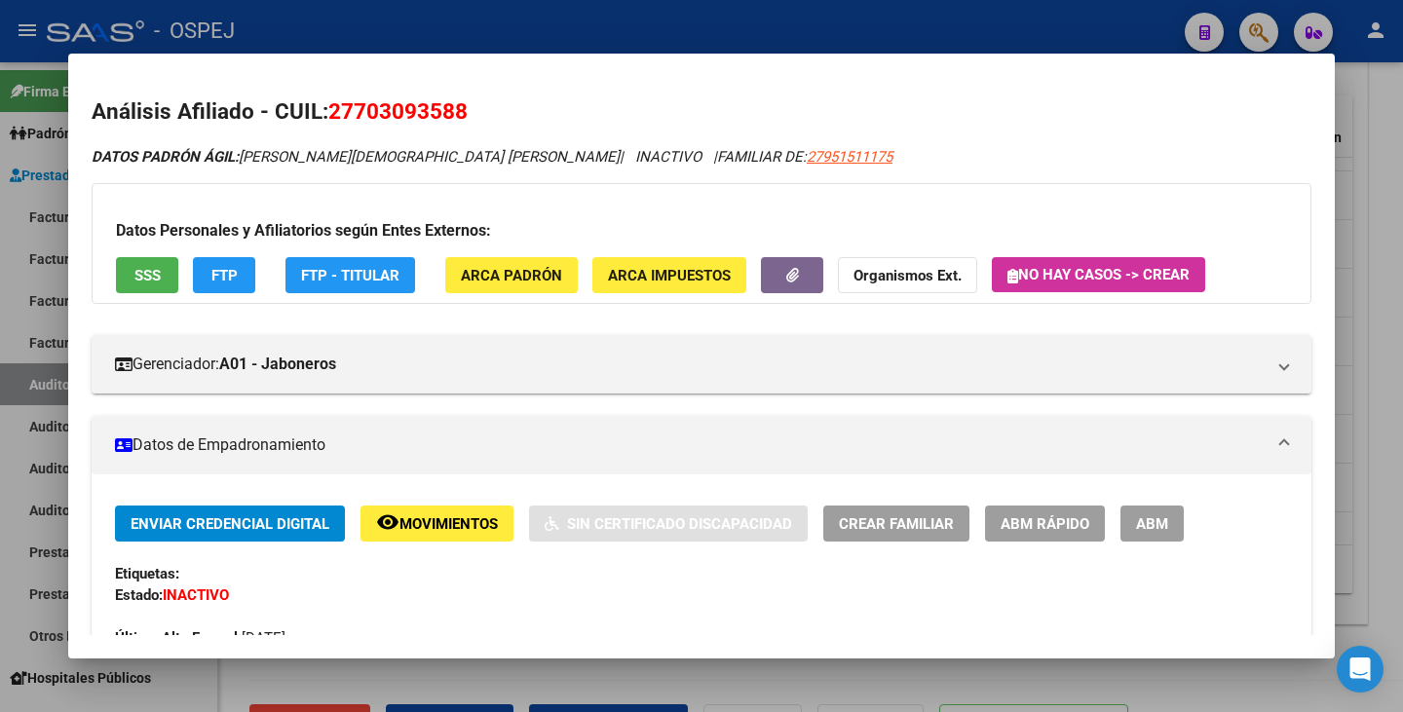
drag, startPoint x: 463, startPoint y: 112, endPoint x: 335, endPoint y: 107, distance: 127.7
click at [335, 107] on span "27703093588" at bounding box center [397, 110] width 139 height 25
copy span "27703093588"
click at [899, 272] on strong "Organismos Ext." at bounding box center [908, 276] width 108 height 18
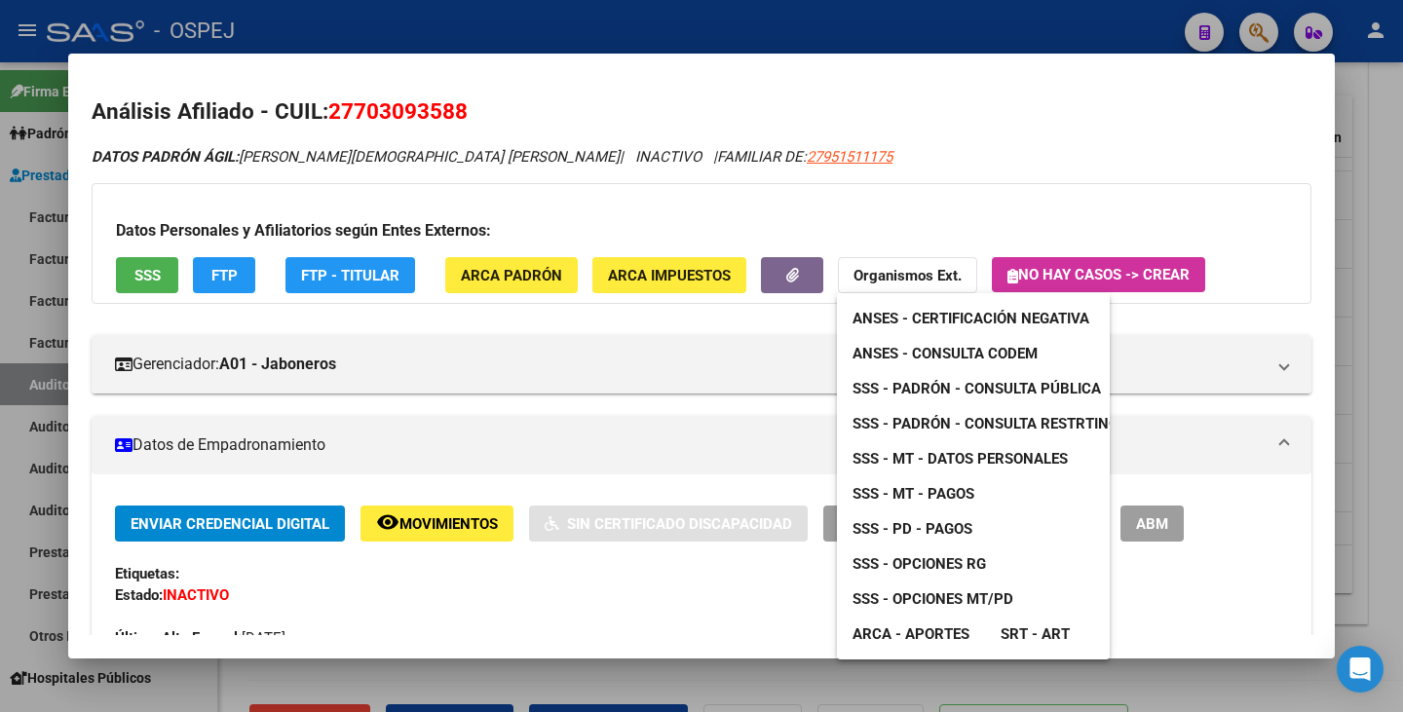
click at [942, 347] on span "ANSES - Consulta CODEM" at bounding box center [945, 354] width 185 height 18
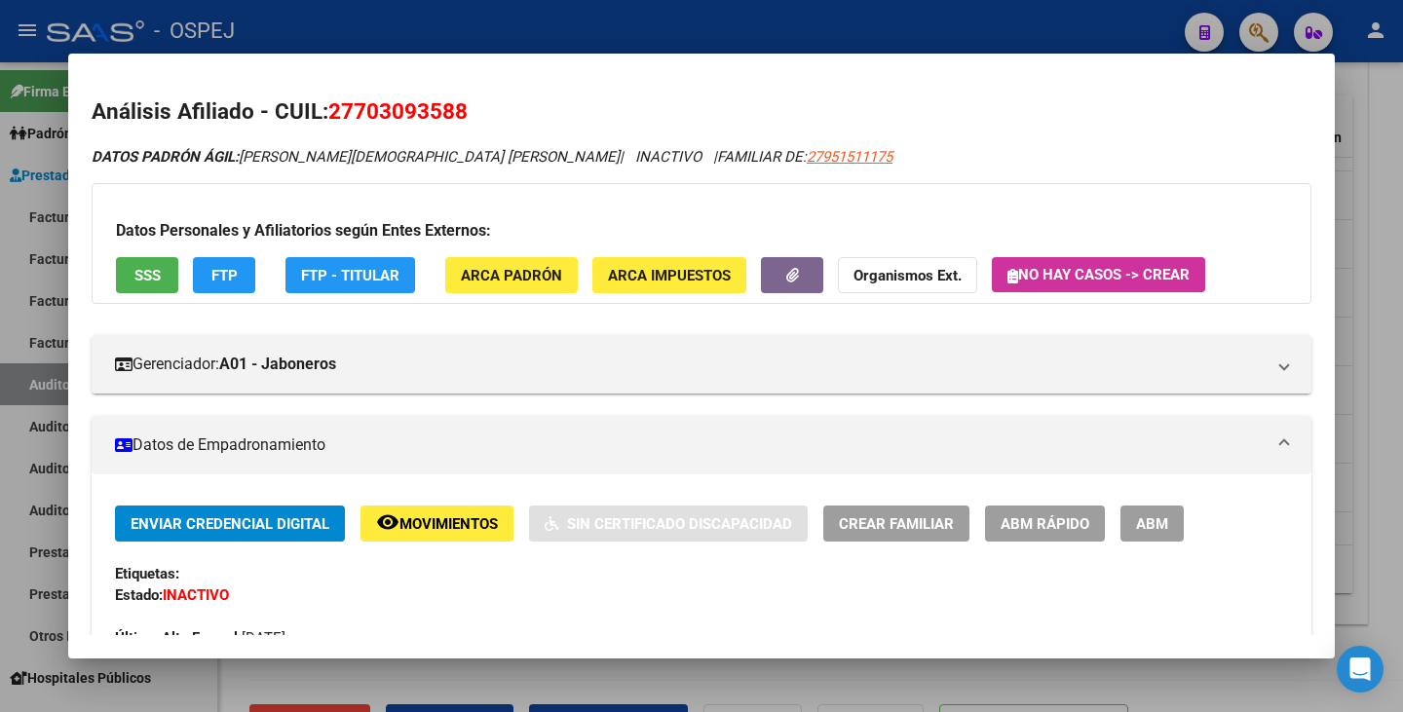
click at [1250, 524] on div "Enviar Credencial Digital remove_red_eye Movimientos Sin Certificado Discapacid…" at bounding box center [701, 524] width 1173 height 36
click at [1369, 571] on div at bounding box center [701, 356] width 1403 height 712
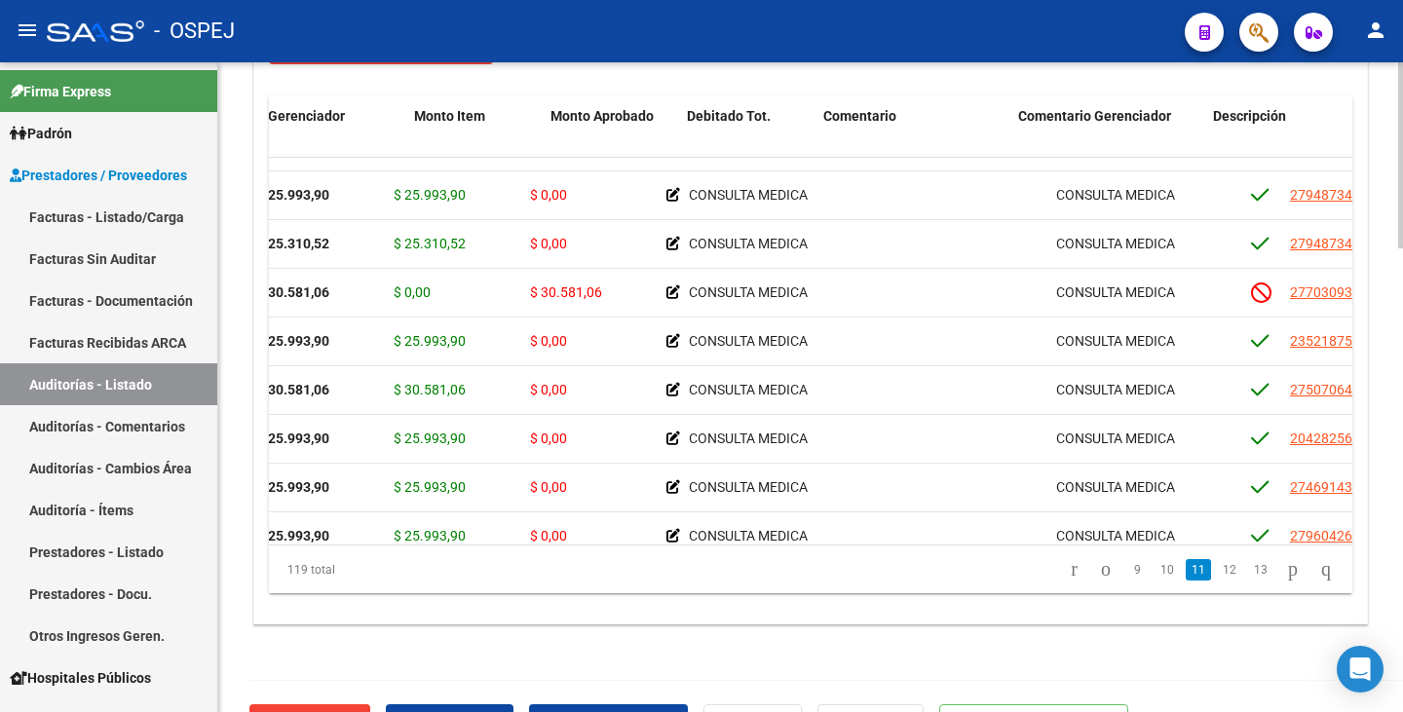
scroll to position [4274, 0]
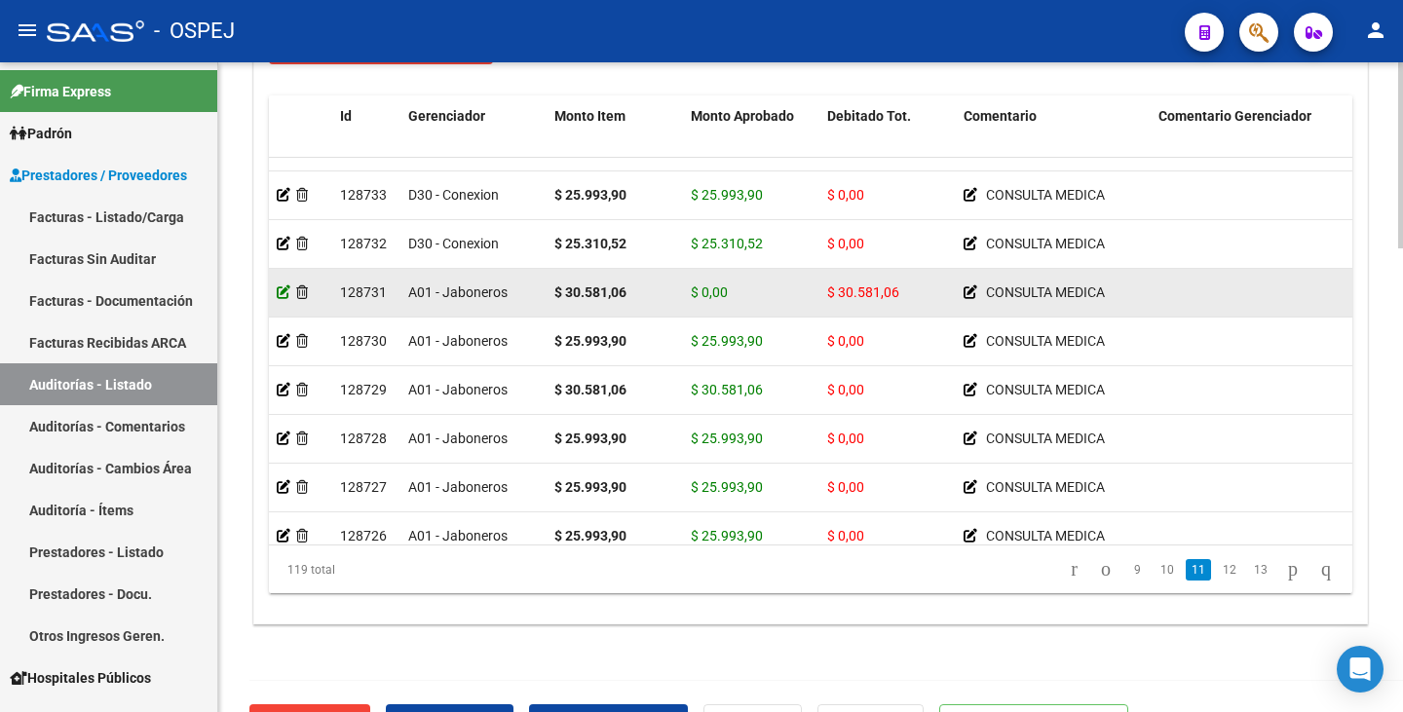
click at [285, 294] on icon at bounding box center [284, 293] width 14 height 14
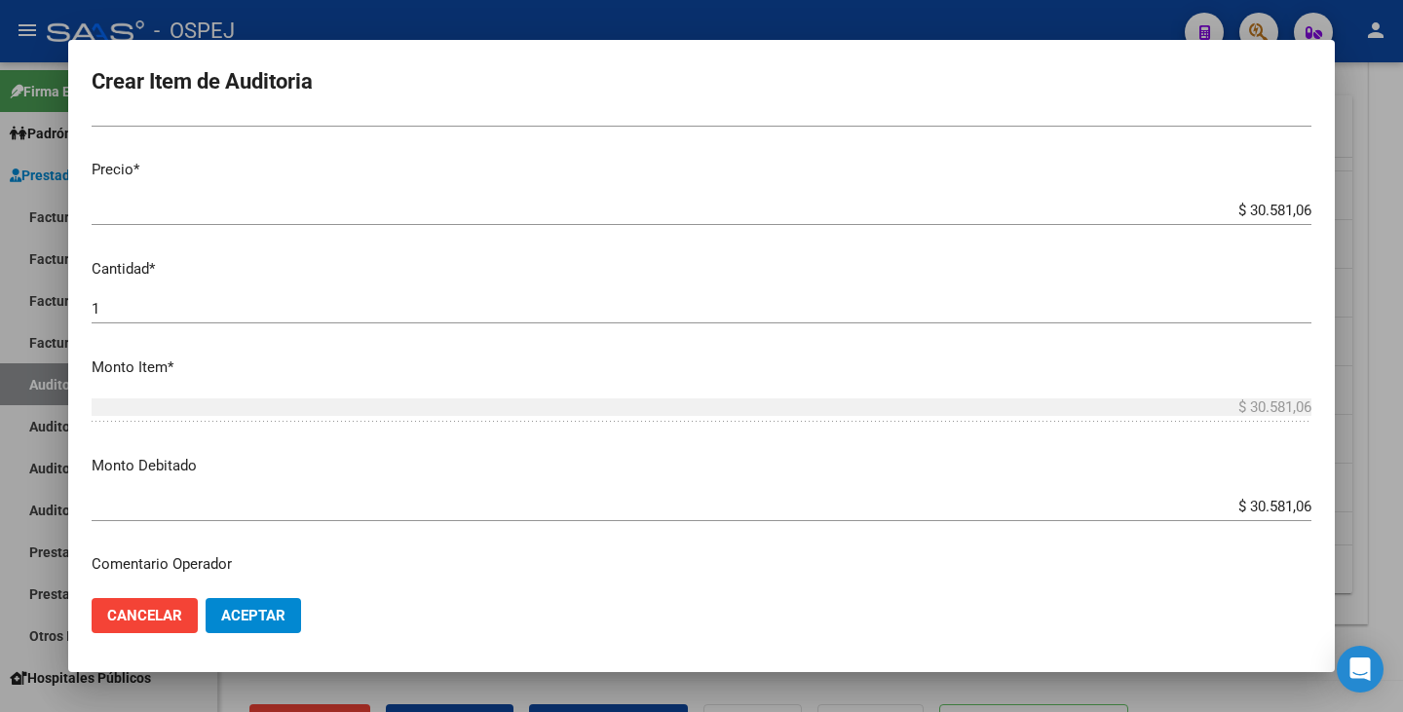
scroll to position [487, 0]
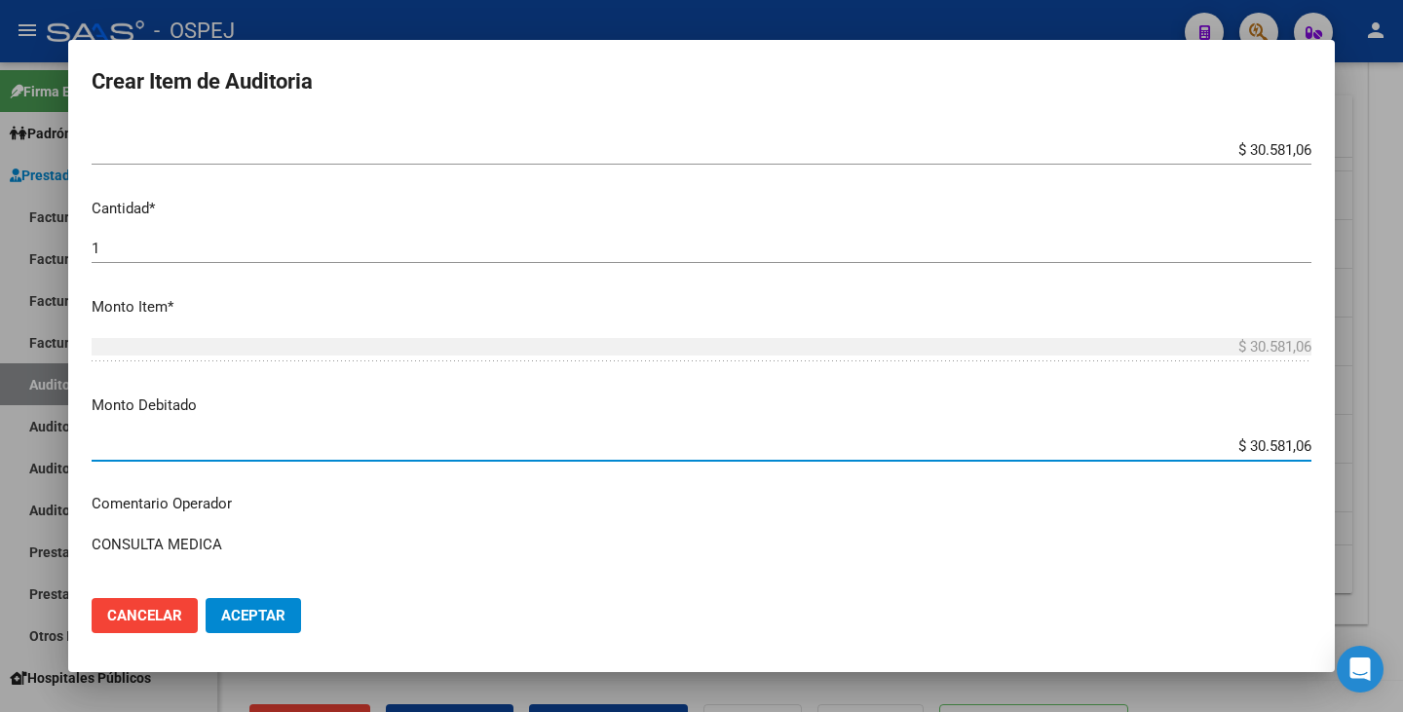
drag, startPoint x: 1236, startPoint y: 444, endPoint x: 1396, endPoint y: 430, distance: 161.4
click at [1396, 430] on div "Crear Item de Auditoria 70309358 Nro Documento 27703093588 CUIL Afiliado Inacti…" at bounding box center [701, 356] width 1403 height 712
type input "$ 0,00"
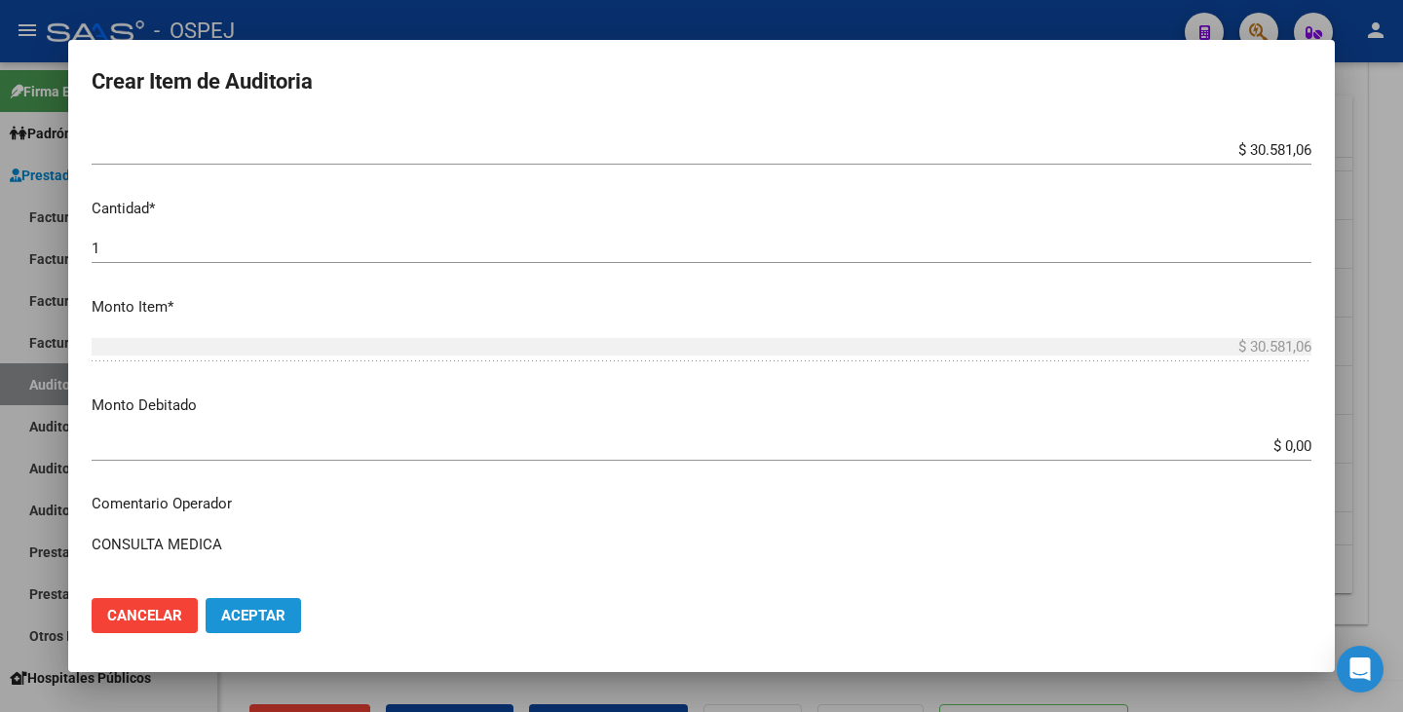
click at [295, 619] on button "Aceptar" at bounding box center [253, 615] width 95 height 35
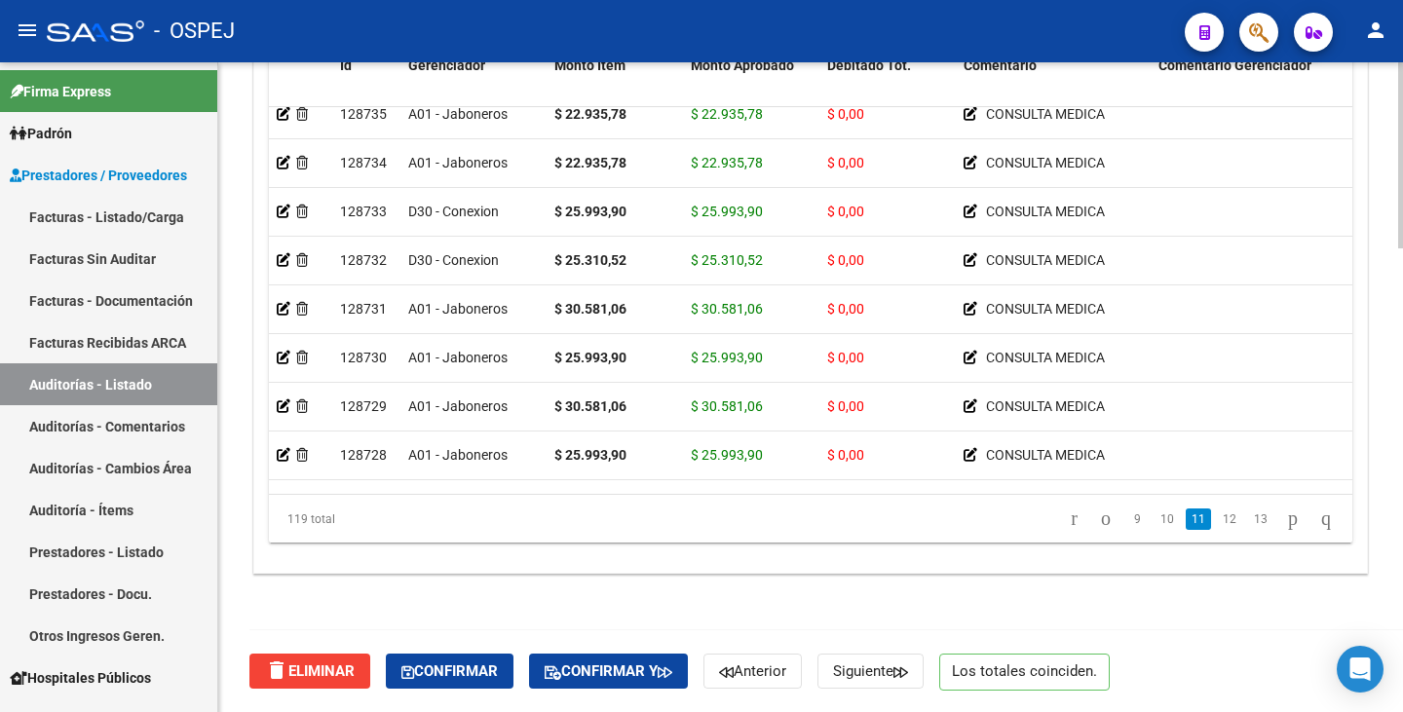
scroll to position [4157, 0]
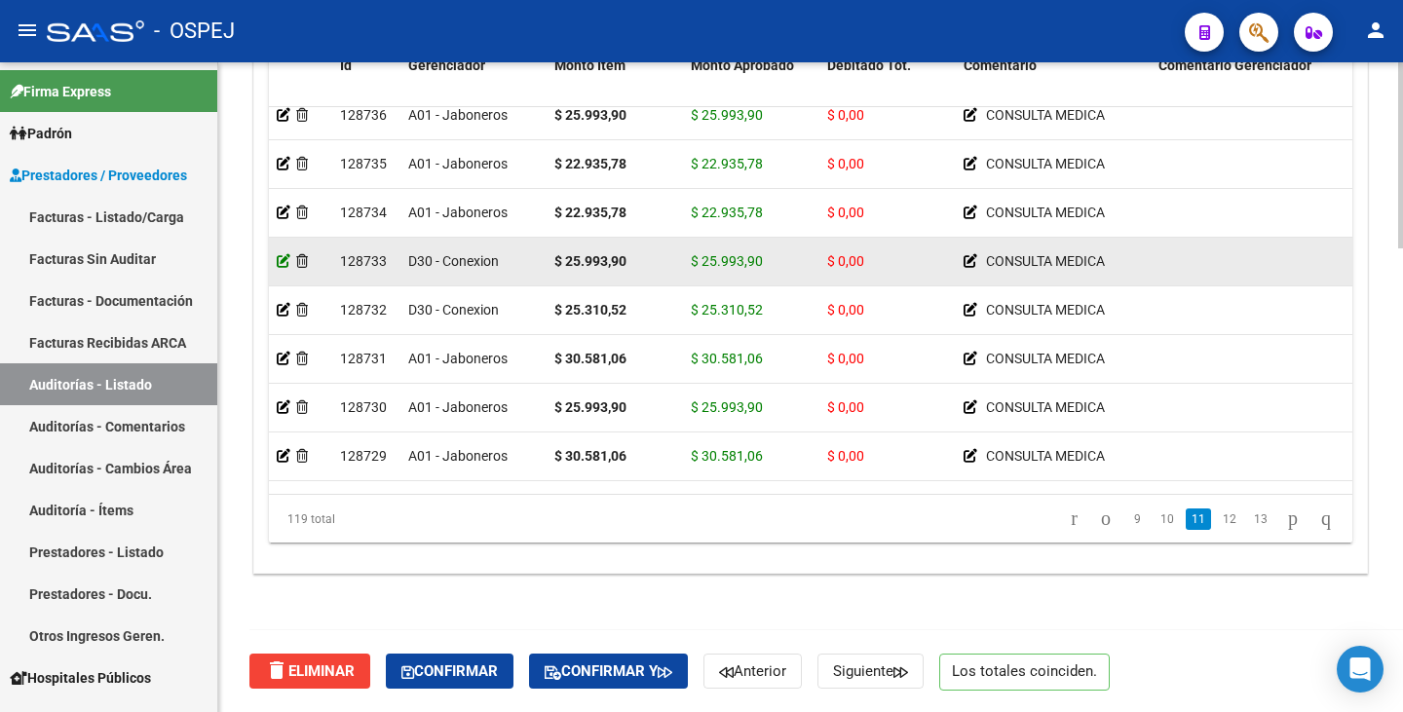
click at [282, 262] on icon at bounding box center [284, 261] width 14 height 14
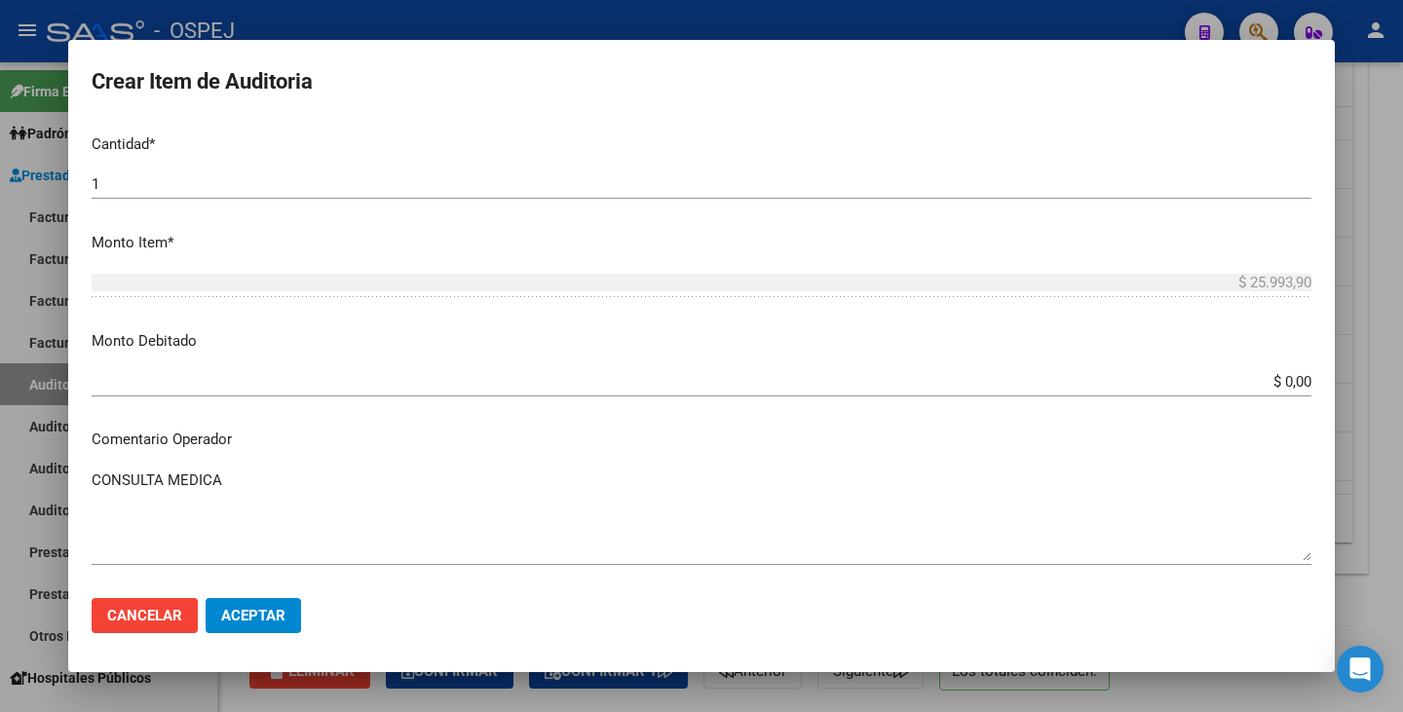
scroll to position [585, 0]
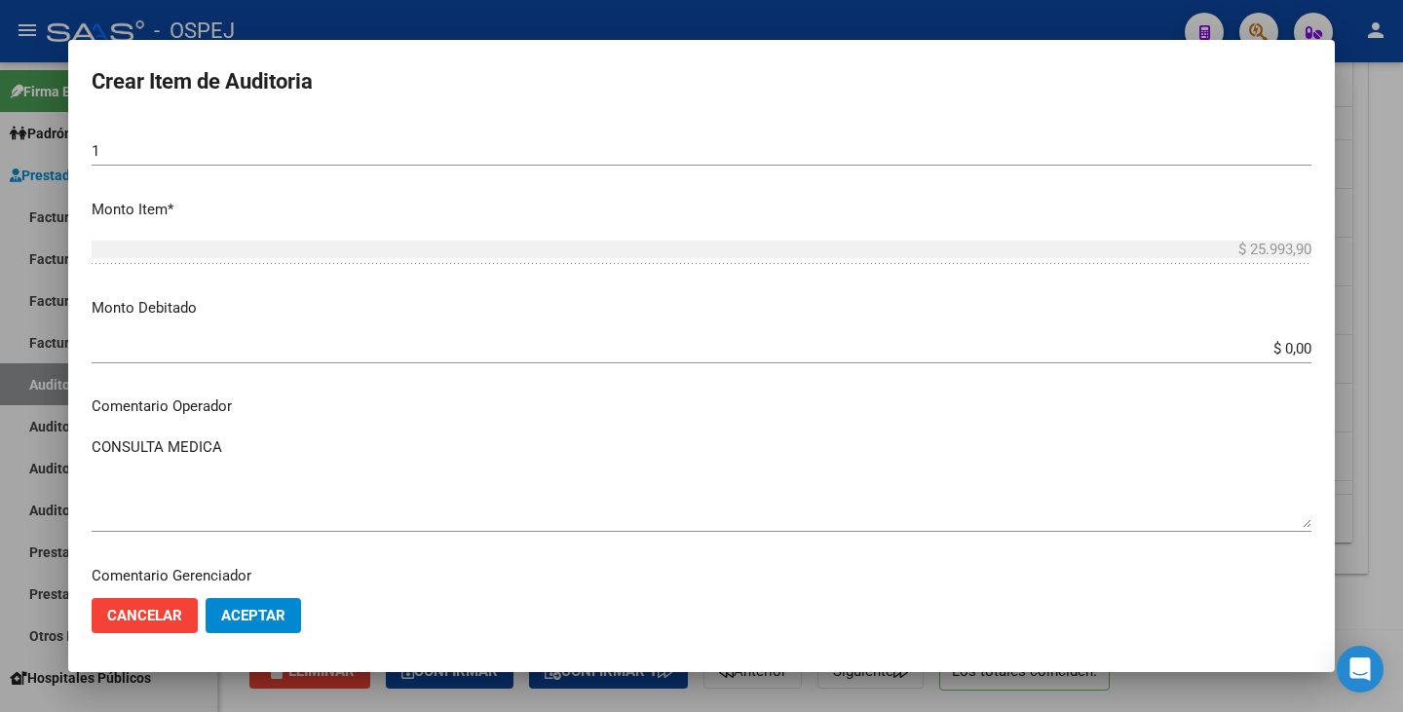
click at [1297, 349] on app-form-text-field "Monto Debitado $ 0,00 Ingresar el monto" at bounding box center [710, 327] width 1236 height 60
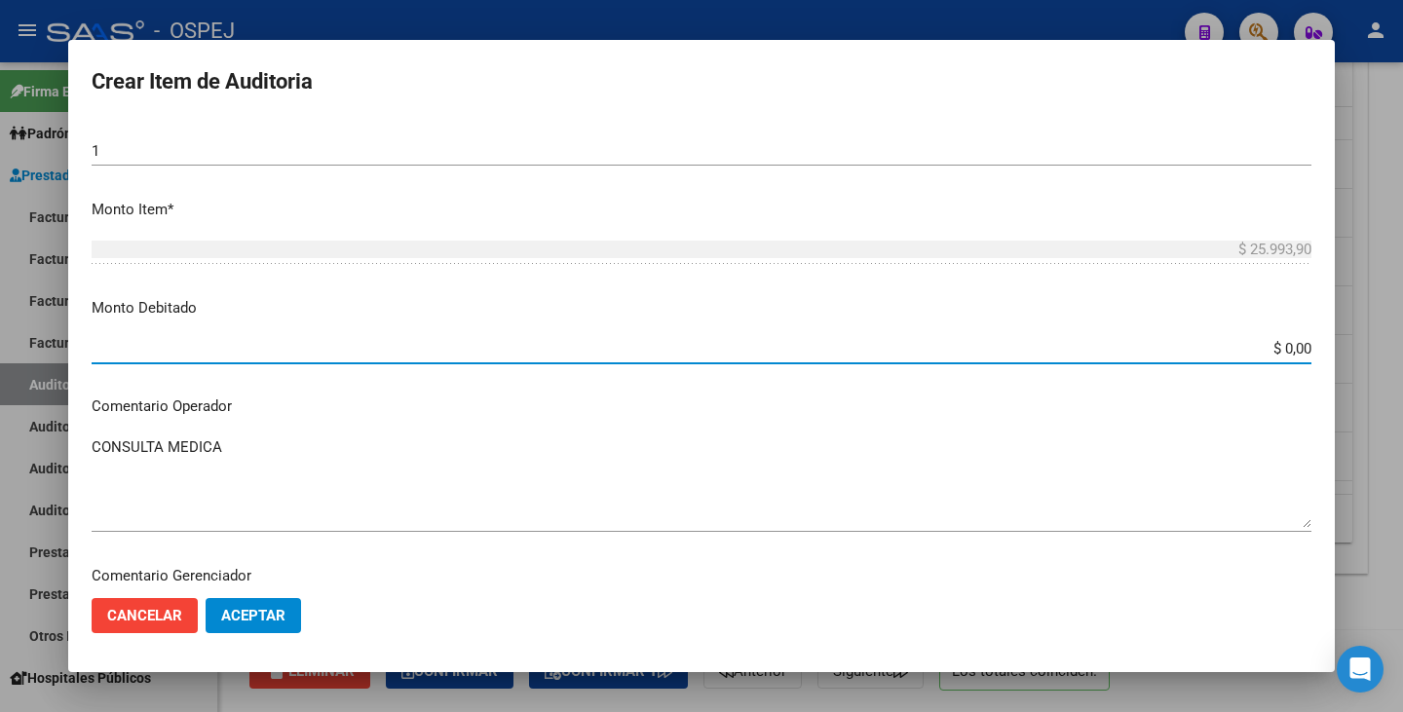
click at [1294, 349] on input "$ 0,00" at bounding box center [702, 349] width 1220 height 18
type input "$ 25.993,90"
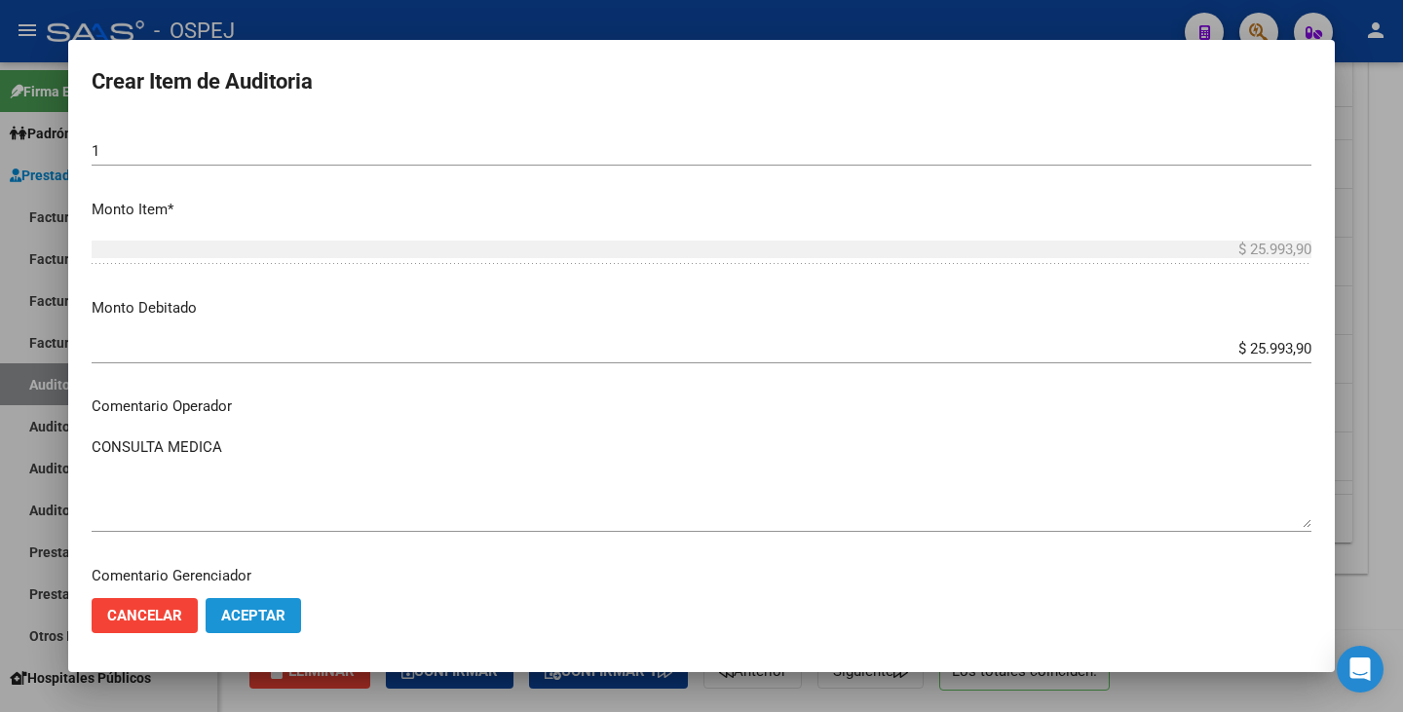
click at [271, 627] on button "Aceptar" at bounding box center [253, 615] width 95 height 35
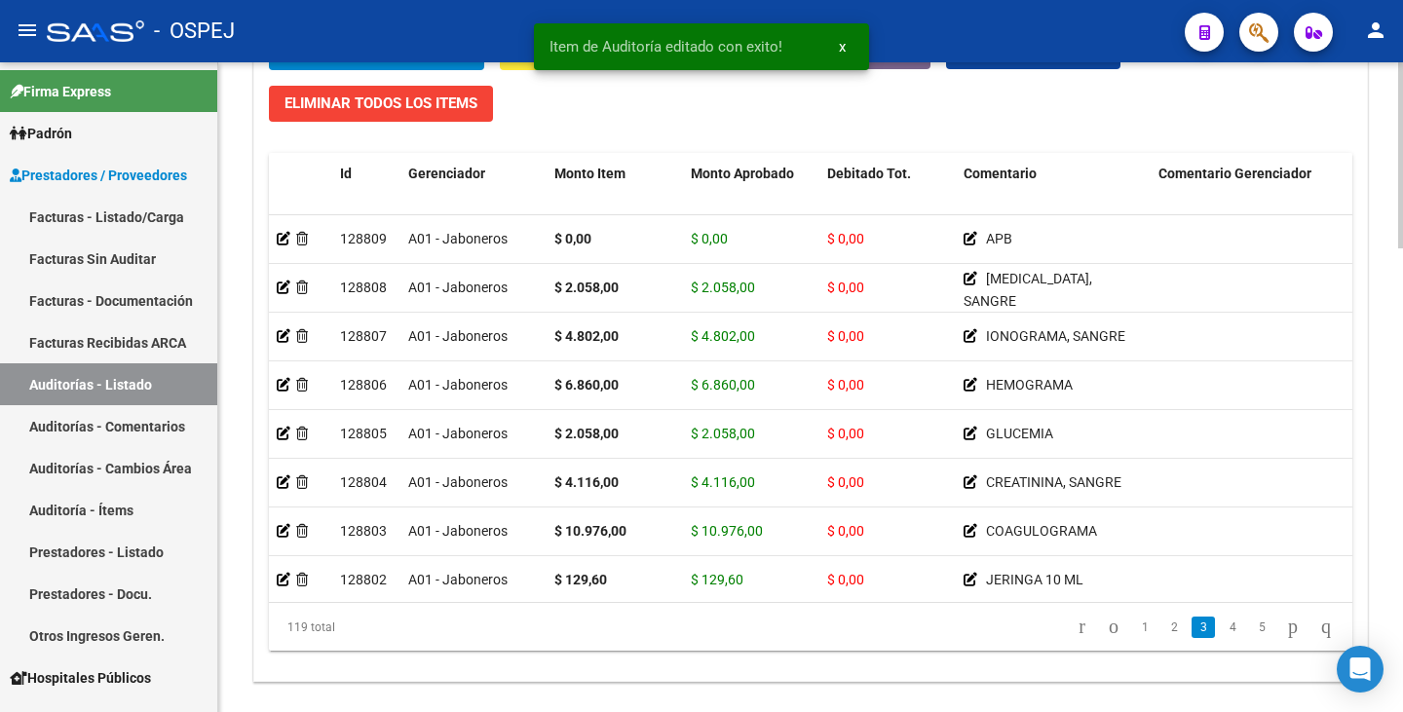
scroll to position [1515, 0]
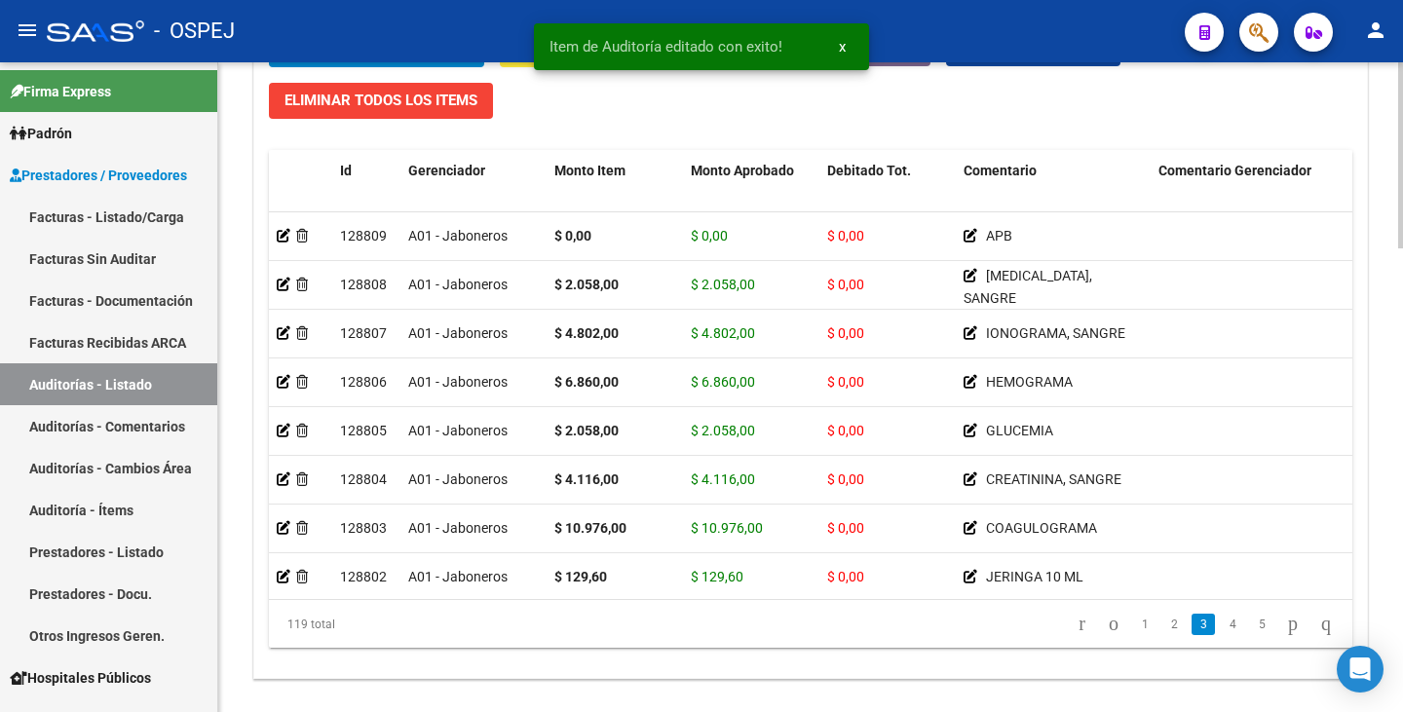
click at [1400, 578] on div at bounding box center [1400, 589] width 5 height 186
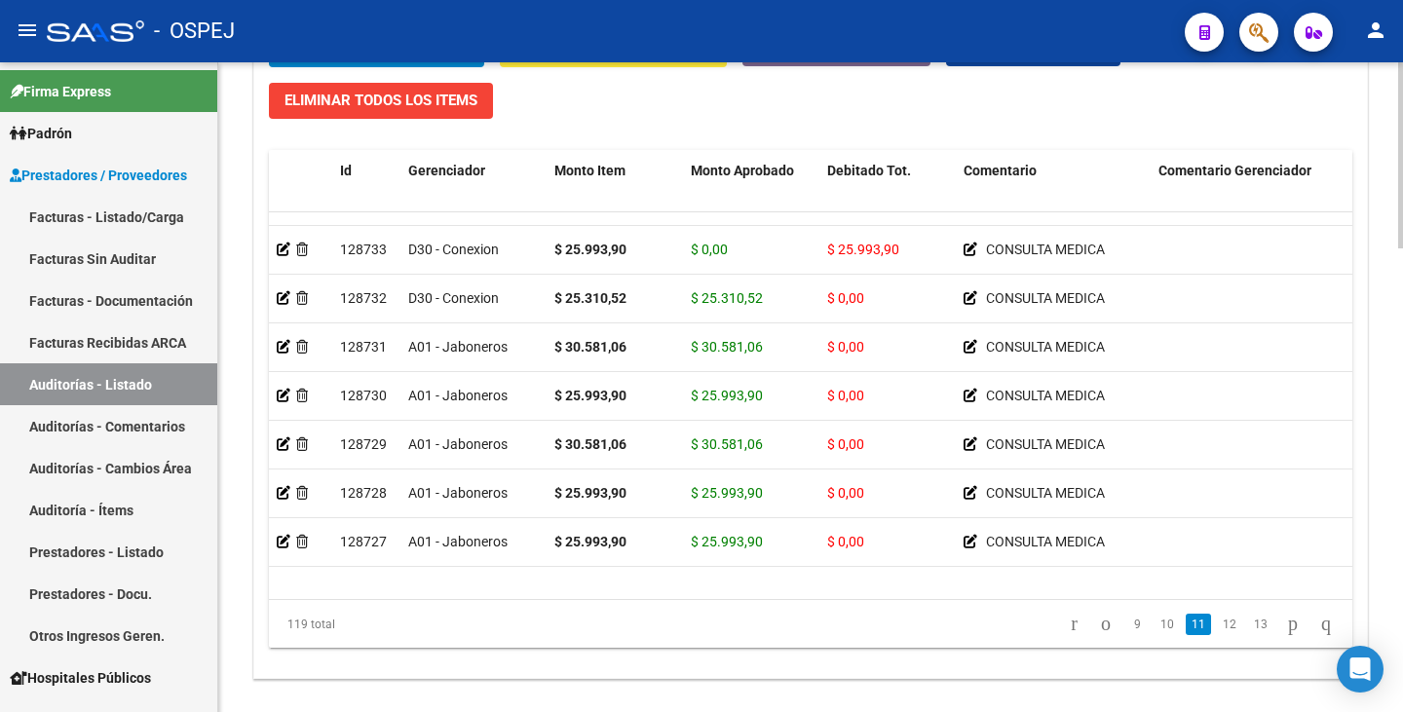
scroll to position [4240, 0]
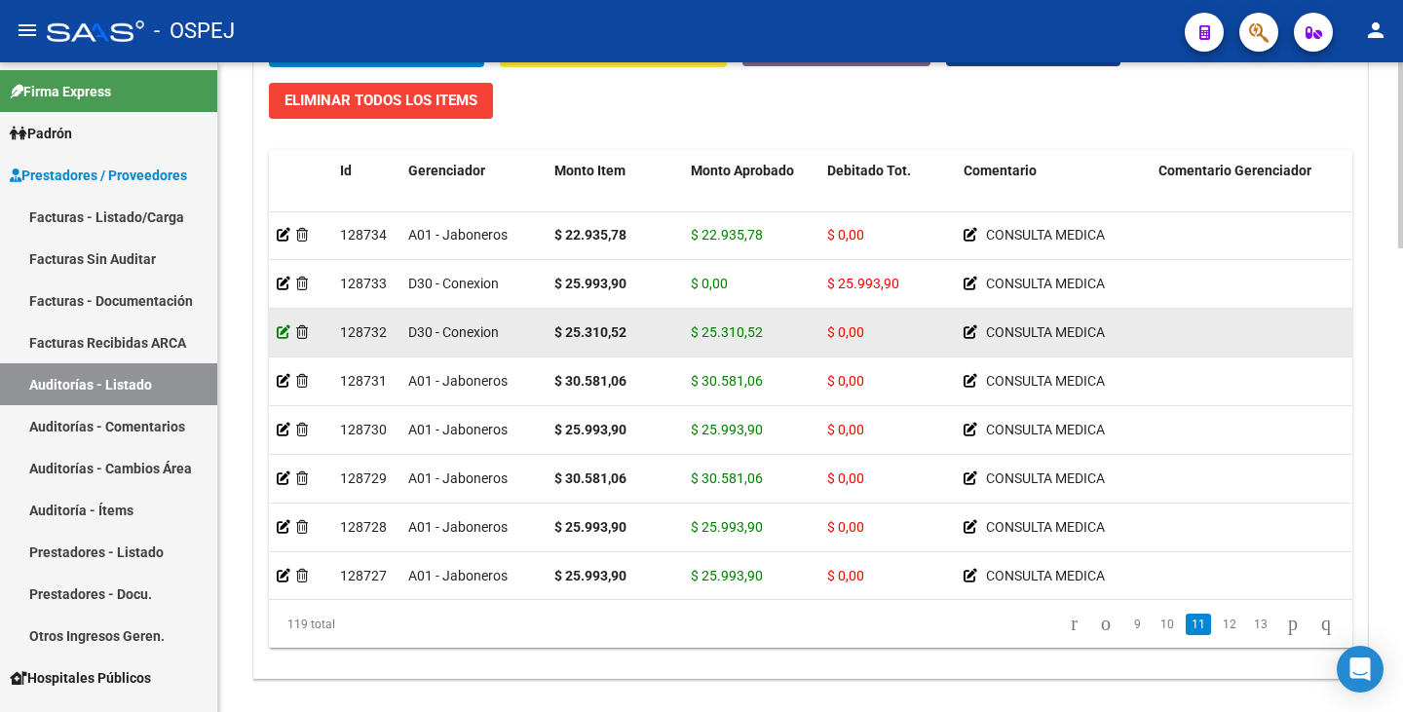
click at [283, 328] on icon at bounding box center [284, 332] width 14 height 14
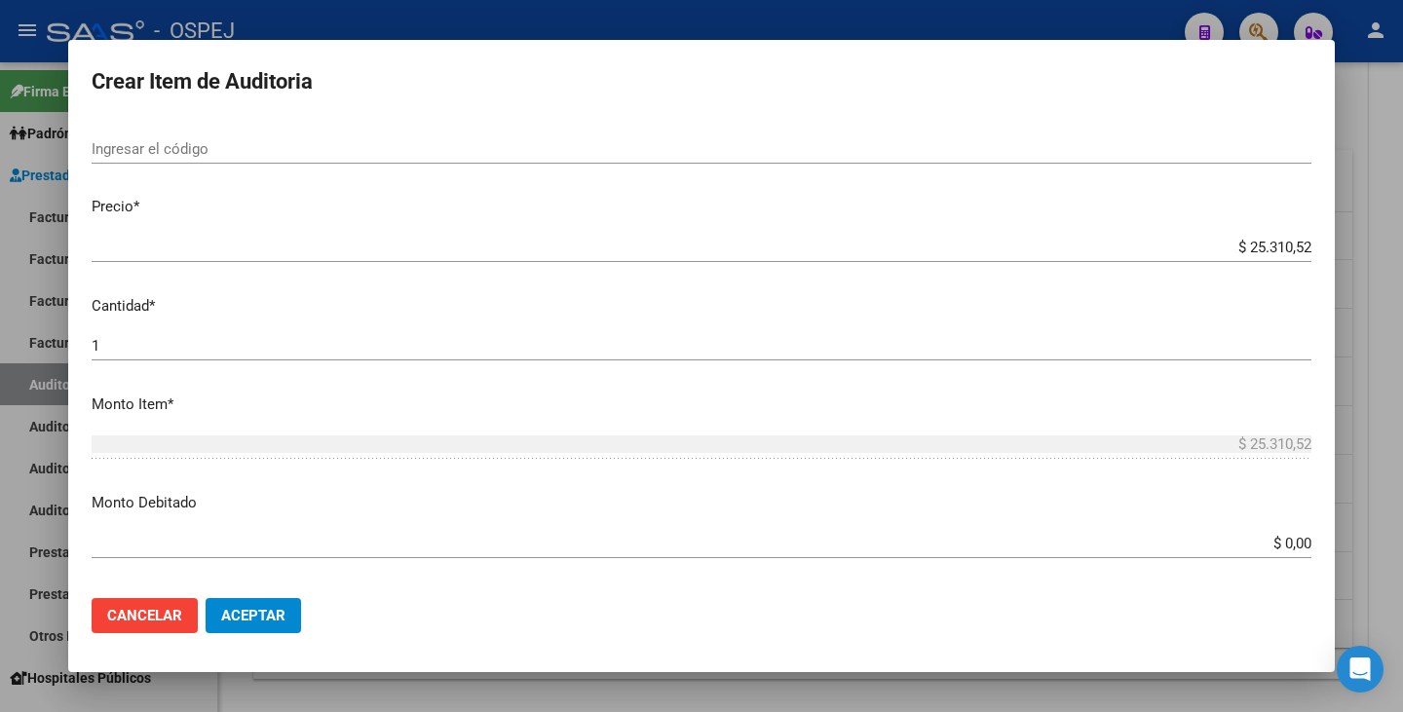
scroll to position [487, 0]
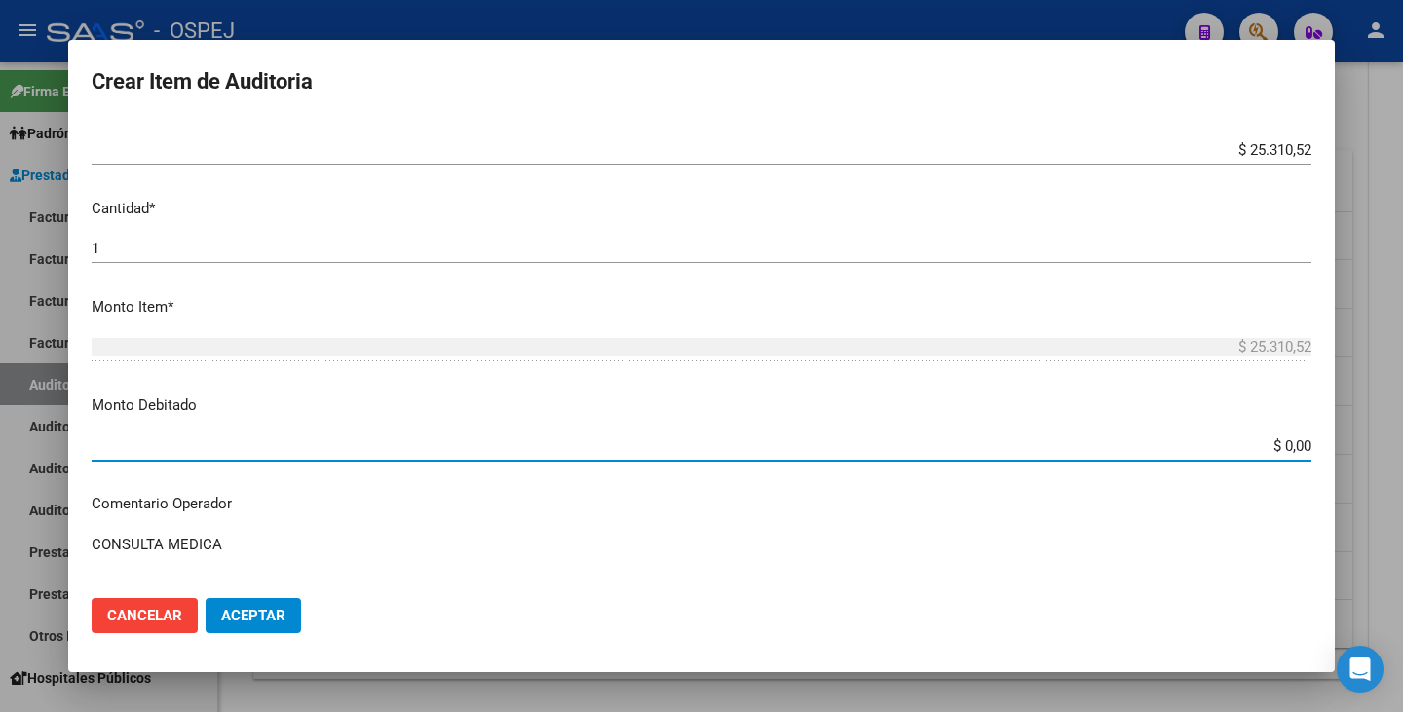
click at [1295, 446] on input "$ 0,00" at bounding box center [702, 447] width 1220 height 18
type input "$ 25.310,52"
click at [266, 623] on span "Aceptar" at bounding box center [253, 616] width 64 height 18
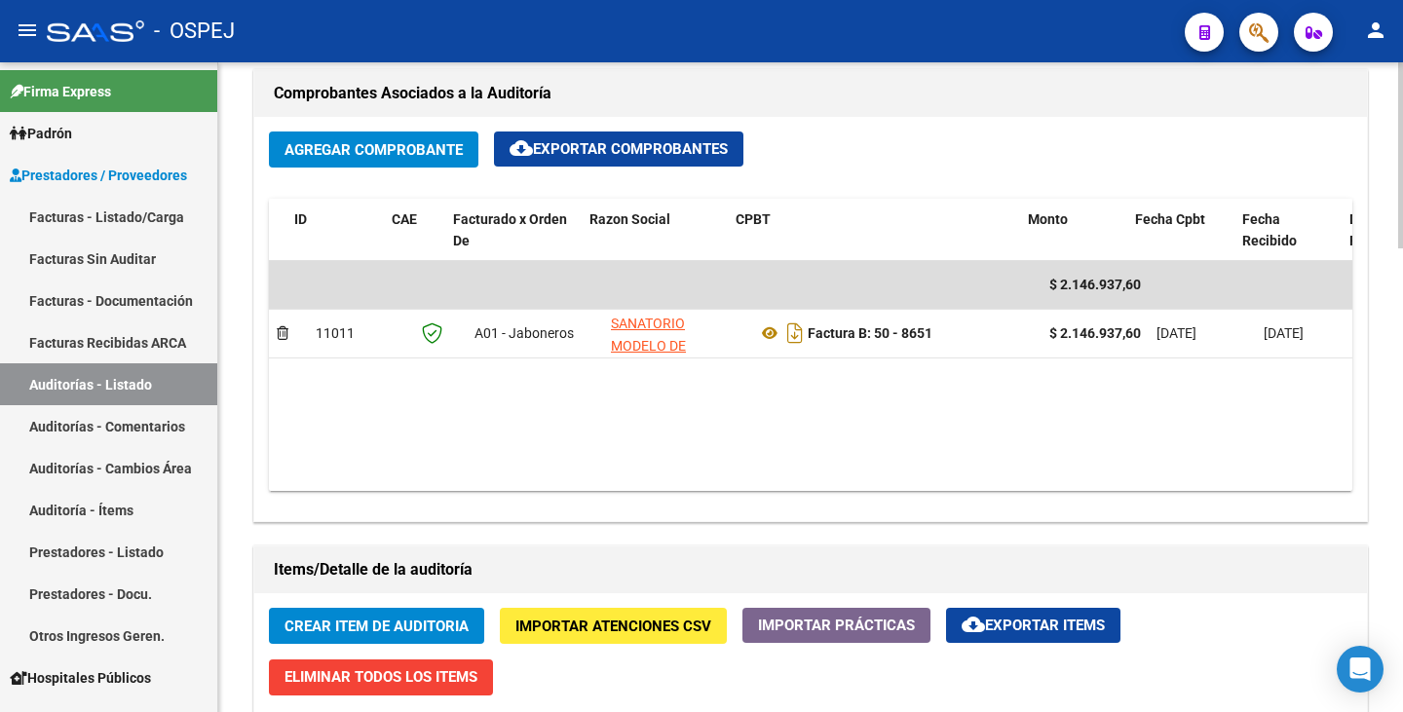
scroll to position [0, 389]
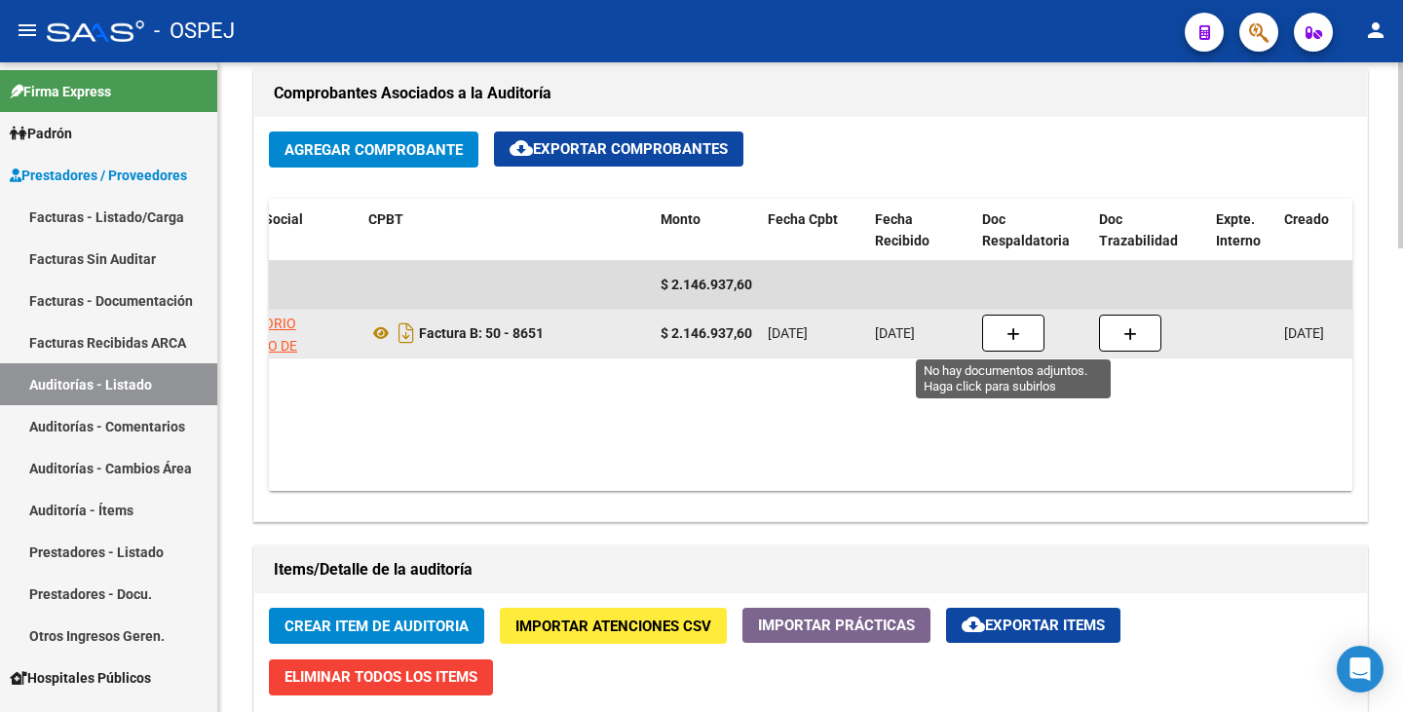
click at [1021, 338] on button "button" at bounding box center [1013, 333] width 62 height 37
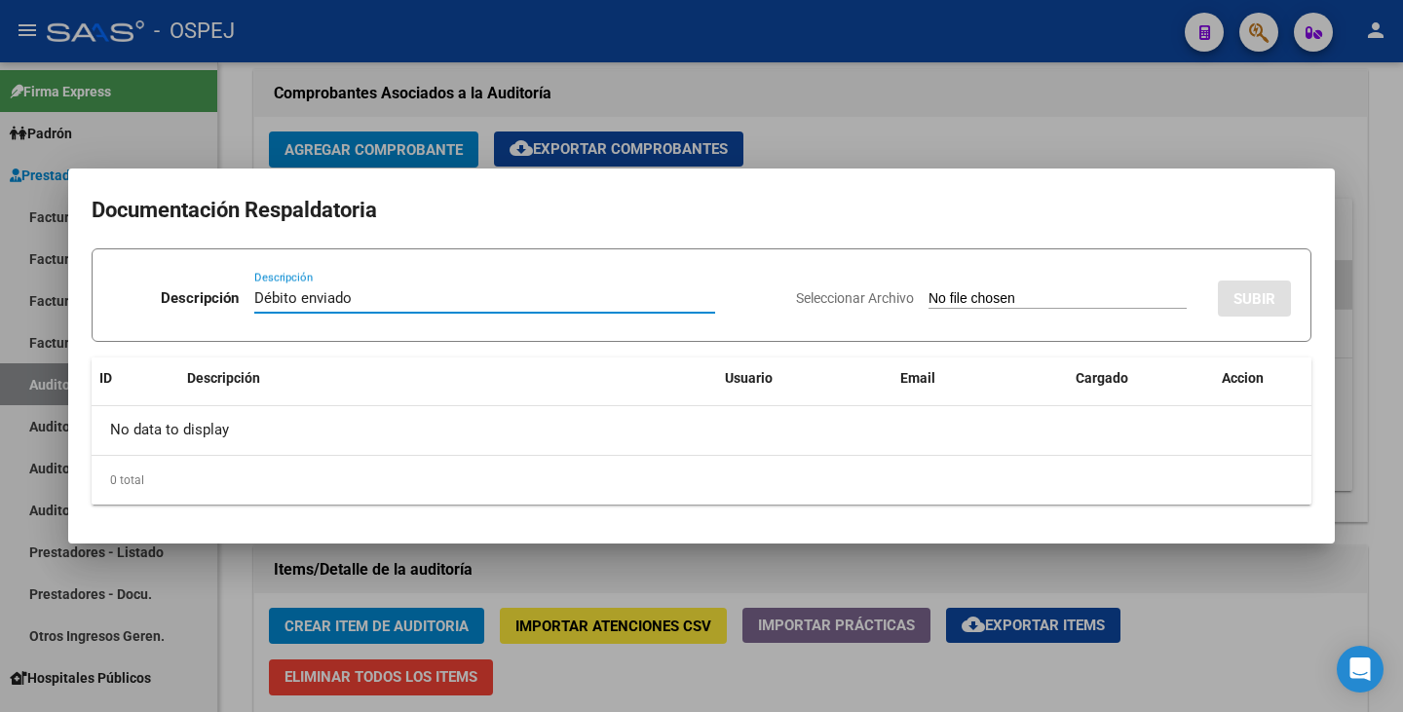
type input "Débito enviado"
click at [929, 294] on input "Seleccionar Archivo" at bounding box center [1058, 299] width 258 height 19
type input "C:\fakepath\Débito Sanatorio Modelo de Caseros FB 8651.pdf"
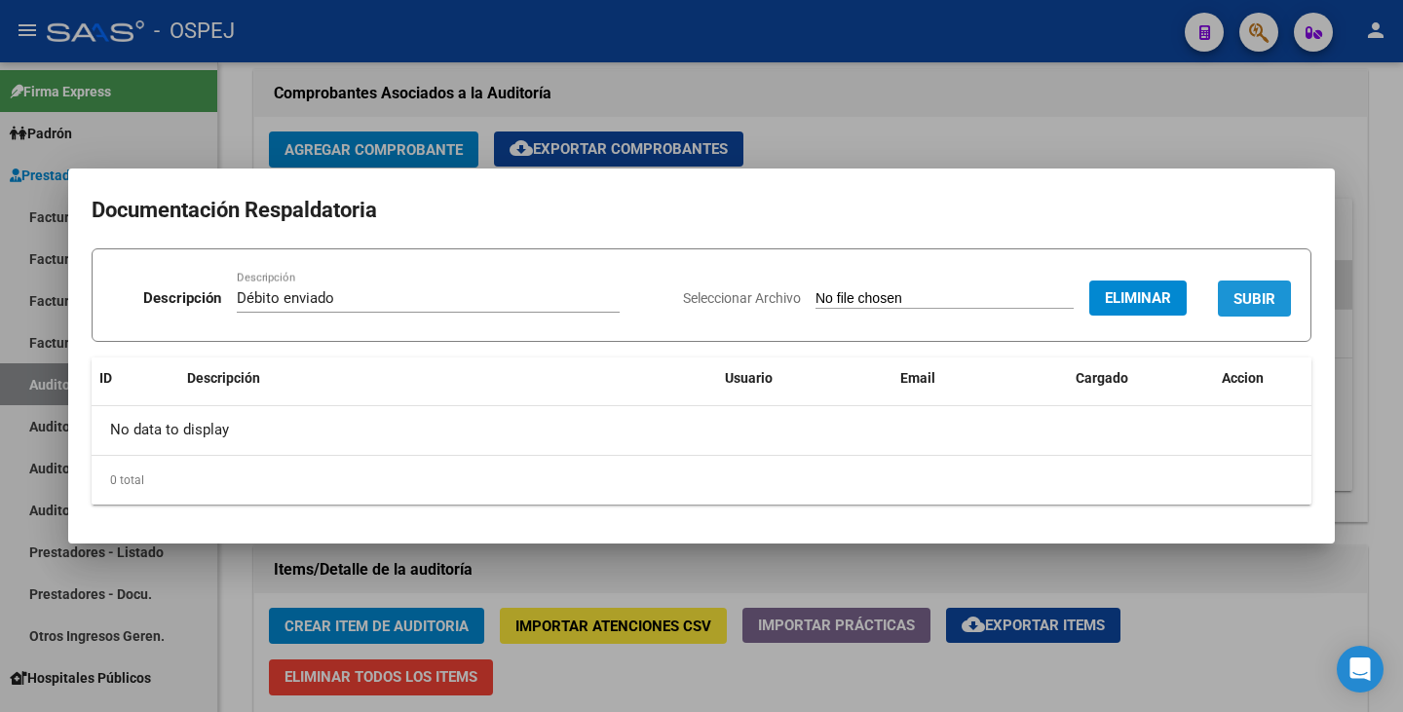
click at [1237, 302] on span "SUBIR" at bounding box center [1255, 299] width 42 height 18
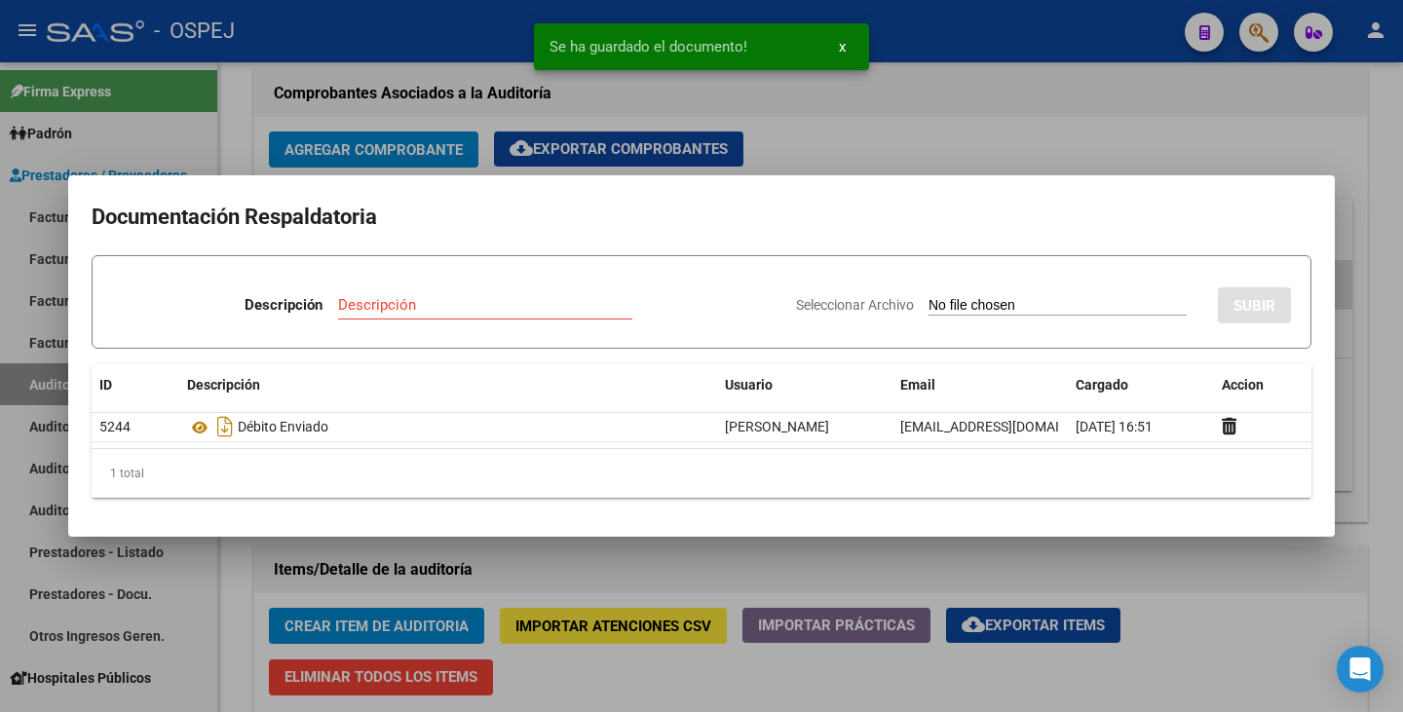
click at [227, 598] on div at bounding box center [701, 356] width 1403 height 712
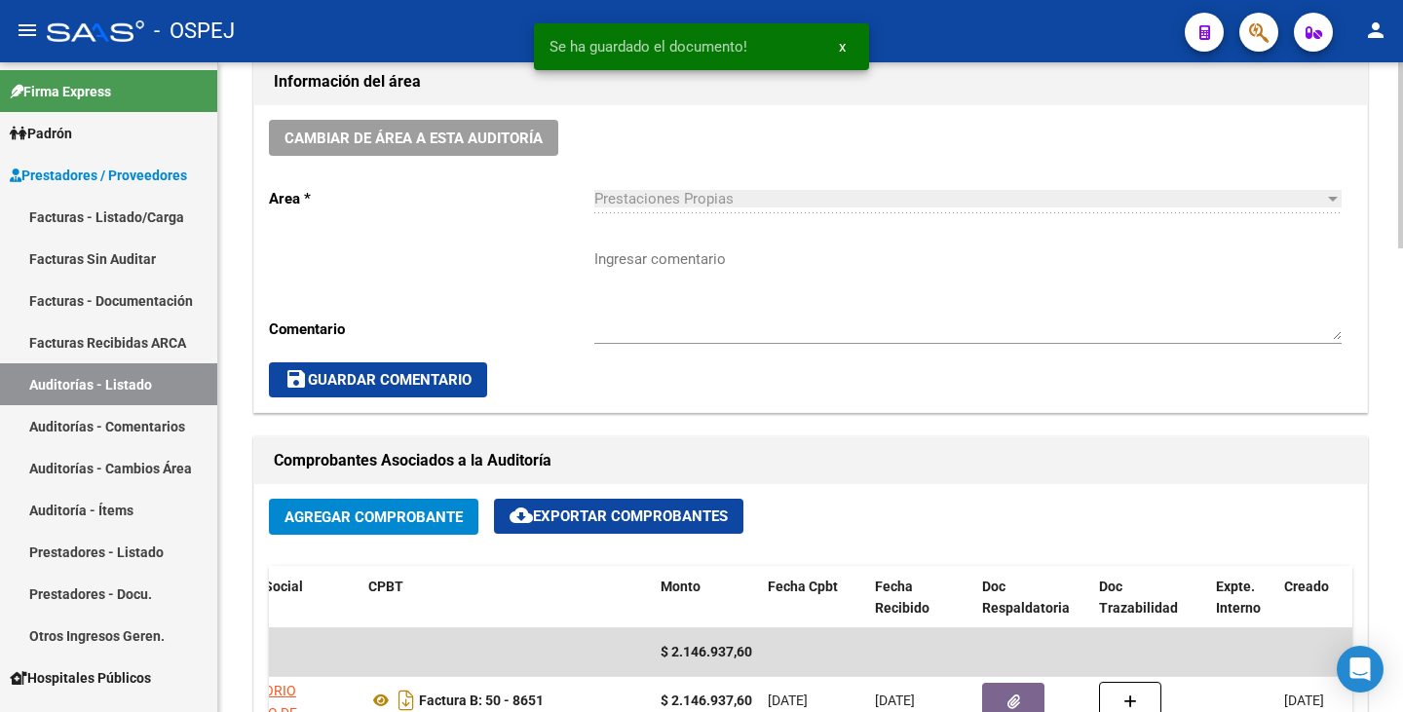
scroll to position [549, 0]
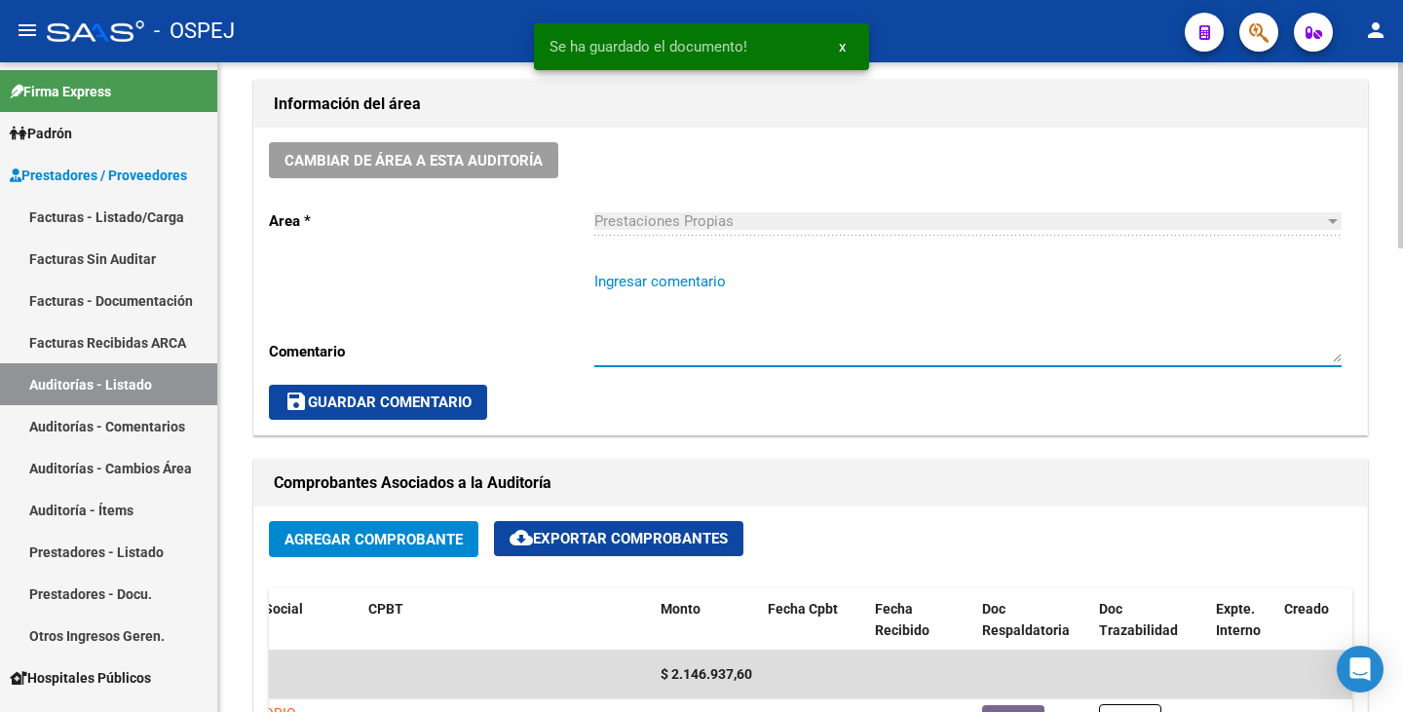
click at [676, 332] on textarea "Ingresar comentario" at bounding box center [967, 317] width 747 height 92
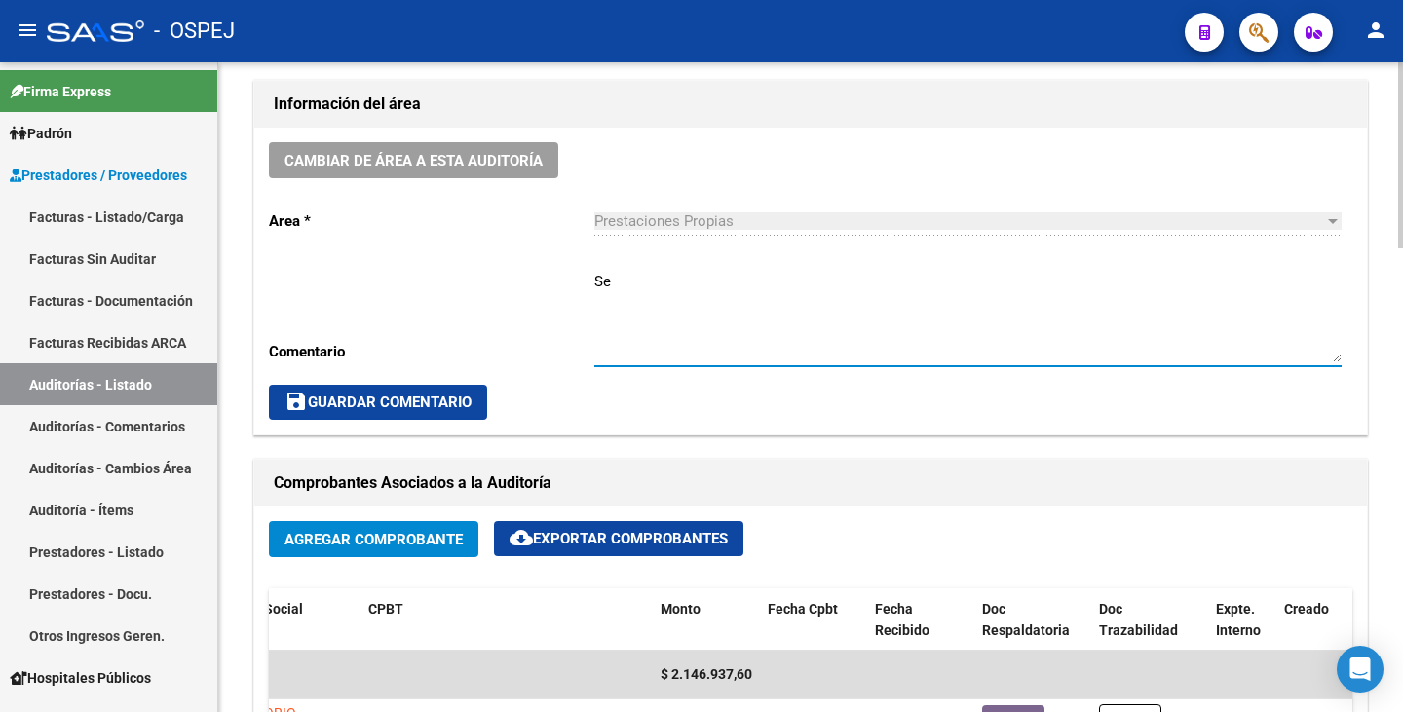
type textarea "S"
type textarea "Con débito enviado adjunto"
click at [416, 410] on span "save Guardar Comentario" at bounding box center [378, 403] width 187 height 18
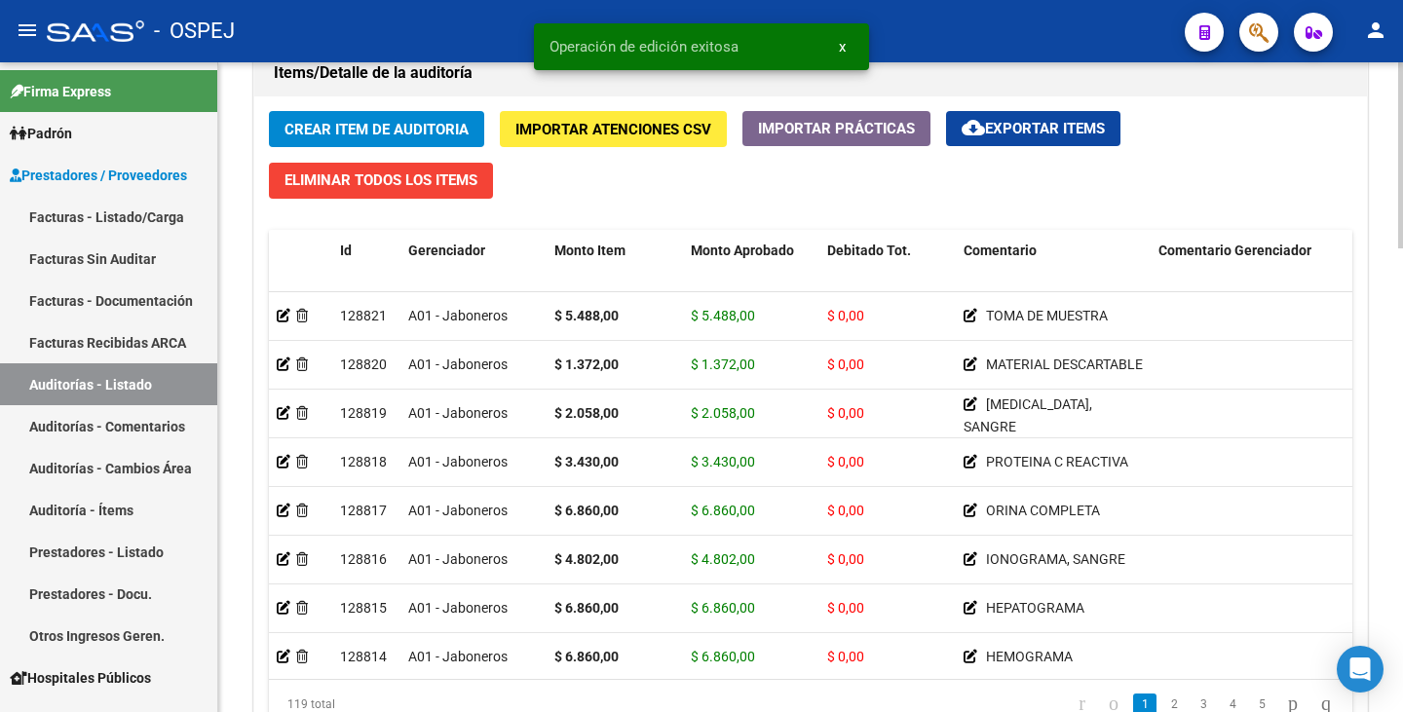
scroll to position [1621, 0]
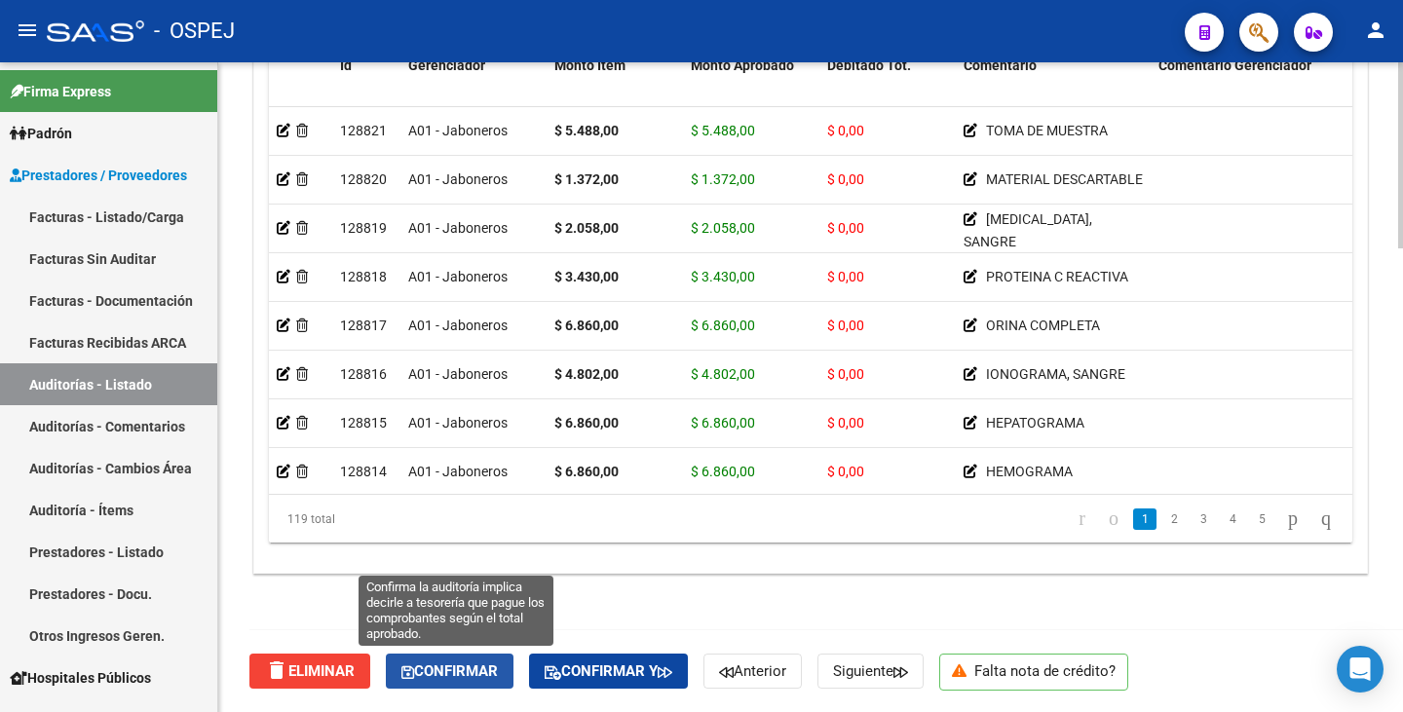
click at [477, 671] on span "Confirmar" at bounding box center [449, 672] width 96 height 18
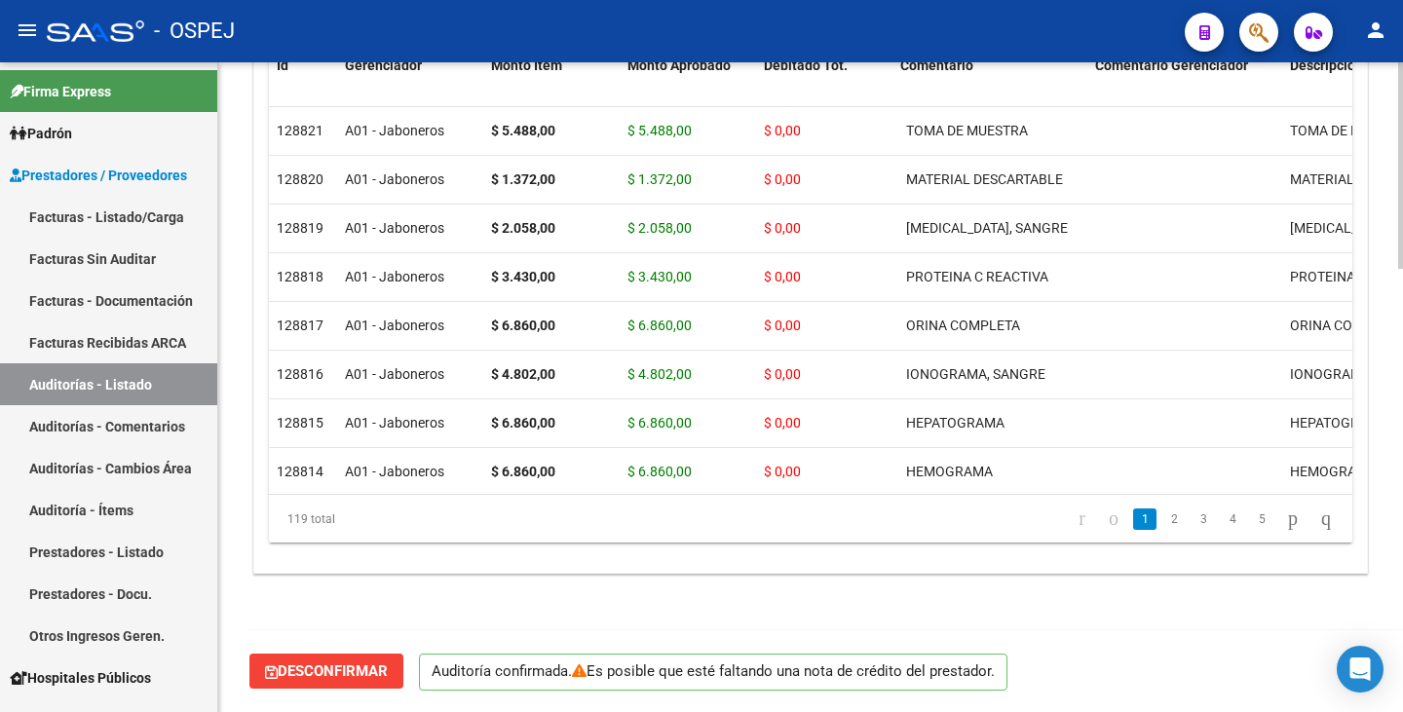
scroll to position [1395, 0]
type input "202508"
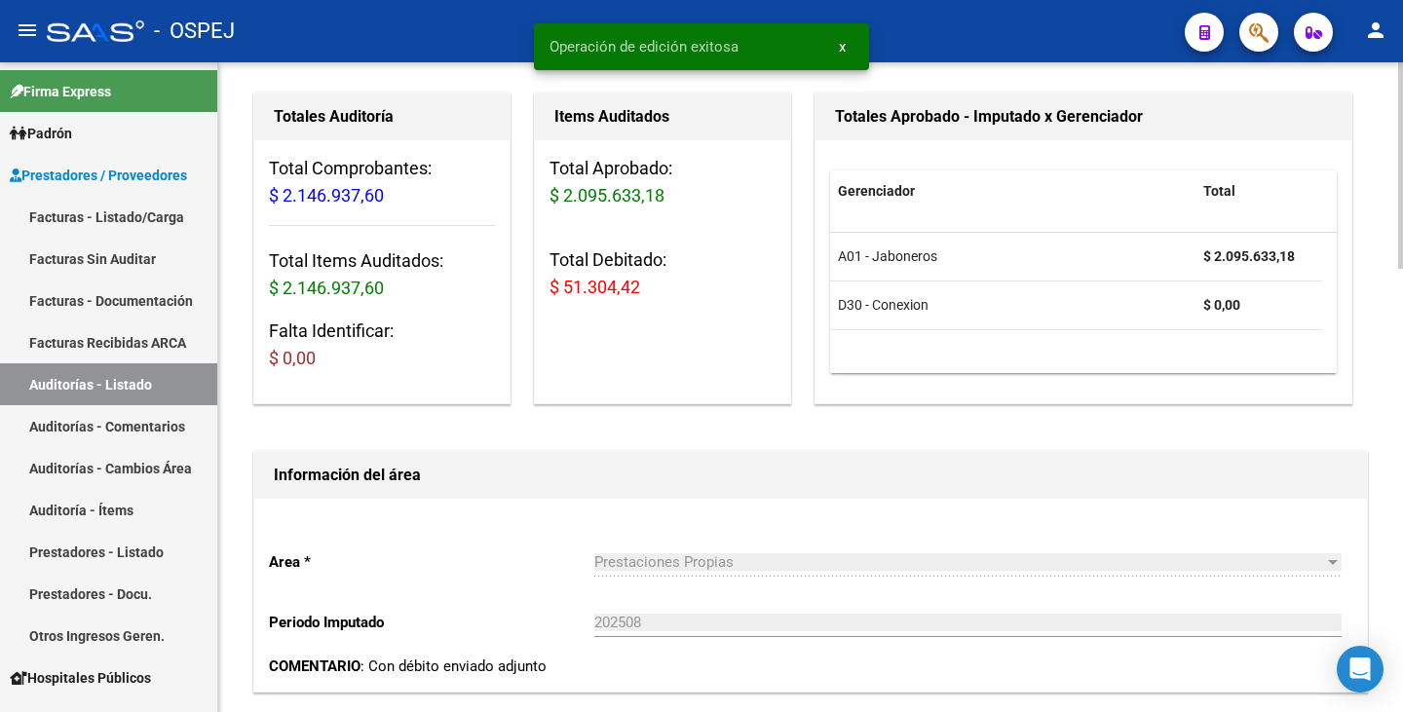
scroll to position [129, 0]
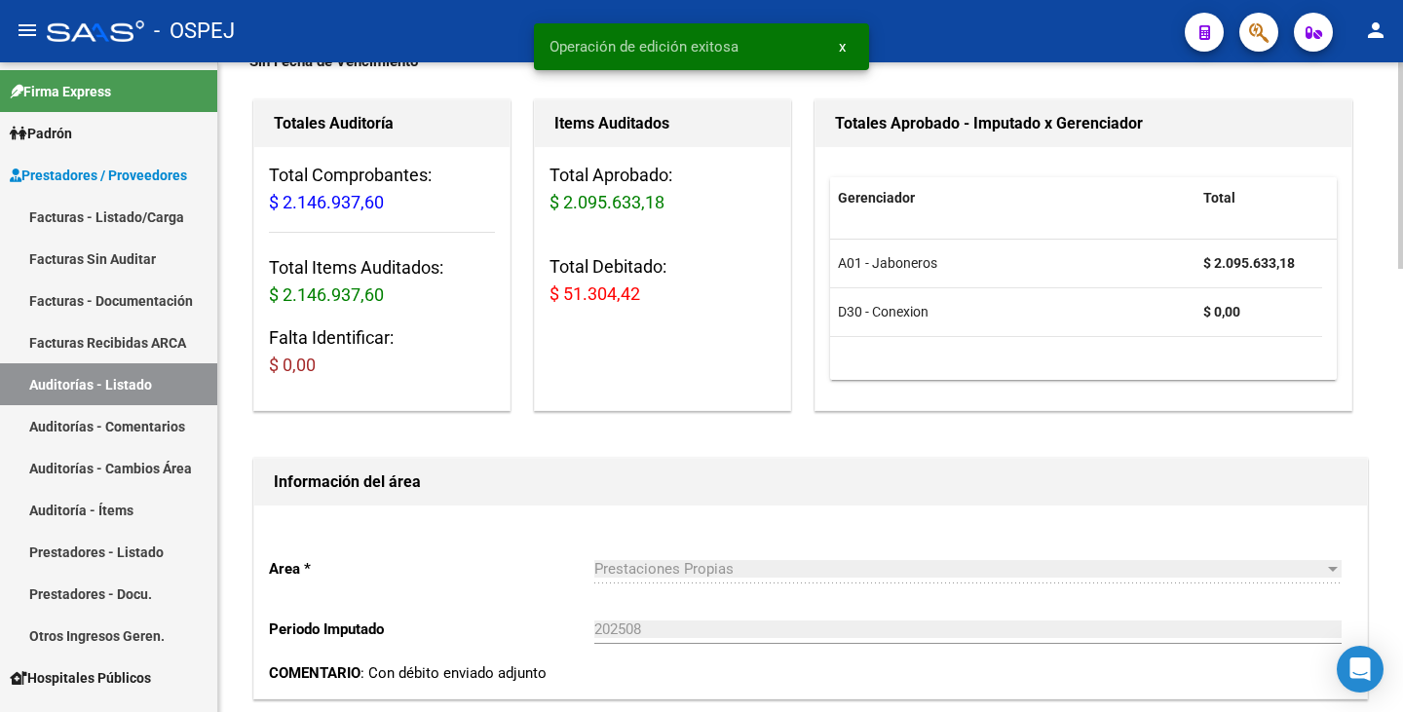
drag, startPoint x: 639, startPoint y: 293, endPoint x: 545, endPoint y: 288, distance: 94.6
click at [545, 288] on div "Total Aprobado: $ 2.095.633,18 Total Debitado: $ 51.304,42" at bounding box center [662, 242] width 255 height 191
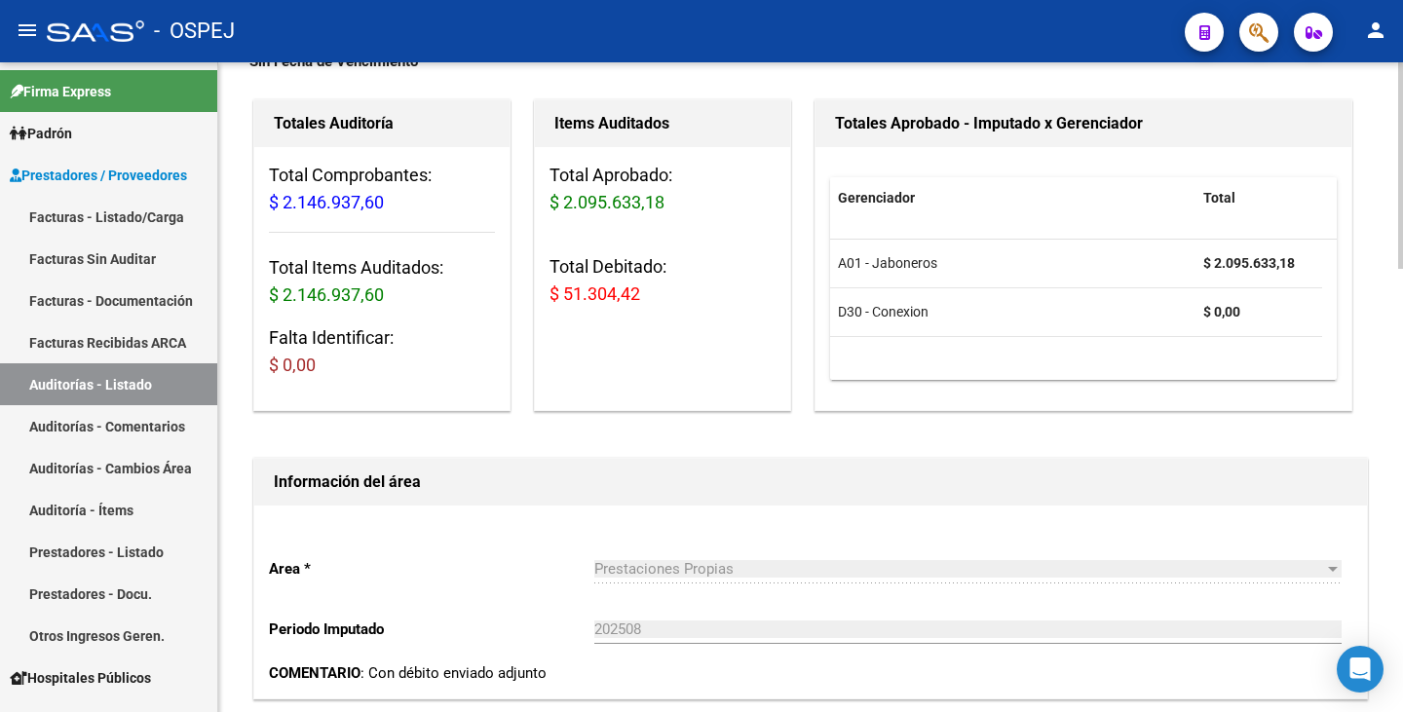
copy span "$ 51.304,42"
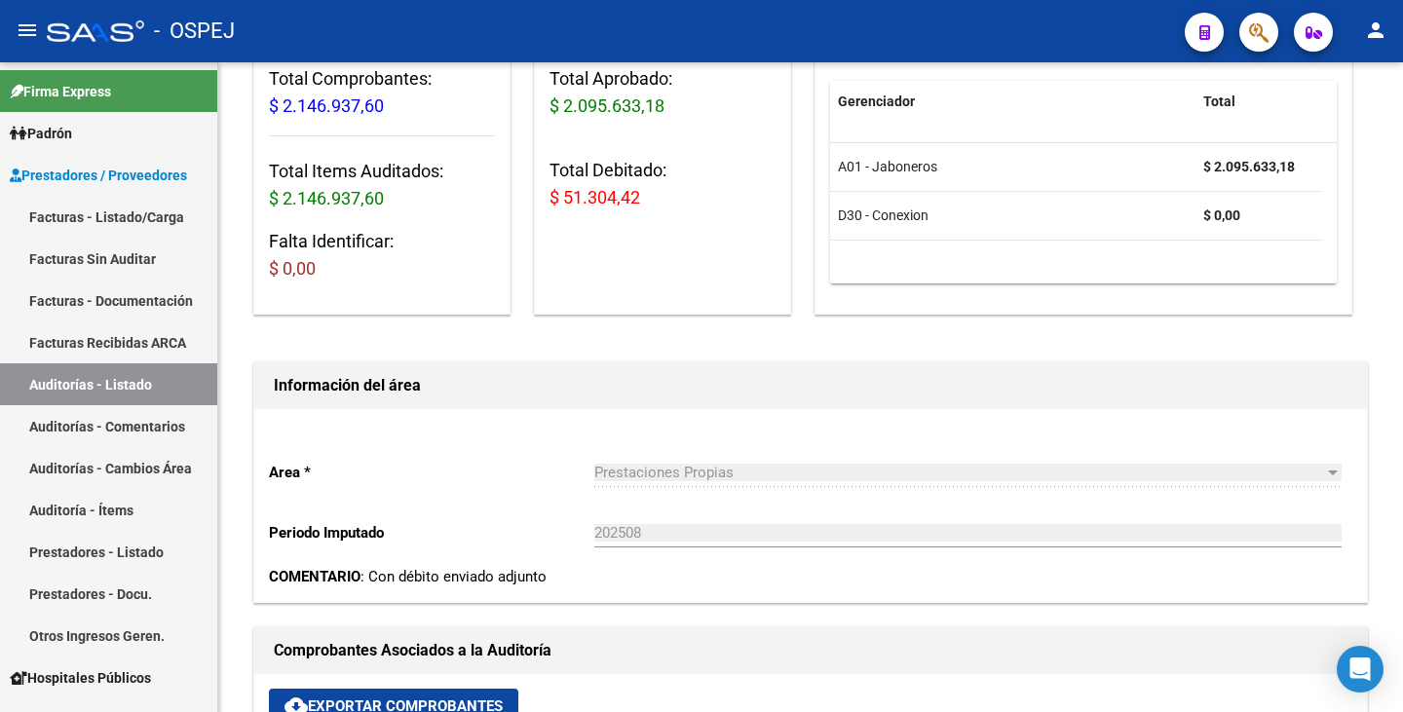
scroll to position [324, 0]
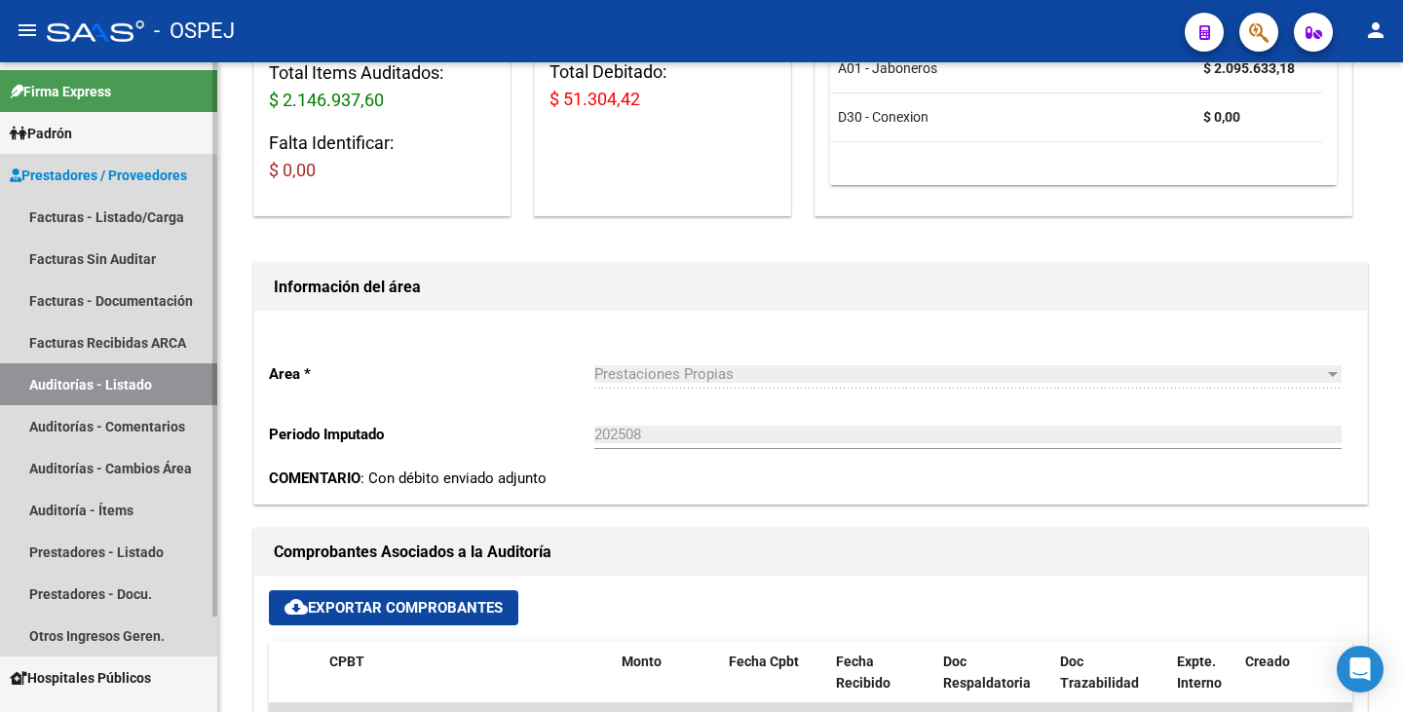
click at [105, 379] on link "Auditorías - Listado" at bounding box center [108, 384] width 217 height 42
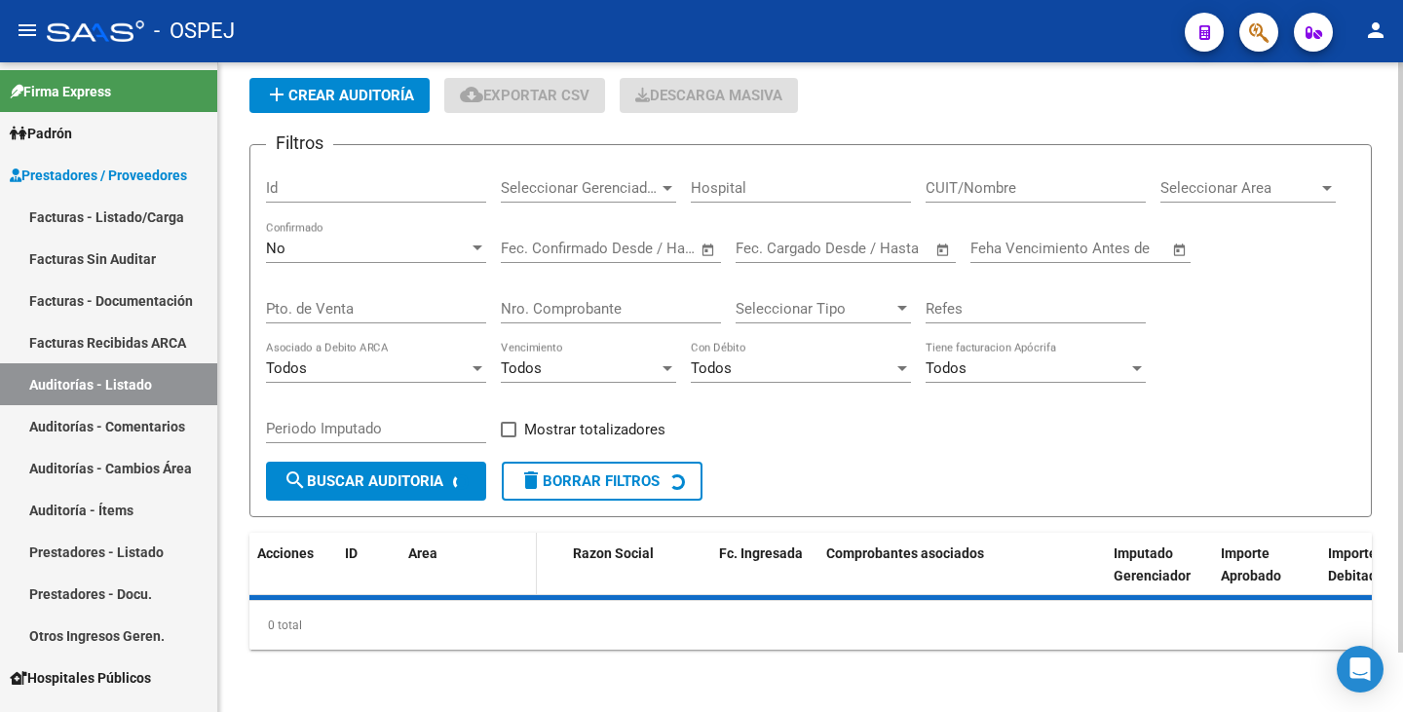
scroll to position [324, 0]
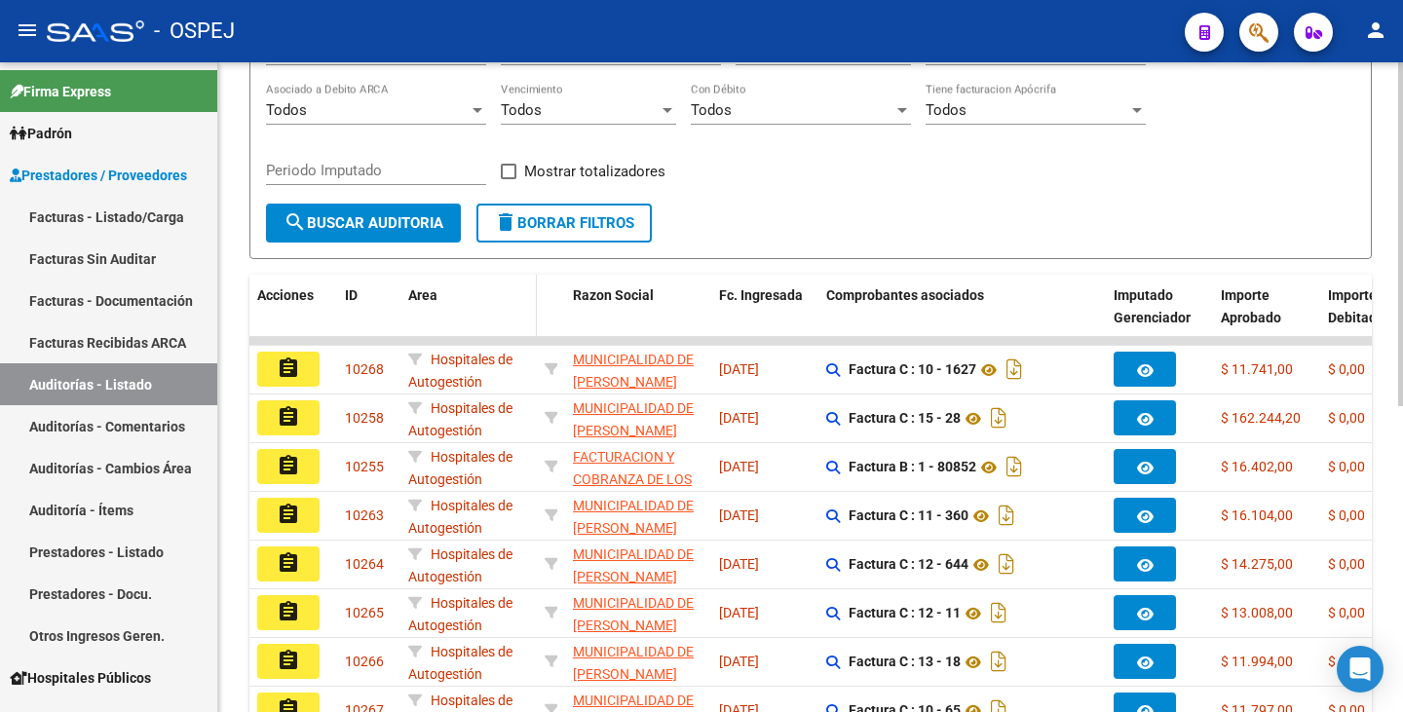
click at [536, 311] on span at bounding box center [532, 318] width 9 height 86
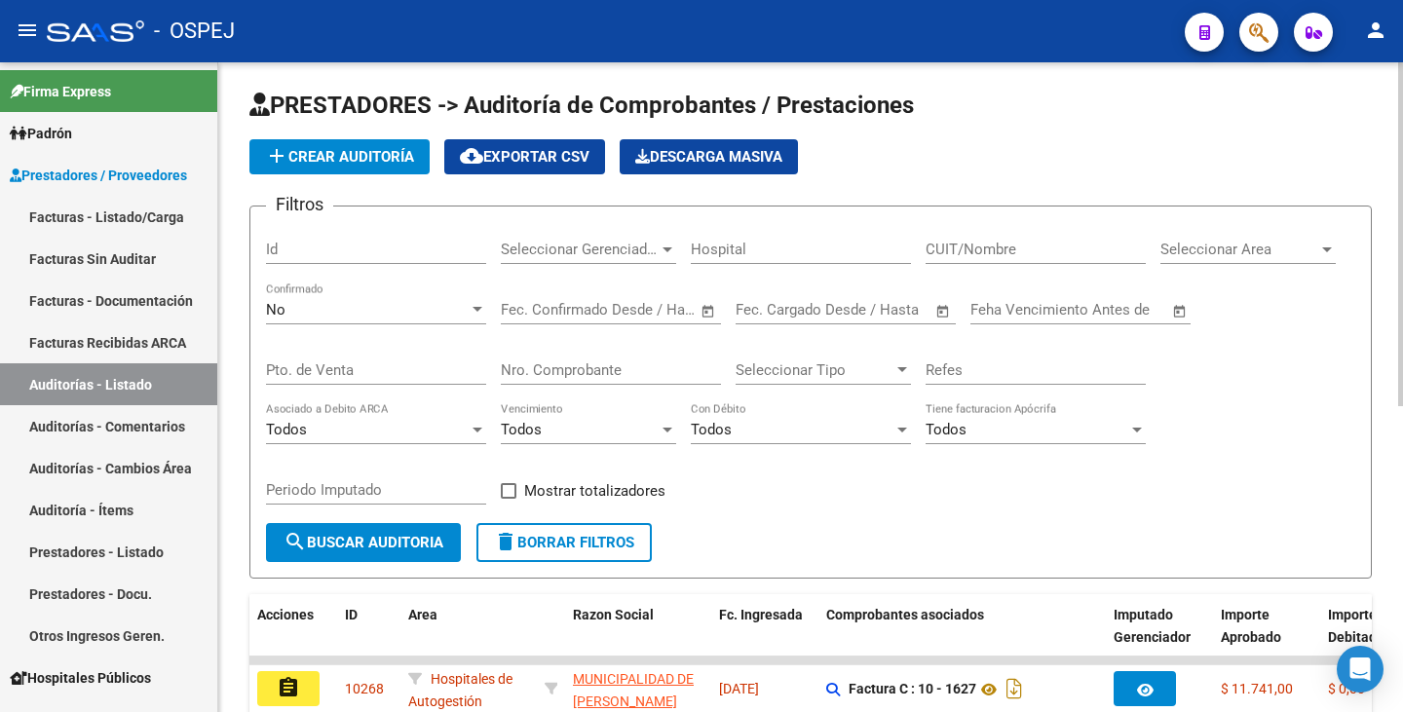
scroll to position [0, 0]
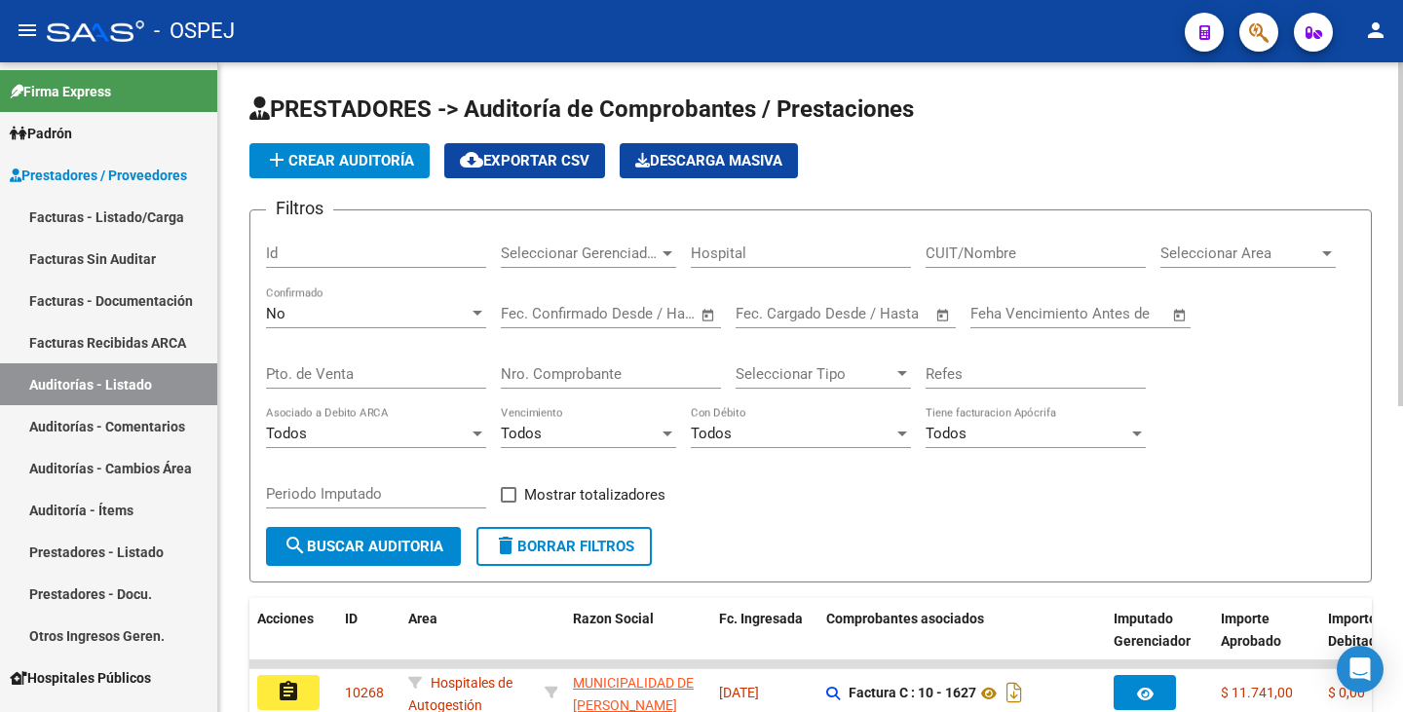
click at [551, 373] on input "Nro. Comprobante" at bounding box center [611, 374] width 220 height 18
type input "8659"
click at [369, 316] on div "No" at bounding box center [367, 314] width 203 height 18
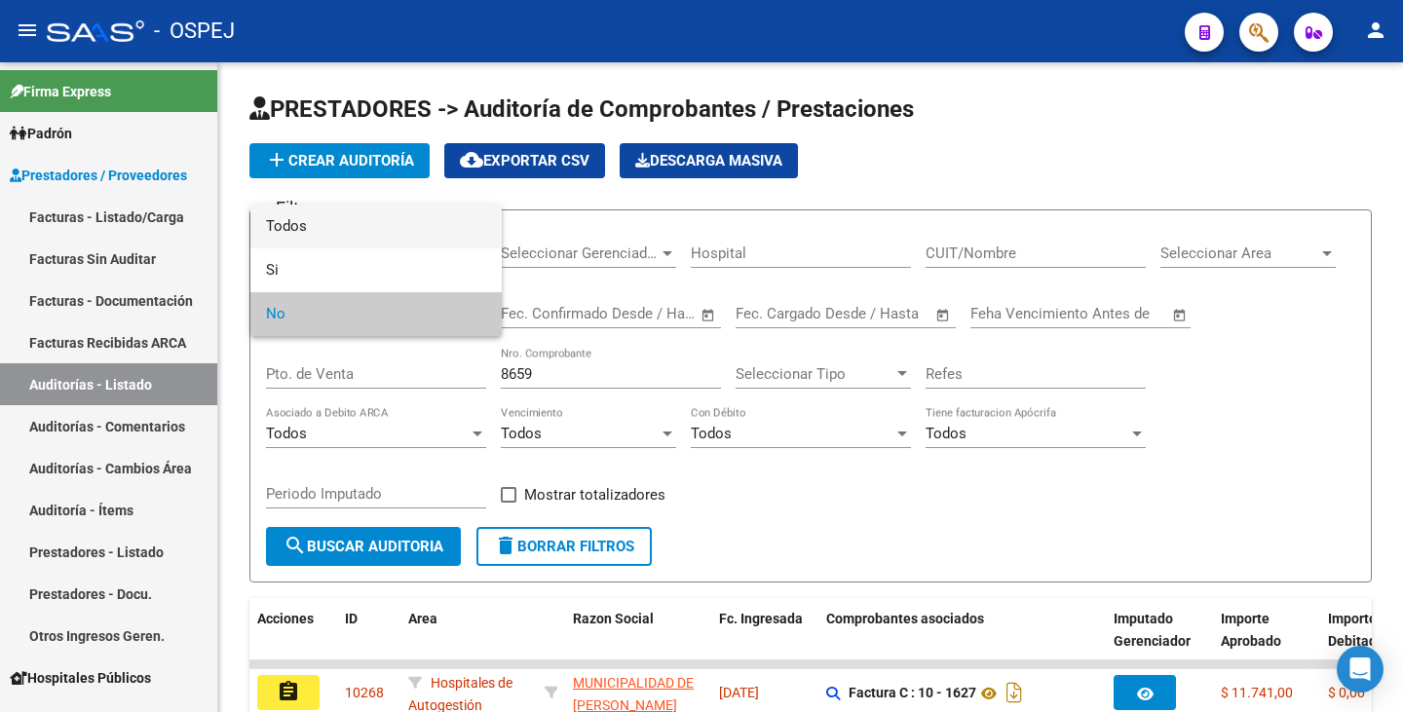
click at [351, 234] on span "Todos" at bounding box center [376, 227] width 220 height 44
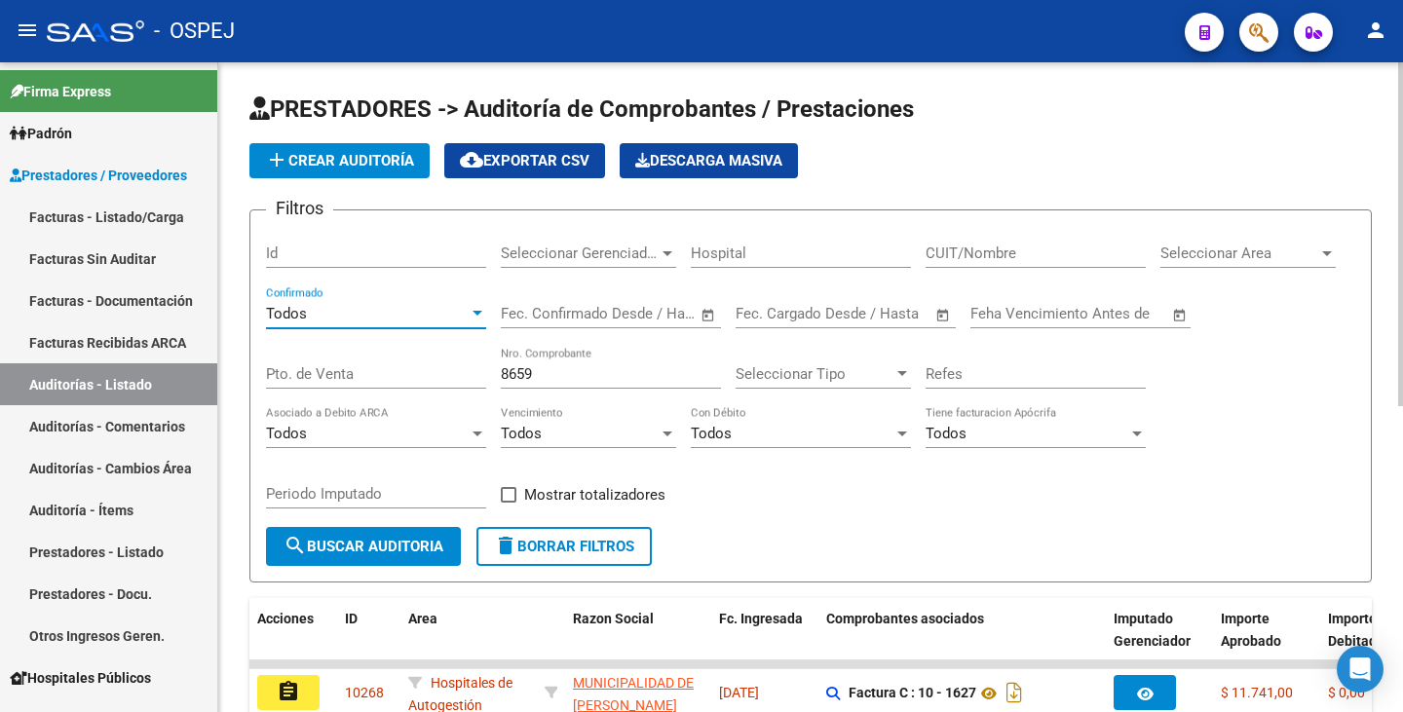
click at [376, 551] on span "search Buscar Auditoria" at bounding box center [364, 547] width 160 height 18
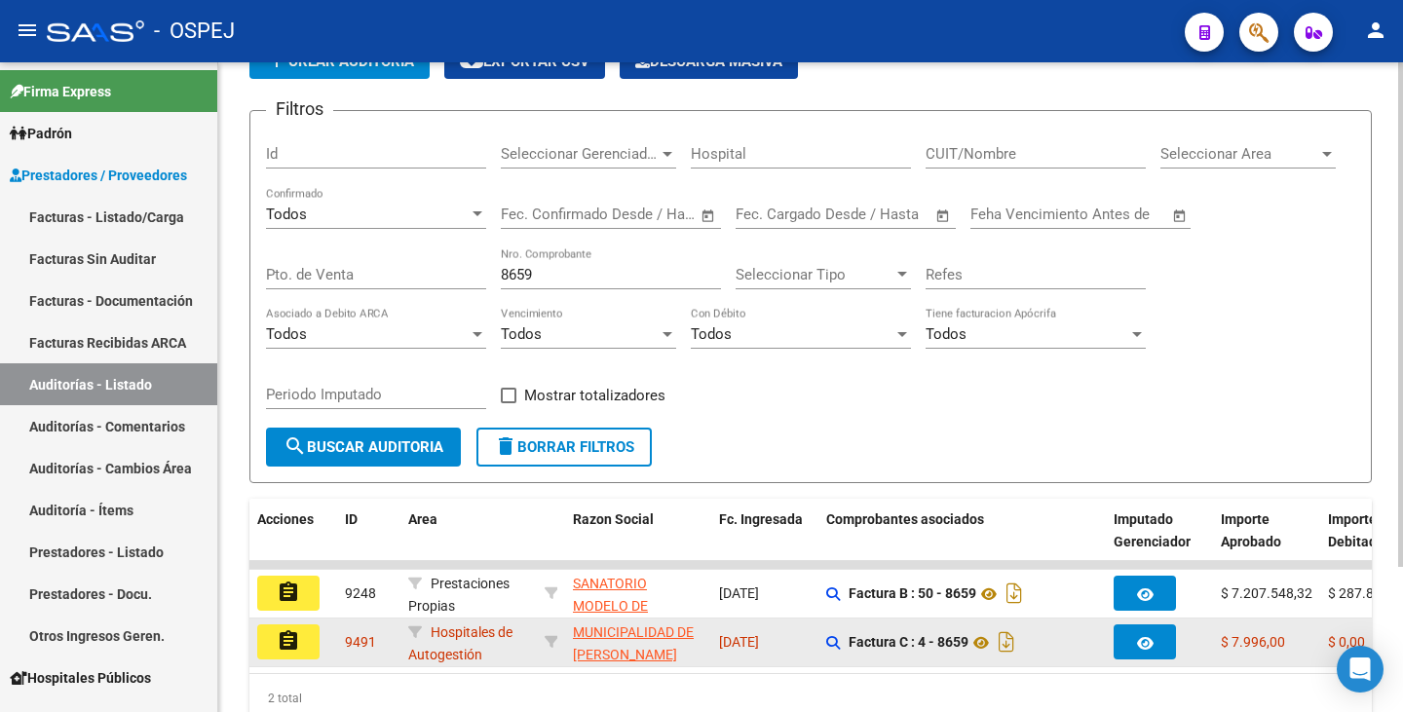
scroll to position [187, 0]
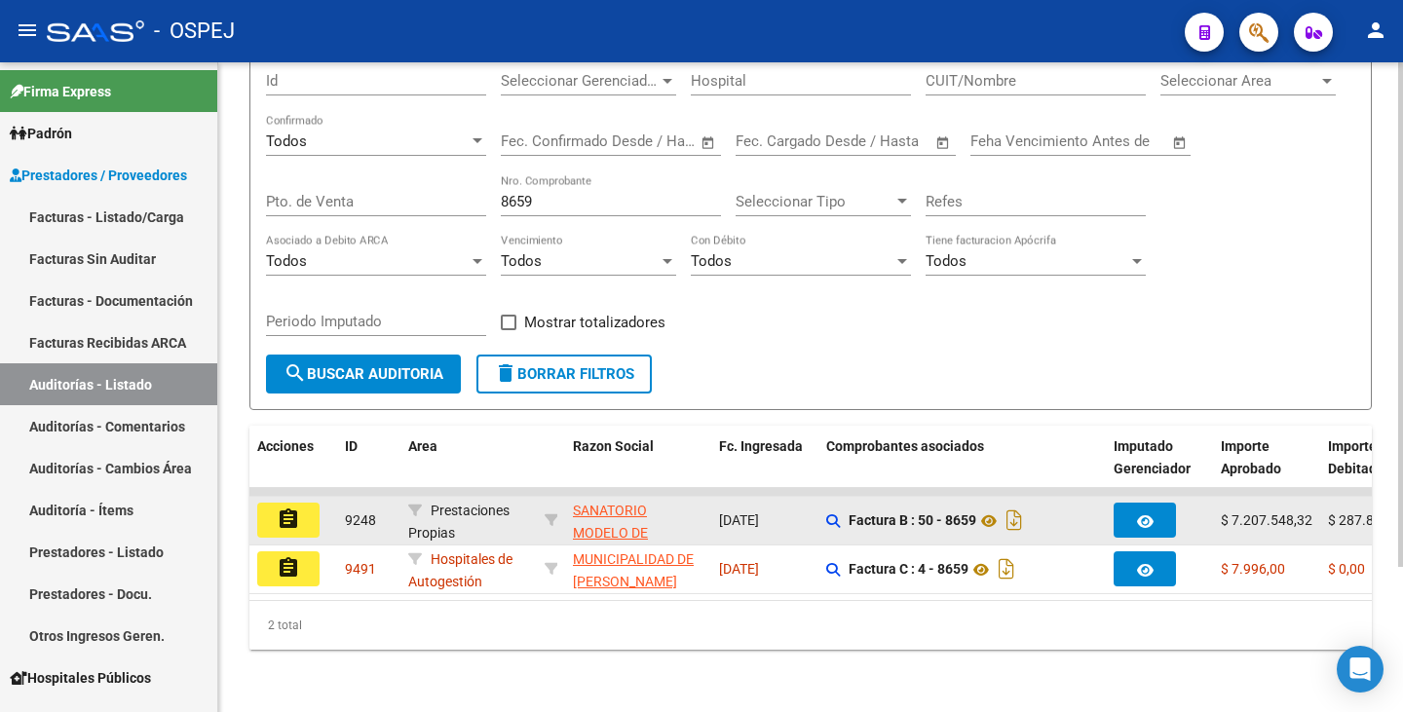
click at [277, 508] on mat-icon "assignment" at bounding box center [288, 519] width 23 height 23
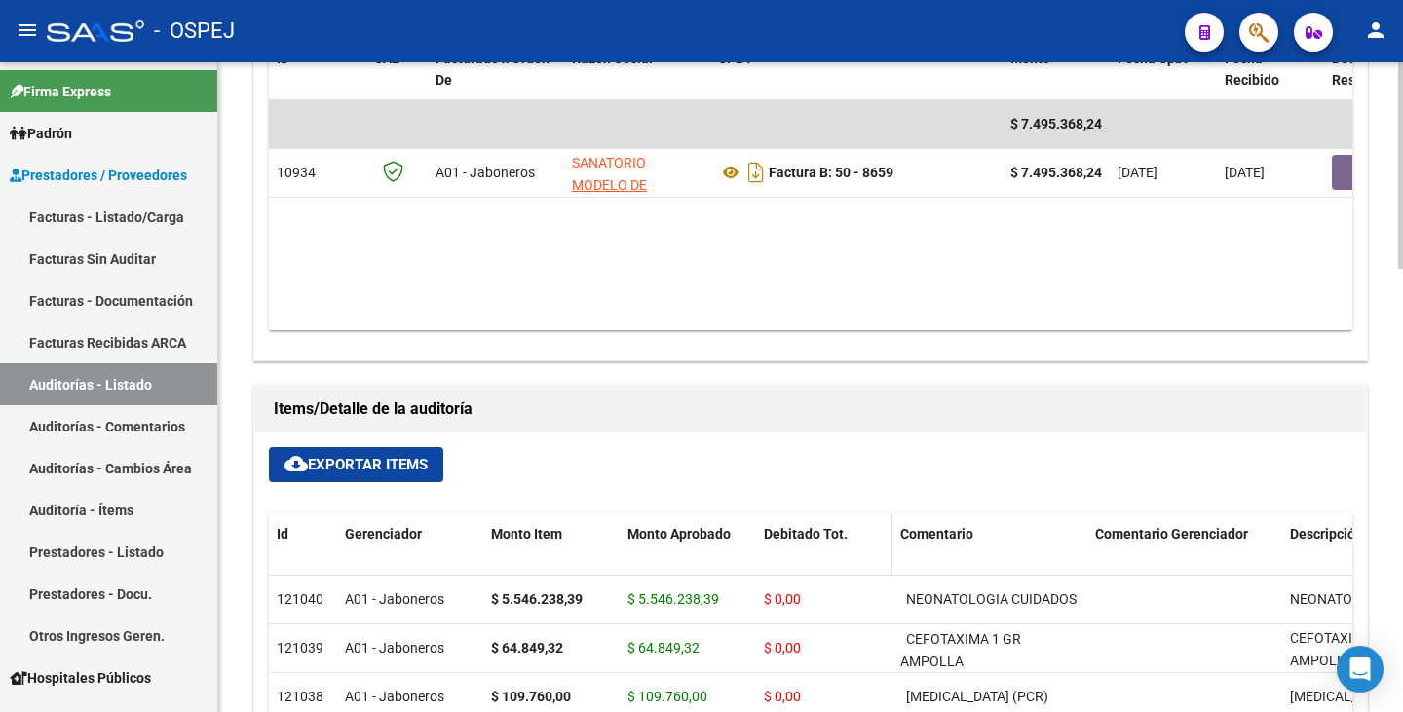
scroll to position [908, 0]
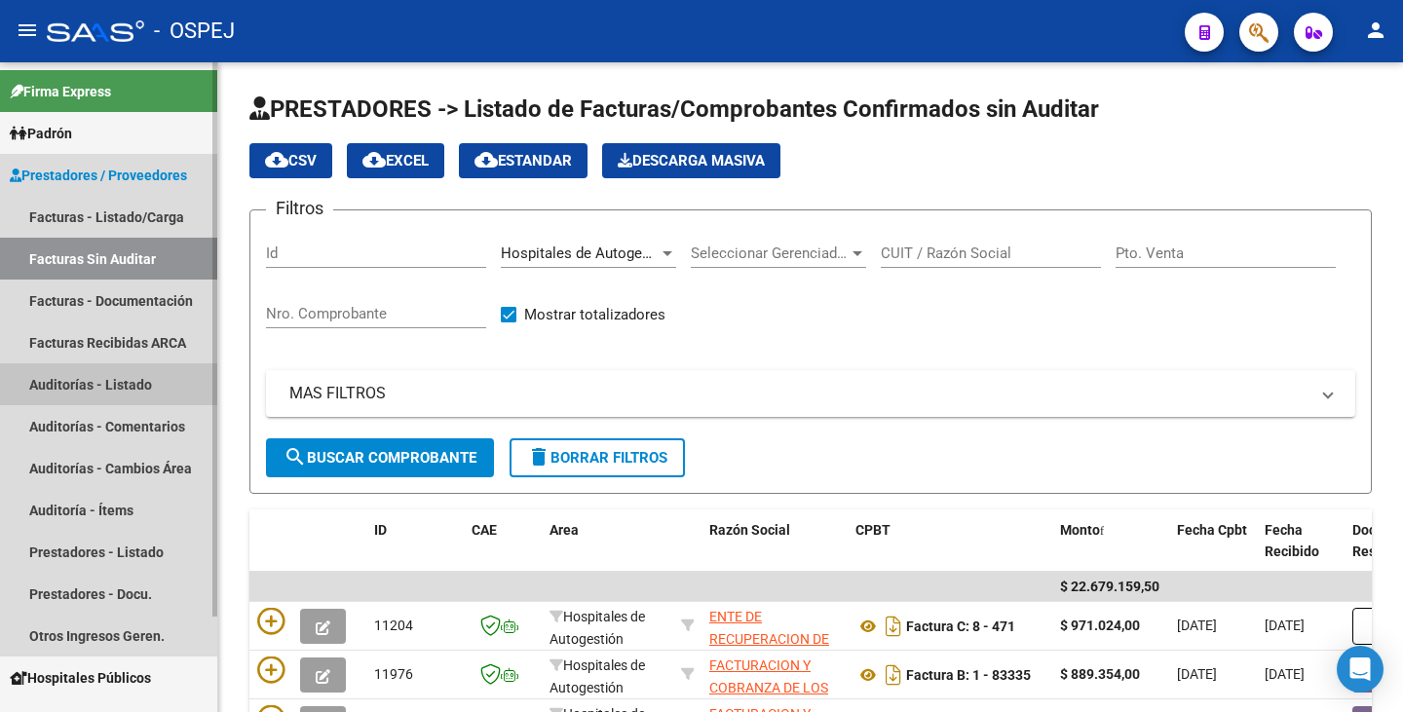
click at [117, 385] on link "Auditorías - Listado" at bounding box center [108, 384] width 217 height 42
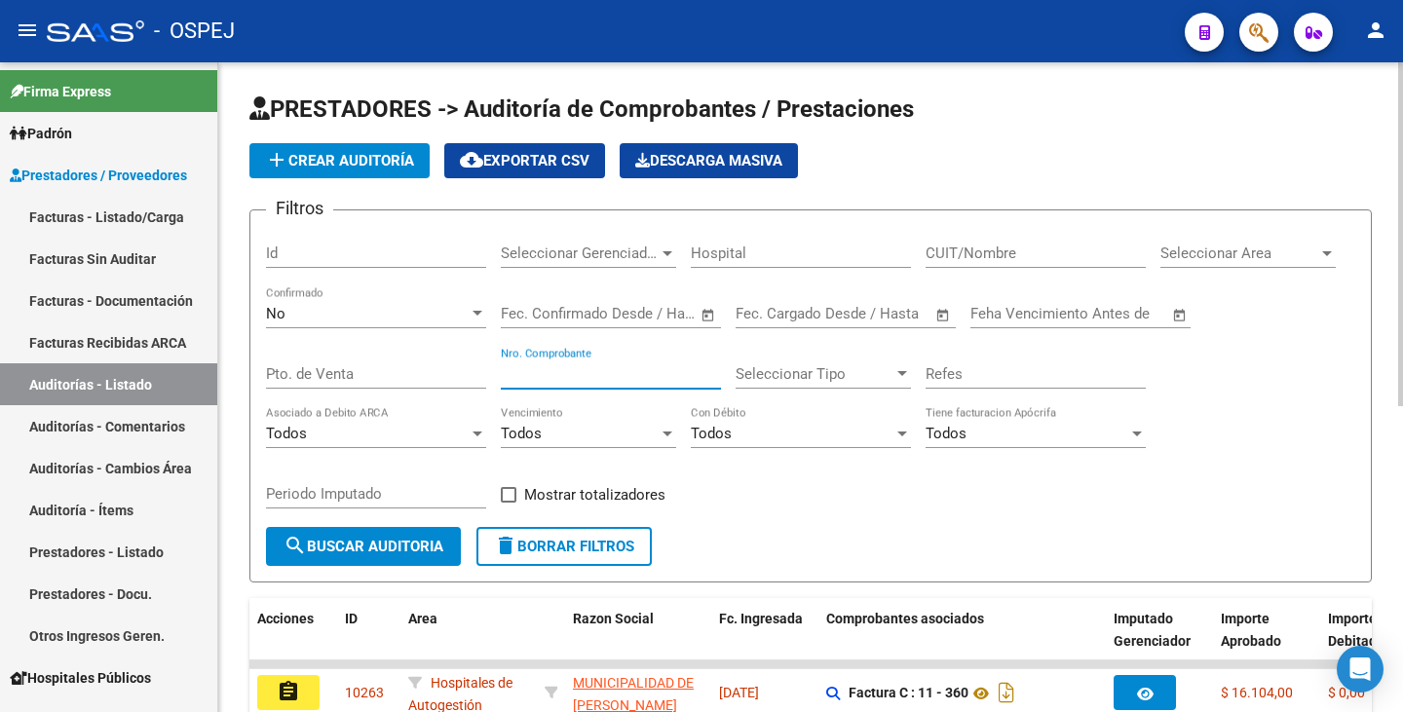
click at [592, 381] on input "Nro. Comprobante" at bounding box center [611, 374] width 220 height 18
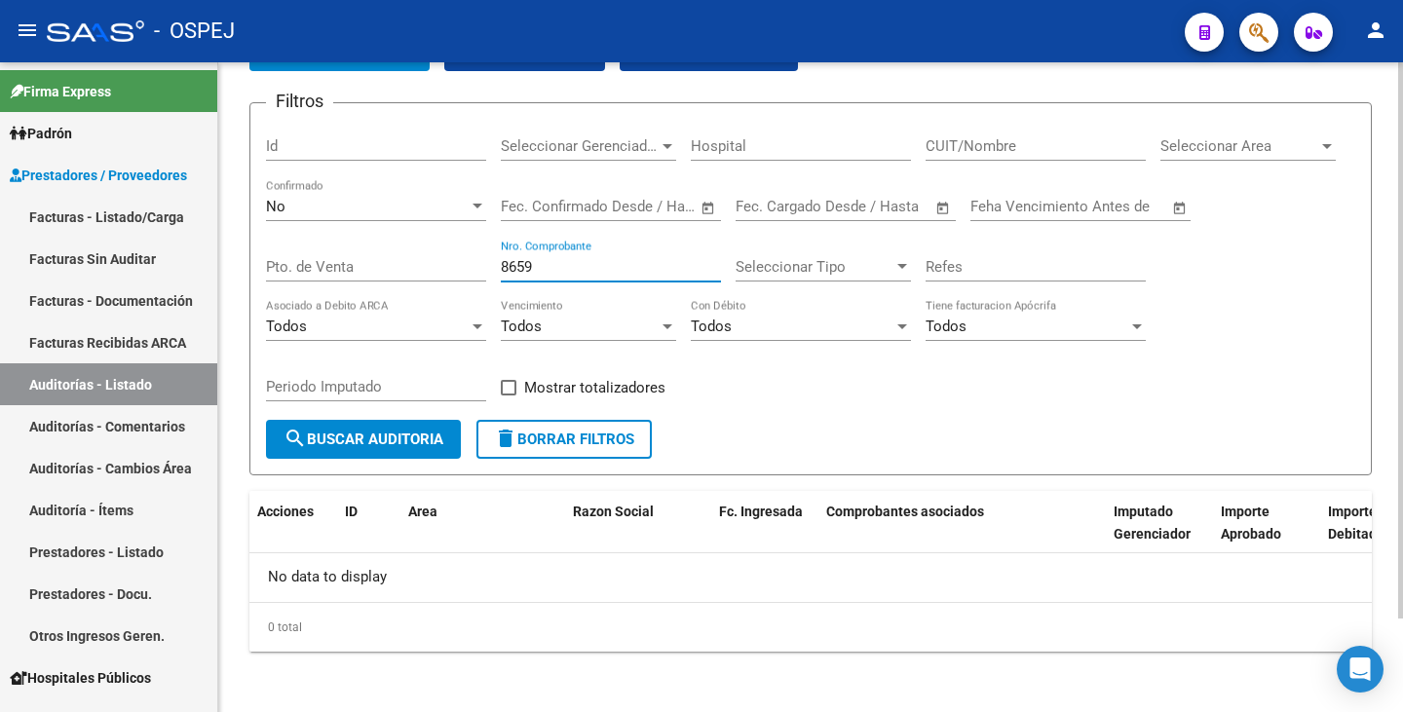
scroll to position [109, 0]
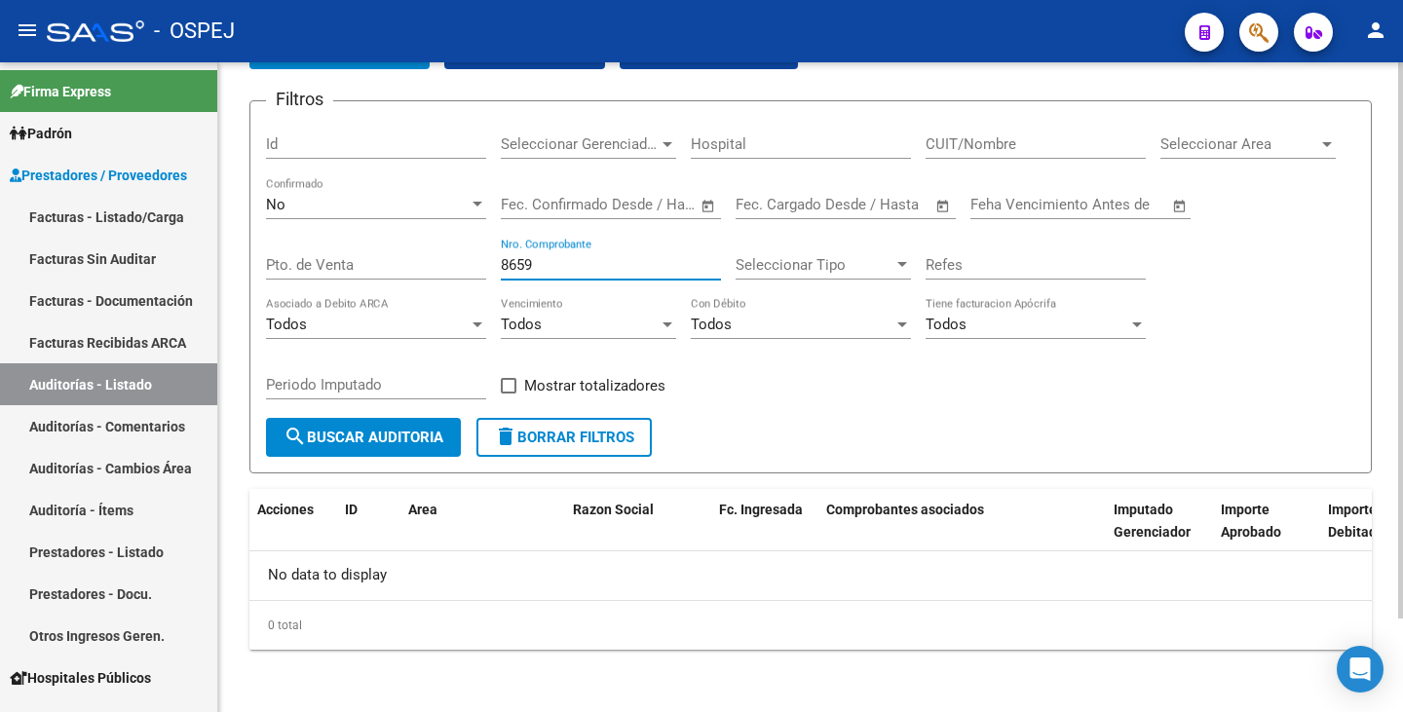
type input "8659"
drag, startPoint x: 426, startPoint y: 228, endPoint x: 425, endPoint y: 215, distance: 12.7
click at [426, 224] on div "No Confirmado" at bounding box center [376, 207] width 220 height 60
click at [425, 215] on div "No Confirmado" at bounding box center [376, 198] width 220 height 42
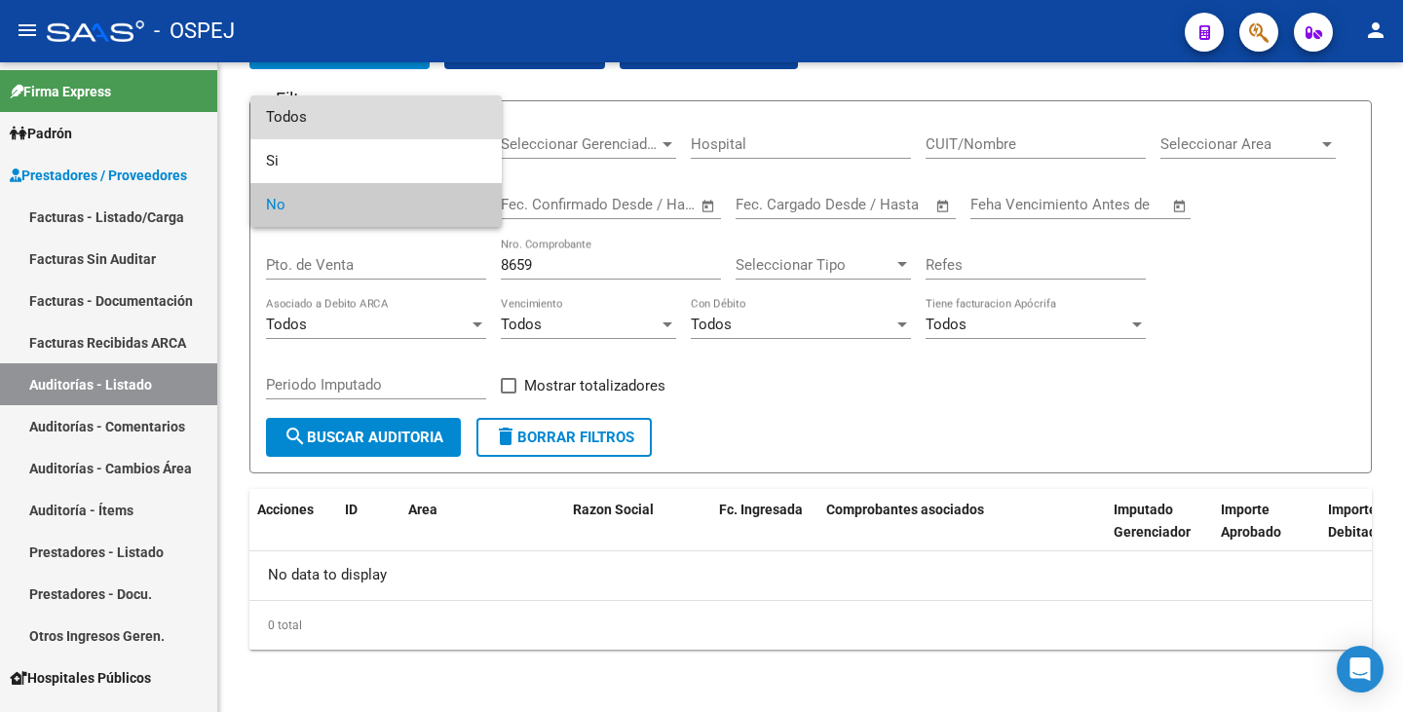
click at [320, 116] on span "Todos" at bounding box center [376, 117] width 220 height 44
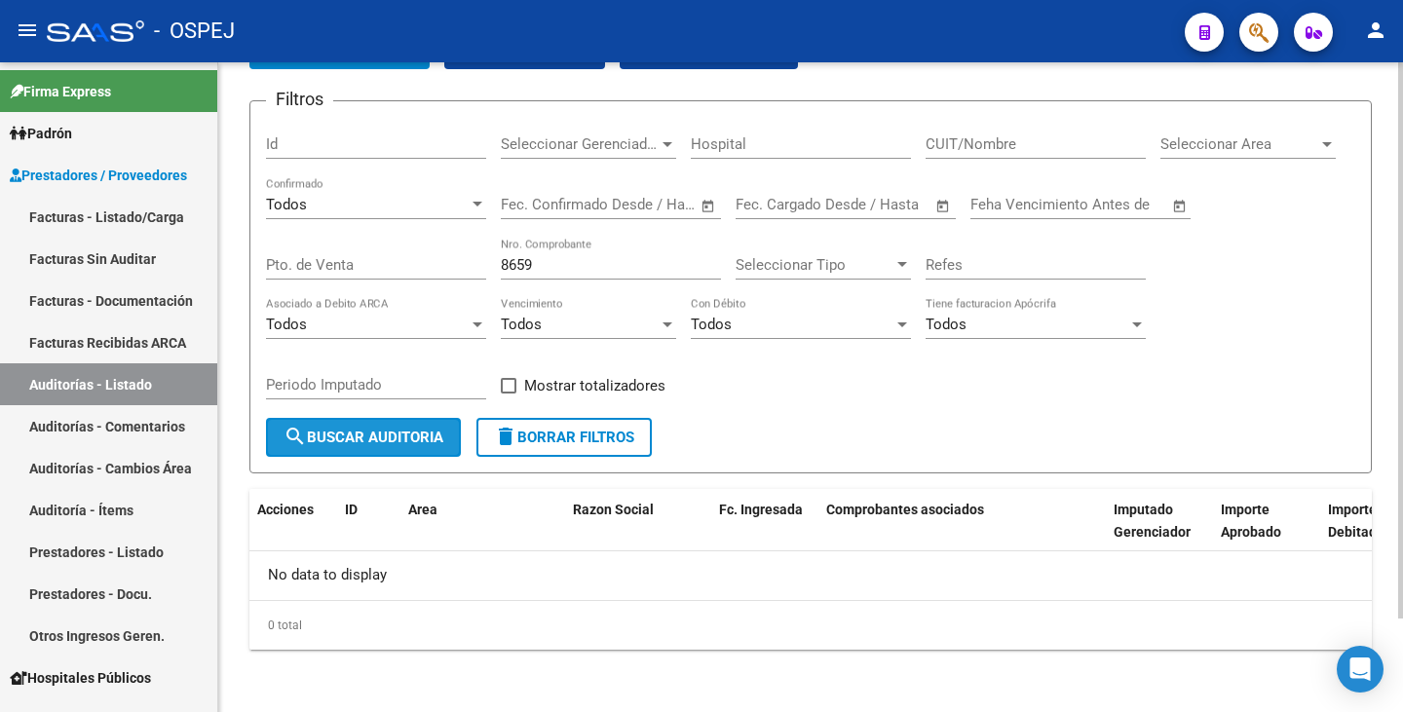
click at [398, 435] on span "search Buscar Auditoria" at bounding box center [364, 438] width 160 height 18
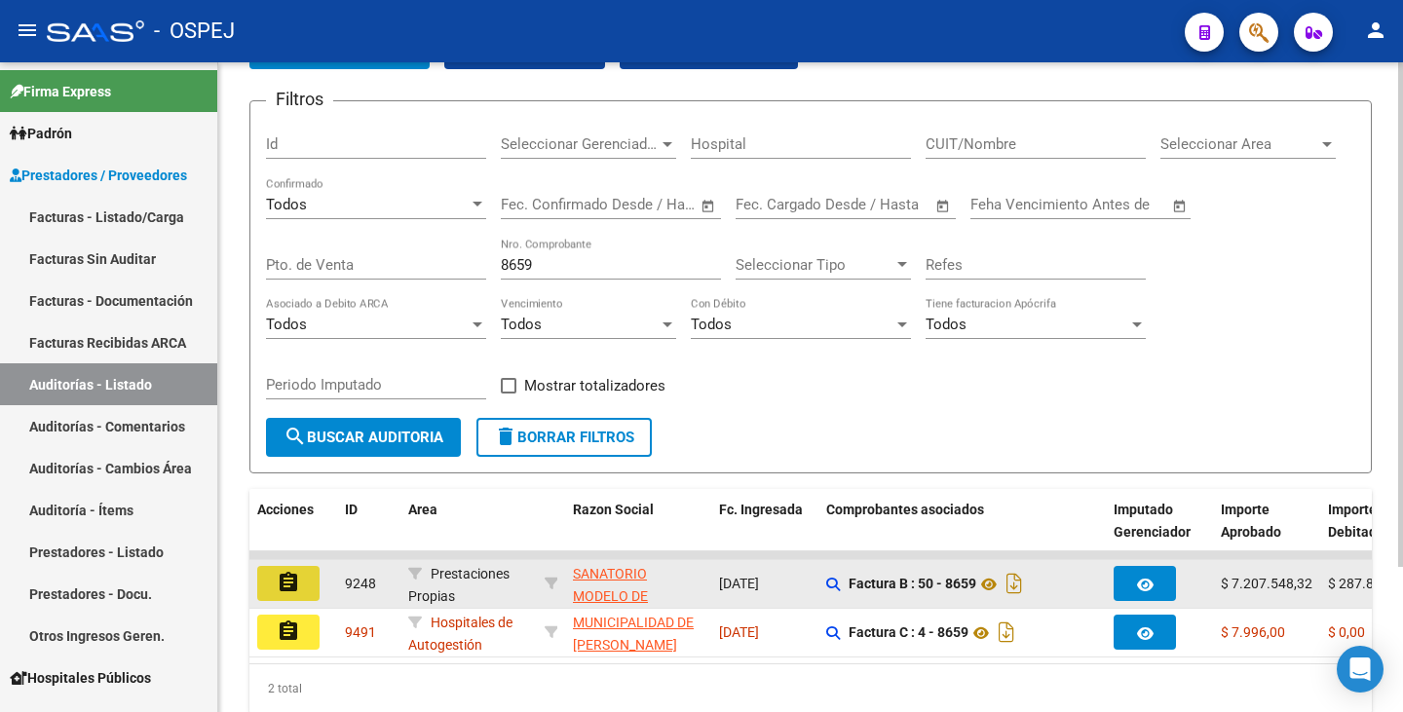
click at [285, 589] on mat-icon "assignment" at bounding box center [288, 582] width 23 height 23
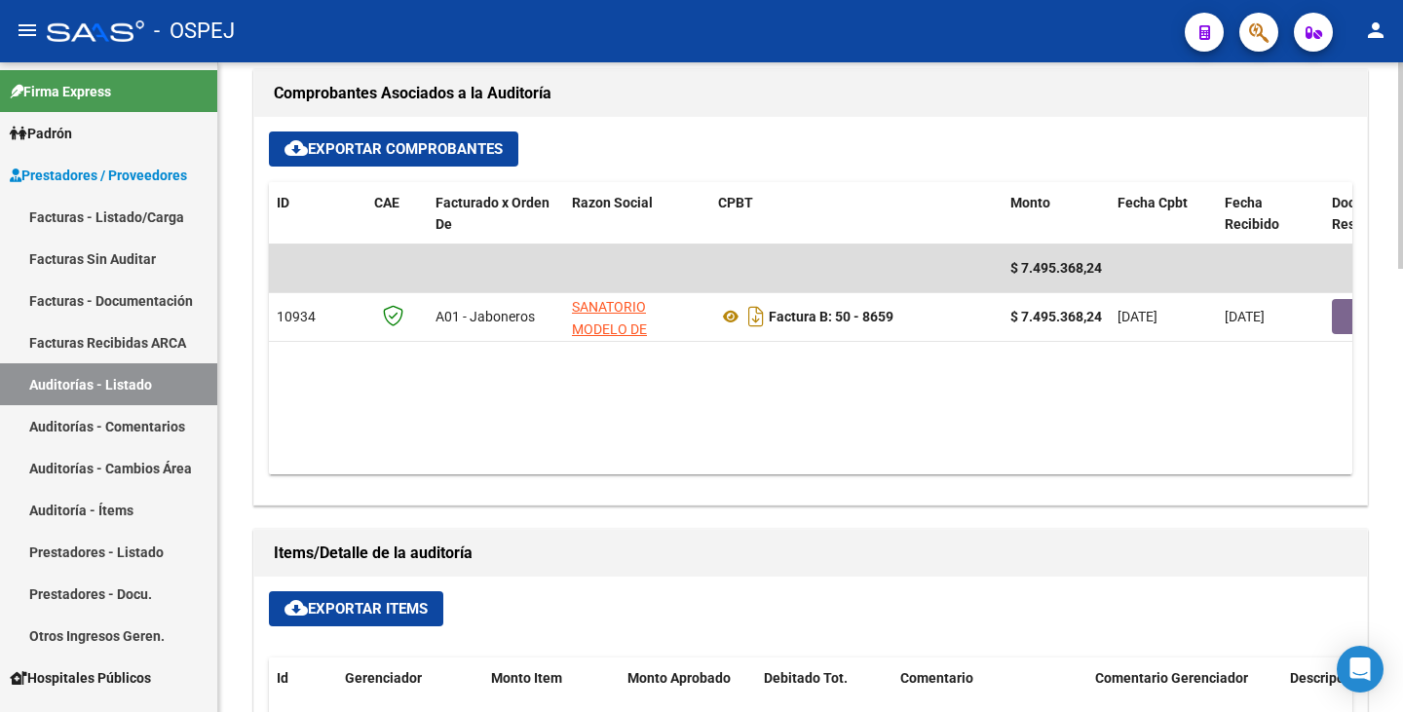
scroll to position [780, 0]
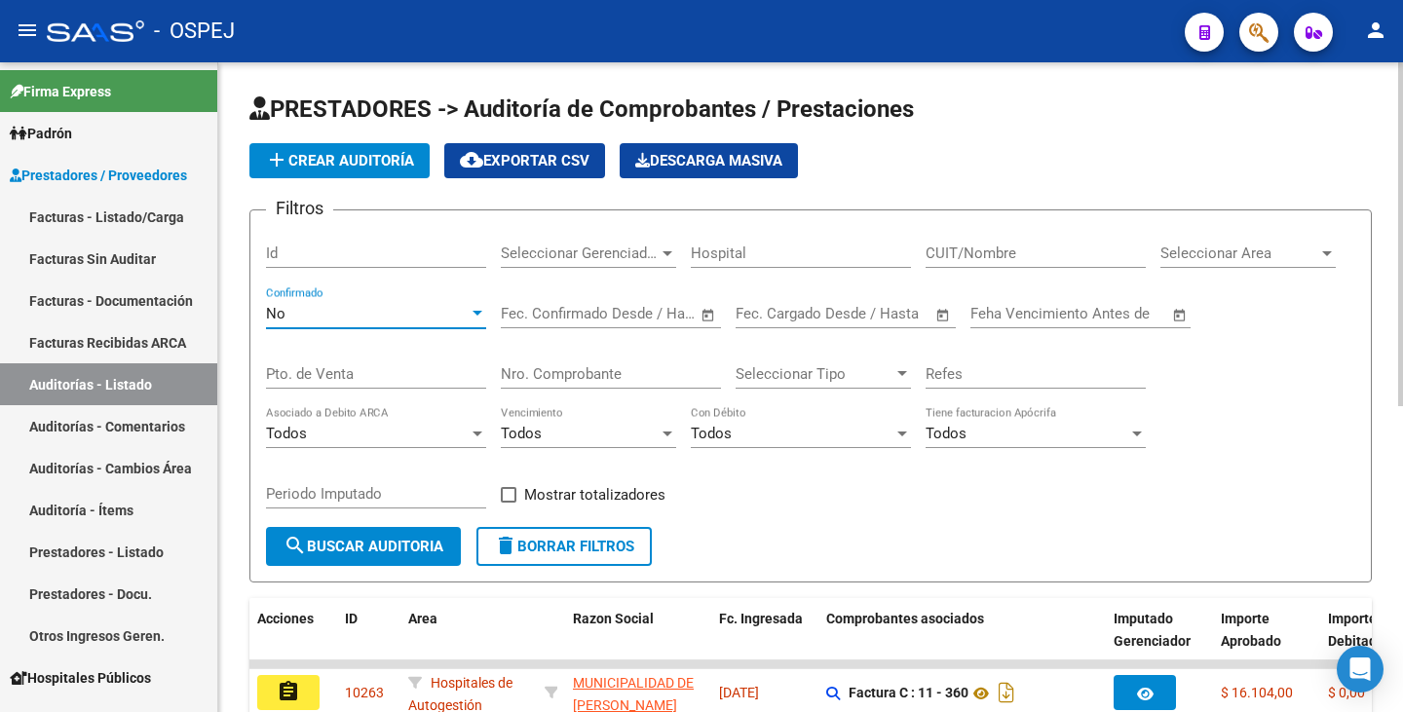
click at [370, 316] on div "No" at bounding box center [367, 314] width 203 height 18
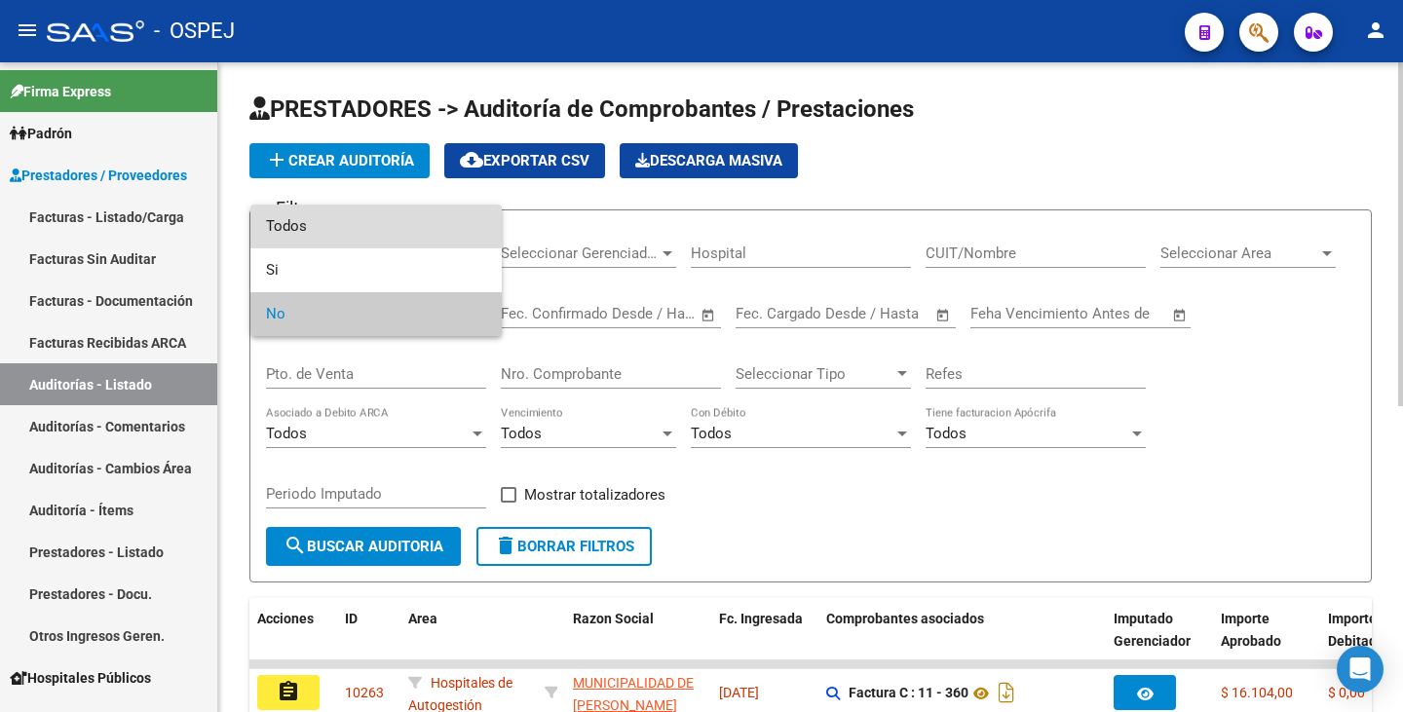
drag, startPoint x: 306, startPoint y: 213, endPoint x: 405, endPoint y: 230, distance: 100.8
click at [310, 215] on span "Todos" at bounding box center [376, 227] width 220 height 44
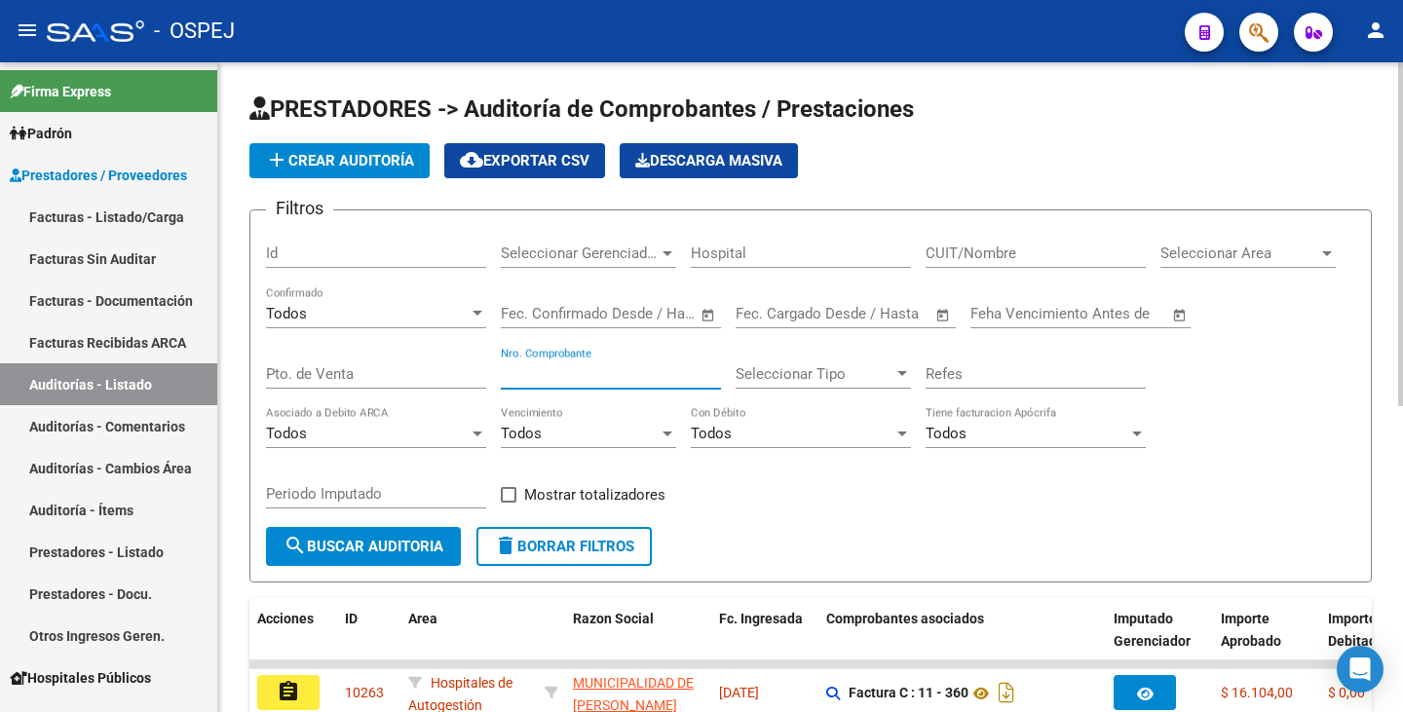
click at [565, 374] on input "Nro. Comprobante" at bounding box center [611, 374] width 220 height 18
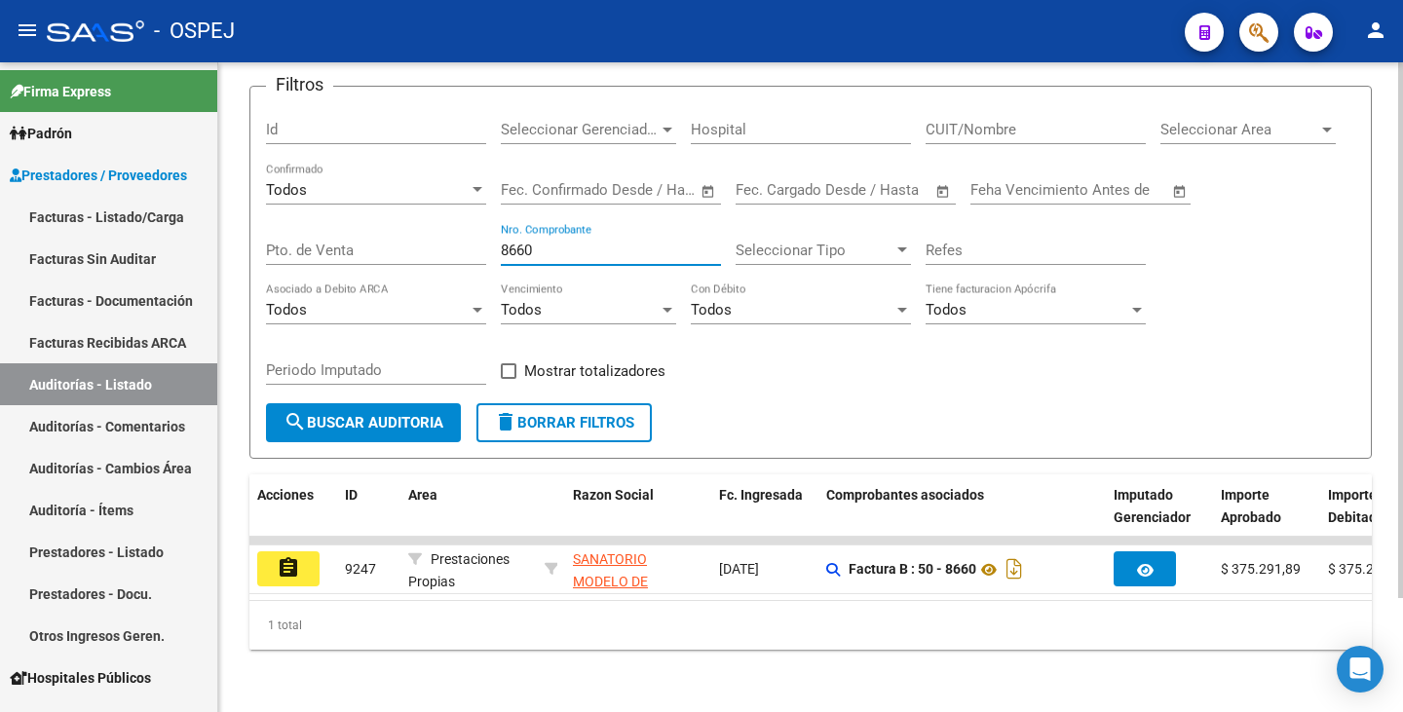
scroll to position [138, 0]
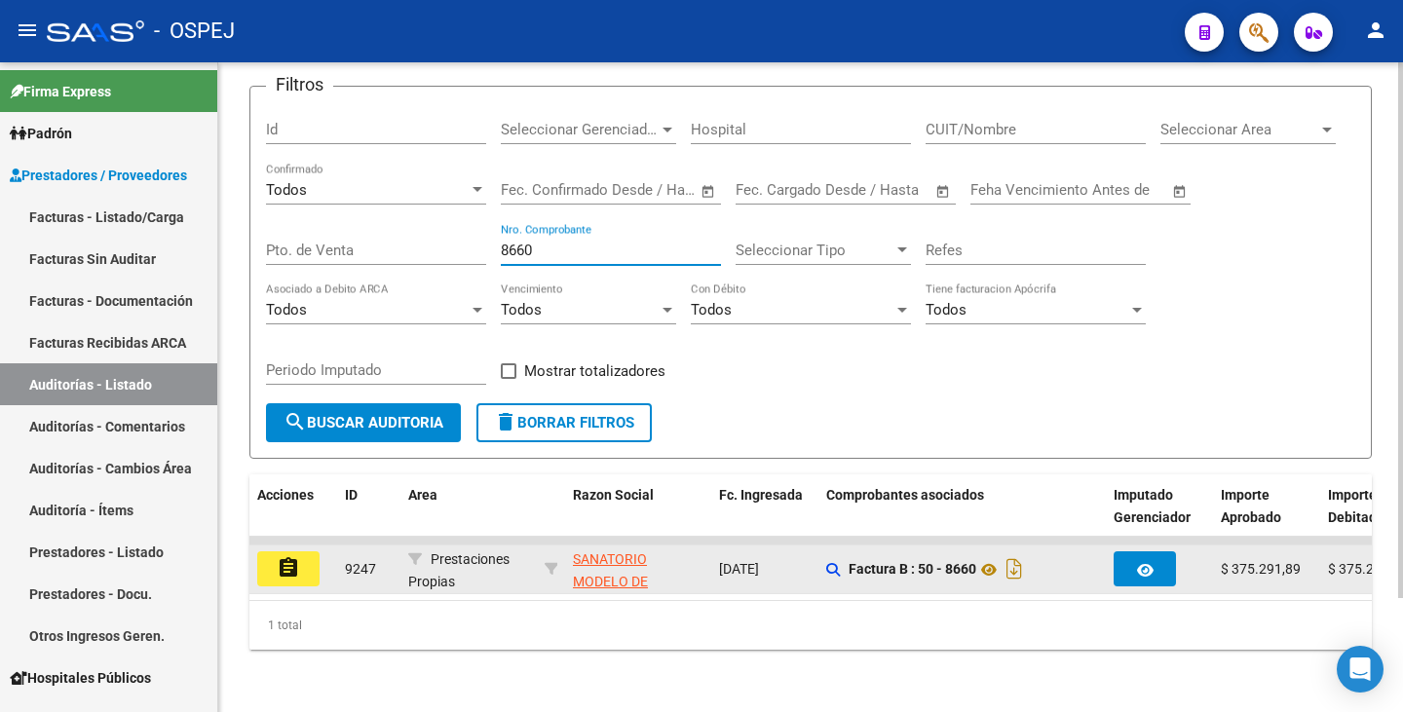
type input "8660"
click at [295, 559] on mat-icon "assignment" at bounding box center [288, 567] width 23 height 23
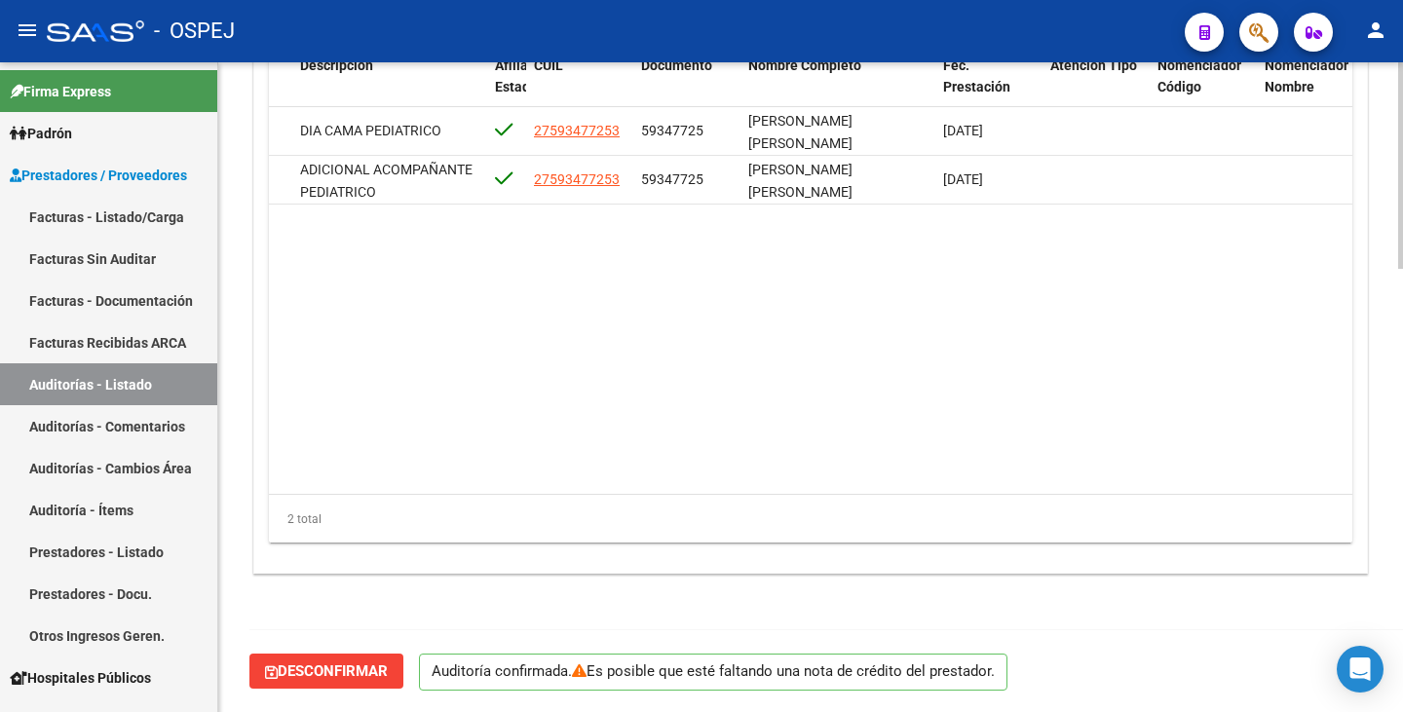
scroll to position [0, 980]
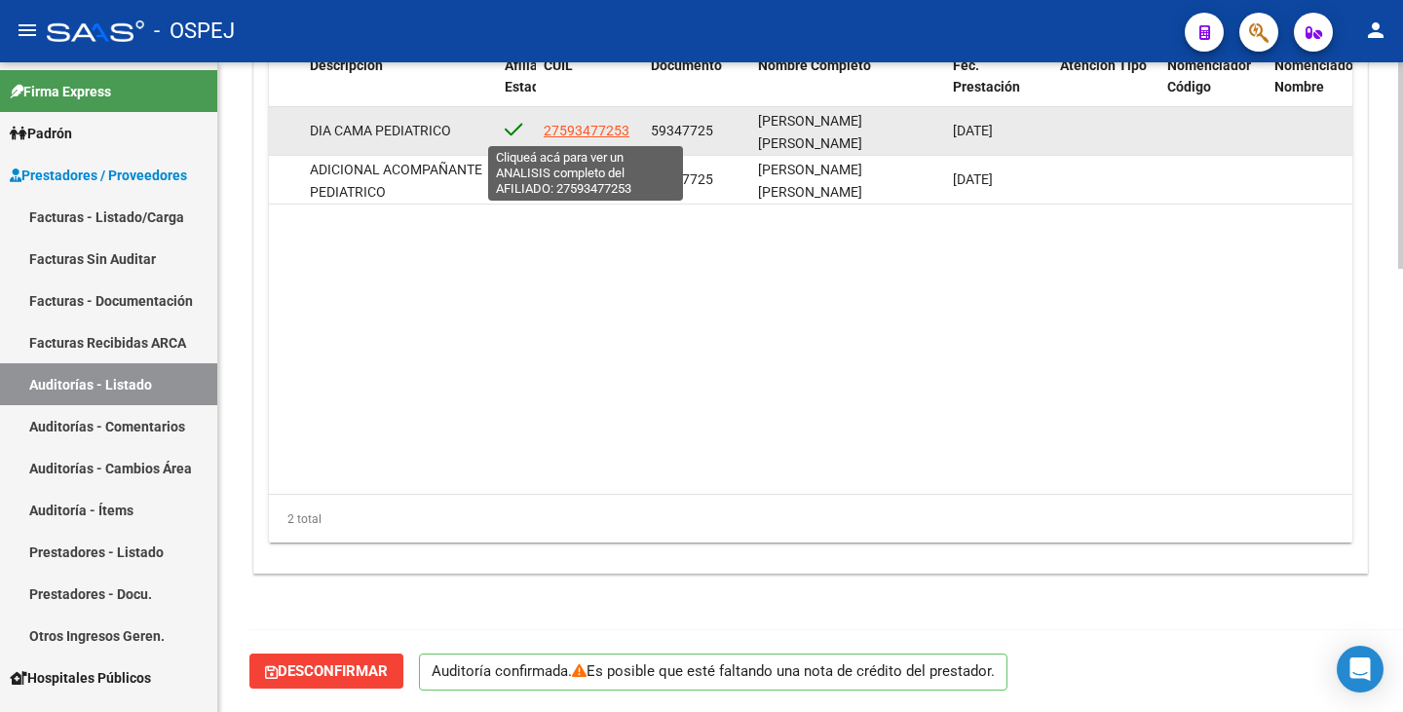
click at [615, 130] on span "27593477253" at bounding box center [587, 131] width 86 height 16
type textarea "27593477253"
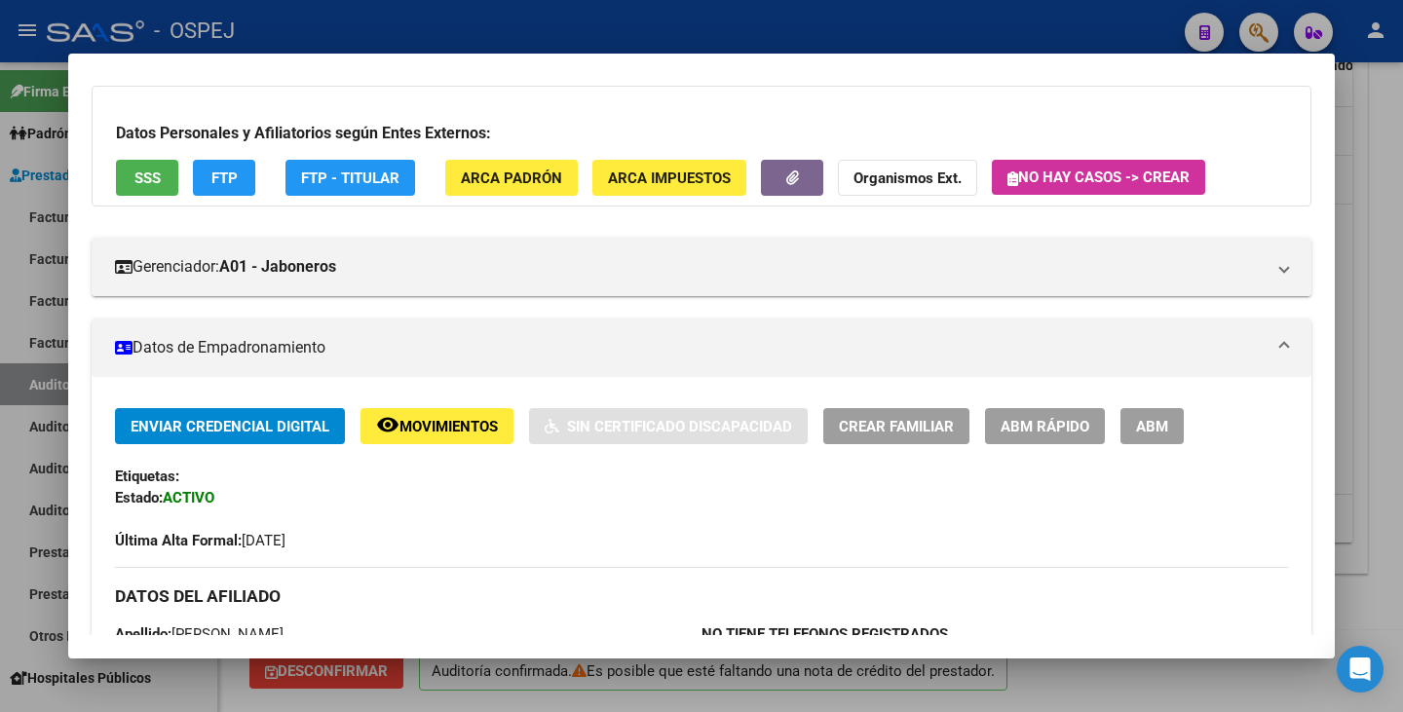
scroll to position [0, 0]
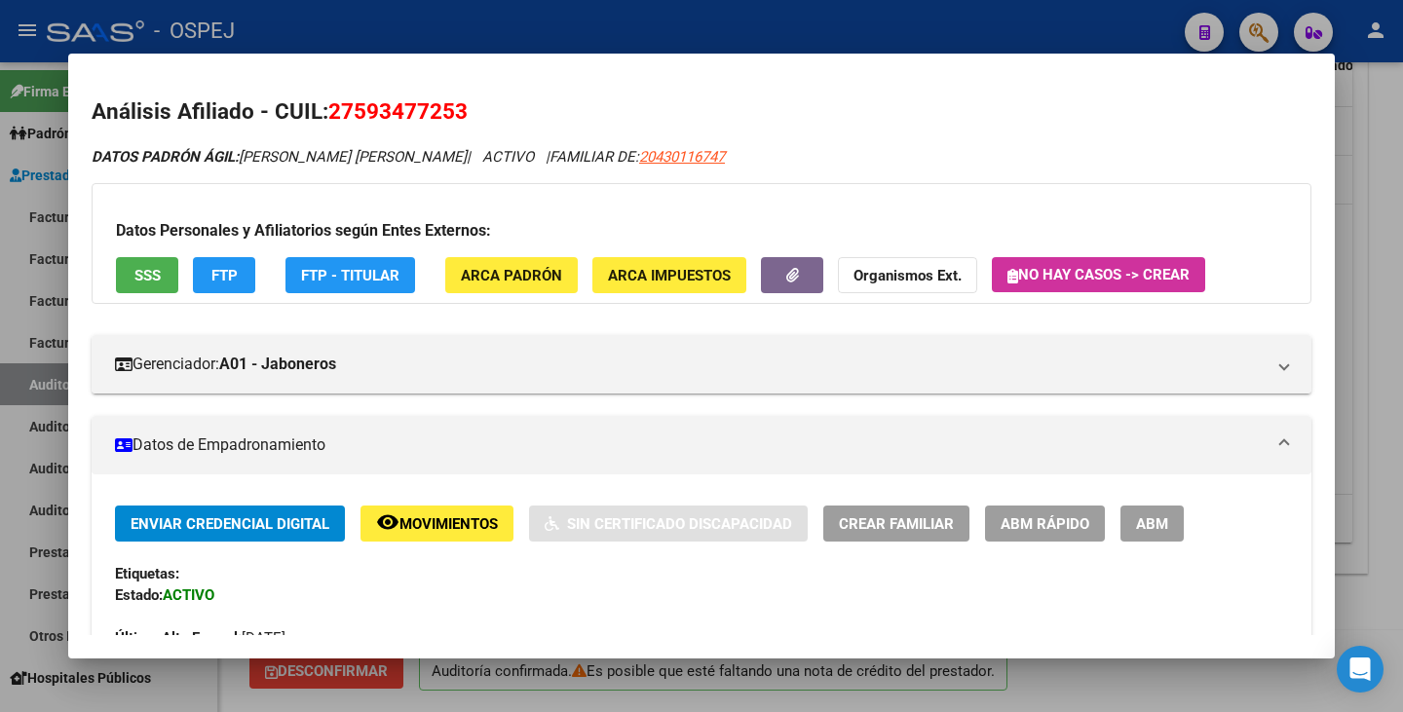
click at [0, 250] on div at bounding box center [701, 356] width 1403 height 712
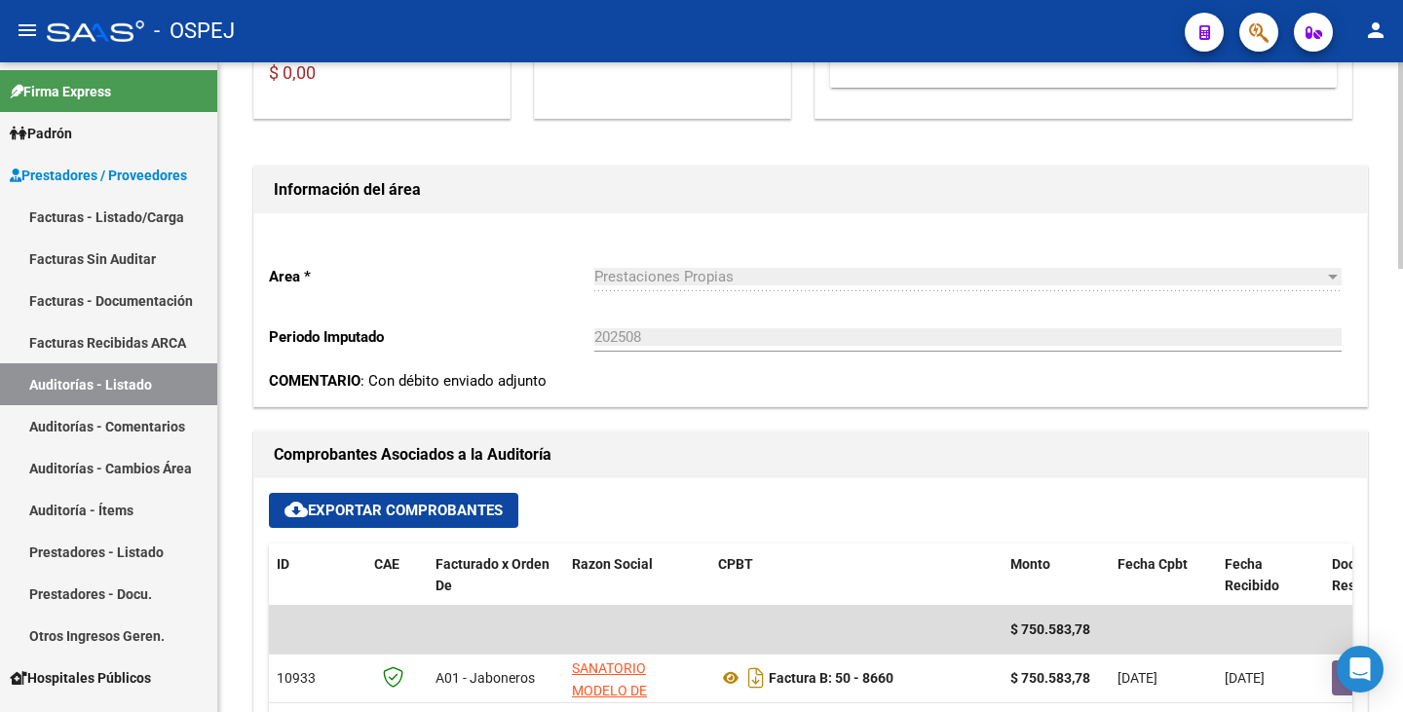
scroll to position [129, 0]
